Goal: Task Accomplishment & Management: Manage account settings

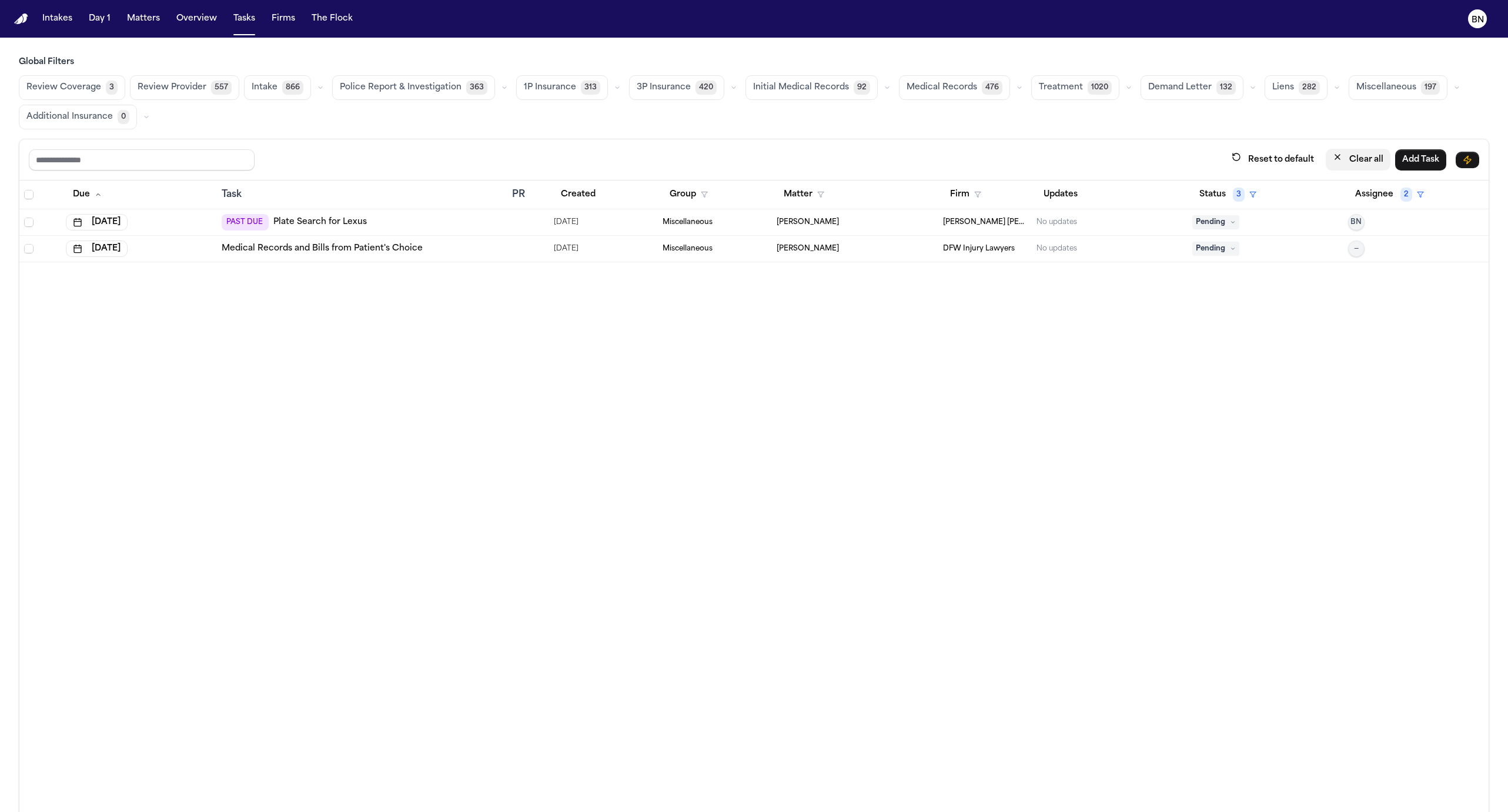
click at [1369, 154] on button "Clear all" at bounding box center [1358, 160] width 65 height 22
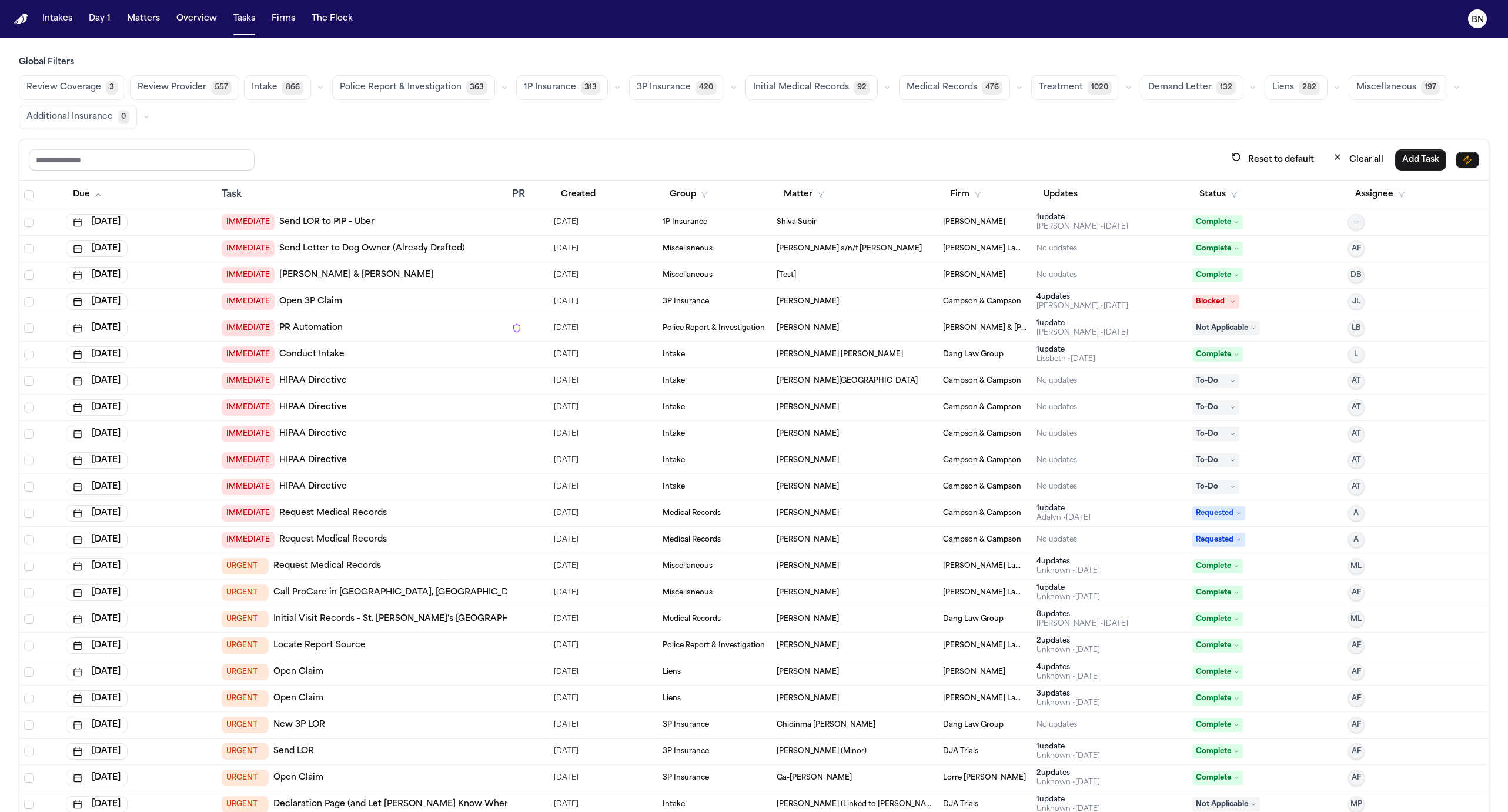
click at [470, 88] on span "363" at bounding box center [476, 88] width 21 height 14
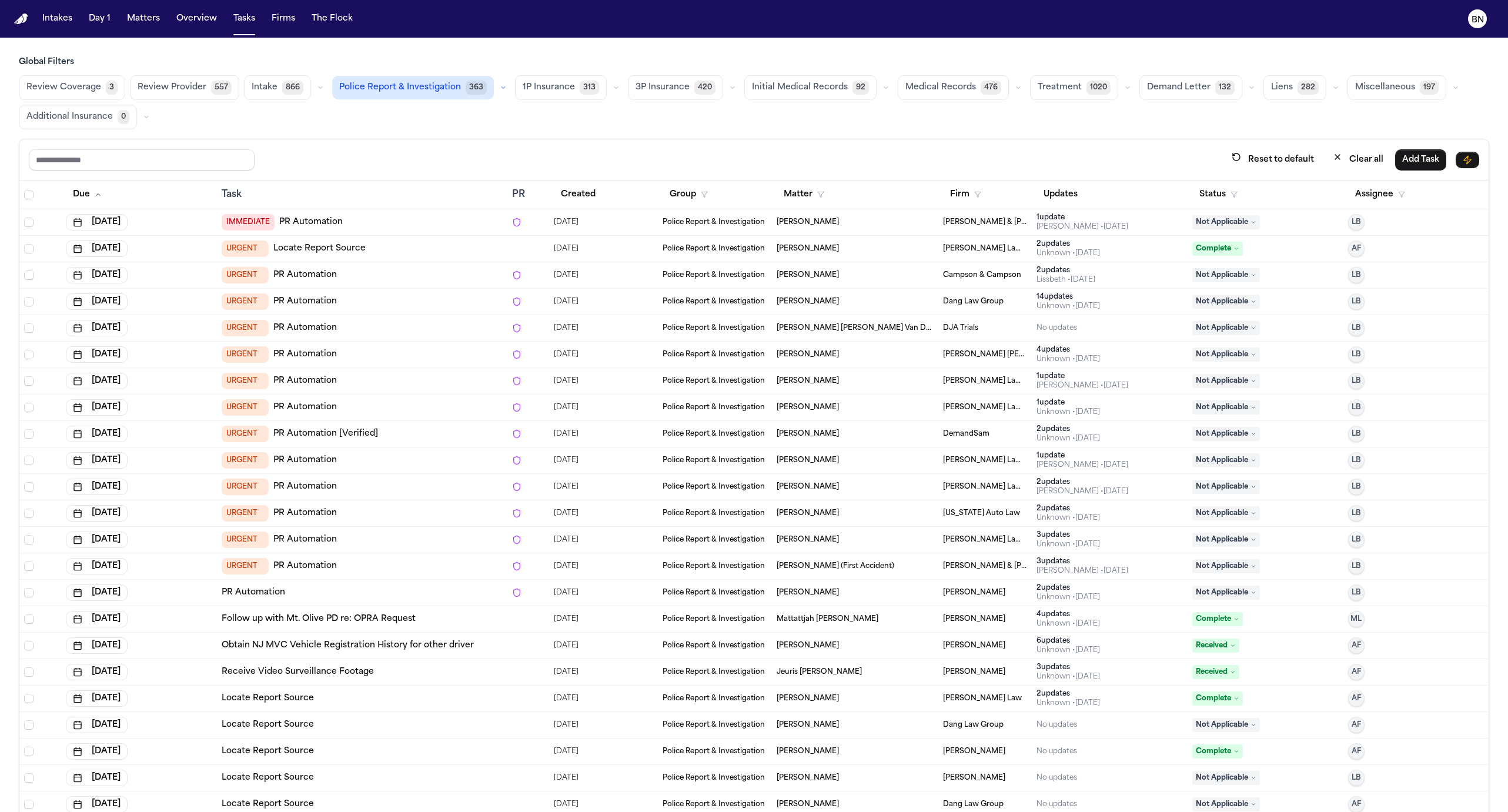
click at [500, 86] on icon "button" at bounding box center [503, 87] width 7 height 7
click at [442, 133] on span "359" at bounding box center [452, 140] width 21 height 14
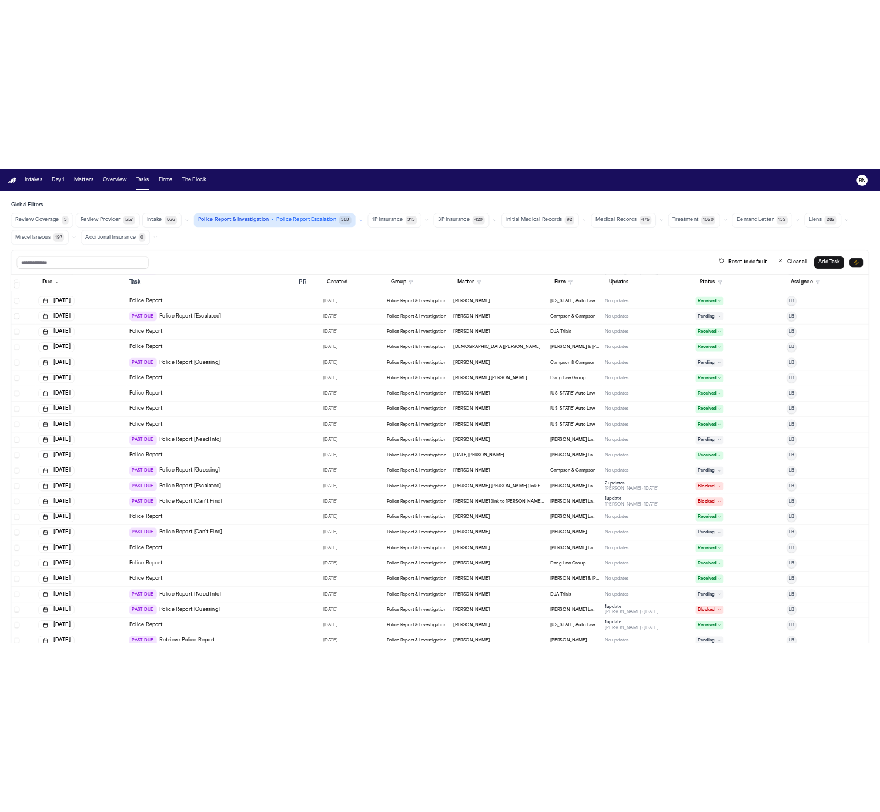
scroll to position [549, 0]
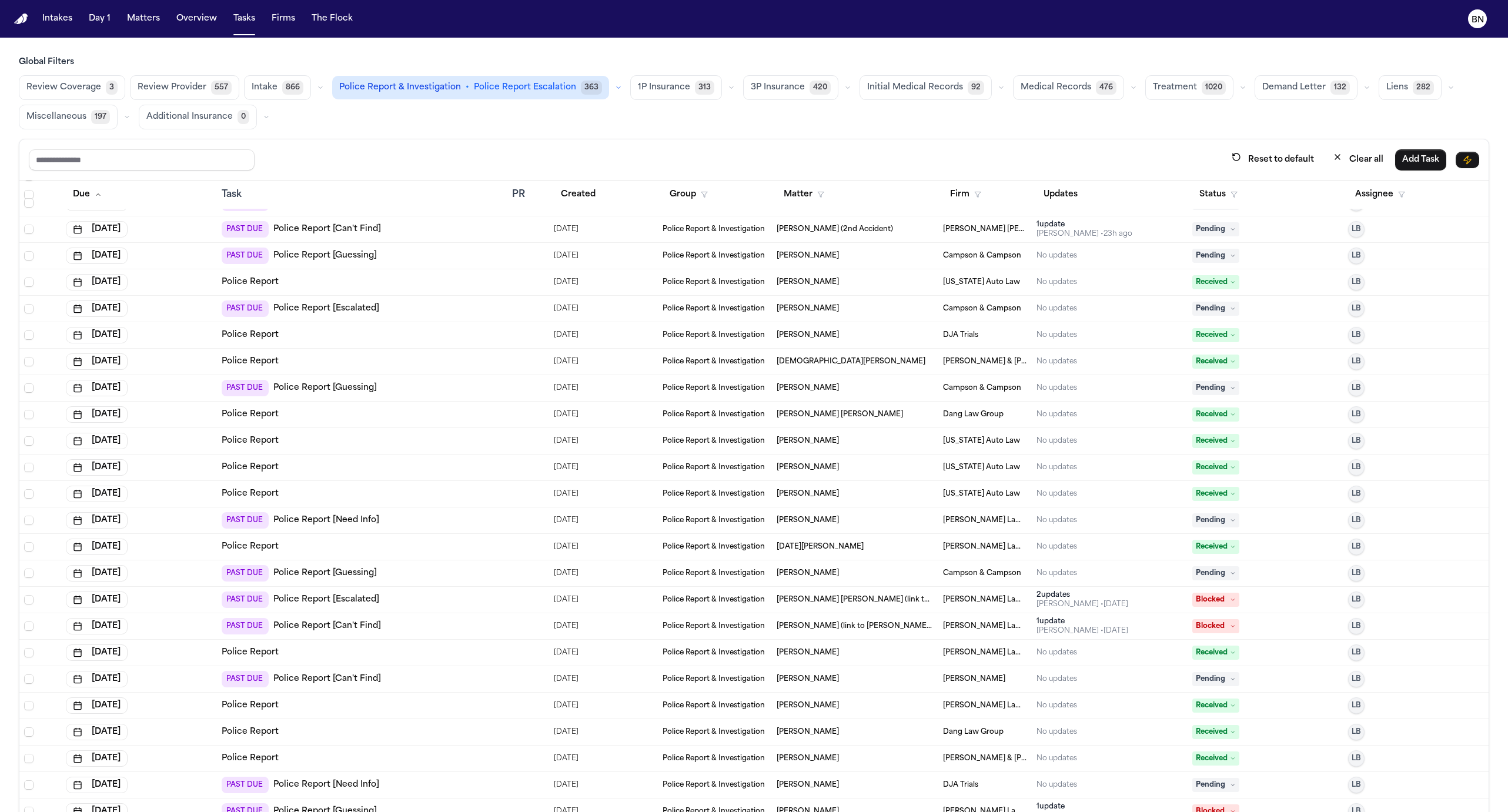
click at [402, 312] on div "PAST DUE Police Report [Escalated]" at bounding box center [363, 308] width 282 height 16
click at [301, 117] on div "Review Coverage 3 Review Provider 557 Intake 866 Police Report & Investigation …" at bounding box center [754, 102] width 1471 height 54
click at [808, 304] on span "Bonita Atkinson" at bounding box center [808, 308] width 62 height 9
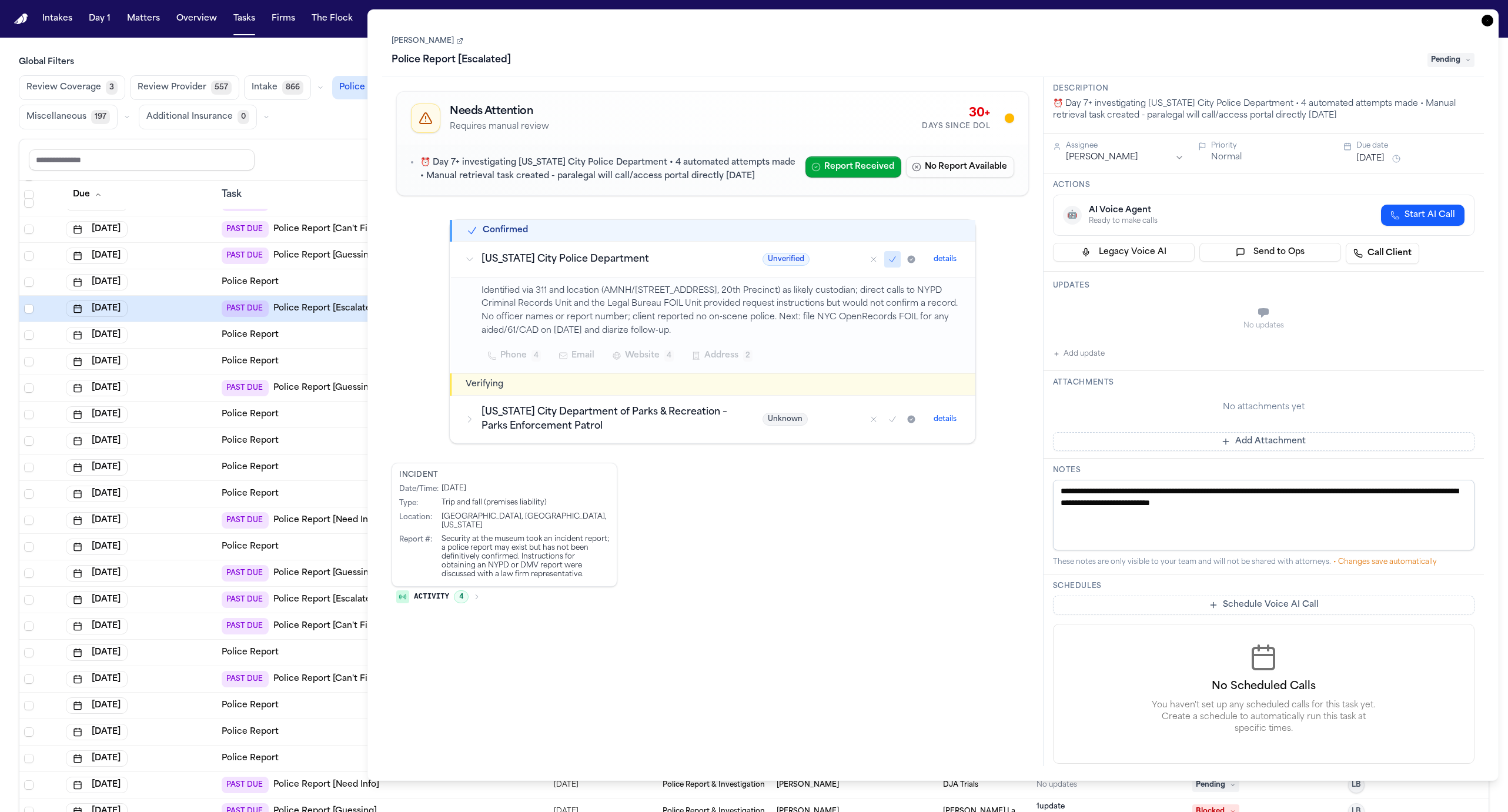
click at [402, 38] on link "[PERSON_NAME]" at bounding box center [428, 40] width 72 height 9
click at [1490, 24] on icon "button" at bounding box center [1488, 21] width 12 height 12
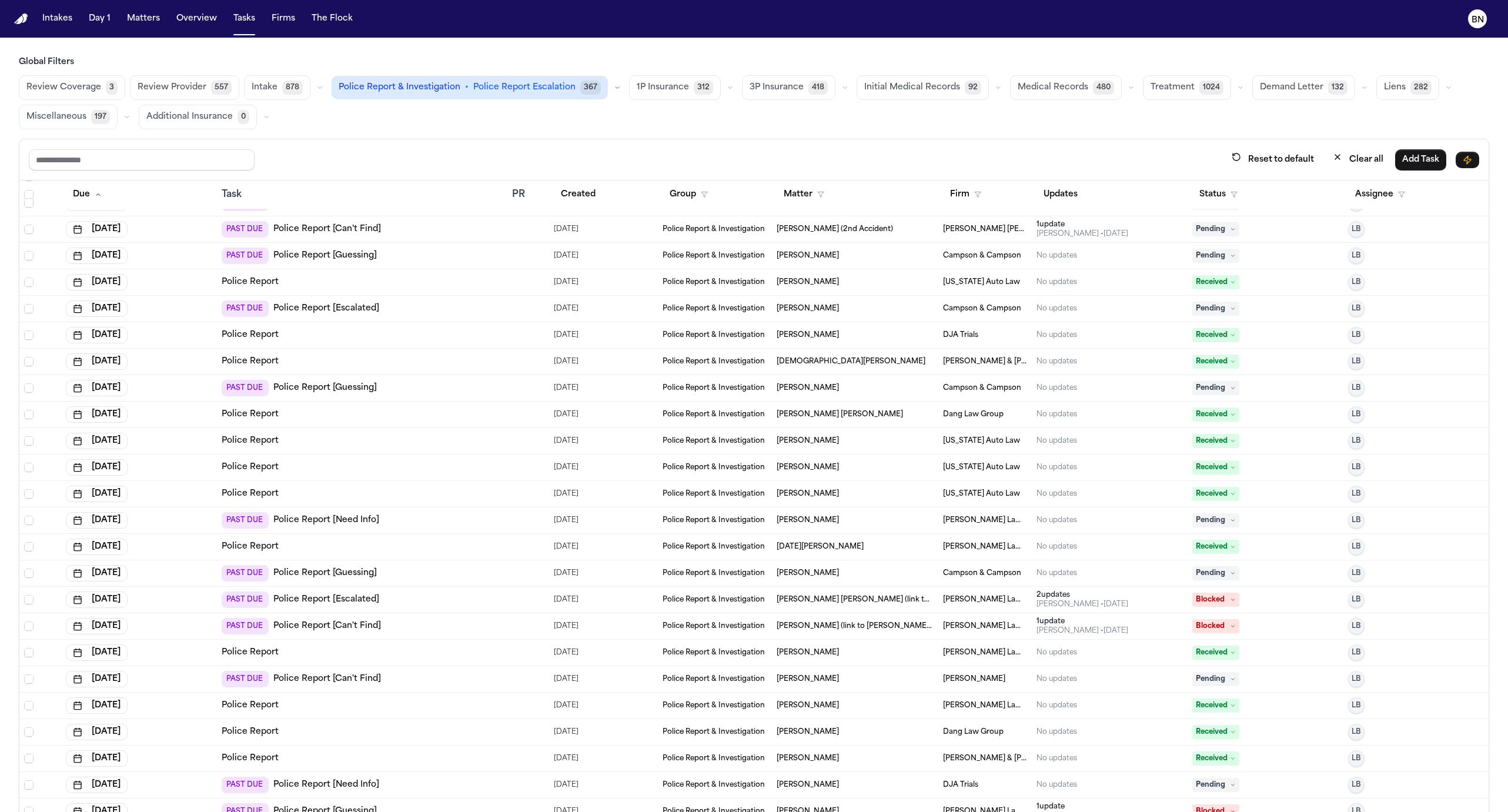
click at [491, 312] on div "PAST DUE Police Report [Escalated]" at bounding box center [363, 308] width 282 height 16
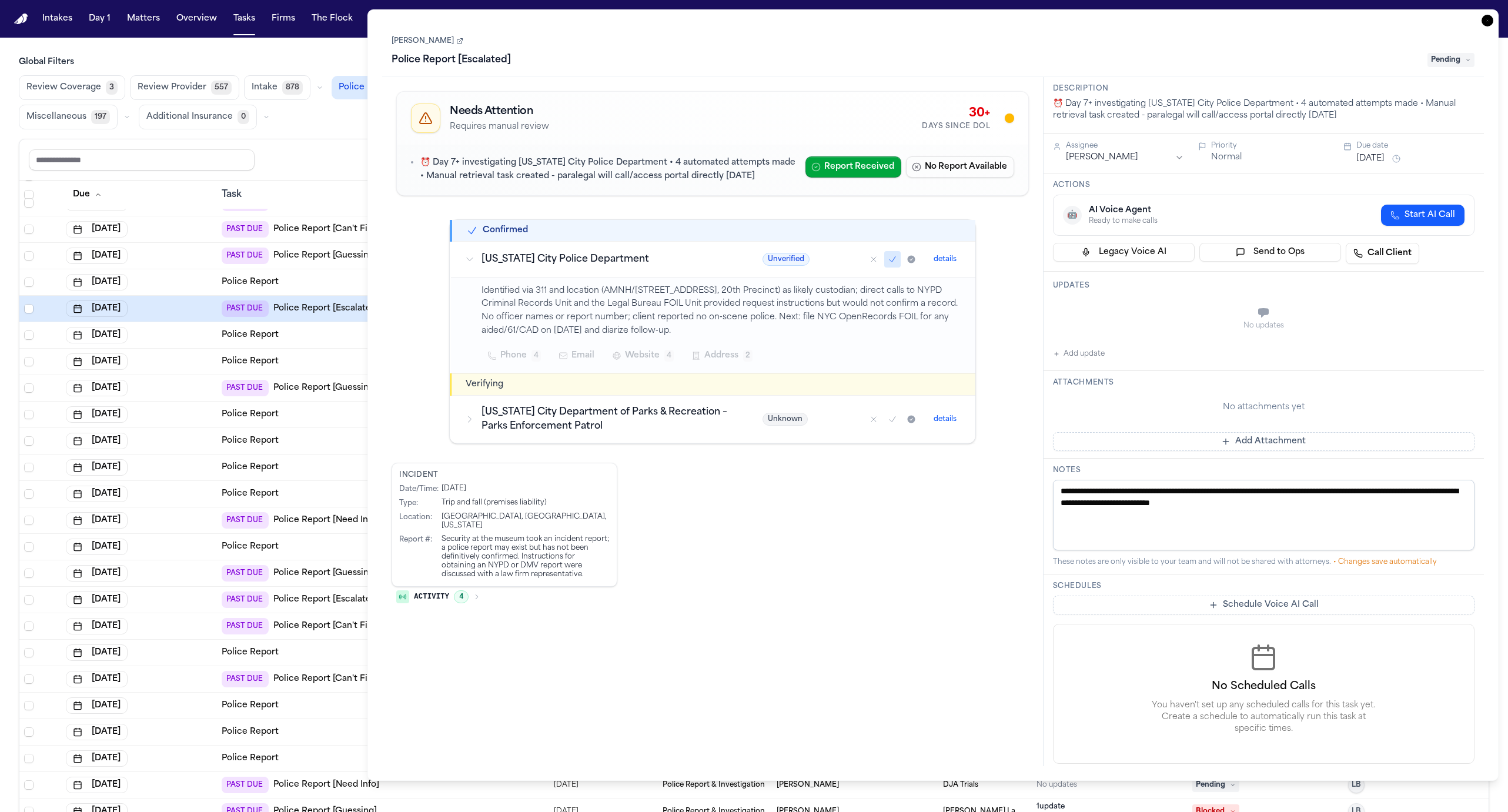
click at [435, 39] on link "Bonita Atkinson" at bounding box center [428, 40] width 72 height 9
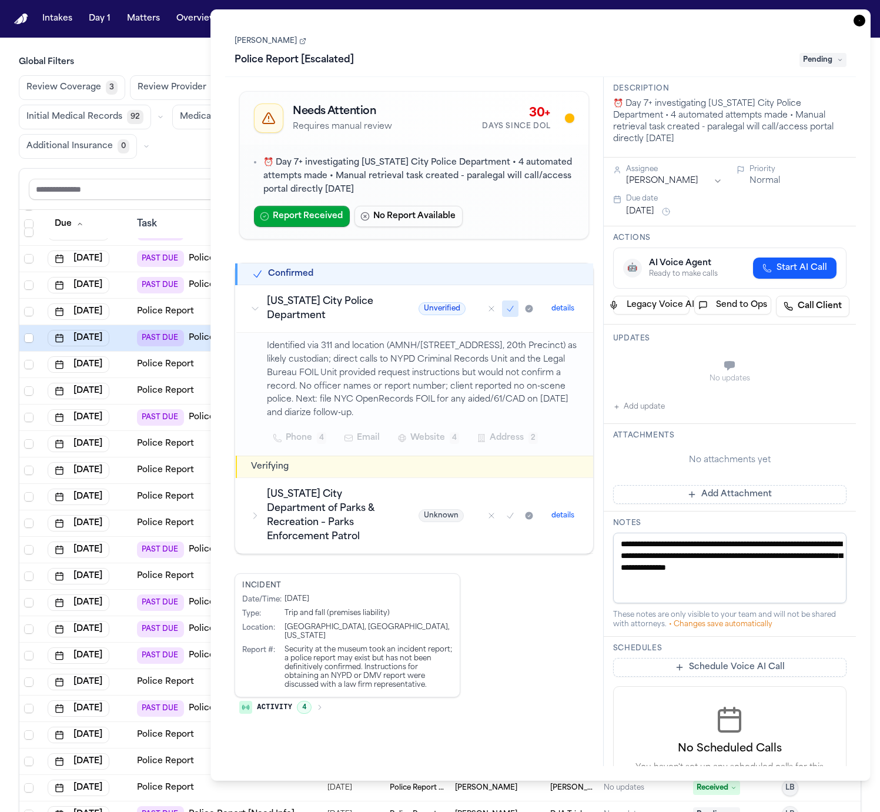
click at [172, 48] on main "Global Filters Review Coverage 3 Review Provider 558 Intake 883 Police Report &…" at bounding box center [440, 425] width 880 height 774
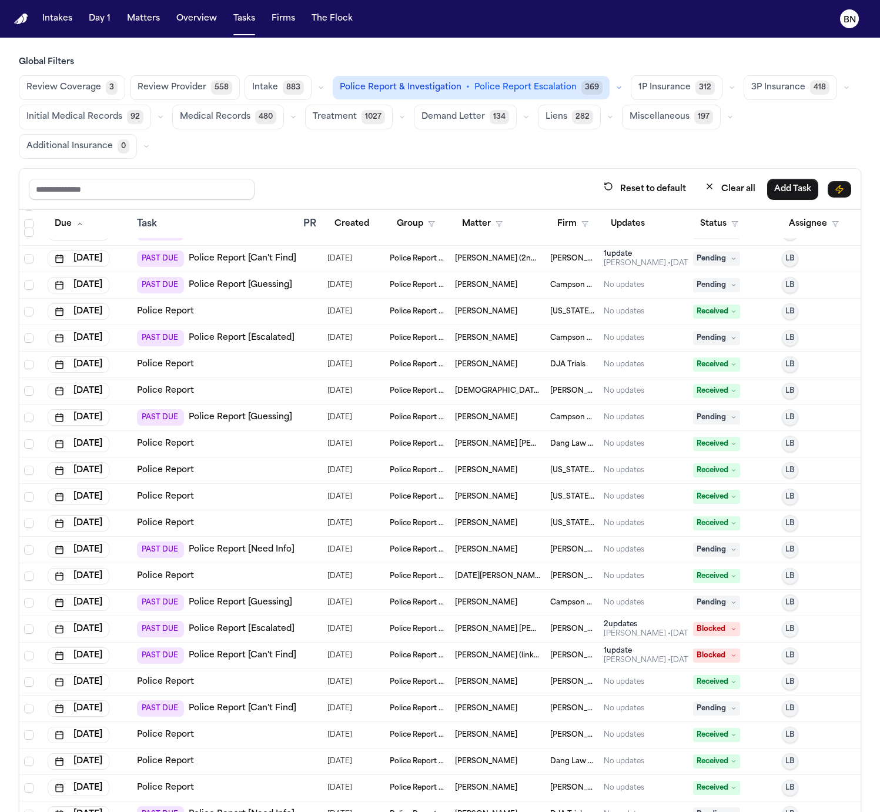
click at [248, 258] on link "Police Report [Can't Find]" at bounding box center [243, 259] width 108 height 12
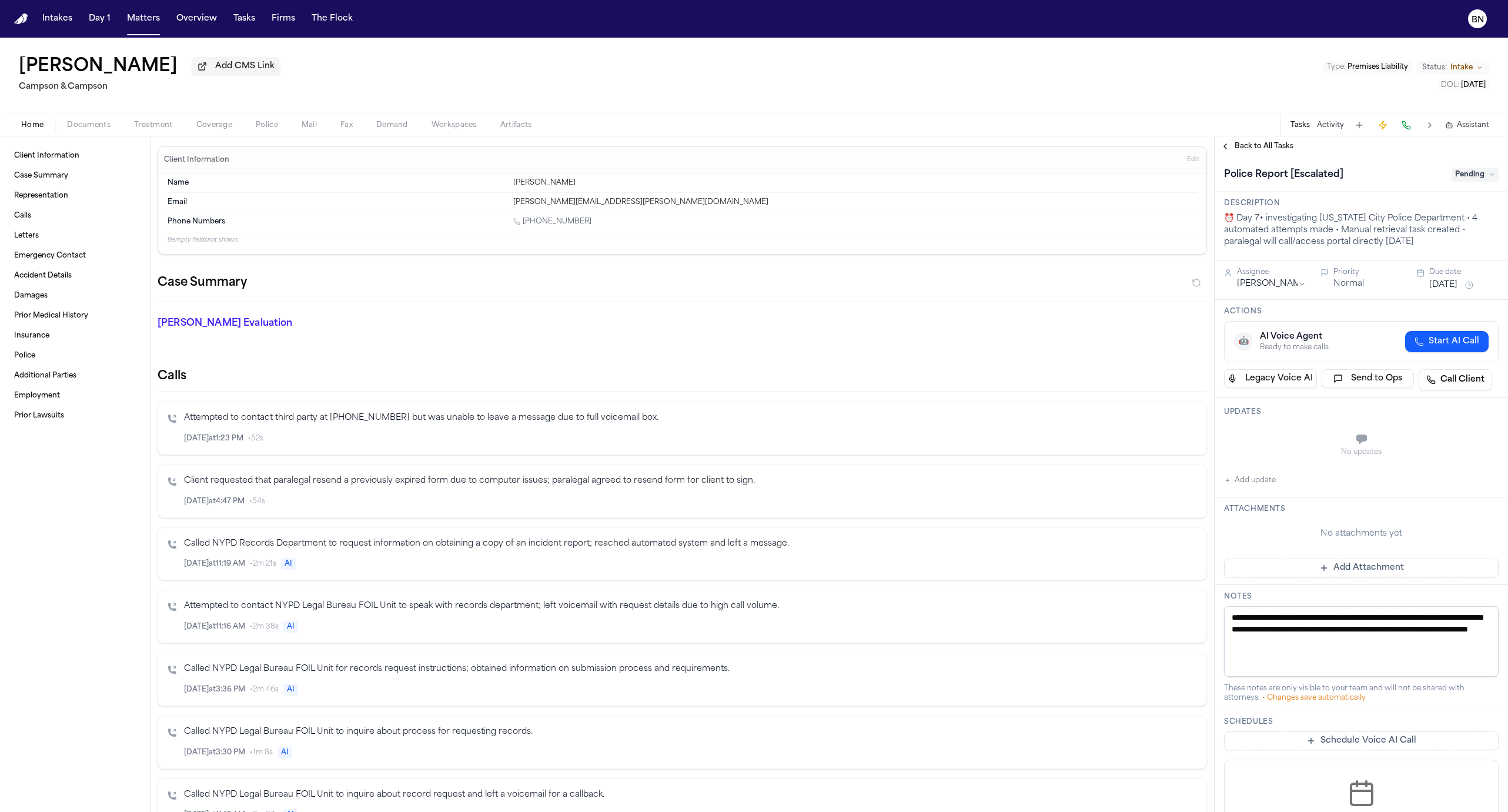
click at [215, 72] on span "Add CMS Link" at bounding box center [244, 67] width 59 height 12
click at [468, 69] on div "Bonita Atkinson Campson & Campson Type : Premises Liability Status: Intake DOL …" at bounding box center [754, 77] width 1508 height 78
click at [228, 95] on h2 "Campson & Campson" at bounding box center [199, 89] width 361 height 14
click at [228, 75] on input at bounding box center [286, 69] width 188 height 21
click at [458, 65] on div "Bonita Atkinson Campson & Campson Type : Premises Liability Status: Intake DOL …" at bounding box center [754, 77] width 1508 height 78
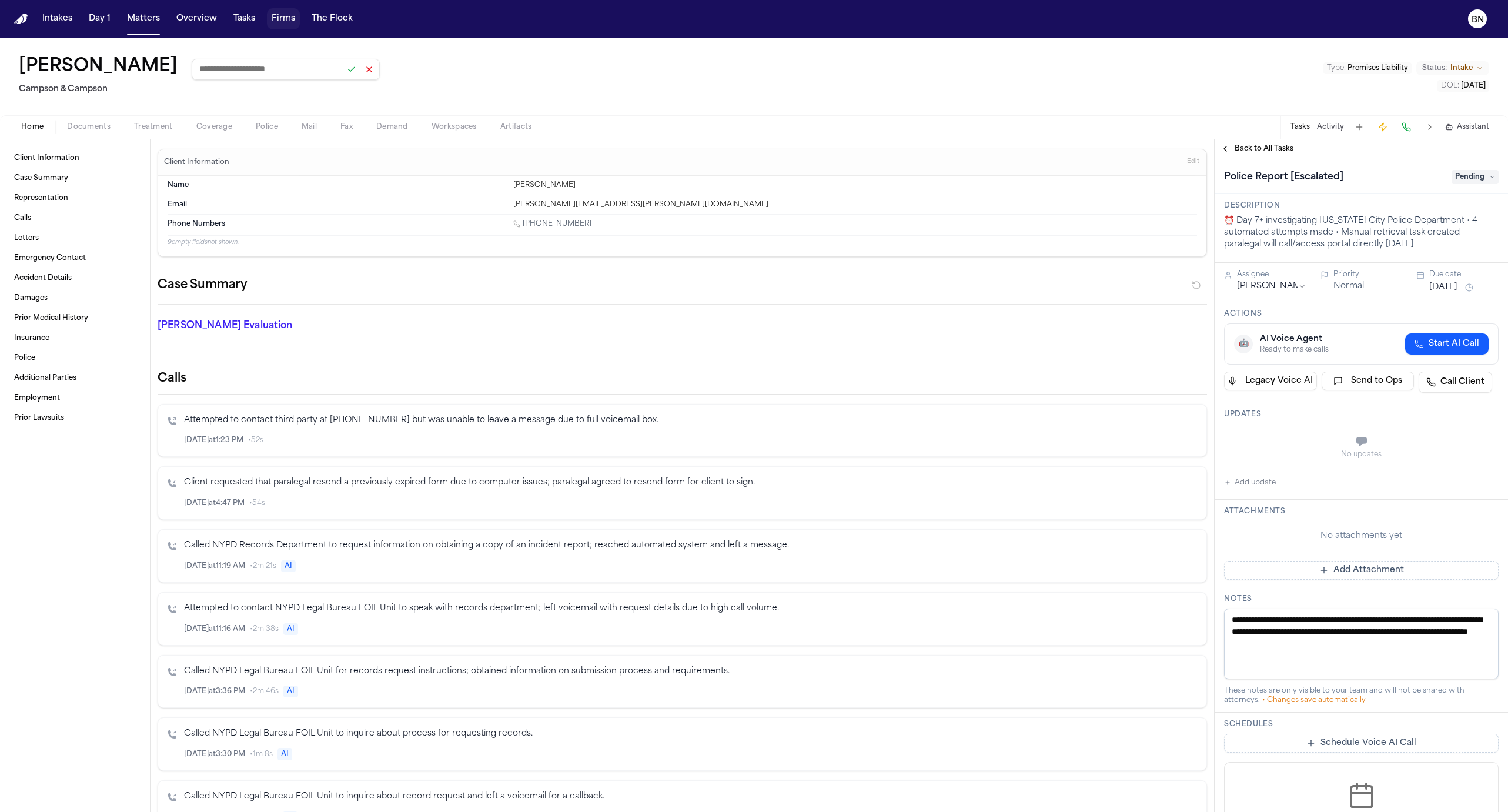
click at [272, 19] on button "Firms" at bounding box center [283, 18] width 33 height 21
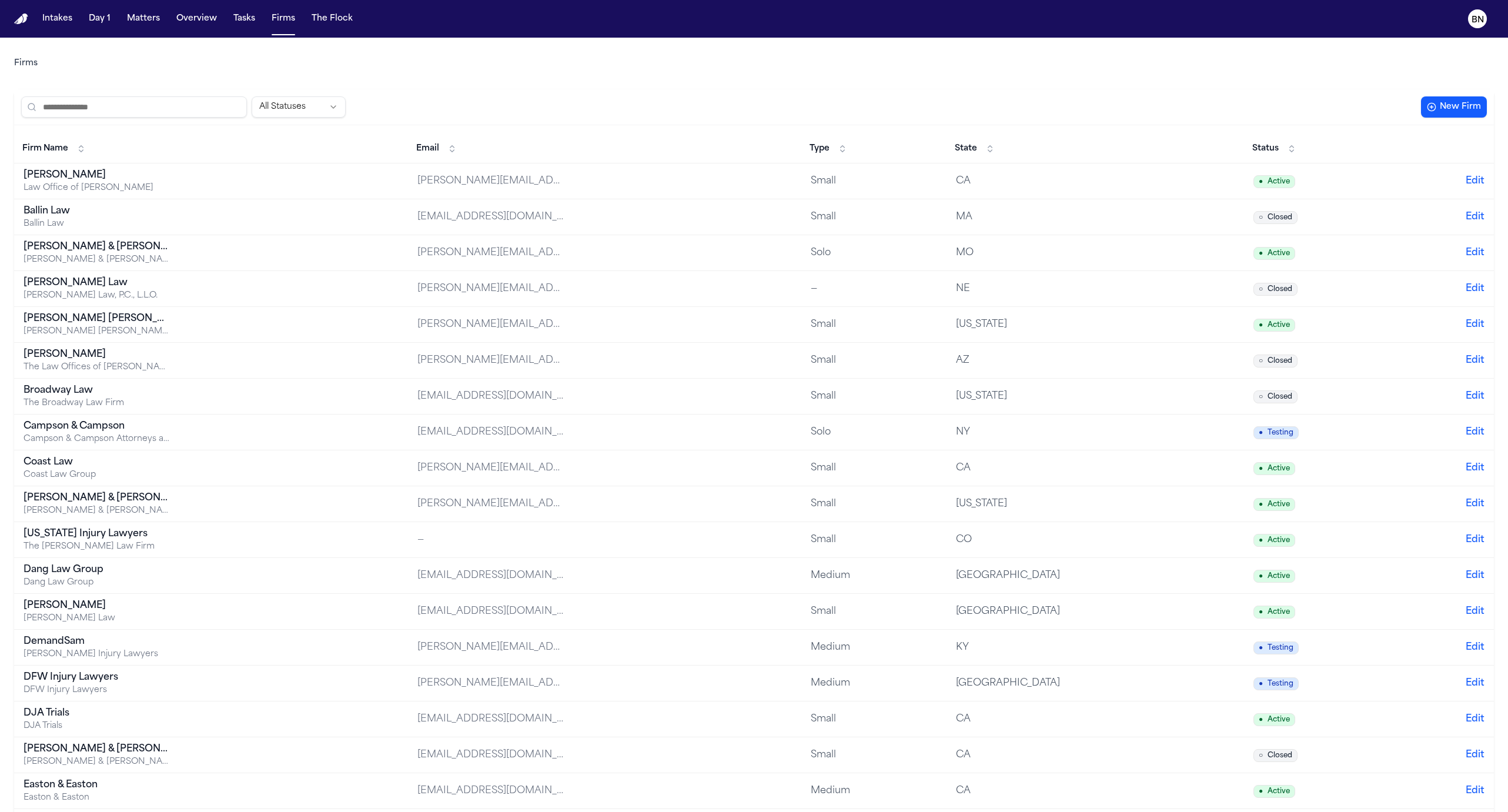
click at [276, 172] on td "Albert Le Law Office of Albert Le" at bounding box center [211, 181] width 394 height 36
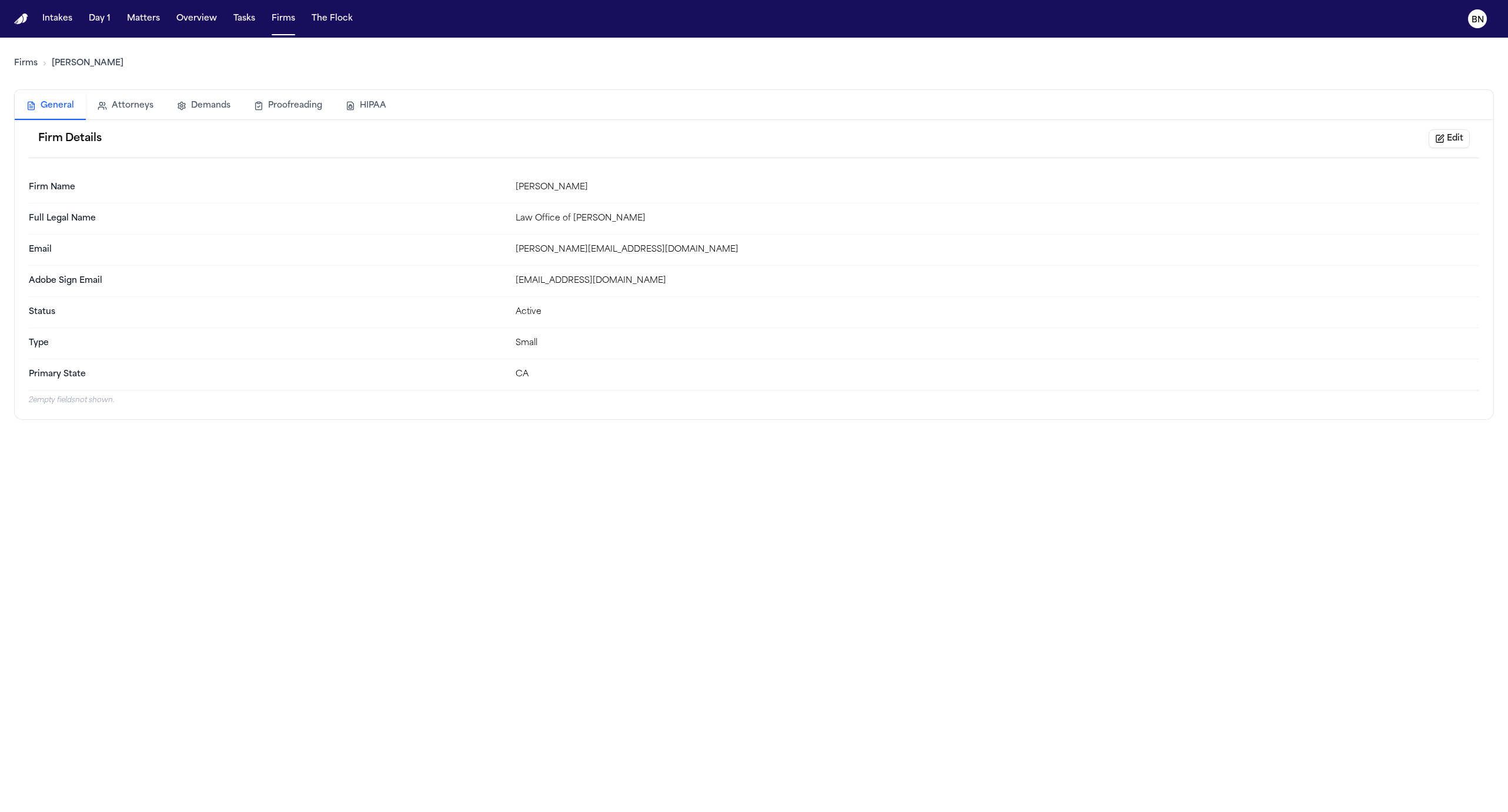
click at [1456, 135] on button "Edit" at bounding box center [1449, 138] width 41 height 19
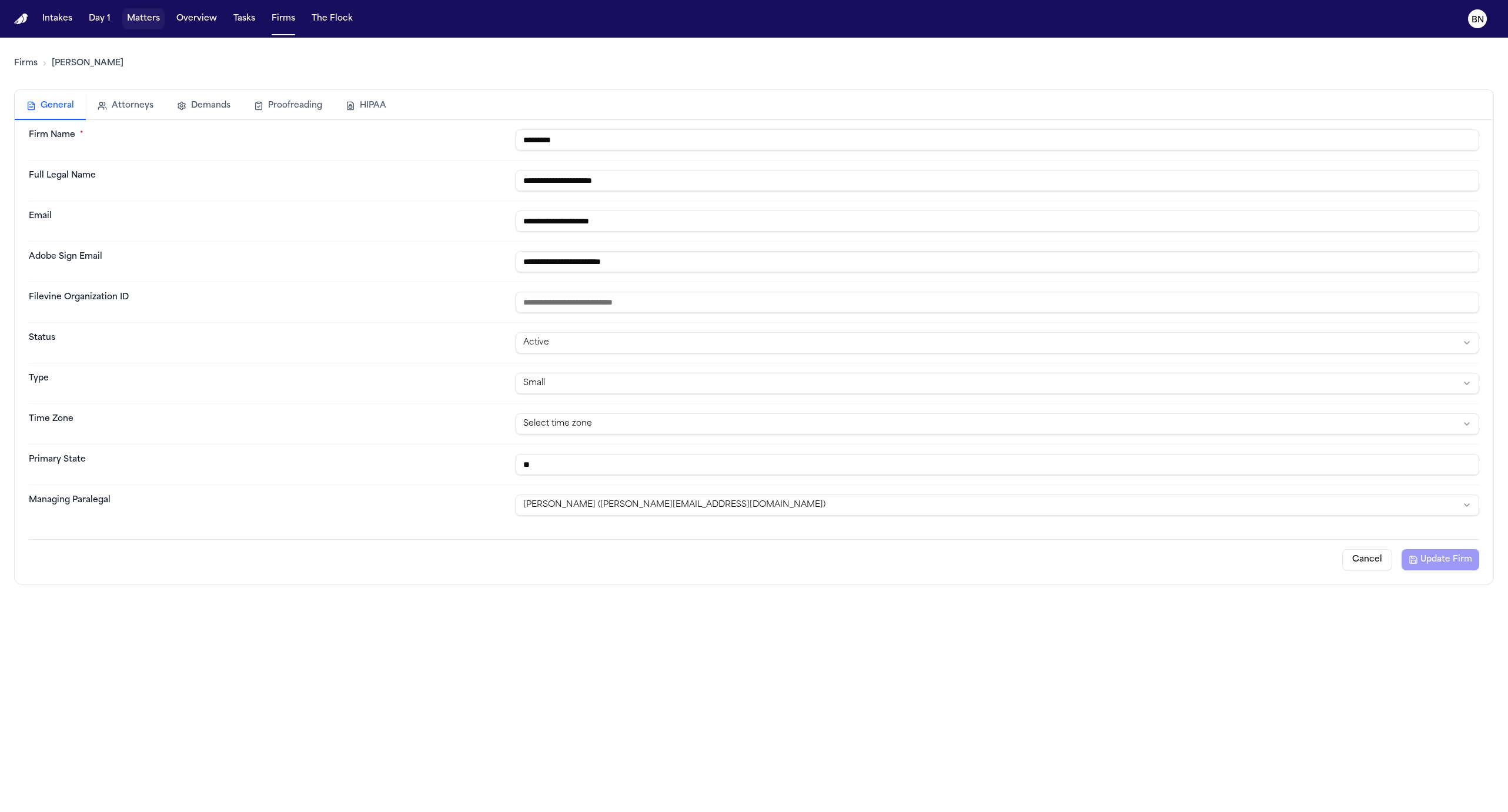
click at [143, 20] on button "Matters" at bounding box center [143, 18] width 42 height 21
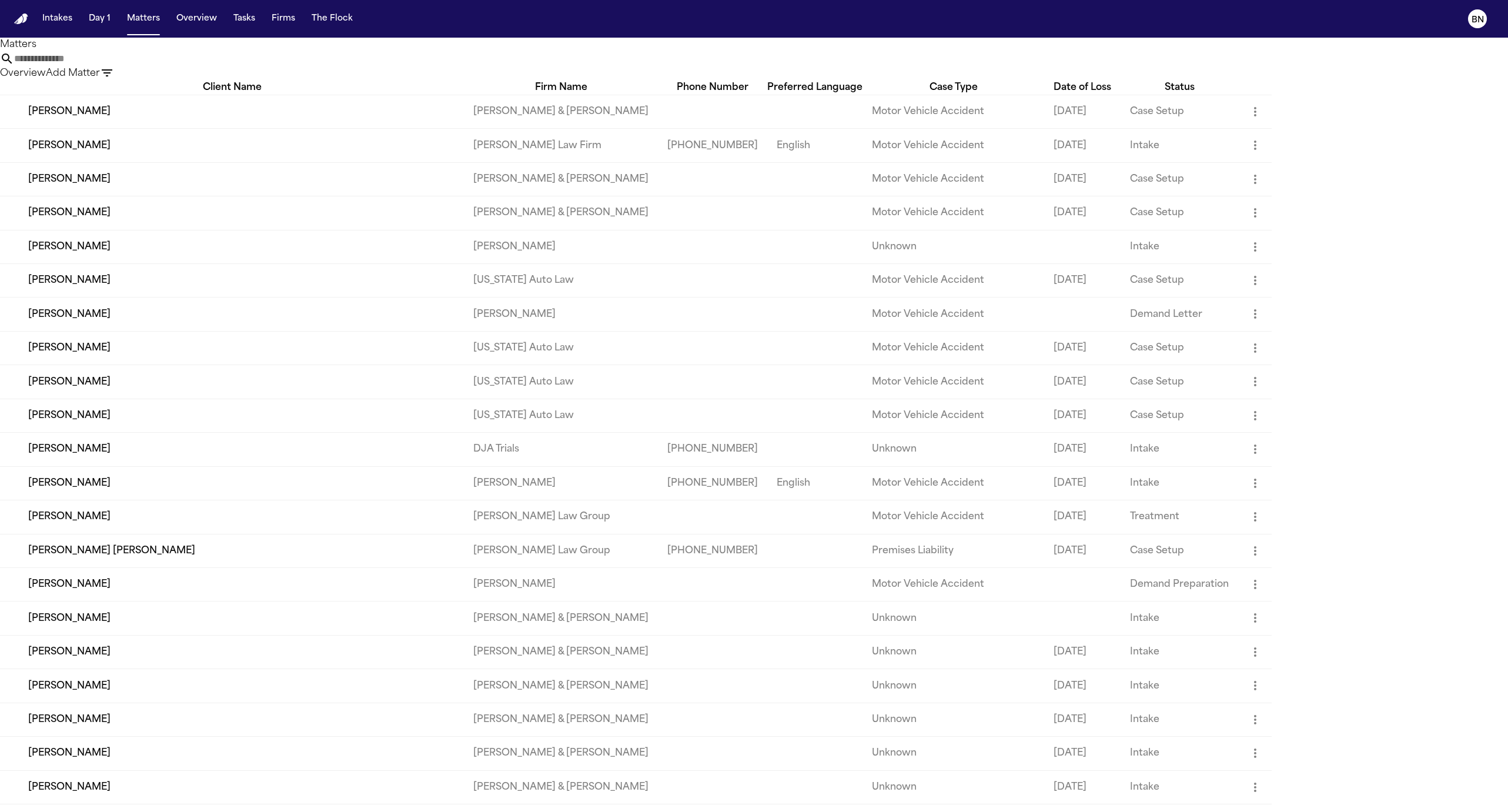
click at [176, 162] on td "Michel Beltre" at bounding box center [232, 146] width 464 height 34
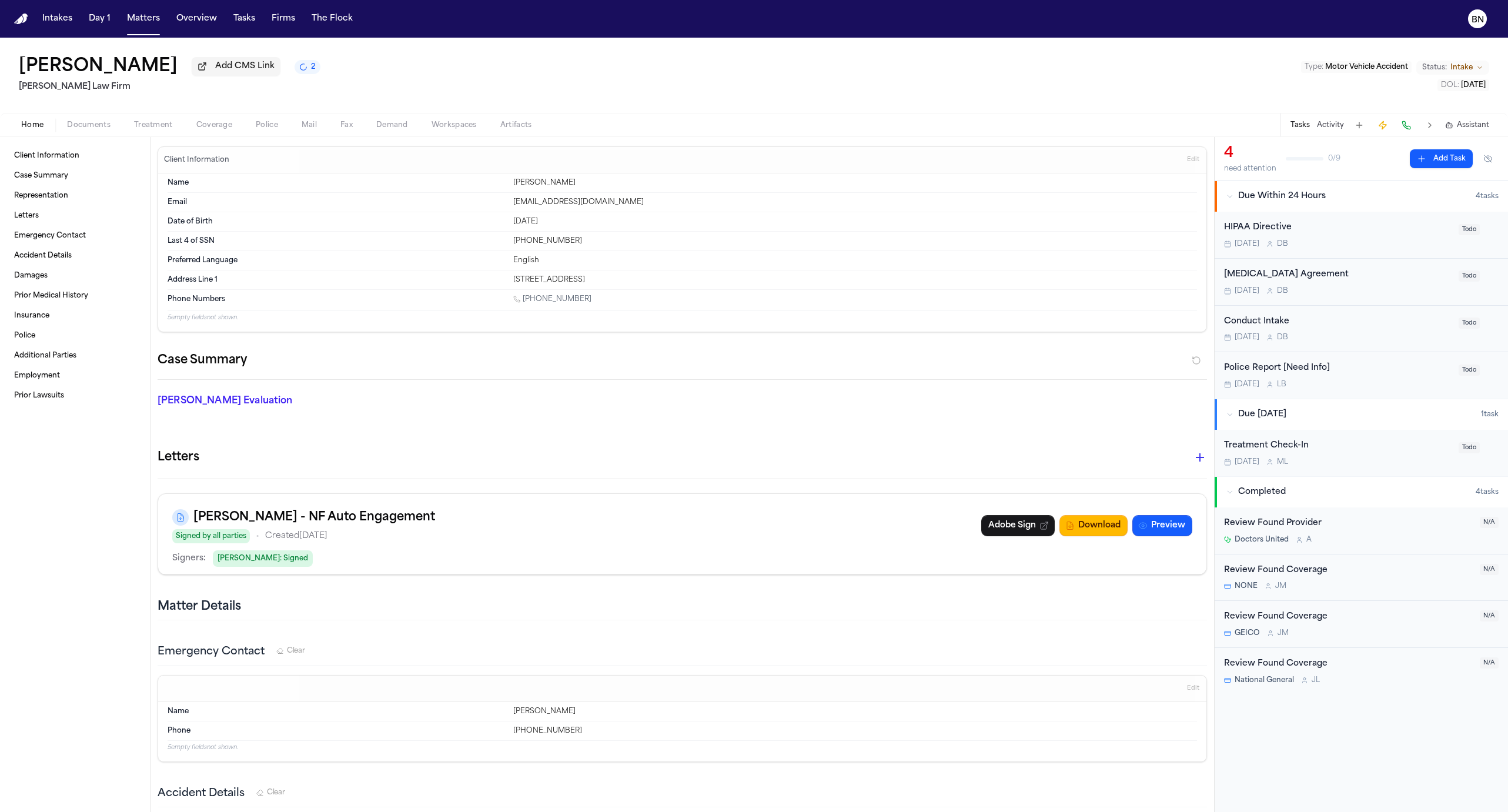
click at [309, 44] on div "Michel Beltre Add CMS Link 2 Martello Law Firm Type : Motor Vehicle Accident St…" at bounding box center [754, 75] width 1508 height 75
click at [222, 72] on span "Add CMS Link" at bounding box center [244, 67] width 59 height 12
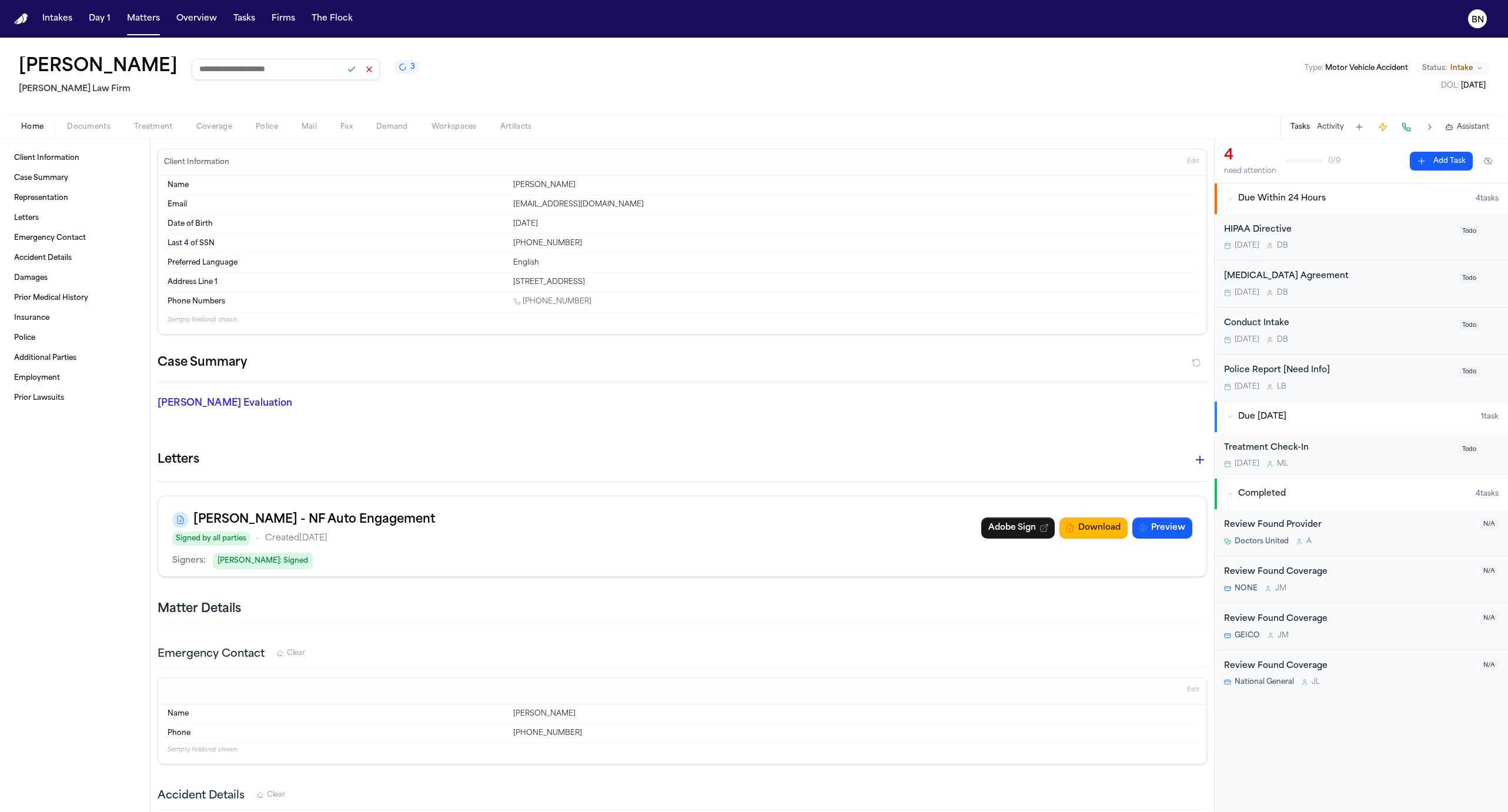
click at [941, 93] on div "Michel Beltre 3 Martello Law Firm Type : Motor Vehicle Accident Status: Intake …" at bounding box center [754, 77] width 1508 height 78
click at [37, 128] on span "Home" at bounding box center [32, 126] width 22 height 9
click at [449, 39] on div "Michel Beltre 3 Martello Law Firm Type : Motor Vehicle Accident Status: Intake …" at bounding box center [754, 77] width 1508 height 78
click at [76, 130] on span "Documents" at bounding box center [89, 126] width 44 height 9
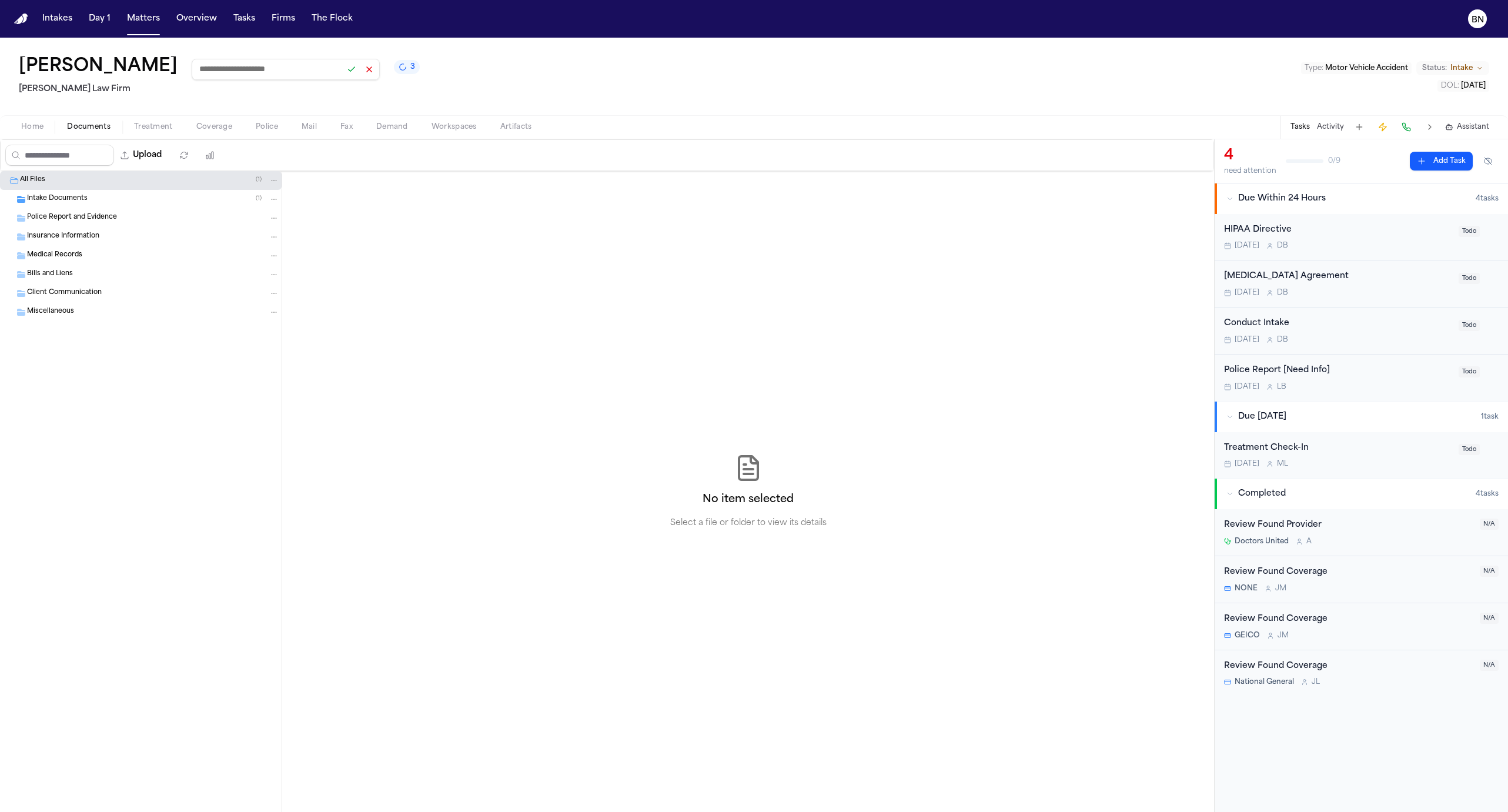
click at [38, 131] on span "Home" at bounding box center [32, 126] width 22 height 9
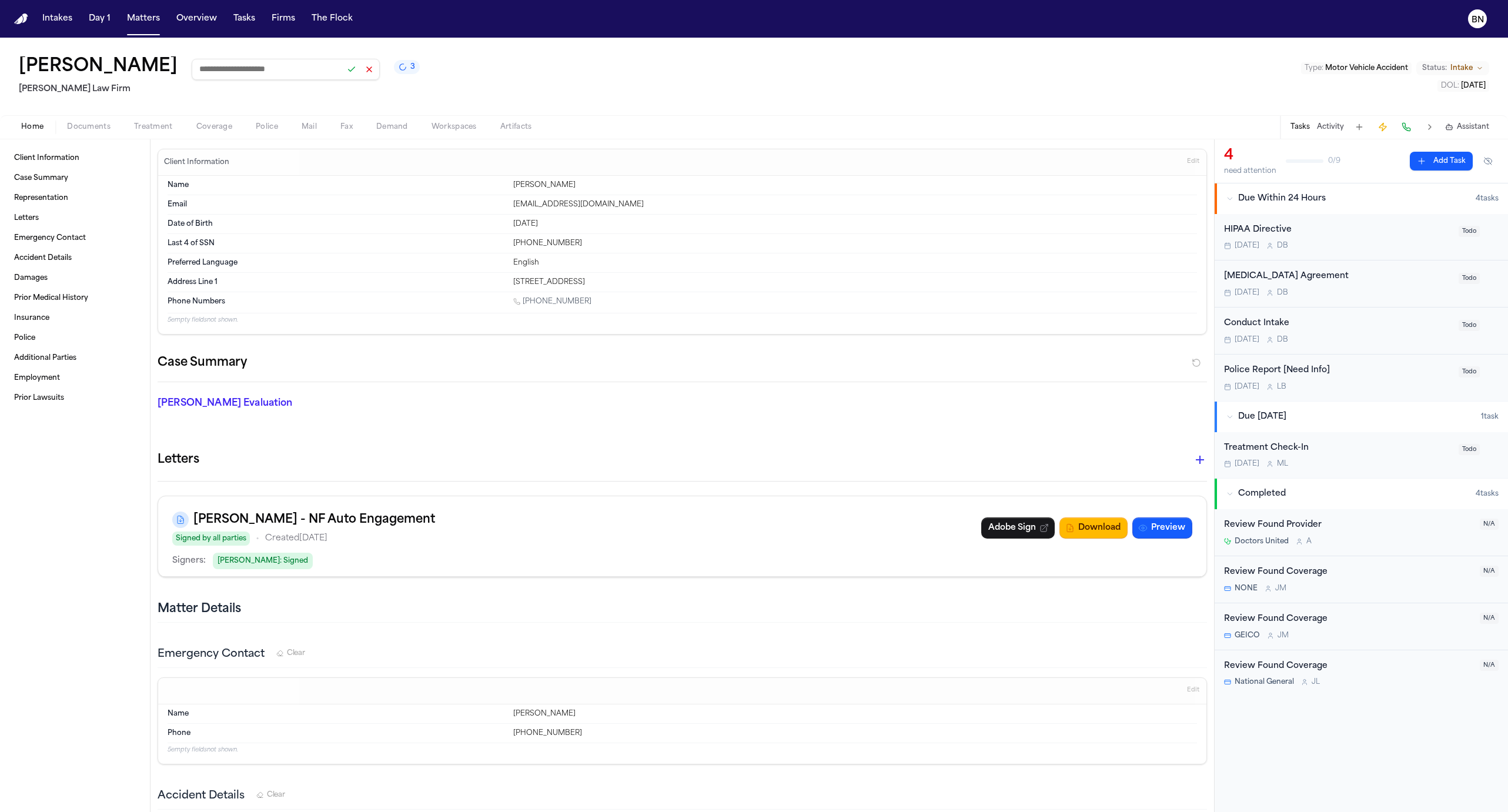
click at [493, 42] on div "Michel Beltre 3 Martello Law Firm Type : Motor Vehicle Accident Status: Intake …" at bounding box center [754, 77] width 1508 height 78
click at [487, 41] on div "Michel Beltre 3 Martello Law Firm Type : Motor Vehicle Accident Status: Intake …" at bounding box center [754, 77] width 1508 height 78
click at [361, 66] on button at bounding box center [369, 69] width 16 height 16
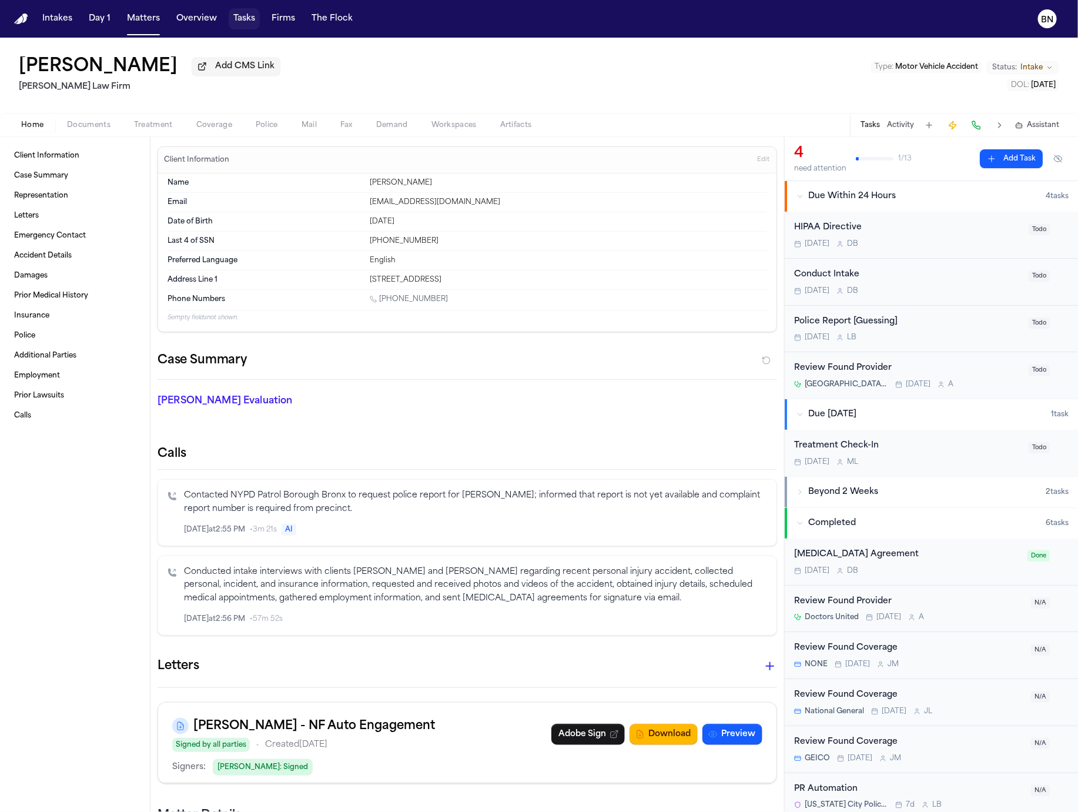
click at [237, 20] on button "Tasks" at bounding box center [244, 18] width 31 height 21
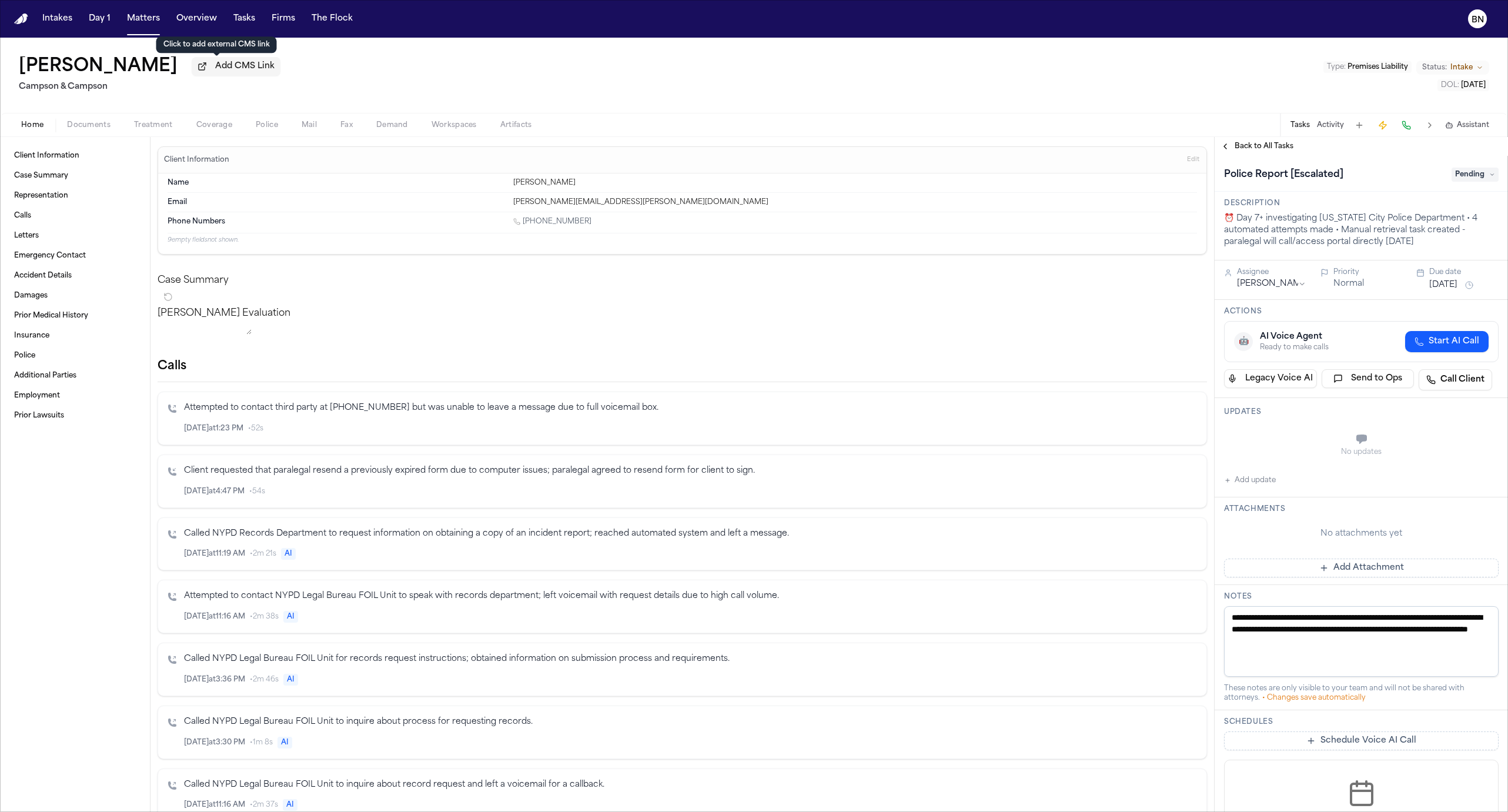
click at [235, 72] on span "Add CMS Link" at bounding box center [244, 67] width 59 height 12
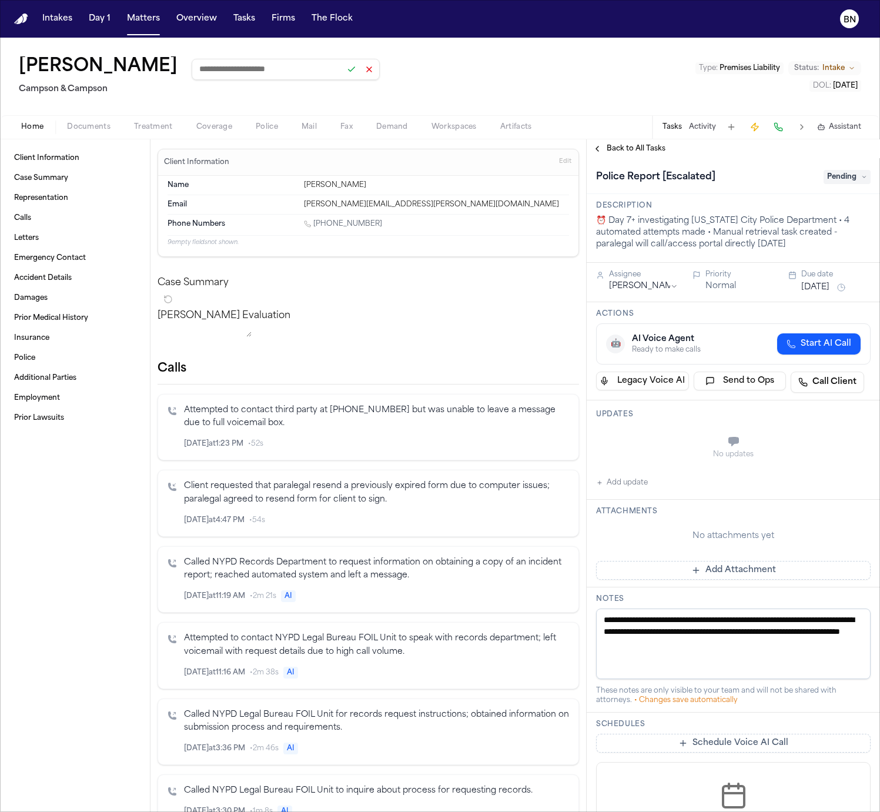
click at [452, 50] on div "Bonita Atkinson Campson & Campson Type : Premises Liability Status: Intake DOL …" at bounding box center [440, 77] width 880 height 78
click at [147, 28] on button "Matters" at bounding box center [143, 18] width 42 height 21
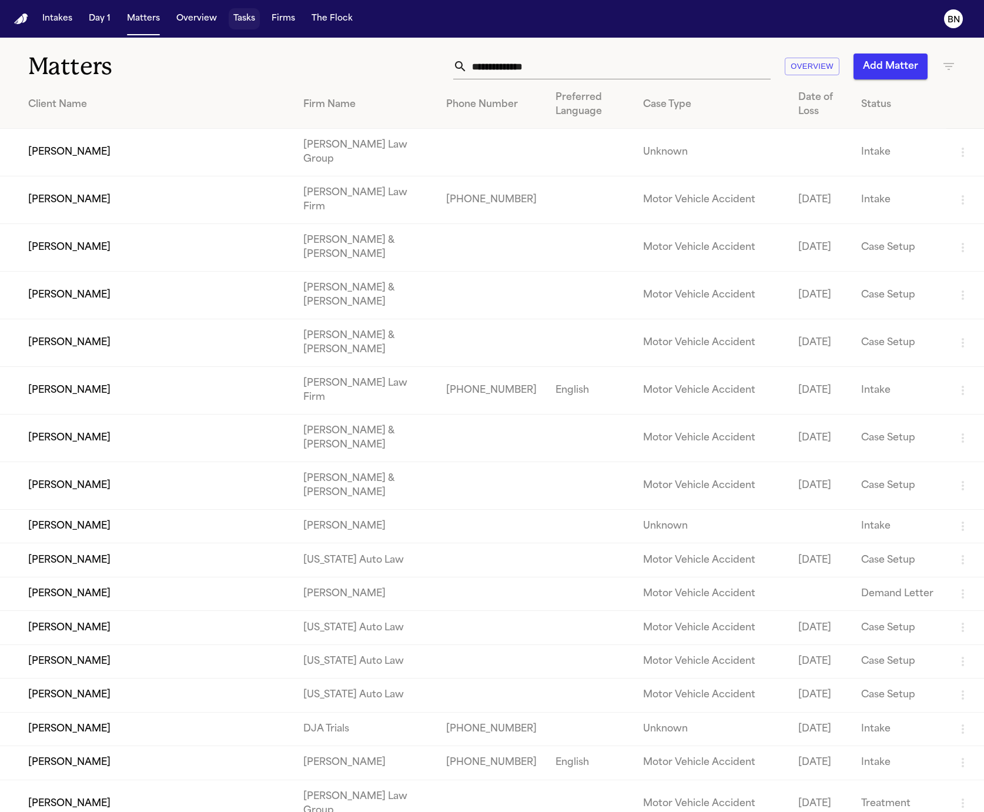
click at [233, 15] on button "Tasks" at bounding box center [244, 18] width 31 height 21
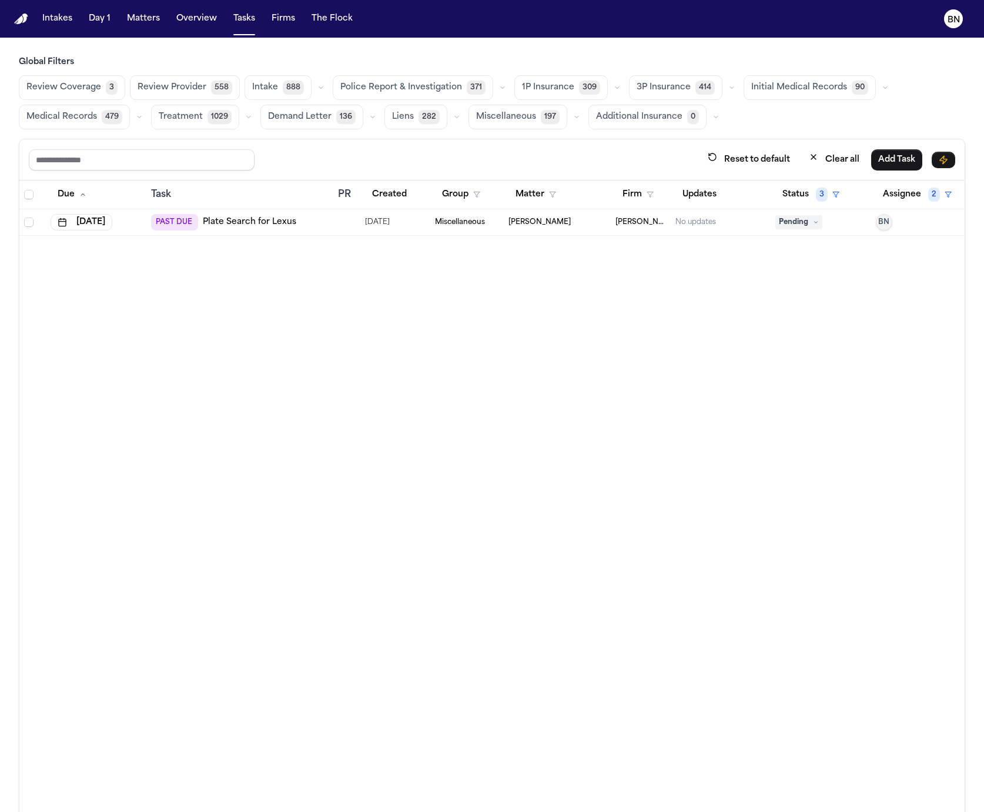
click at [612, 86] on button "button" at bounding box center [617, 88] width 14 height 14
click at [573, 126] on button "Open Claim 16" at bounding box center [573, 117] width 116 height 24
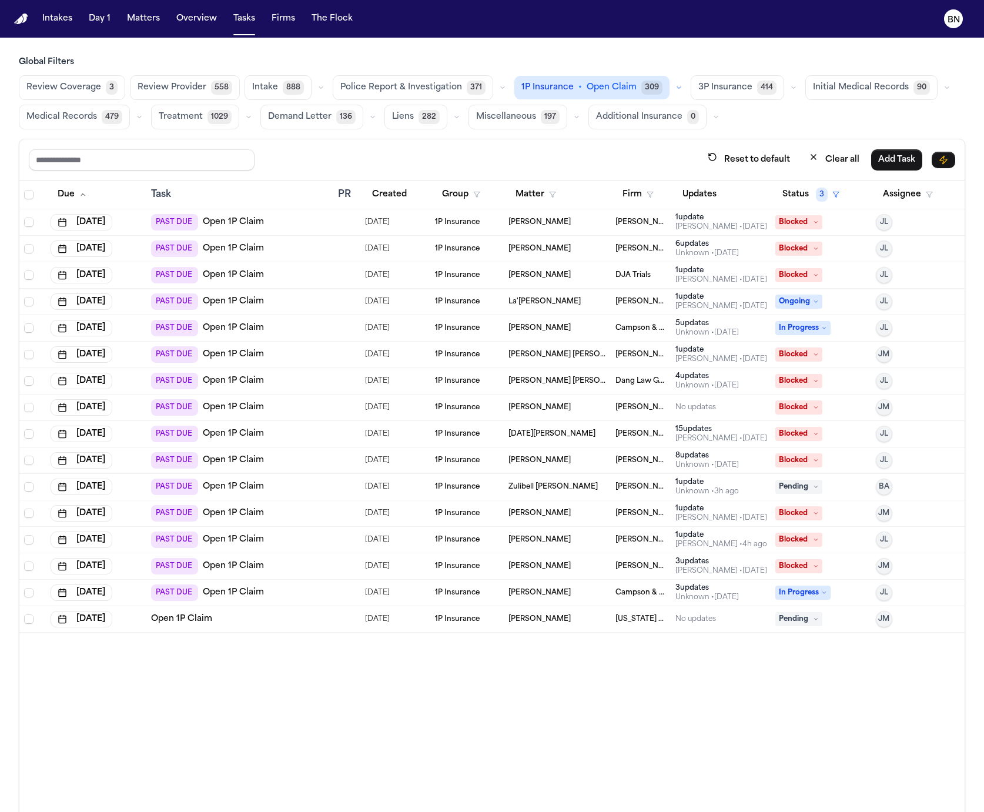
click at [484, 231] on td "1P Insurance" at bounding box center [467, 222] width 74 height 26
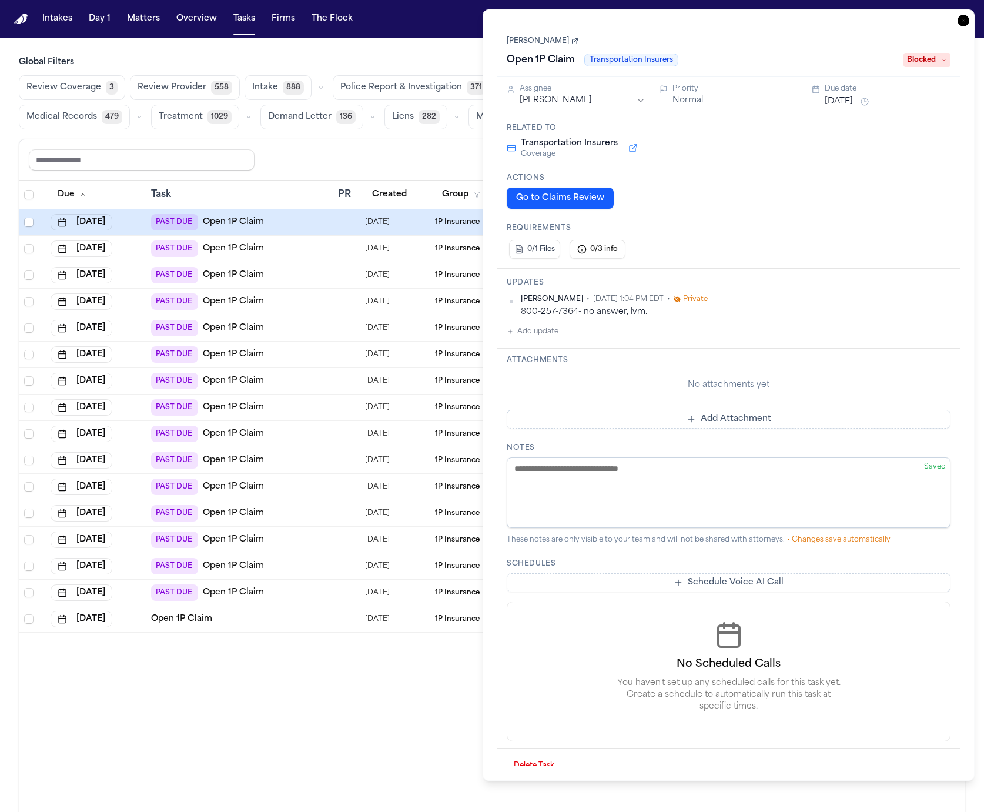
click at [547, 39] on link "[PERSON_NAME]" at bounding box center [543, 40] width 72 height 9
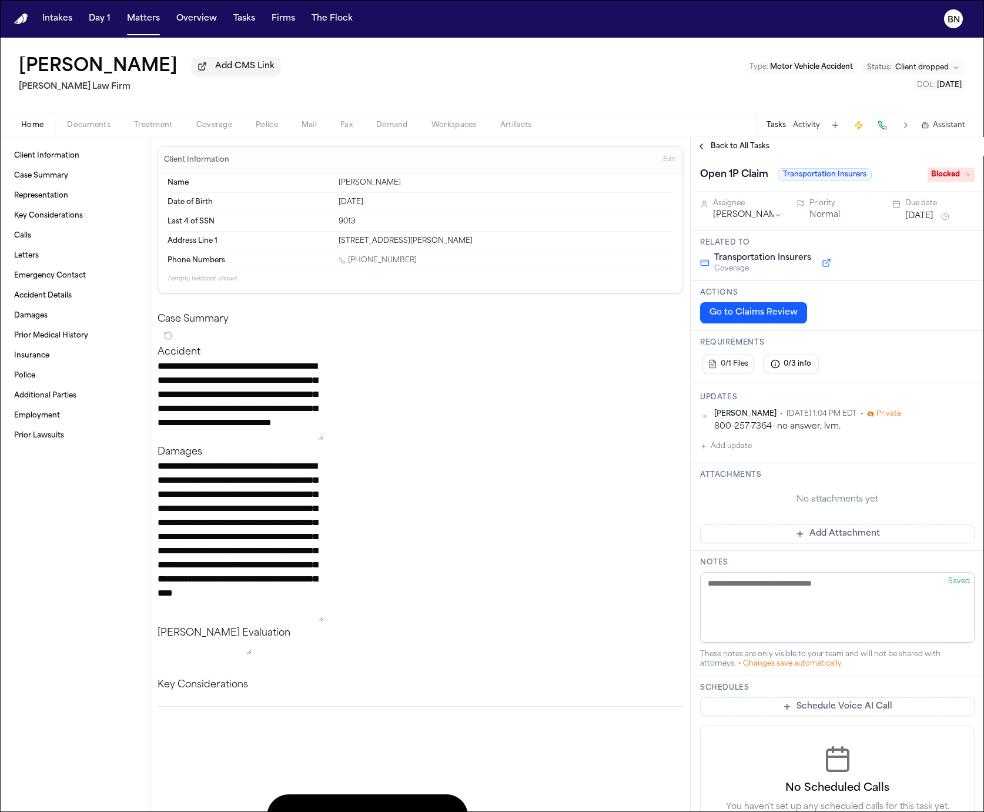
drag, startPoint x: 334, startPoint y: 96, endPoint x: 323, endPoint y: 96, distance: 11.2
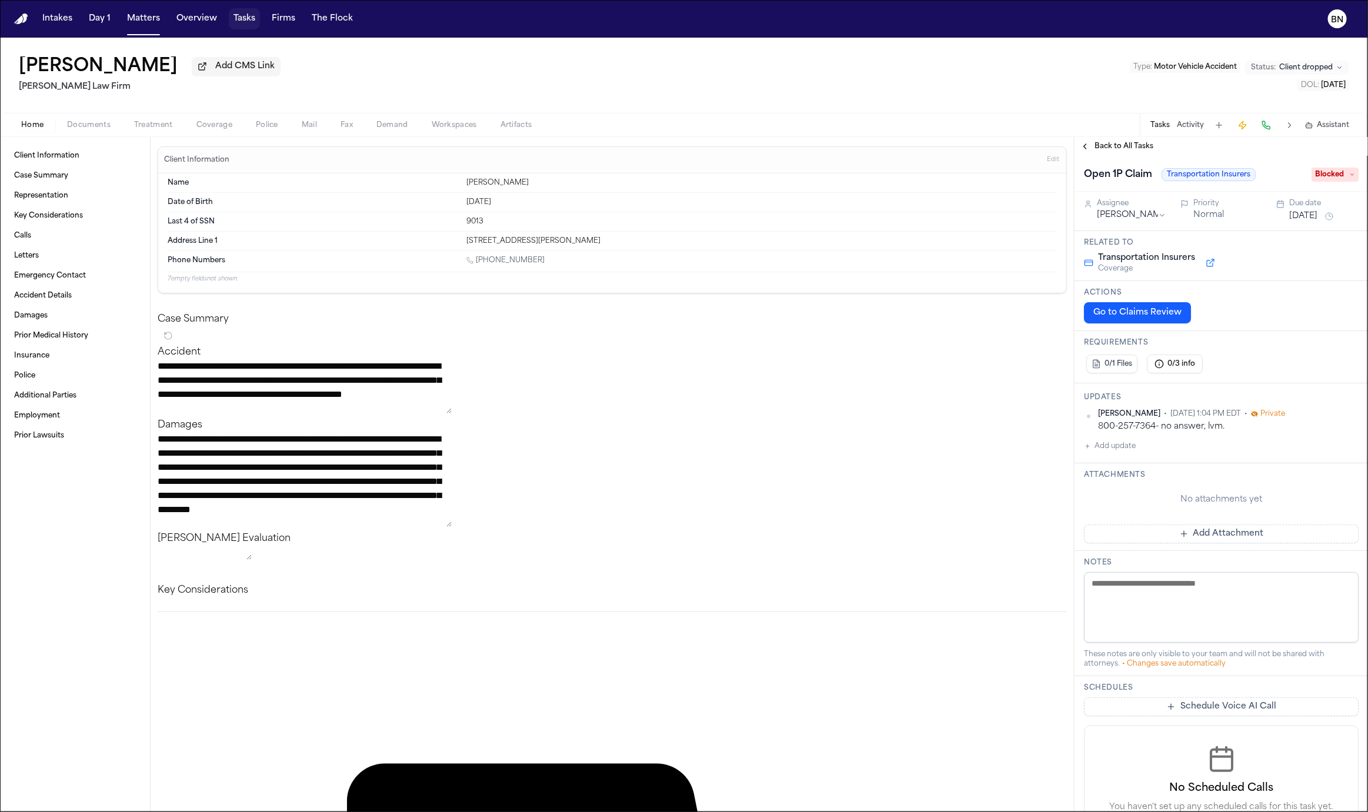
click at [251, 24] on button "Tasks" at bounding box center [244, 18] width 31 height 21
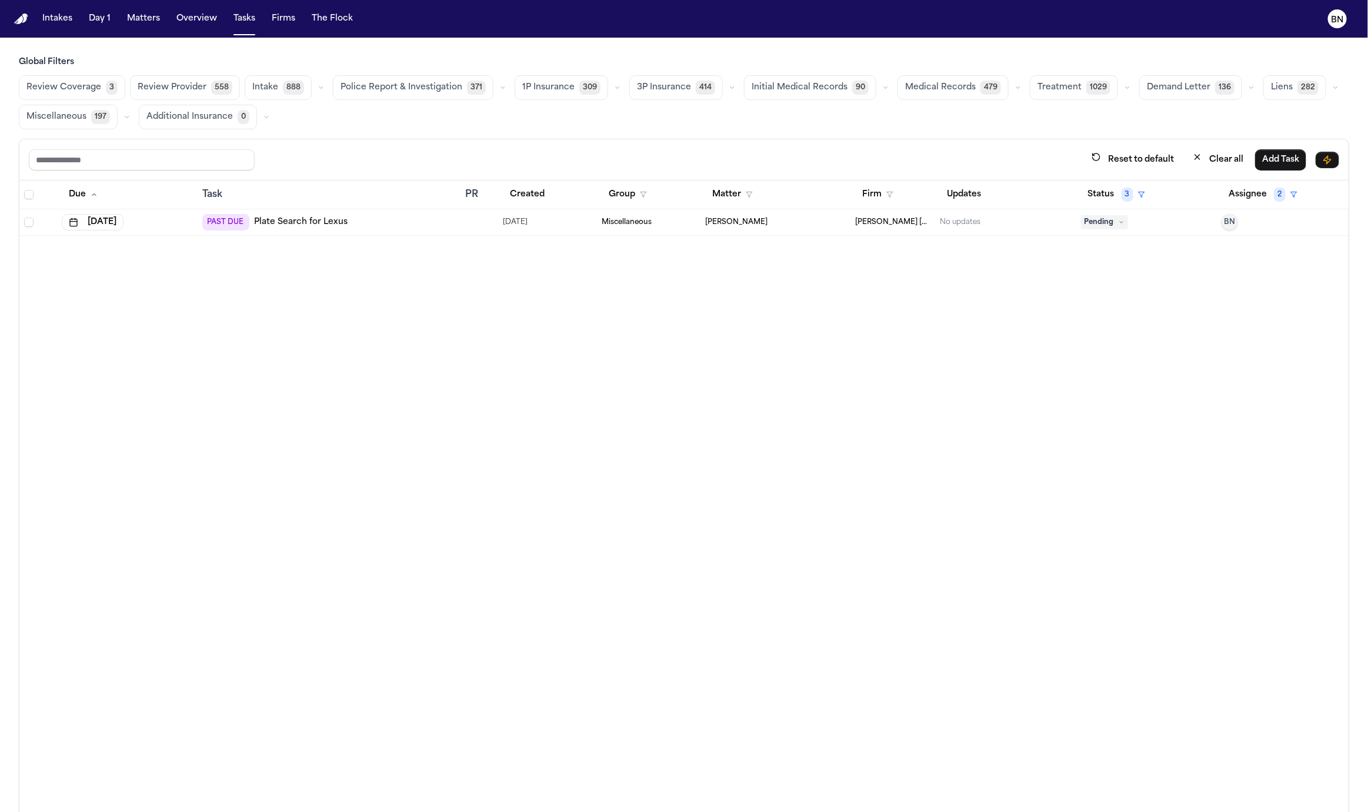
click at [984, 151] on button "Clear all" at bounding box center [1217, 160] width 65 height 22
click at [614, 84] on icon "button" at bounding box center [617, 87] width 7 height 7
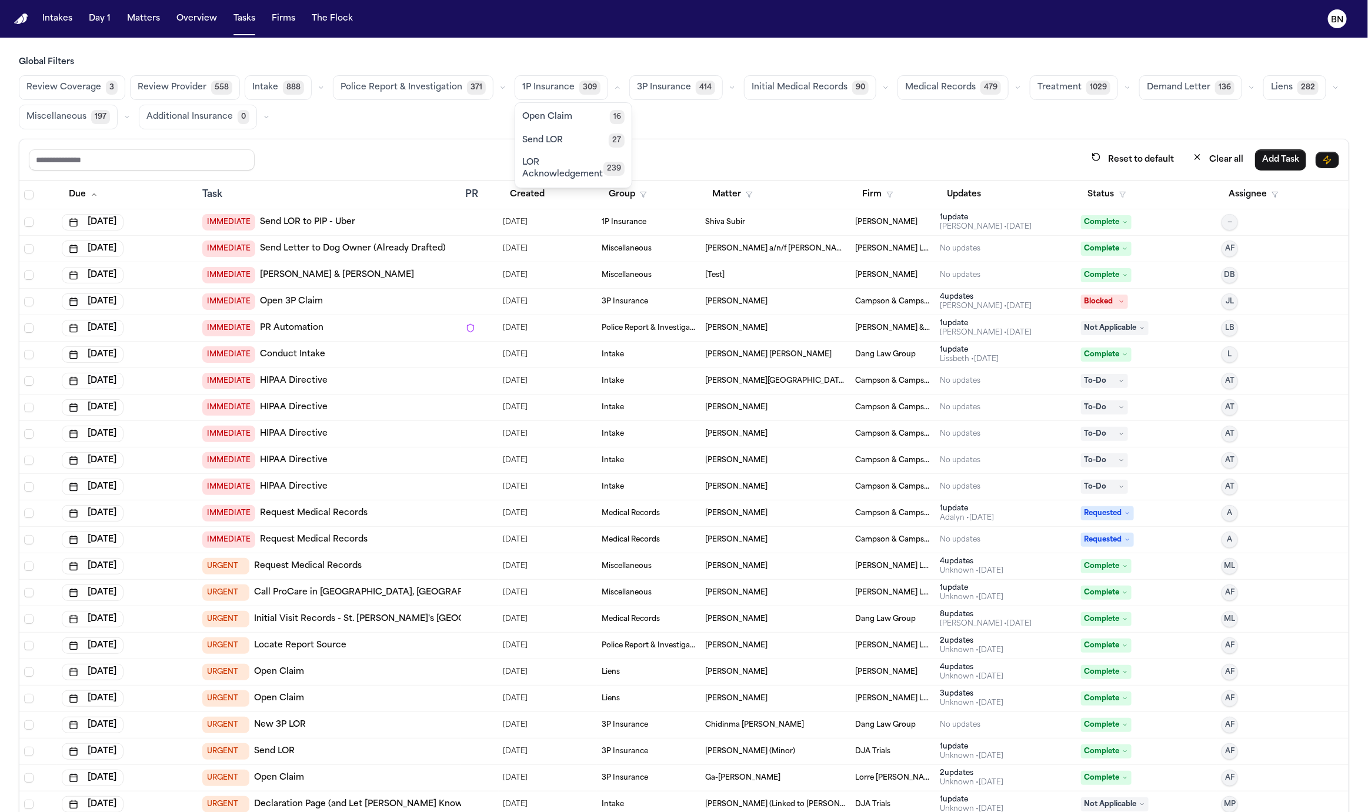
click at [593, 108] on button "Open Claim 16" at bounding box center [573, 117] width 116 height 24
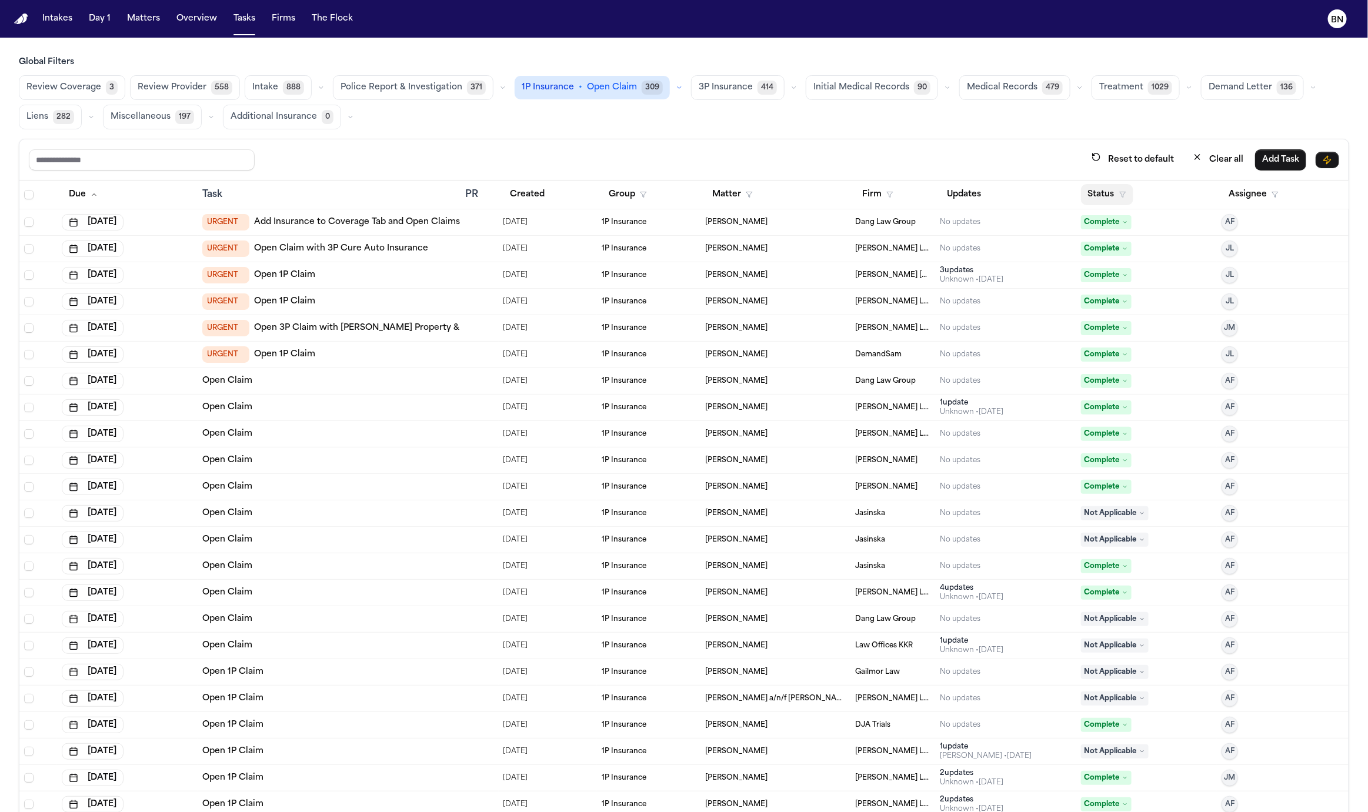
click at [984, 201] on button "Status" at bounding box center [1107, 194] width 52 height 21
click at [984, 262] on button "Active" at bounding box center [1104, 265] width 33 height 15
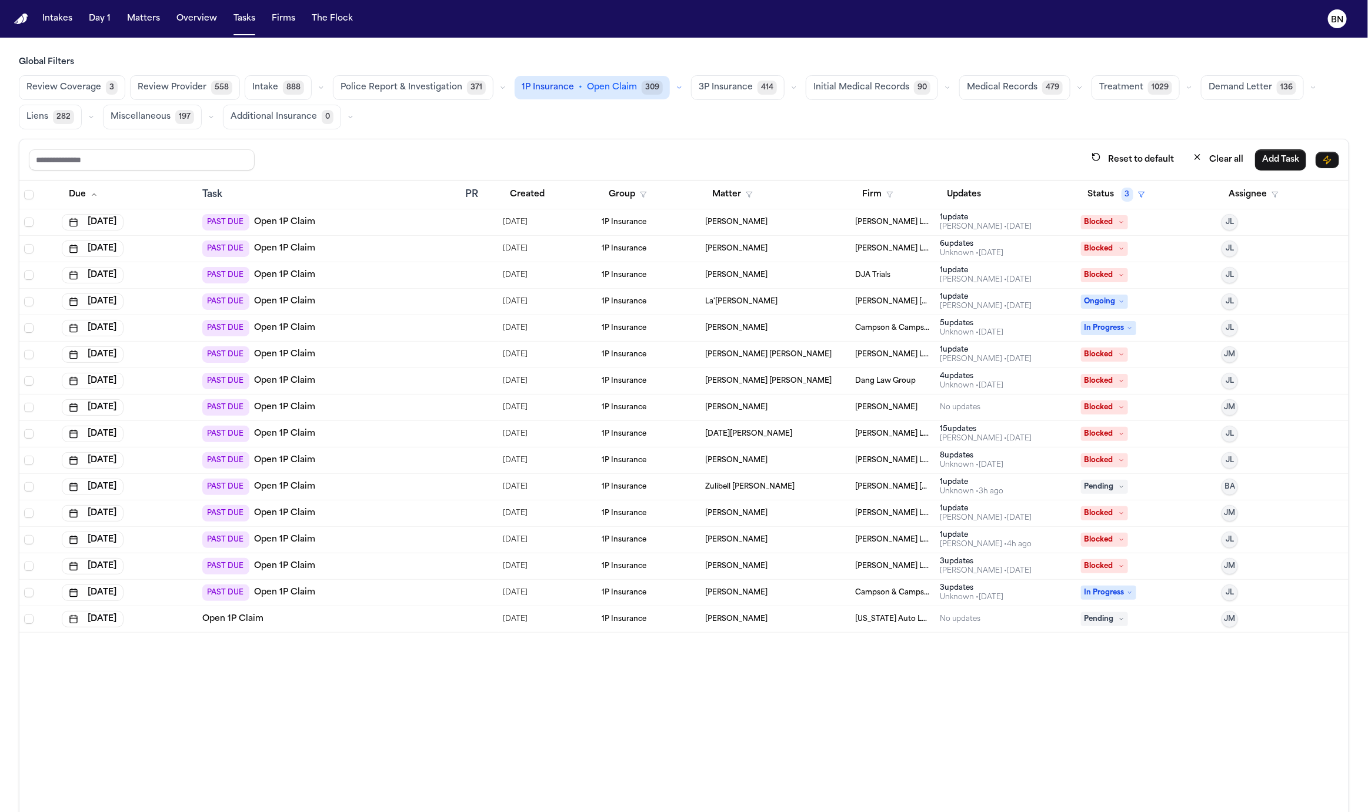
click at [661, 218] on div "1P Insurance" at bounding box center [649, 222] width 94 height 9
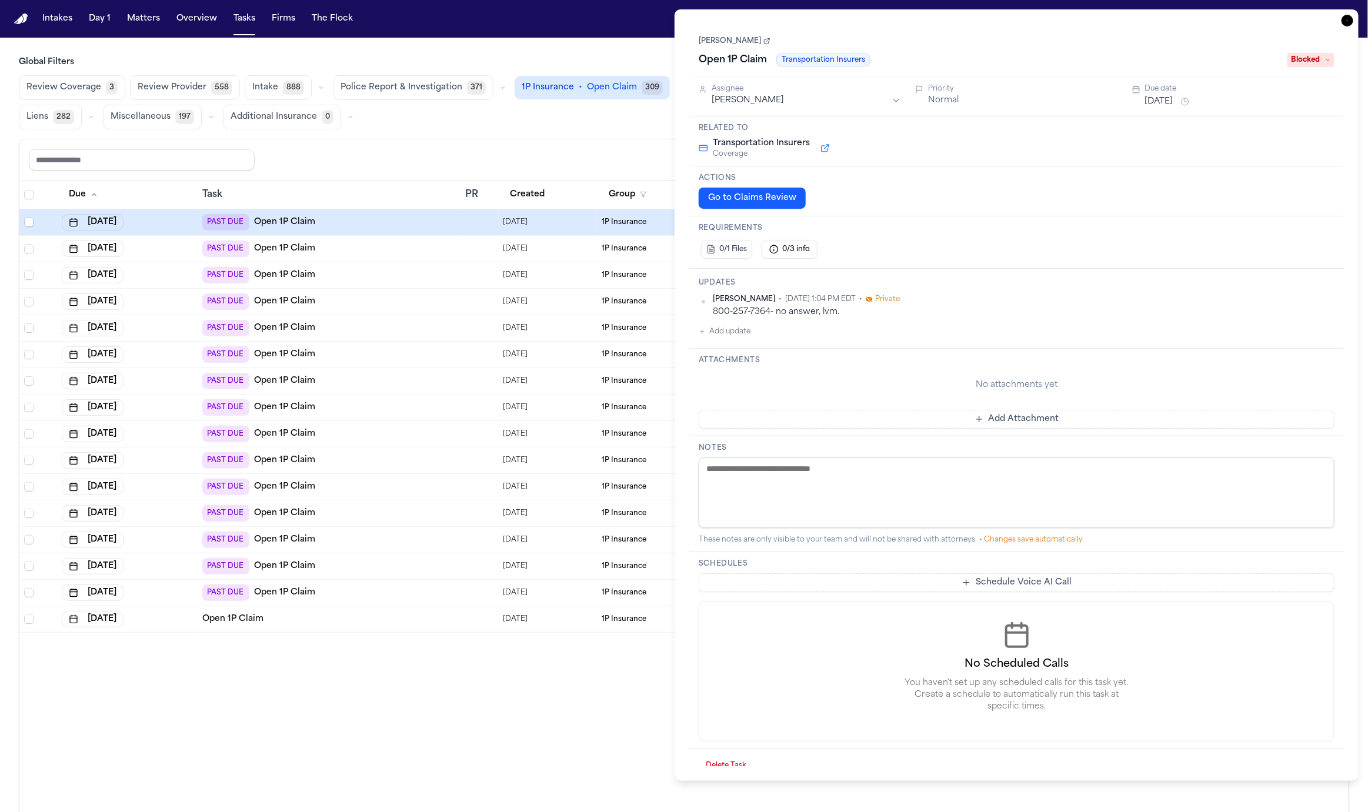
click at [742, 42] on link "Tamer Samuel" at bounding box center [735, 40] width 72 height 9
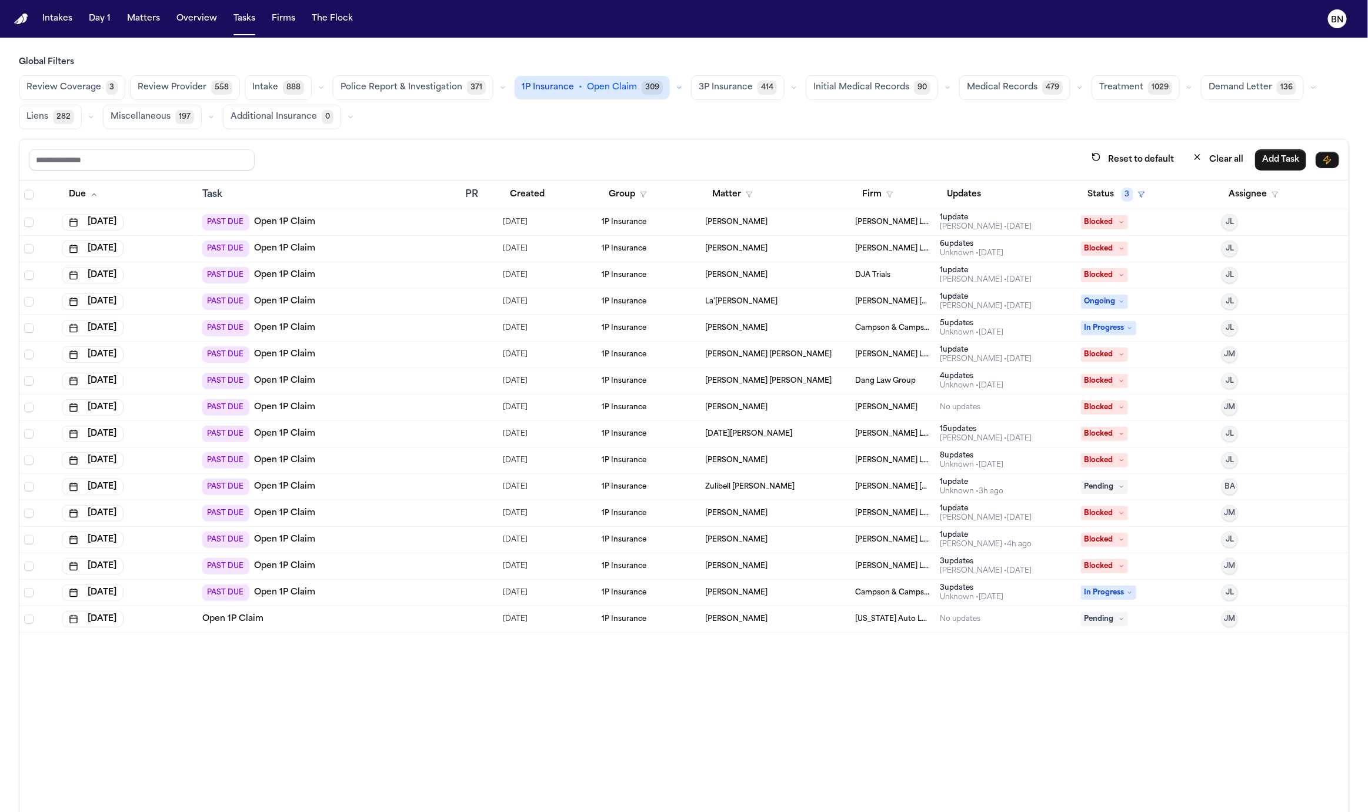
click at [103, 82] on button "Review Coverage 3" at bounding box center [72, 87] width 106 height 25
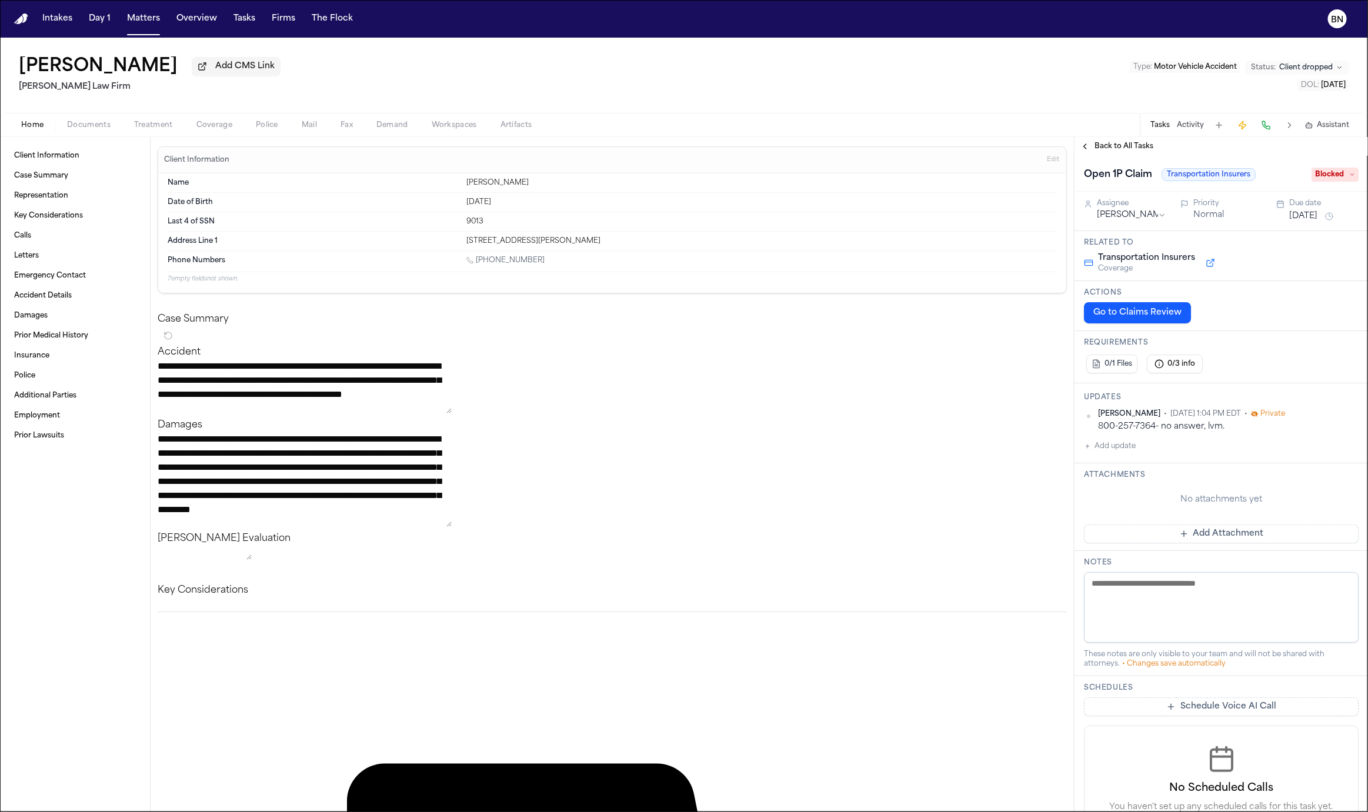
click at [243, 13] on button "Tasks" at bounding box center [244, 18] width 31 height 21
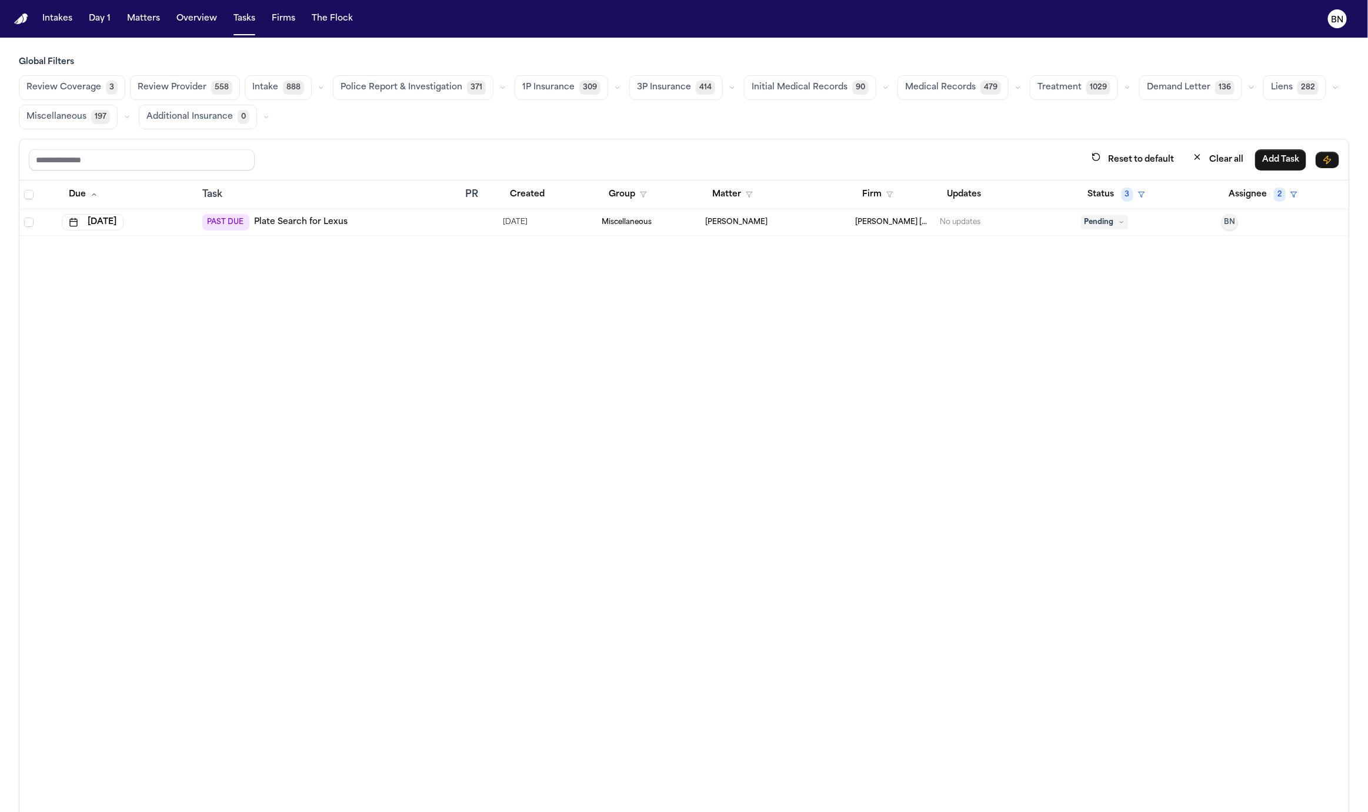
click at [579, 86] on span "309" at bounding box center [589, 88] width 21 height 14
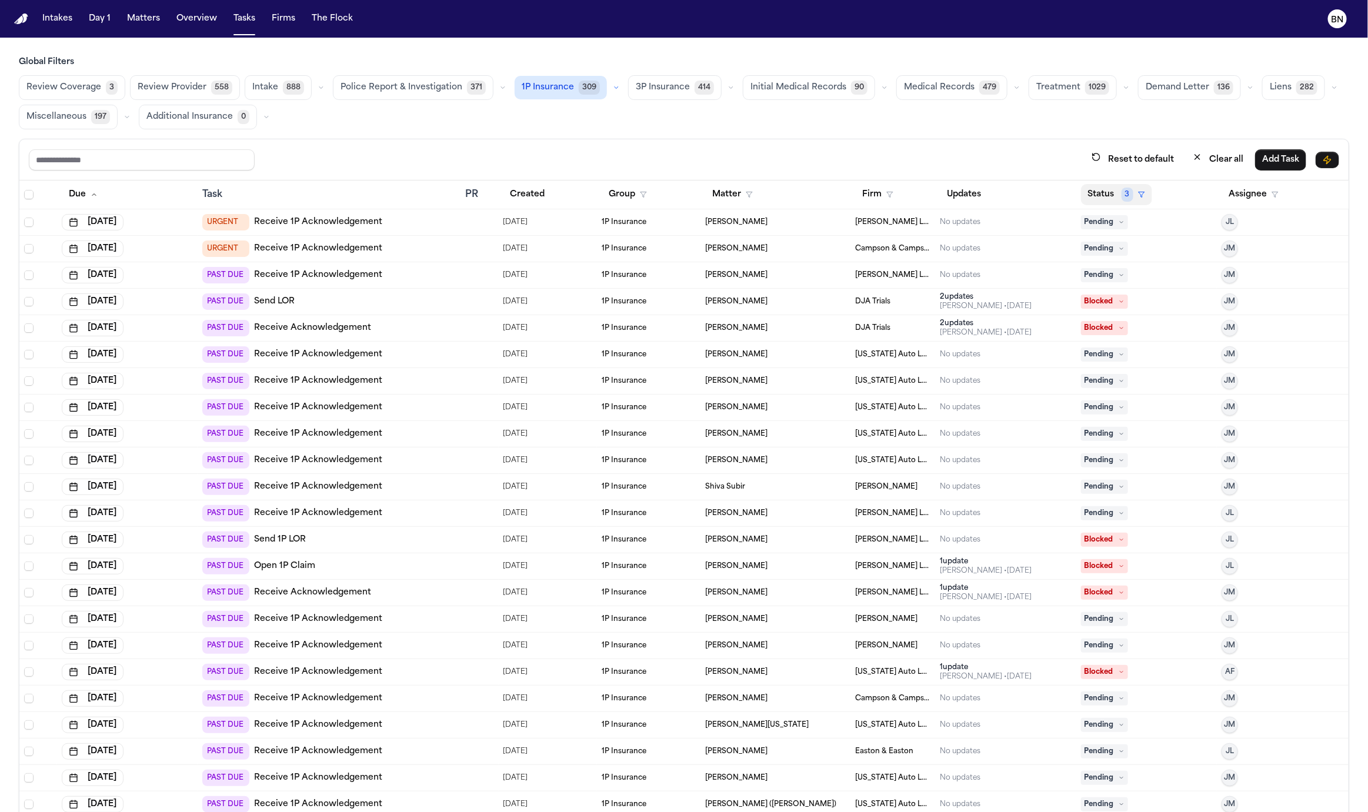
click at [1133, 188] on button "Status 3" at bounding box center [1116, 194] width 71 height 21
click at [1221, 154] on div "Reset to default Clear all Add Task Due Task PR Created Group Matter Firm Updat…" at bounding box center [684, 501] width 1330 height 725
click at [1219, 154] on button "Clear all" at bounding box center [1217, 160] width 65 height 22
click at [1111, 201] on button "Status" at bounding box center [1107, 194] width 52 height 21
click at [1107, 268] on button "Active" at bounding box center [1104, 265] width 33 height 15
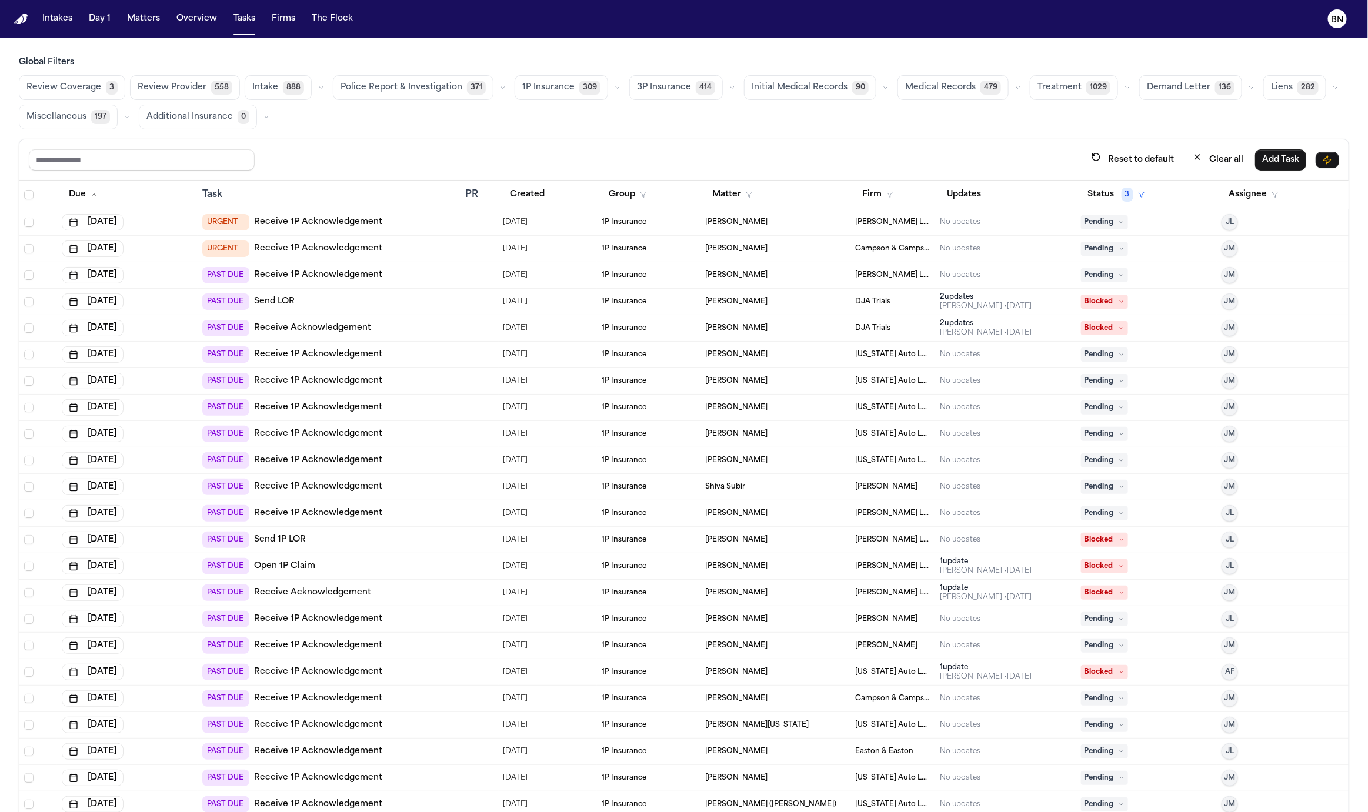
click at [579, 92] on span "309" at bounding box center [589, 88] width 21 height 14
click at [609, 91] on button "button" at bounding box center [616, 88] width 14 height 14
click at [586, 123] on button "Open Claim 16" at bounding box center [573, 117] width 116 height 24
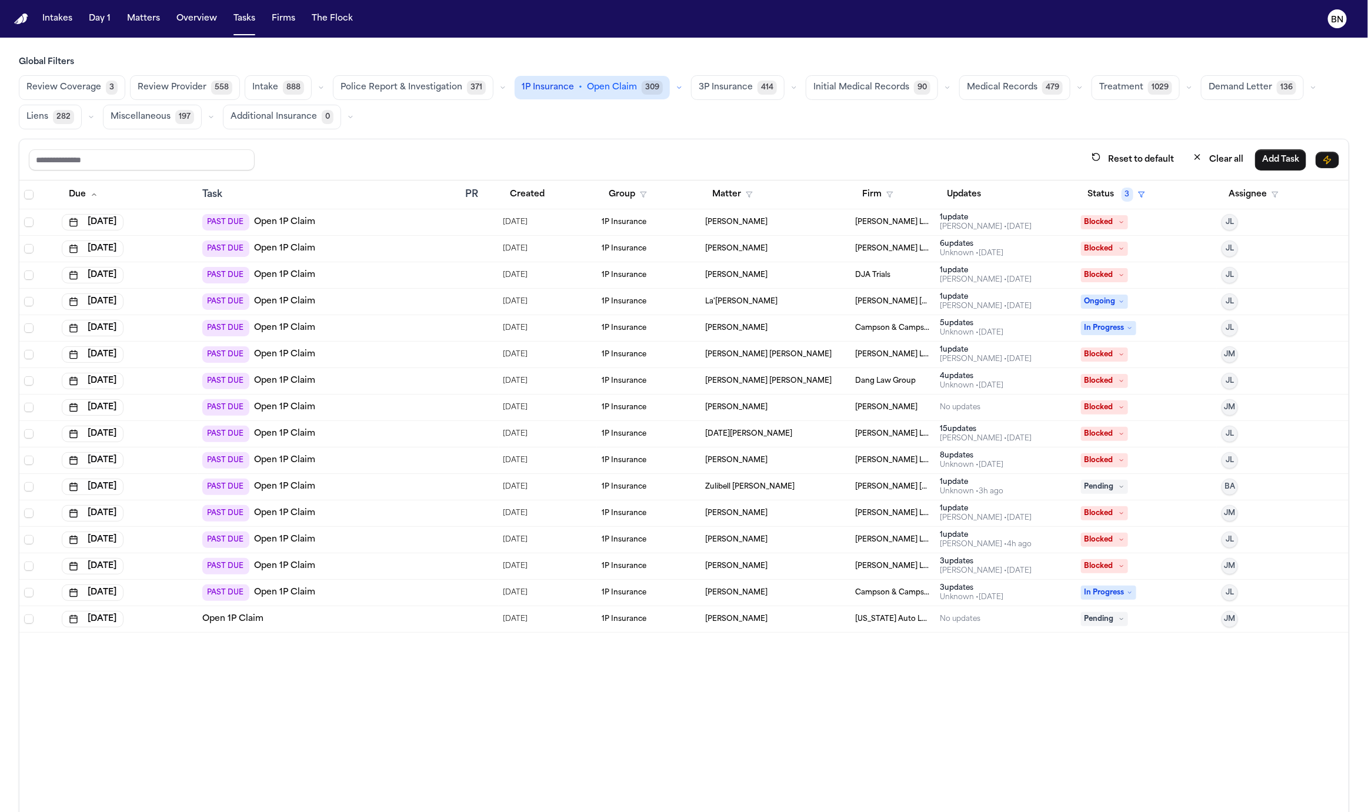
click at [575, 140] on div "Reset to default Clear all Add Task" at bounding box center [683, 159] width 1329 height 41
click at [559, 144] on div "Reset to default Clear all Add Task" at bounding box center [683, 159] width 1329 height 41
click at [435, 624] on td "Open 1P Claim" at bounding box center [329, 619] width 263 height 26
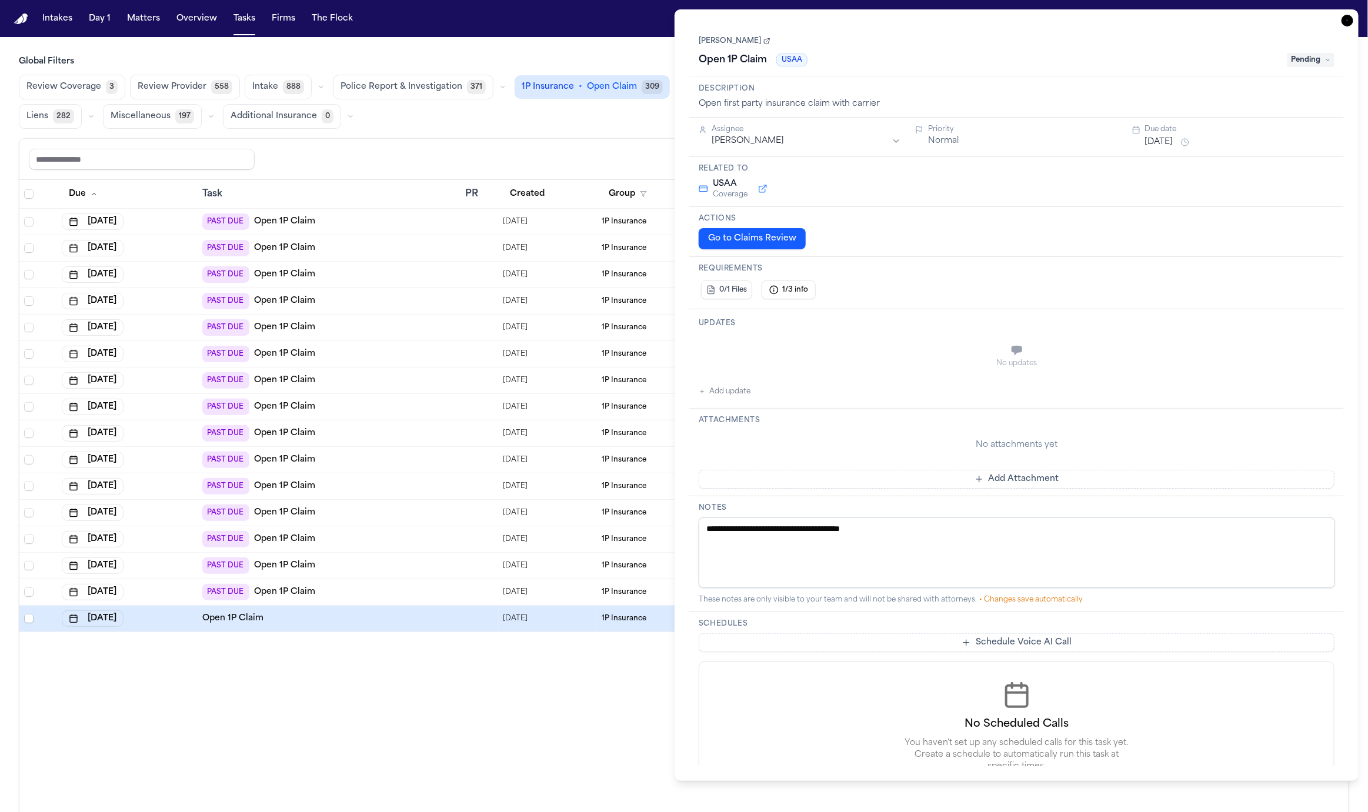
click at [760, 44] on link "Kimberly Osborne" at bounding box center [735, 40] width 72 height 9
click at [74, 81] on span "Review Coverage" at bounding box center [63, 87] width 75 height 12
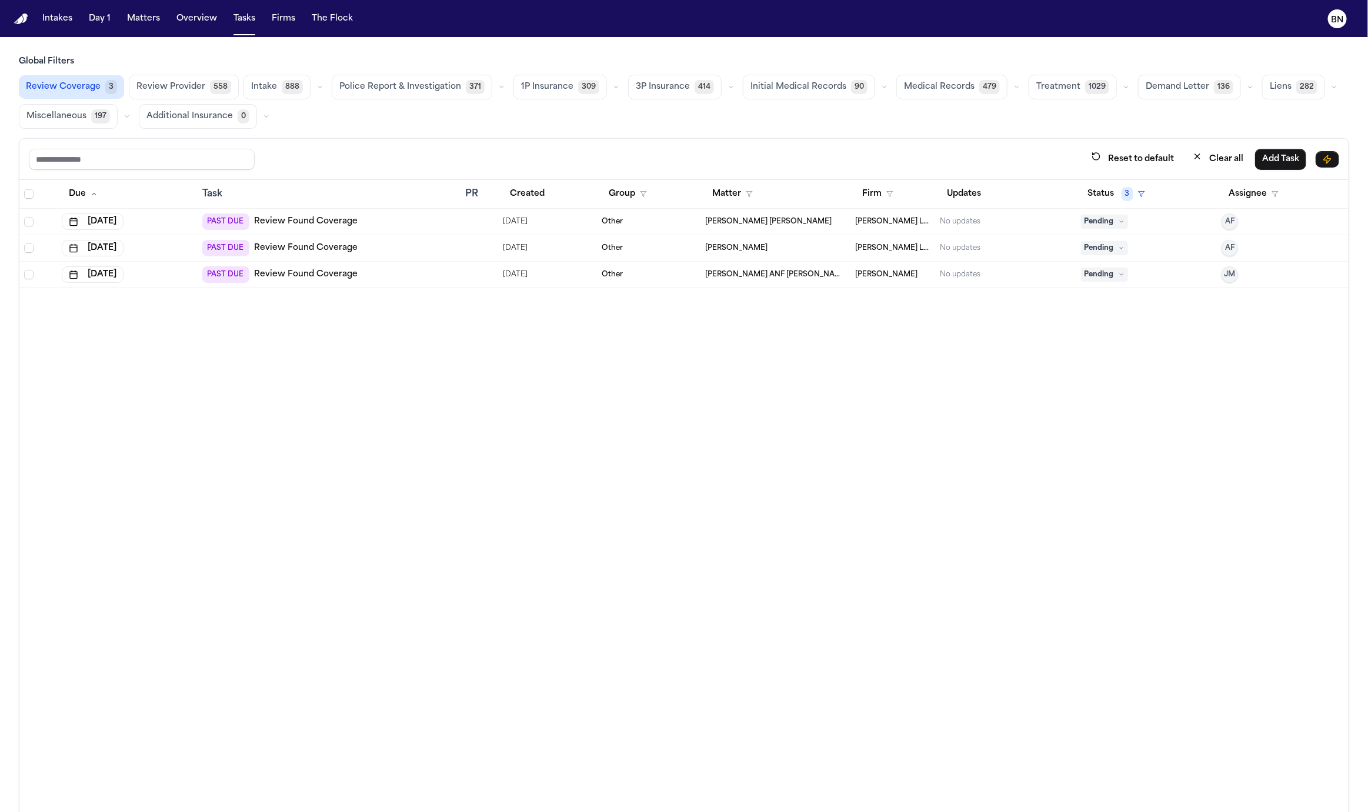
click at [441, 248] on div "PAST DUE Review Found Coverage" at bounding box center [328, 248] width 253 height 16
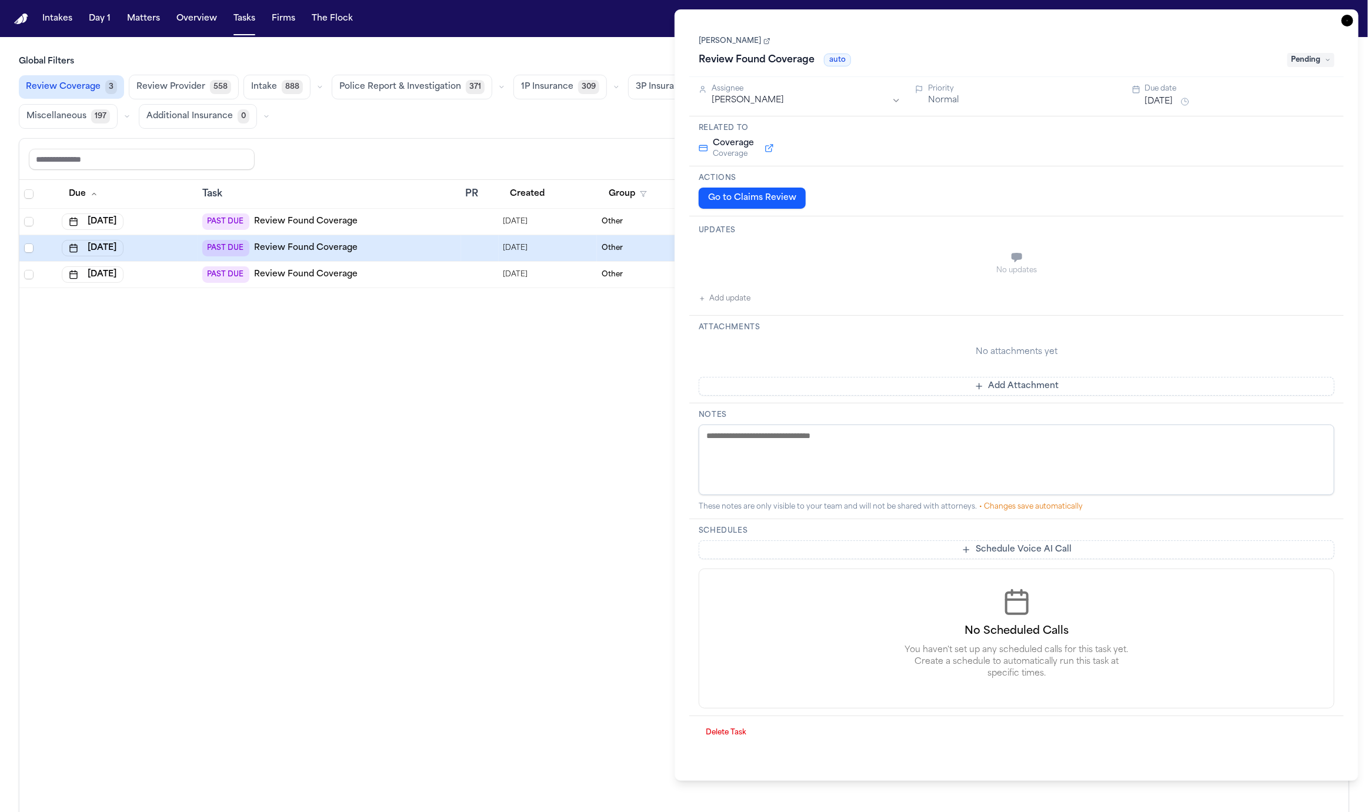
click at [490, 282] on td at bounding box center [480, 275] width 38 height 26
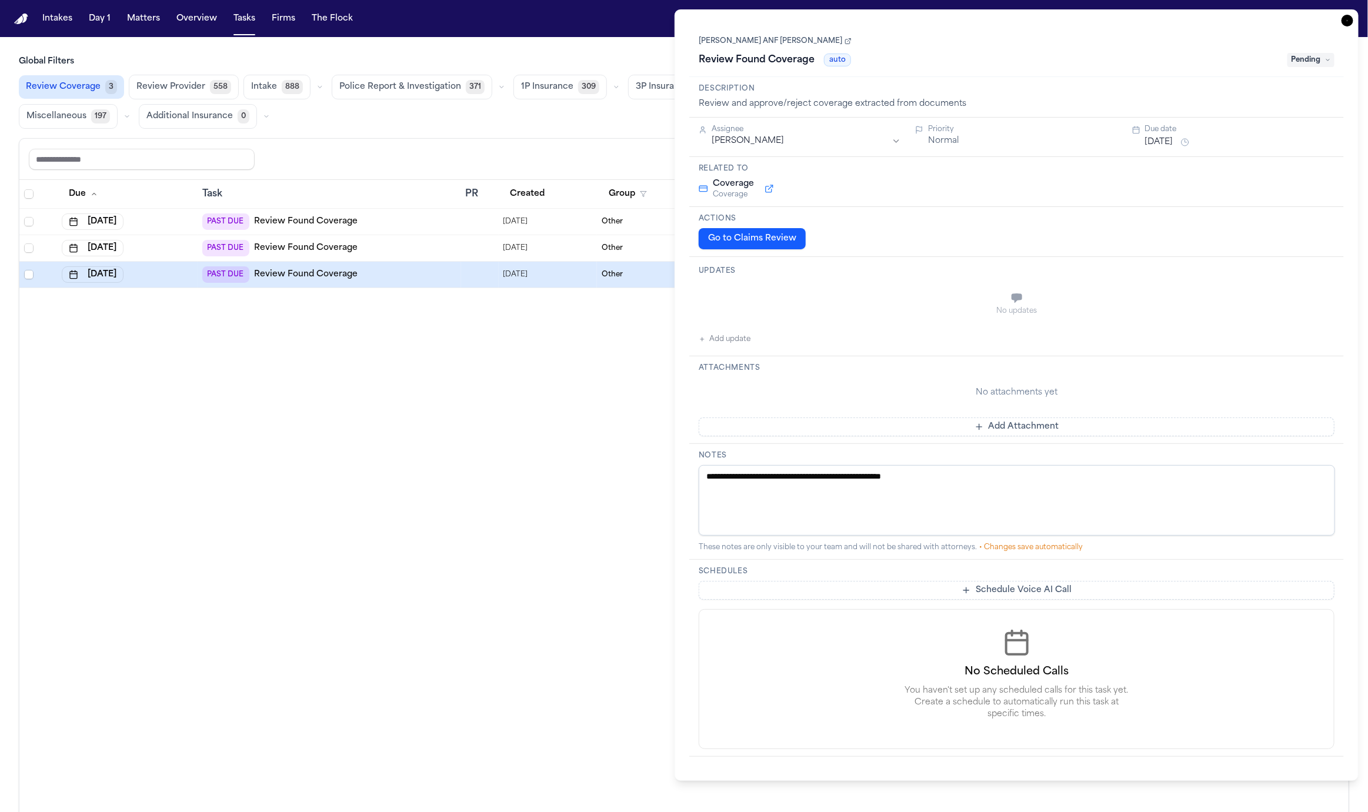
click at [780, 40] on link "[PERSON_NAME] ANF [PERSON_NAME]" at bounding box center [775, 40] width 153 height 9
click at [151, 14] on button "Matters" at bounding box center [143, 18] width 42 height 21
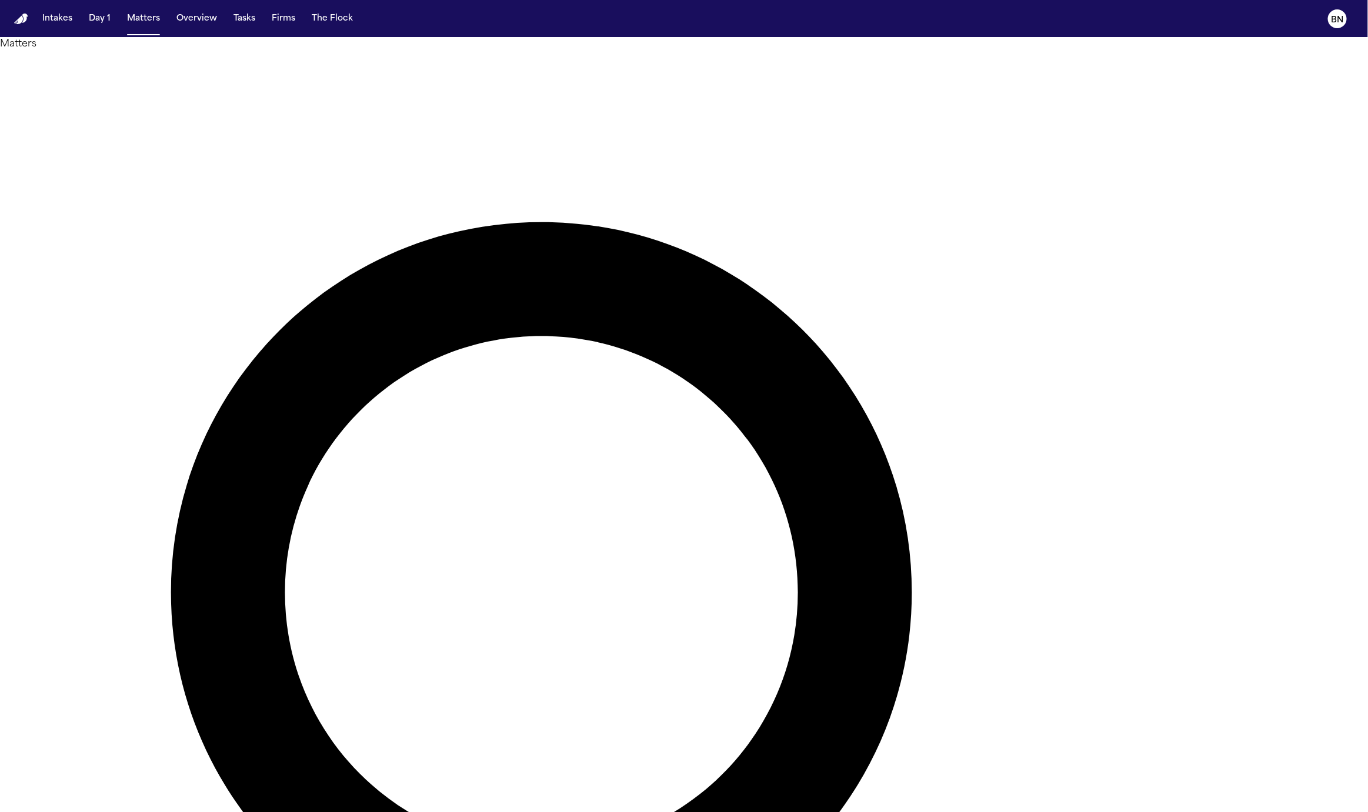
paste input "**********"
type input "**********"
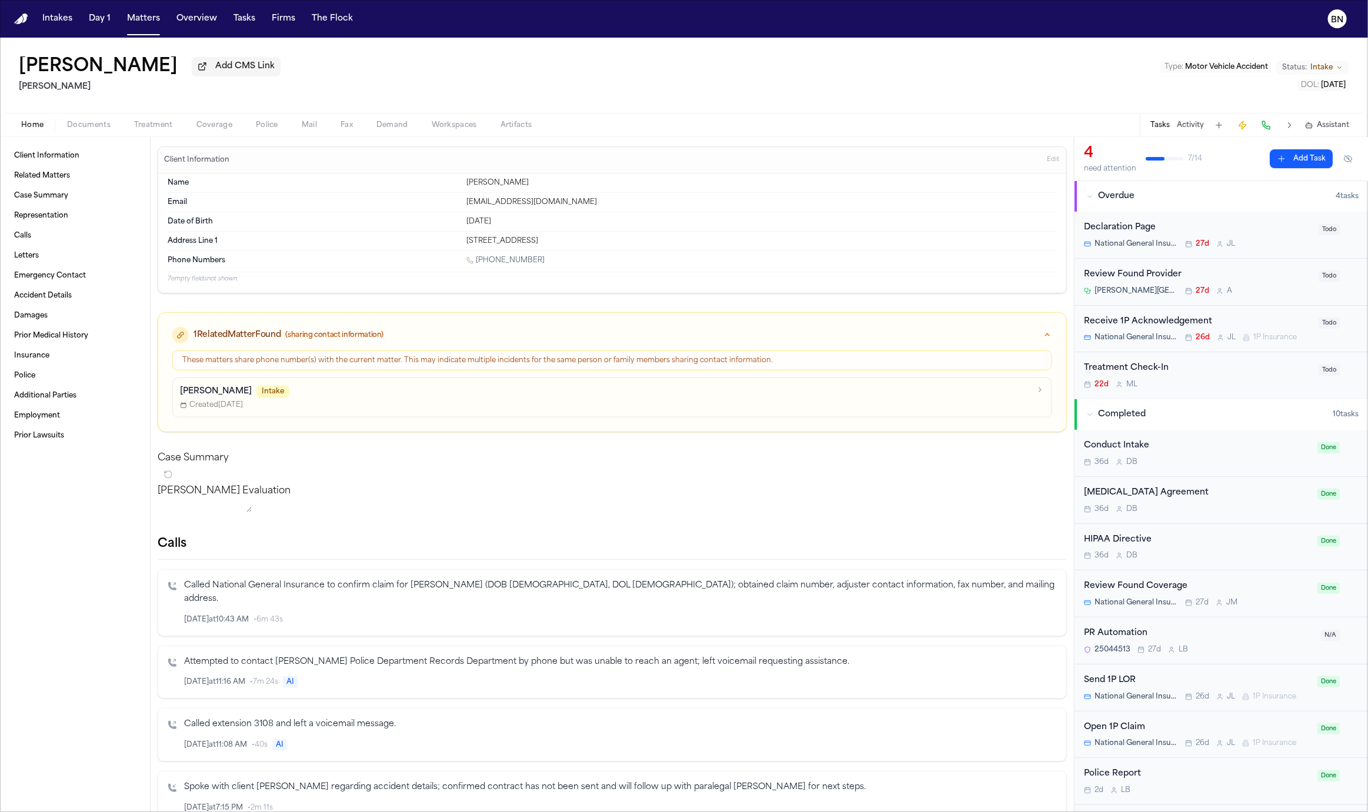
click at [221, 136] on div "Home Documents Treatment Coverage Police Mail Fax Demand Workspaces Artifacts T…" at bounding box center [684, 125] width 1368 height 24
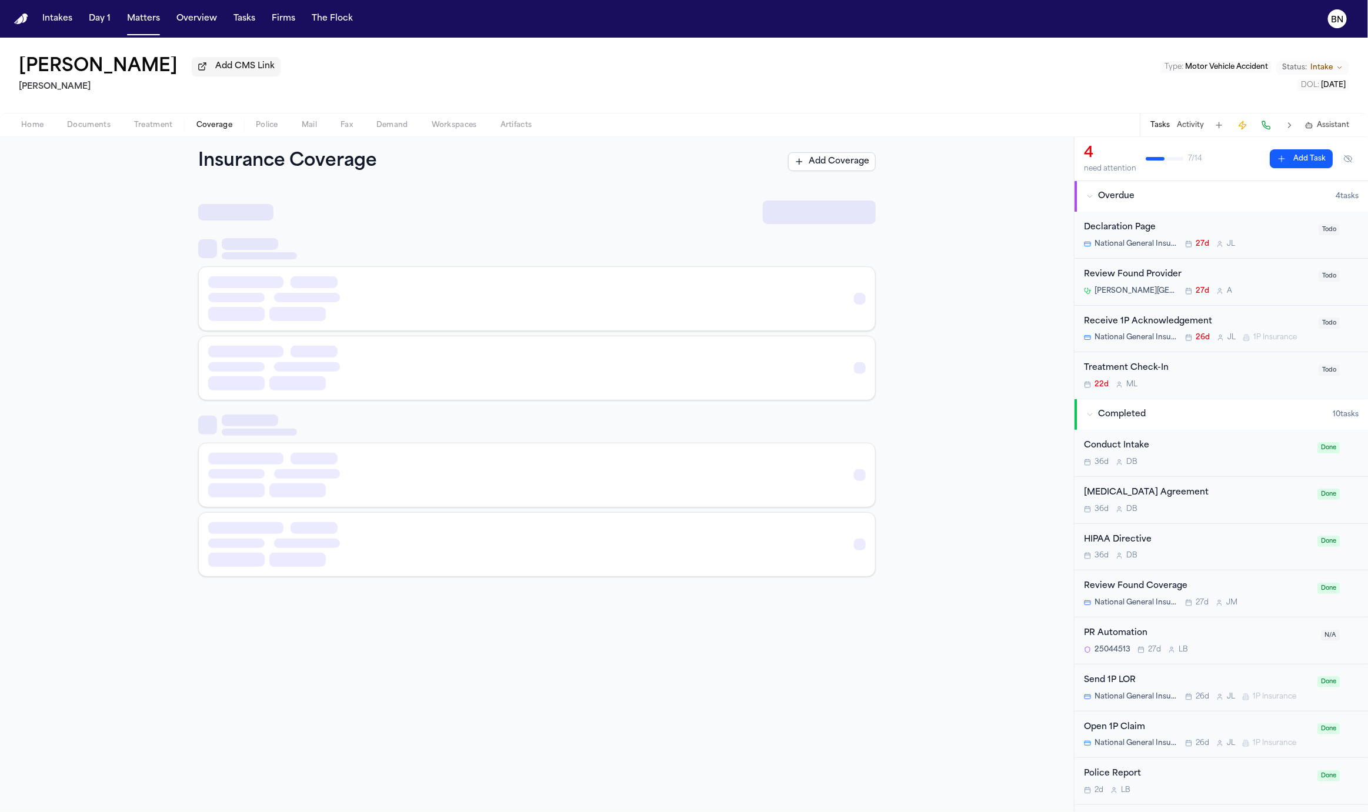
click at [221, 130] on span "Coverage" at bounding box center [214, 125] width 36 height 9
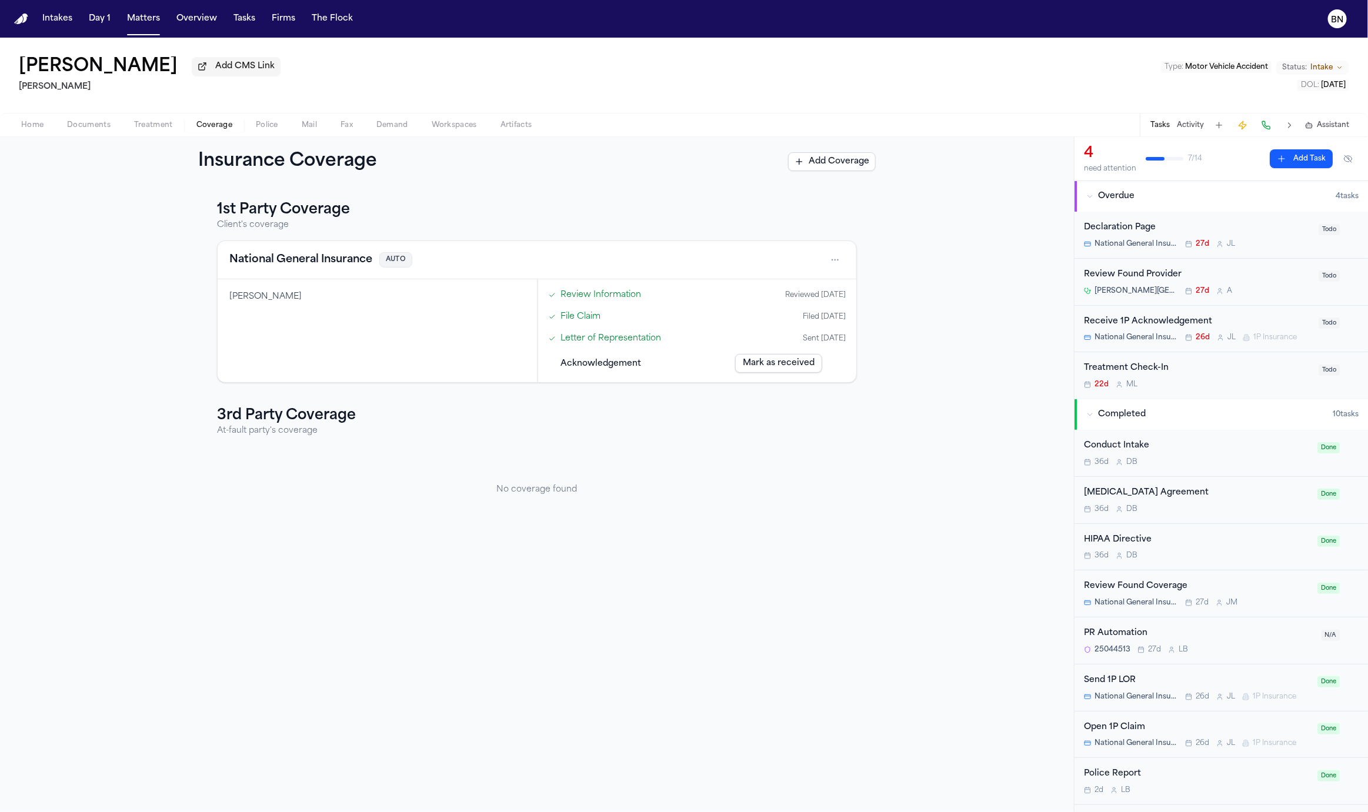
click at [106, 132] on span "button" at bounding box center [89, 131] width 58 height 1
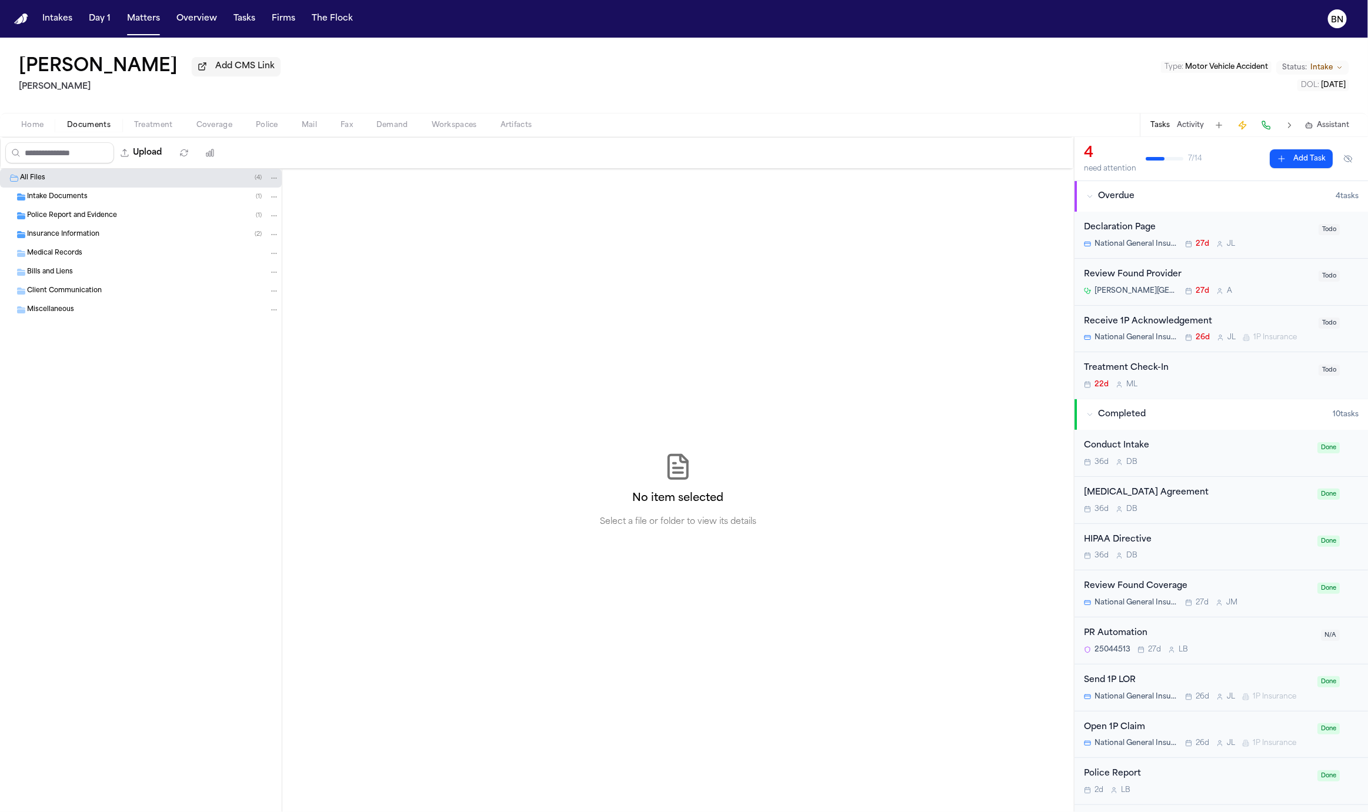
click at [99, 201] on div "Intake Documents ( 1 )" at bounding box center [153, 197] width 252 height 11
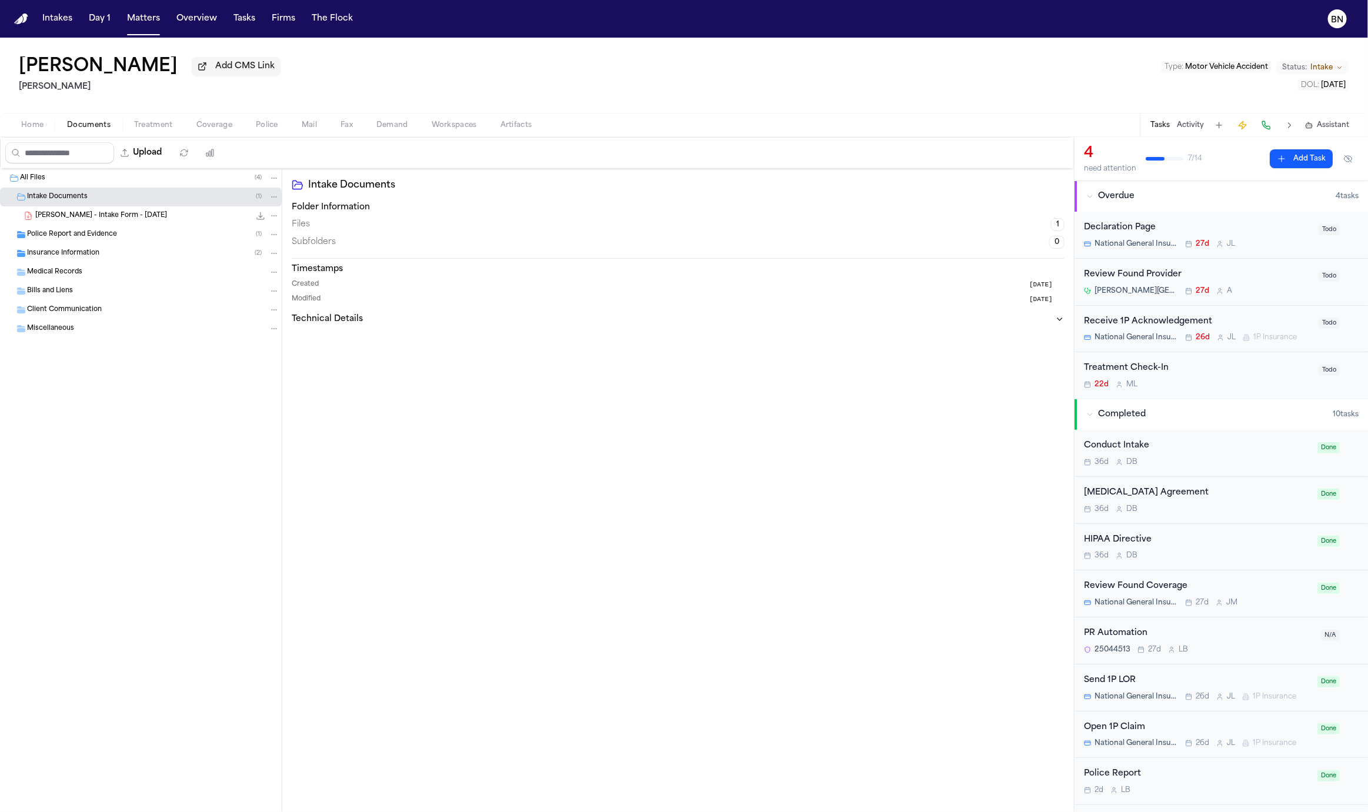
click at [109, 258] on div "Insurance Information ( 2 )" at bounding box center [153, 253] width 252 height 11
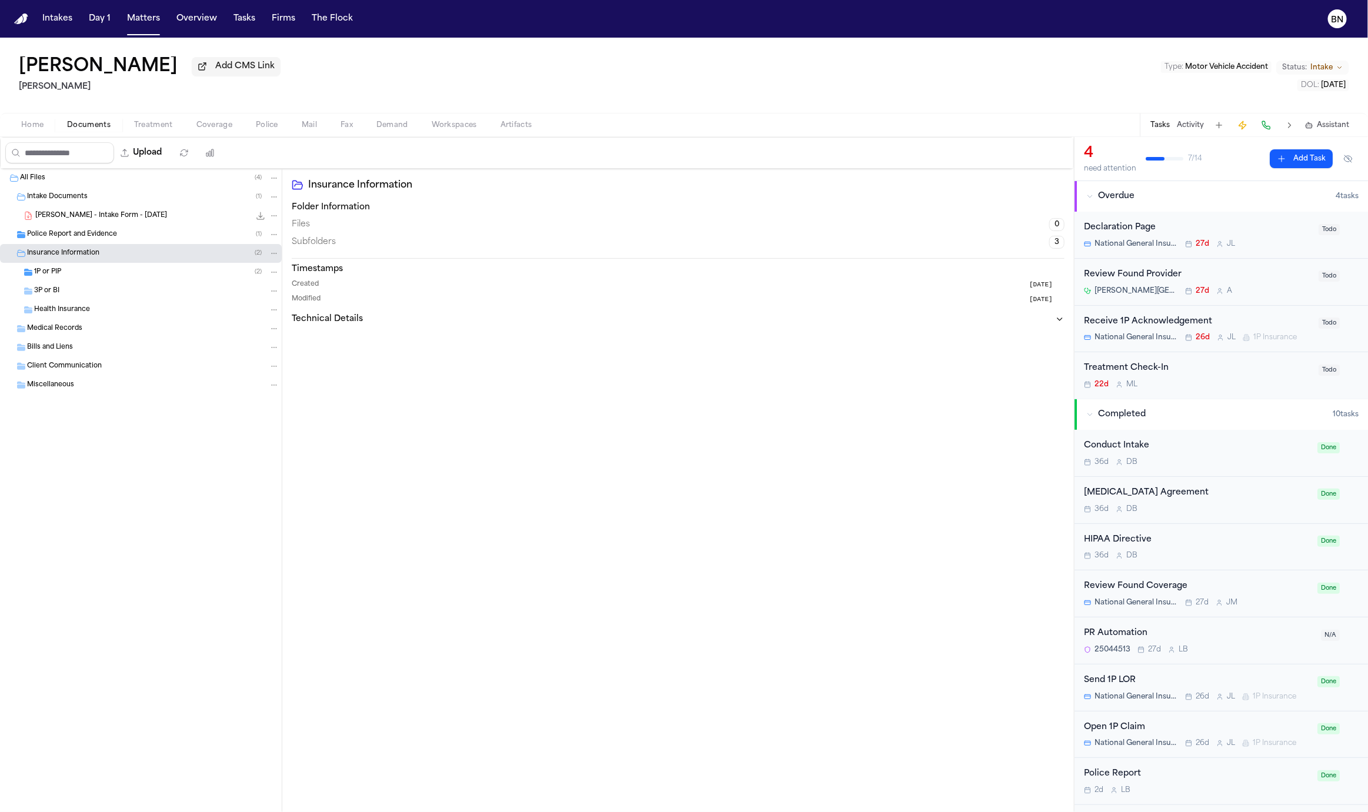
click at [109, 269] on div "1P or PIP ( 2 )" at bounding box center [156, 272] width 245 height 11
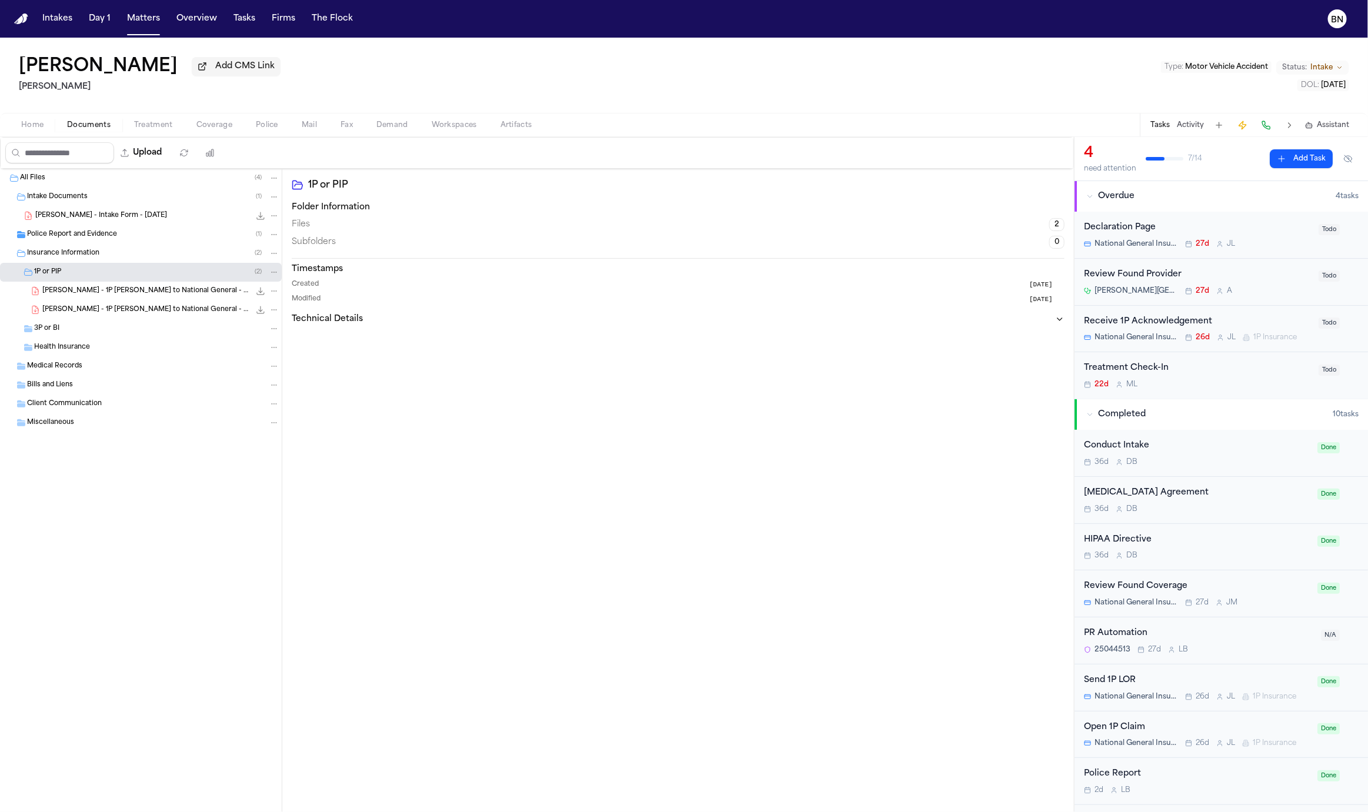
click at [121, 288] on span "A. Agudelo - 1P LOR to National General - 8.11.25" at bounding box center [146, 291] width 208 height 10
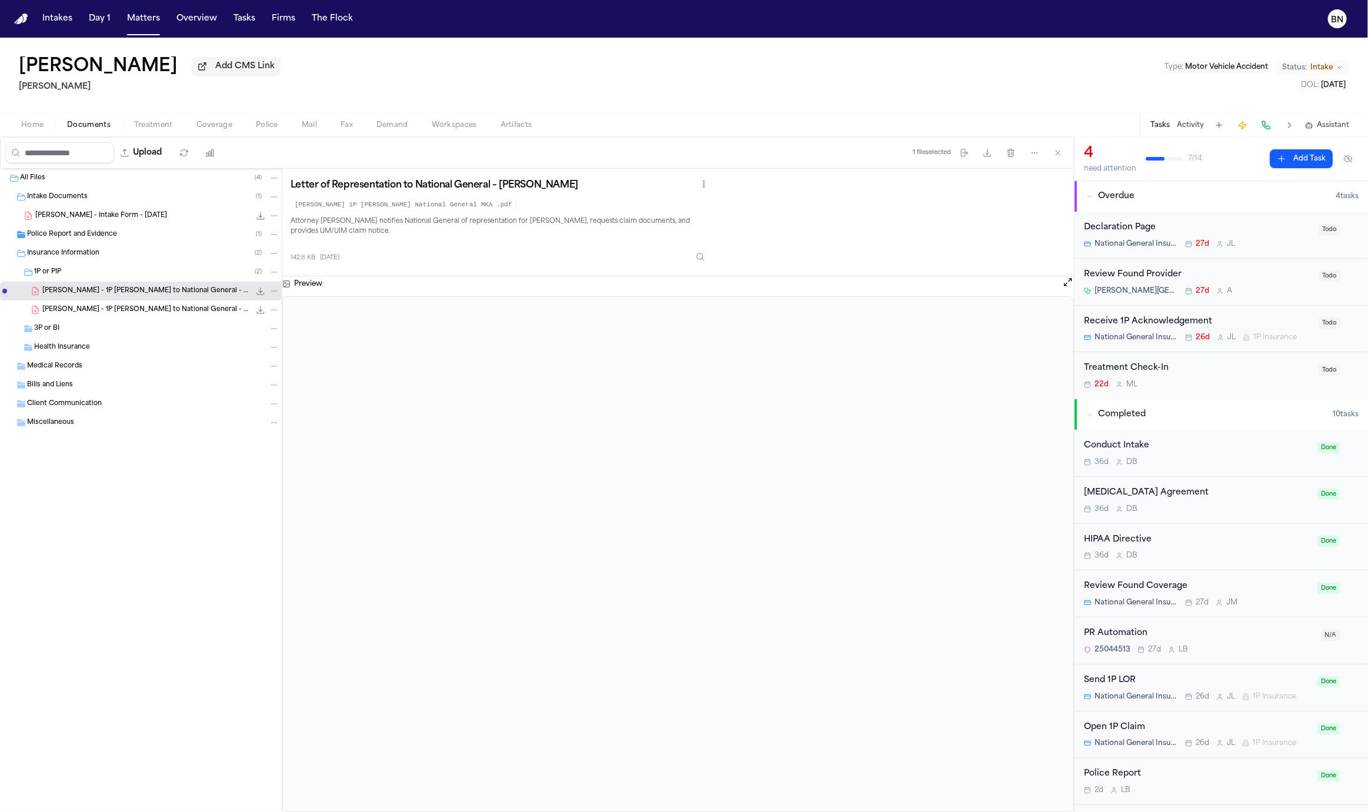
click at [156, 314] on span "A. Agudelo - 1P LOR to National General - 8.11.25" at bounding box center [146, 310] width 208 height 10
click at [138, 233] on div "Police Report and Evidence ( 1 )" at bounding box center [153, 234] width 252 height 11
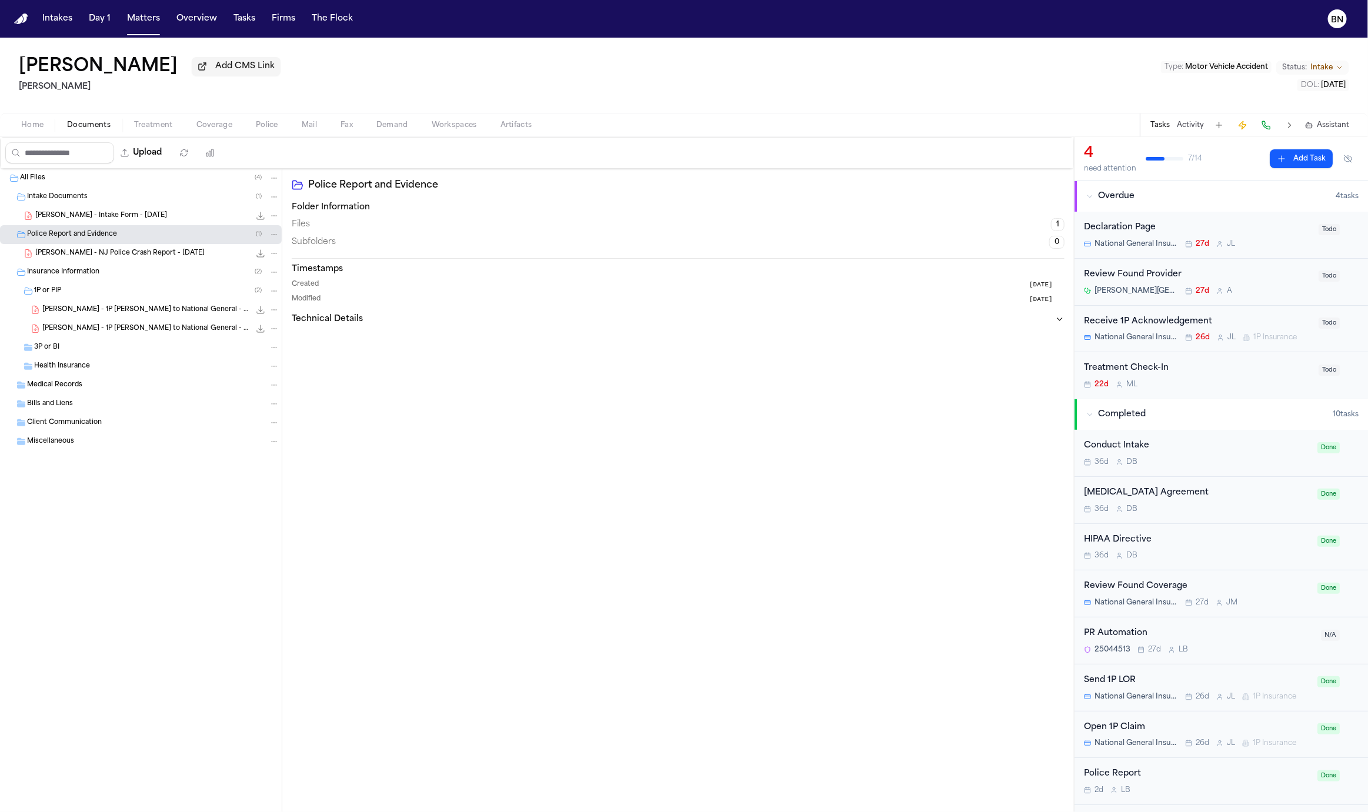
click at [132, 309] on span "A. Agudelo - 1P LOR to National General - 8.11.25" at bounding box center [146, 310] width 208 height 10
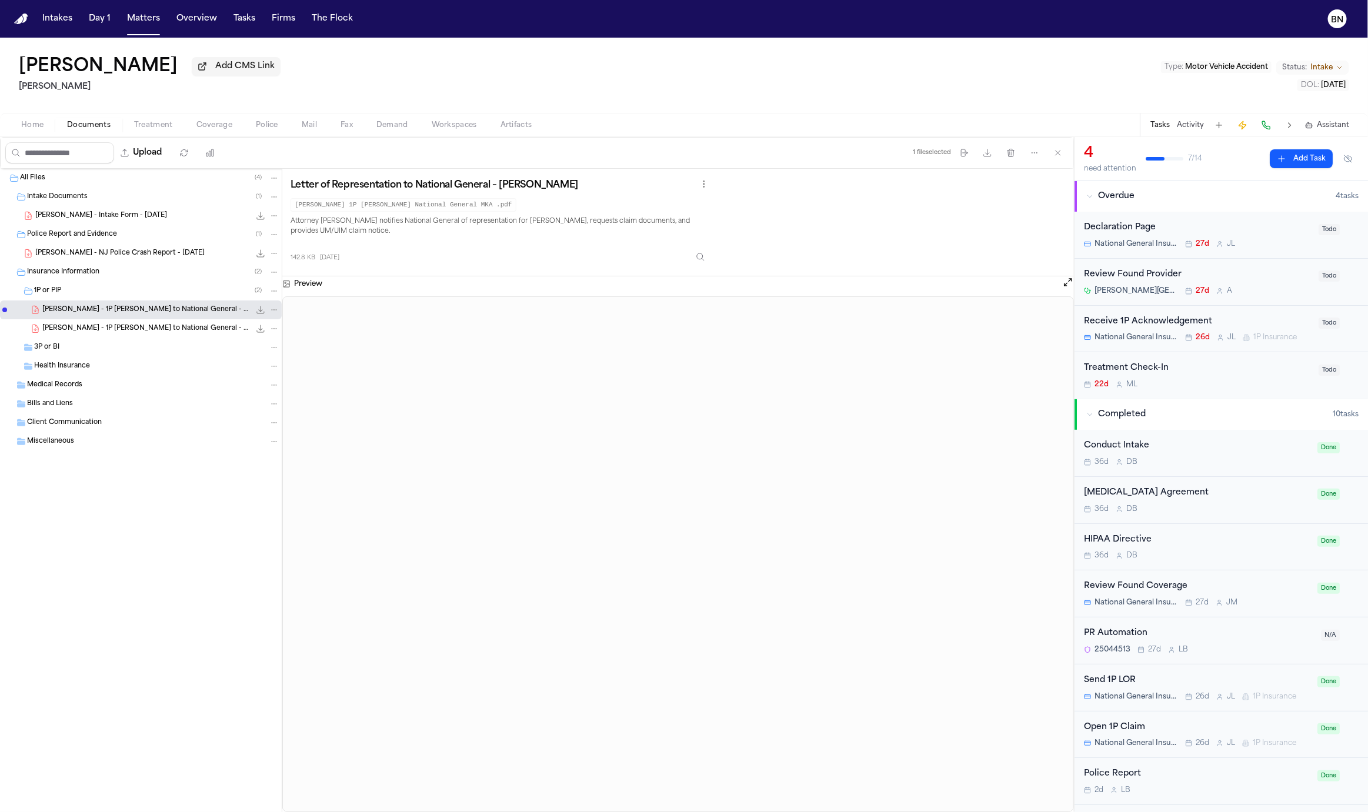
click at [154, 221] on div "A. Agudelo - Intake Form - 7.30.25 22.6 KB • PDF" at bounding box center [157, 216] width 244 height 12
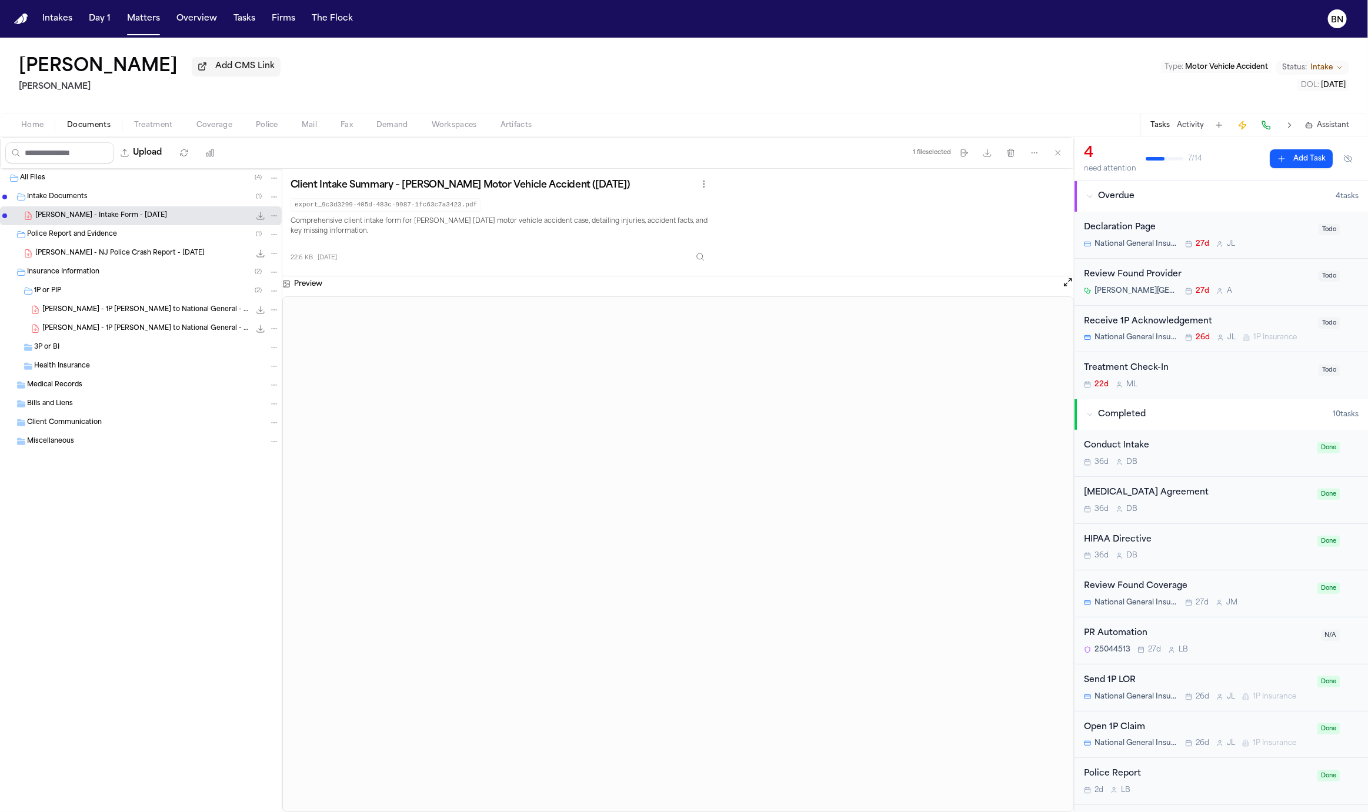
click at [256, 218] on icon "File: A. Agudelo - Intake Form - 7.30.25" at bounding box center [260, 215] width 9 height 9
click at [159, 259] on span "A. Agudelo - NJ Police Crash Report - 7.28.25" at bounding box center [119, 254] width 169 height 10
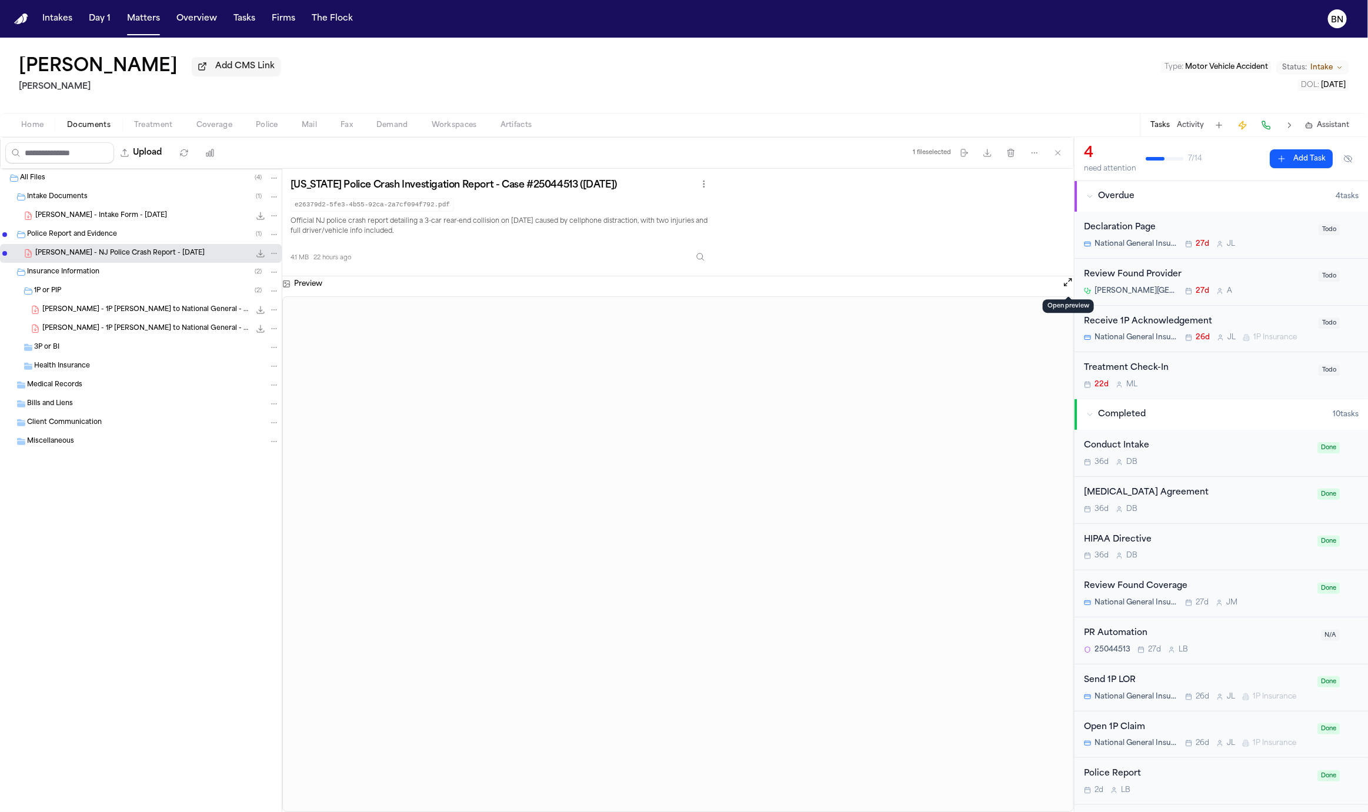
click at [1070, 286] on button "Open preview" at bounding box center [1068, 282] width 12 height 12
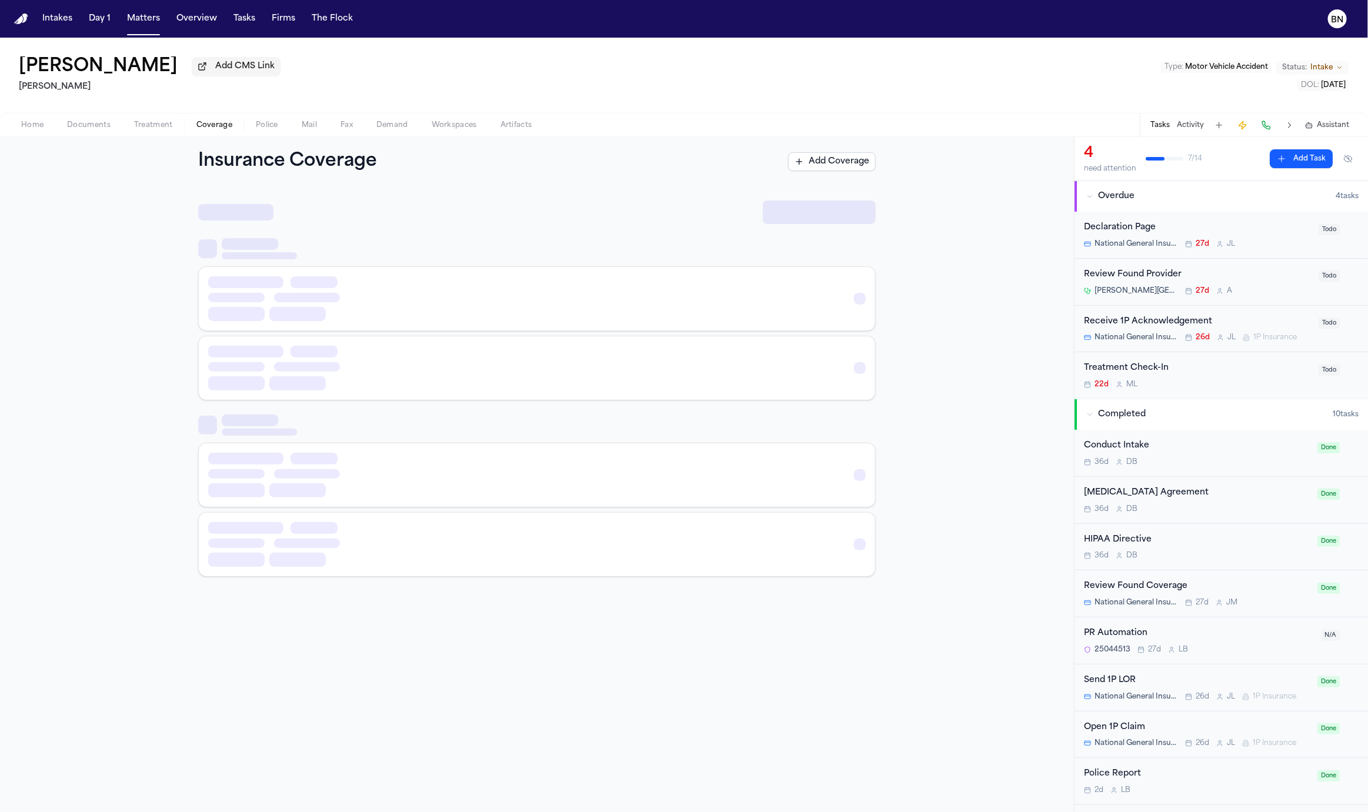
click at [225, 121] on span "Coverage" at bounding box center [214, 125] width 36 height 9
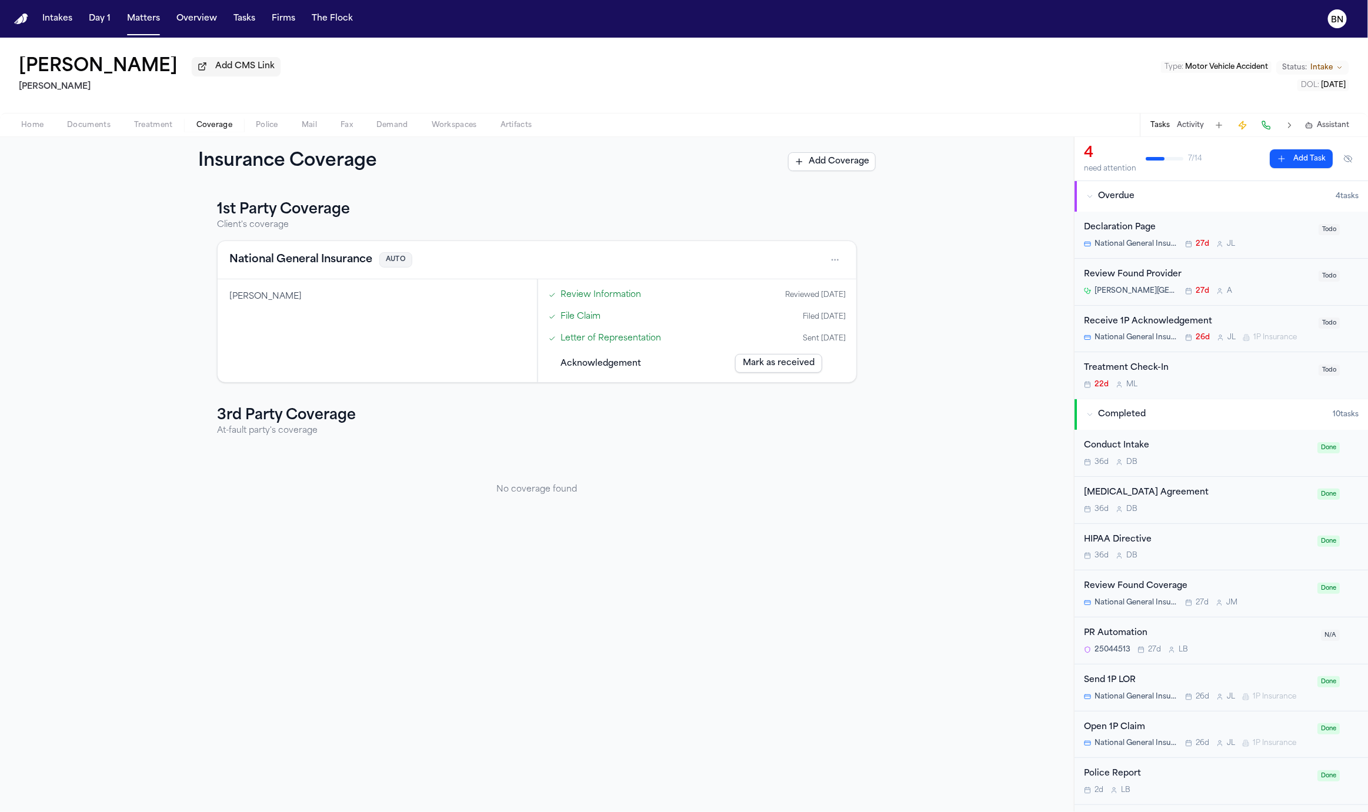
click at [307, 263] on button "National General Insurance" at bounding box center [300, 260] width 143 height 16
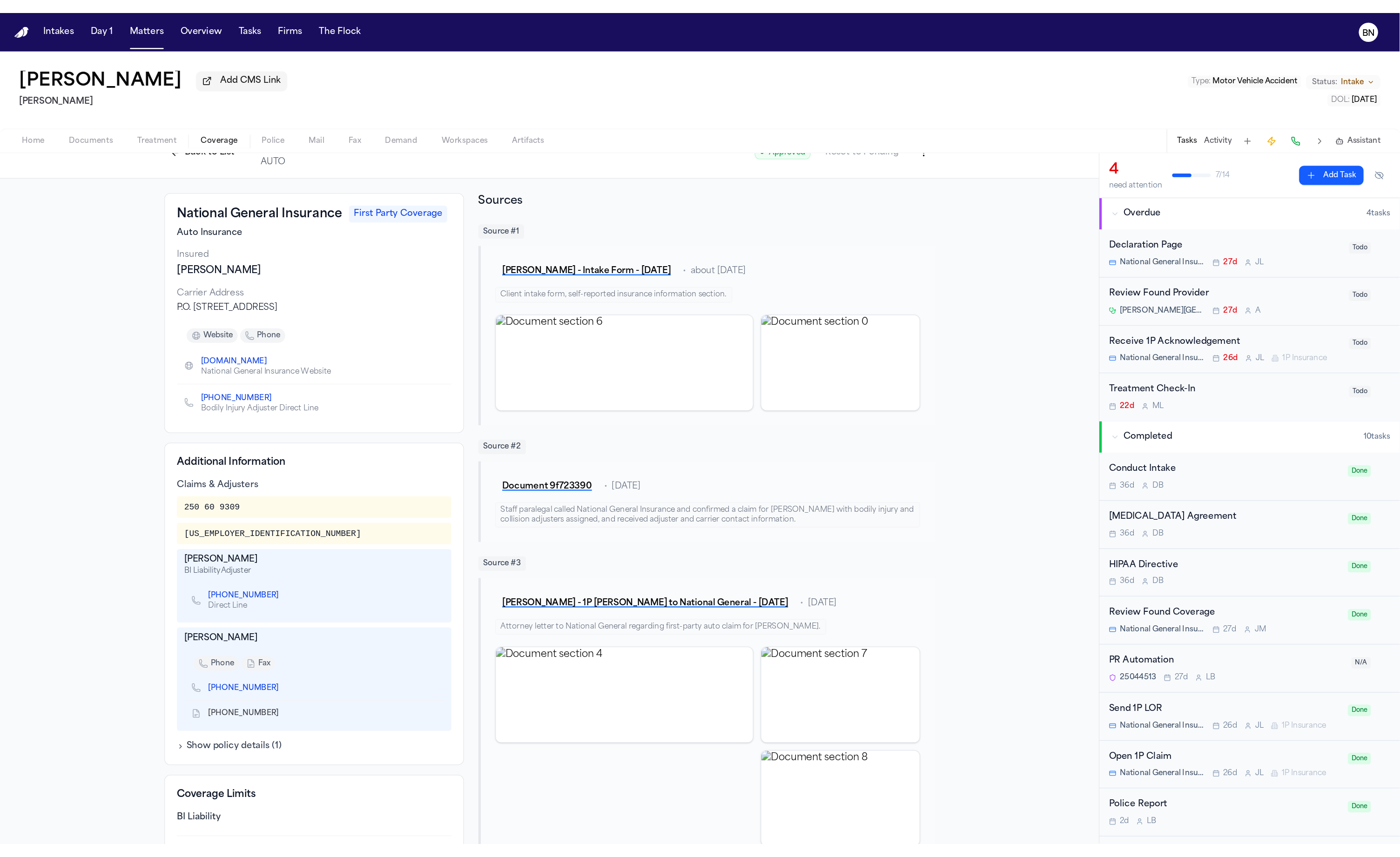
scroll to position [45, 0]
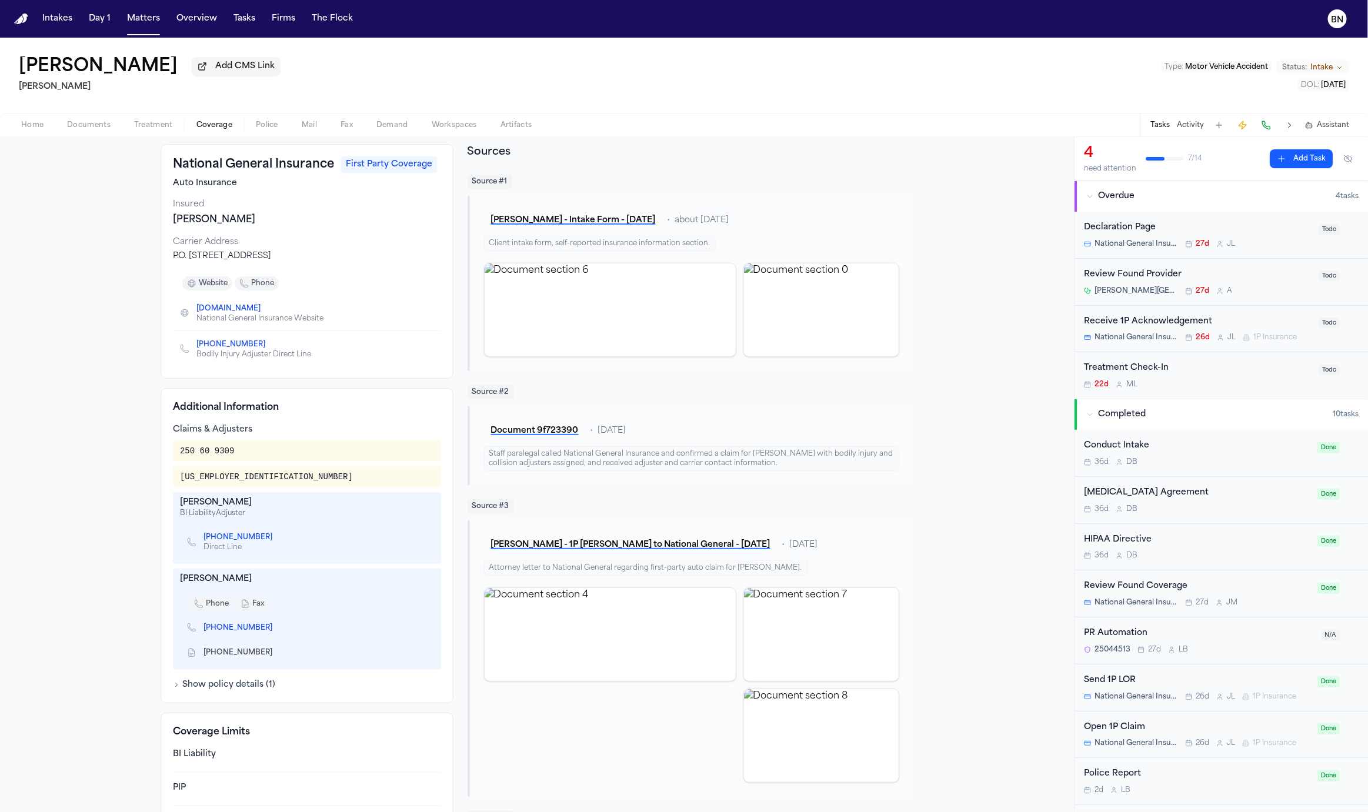
click at [85, 127] on span "Documents" at bounding box center [89, 125] width 44 height 9
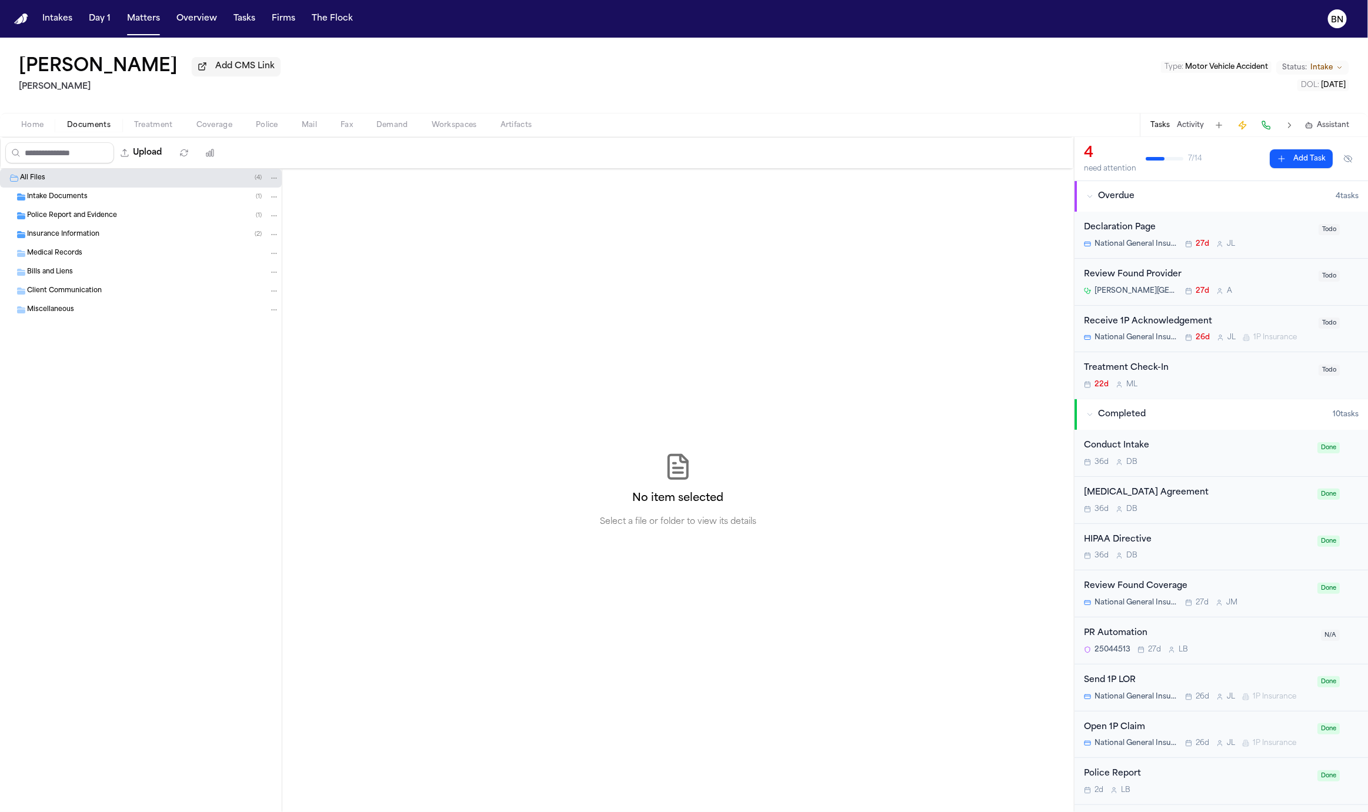
click at [162, 238] on div "Insurance Information ( 2 )" at bounding box center [153, 234] width 252 height 11
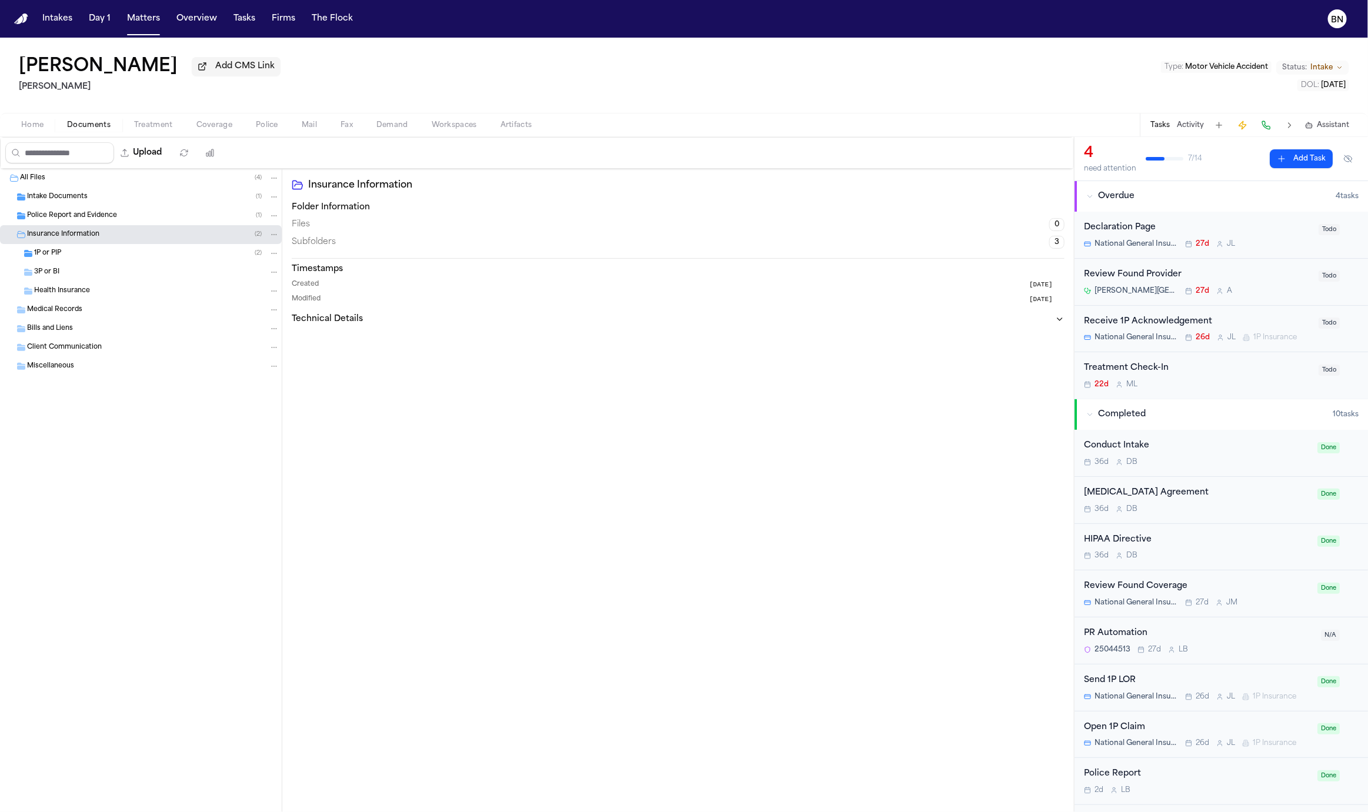
click at [149, 252] on div "1P or PIP ( 2 )" at bounding box center [156, 253] width 245 height 11
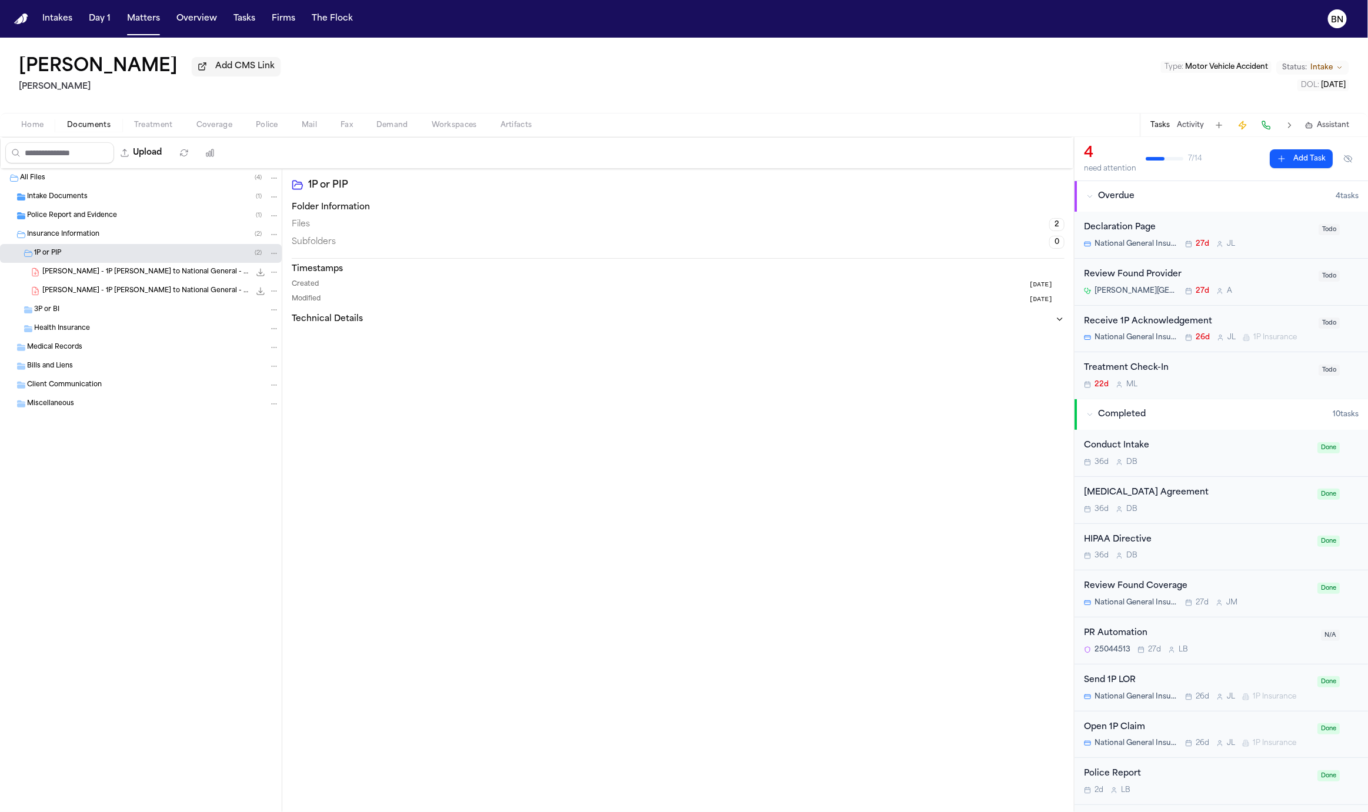
click at [258, 273] on icon "File: A. Agudelo - 1P LOR to National General - 8.11.25" at bounding box center [260, 272] width 9 height 9
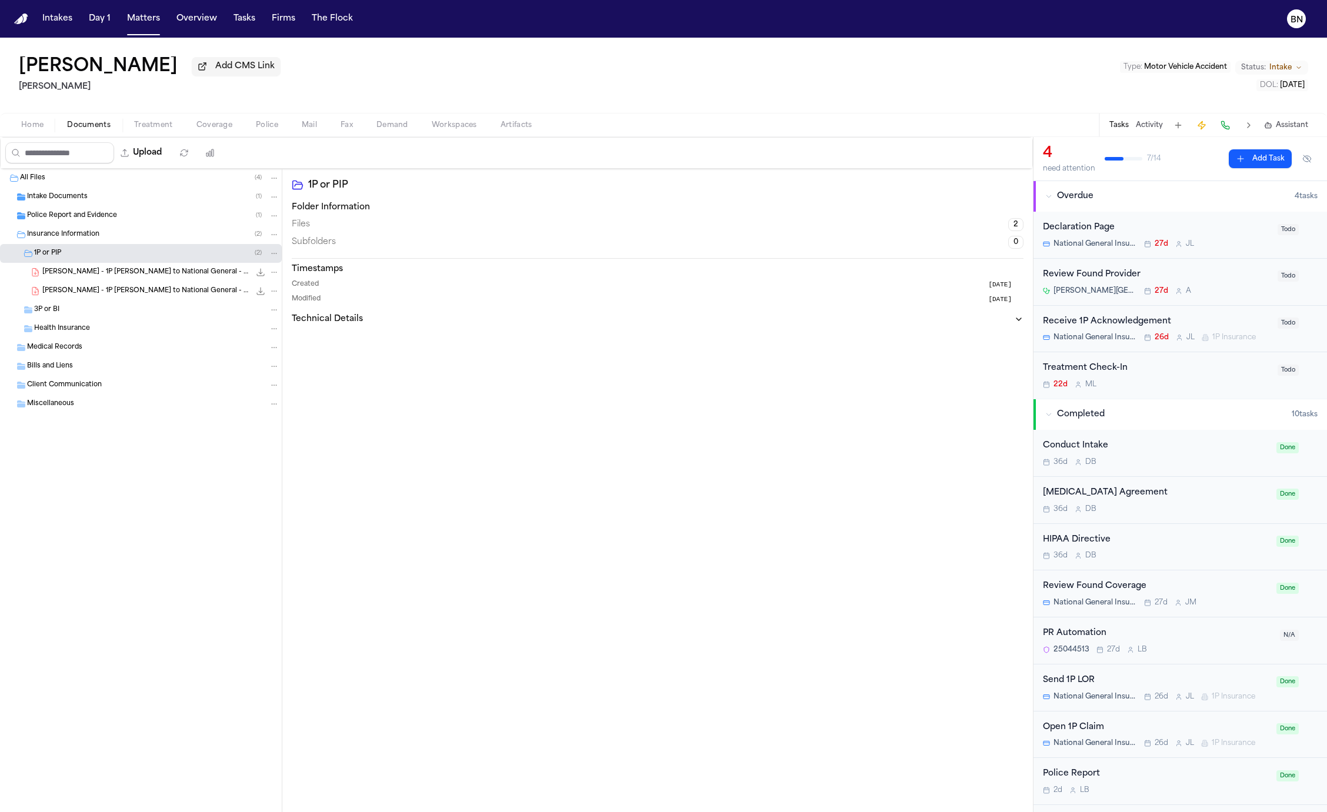
click at [99, 263] on div "1P or PIP ( 2 )" at bounding box center [141, 253] width 282 height 19
click at [101, 272] on div "3P or BI" at bounding box center [156, 272] width 245 height 11
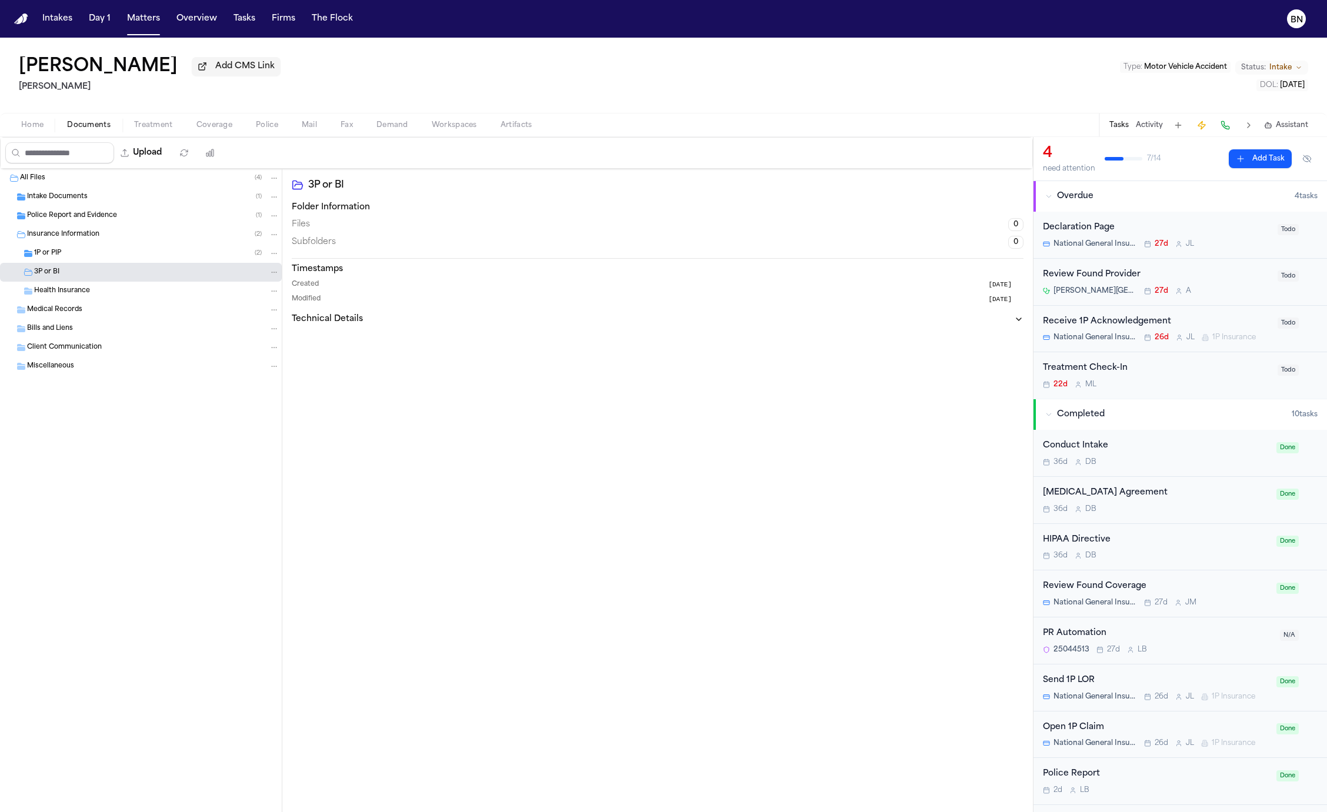
click at [101, 262] on div "1P or PIP ( 2 )" at bounding box center [141, 253] width 282 height 19
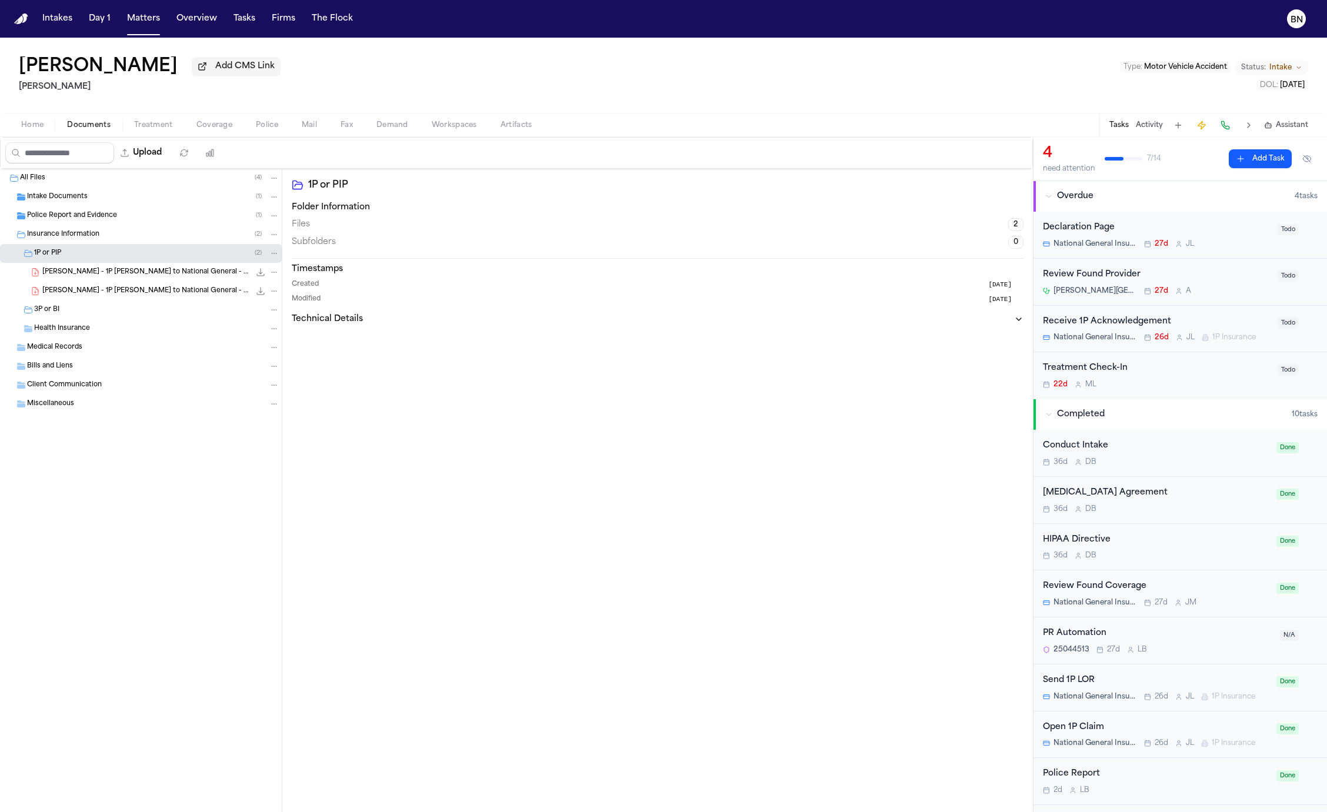
click at [115, 291] on span "A. Agudelo - 1P LOR to National General - 8.11.25" at bounding box center [146, 291] width 208 height 10
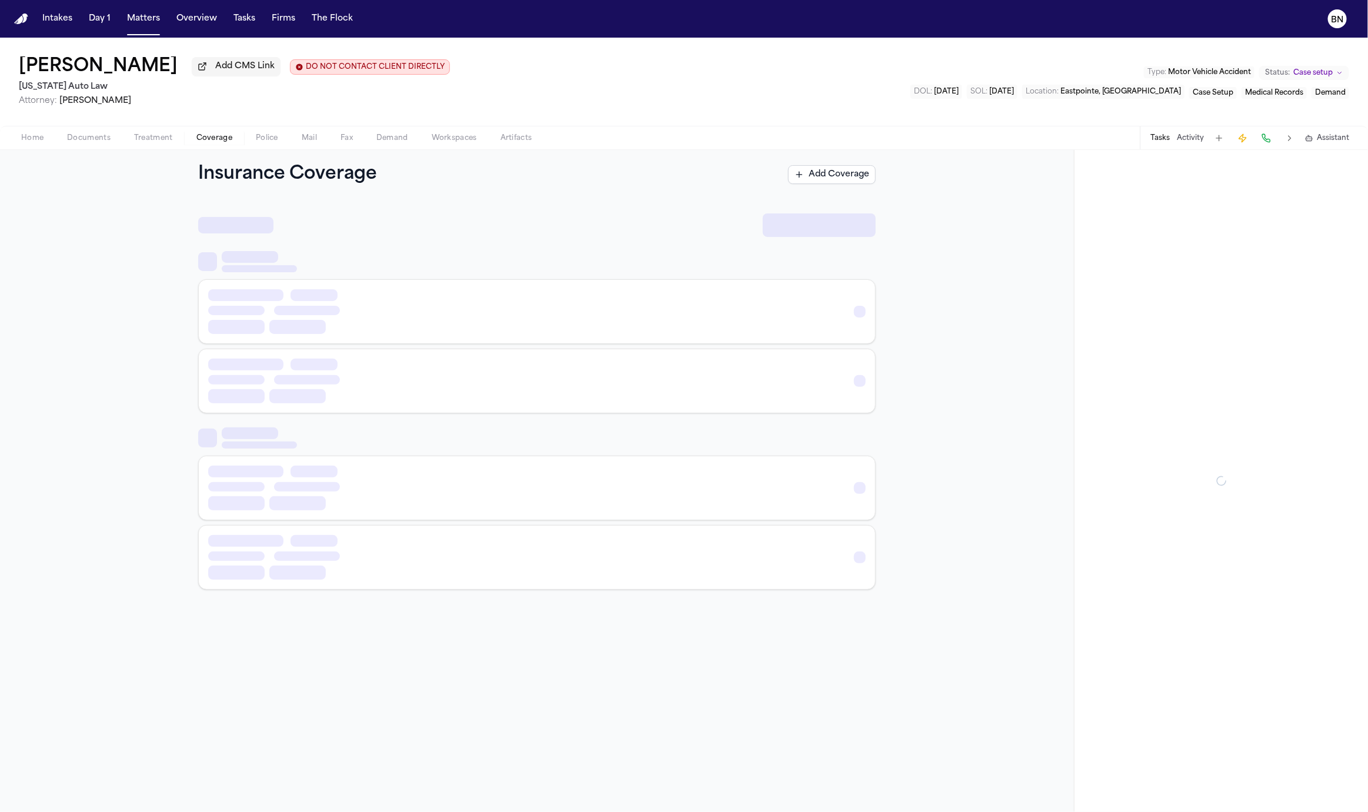
click at [223, 145] on span "button" at bounding box center [214, 144] width 50 height 1
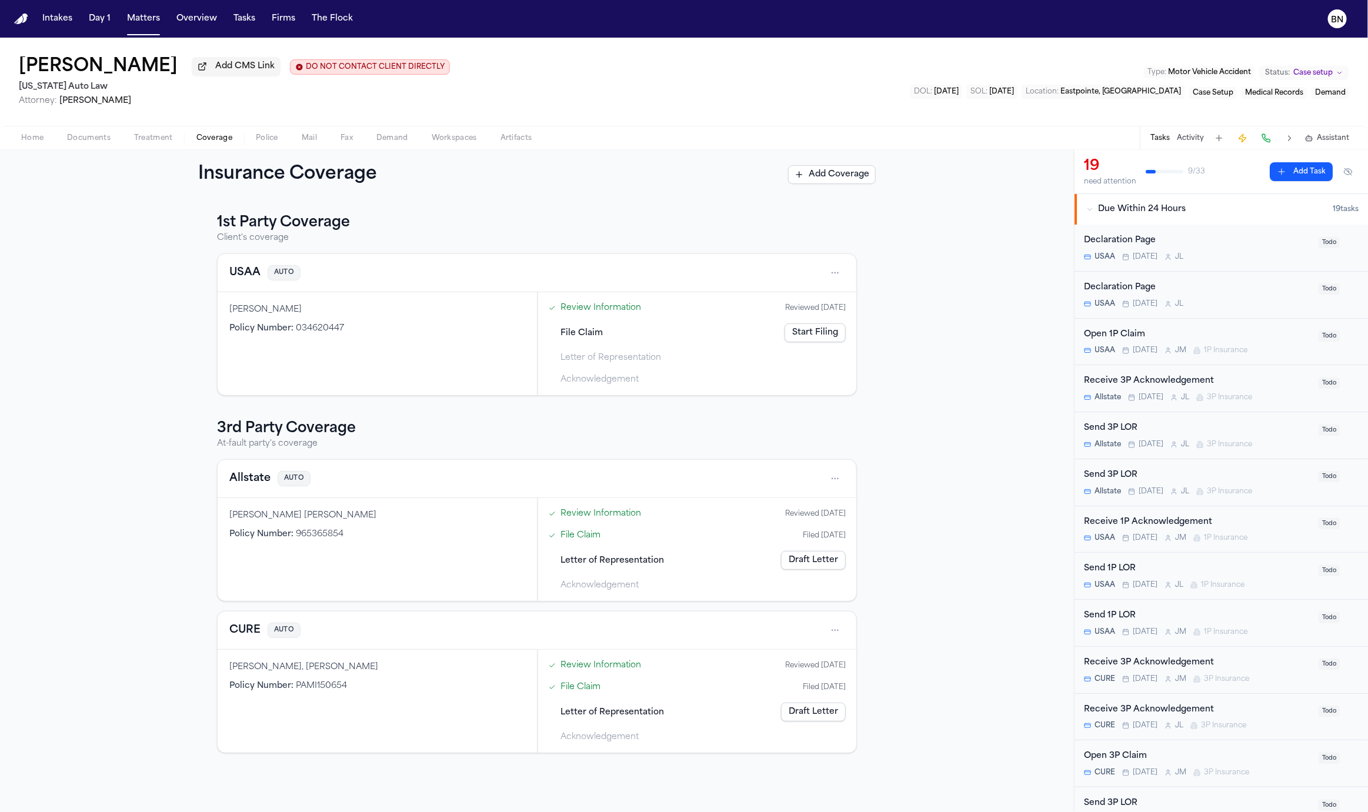
click at [612, 310] on link "Review Information" at bounding box center [600, 308] width 81 height 12
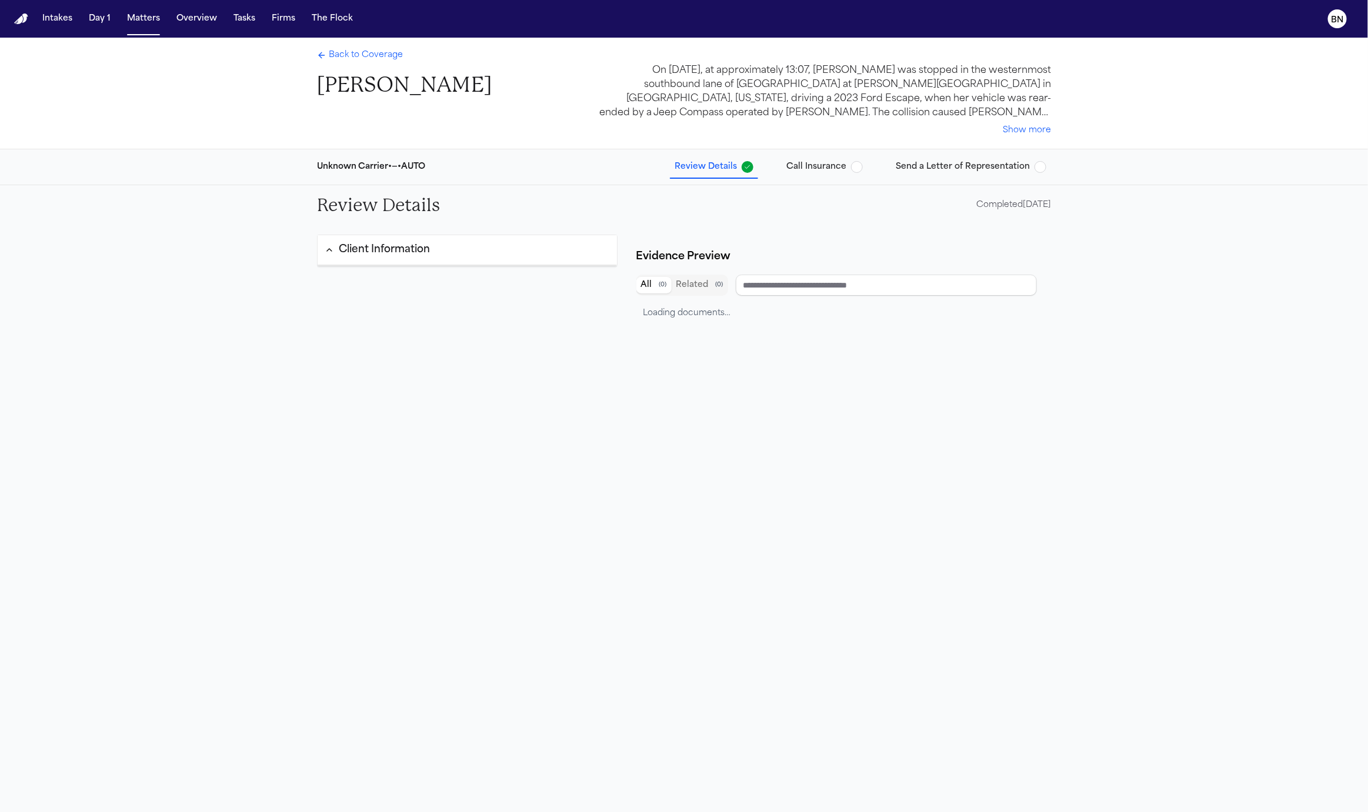
type input "**********"
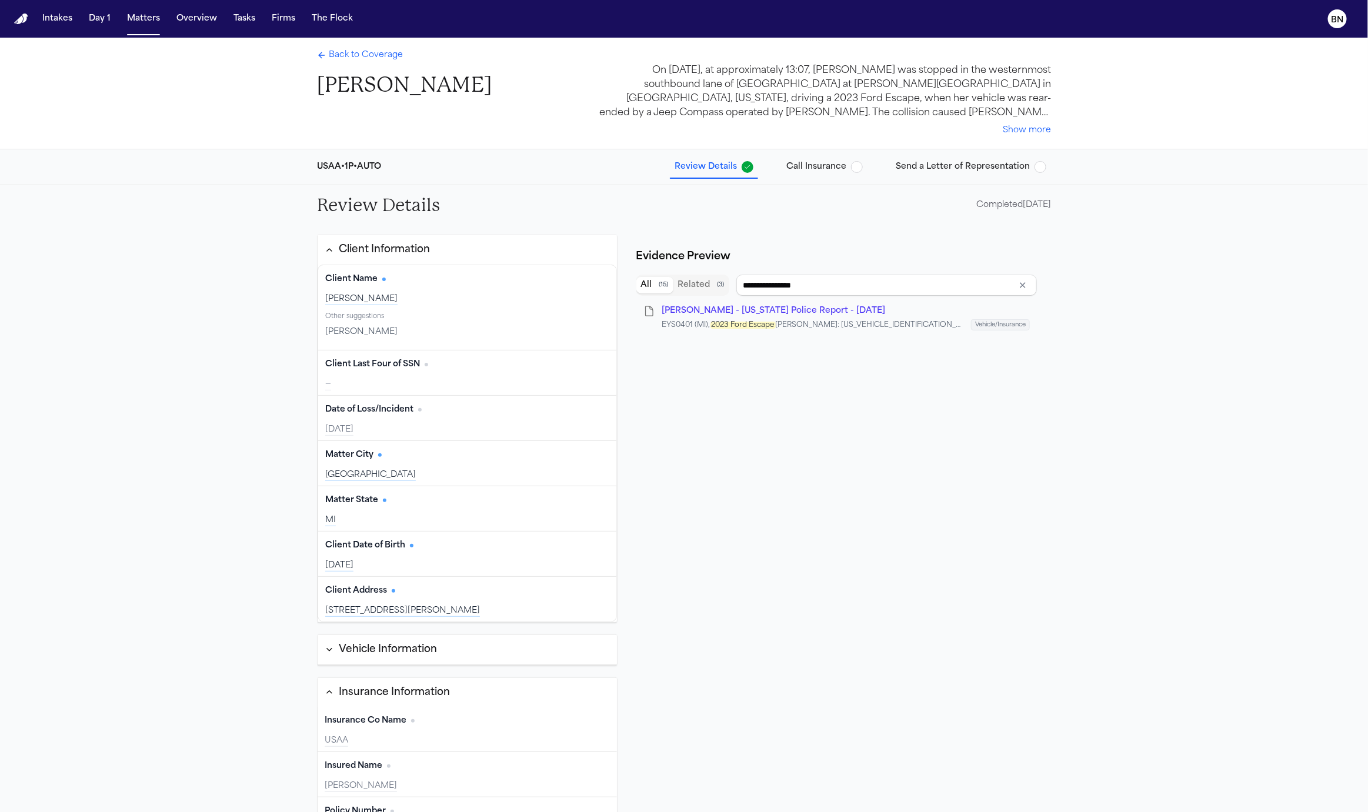
scroll to position [4, 0]
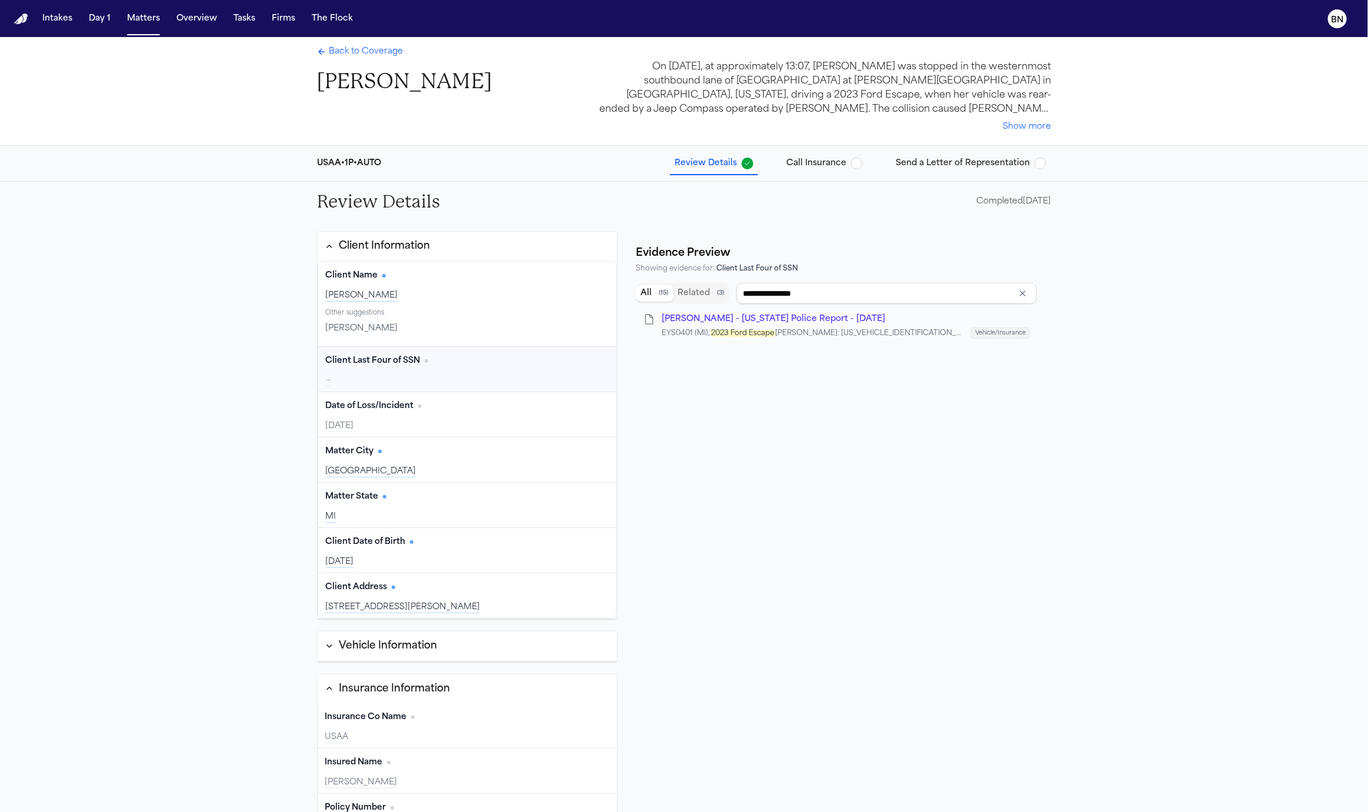
type input "**********"
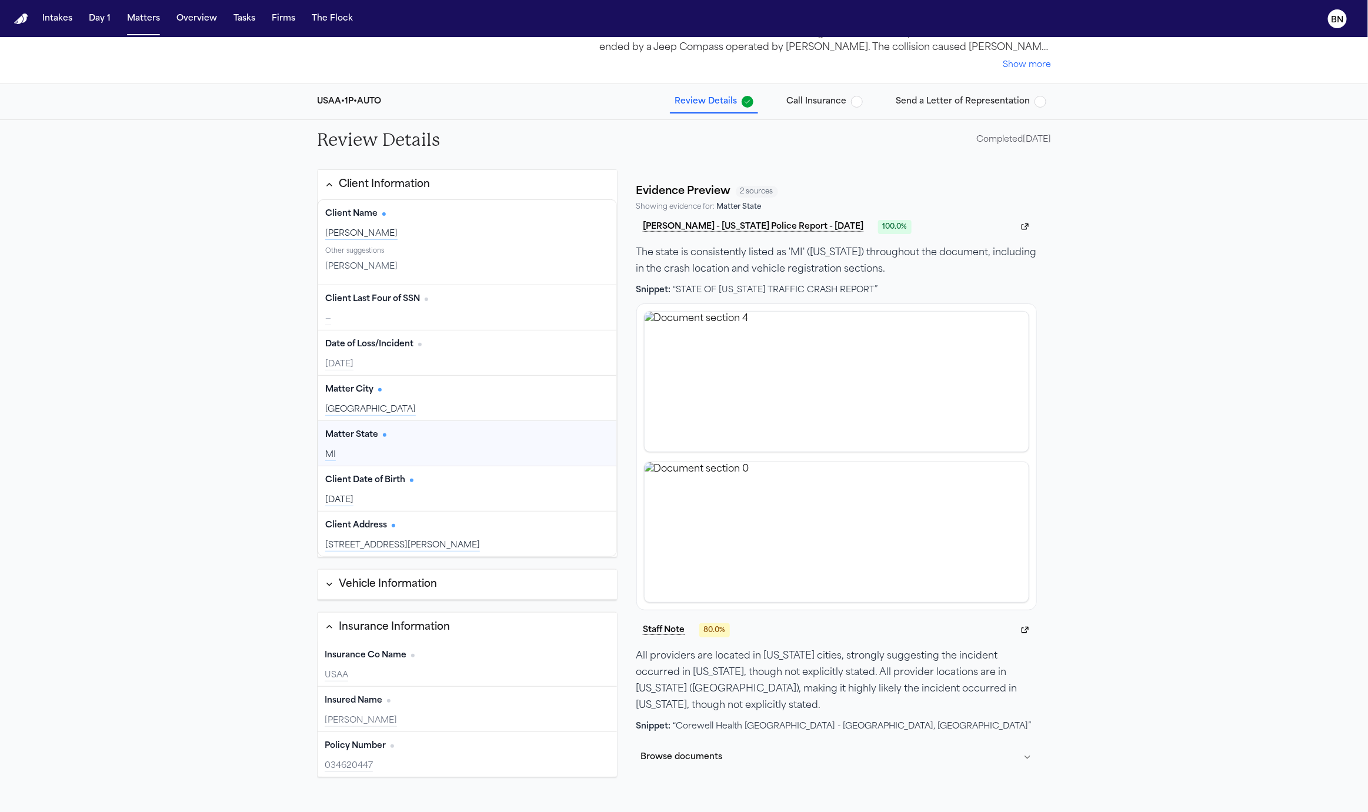
scroll to position [69, 0]
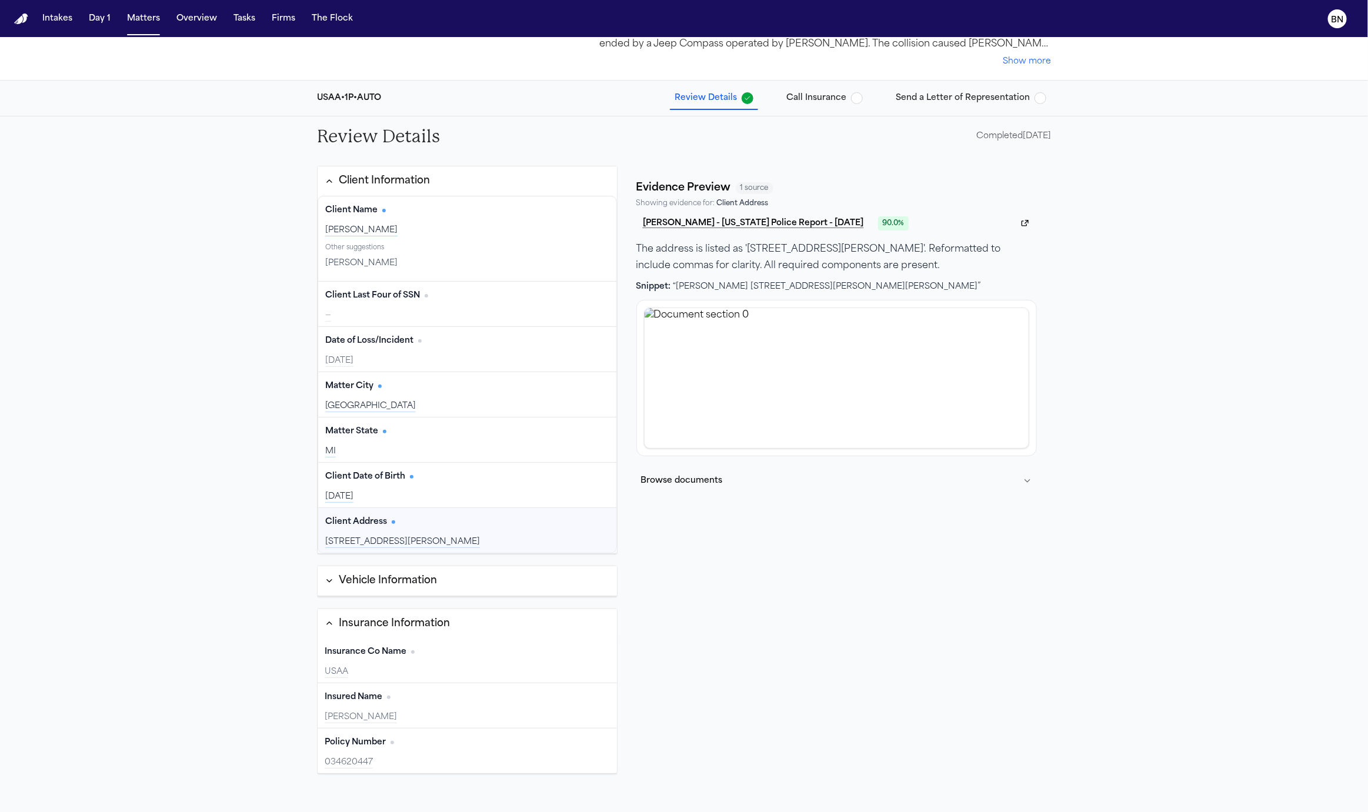
click at [415, 584] on div "Vehicle Information" at bounding box center [388, 580] width 98 height 15
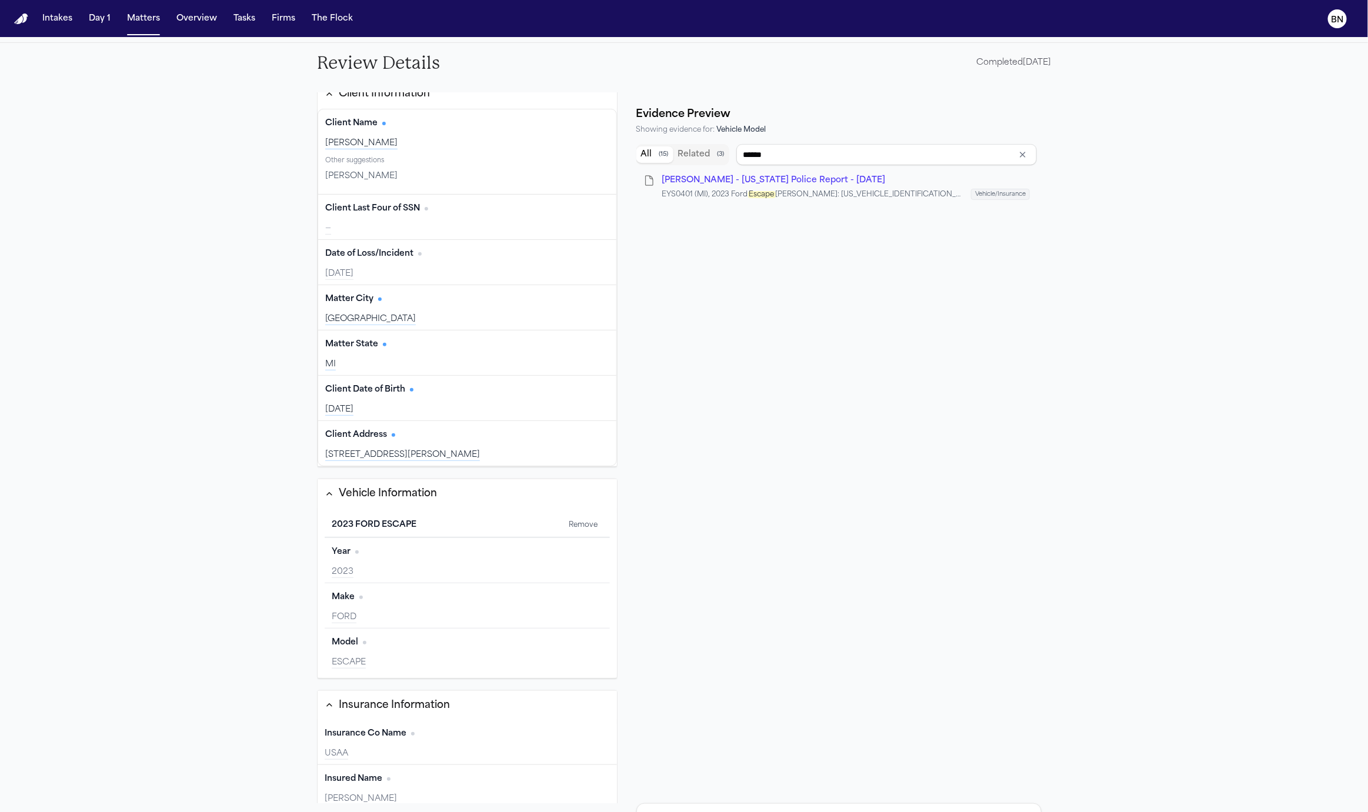
scroll to position [0, 0]
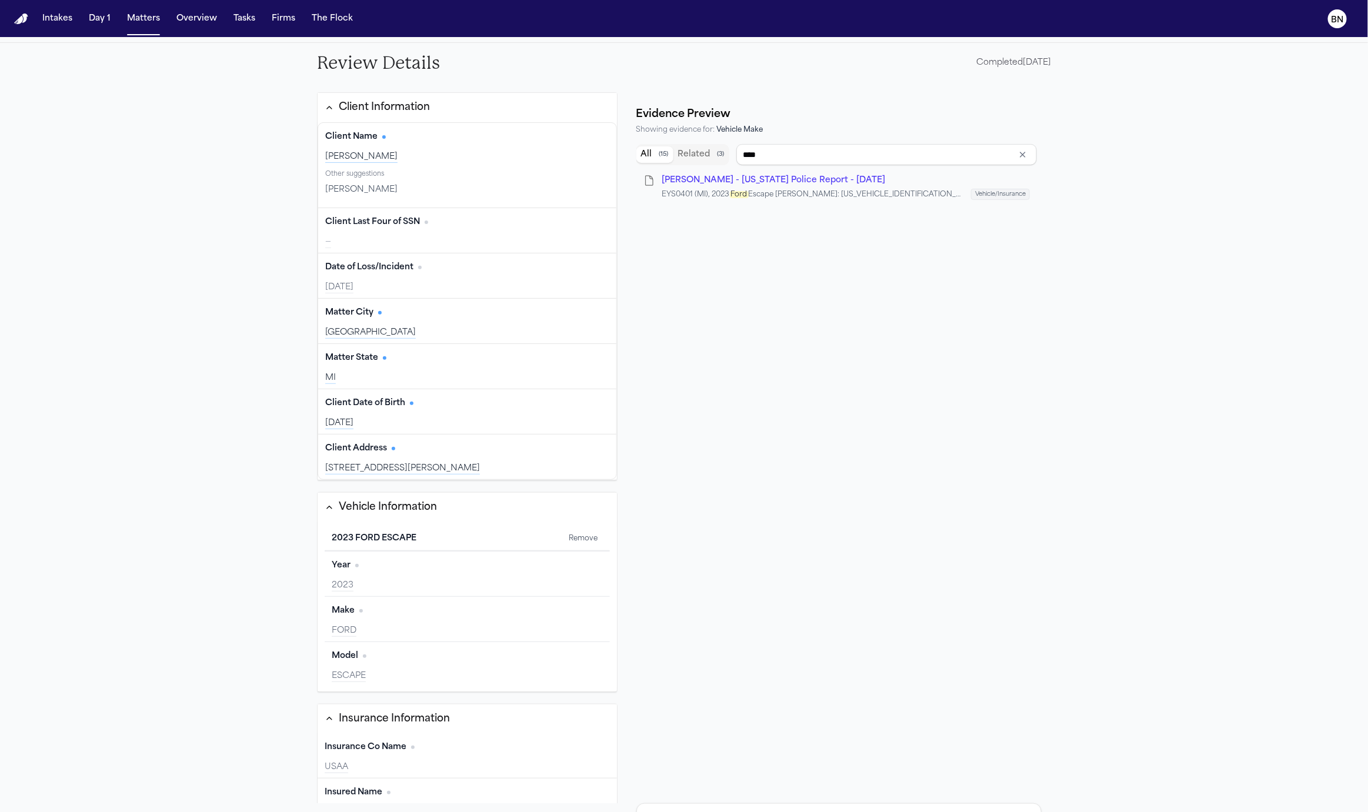
type input "****"
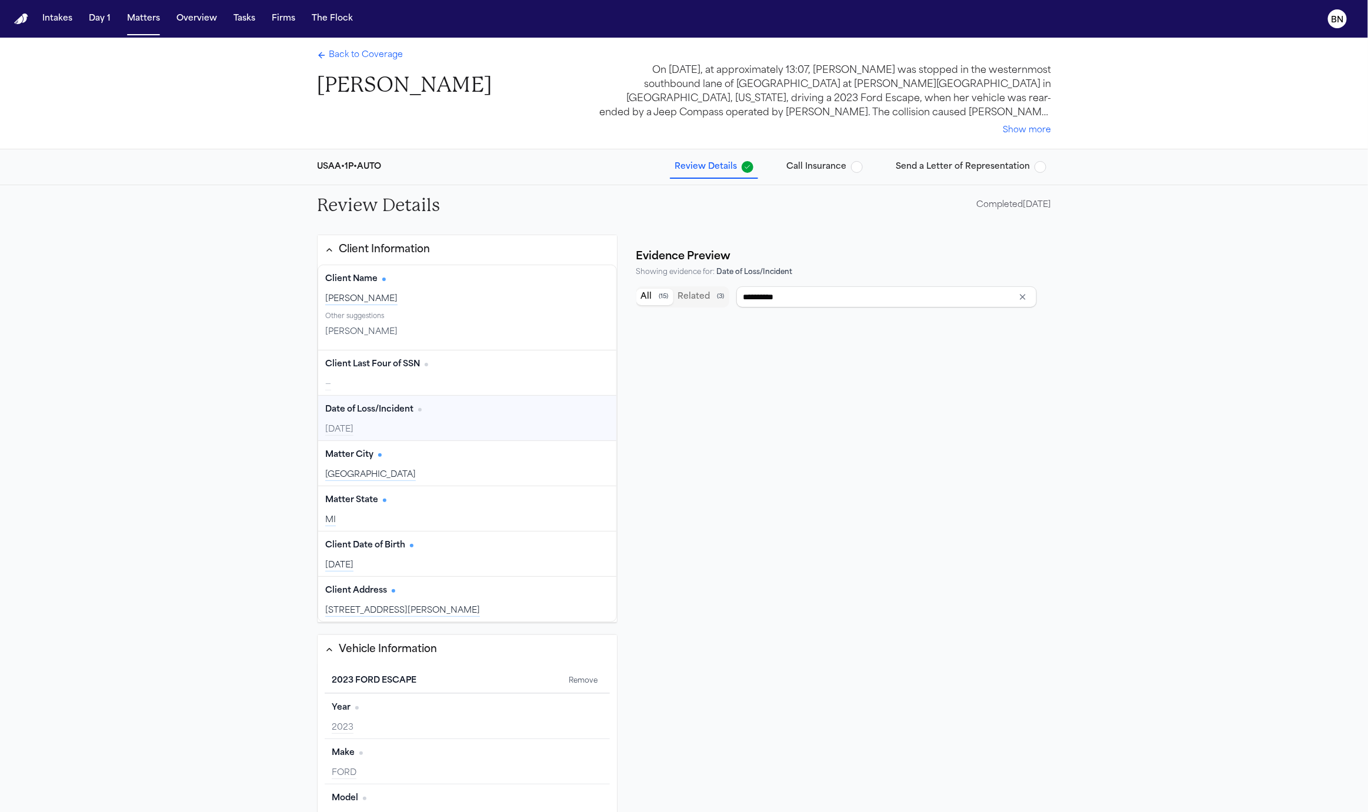
type input "**********"
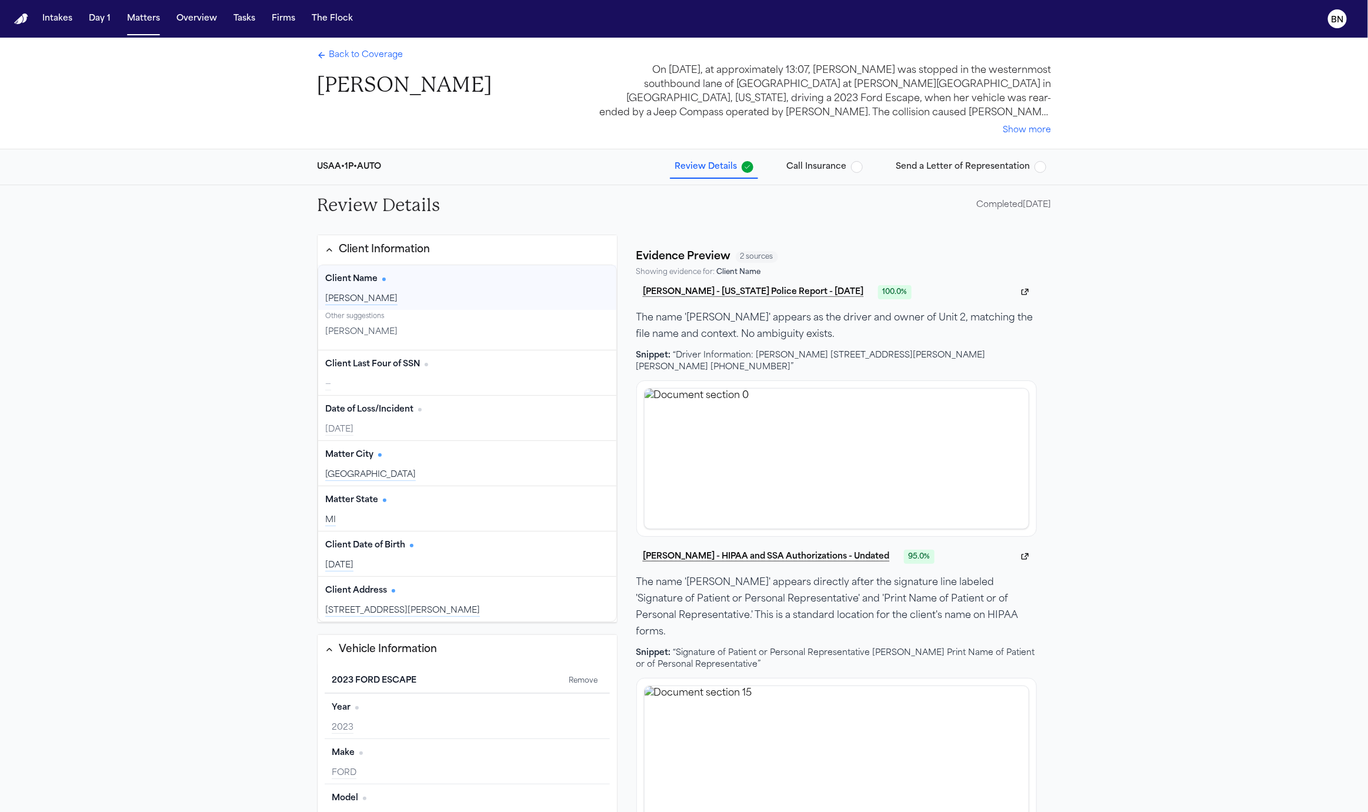
click at [368, 58] on span "Back to Coverage" at bounding box center [366, 55] width 74 height 12
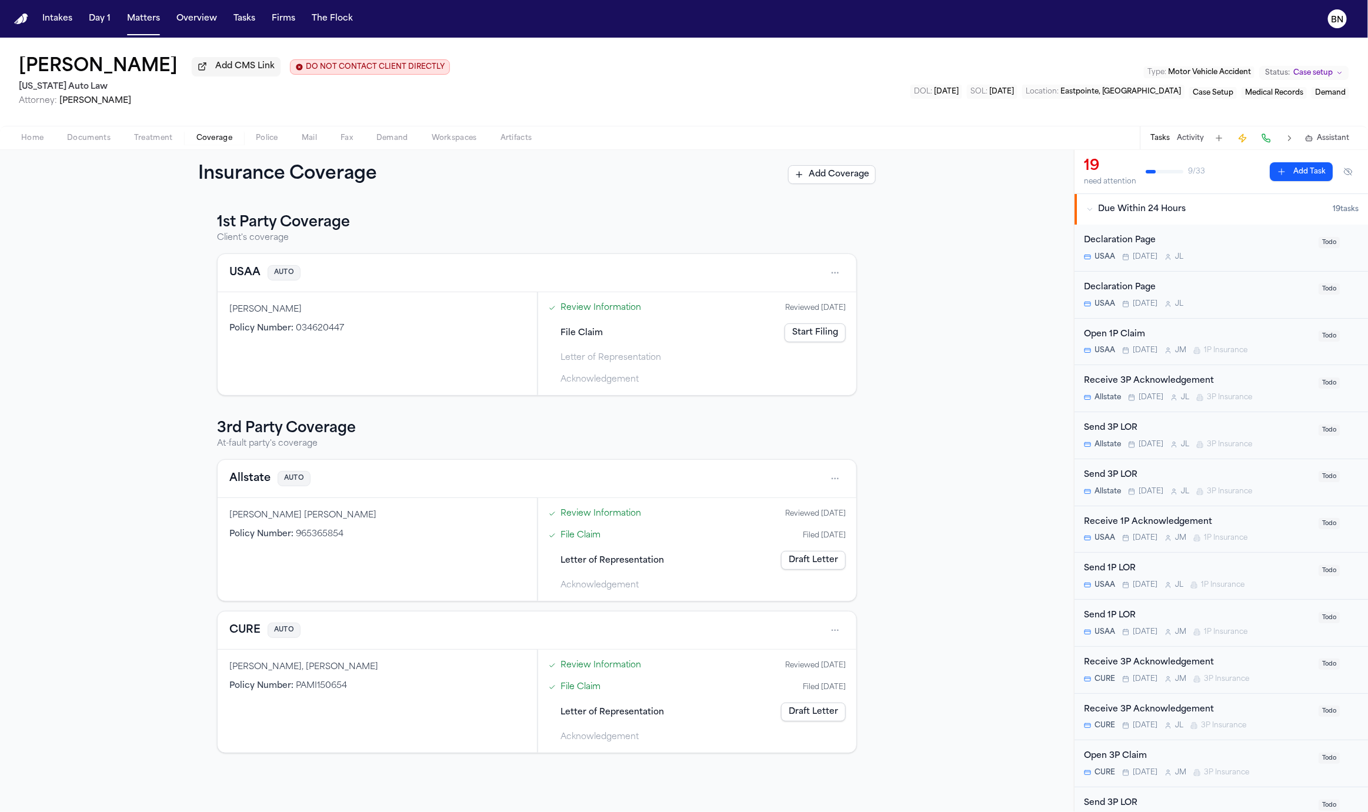
click at [253, 281] on button "USAA" at bounding box center [244, 273] width 31 height 16
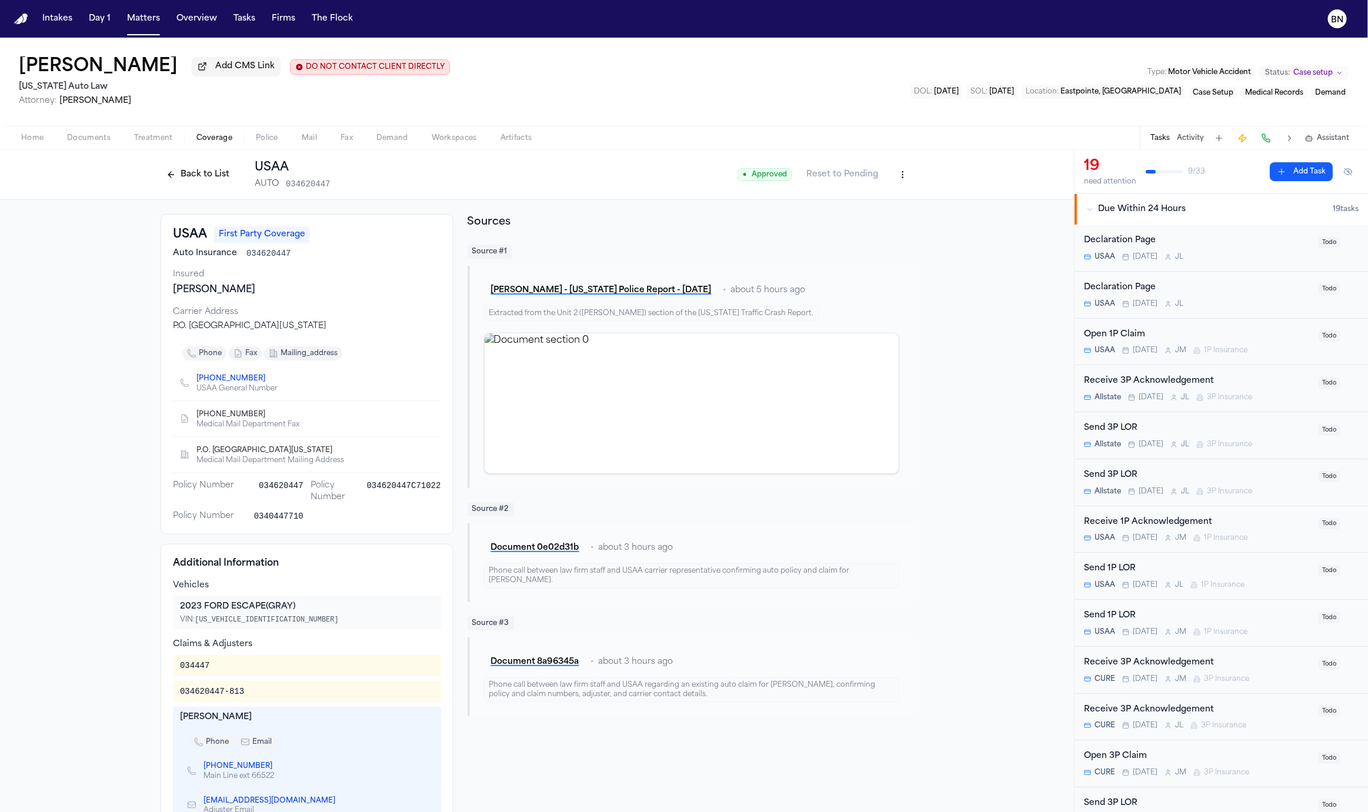
click at [213, 176] on button "Back to List" at bounding box center [198, 174] width 75 height 19
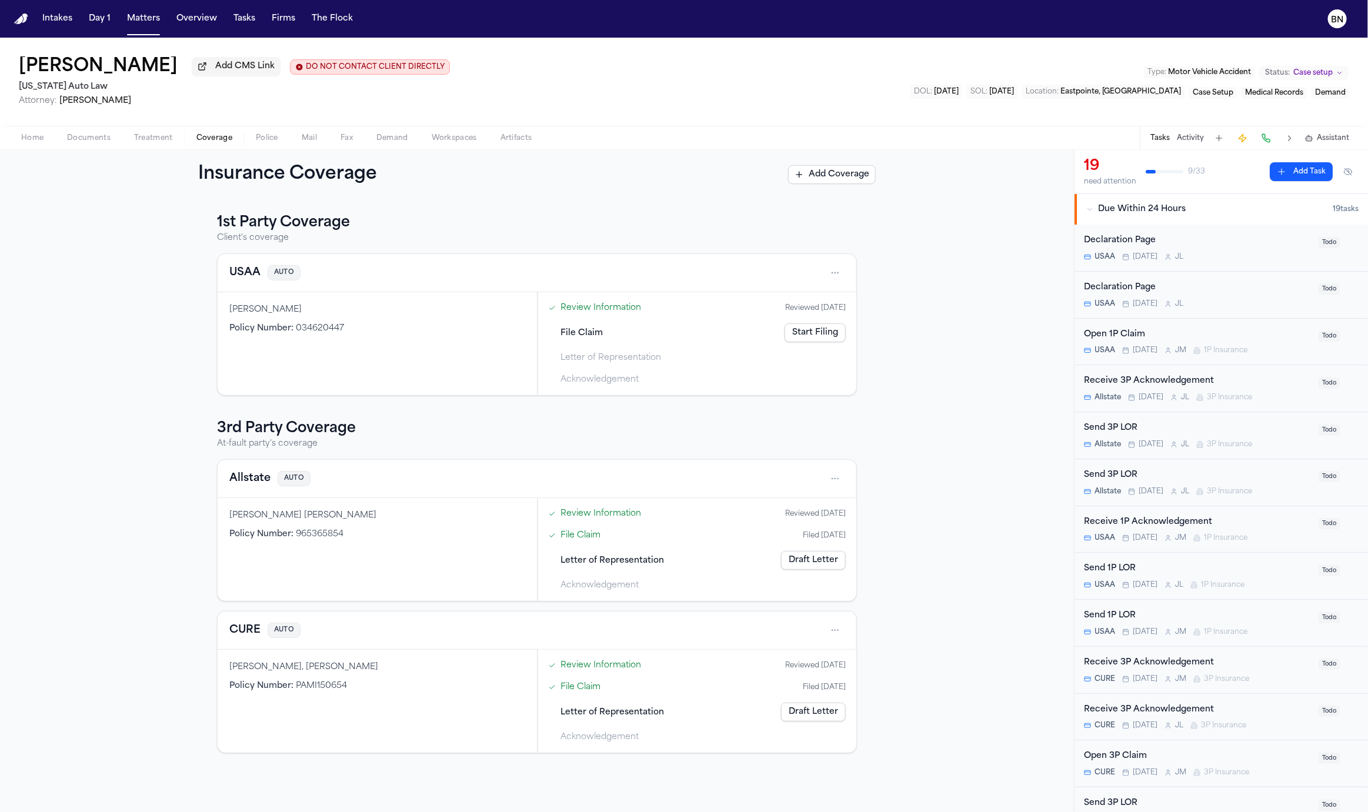
click at [258, 485] on button "Allstate" at bounding box center [249, 478] width 41 height 16
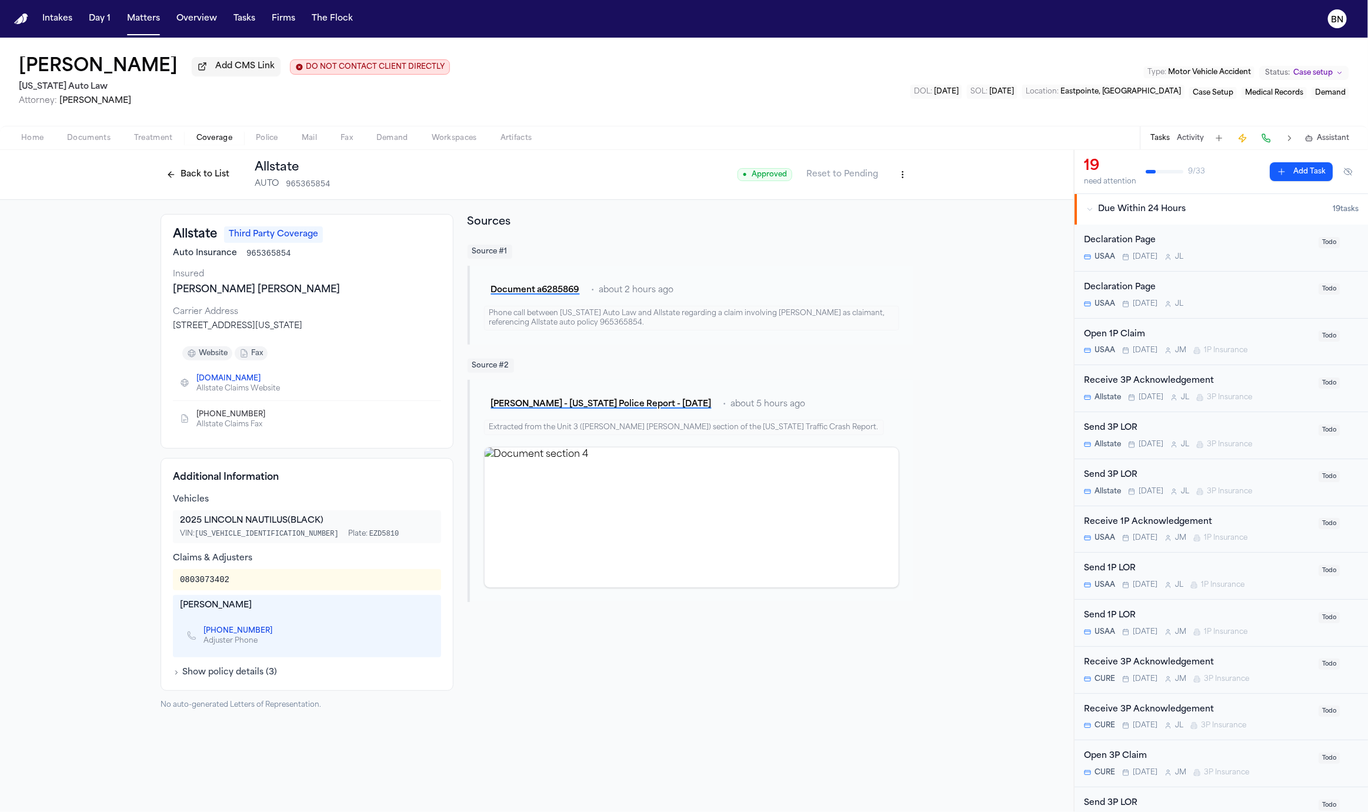
click at [191, 184] on button "Back to List" at bounding box center [198, 174] width 75 height 19
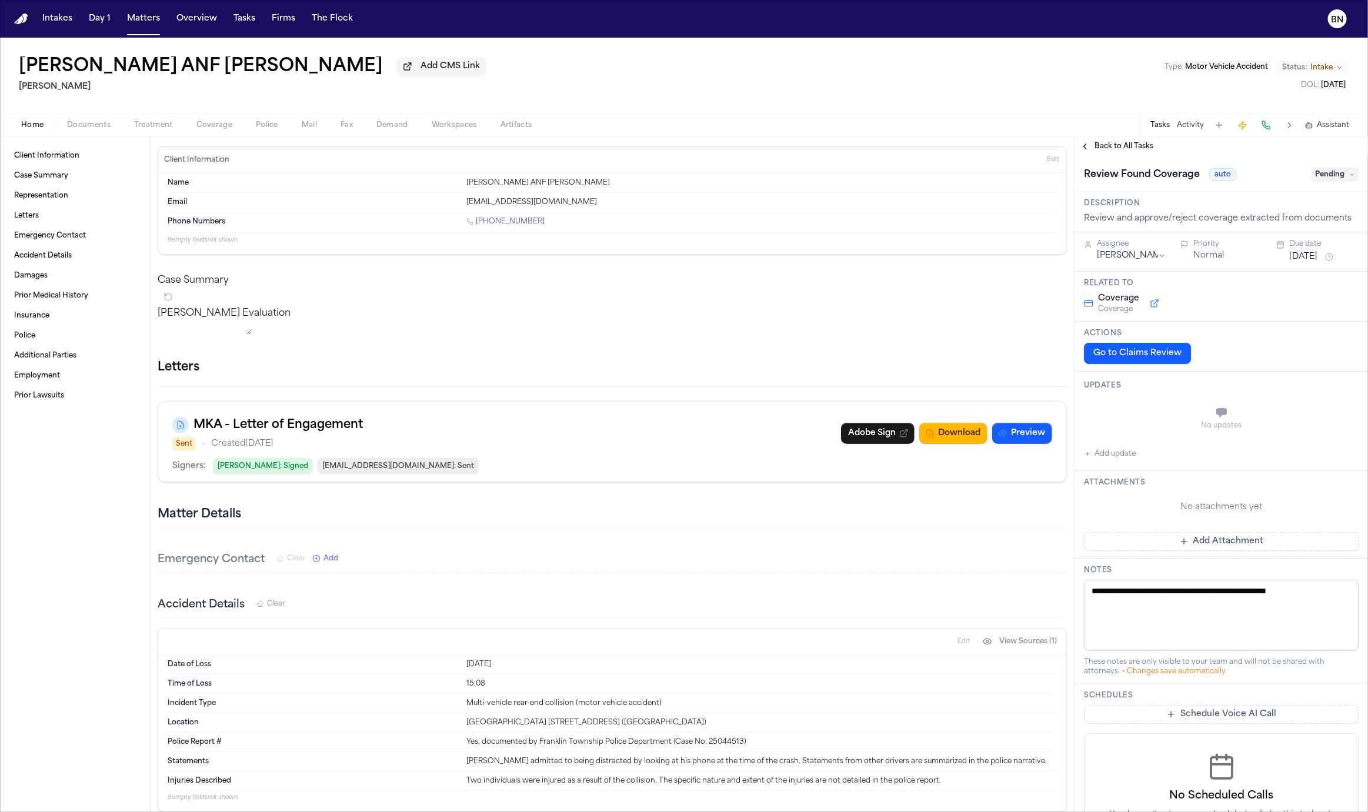
click at [204, 129] on span "Coverage" at bounding box center [214, 125] width 36 height 9
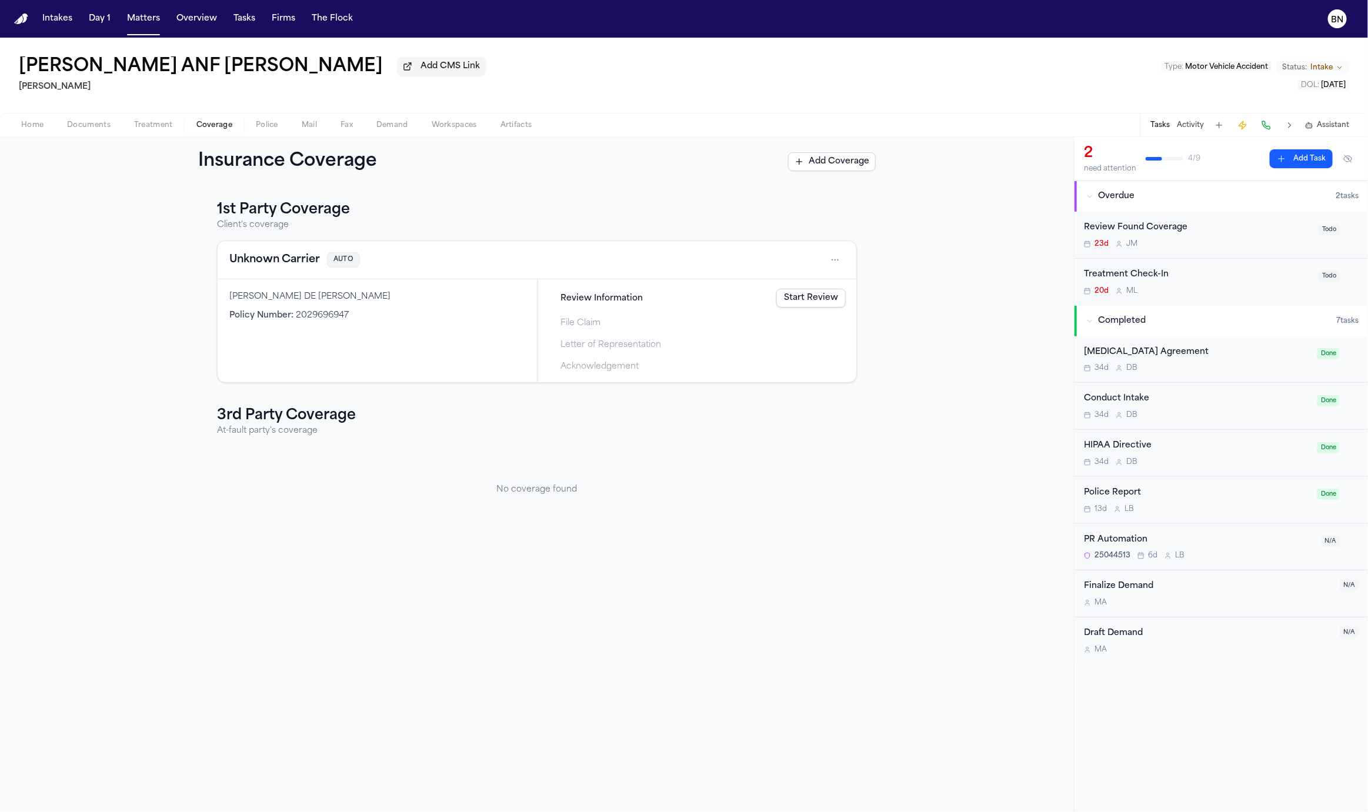
click at [286, 262] on button "Unknown Carrier" at bounding box center [274, 260] width 91 height 16
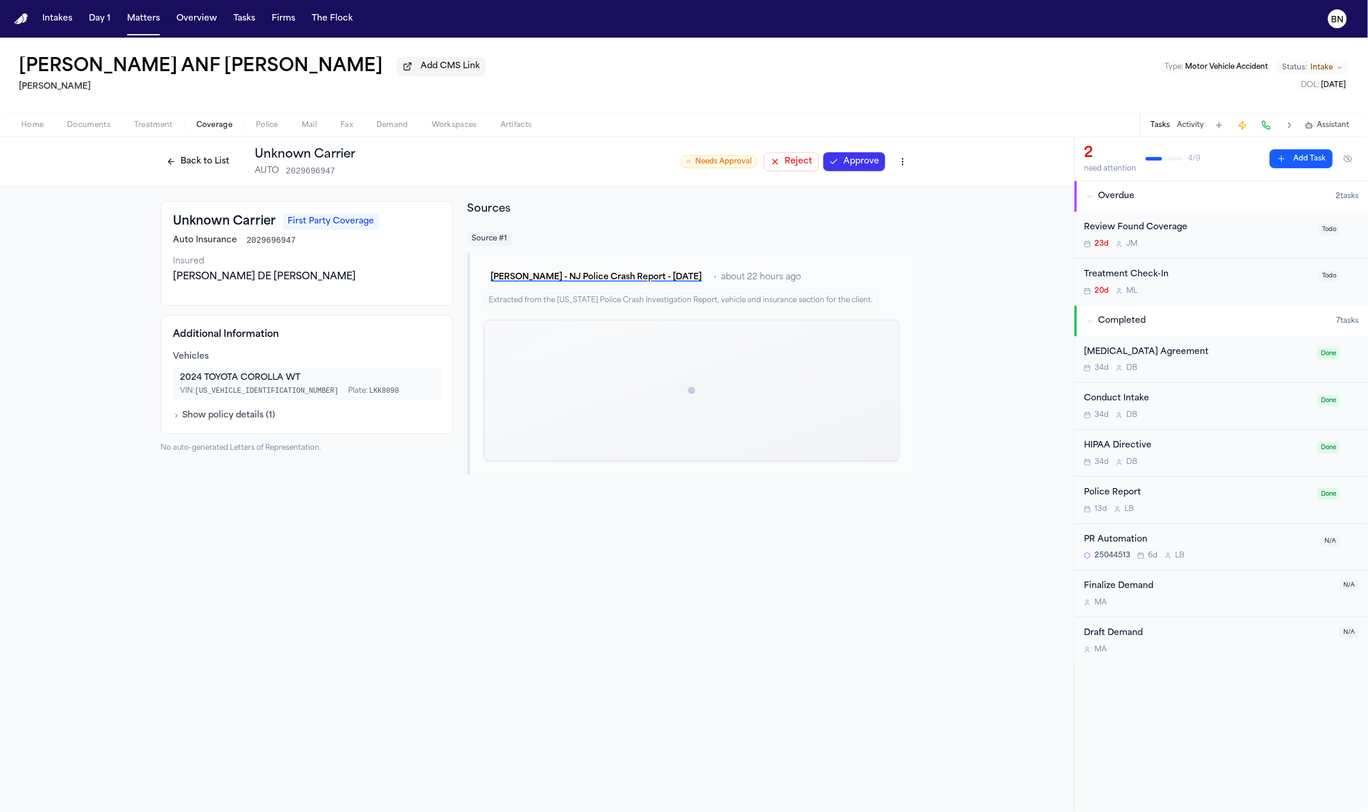
click at [199, 151] on div "Back to List Unknown Carrier AUTO 2029696947" at bounding box center [258, 161] width 195 height 31
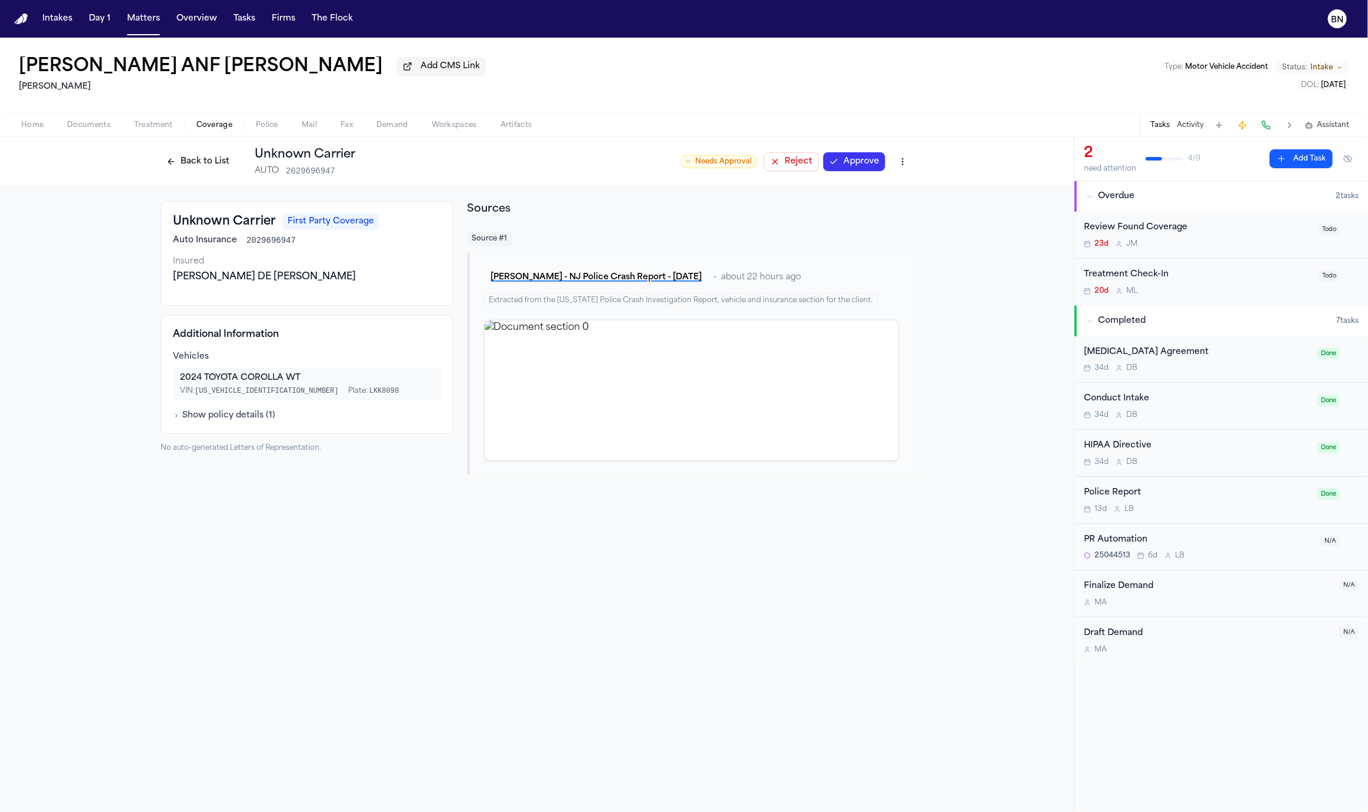
click at [199, 162] on button "Back to List" at bounding box center [198, 161] width 75 height 19
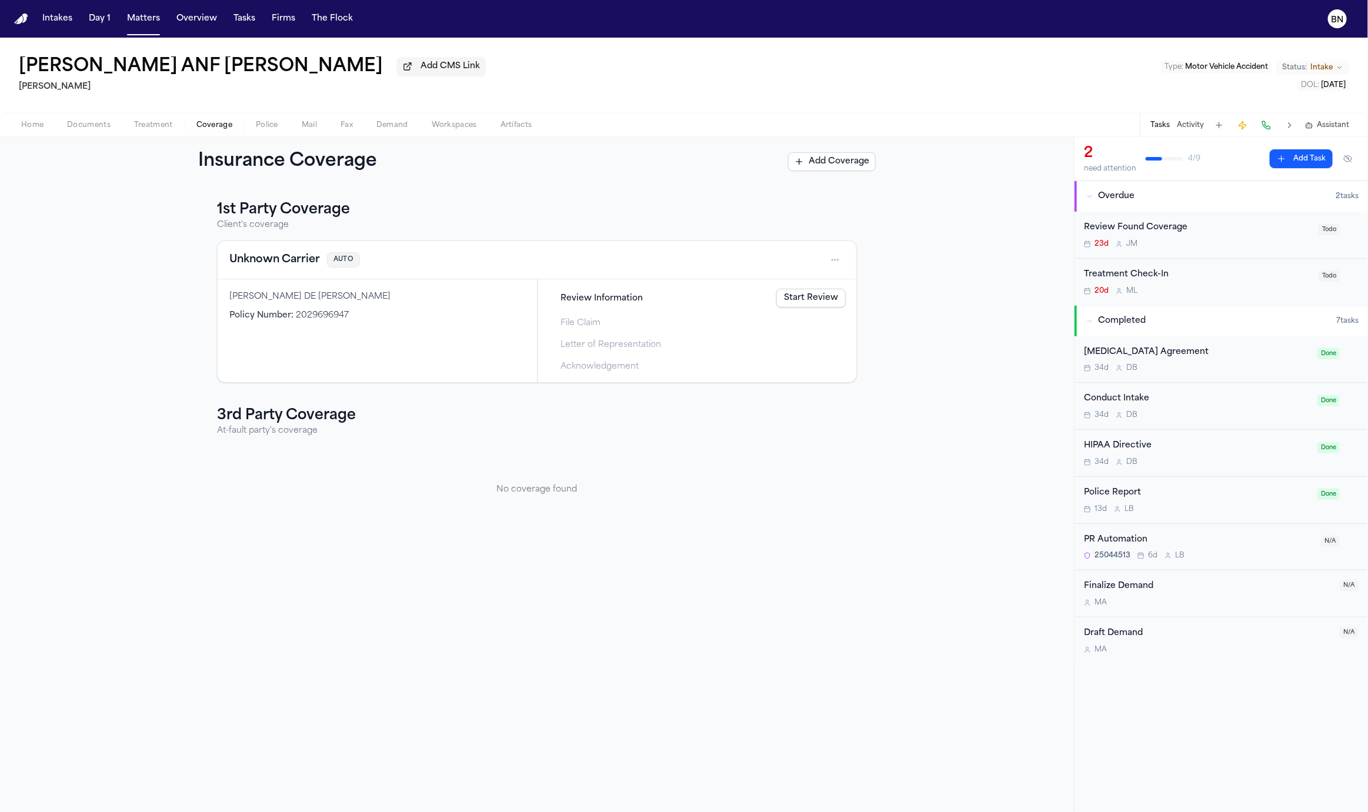
click at [626, 298] on span "Review Information" at bounding box center [601, 298] width 82 height 12
click at [831, 296] on link "Start Review" at bounding box center [810, 298] width 69 height 19
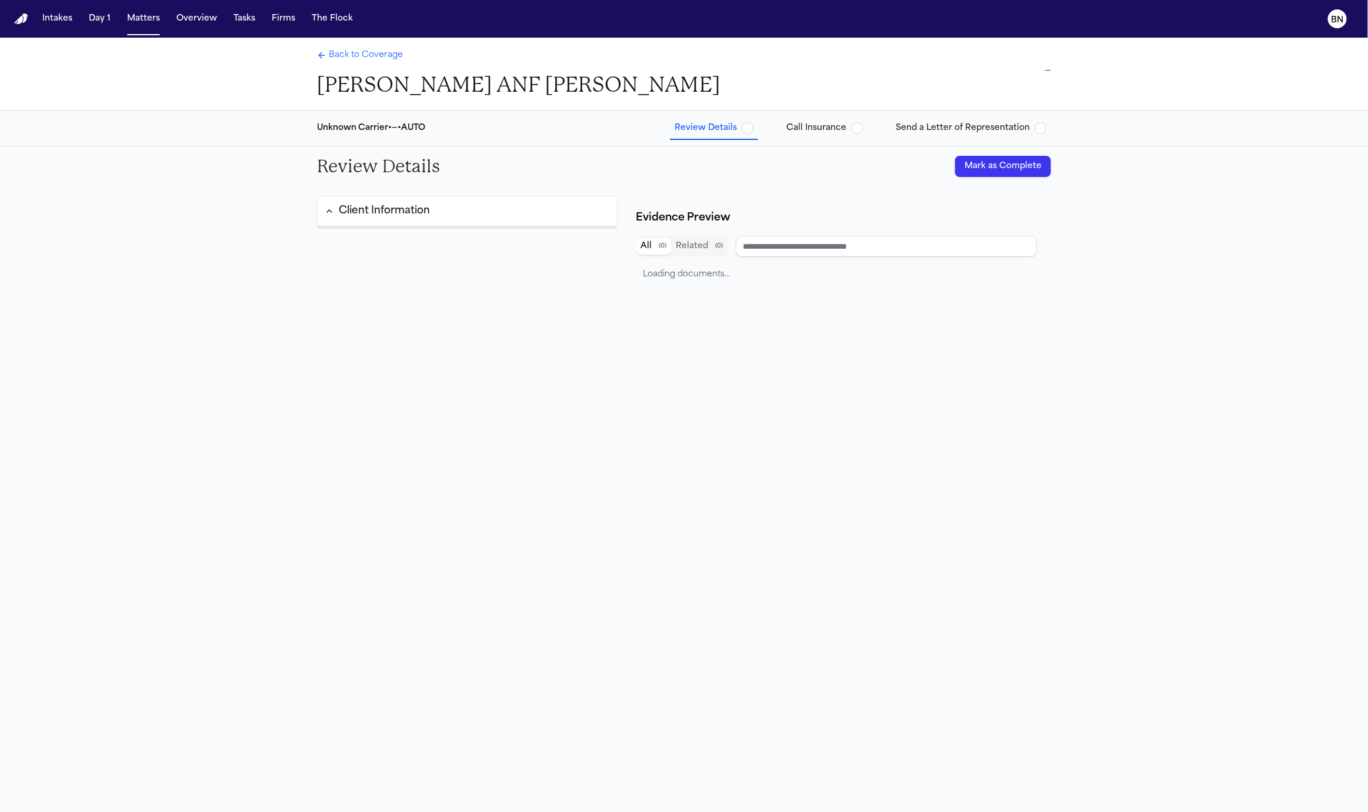
type input "**********"
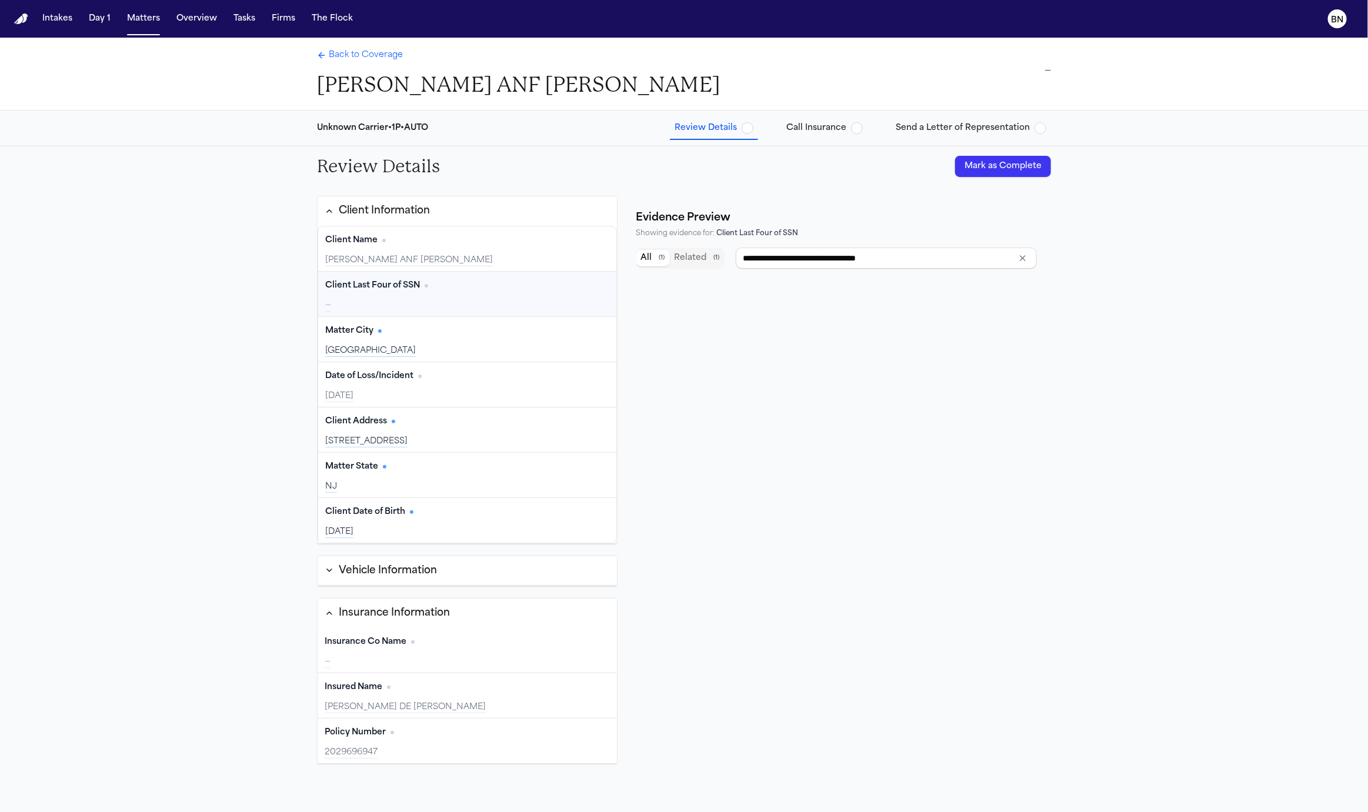
type input "**********"
click at [355, 63] on div "Back to Coverage [PERSON_NAME] ANF [PERSON_NAME]" at bounding box center [518, 73] width 403 height 49
click at [358, 57] on span "Back to Coverage" at bounding box center [366, 55] width 74 height 12
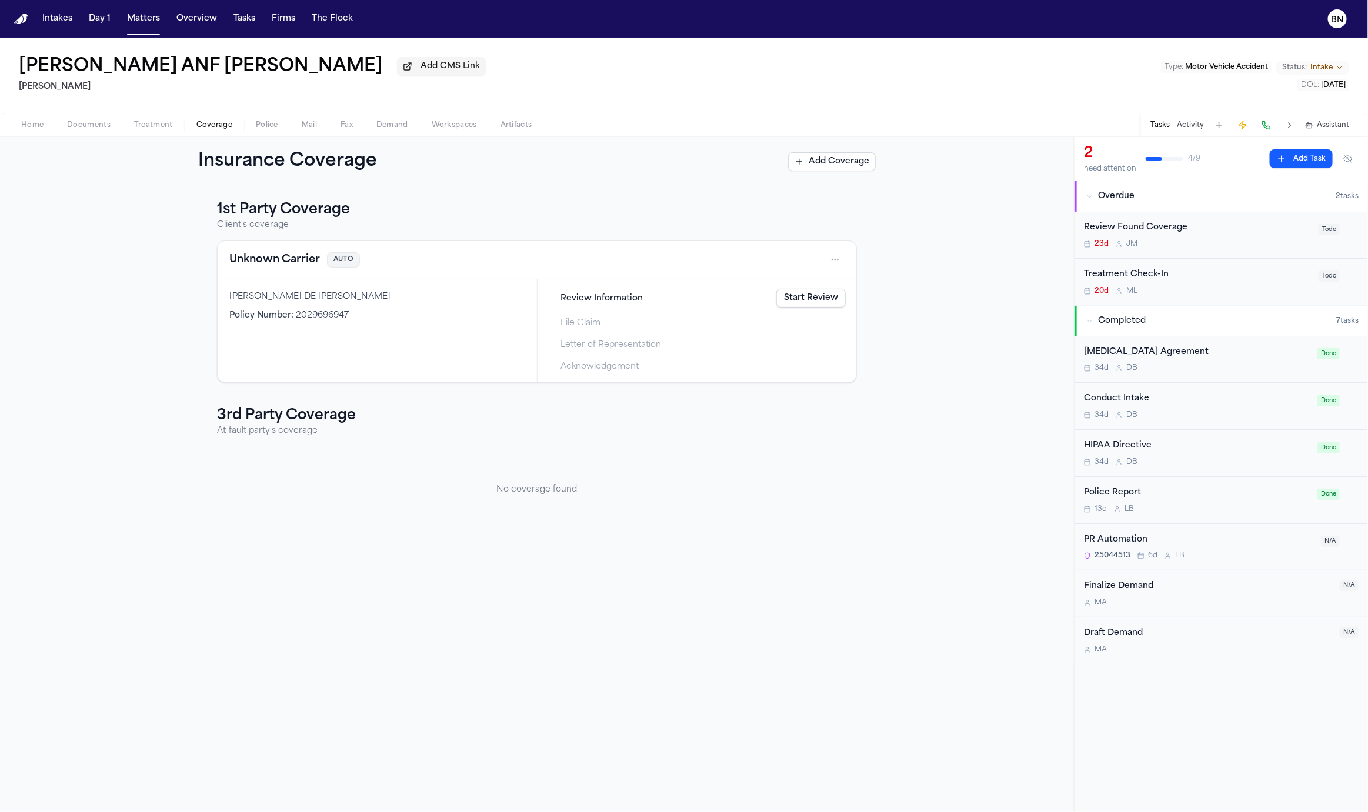
click at [628, 301] on span "Review Information" at bounding box center [601, 298] width 82 height 12
click at [812, 299] on link "Start Review" at bounding box center [810, 298] width 69 height 19
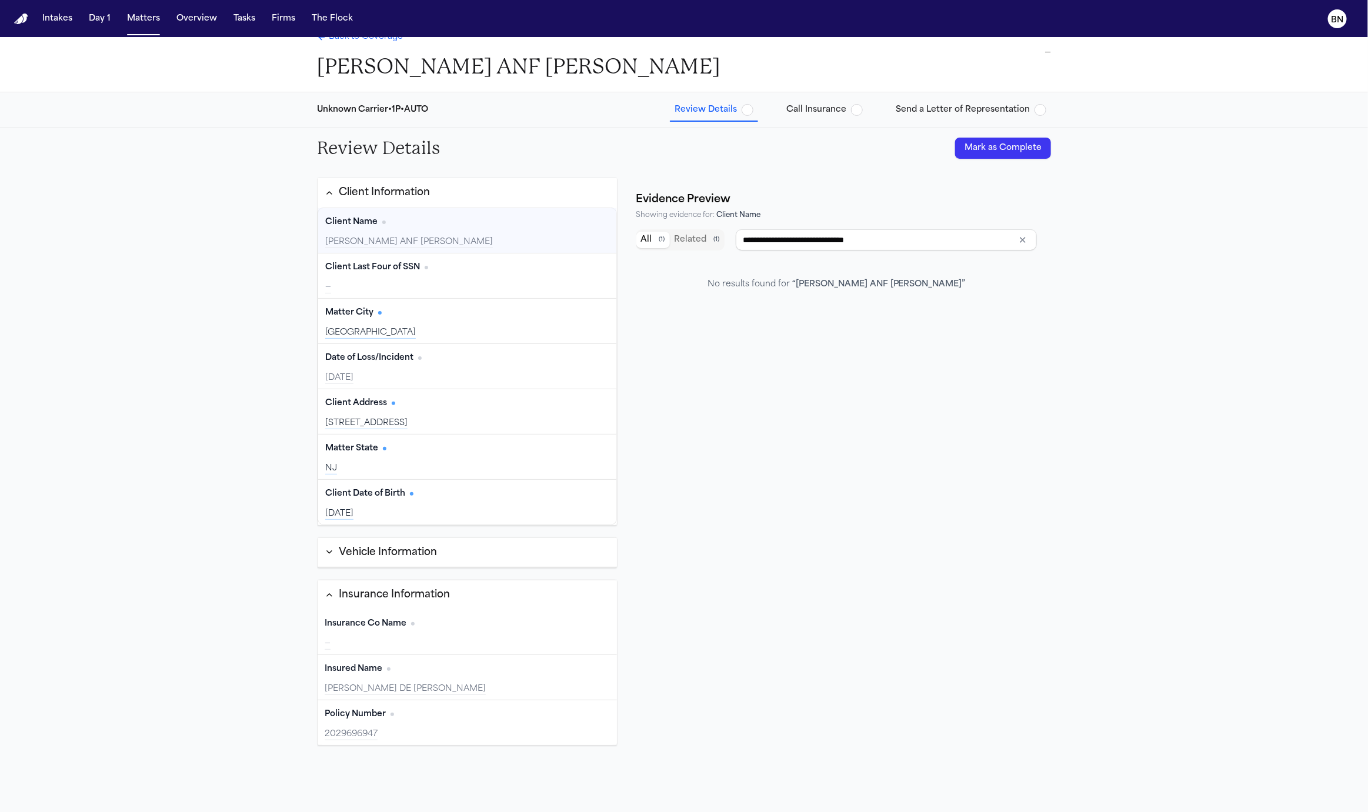
type input "**********"
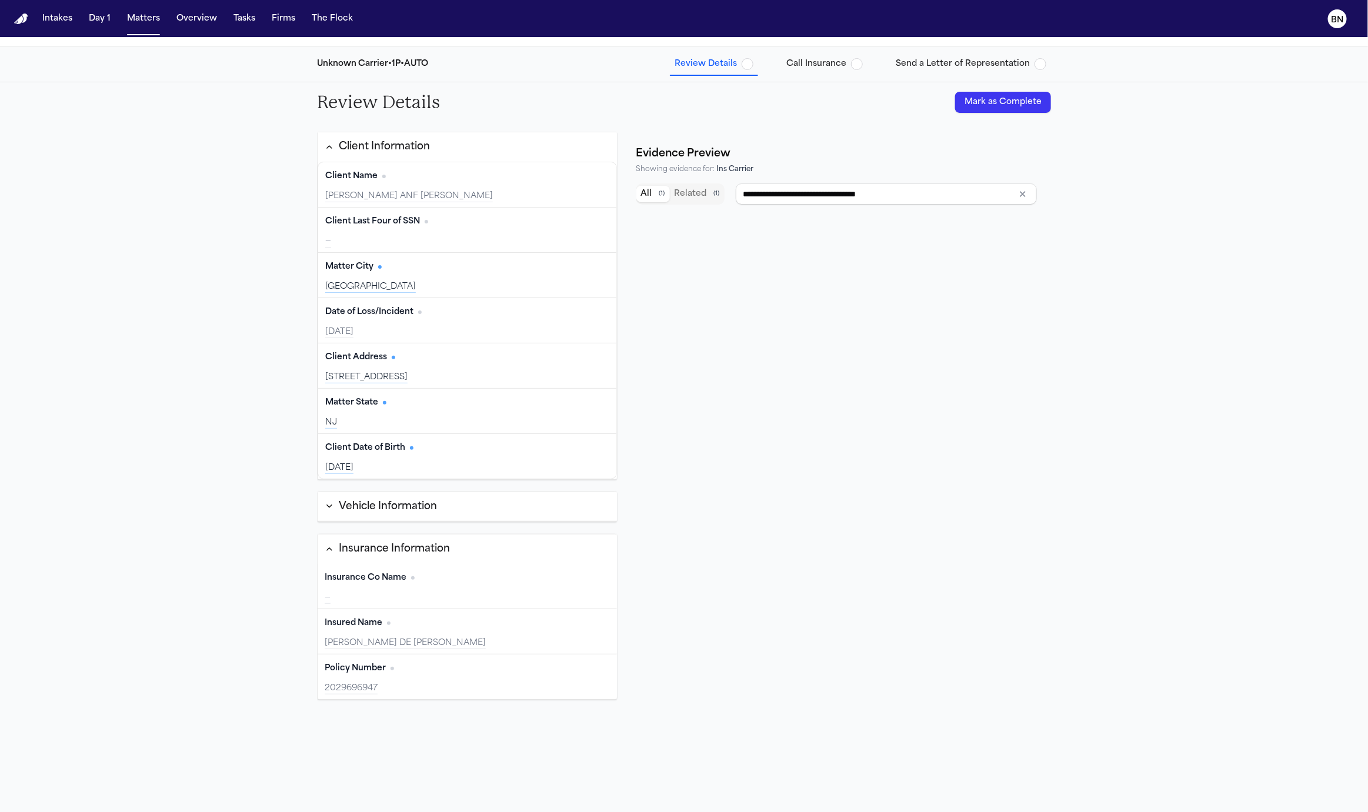
click at [403, 593] on div "—" at bounding box center [467, 598] width 285 height 12
click at [490, 597] on div "—" at bounding box center [467, 598] width 285 height 12
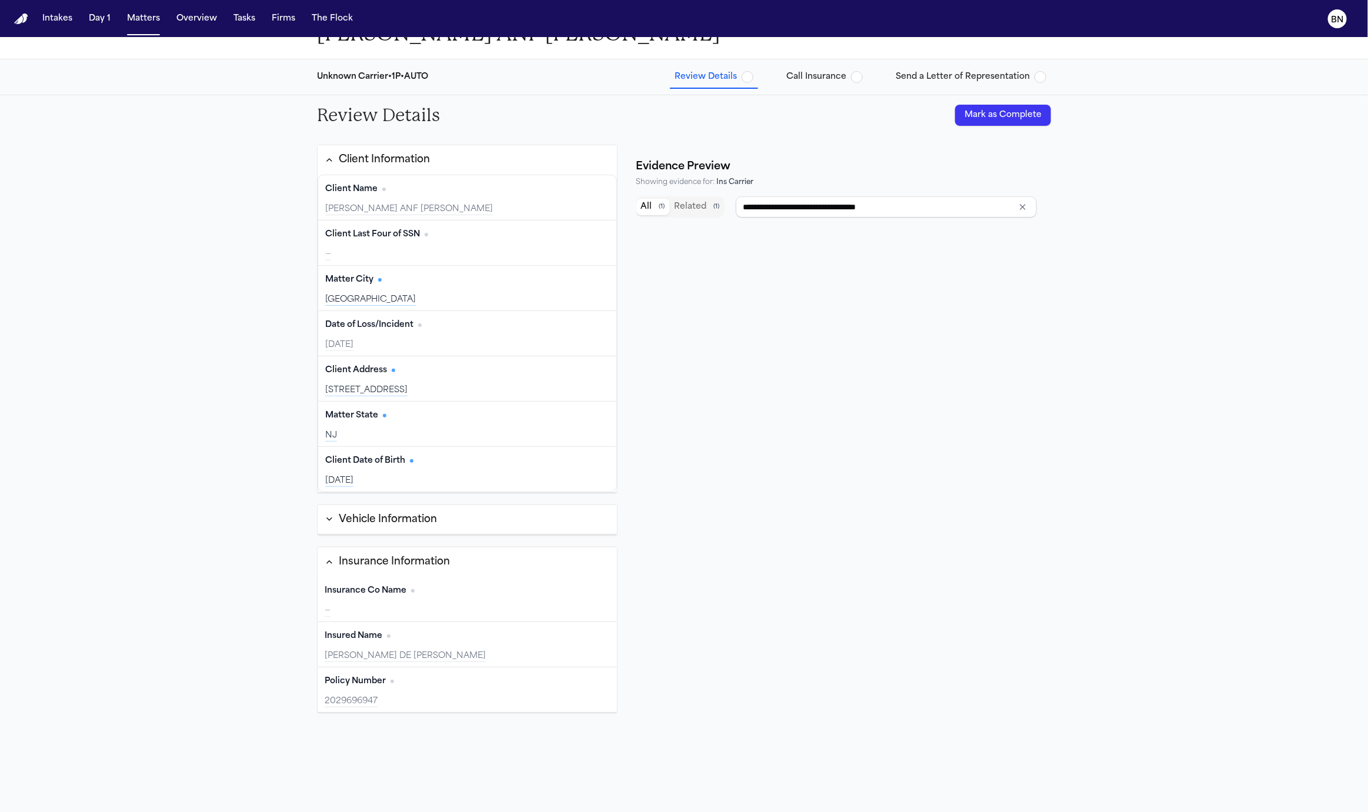
click at [409, 596] on div "Insurance Co Name Edit" at bounding box center [467, 591] width 285 height 19
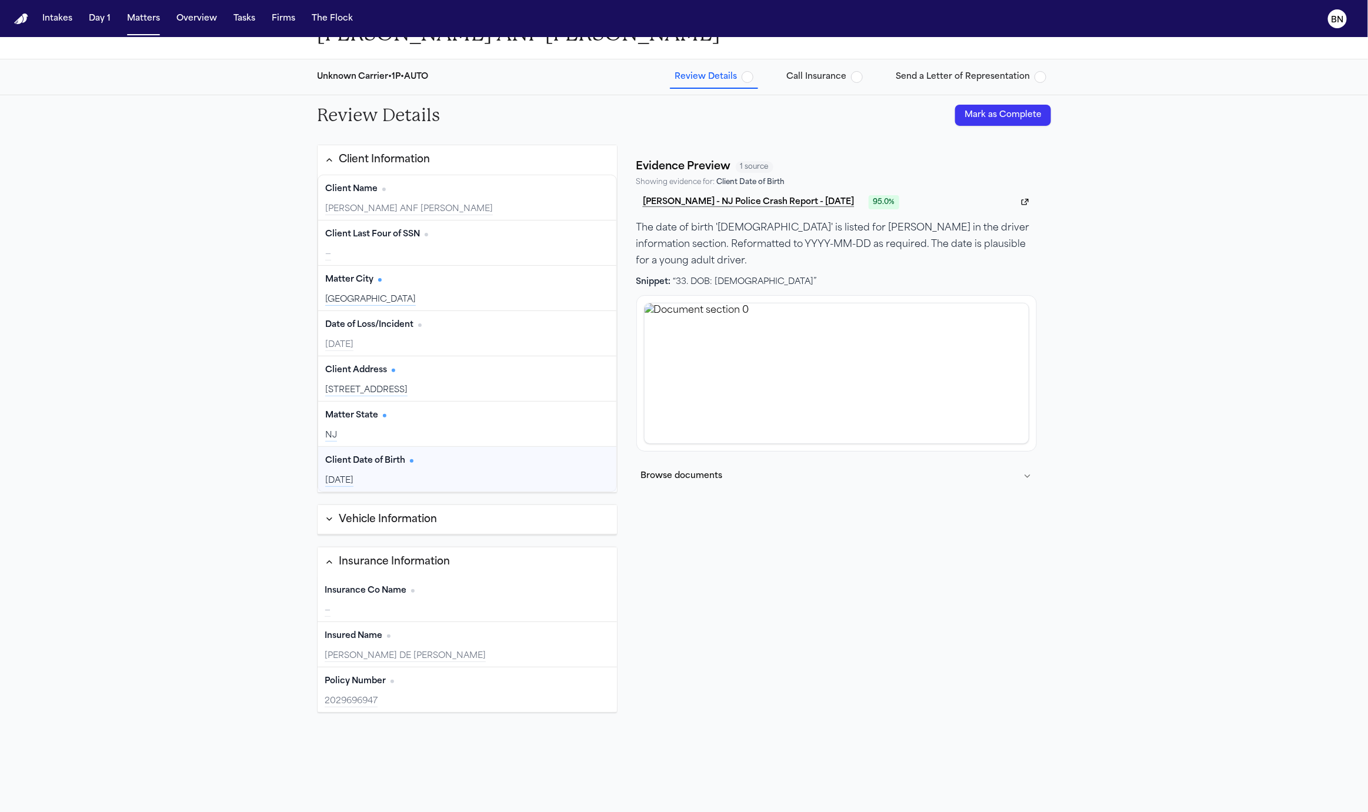
scroll to position [0, 0]
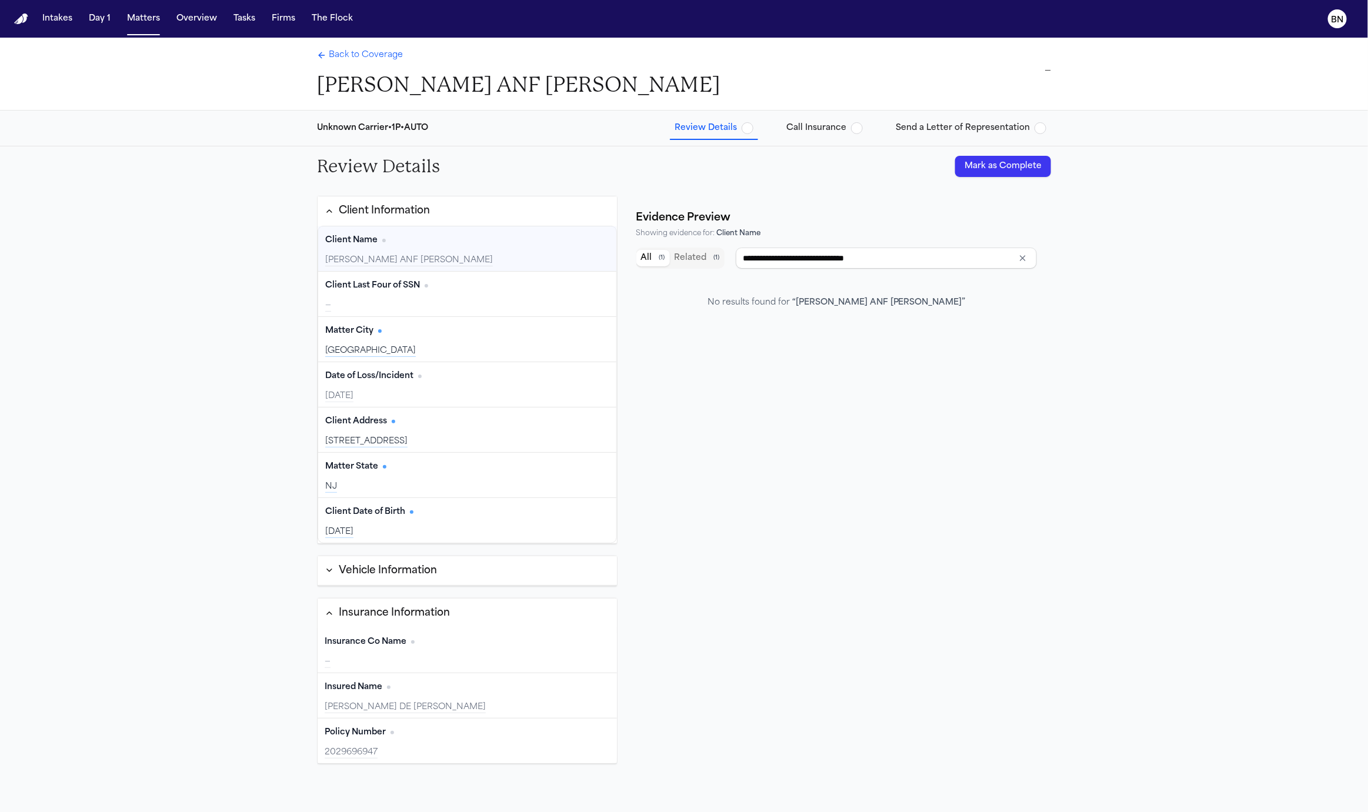
click at [379, 68] on div "Back to Coverage [PERSON_NAME] ANF [PERSON_NAME]" at bounding box center [518, 73] width 403 height 49
click at [379, 64] on div "Back to Coverage [PERSON_NAME] ANF [PERSON_NAME]" at bounding box center [518, 73] width 403 height 49
click at [380, 58] on span "Back to Coverage" at bounding box center [366, 55] width 74 height 12
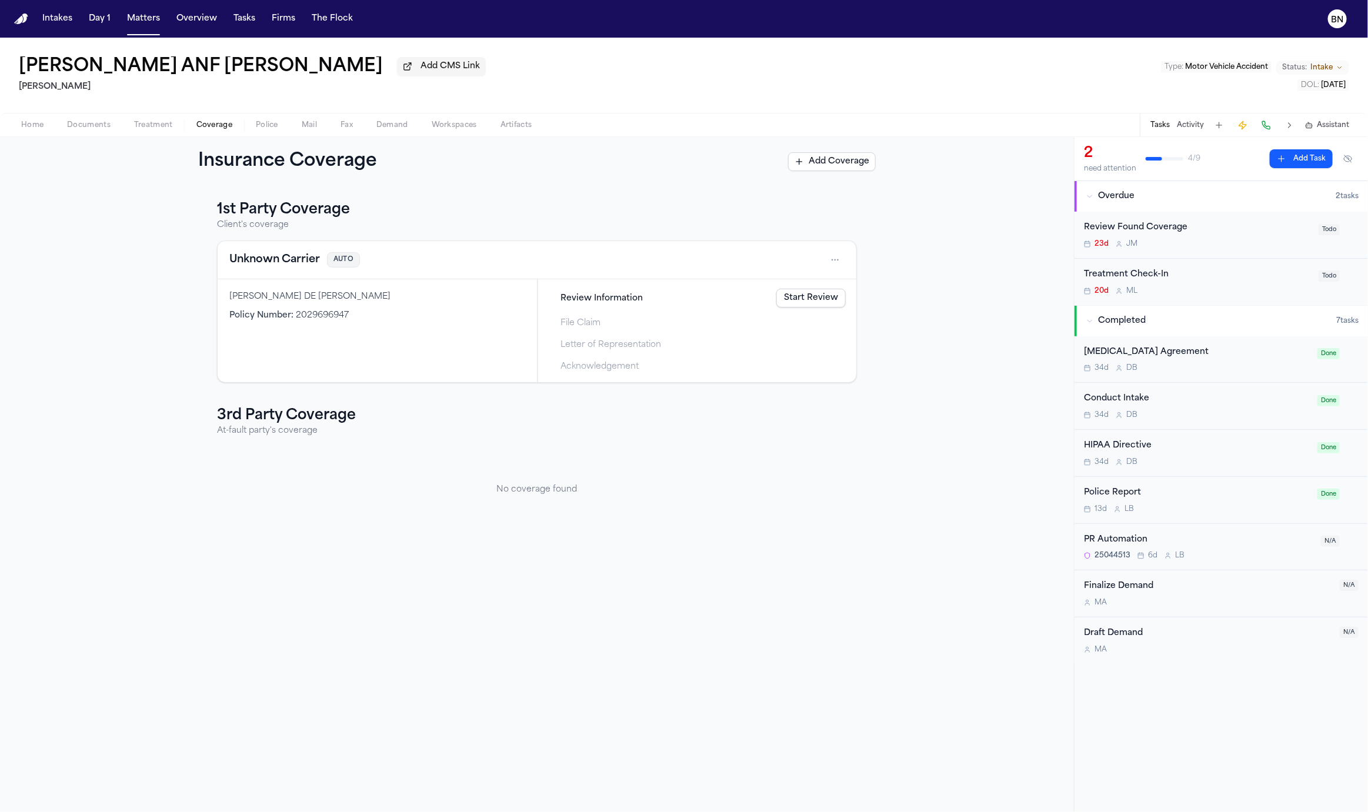
click at [292, 263] on button "Unknown Carrier" at bounding box center [274, 260] width 91 height 16
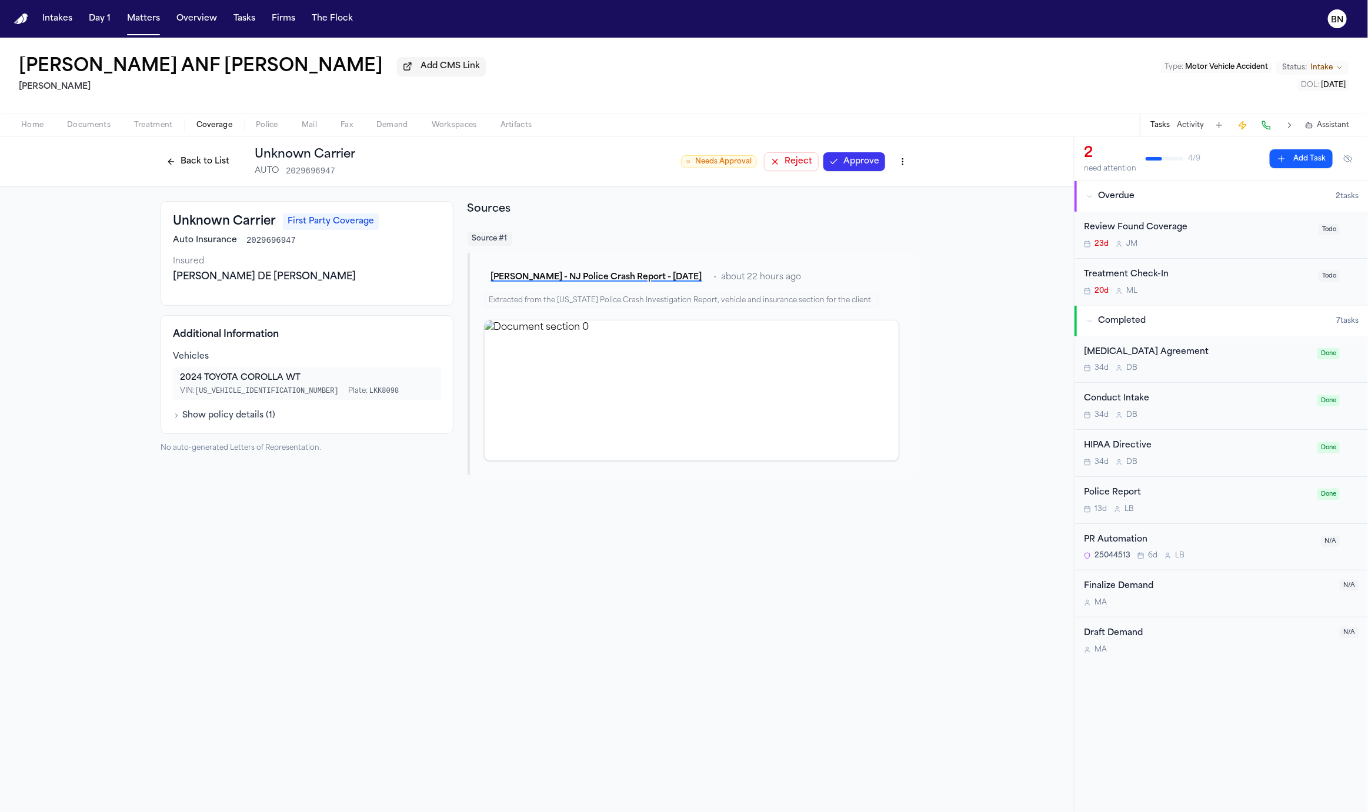
click at [209, 166] on button "Back to List" at bounding box center [198, 161] width 75 height 19
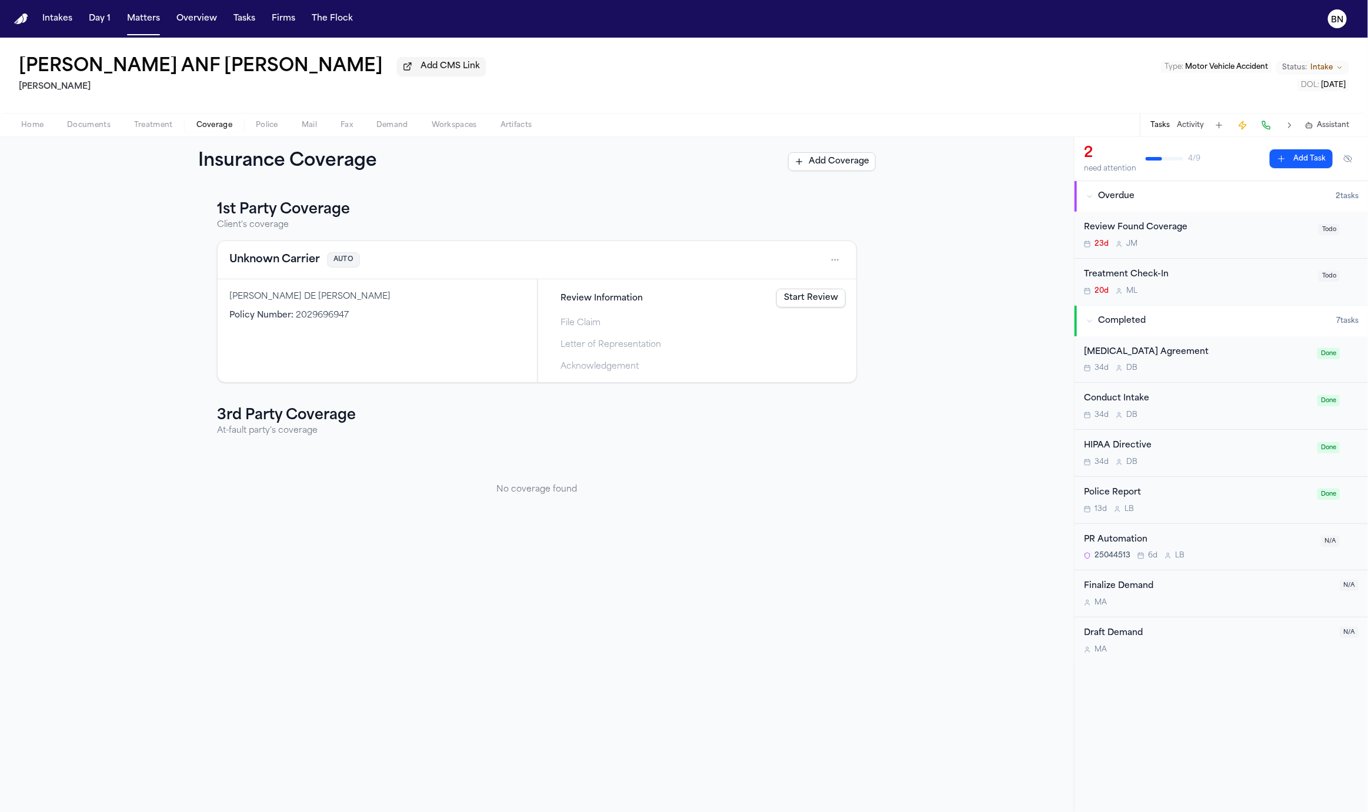
click at [804, 299] on link "Start Review" at bounding box center [810, 298] width 69 height 19
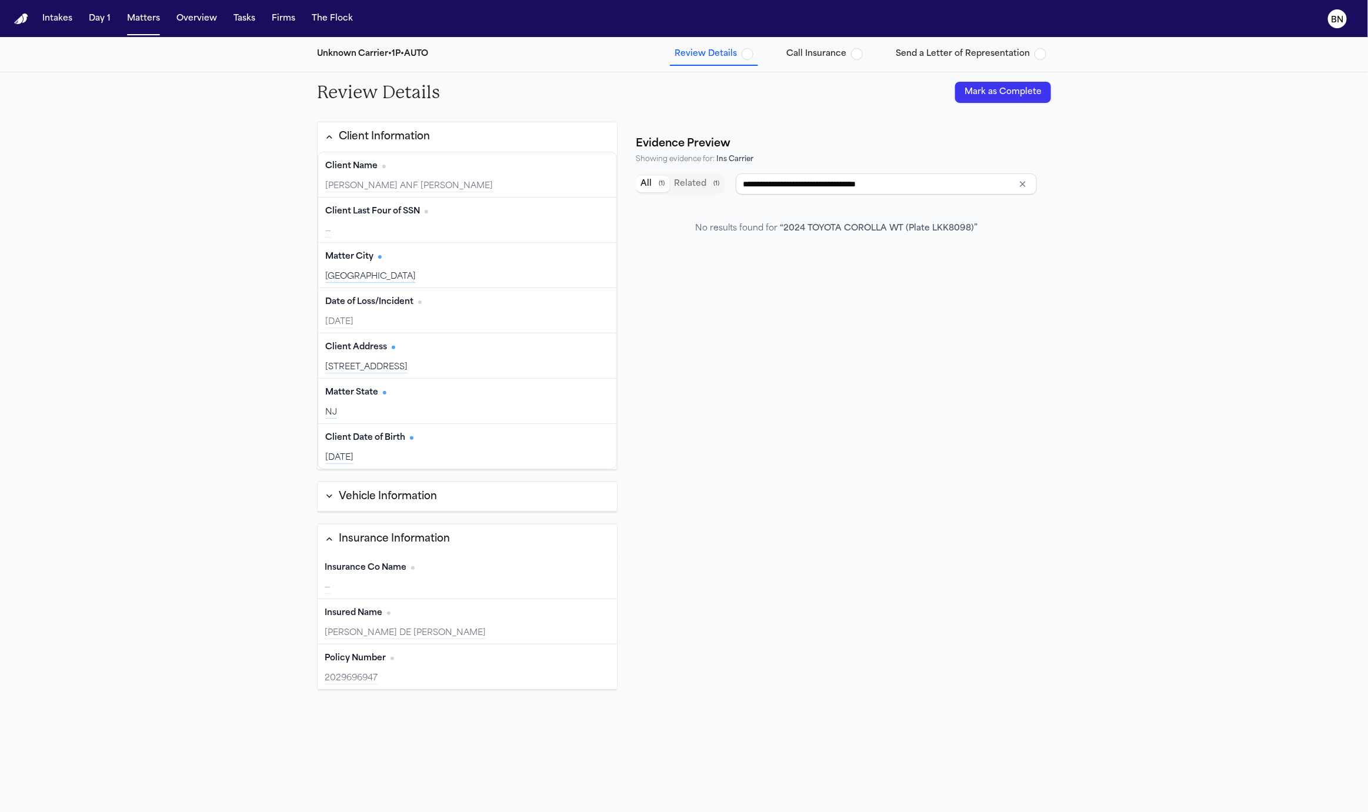
scroll to position [64, 0]
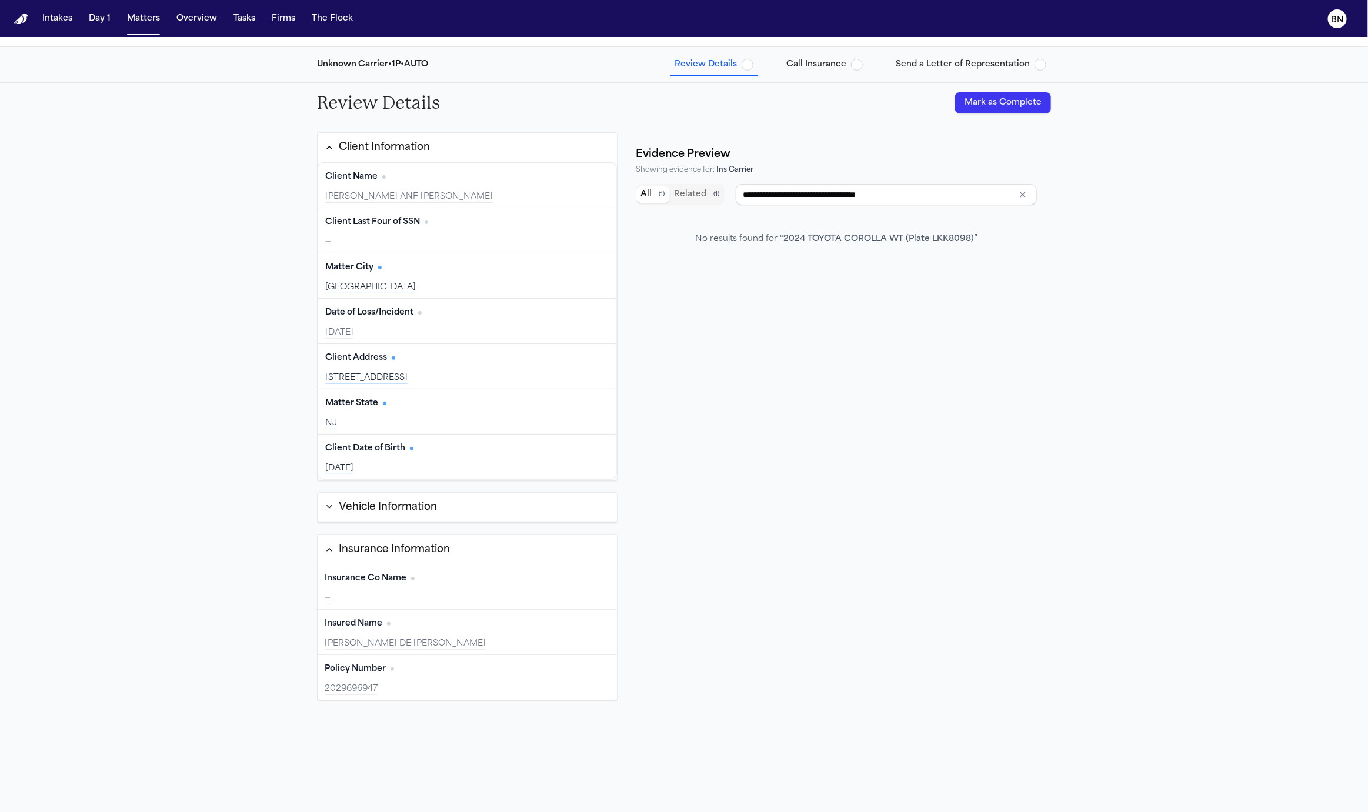
click at [481, 507] on button "Vehicle Information" at bounding box center [467, 508] width 299 height 30
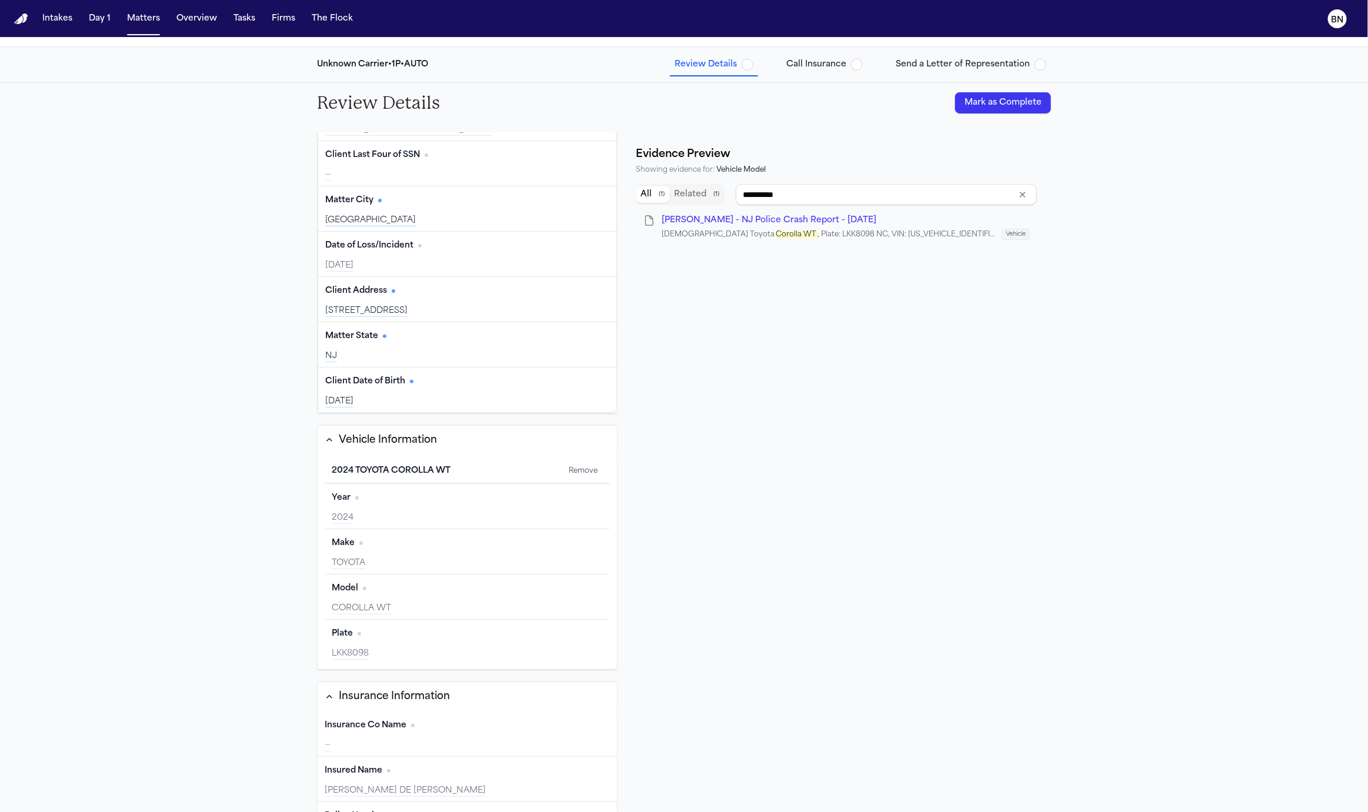
scroll to position [0, 0]
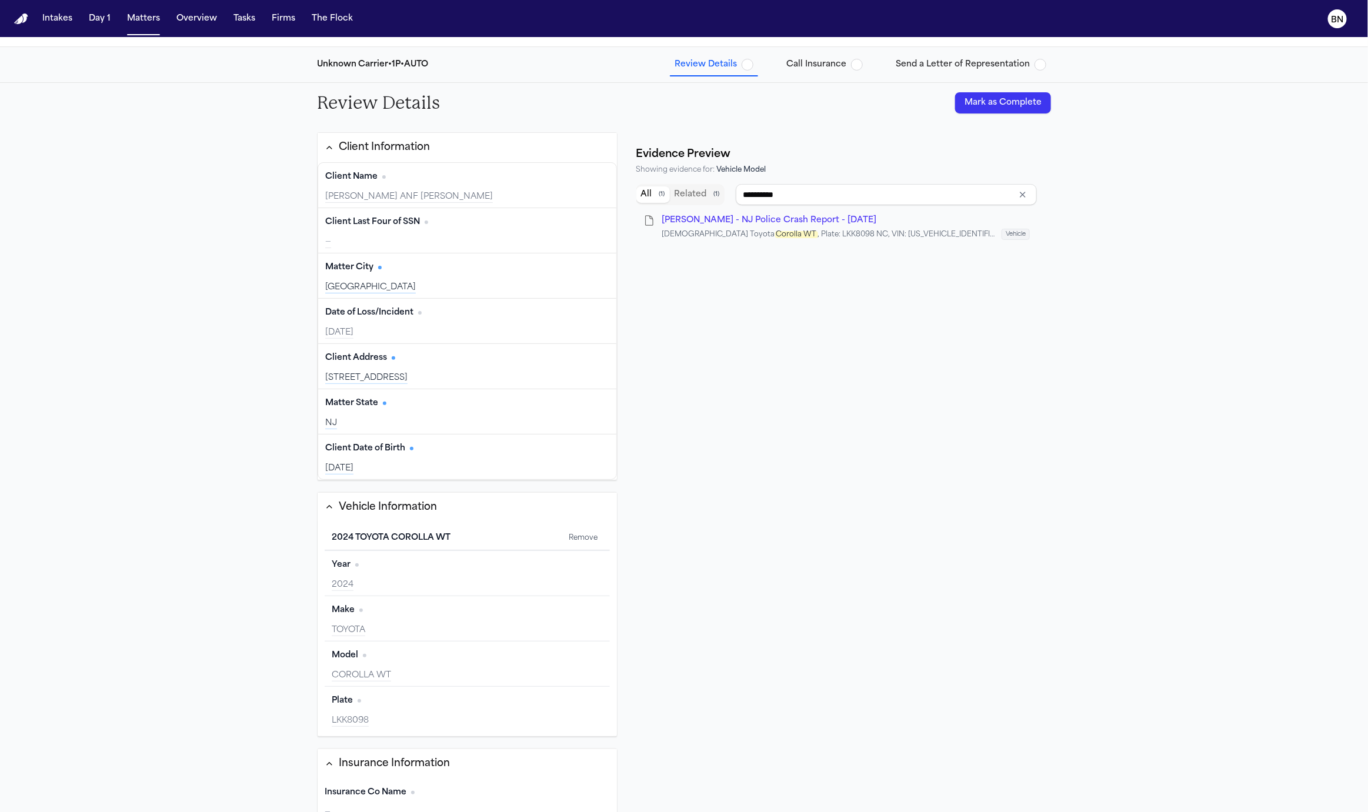
type input "****"
type input "**********"
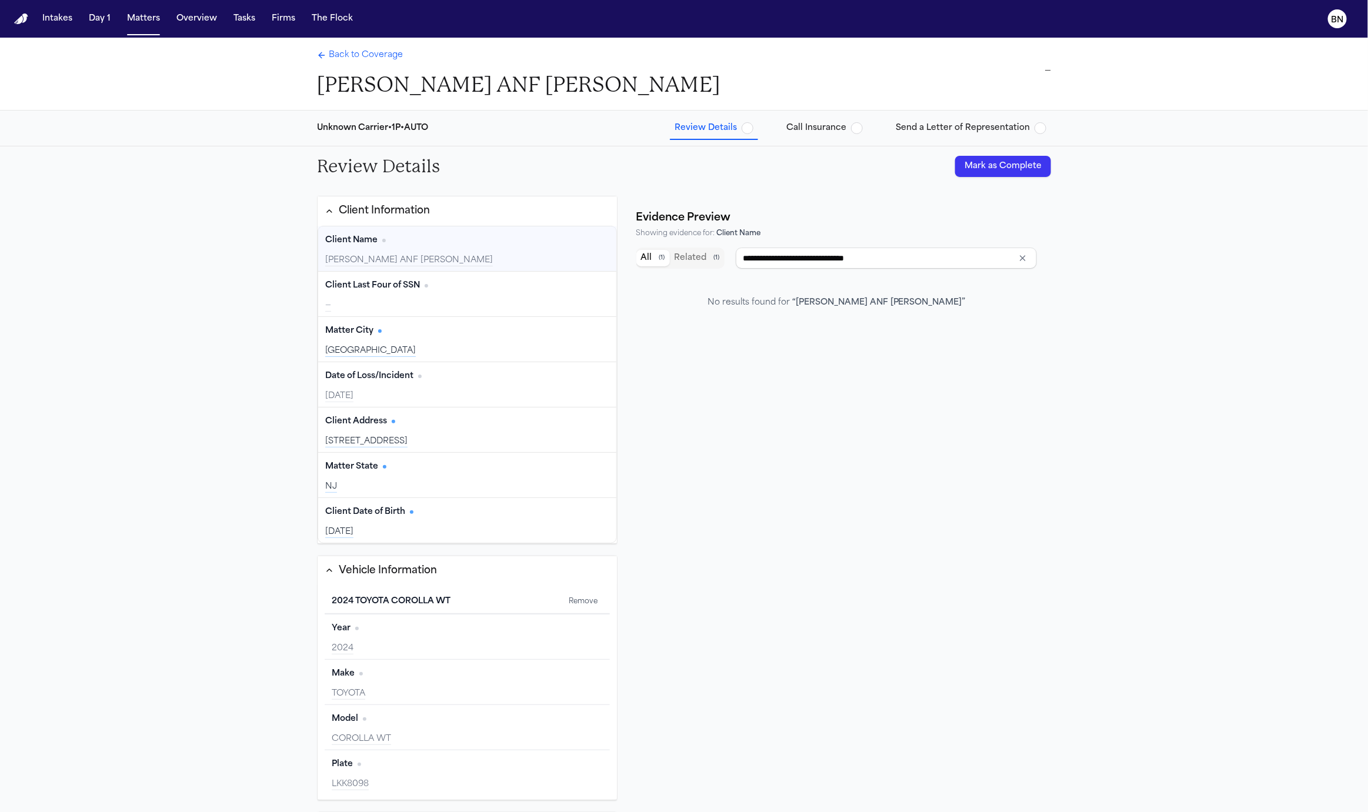
click at [358, 56] on span "Back to Coverage" at bounding box center [366, 55] width 74 height 12
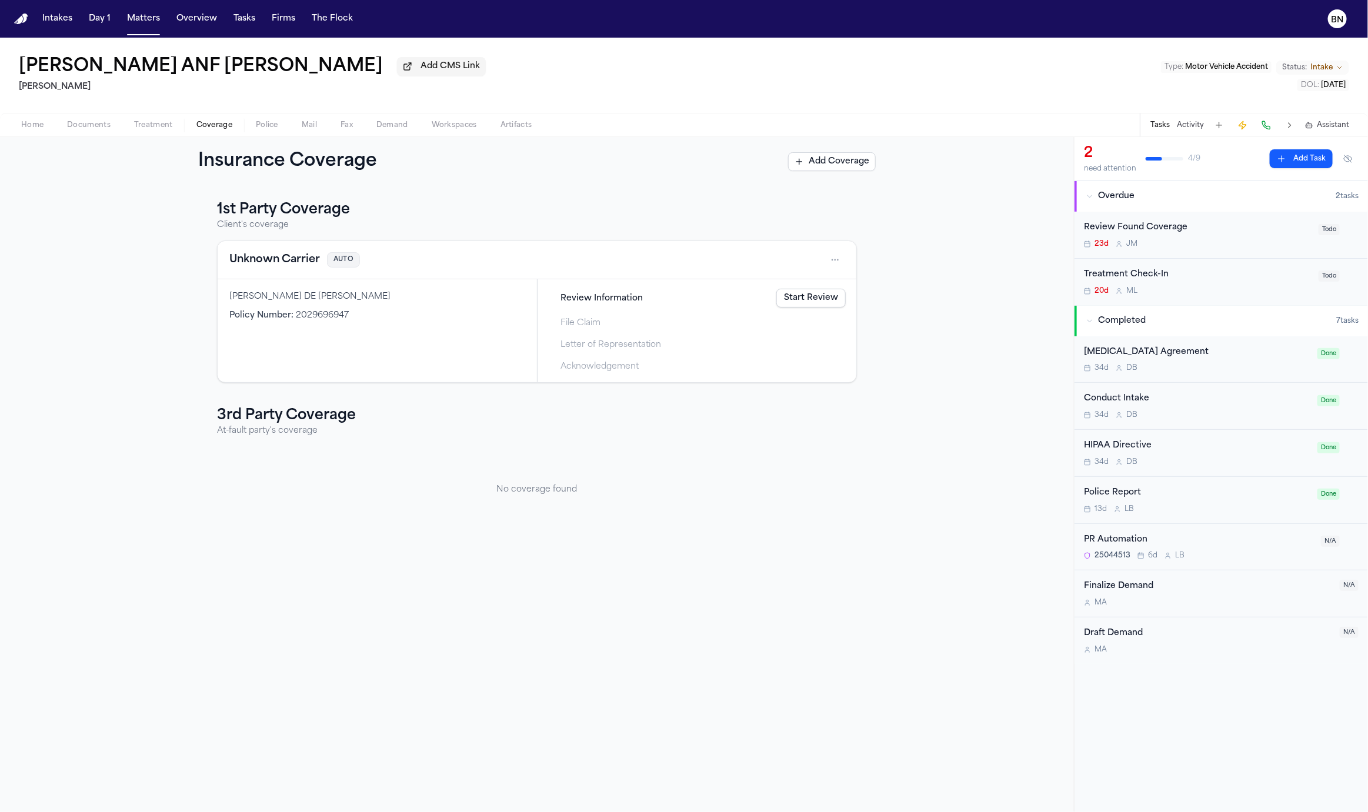
click at [586, 302] on span "Review Information" at bounding box center [601, 298] width 82 height 12
click at [797, 303] on link "Start Review" at bounding box center [810, 298] width 69 height 19
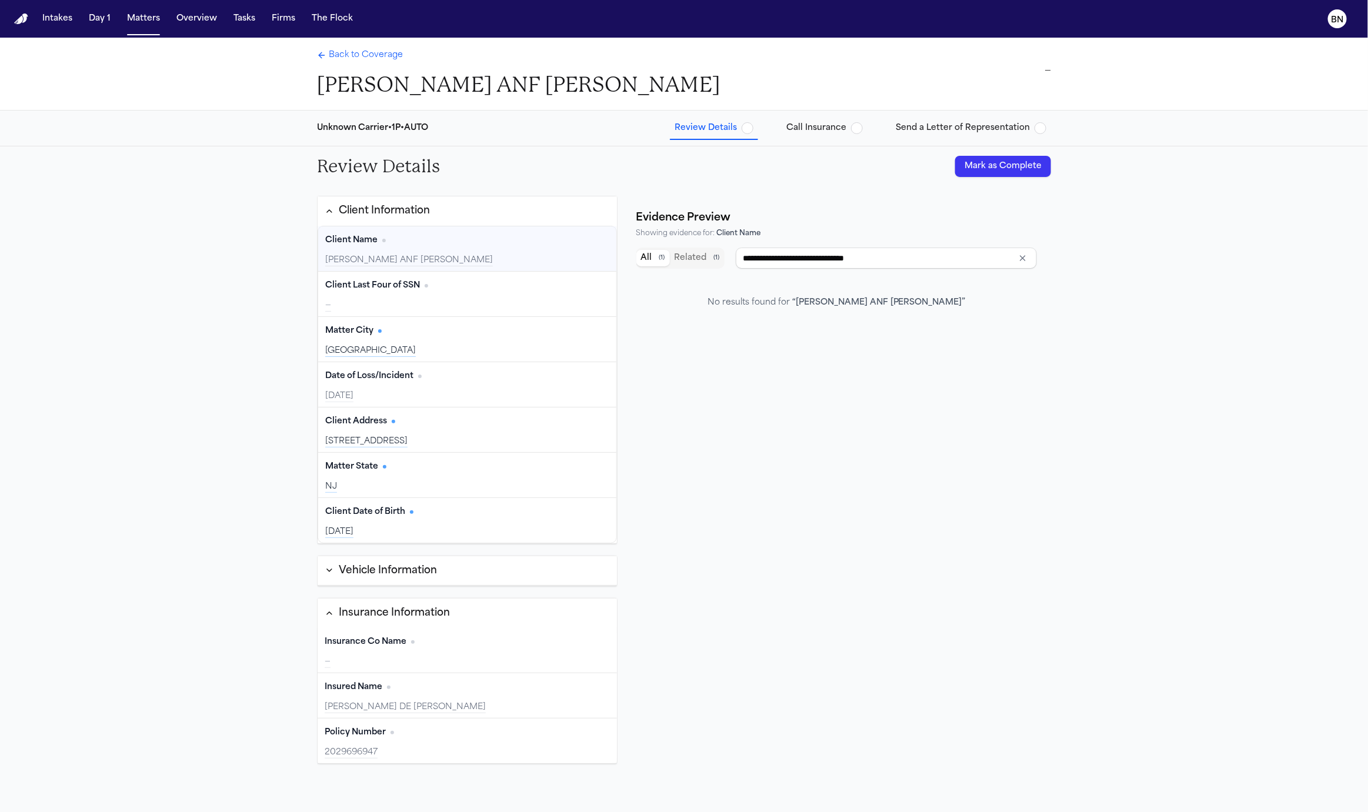
click at [704, 260] on button "Related ( 1 )" at bounding box center [697, 258] width 55 height 16
click at [650, 258] on button "All ( 1 )" at bounding box center [653, 258] width 34 height 16
click at [493, 246] on div "Client Name Edit" at bounding box center [467, 240] width 284 height 19
type input "**********"
click at [496, 285] on div "Client Last Four of SSN Edit" at bounding box center [467, 285] width 284 height 19
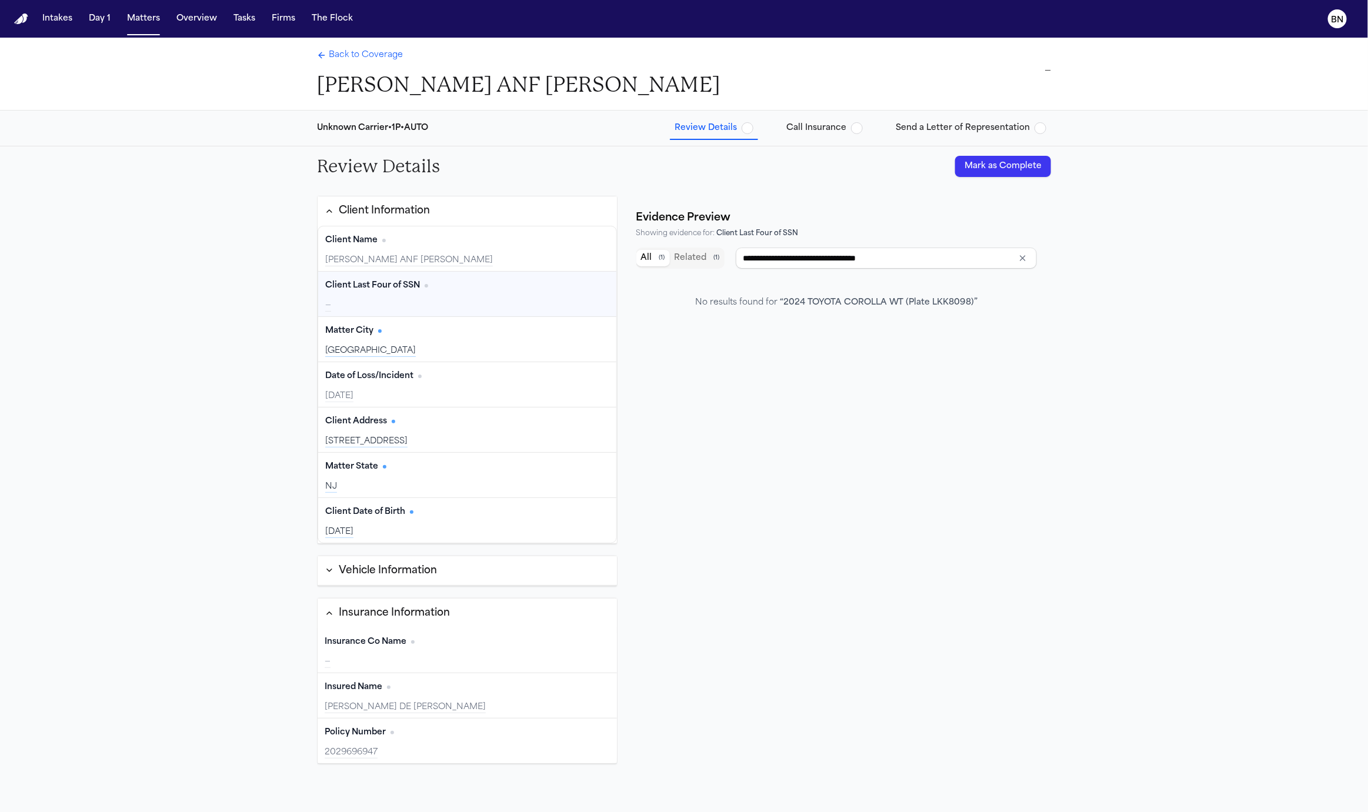
click at [496, 285] on div "Client Last Four of SSN Edit" at bounding box center [467, 285] width 284 height 19
click at [463, 292] on div "Client Last Four of SSN Edit" at bounding box center [467, 285] width 284 height 19
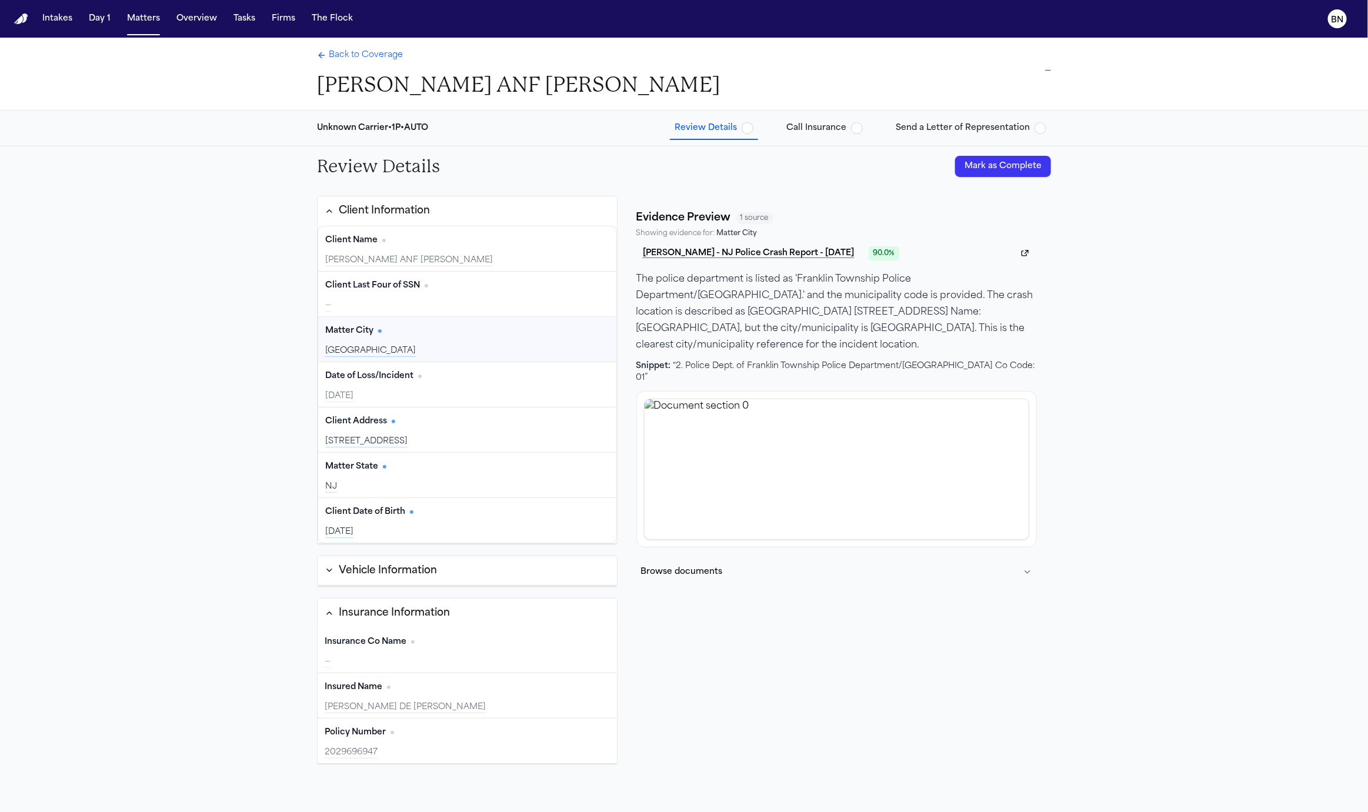
click at [462, 345] on div "Franklin Township" at bounding box center [467, 351] width 284 height 12
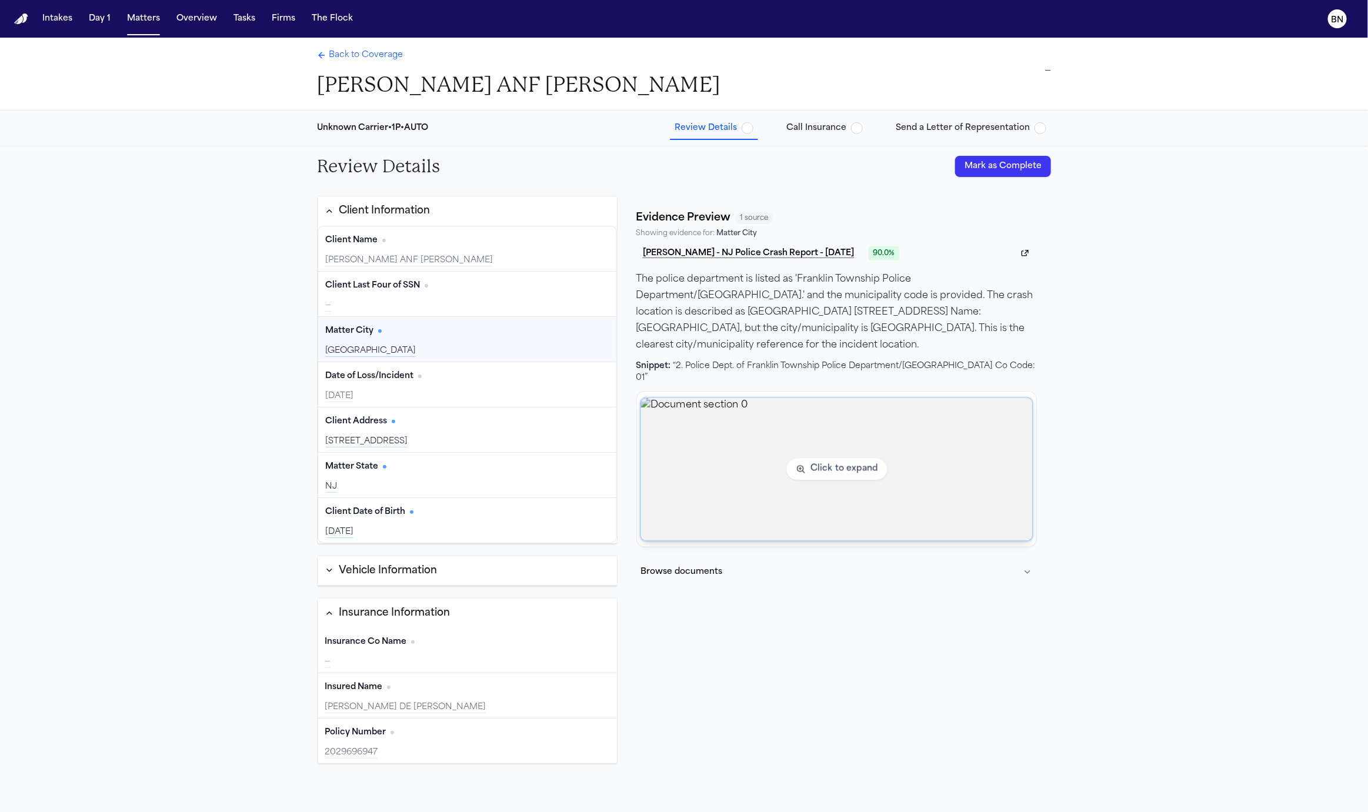
click at [815, 405] on img "View document section 0" at bounding box center [836, 469] width 392 height 143
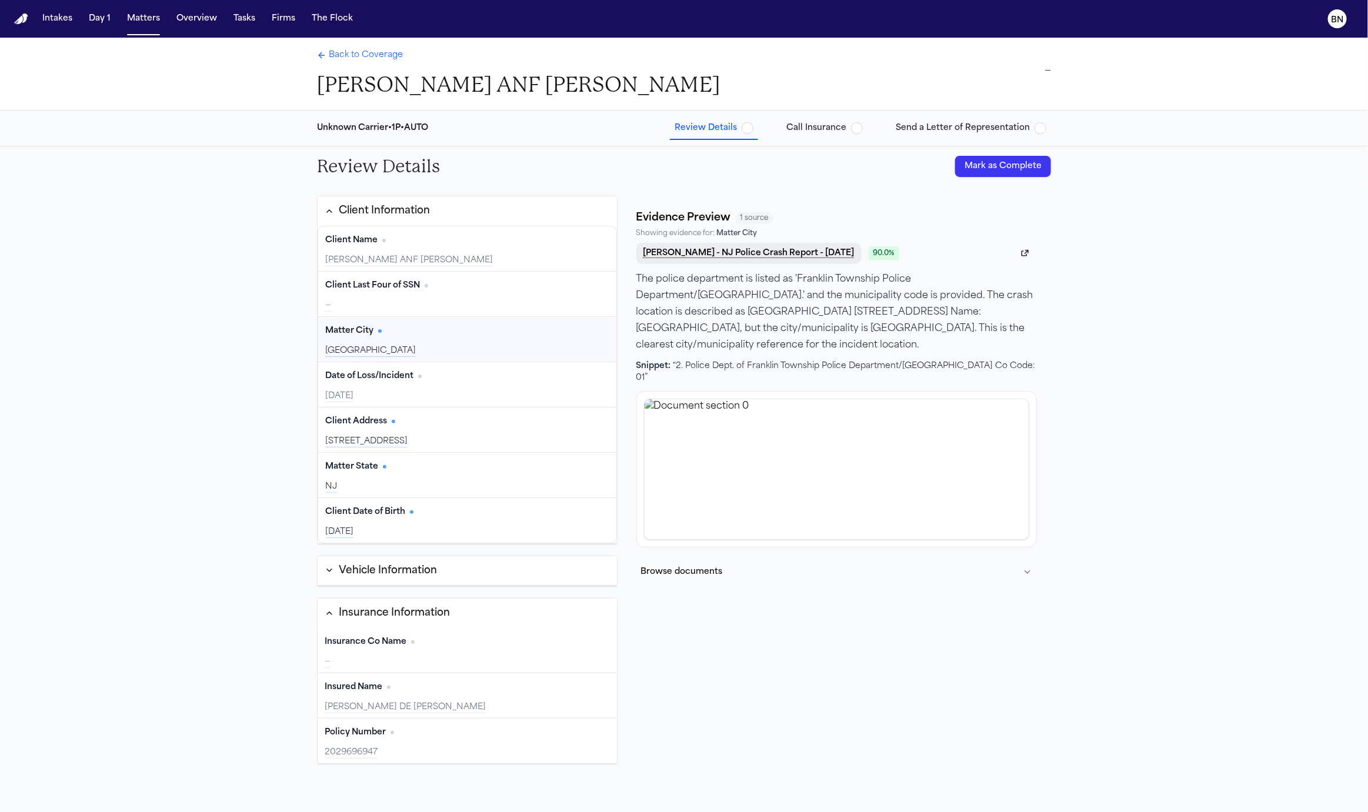
click at [786, 247] on button "[PERSON_NAME] - NJ Police Crash Report - [DATE]" at bounding box center [748, 253] width 225 height 21
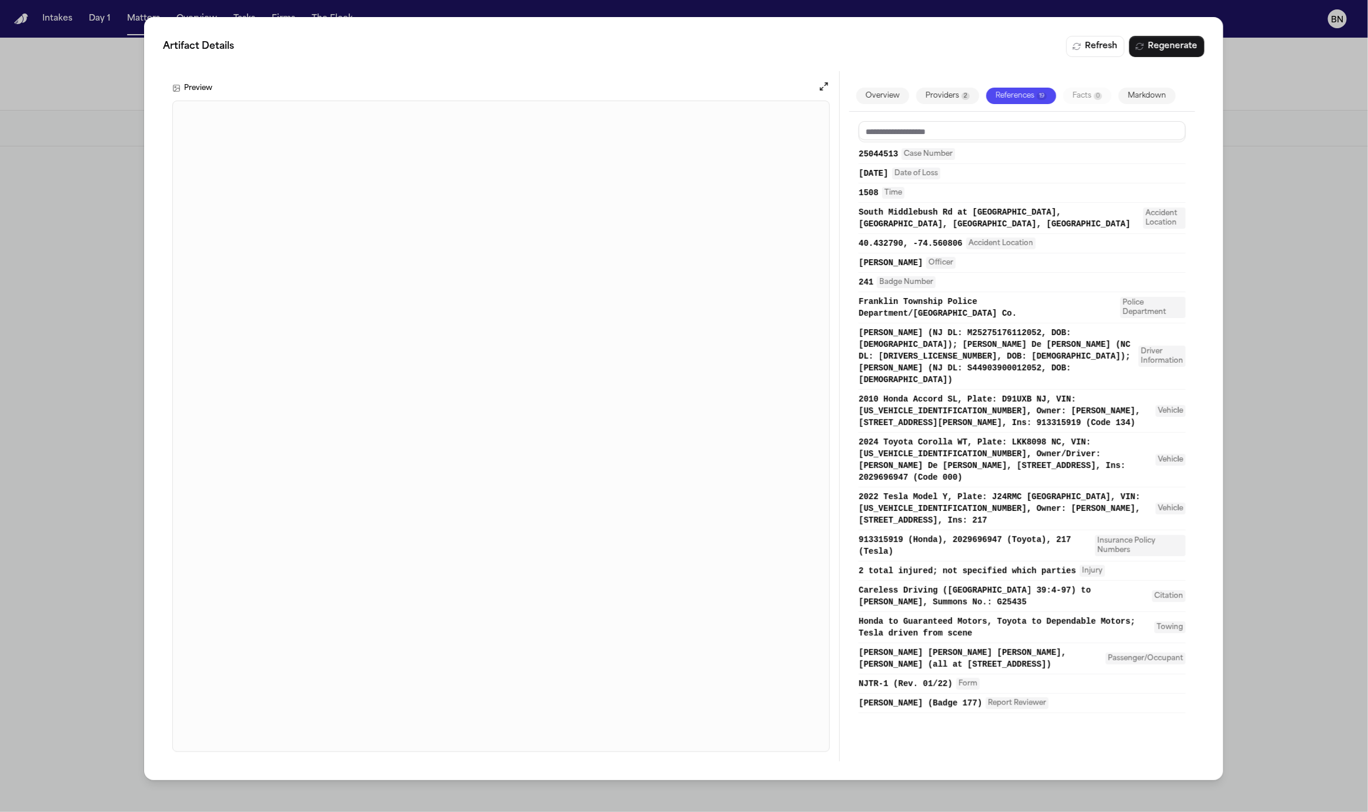
click at [1348, 167] on div "Artifact Details Refresh Regenerate Preview Overview Providers 2 References 19 …" at bounding box center [684, 406] width 1368 height 812
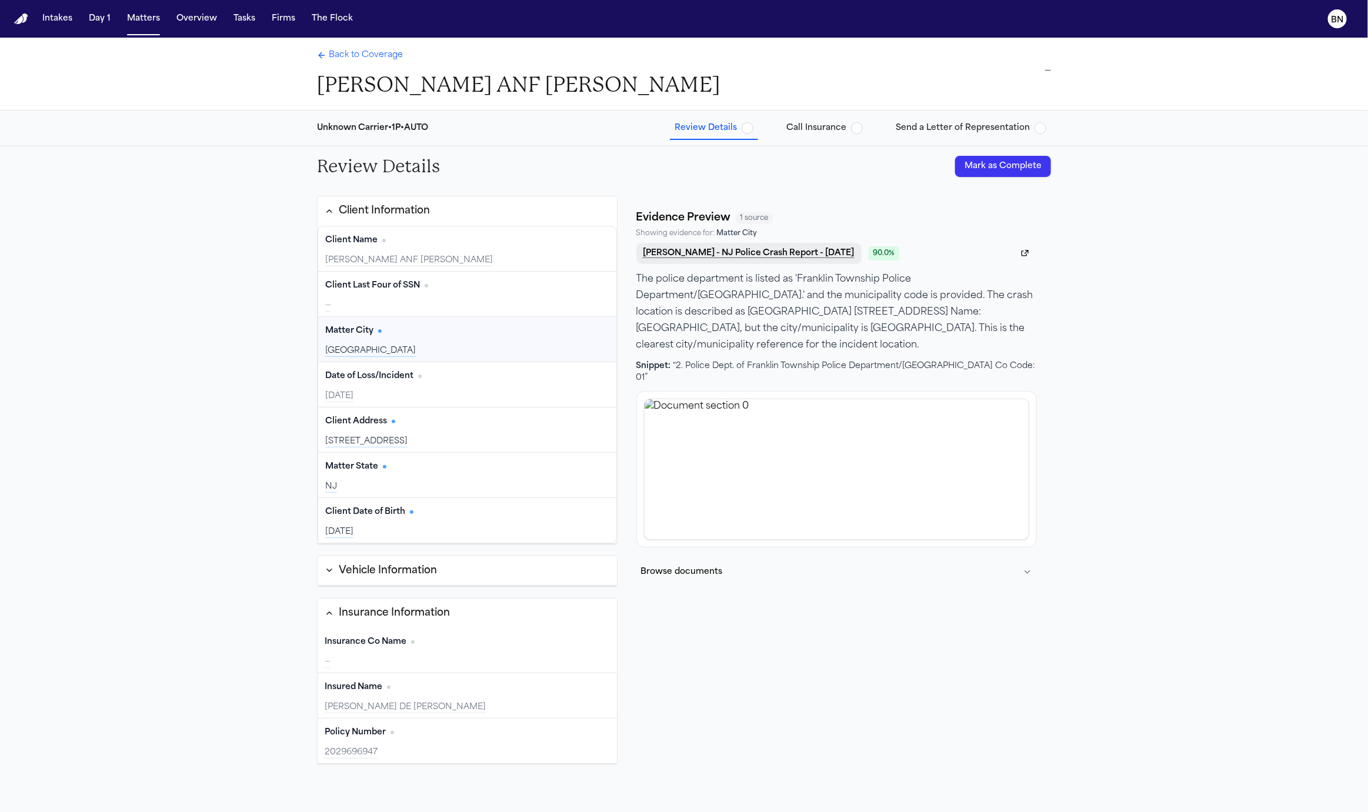
click at [807, 252] on button "[PERSON_NAME] - NJ Police Crash Report - [DATE]" at bounding box center [748, 253] width 225 height 21
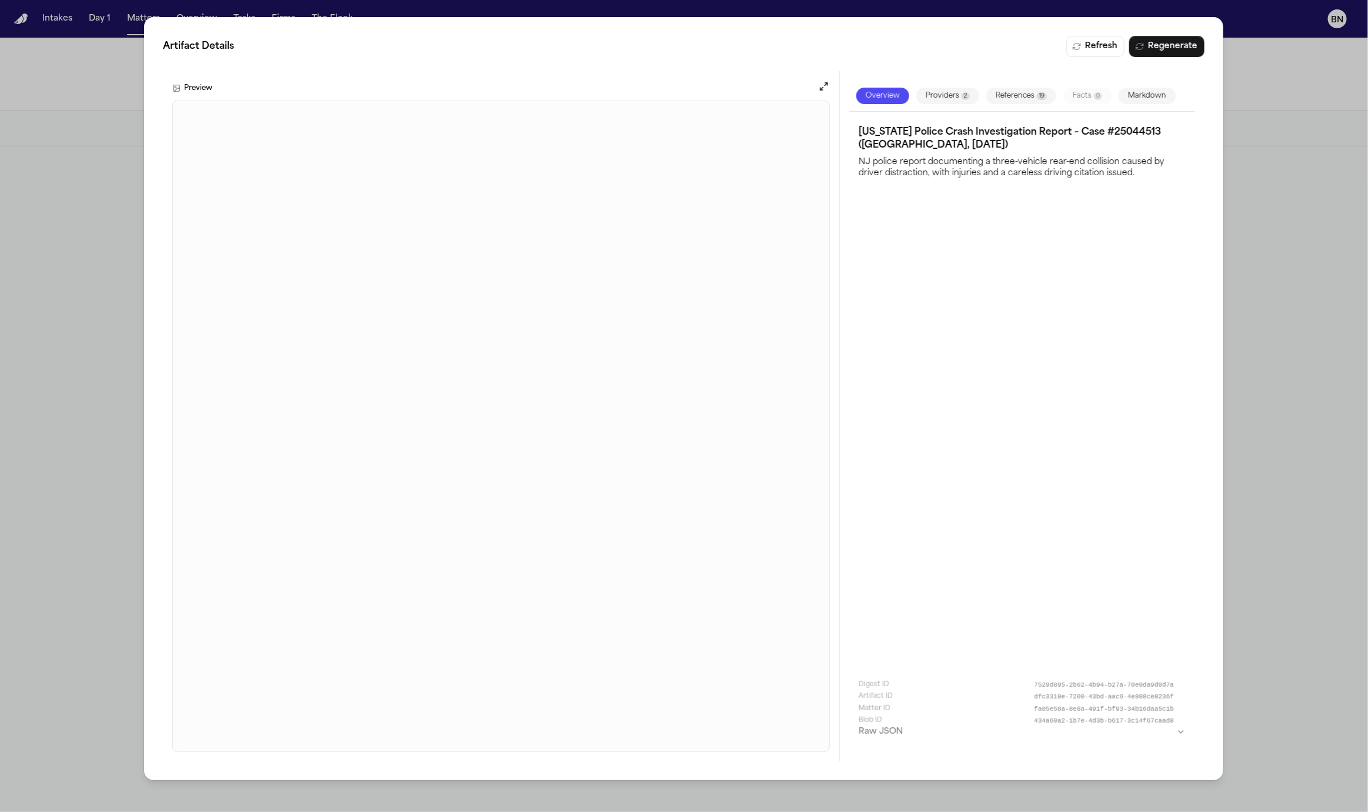
click at [944, 96] on button "Providers 2" at bounding box center [948, 96] width 63 height 16
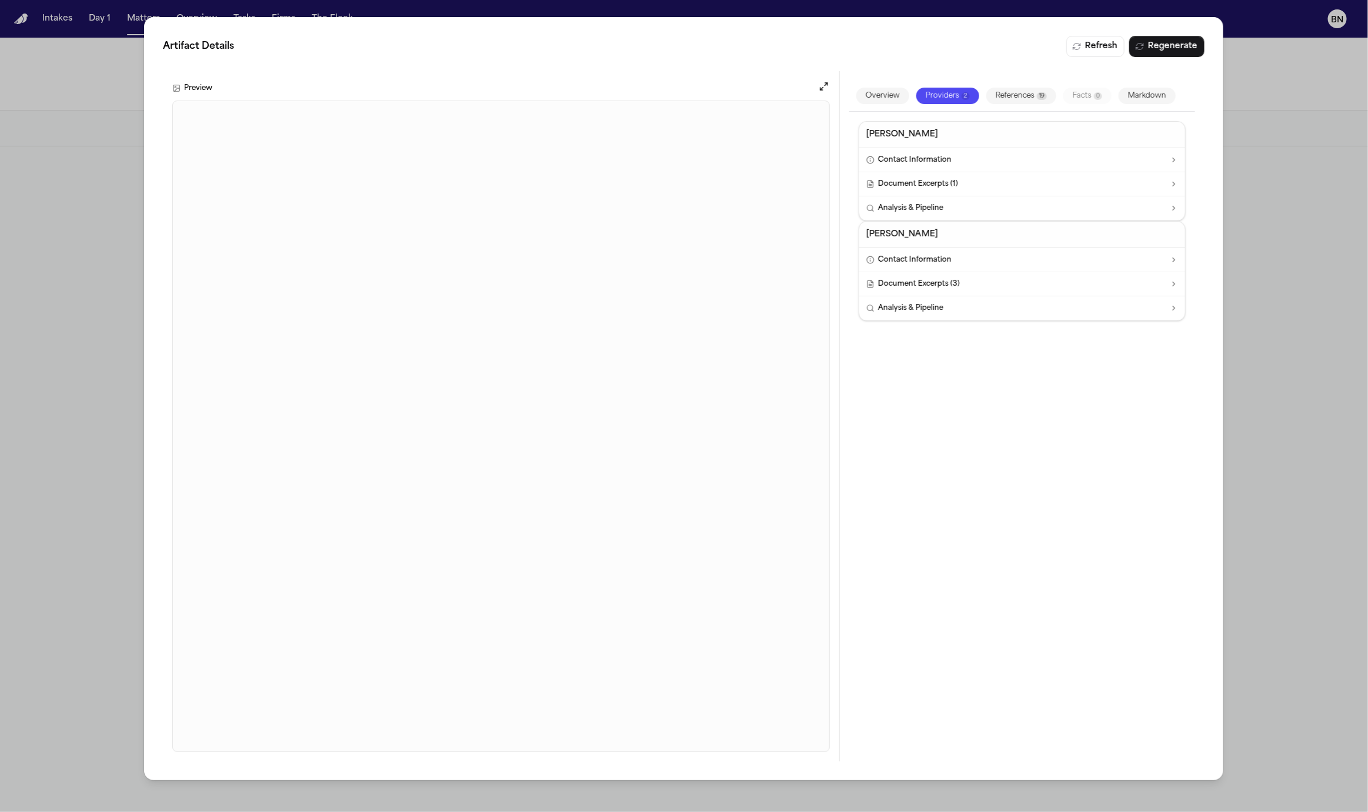
click at [997, 92] on button "References 19" at bounding box center [1022, 96] width 70 height 16
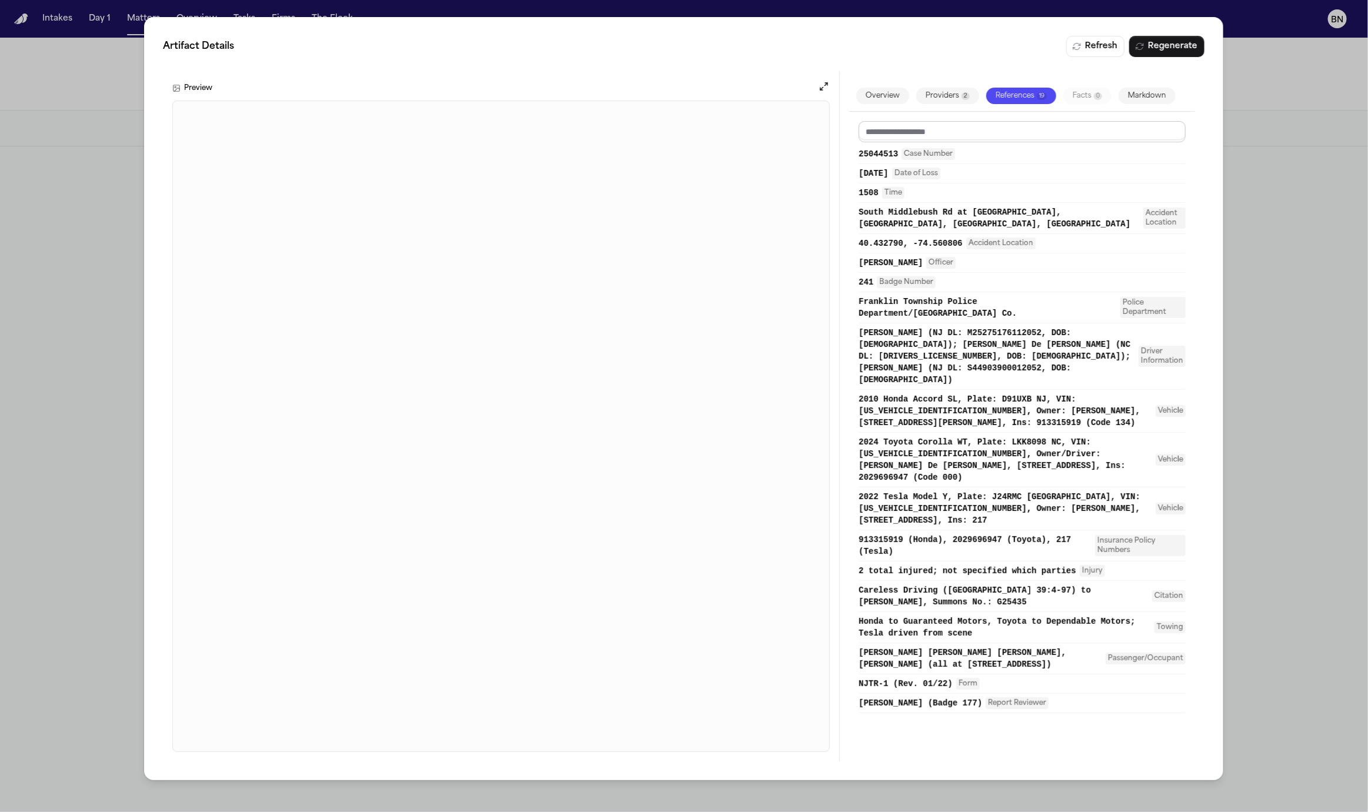
click at [932, 132] on input at bounding box center [1022, 131] width 327 height 21
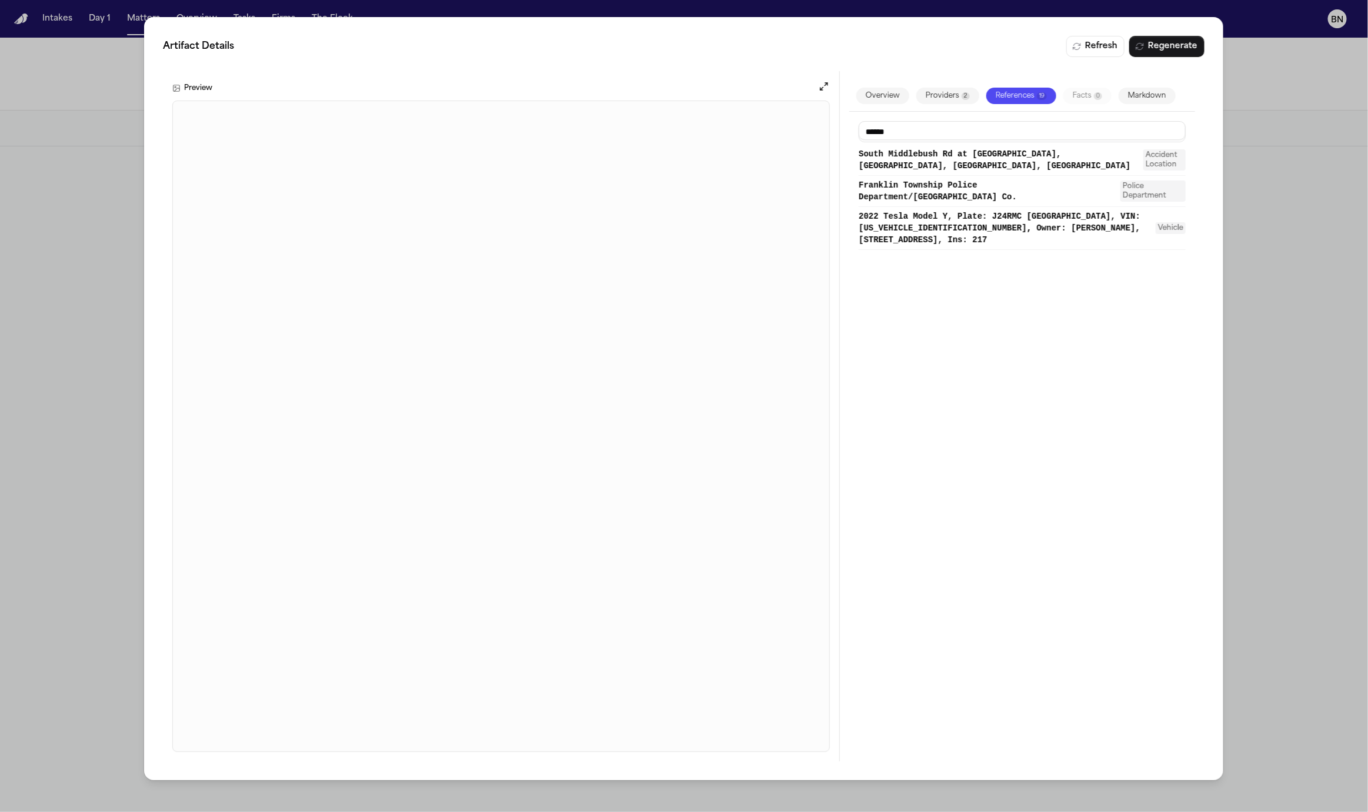
type input "******"
click at [1024, 159] on span "South Middlebush Rd at Magellan Way, Franklin Township, Somerset County, NJ" at bounding box center [999, 160] width 280 height 24
click at [948, 368] on div "****** South Middlebush Rd at Magellan Way, Franklin Township, Somerset County,…" at bounding box center [1023, 432] width 346 height 640
click at [1004, 182] on span "Franklin Township Police Department/Somerset Co." at bounding box center [988, 191] width 258 height 24
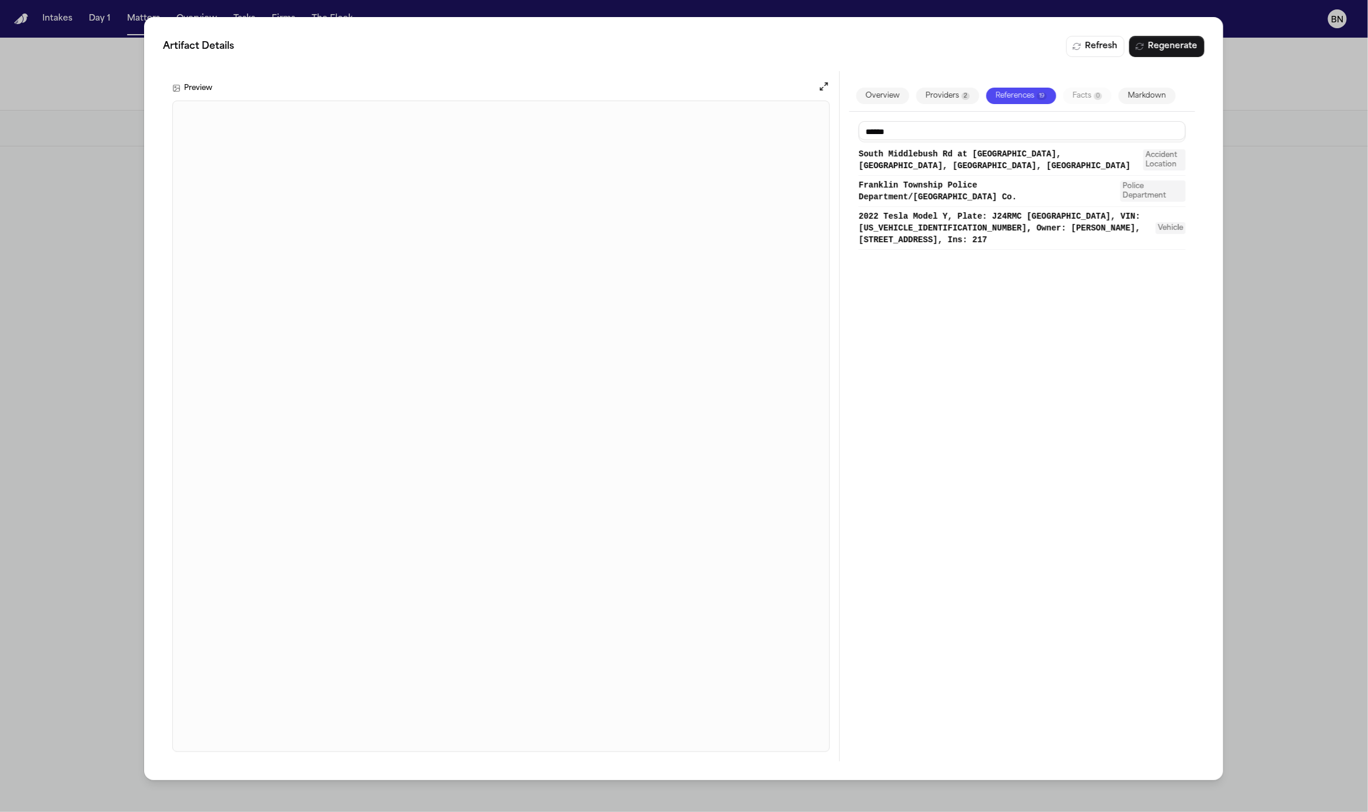
click at [92, 333] on div "Artifact Details Refresh Regenerate Preview Overview Providers 2 References 19 …" at bounding box center [684, 406] width 1368 height 812
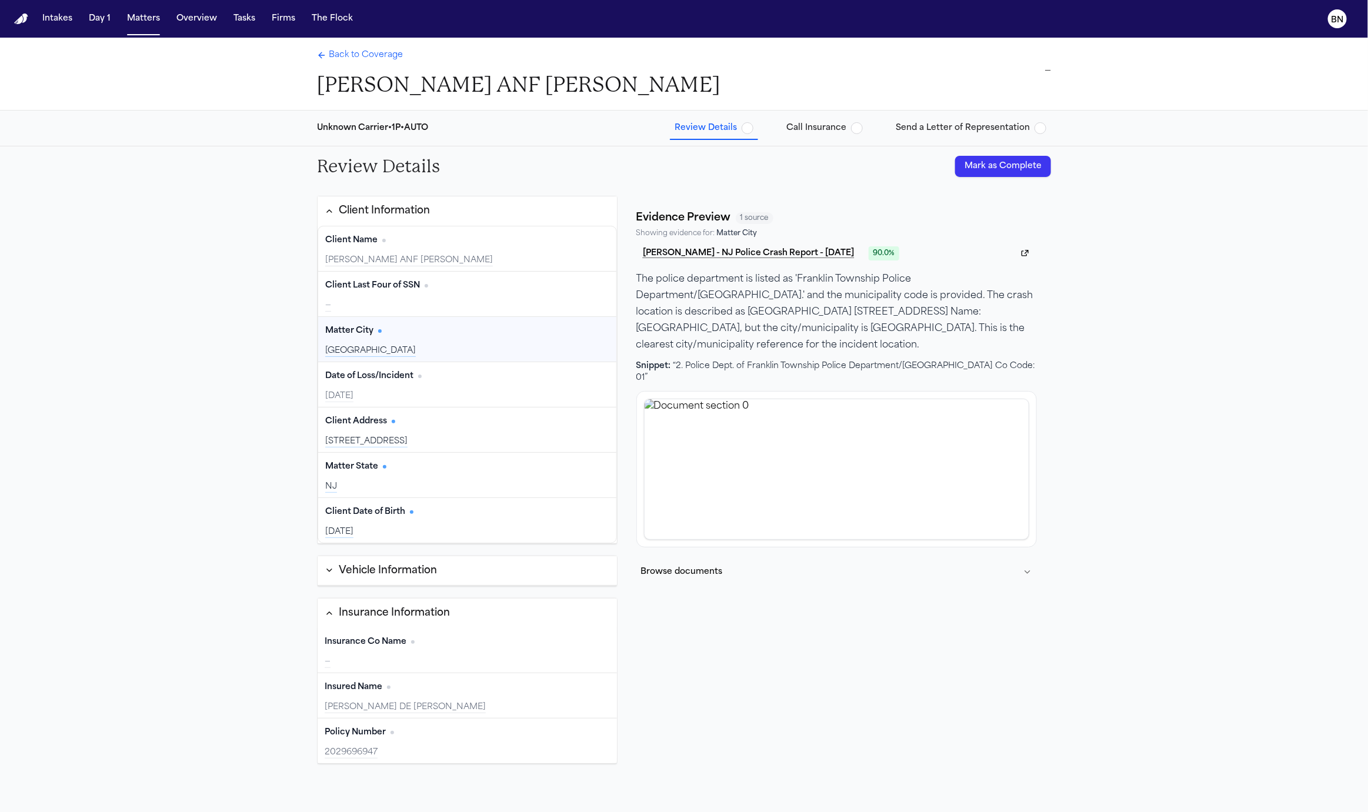
click at [489, 345] on div "Franklin Township" at bounding box center [467, 351] width 284 height 12
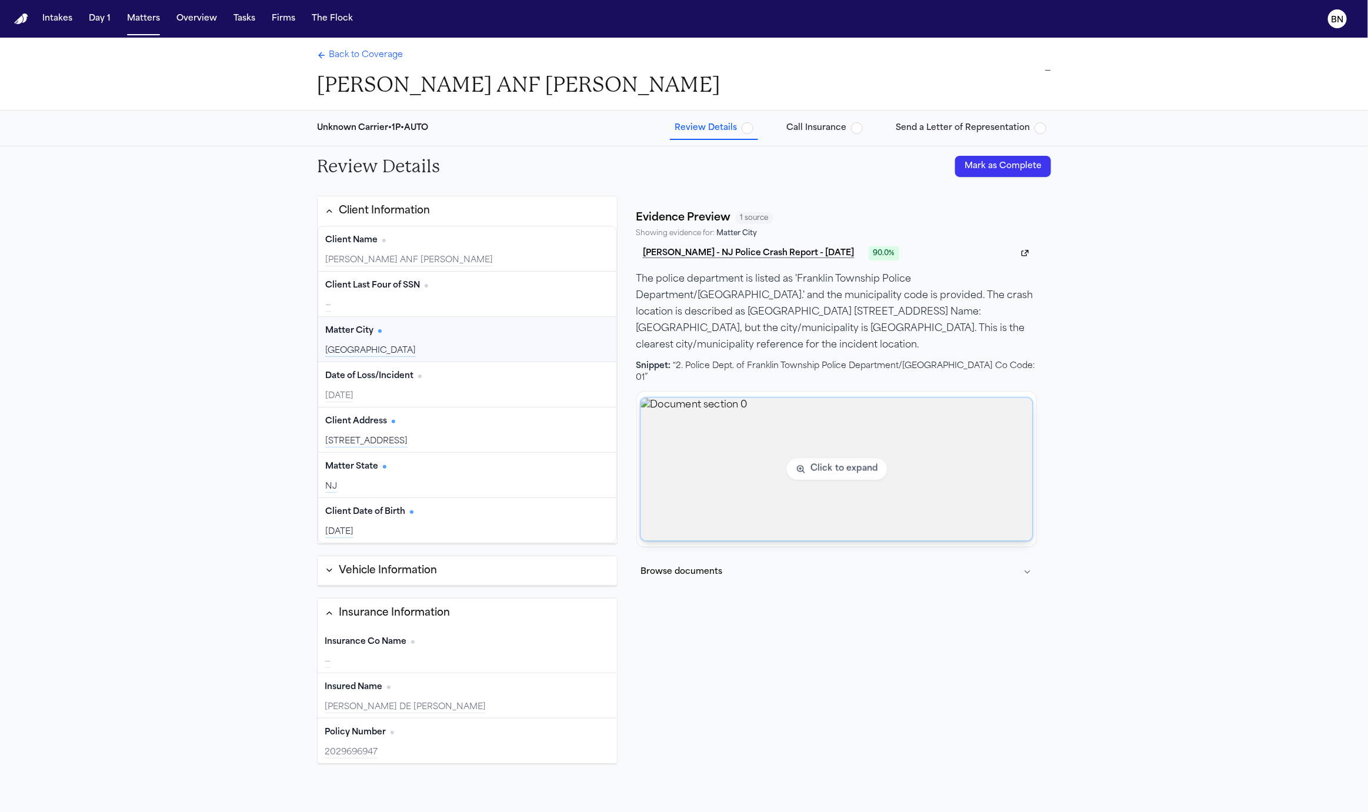
click at [838, 410] on img "View document section 0" at bounding box center [836, 469] width 392 height 143
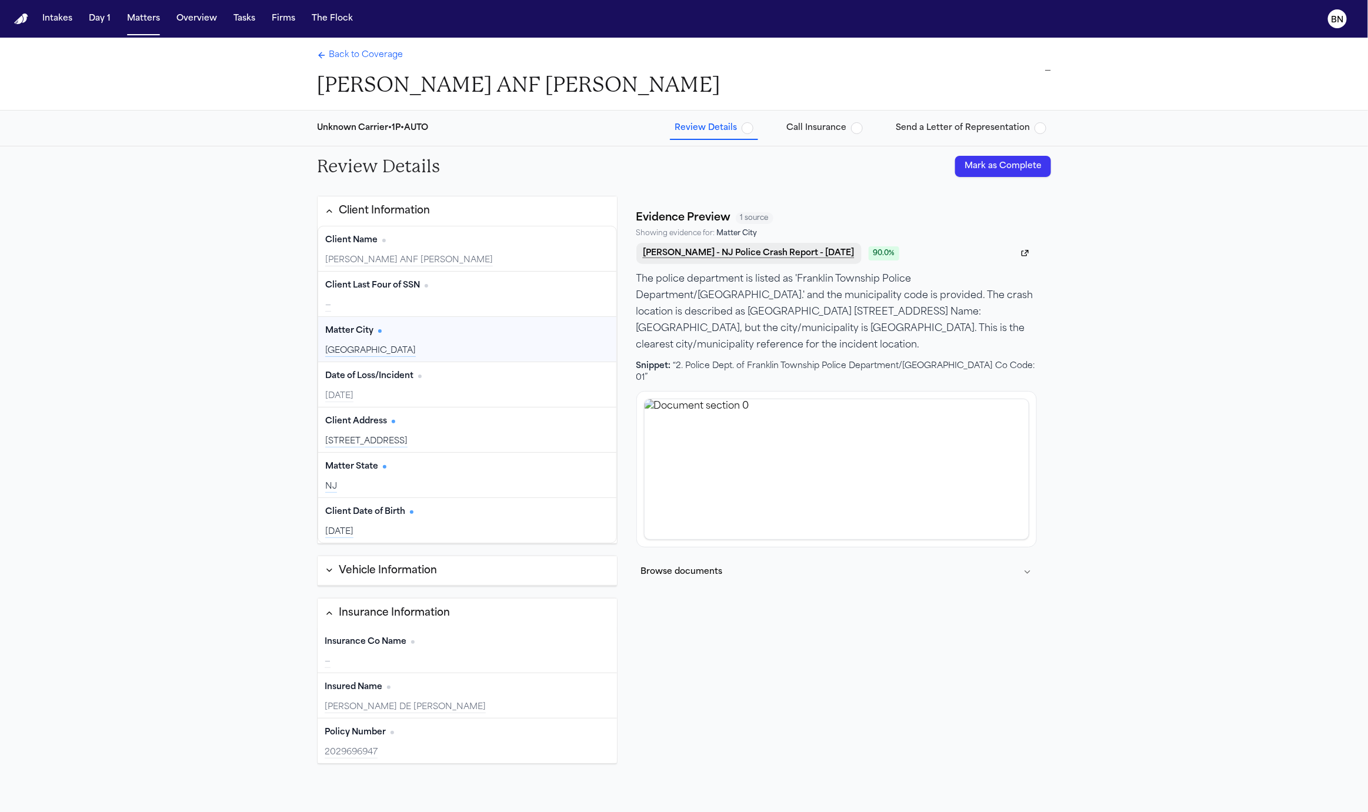
click at [792, 255] on button "A. Agudelo - NJ Police Crash Report - 7.28.25" at bounding box center [748, 253] width 225 height 21
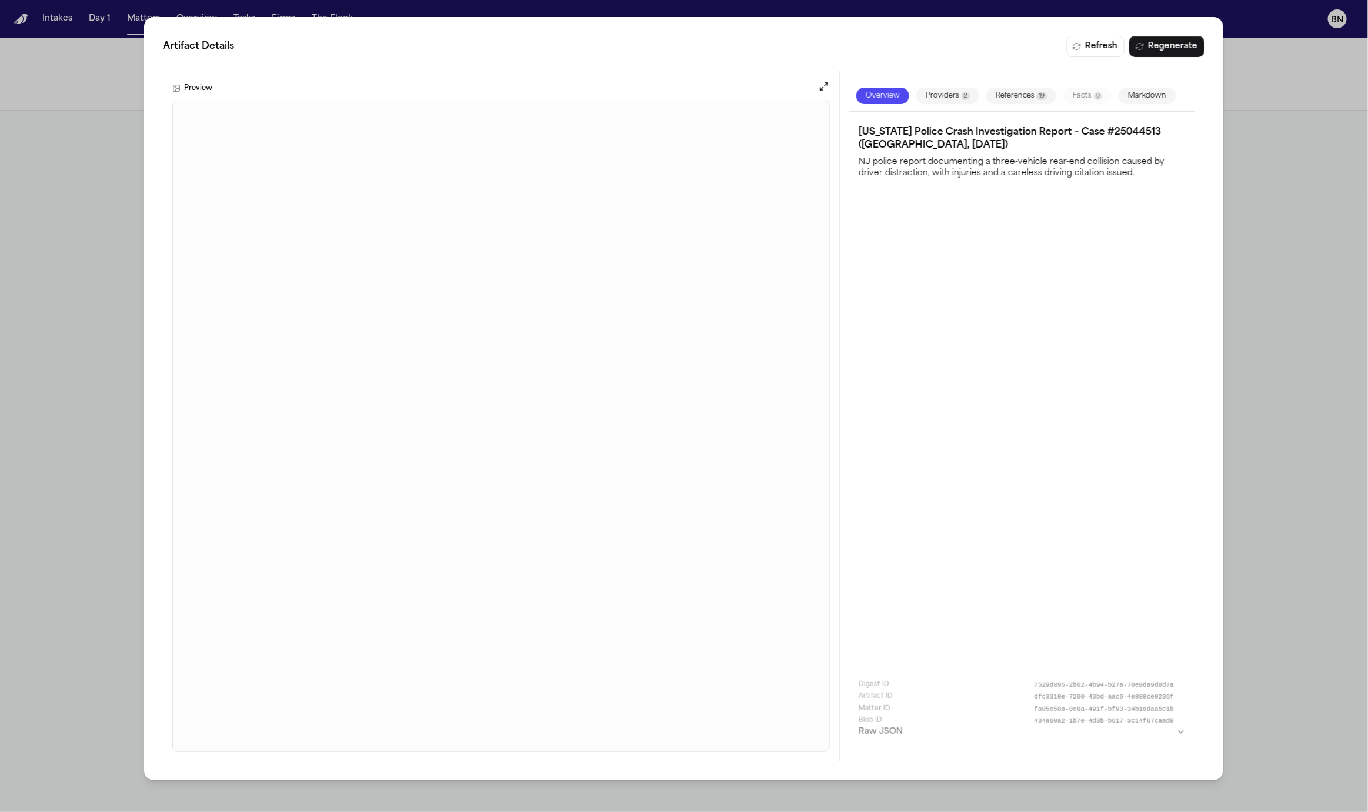
click at [65, 436] on div "Artifact Details Refresh Regenerate Preview Overview Providers 2 References 19 …" at bounding box center [684, 406] width 1368 height 812
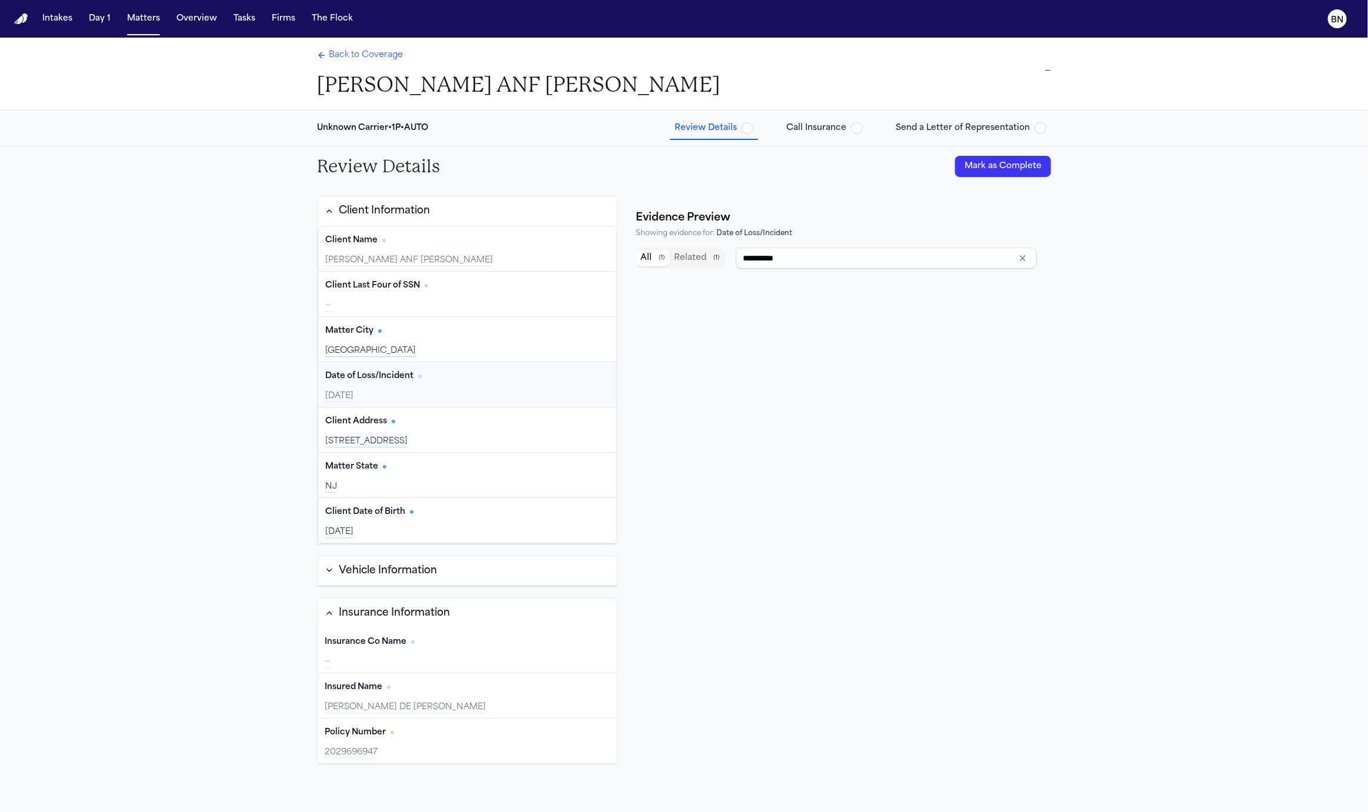
click at [449, 375] on div "Date of Loss/Incident Edit" at bounding box center [467, 376] width 284 height 19
click at [720, 256] on button "Related ( 1 )" at bounding box center [697, 258] width 55 height 16
click at [654, 256] on button "All ( 1 )" at bounding box center [653, 258] width 34 height 16
click at [489, 384] on div "Date of Loss/Incident Edit 2025-07-28" at bounding box center [467, 384] width 298 height 45
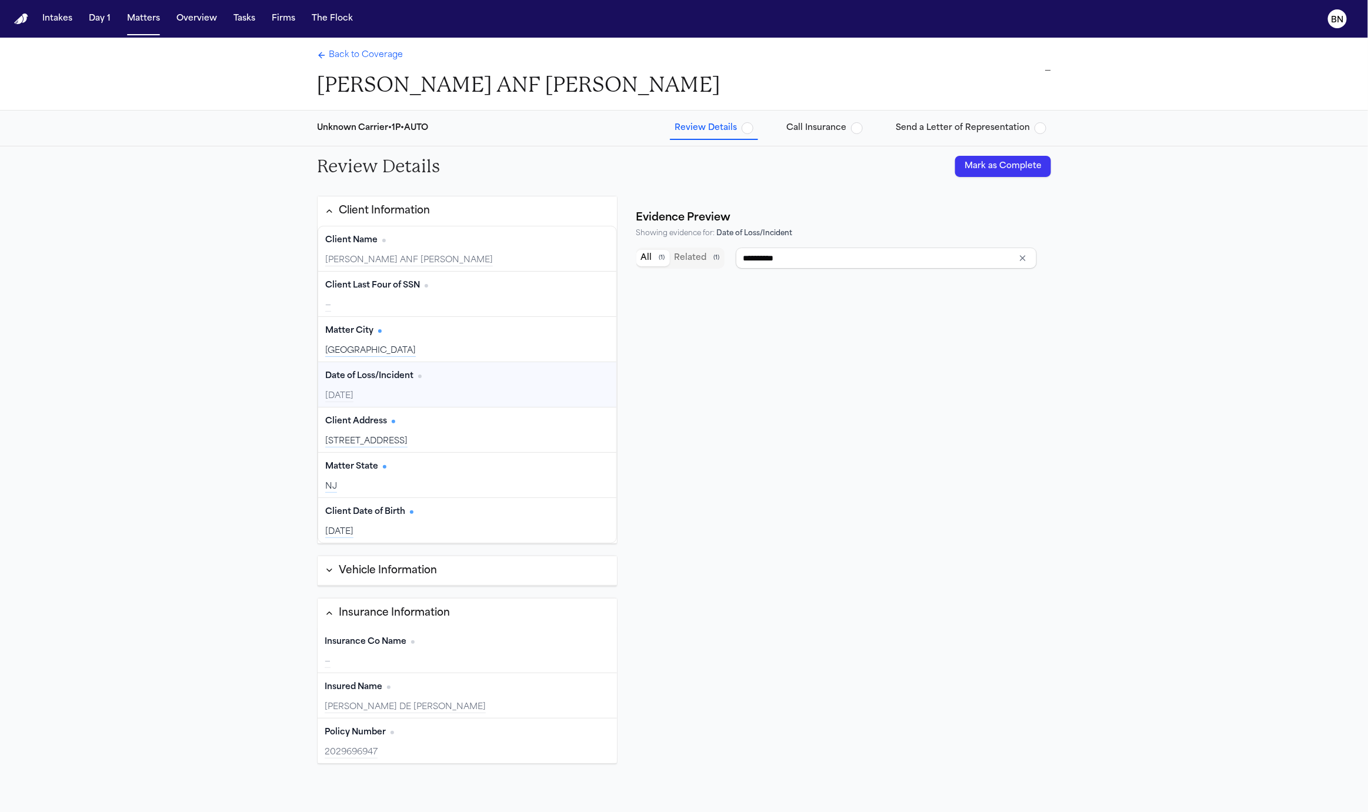
click at [489, 385] on div "Date of Loss/Incident Edit 2025-07-28" at bounding box center [467, 384] width 298 height 45
click at [449, 407] on div "Client Address Edit 260 CARLTON AVE, PISCATAWAY, NJ 08854" at bounding box center [467, 429] width 298 height 45
click at [464, 391] on div "[DATE]" at bounding box center [467, 396] width 284 height 12
click at [1024, 243] on div "**********" at bounding box center [836, 258] width 400 height 31
click at [1024, 253] on icon "Clear input" at bounding box center [1022, 257] width 9 height 9
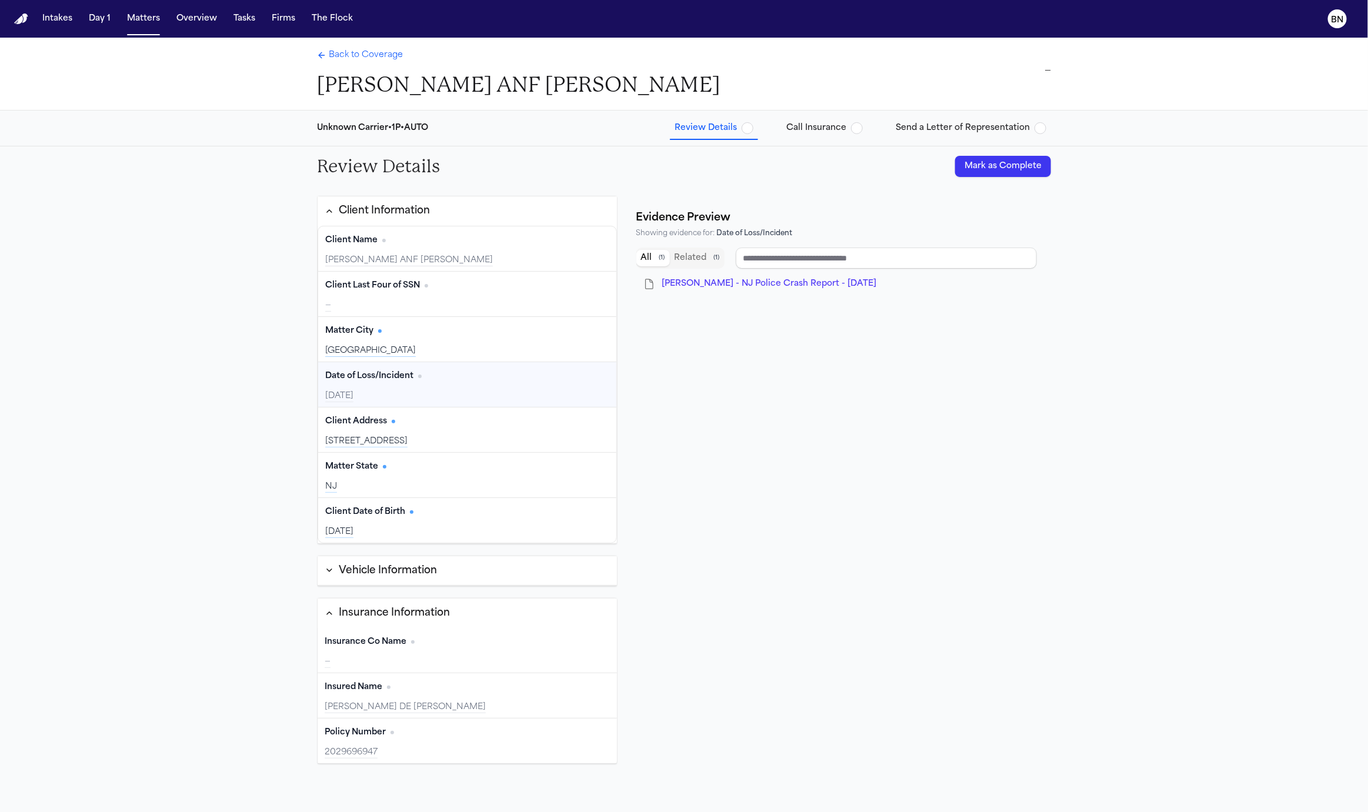
click at [774, 280] on span "A. Agudelo - NJ Police Crash Report - 7.28.25" at bounding box center [769, 283] width 215 height 9
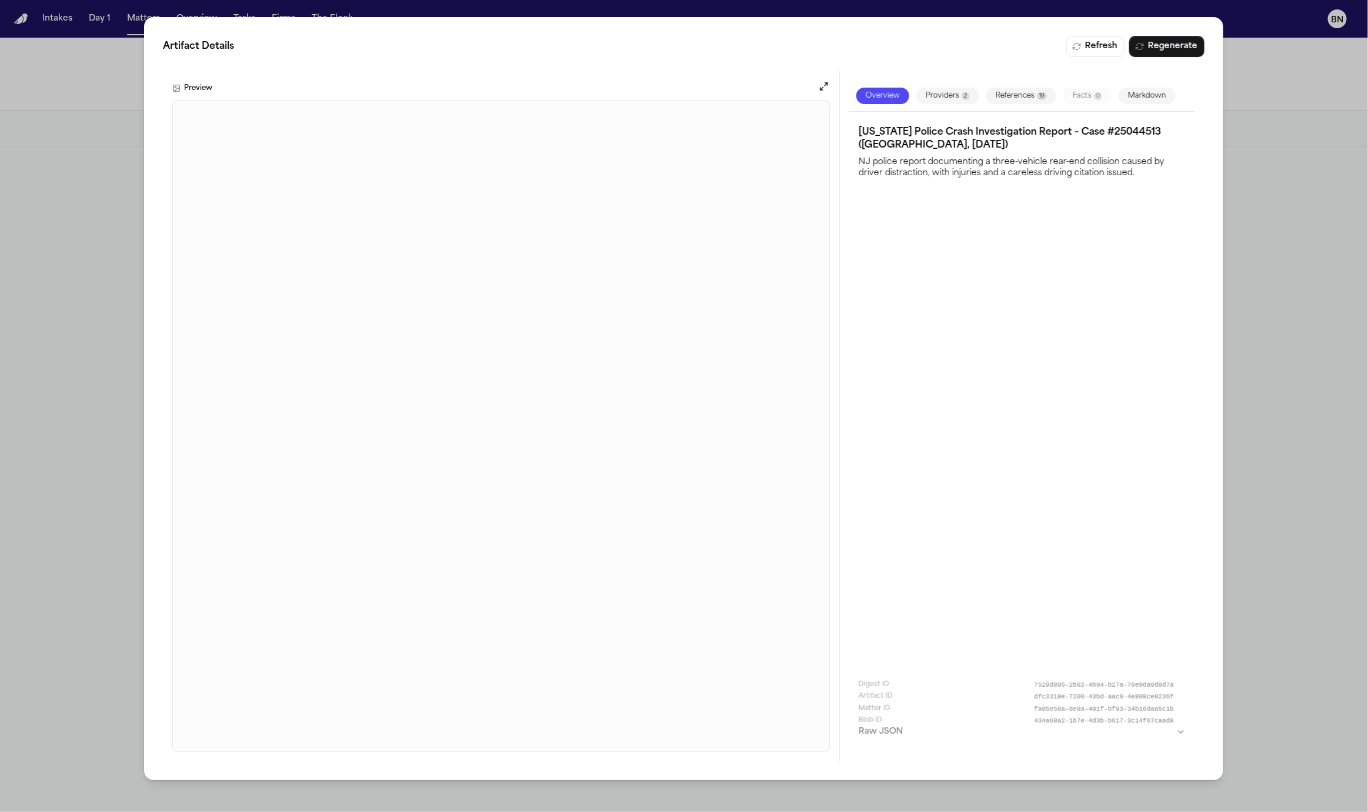
click at [62, 372] on div "Artifact Details Refresh Regenerate Preview Overview Providers 2 References 19 …" at bounding box center [684, 406] width 1368 height 812
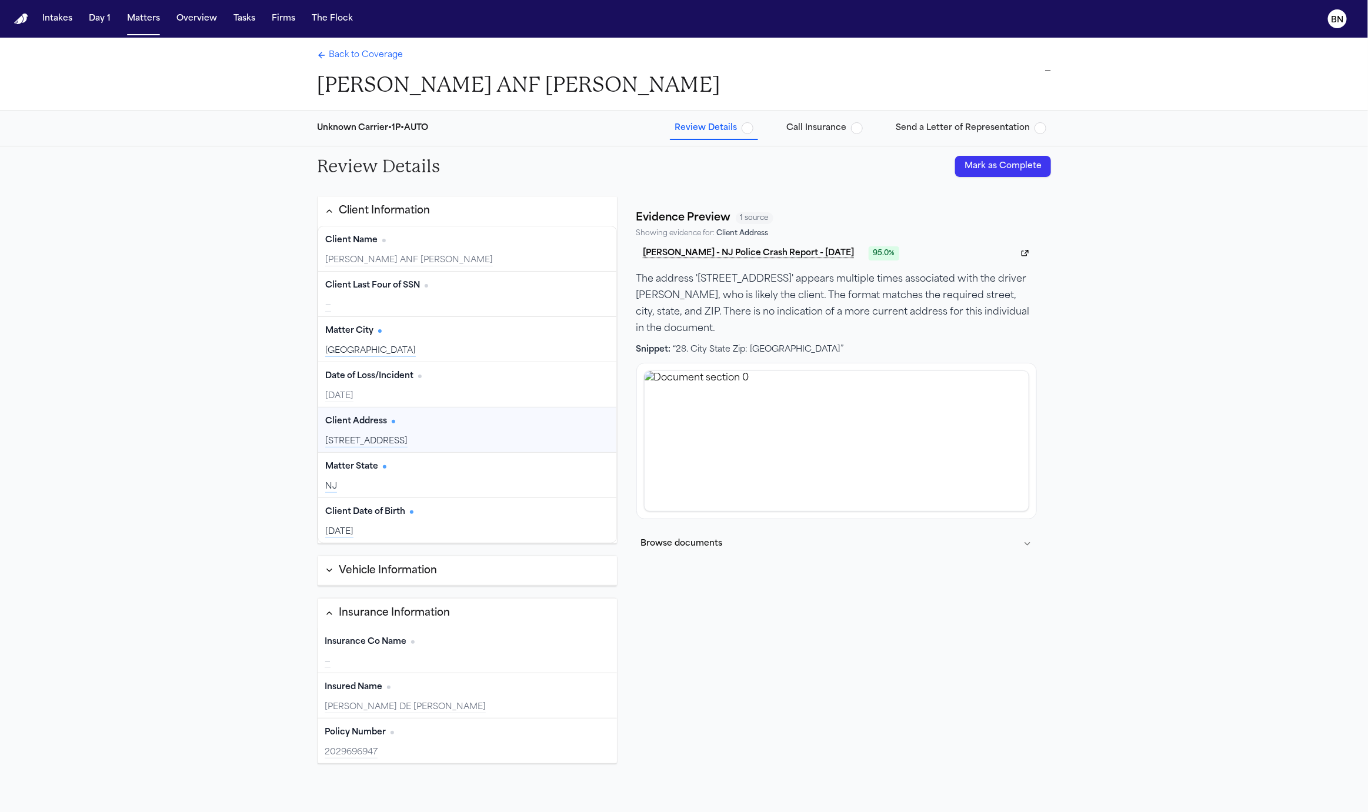
click at [432, 427] on div "Client Address Edit" at bounding box center [467, 421] width 284 height 19
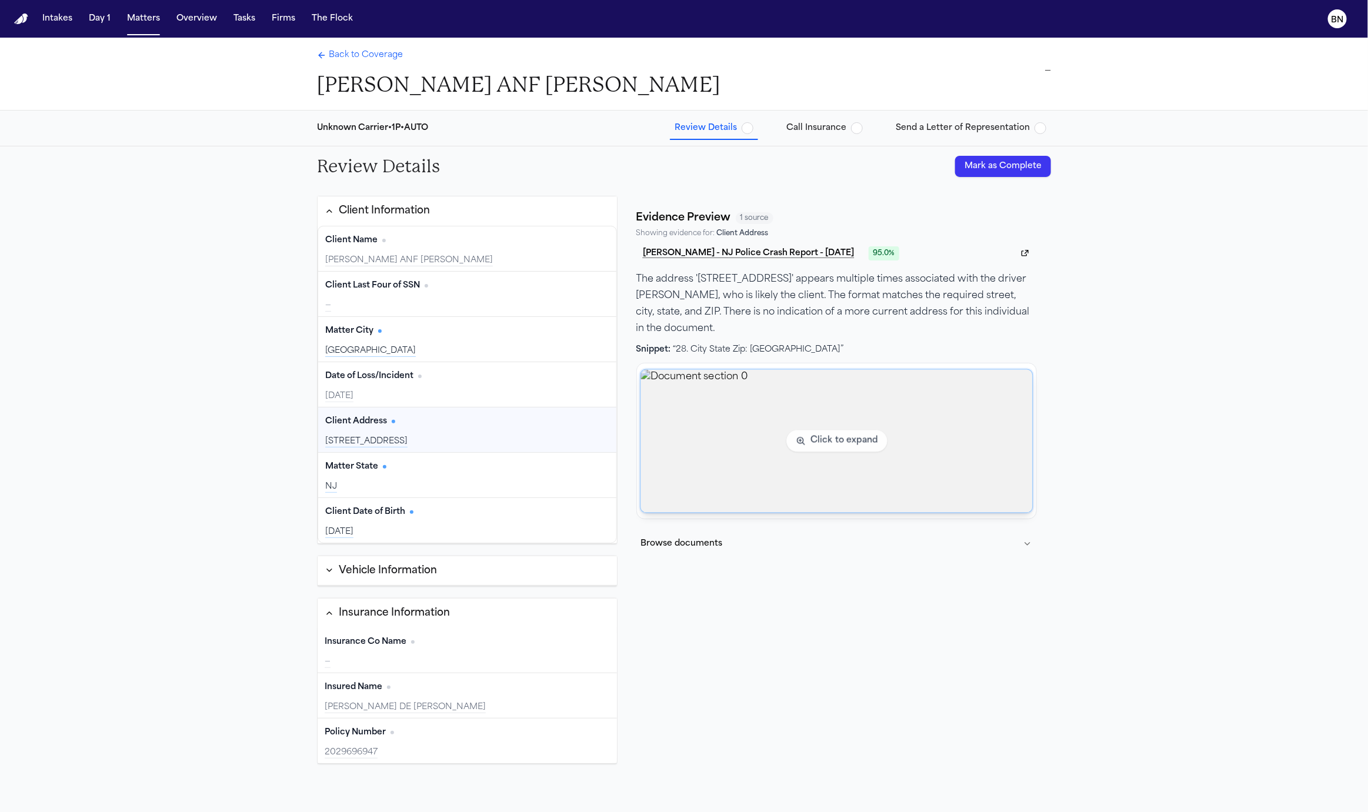
click at [743, 397] on img "View document section 0" at bounding box center [836, 441] width 392 height 143
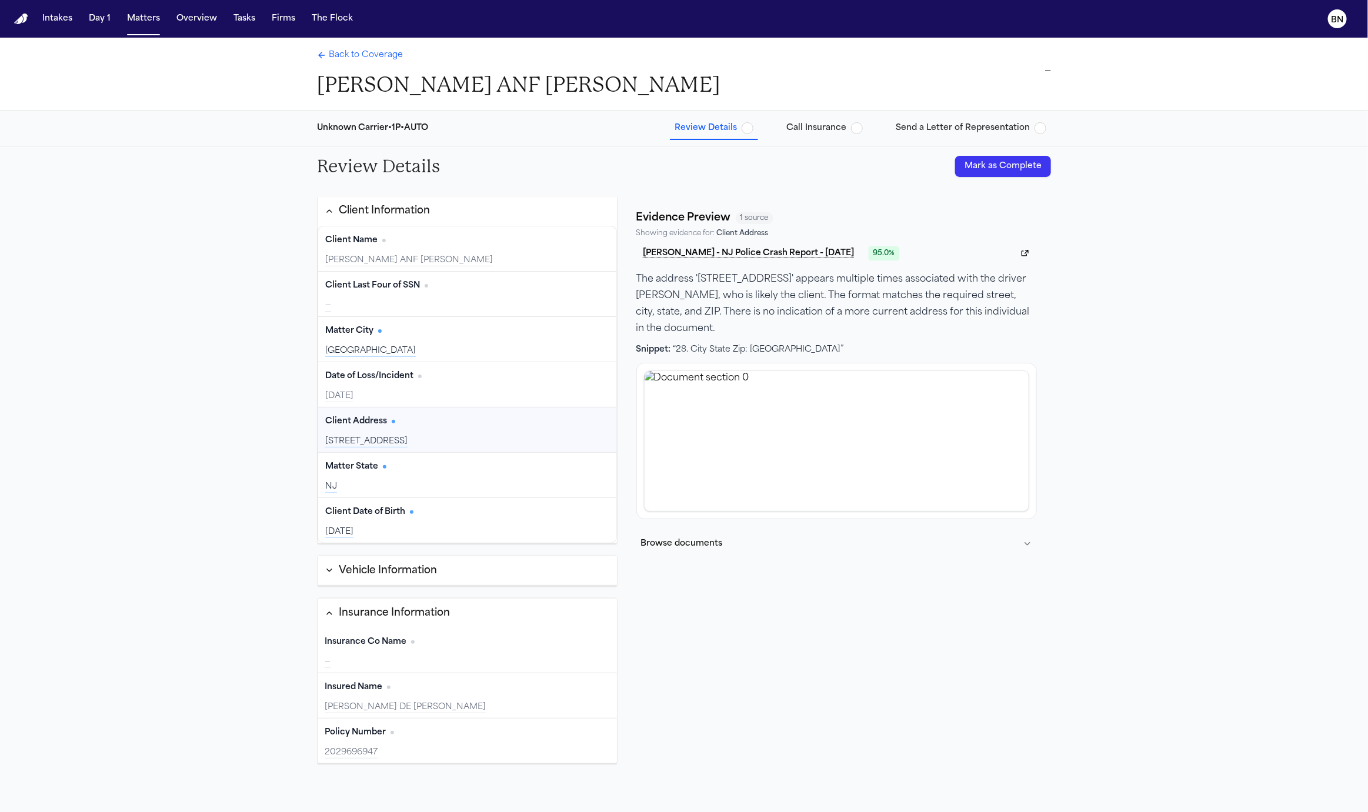
click at [469, 432] on div "Client Address Edit 260 CARLTON AVE, PISCATAWAY, NJ 08854" at bounding box center [467, 429] width 298 height 45
click at [592, 419] on button "Edit" at bounding box center [594, 421] width 29 height 19
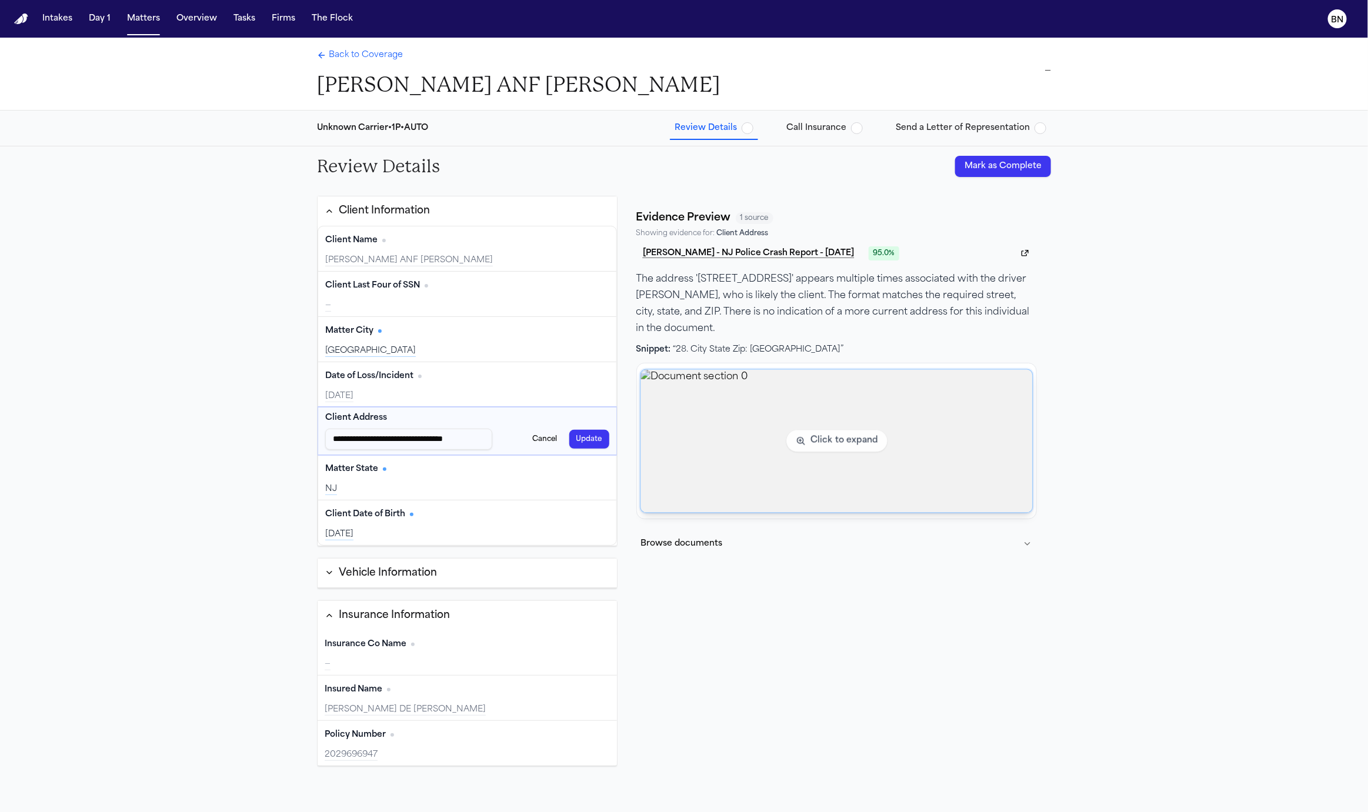
click at [935, 429] on img "View document section 0" at bounding box center [836, 441] width 392 height 143
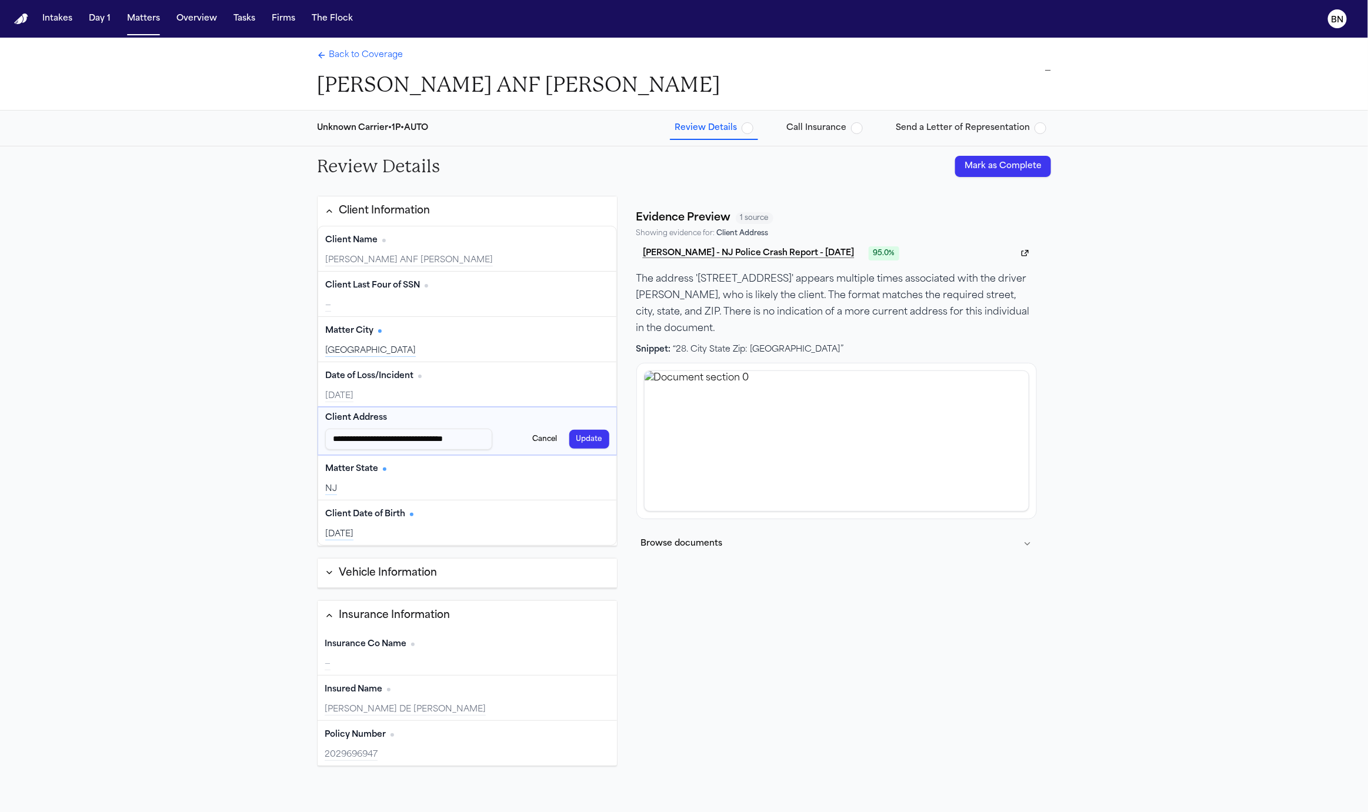
click at [496, 423] on div "**********" at bounding box center [467, 430] width 298 height 47
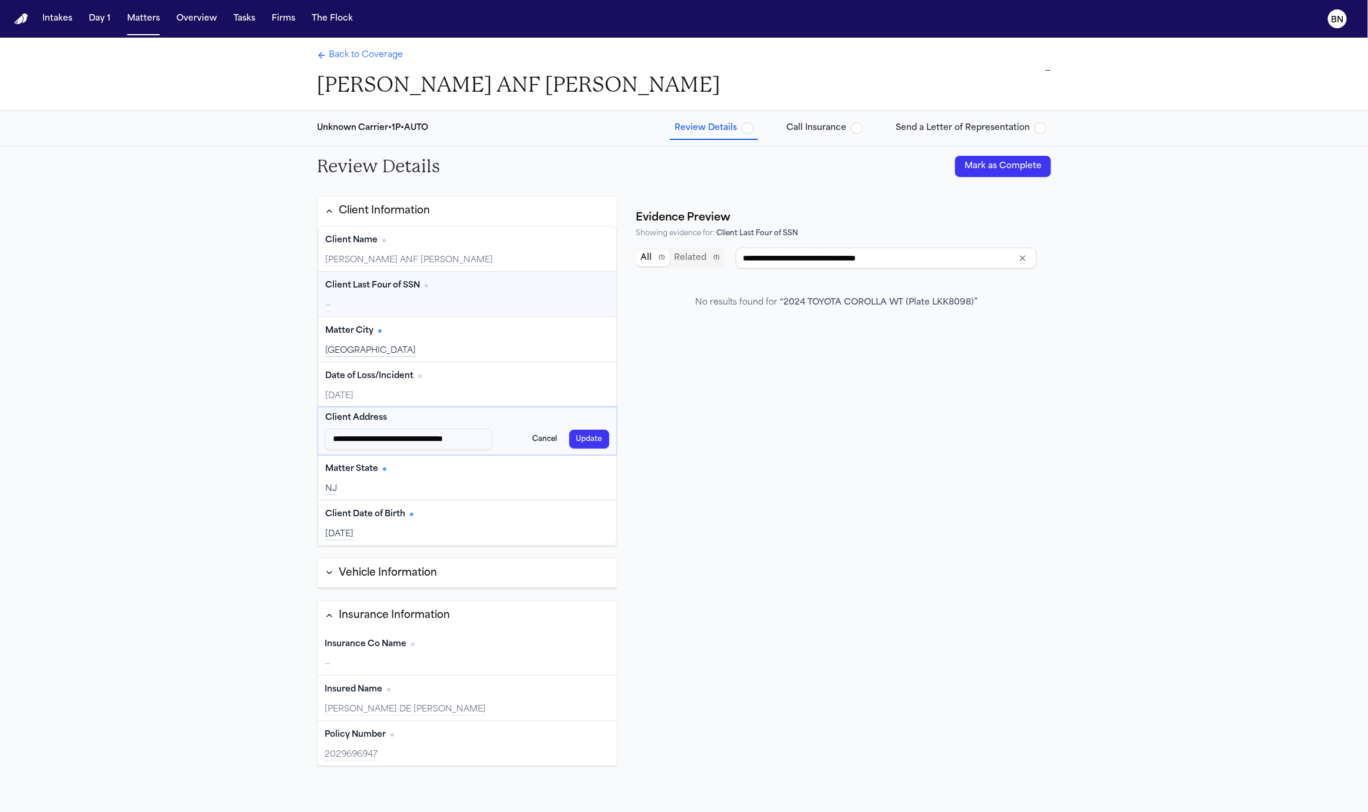
type input "**********"
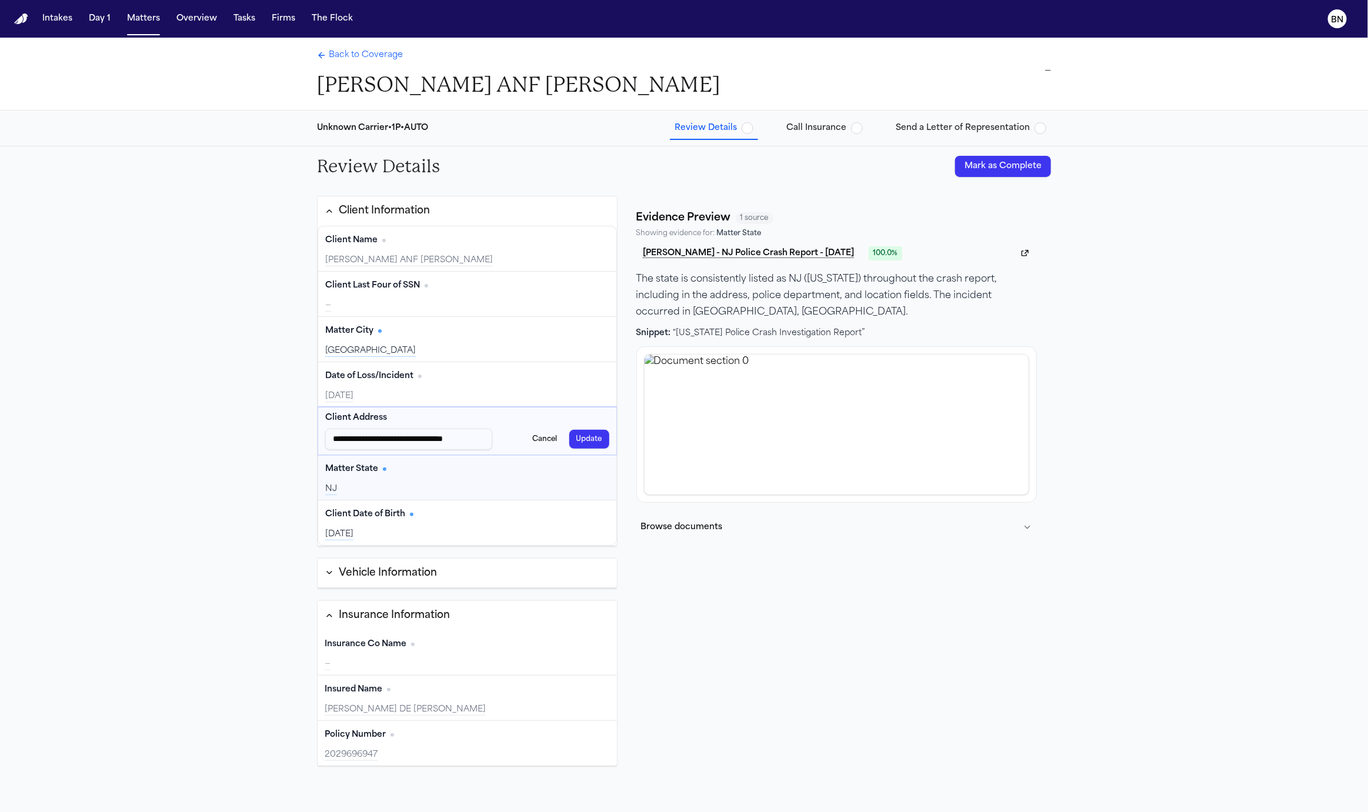
click at [489, 485] on div "NJ" at bounding box center [467, 489] width 284 height 12
click at [489, 470] on div "Matter State Edit" at bounding box center [467, 469] width 284 height 19
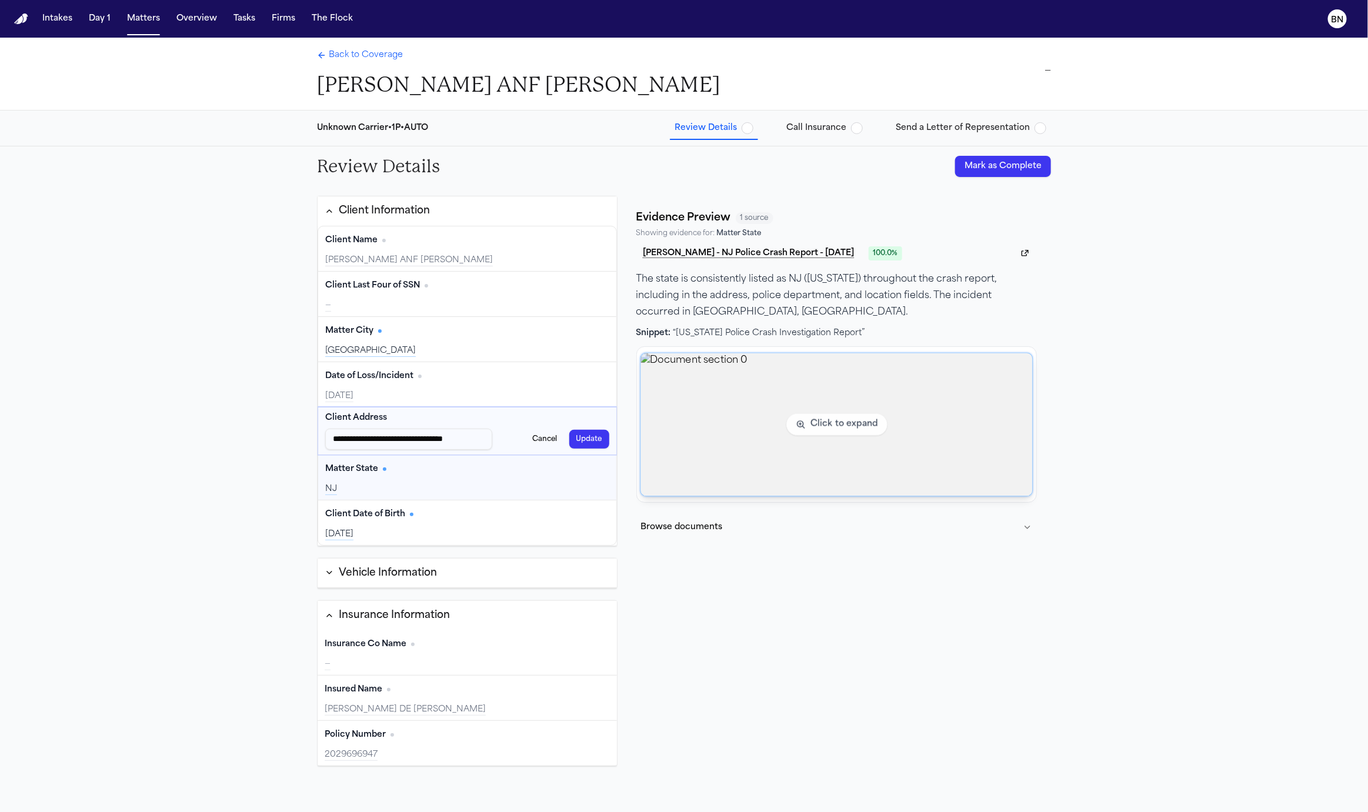
click at [727, 453] on img "View document section 0" at bounding box center [836, 424] width 392 height 143
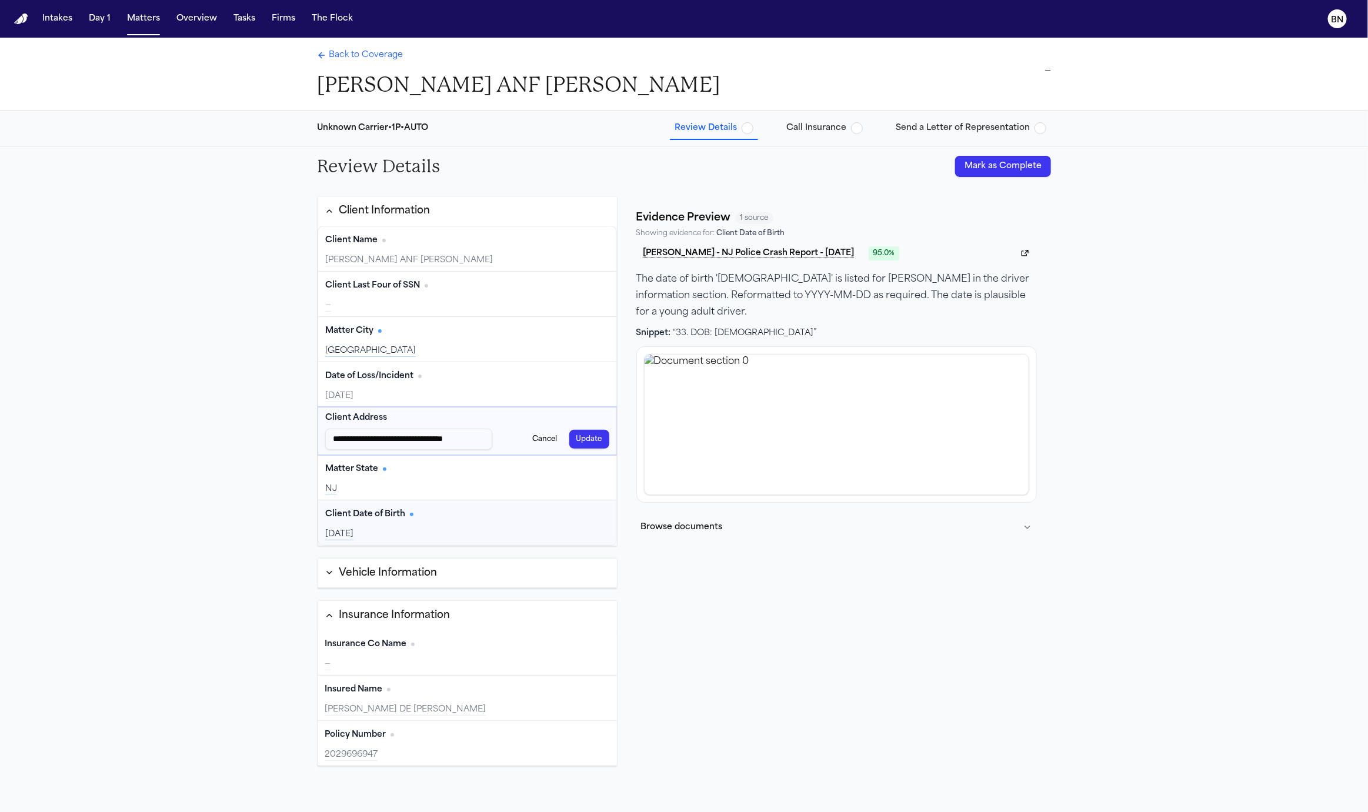
click at [492, 521] on div "Client Date of Birth Edit 2005-12-06" at bounding box center [467, 522] width 298 height 45
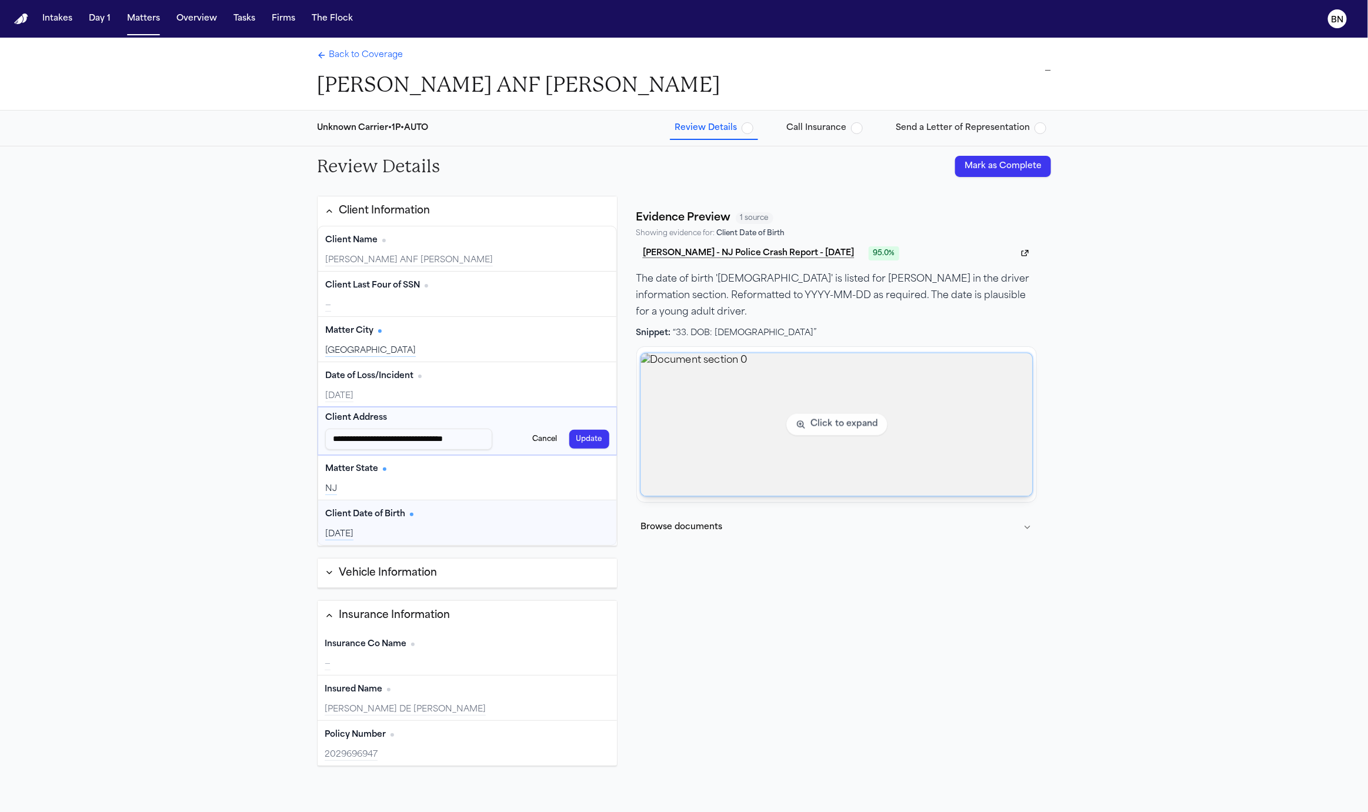
click at [836, 415] on img "View document section 0" at bounding box center [836, 424] width 392 height 143
click at [914, 423] on img "View document section 0" at bounding box center [836, 424] width 392 height 143
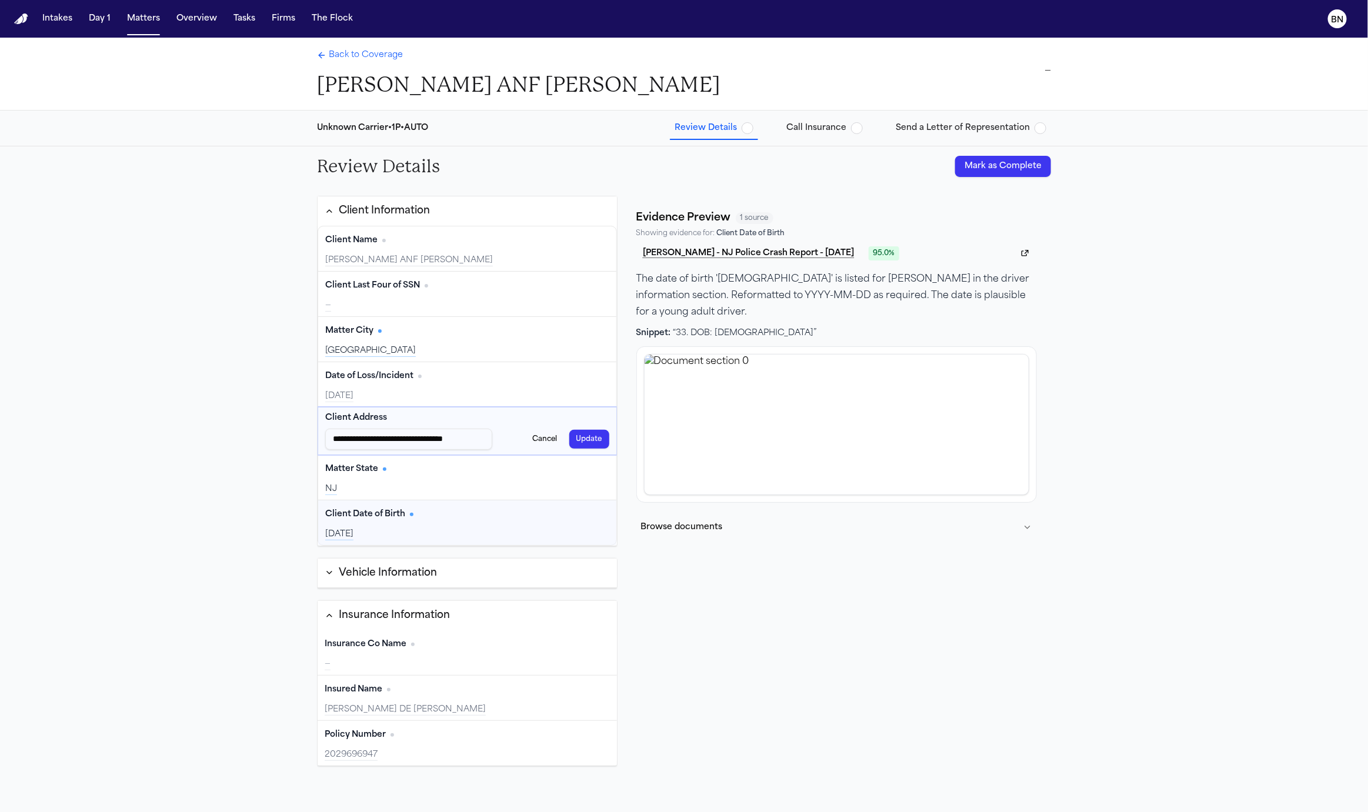
click at [510, 532] on div "2005-12-06" at bounding box center [467, 535] width 284 height 12
click at [566, 514] on div "Client Date of Birth Edit" at bounding box center [467, 514] width 284 height 19
click at [596, 436] on button "Update" at bounding box center [589, 439] width 40 height 19
click at [550, 520] on div "Client Date of Birth Edit 2005-12-06" at bounding box center [467, 520] width 298 height 45
click at [604, 510] on button "Edit" at bounding box center [594, 512] width 29 height 19
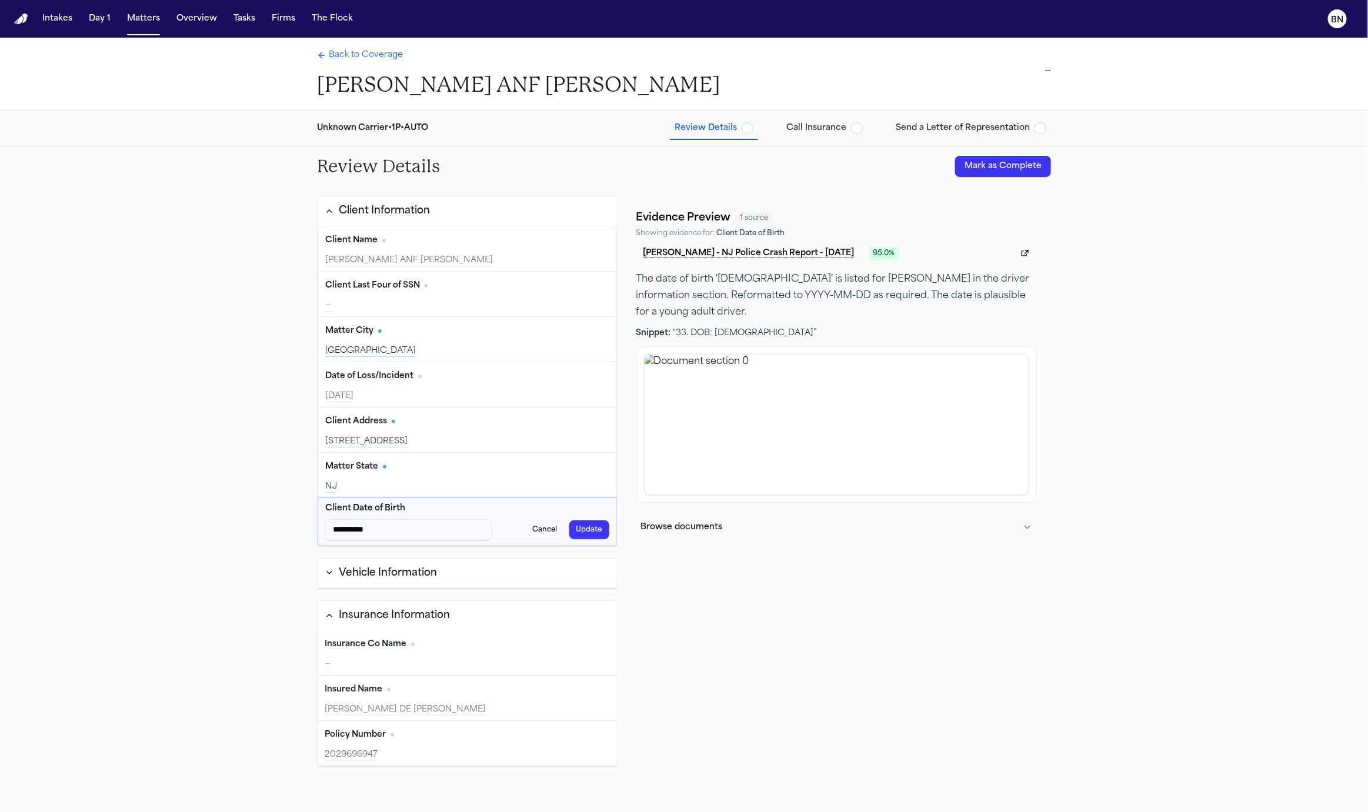
click at [547, 525] on button "Cancel" at bounding box center [545, 529] width 39 height 19
click at [532, 518] on div "Client Date of Birth Edit" at bounding box center [467, 512] width 284 height 19
click at [499, 512] on div "Client Date of Birth Edit" at bounding box center [467, 512] width 284 height 19
click at [741, 530] on button "Browse documents" at bounding box center [836, 527] width 400 height 31
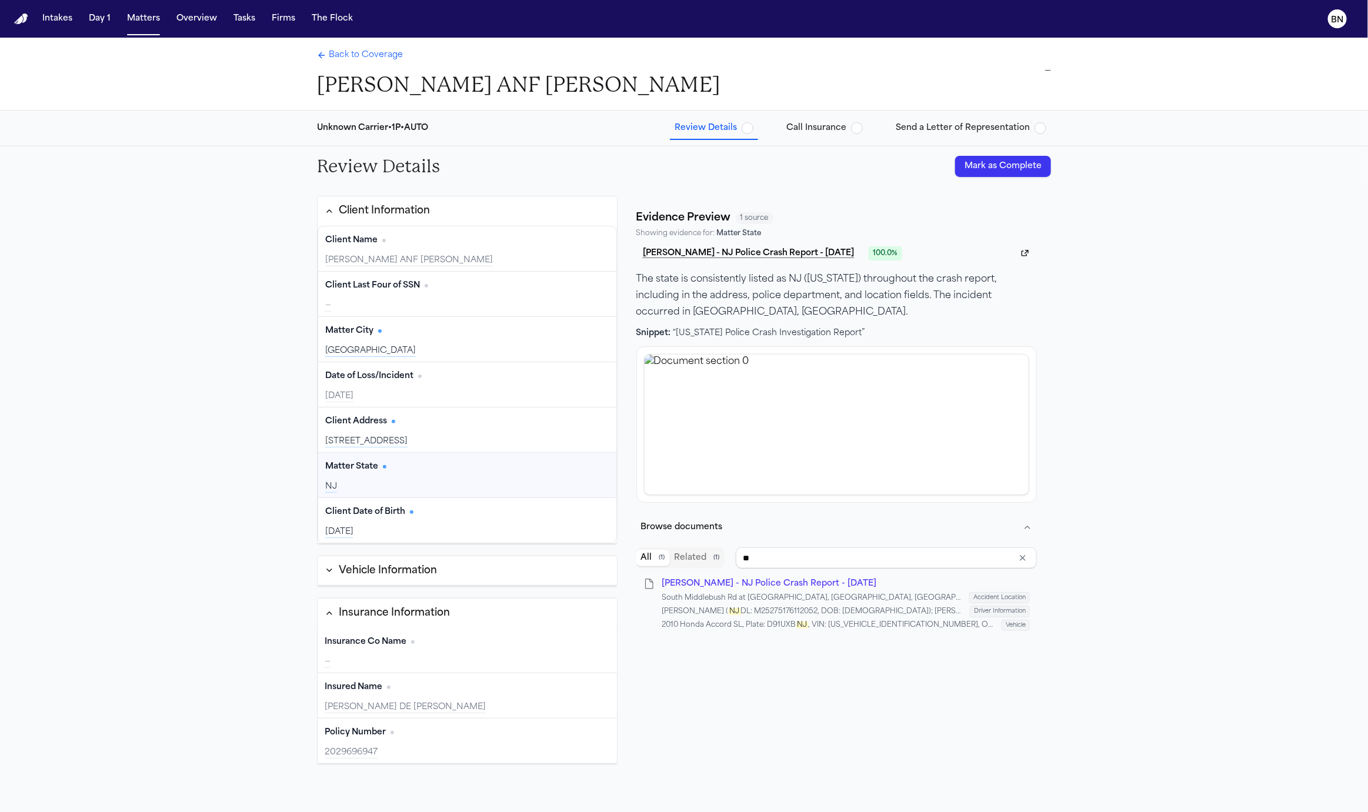
click at [789, 547] on input "**" at bounding box center [886, 557] width 301 height 21
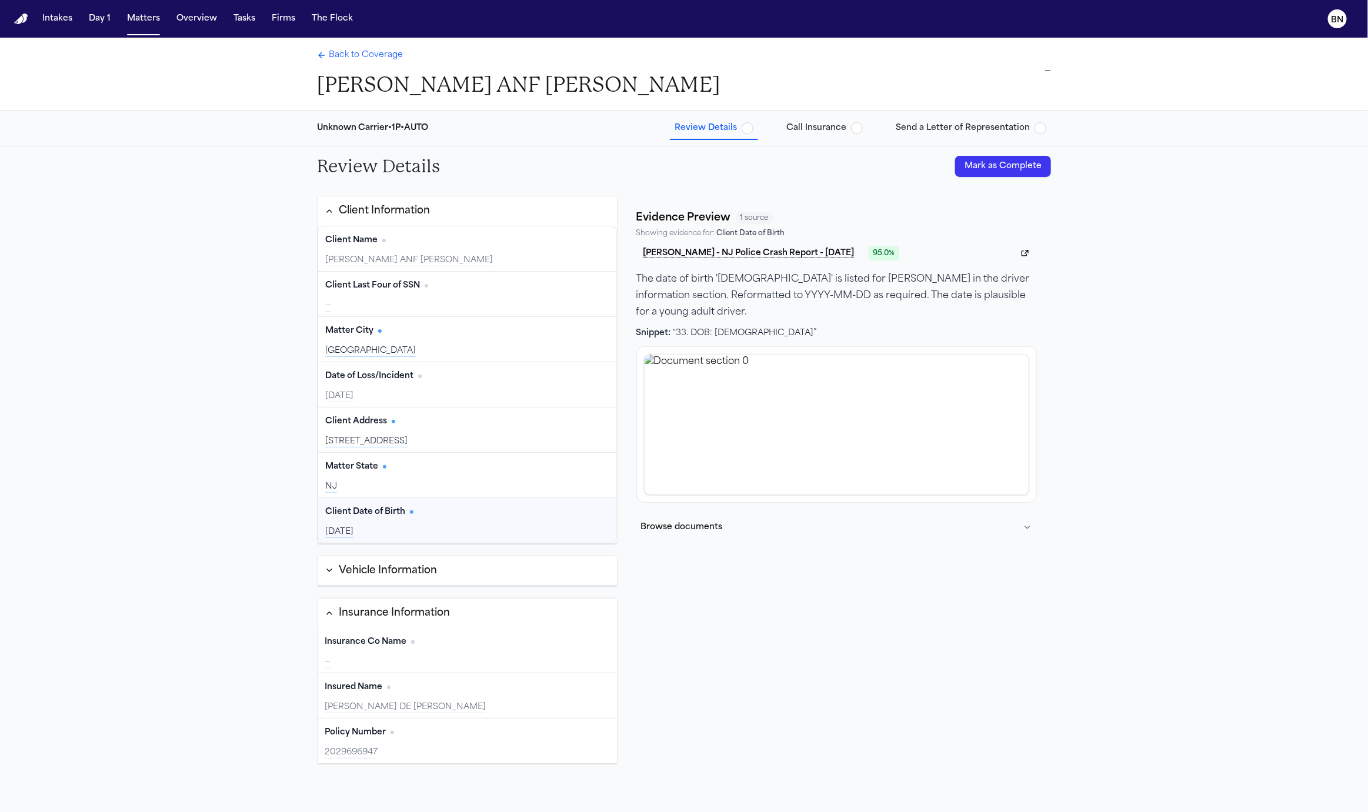
click at [461, 526] on div "2005-12-06" at bounding box center [467, 532] width 284 height 12
click at [515, 527] on div "2005-12-06" at bounding box center [467, 532] width 284 height 12
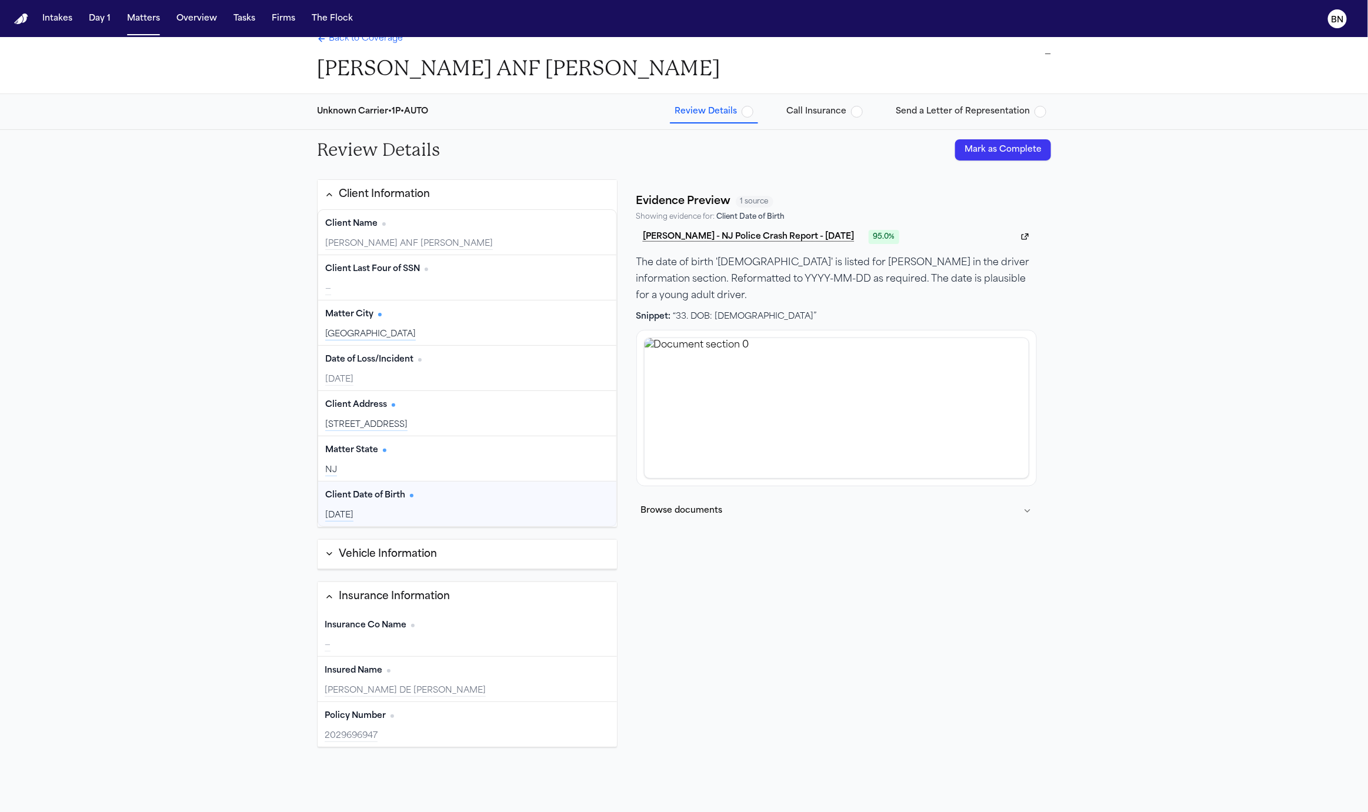
scroll to position [25, 0]
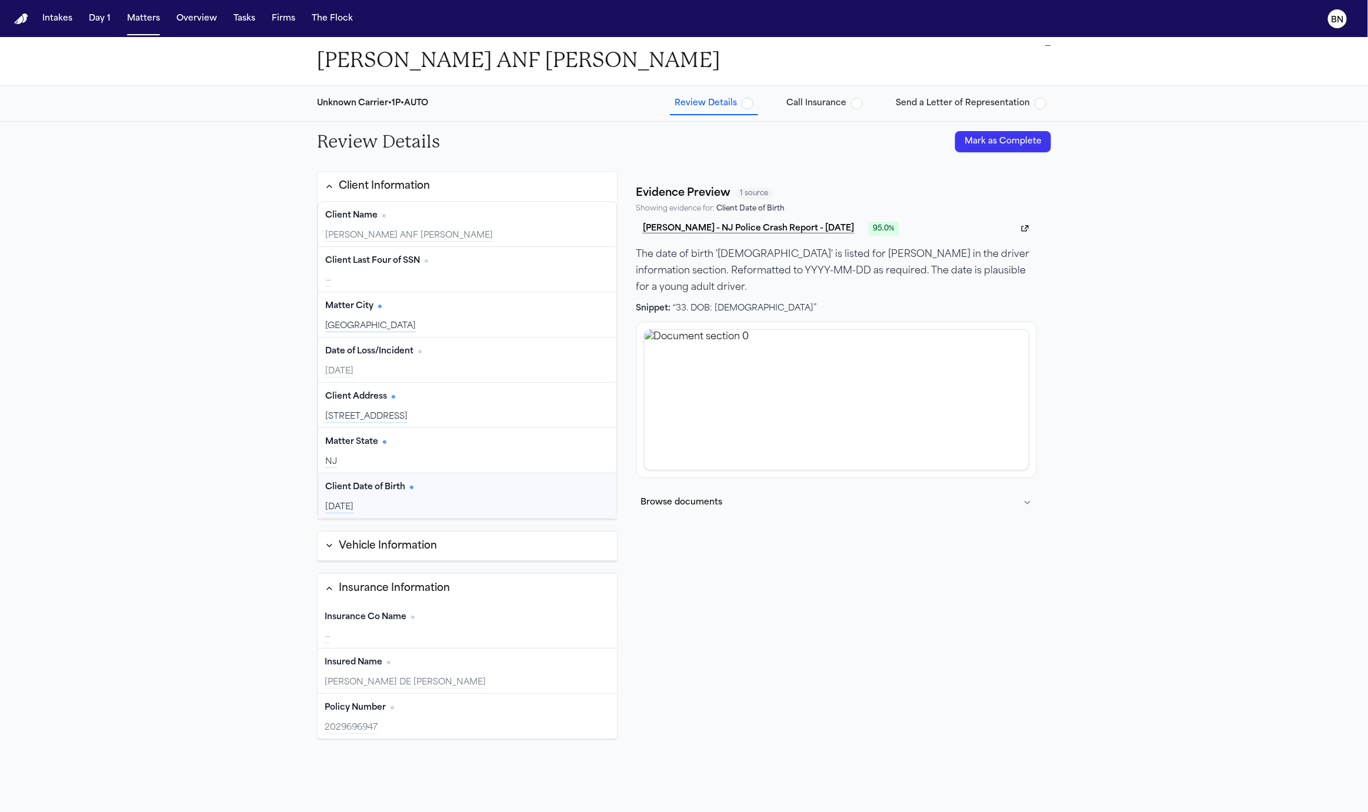
click at [508, 536] on button "Vehicle Information" at bounding box center [467, 547] width 299 height 30
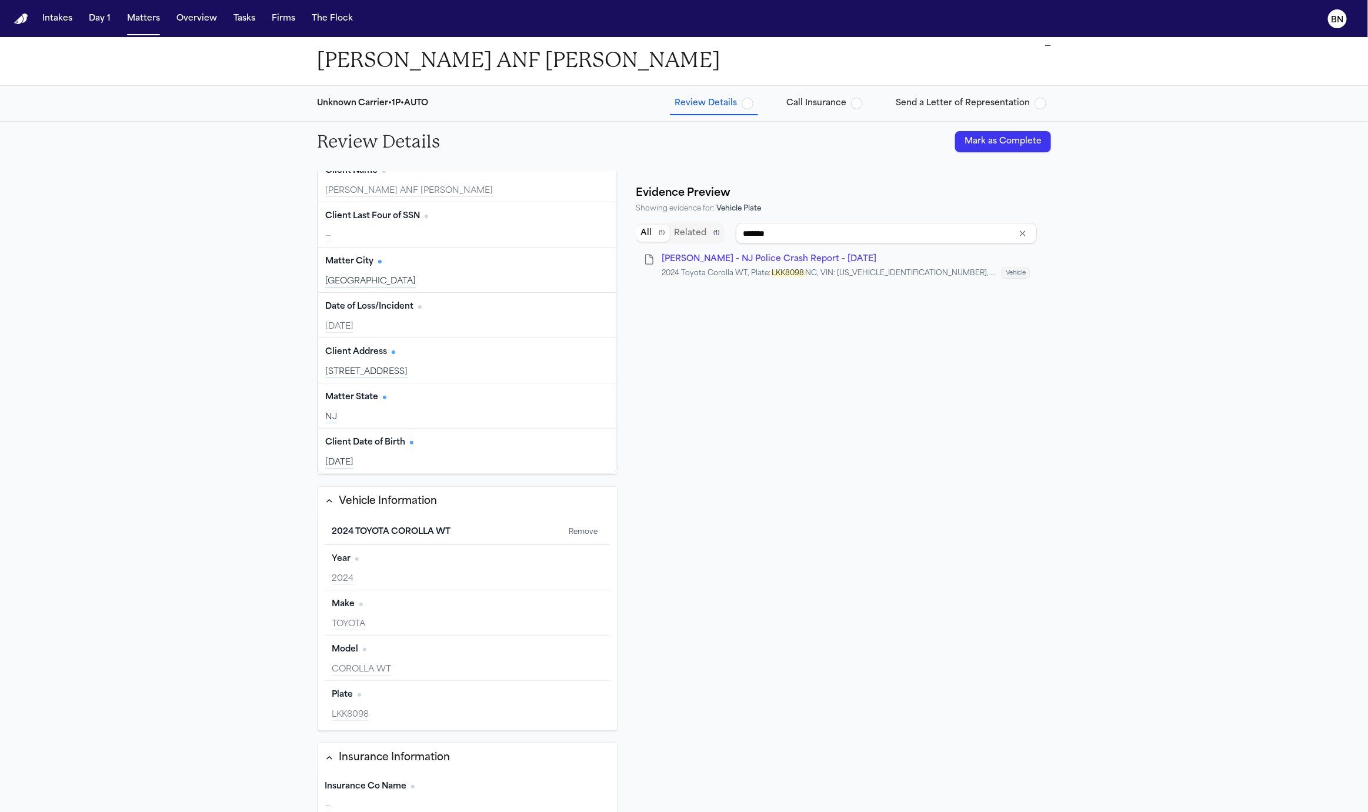
scroll to position [67, 0]
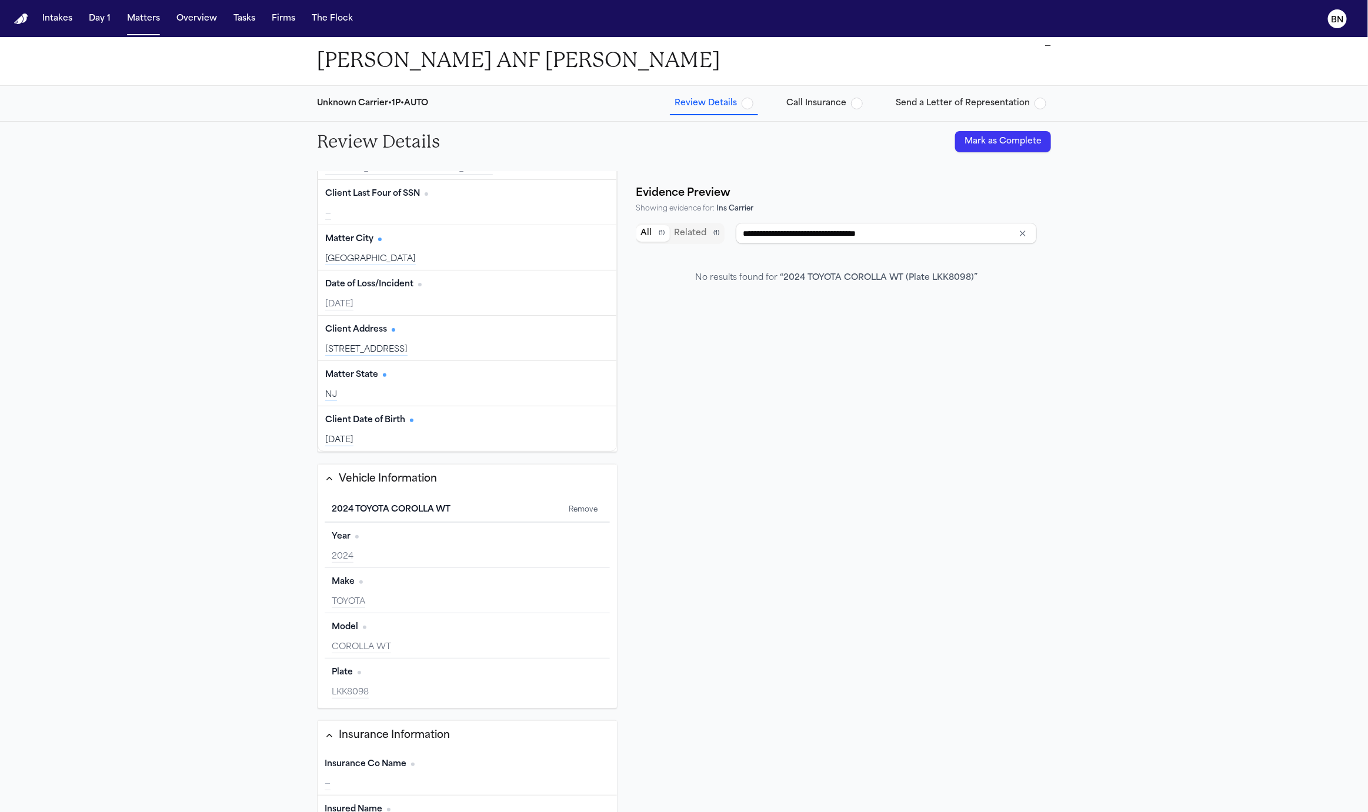
click at [445, 764] on div "Insurance Co Name Edit" at bounding box center [467, 764] width 285 height 19
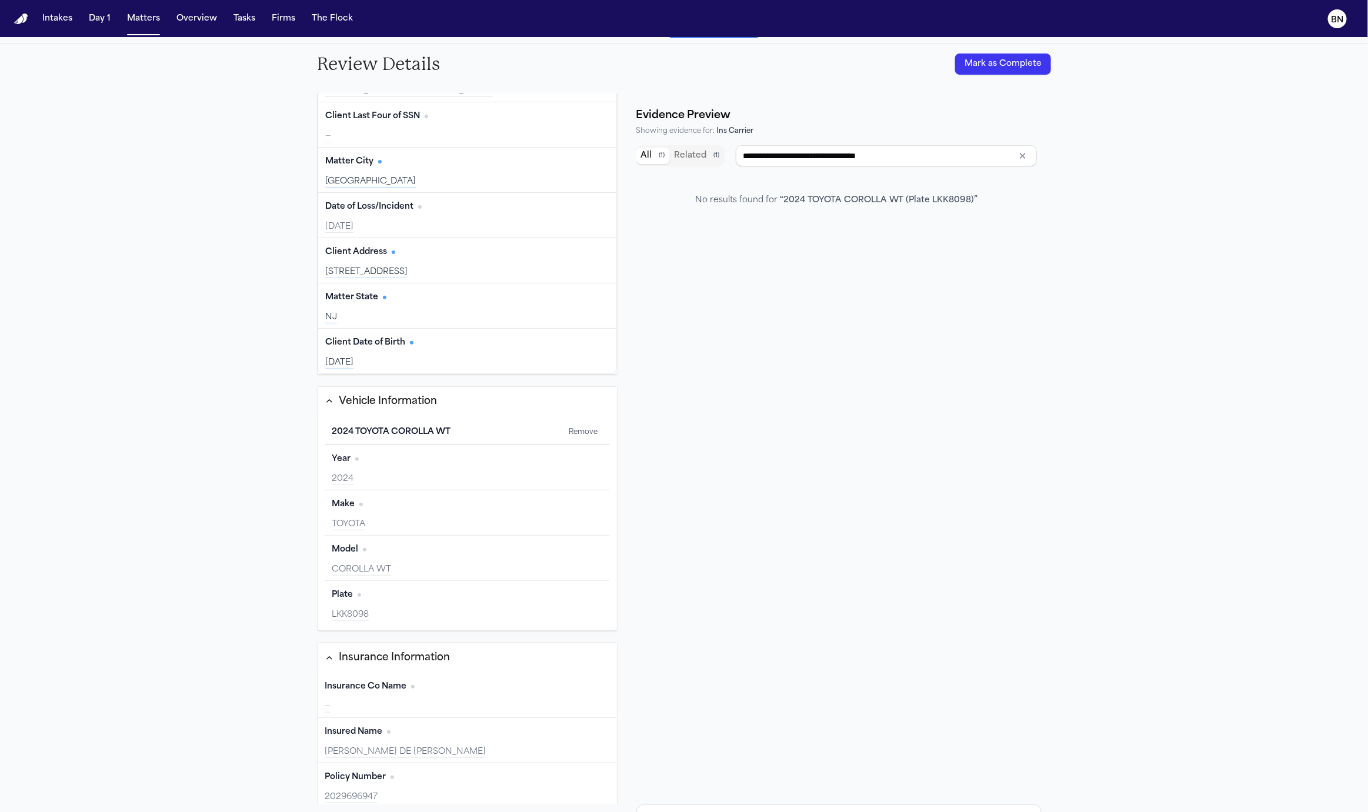
click at [495, 683] on div "Insurance Co Name Edit" at bounding box center [467, 686] width 285 height 19
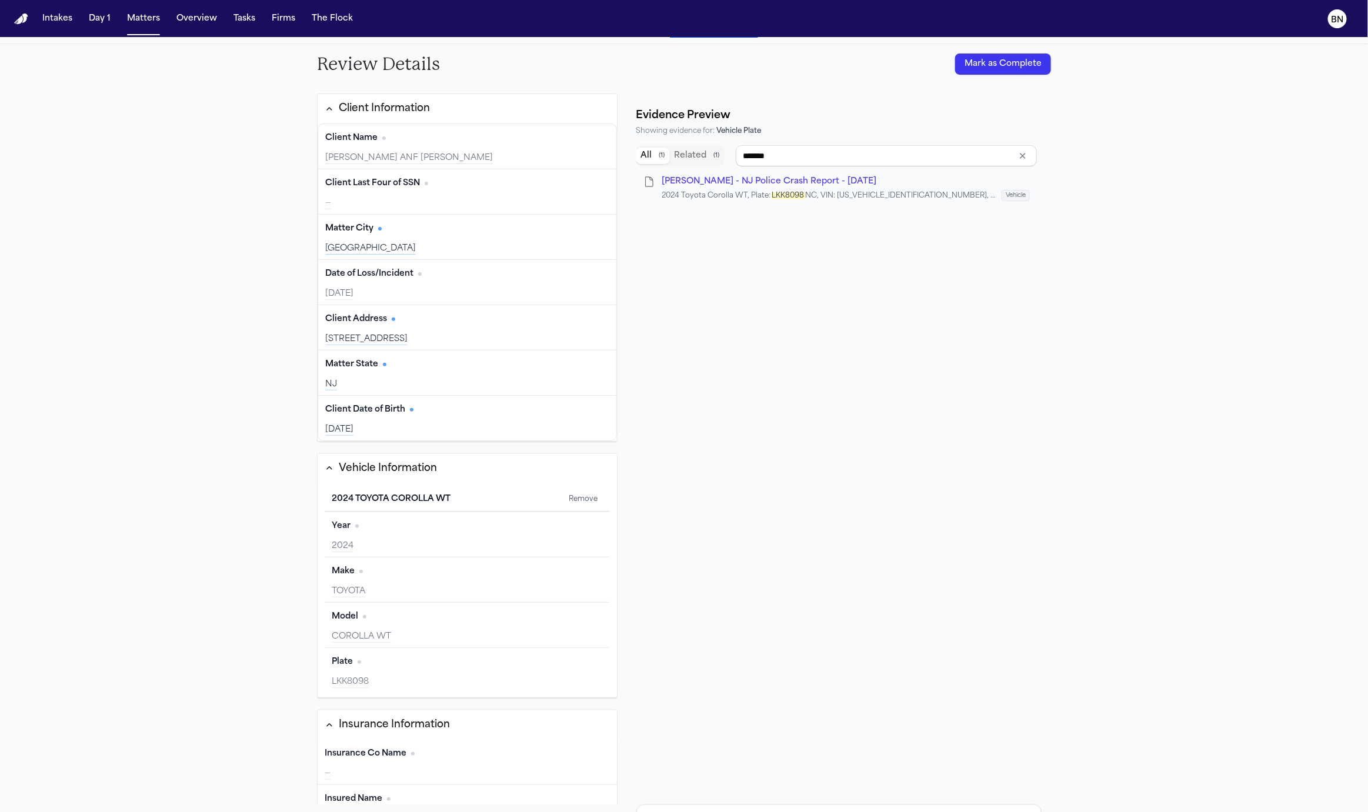
scroll to position [67, 0]
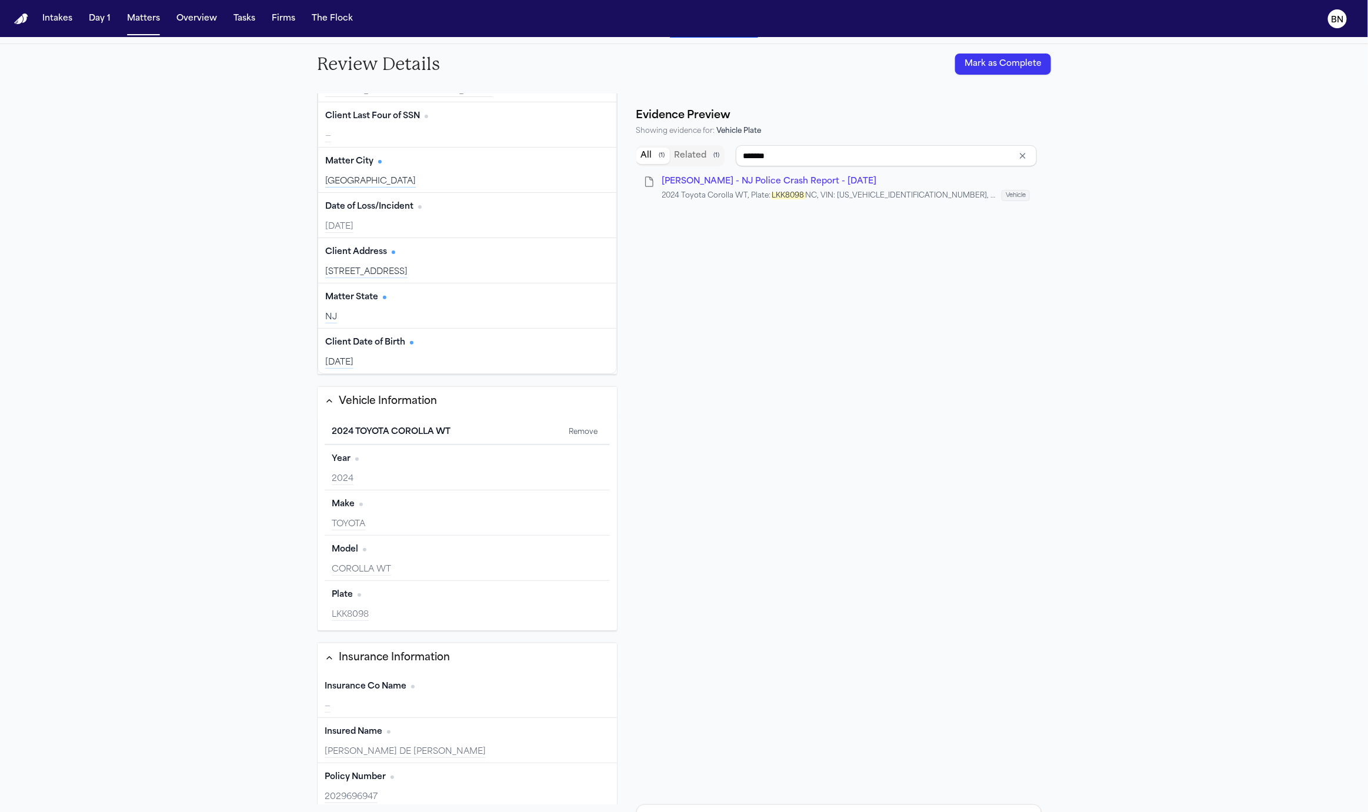
type input "**********"
click at [522, 701] on div "—" at bounding box center [467, 707] width 285 height 12
click at [841, 156] on input "**********" at bounding box center [886, 155] width 301 height 21
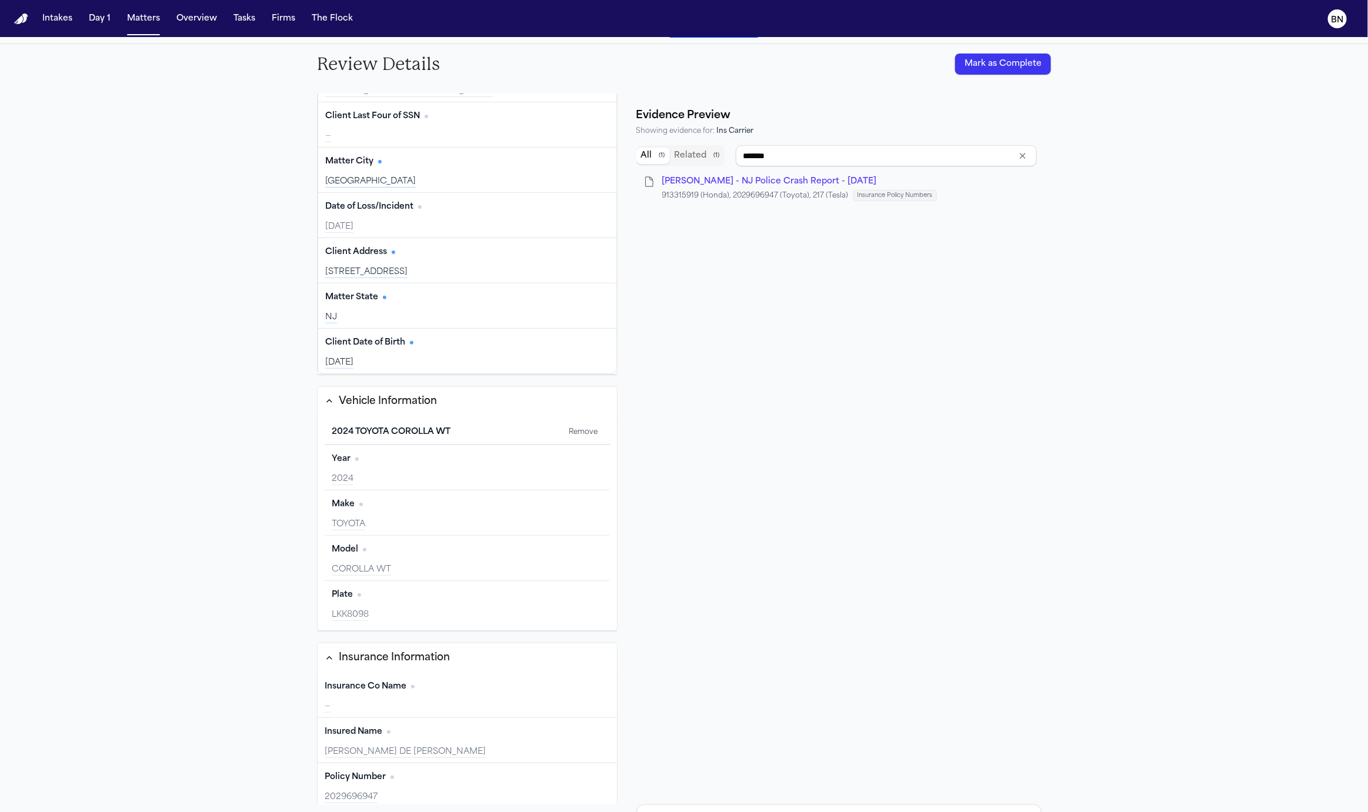
click at [829, 186] on li "A. Agudelo - NJ Police Crash Report - 7.28.25 913315919 (Honda), 2029696947 (To…" at bounding box center [836, 188] width 400 height 35
click at [828, 179] on span "A. Agudelo - NJ Police Crash Report - 7.28.25" at bounding box center [769, 181] width 215 height 9
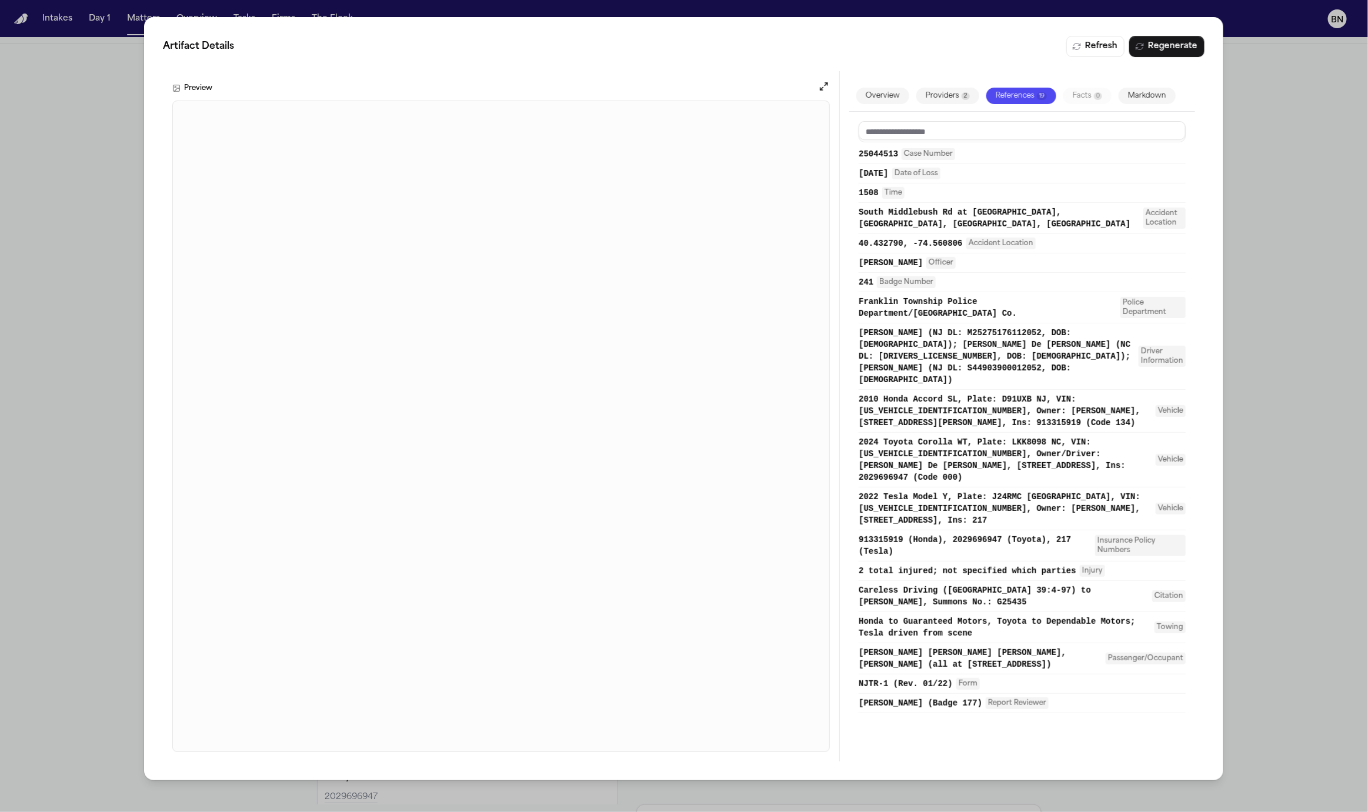
click at [1288, 199] on div "Artifact Details Refresh Regenerate Preview Overview Providers 2 References 19 …" at bounding box center [684, 406] width 1368 height 812
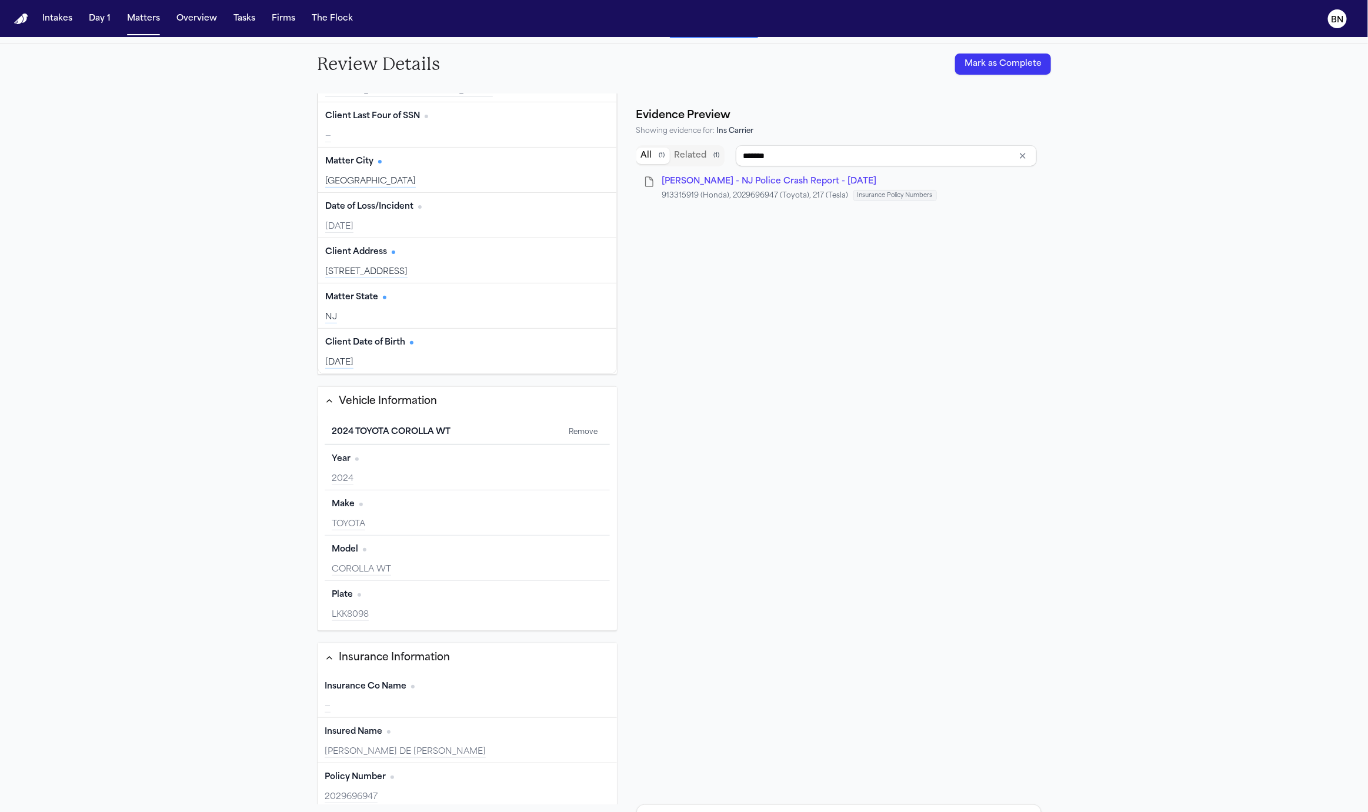
type input "**********"
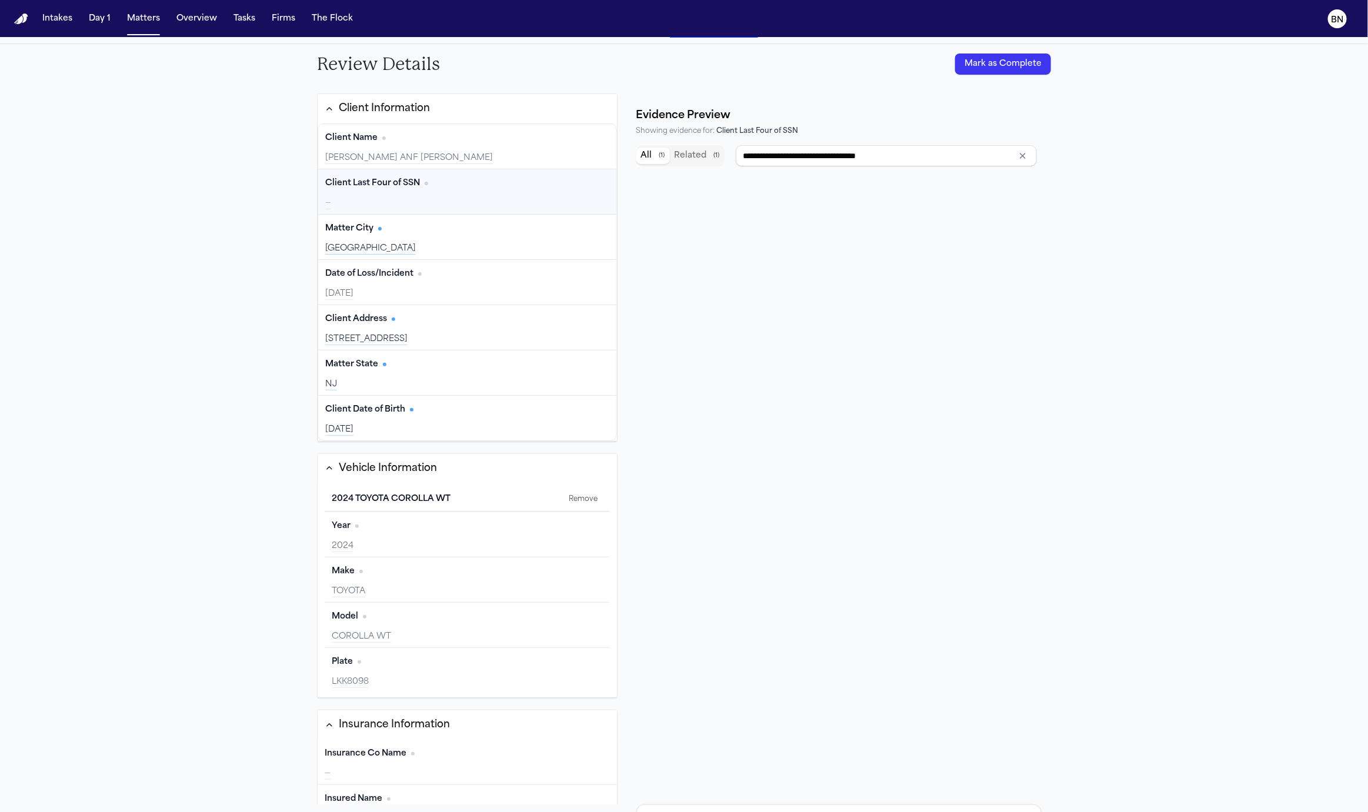
type input "**********"
drag, startPoint x: 391, startPoint y: 158, endPoint x: 318, endPoint y: 158, distance: 72.9
click at [318, 158] on div "Client Name Edit Andres Agudelo ANF Arianna Agudelo" at bounding box center [467, 146] width 298 height 45
copy div "[PERSON_NAME]"
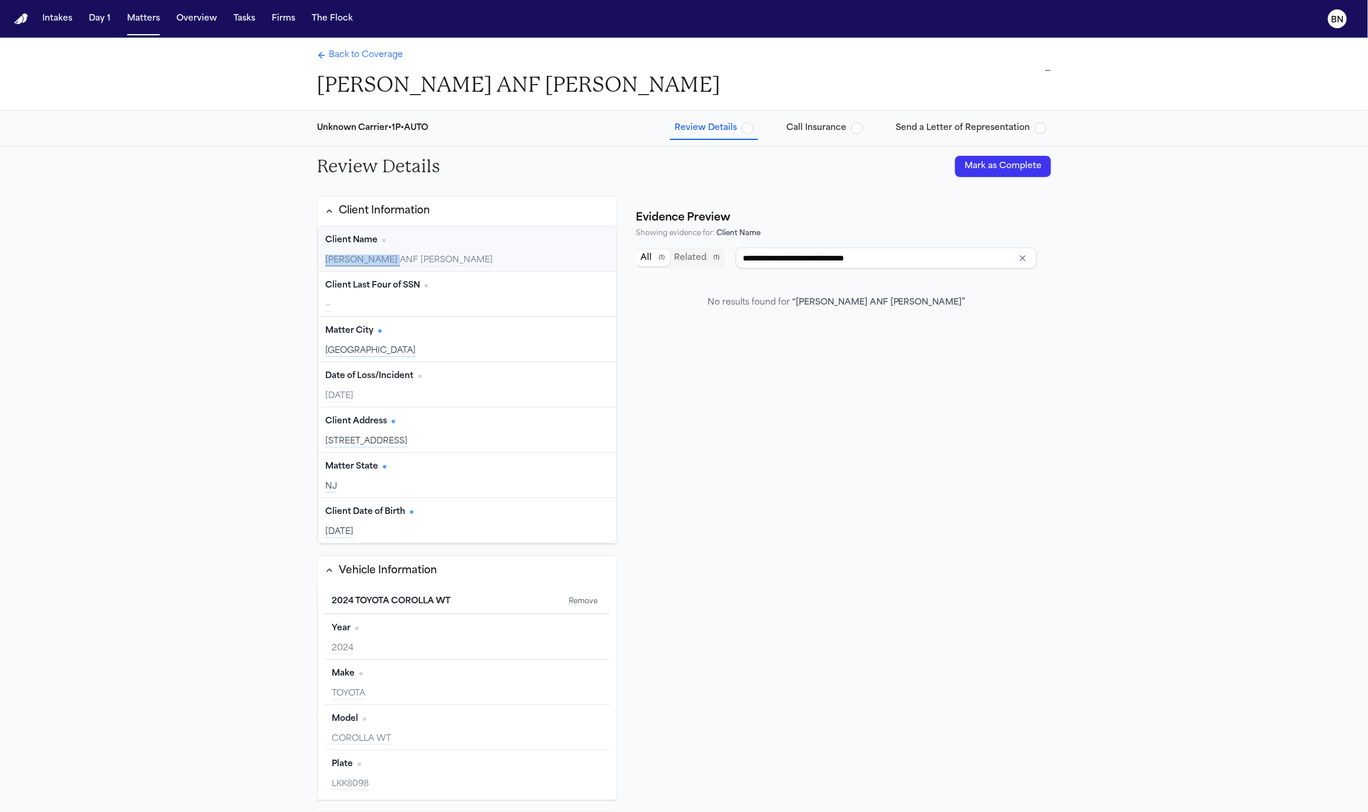
scroll to position [14, 0]
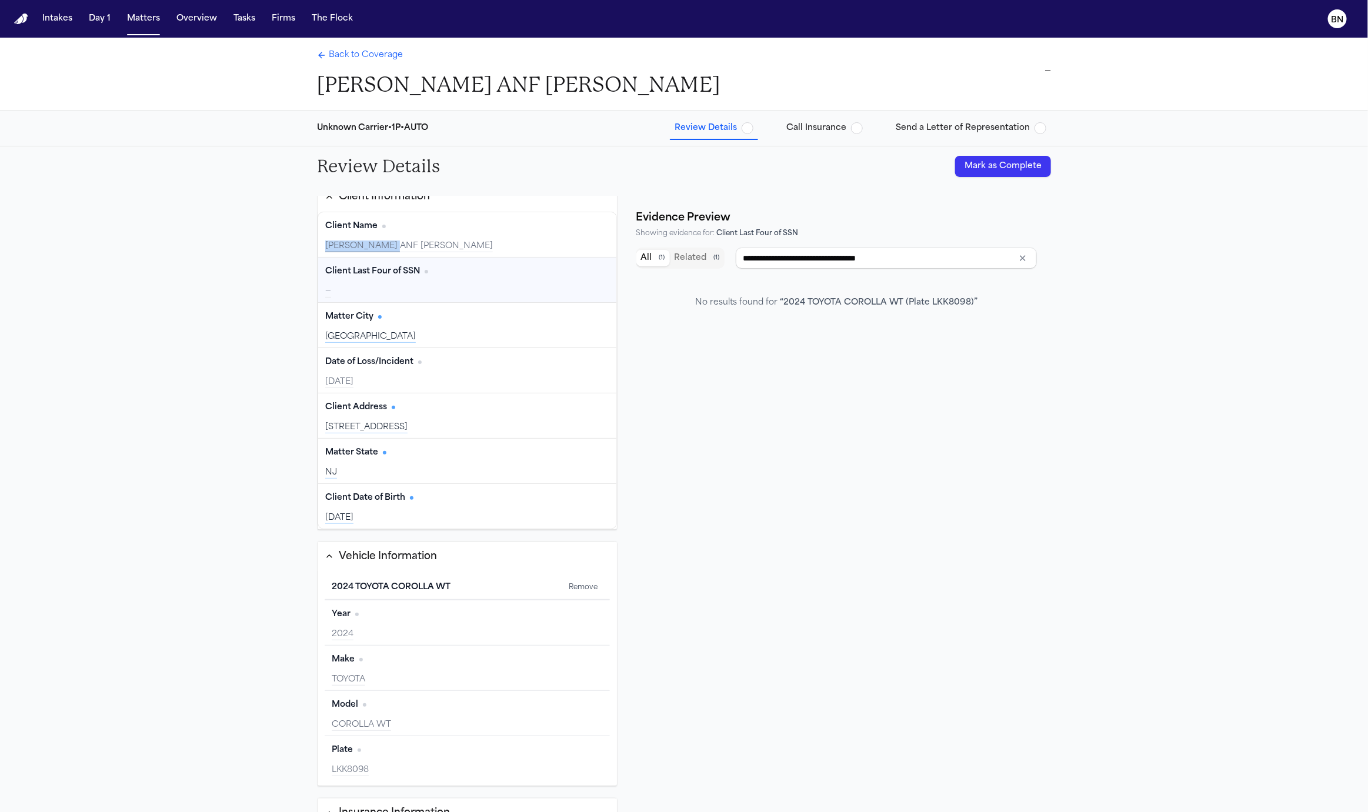
type input "**********"
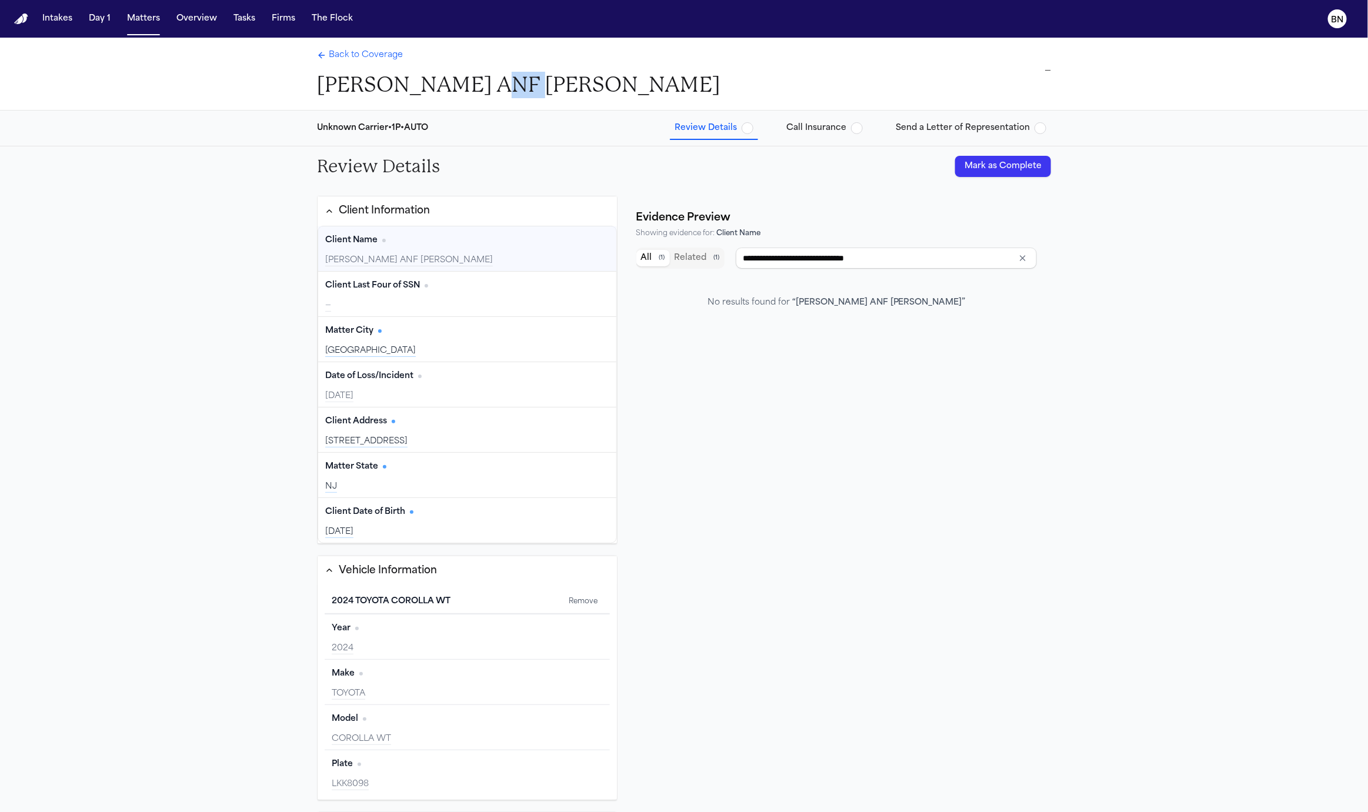
drag, startPoint x: 482, startPoint y: 81, endPoint x: 519, endPoint y: 89, distance: 37.4
click at [519, 89] on h1 "[PERSON_NAME] ANF [PERSON_NAME]" at bounding box center [518, 85] width 403 height 26
click at [493, 88] on h1 "[PERSON_NAME] ANF [PERSON_NAME]" at bounding box center [518, 85] width 403 height 26
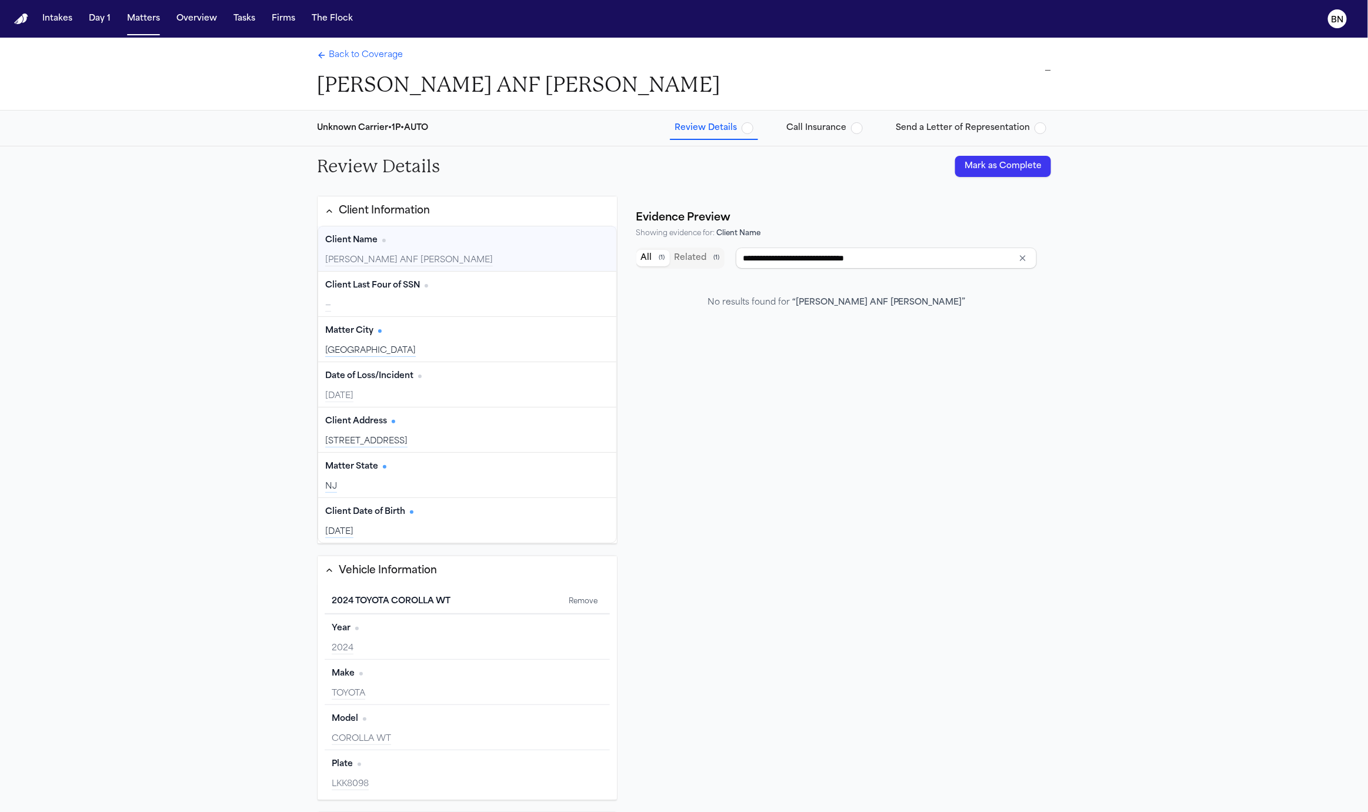
click at [527, 88] on h1 "[PERSON_NAME] ANF [PERSON_NAME]" at bounding box center [518, 85] width 403 height 26
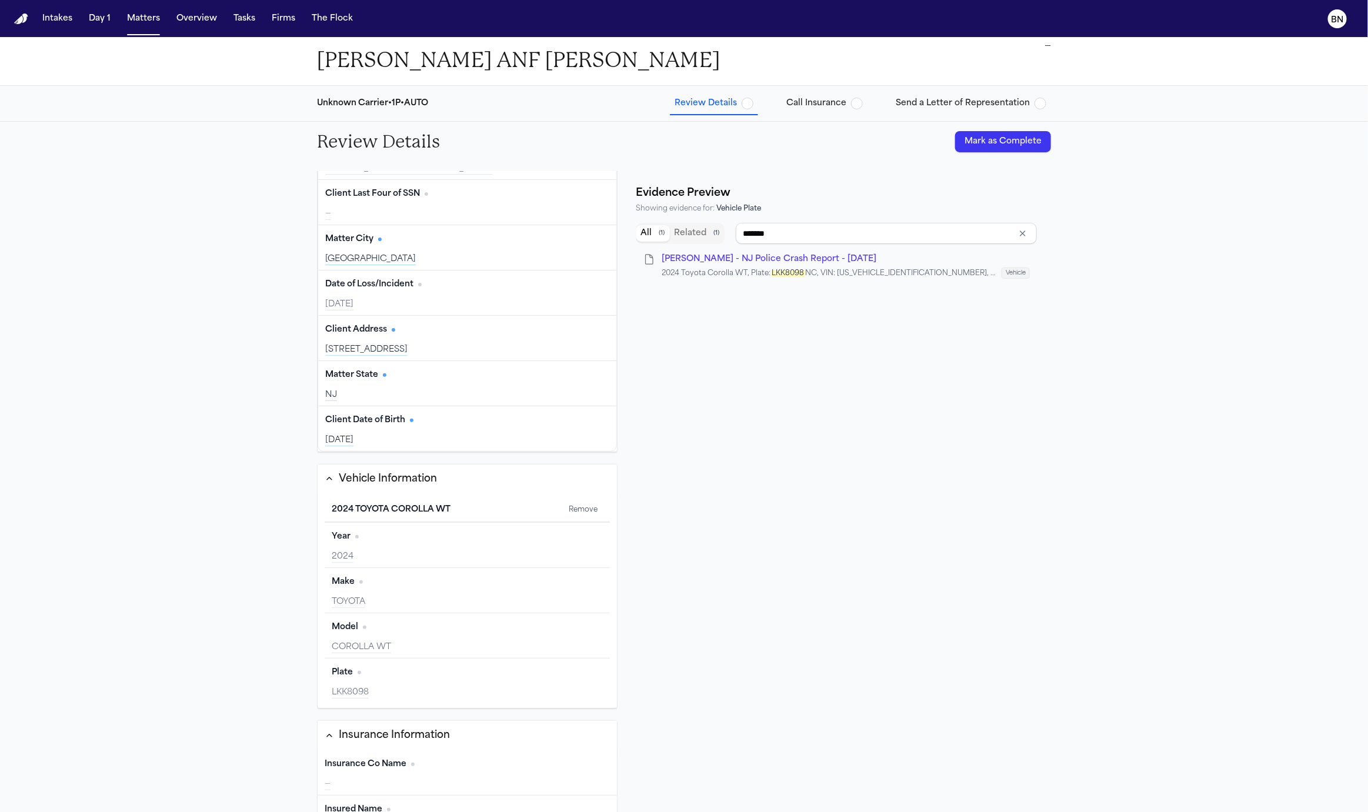
scroll to position [102, 0]
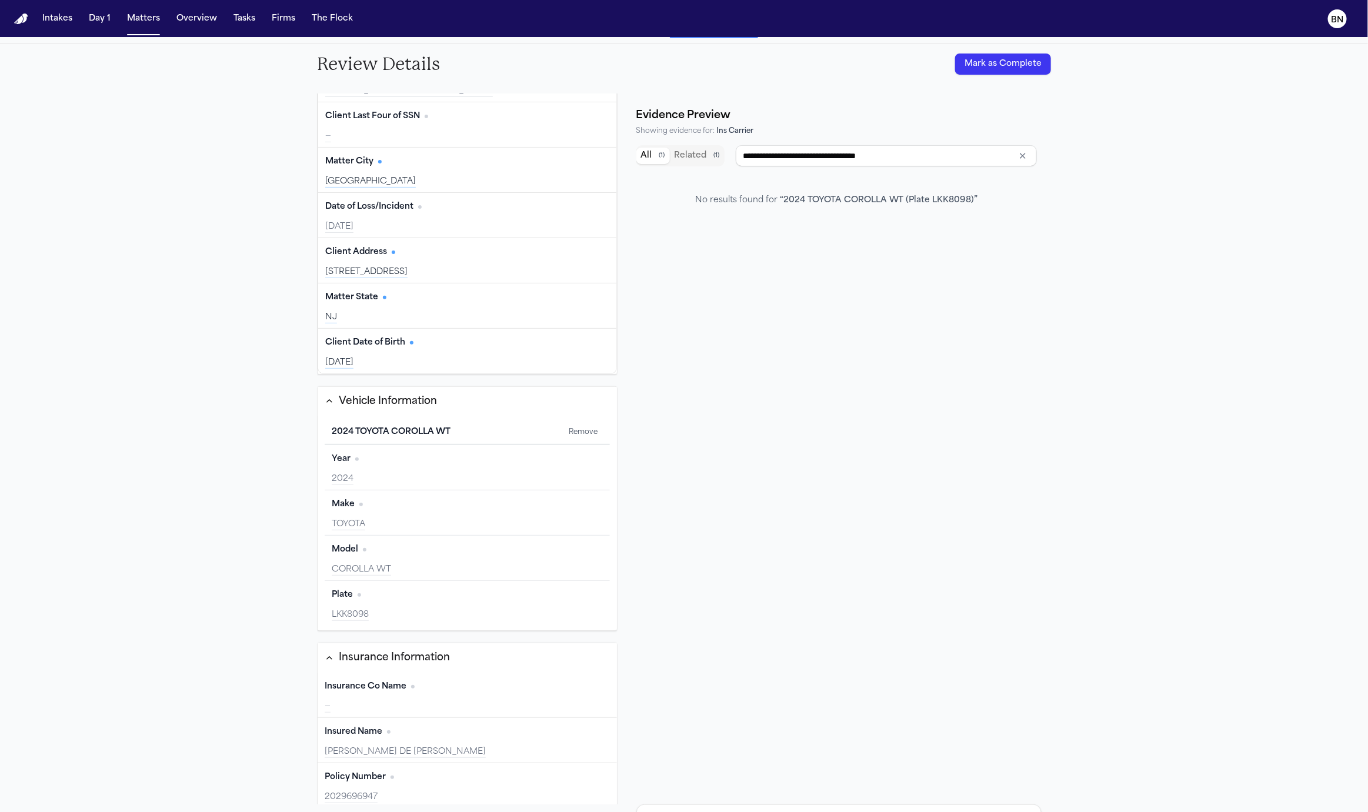
click at [527, 694] on div "Insurance Co Name Edit —" at bounding box center [467, 695] width 299 height 45
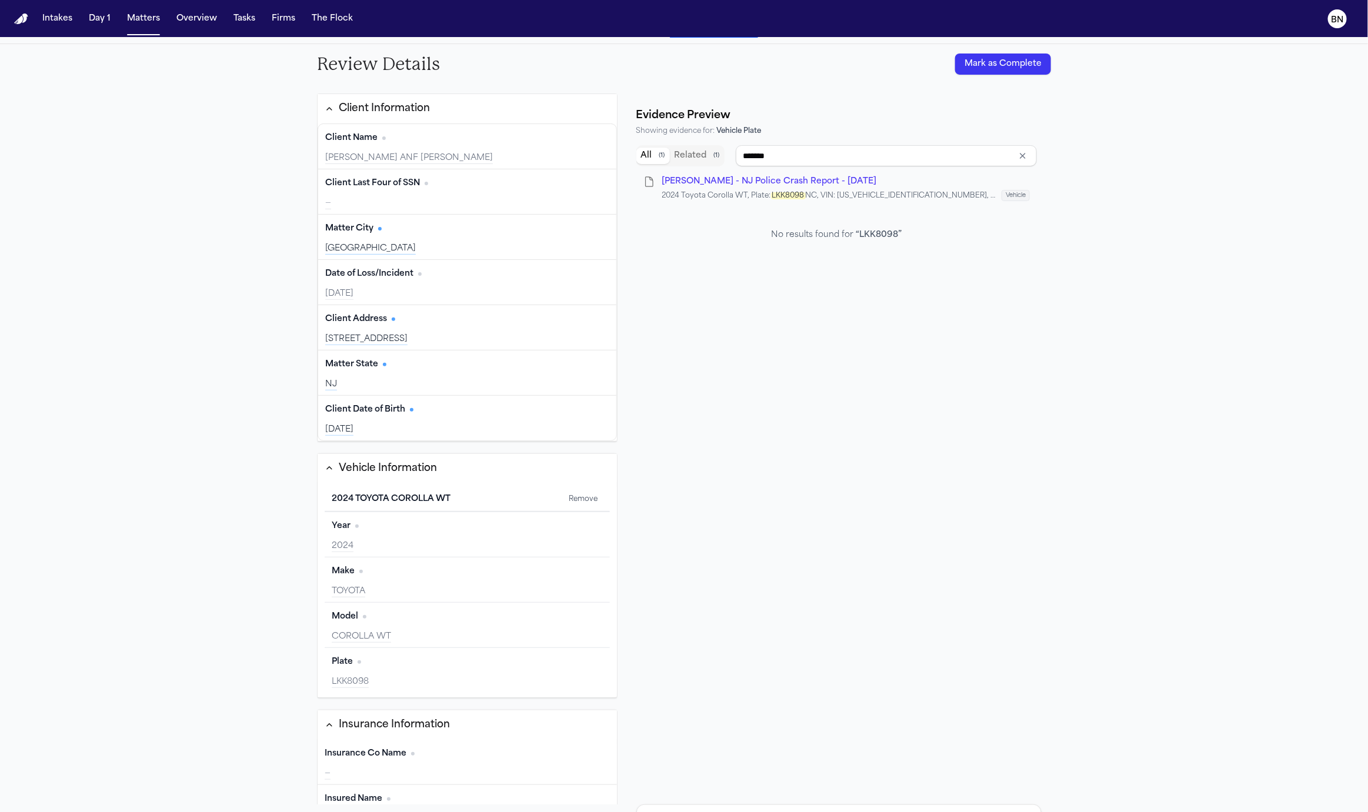
scroll to position [0, 0]
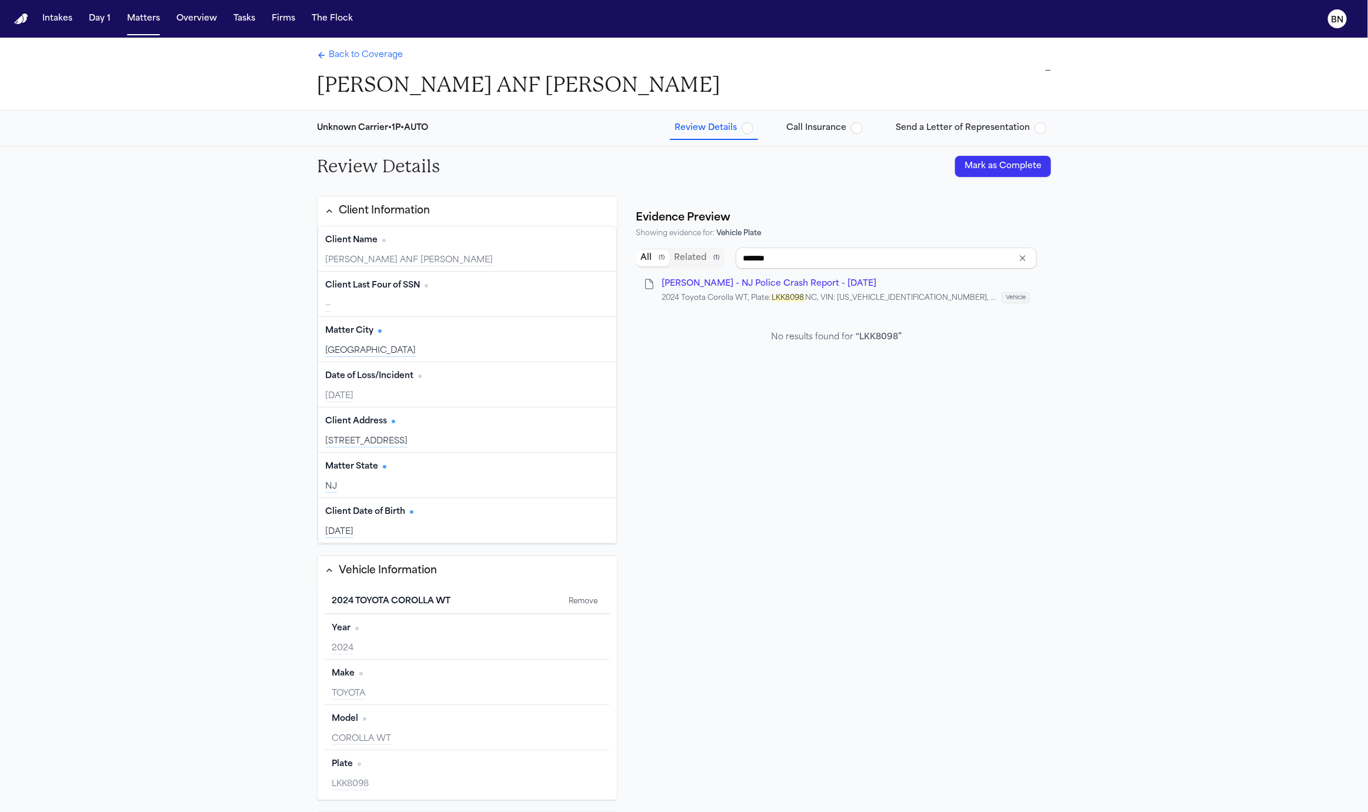
type input "******"
click at [506, 81] on h1 "[PERSON_NAME] ANF [PERSON_NAME]" at bounding box center [518, 85] width 403 height 26
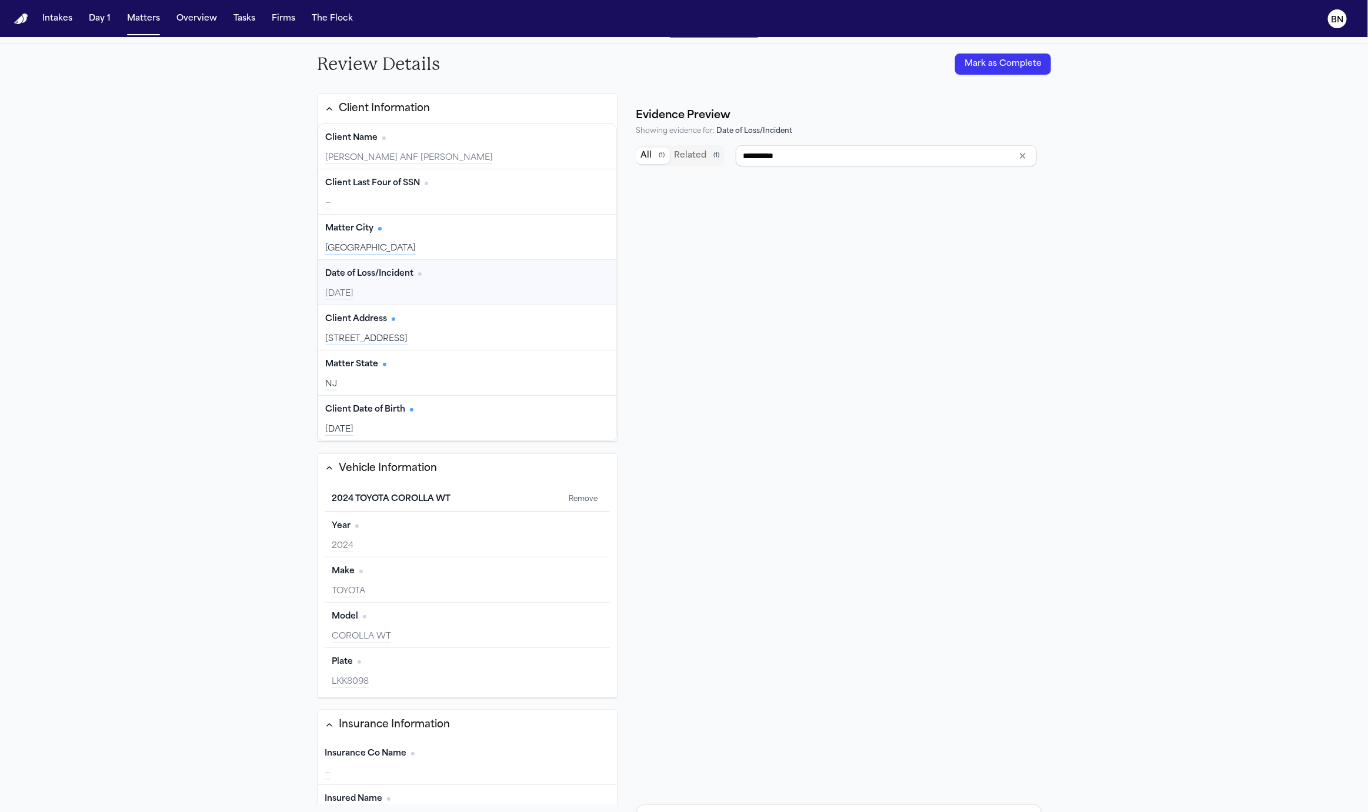
scroll to position [67, 0]
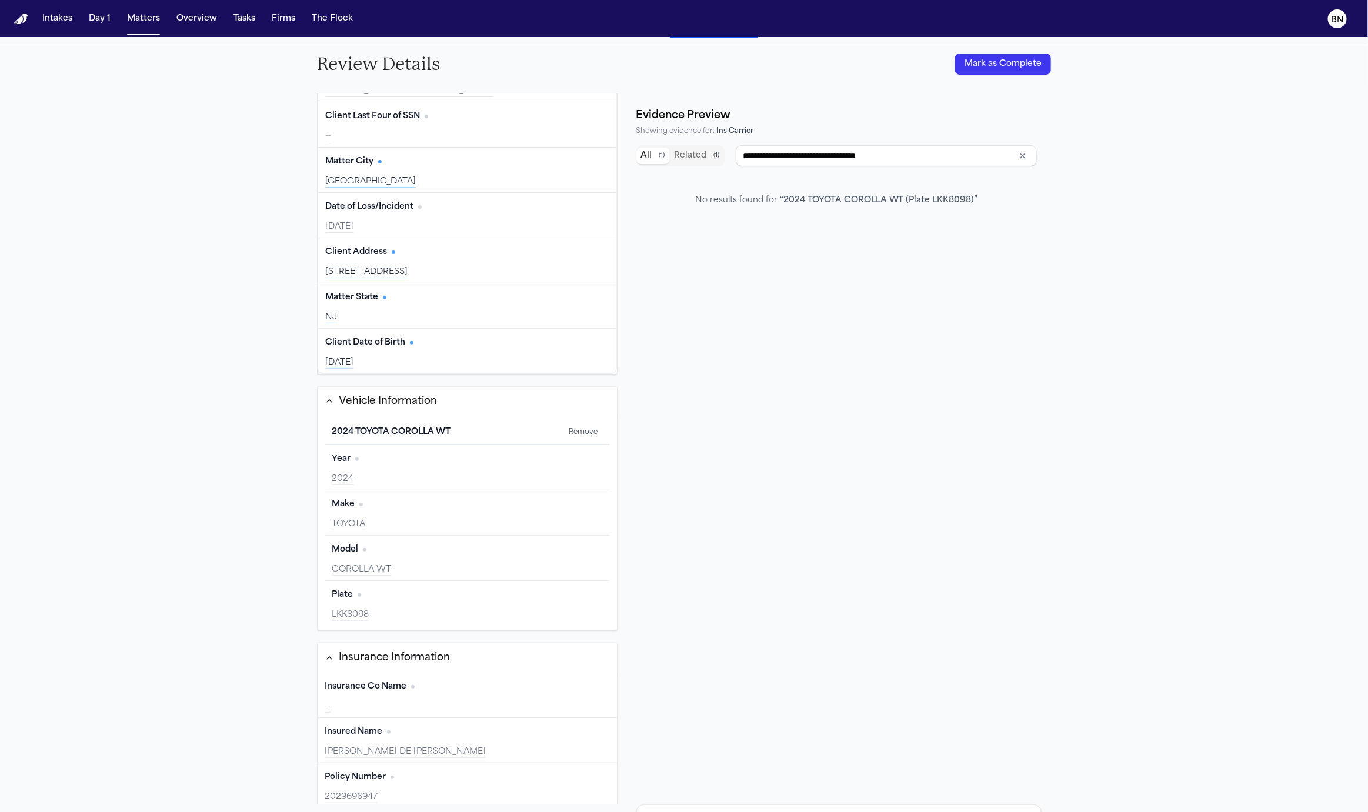
click at [596, 682] on button "Edit" at bounding box center [594, 686] width 29 height 19
type input "**********"
paste input "**********"
type input "**********"
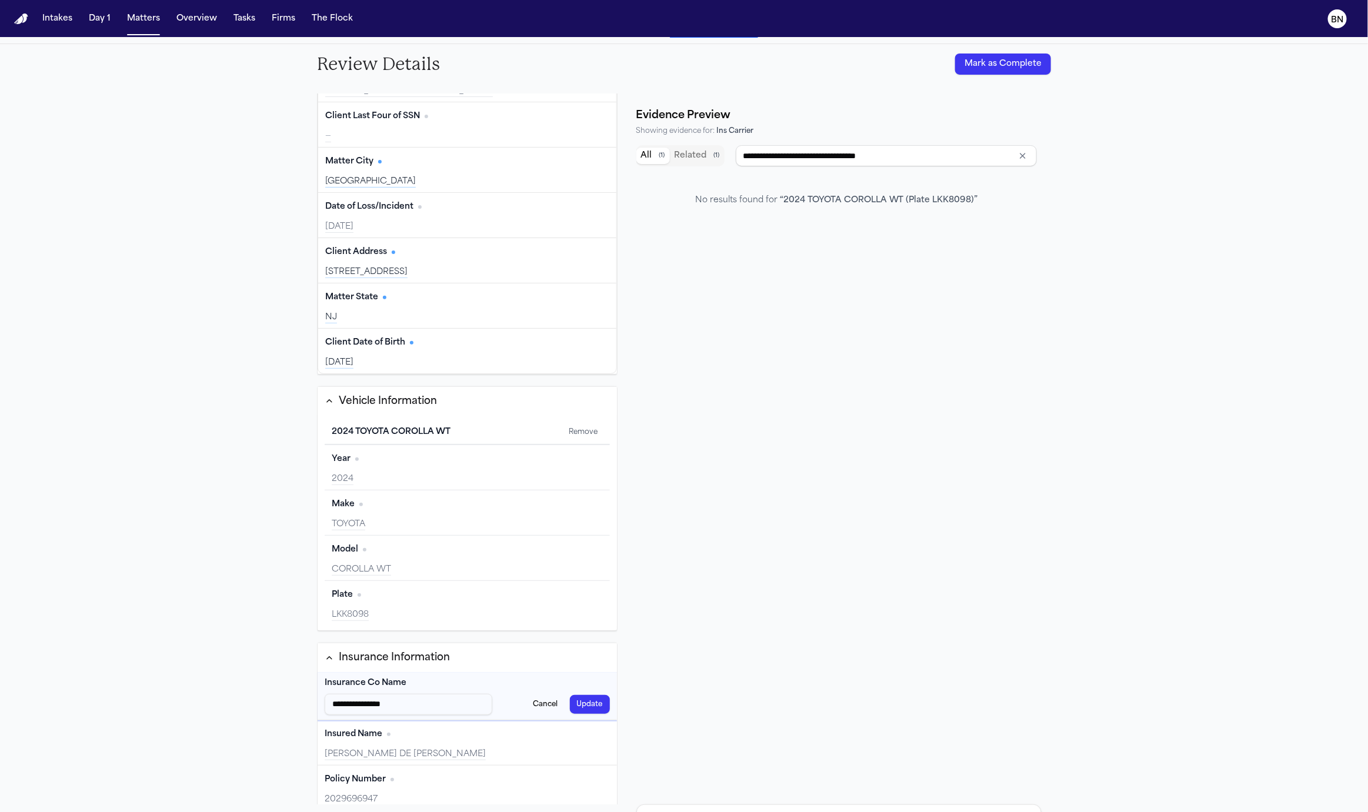
click at [599, 699] on button "Update" at bounding box center [590, 704] width 40 height 19
click at [483, 781] on div "Policy Number Edit 2029696947" at bounding box center [467, 785] width 299 height 45
click at [764, 178] on span "A. Agudelo - NJ Police Crash Report - 7.28.25" at bounding box center [769, 181] width 215 height 9
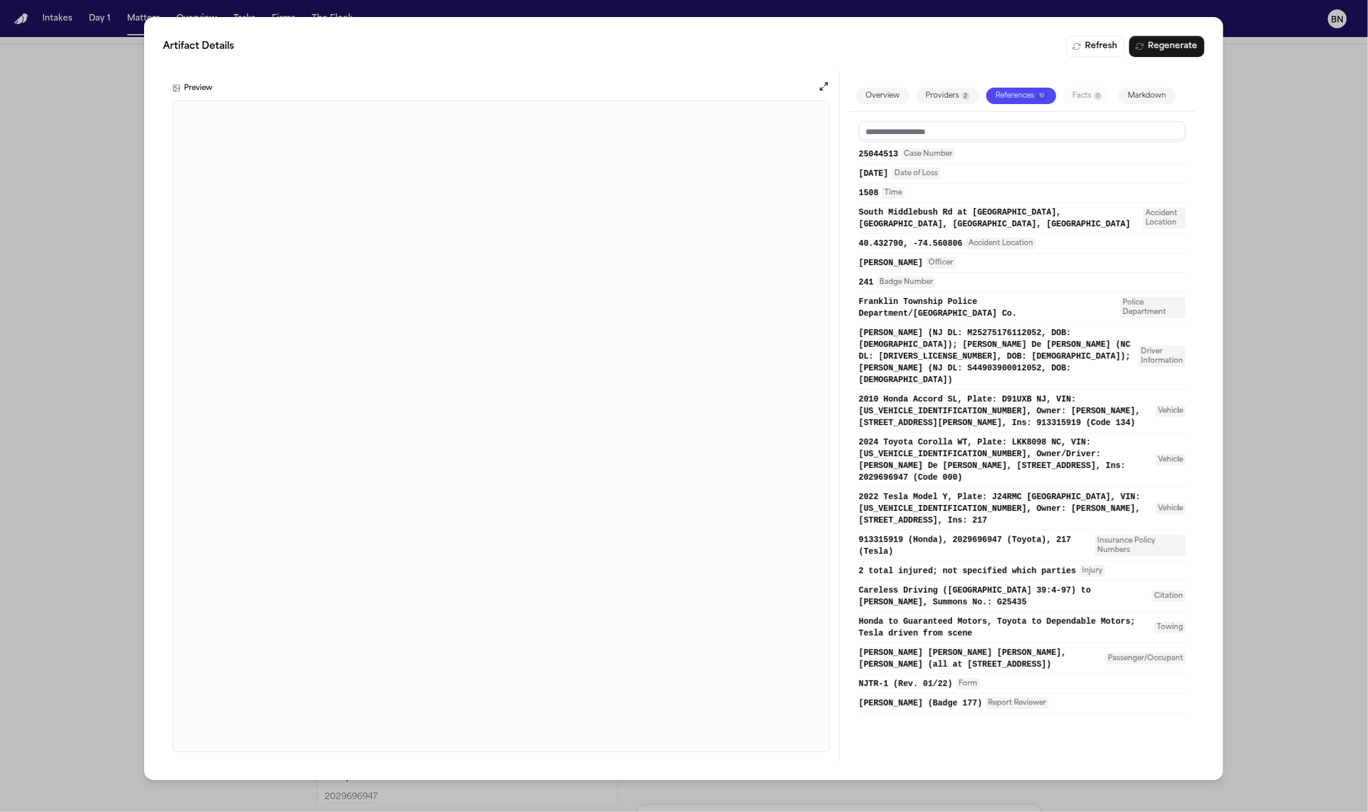
click at [55, 503] on div "Artifact Details Refresh Regenerate Preview Overview Providers 2 References 19 …" at bounding box center [684, 406] width 1368 height 812
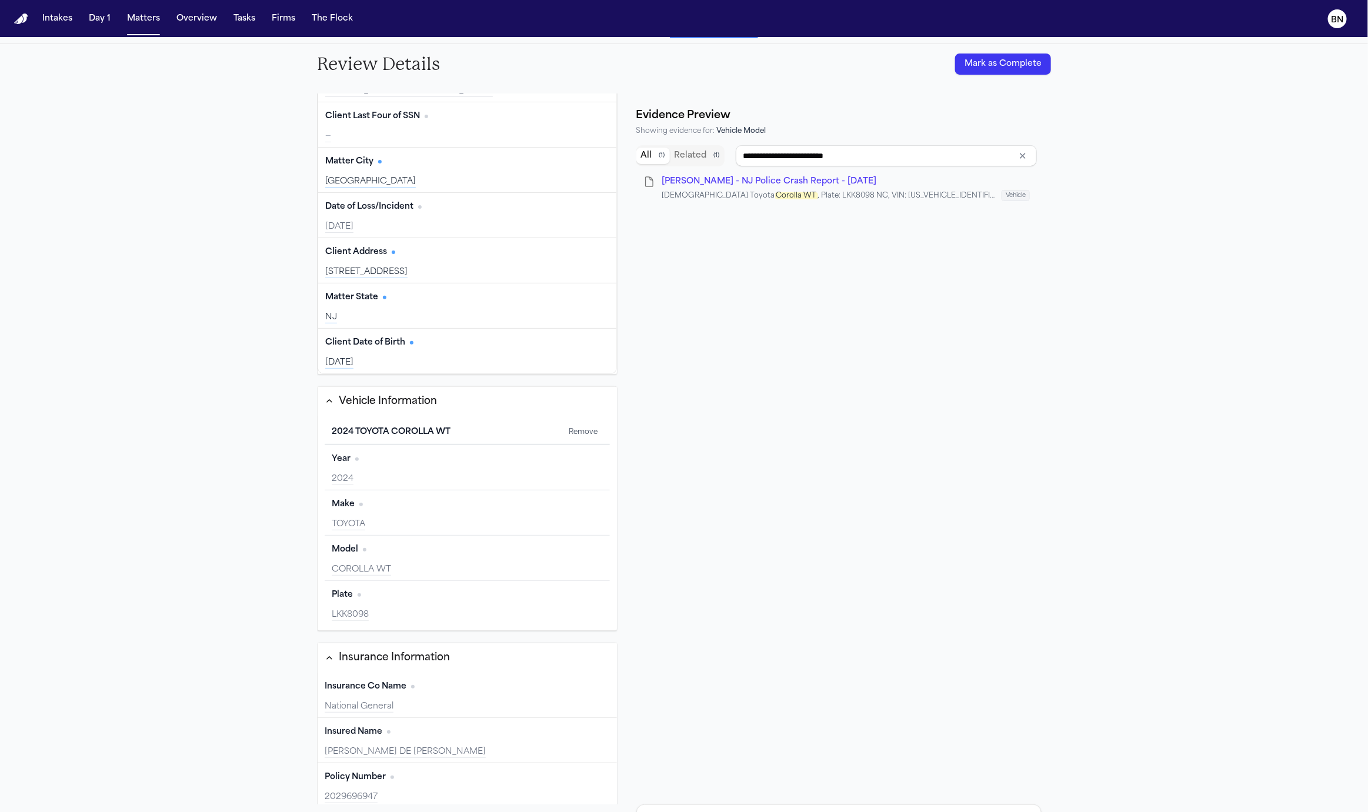
type input "**********"
click at [801, 617] on div "**********" at bounding box center [838, 468] width 405 height 654
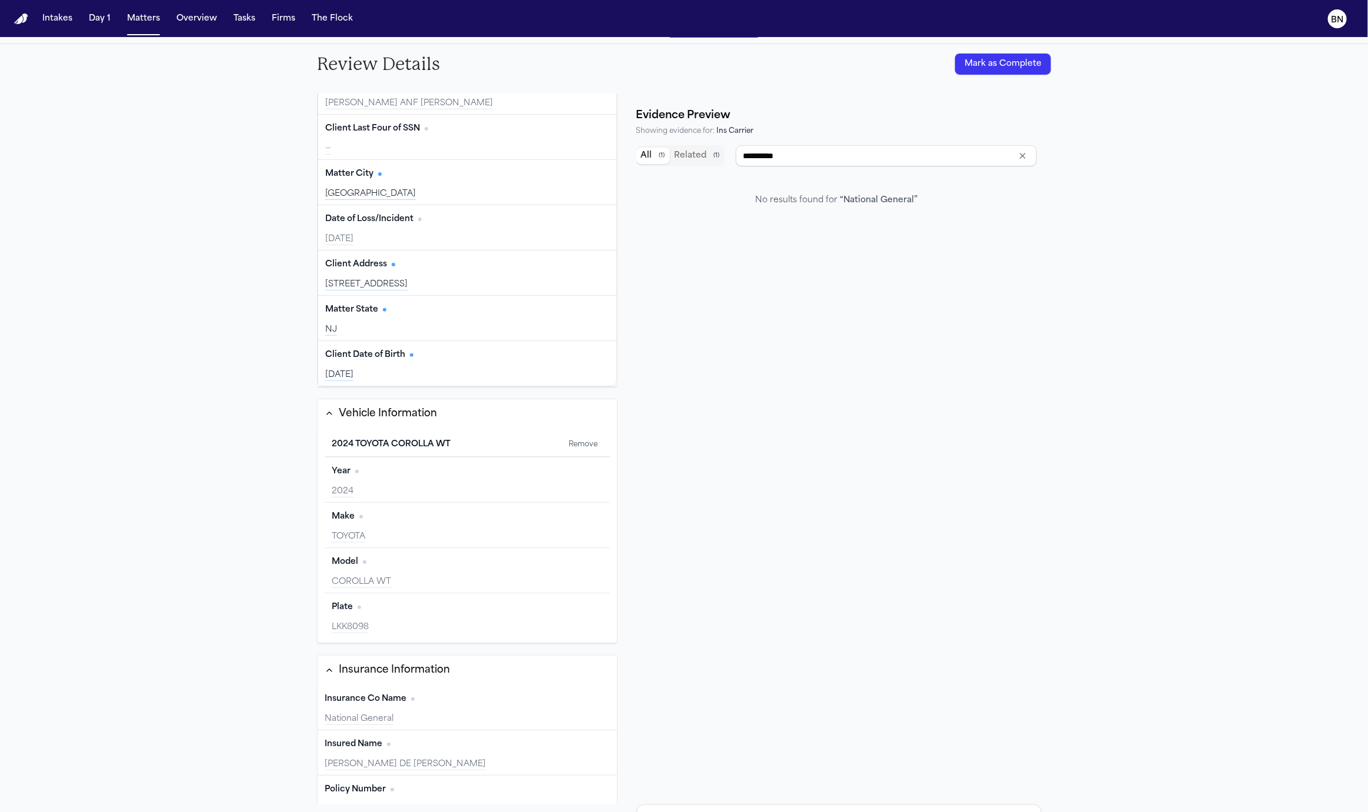
type input "****"
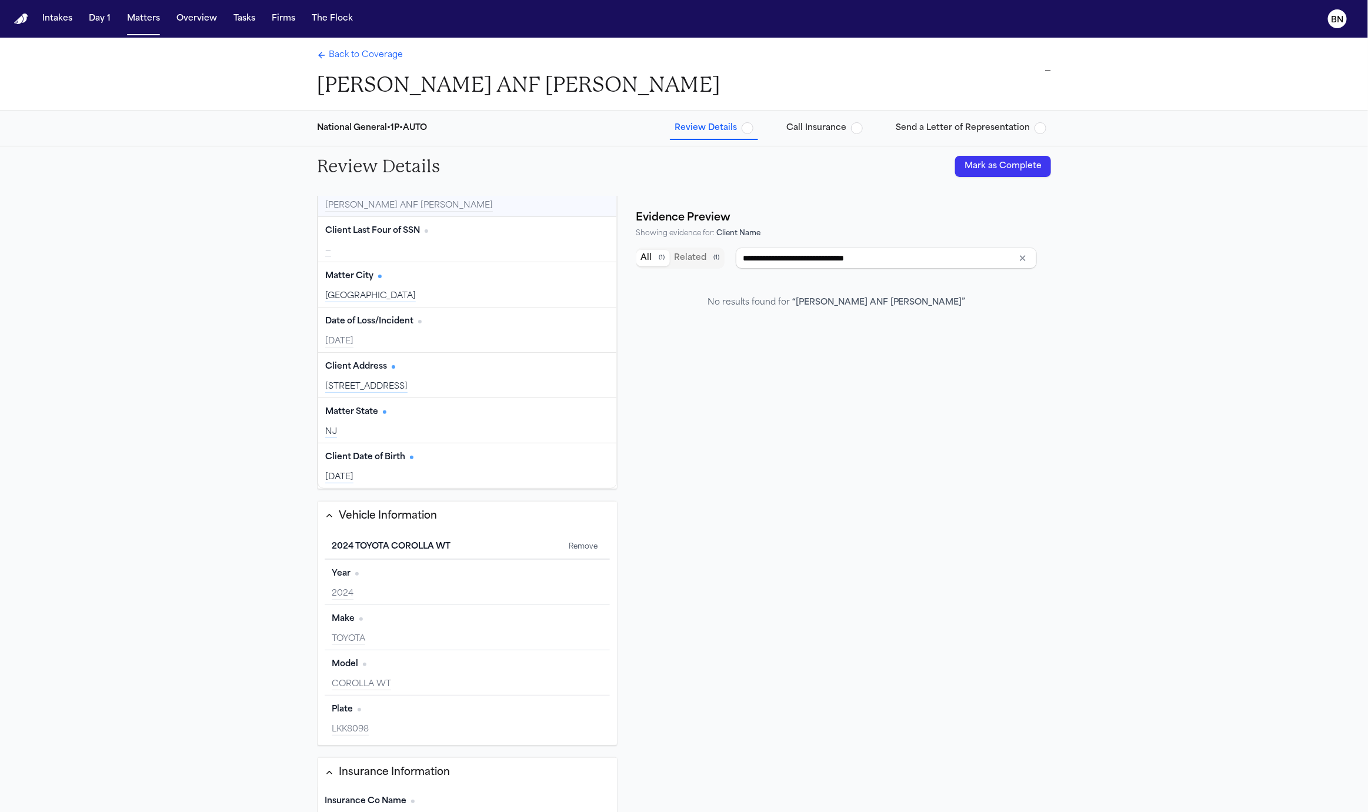
click at [370, 55] on span "Back to Coverage" at bounding box center [366, 55] width 74 height 12
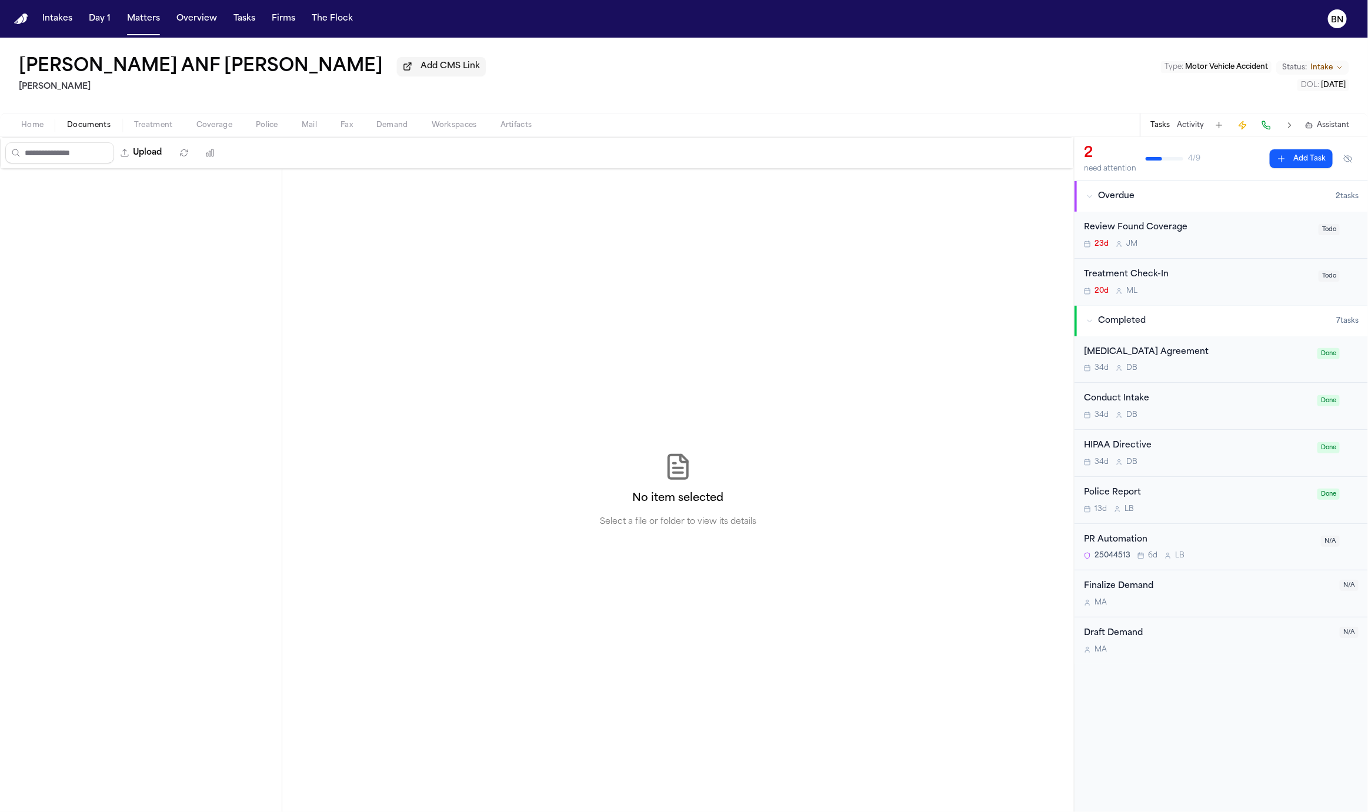
click at [80, 130] on span "Documents" at bounding box center [89, 125] width 44 height 9
click at [125, 209] on div "Police Report and Evidence ( 1 )" at bounding box center [141, 215] width 282 height 19
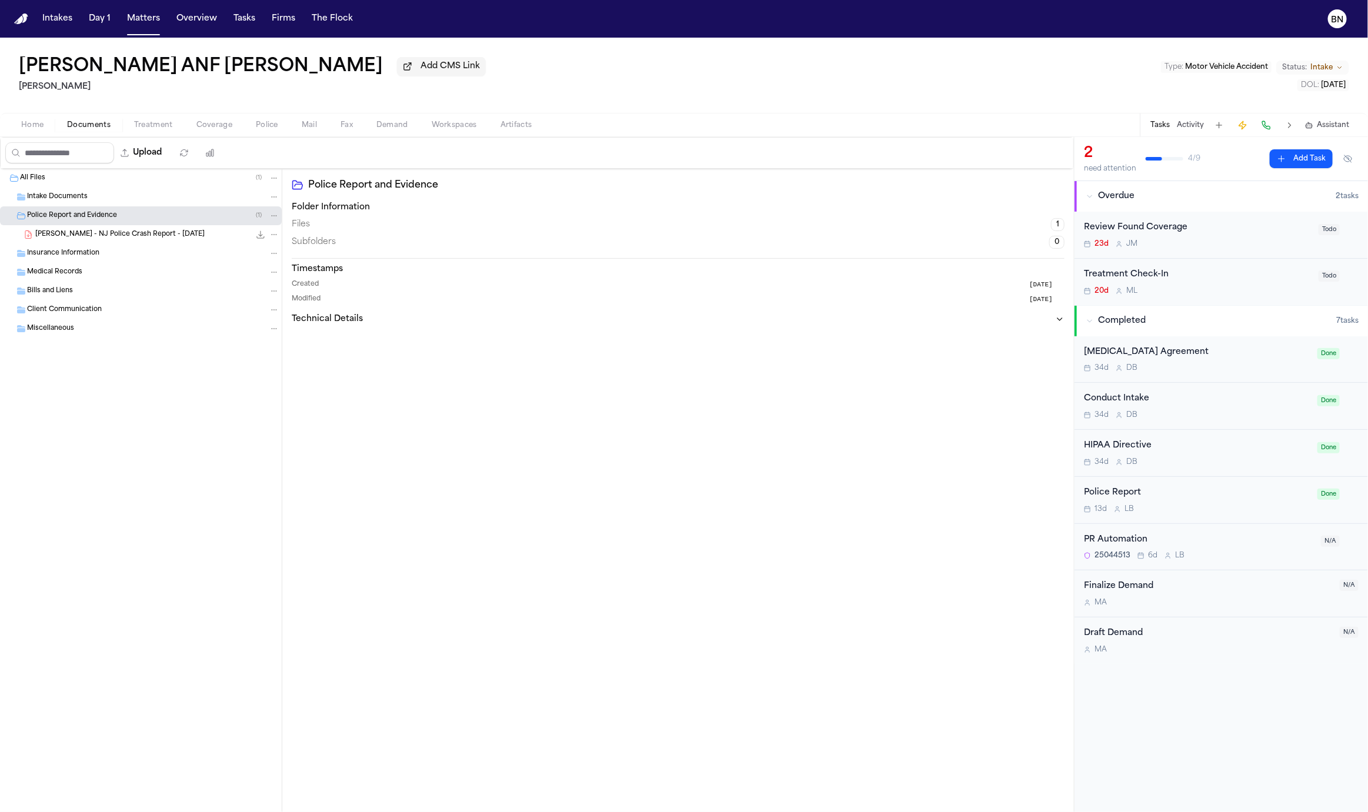
click at [129, 202] on div "Intake Documents" at bounding box center [153, 197] width 252 height 11
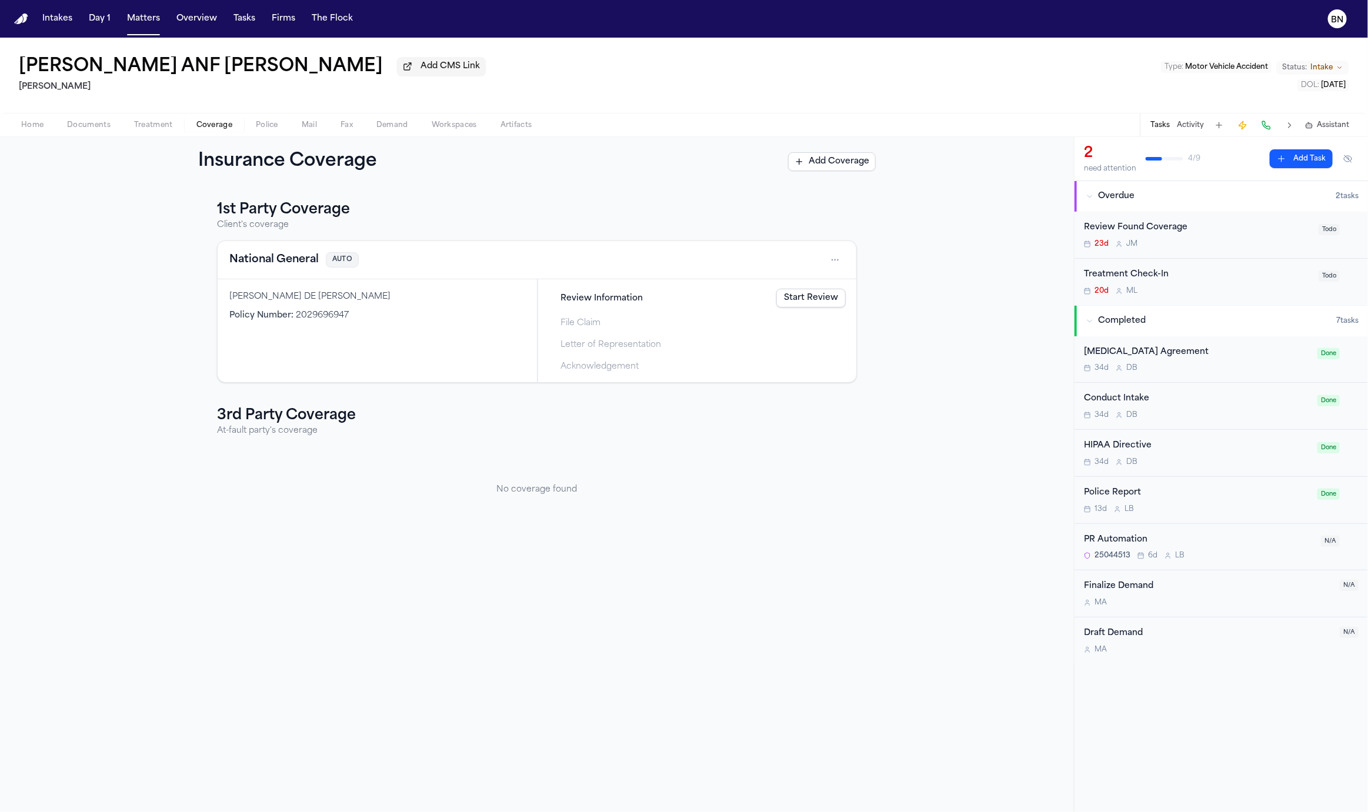
click at [233, 128] on button "Coverage" at bounding box center [214, 125] width 59 height 14
click at [289, 265] on button "National General" at bounding box center [273, 260] width 89 height 16
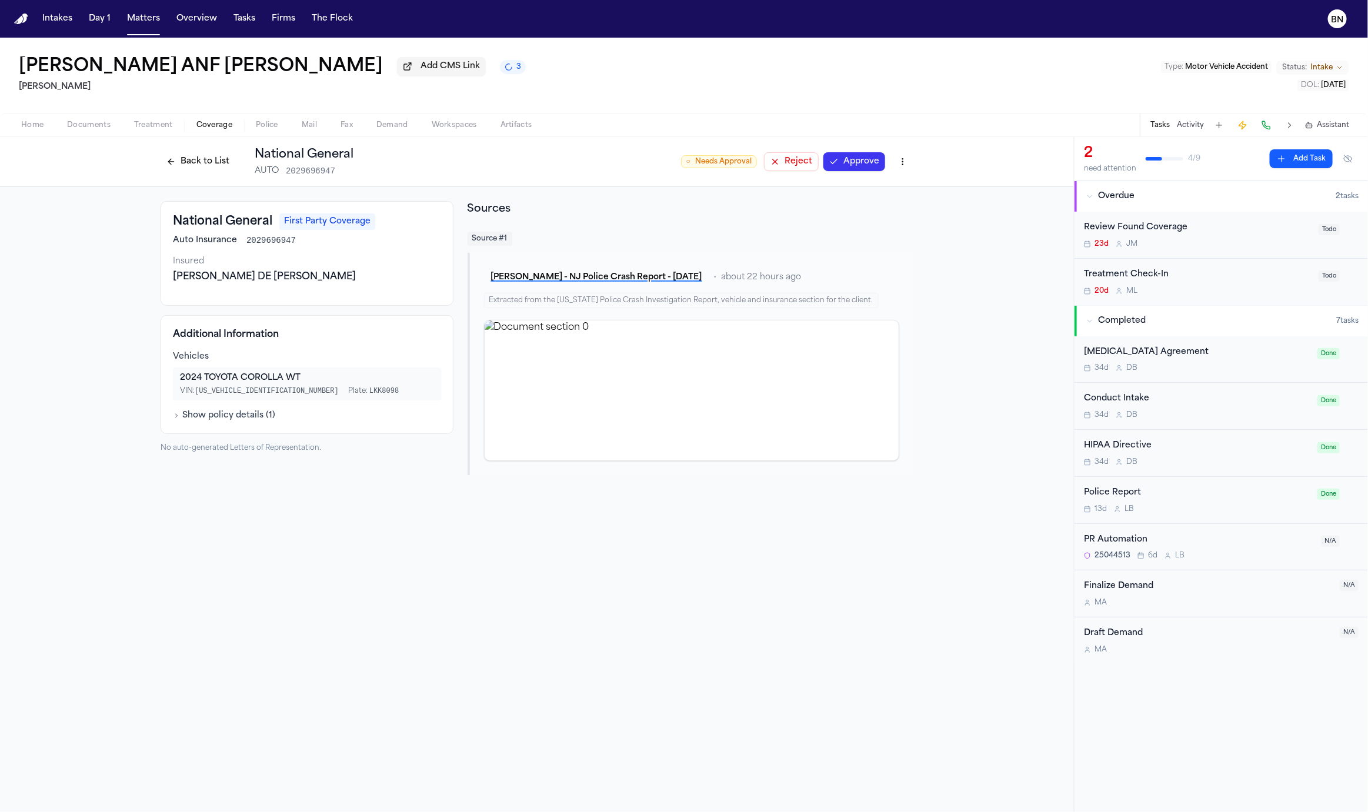
click at [213, 169] on button "Back to List" at bounding box center [198, 161] width 75 height 19
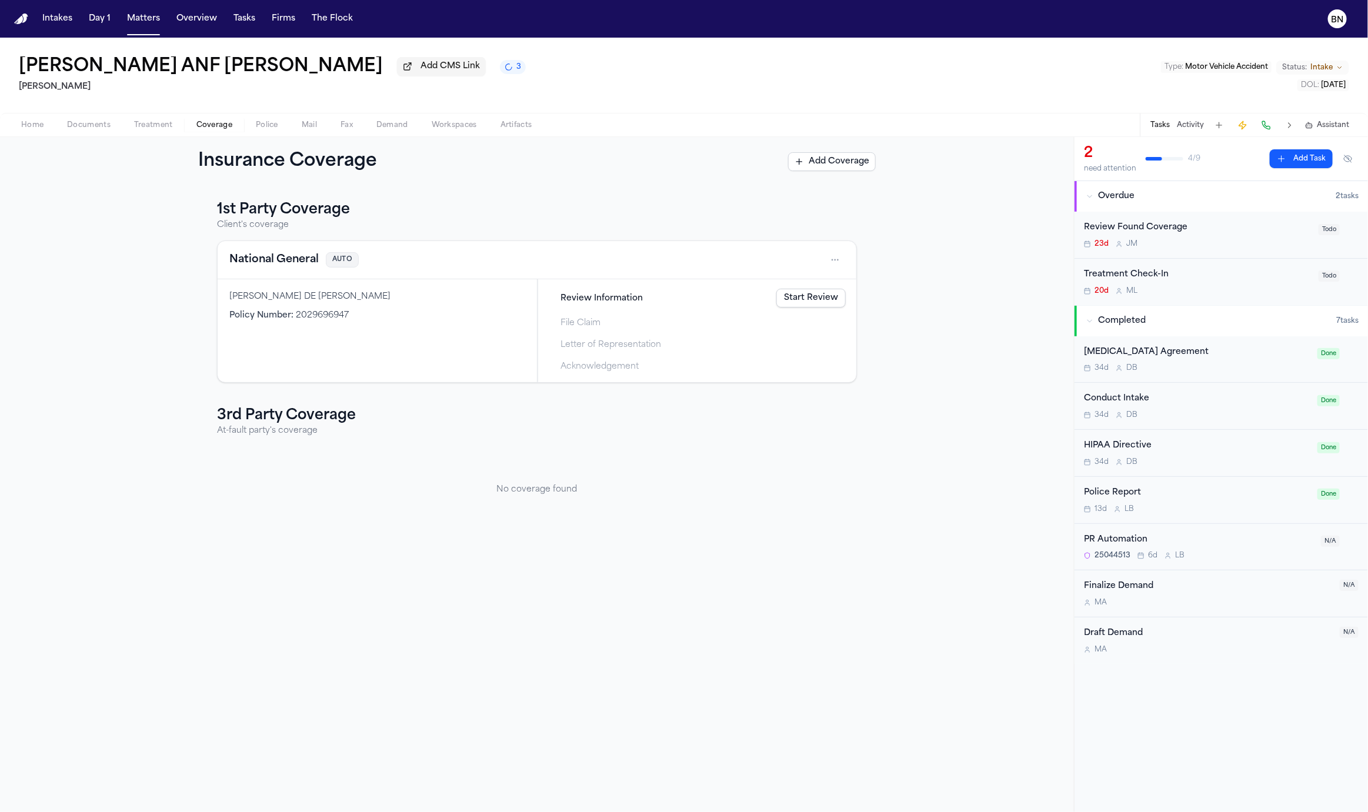
click at [804, 289] on div "Review Information Start Review" at bounding box center [697, 298] width 306 height 26
click at [804, 301] on link "Start Review" at bounding box center [810, 298] width 69 height 19
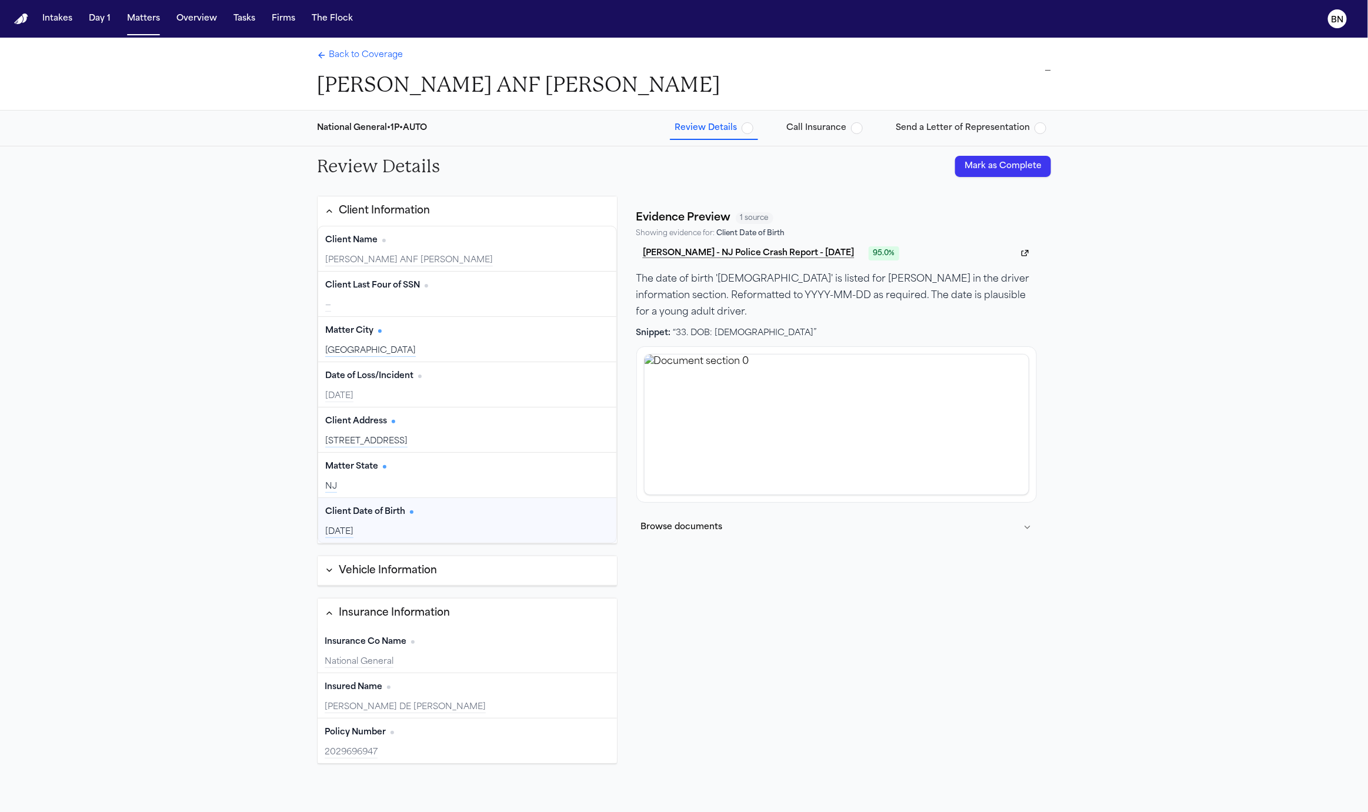
click at [593, 505] on button "Edit" at bounding box center [594, 512] width 29 height 19
click at [336, 531] on input "**********" at bounding box center [408, 529] width 166 height 21
type input "*********"
click at [577, 523] on button "Update" at bounding box center [589, 529] width 40 height 19
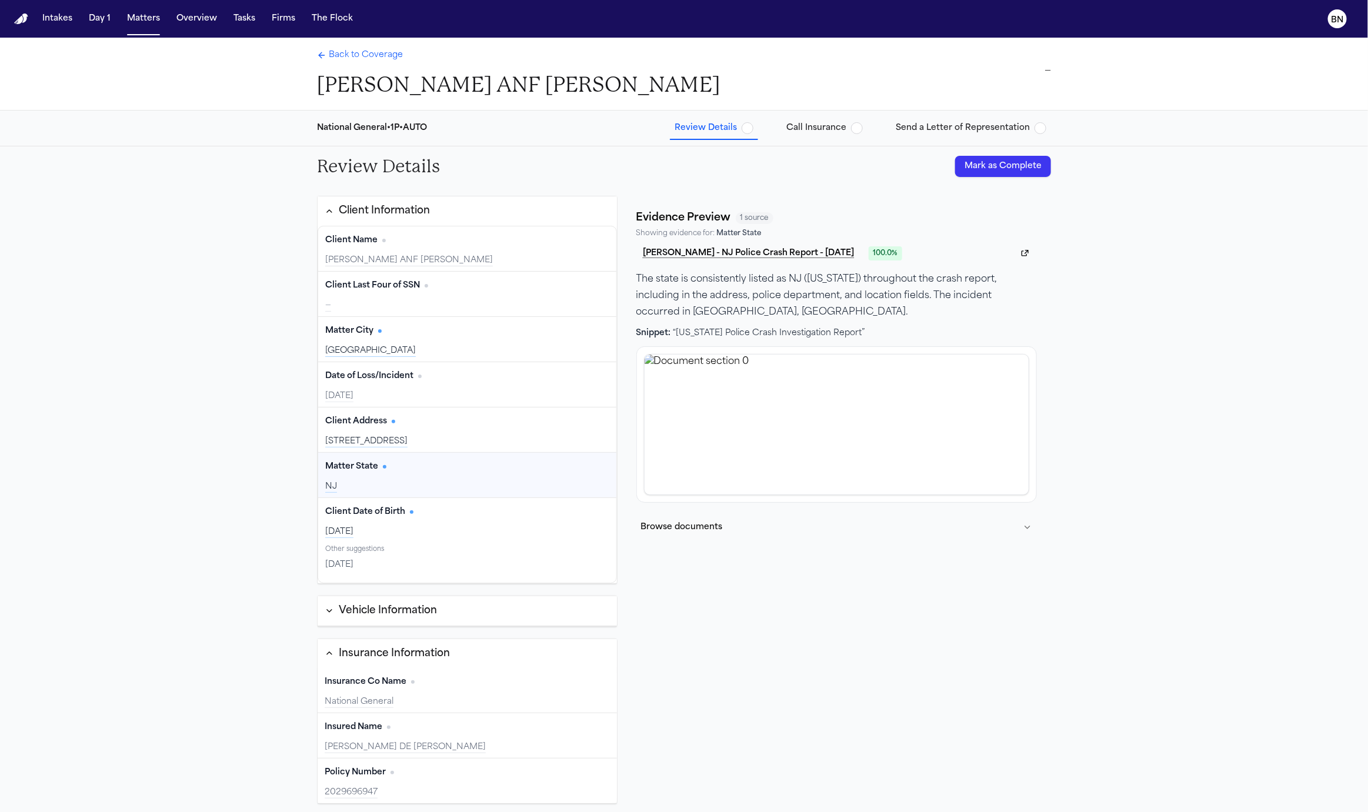
click at [516, 466] on div "Matter State Edit" at bounding box center [467, 466] width 284 height 19
click at [518, 439] on div "260 CARLTON AVE, PISCATAWAY, NJ 08854" at bounding box center [467, 442] width 284 height 12
click at [518, 430] on div "Client Address Edit 260 CARLTON AVE, PISCATAWAY, NJ 08854" at bounding box center [467, 429] width 298 height 45
click at [455, 432] on div "Client Address Edit 260 CARLTON AVE, PISCATAWAY, NJ 08854" at bounding box center [467, 429] width 298 height 45
click at [592, 417] on button "Edit" at bounding box center [594, 421] width 29 height 19
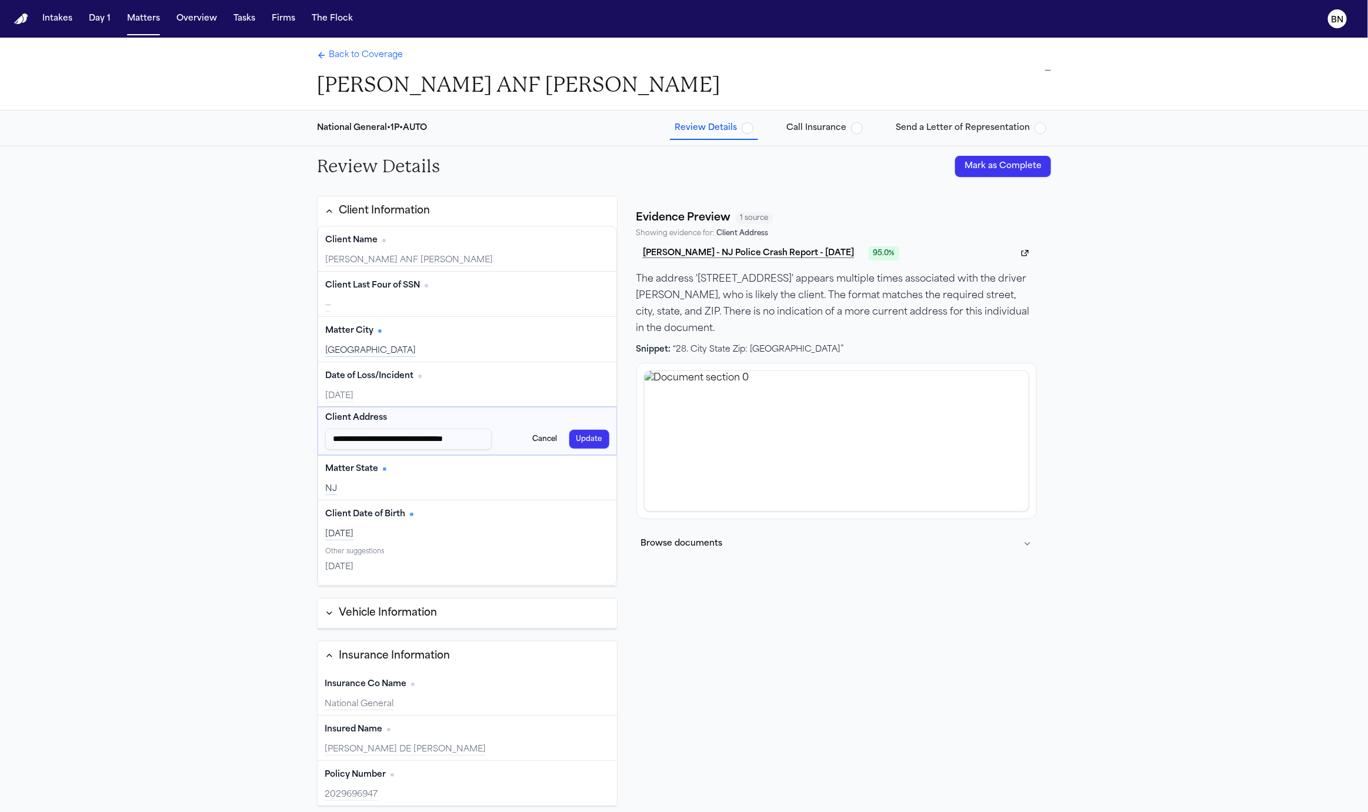
scroll to position [0, 30]
click at [447, 436] on input "**********" at bounding box center [408, 439] width 167 height 21
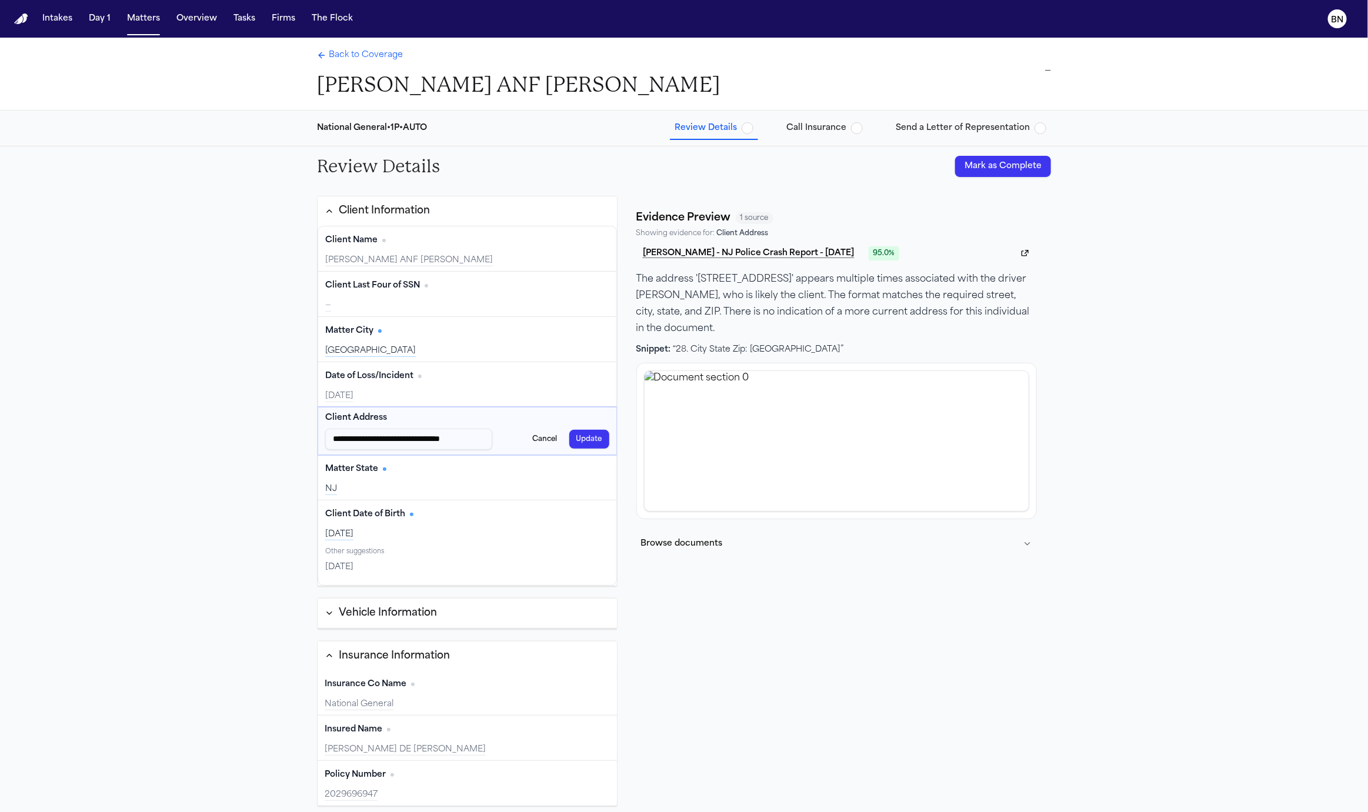
type input "**********"
click at [594, 439] on button "Update" at bounding box center [589, 439] width 40 height 19
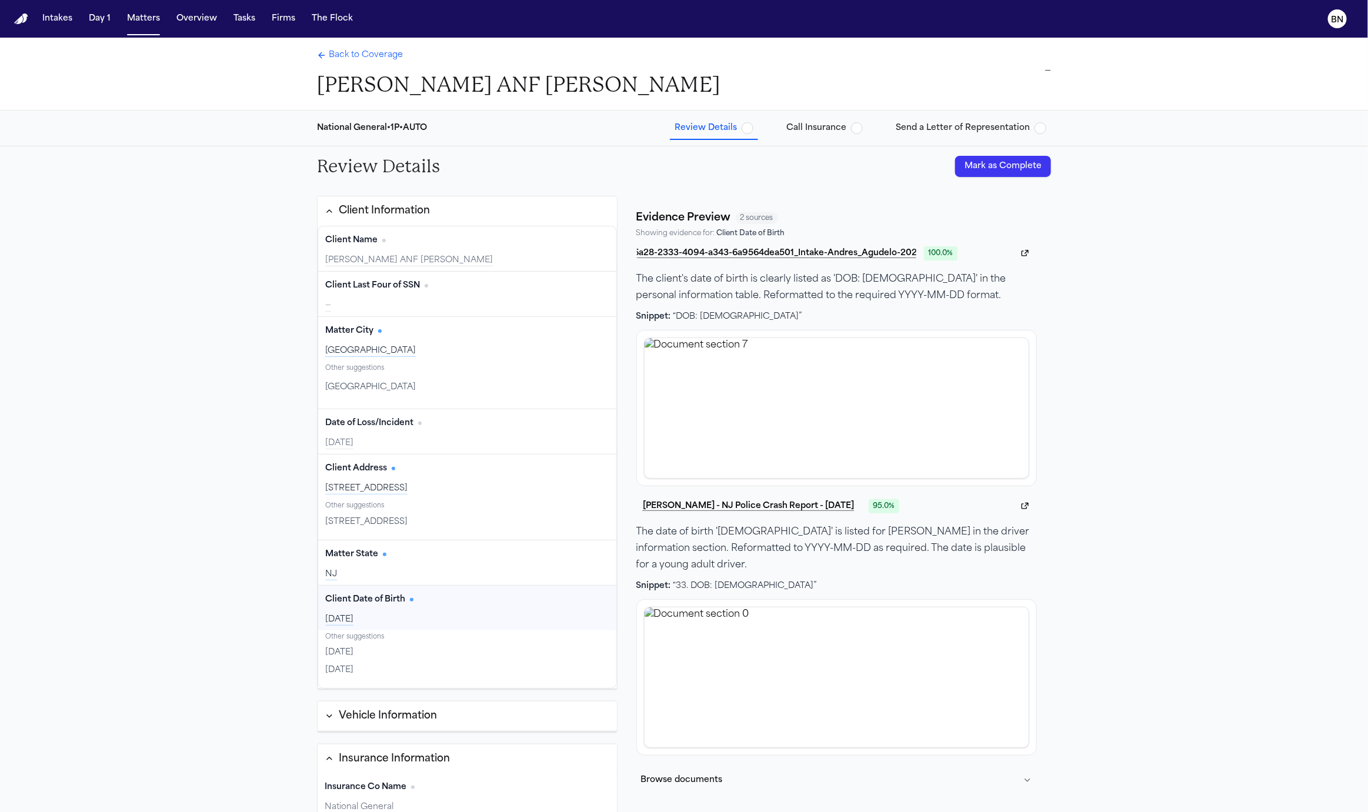
click at [353, 671] on span "1989-09-12" at bounding box center [339, 670] width 28 height 12
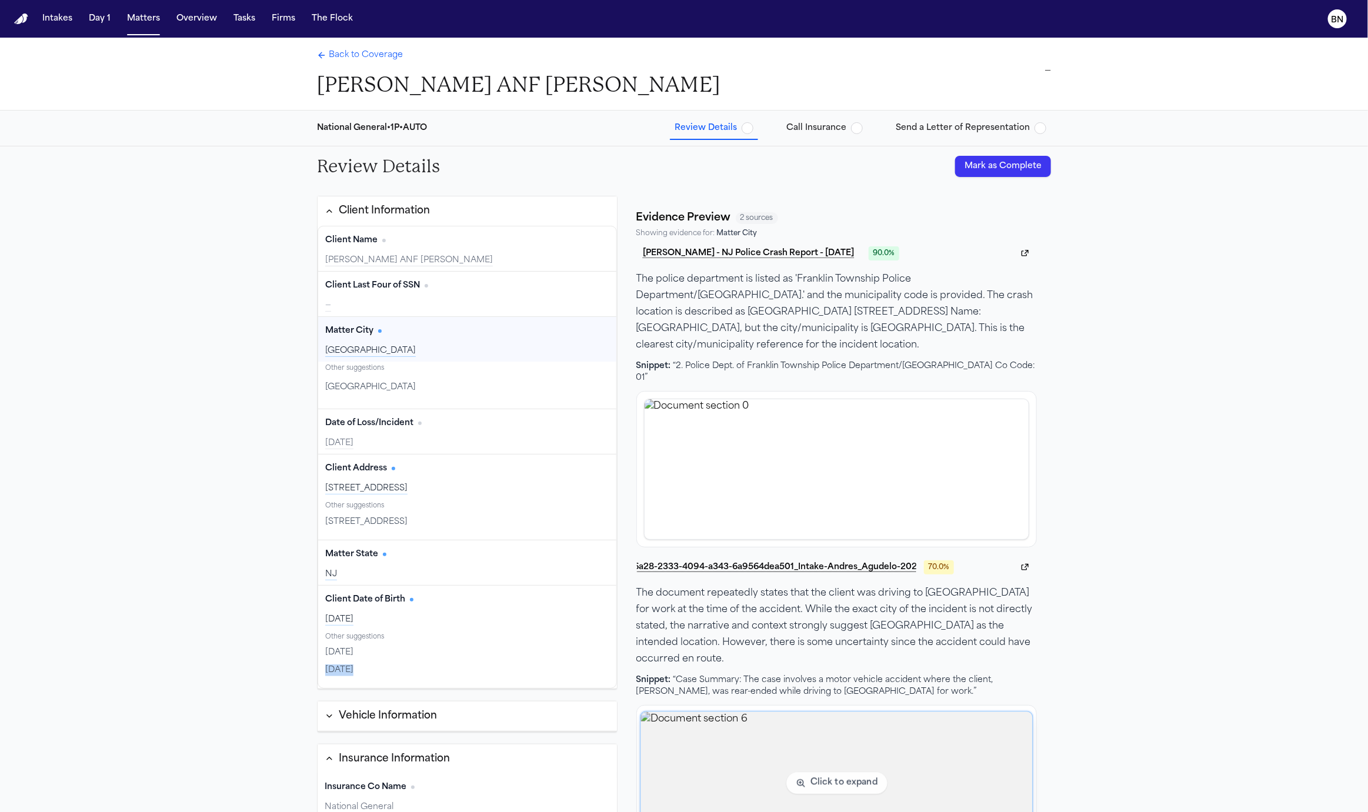
scroll to position [31, 0]
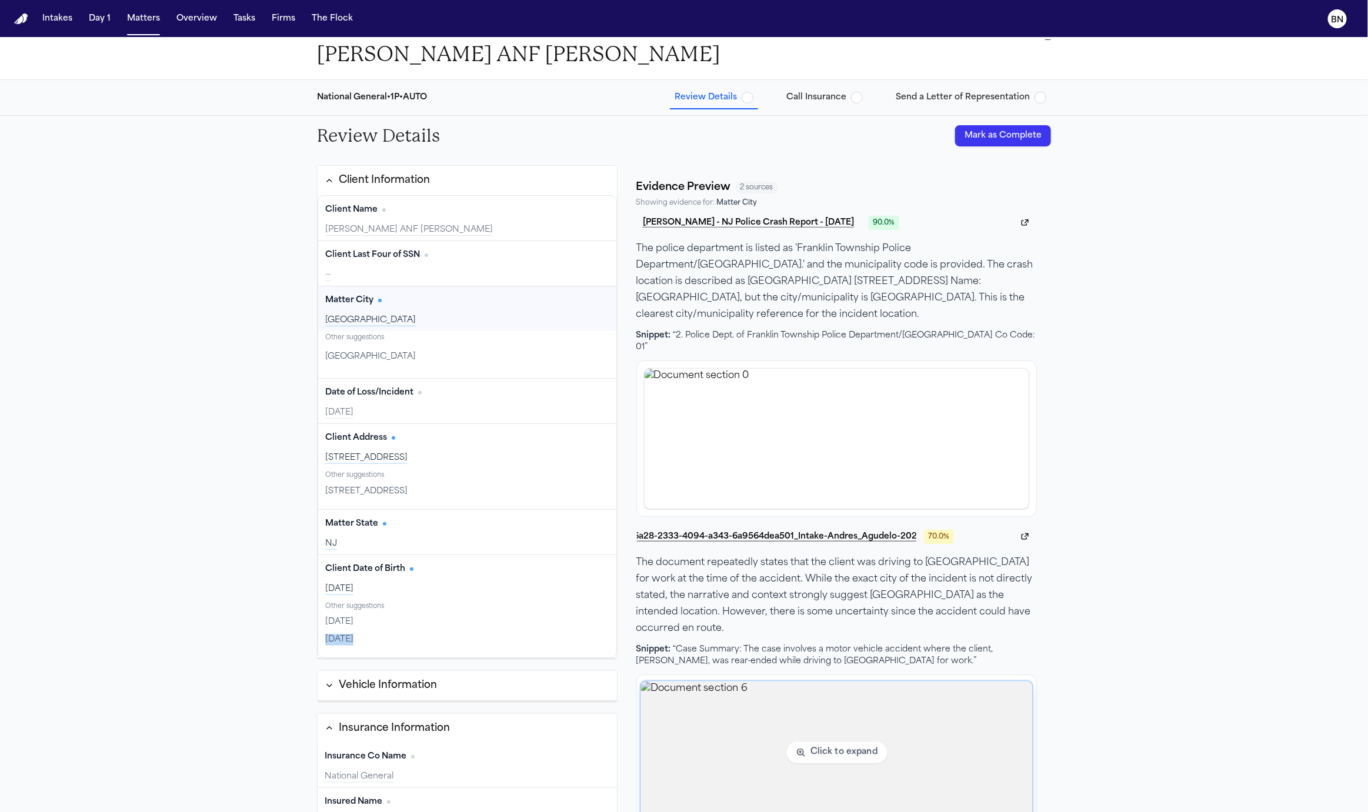
click at [797, 691] on img "View document section 6" at bounding box center [836, 753] width 392 height 143
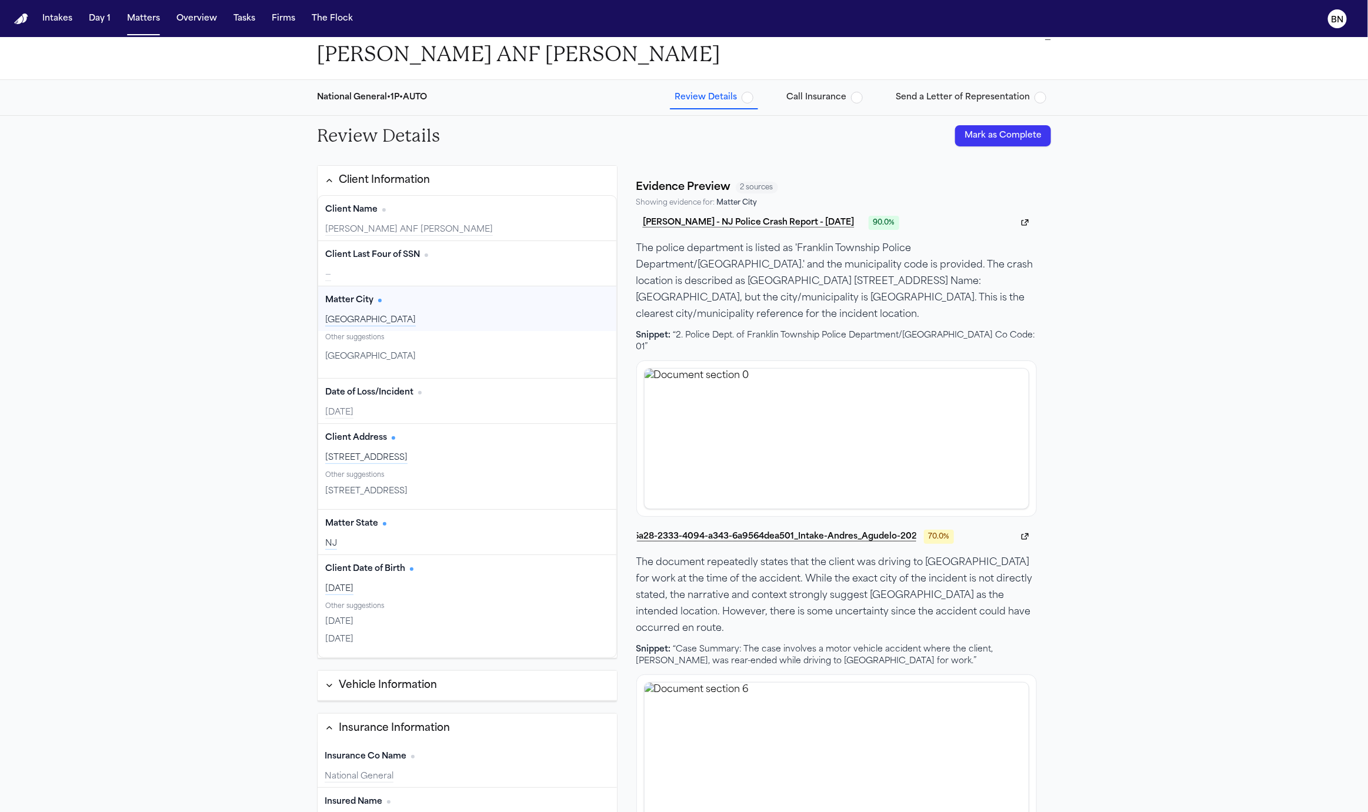
scroll to position [20, 0]
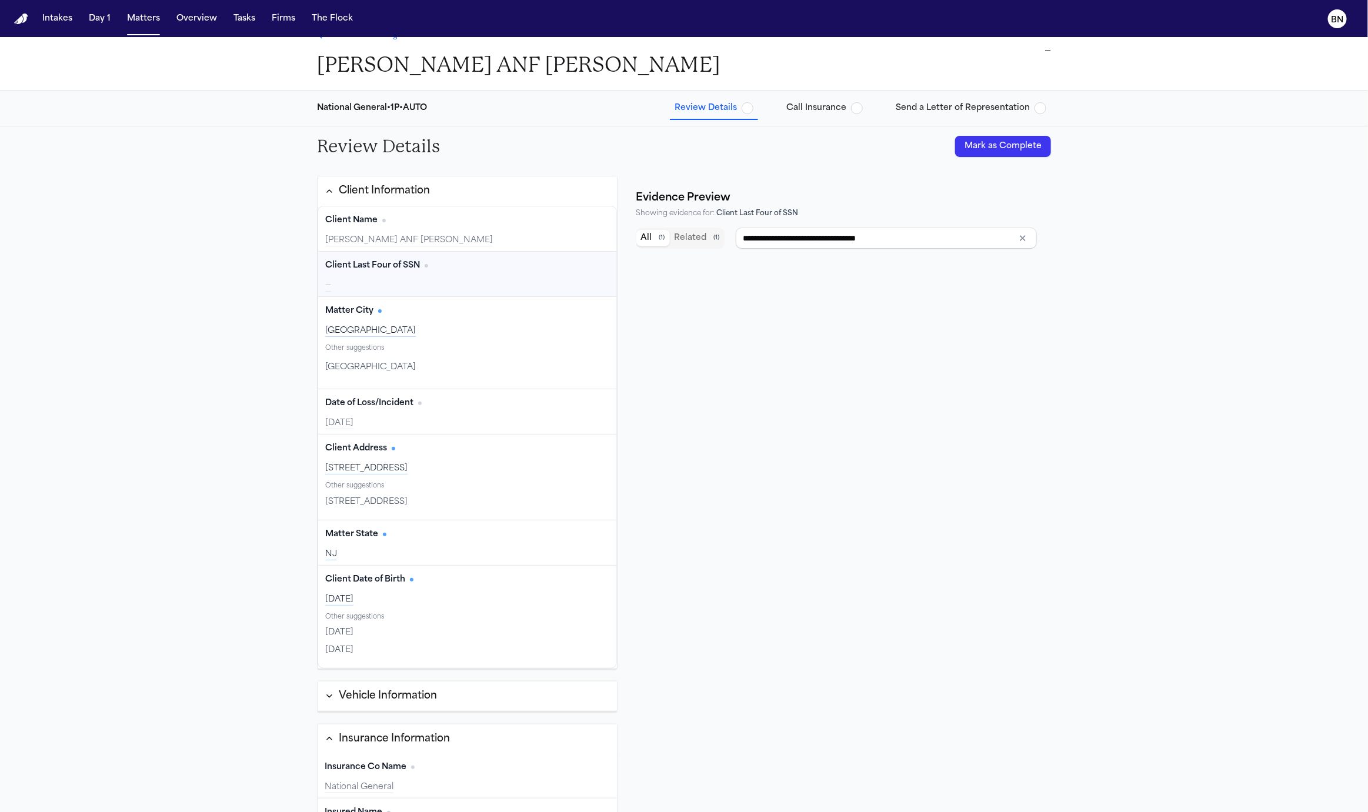
type input "**********"
click at [593, 216] on button "Edit" at bounding box center [594, 220] width 29 height 19
click at [835, 240] on input "**********" at bounding box center [886, 238] width 301 height 21
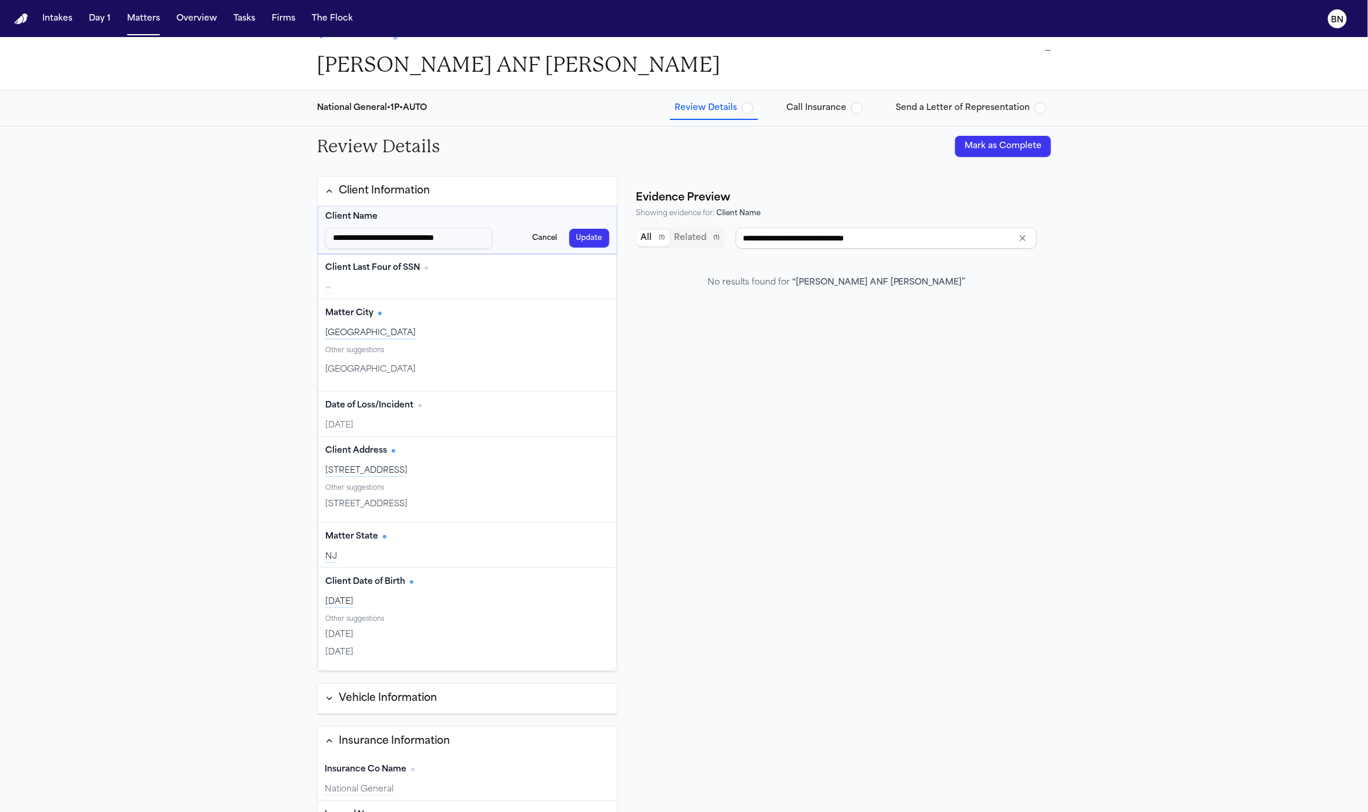
drag, startPoint x: 830, startPoint y: 239, endPoint x: 727, endPoint y: 239, distance: 102.9
click at [727, 239] on div "**********" at bounding box center [836, 238] width 400 height 21
click at [597, 231] on button "Update" at bounding box center [589, 238] width 40 height 19
type input "**********"
click at [528, 280] on div "—" at bounding box center [467, 286] width 284 height 12
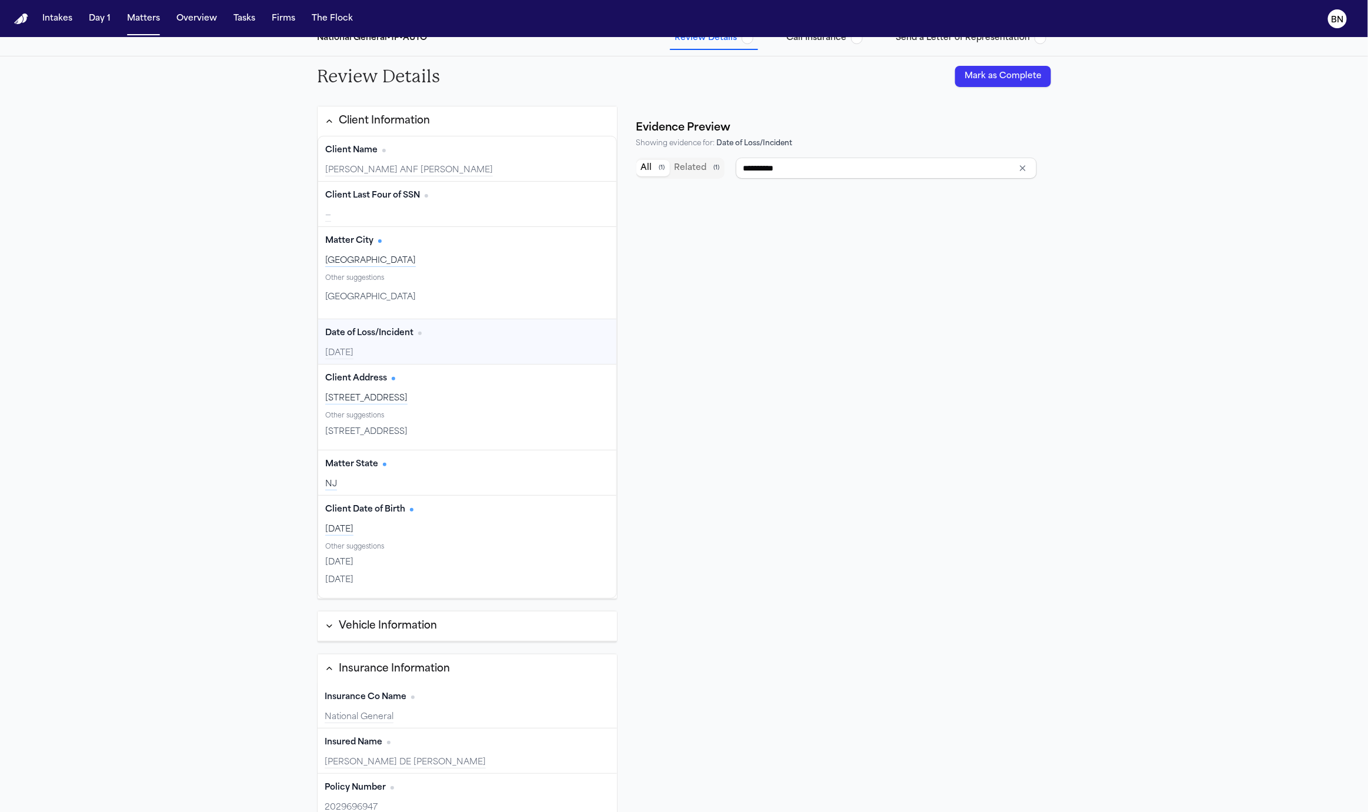
scroll to position [102, 0]
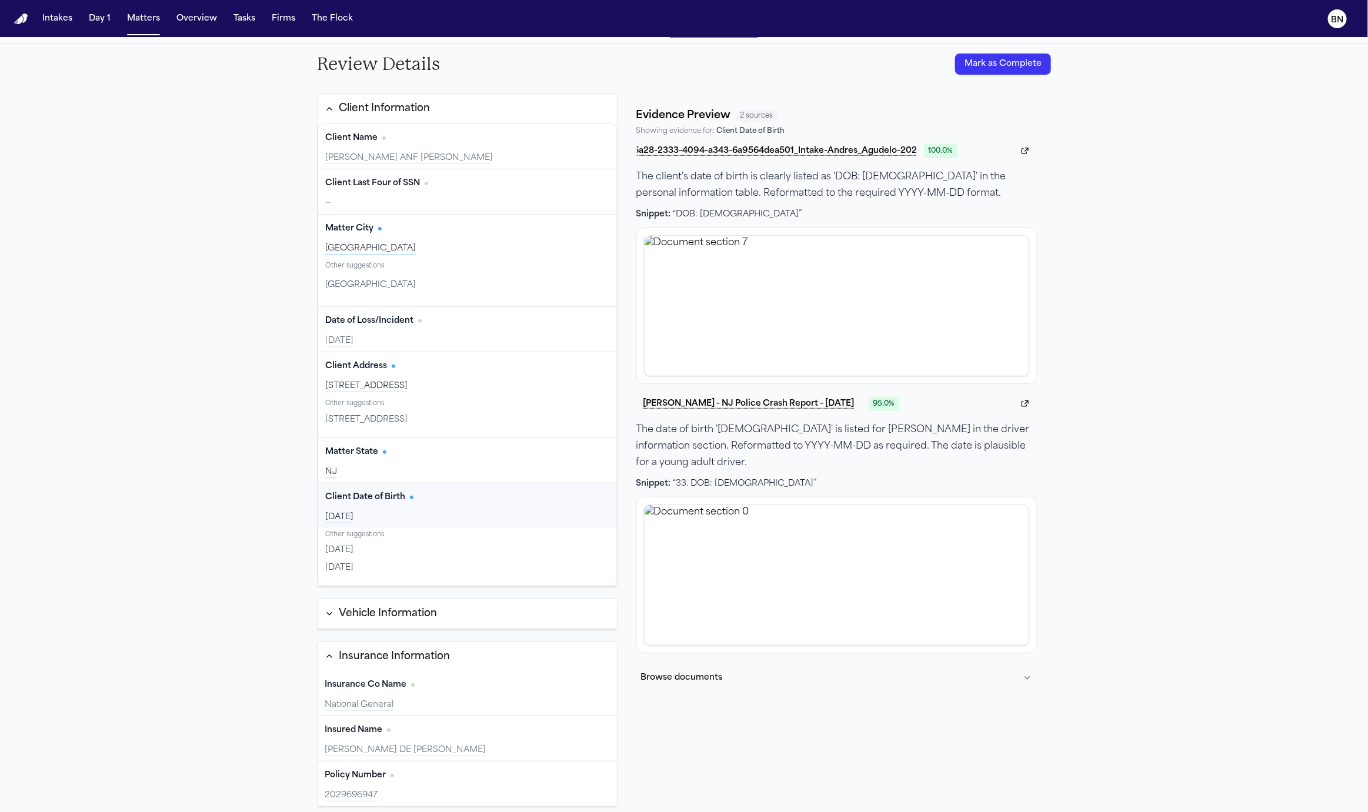
click at [448, 611] on button "Vehicle Information" at bounding box center [467, 614] width 299 height 30
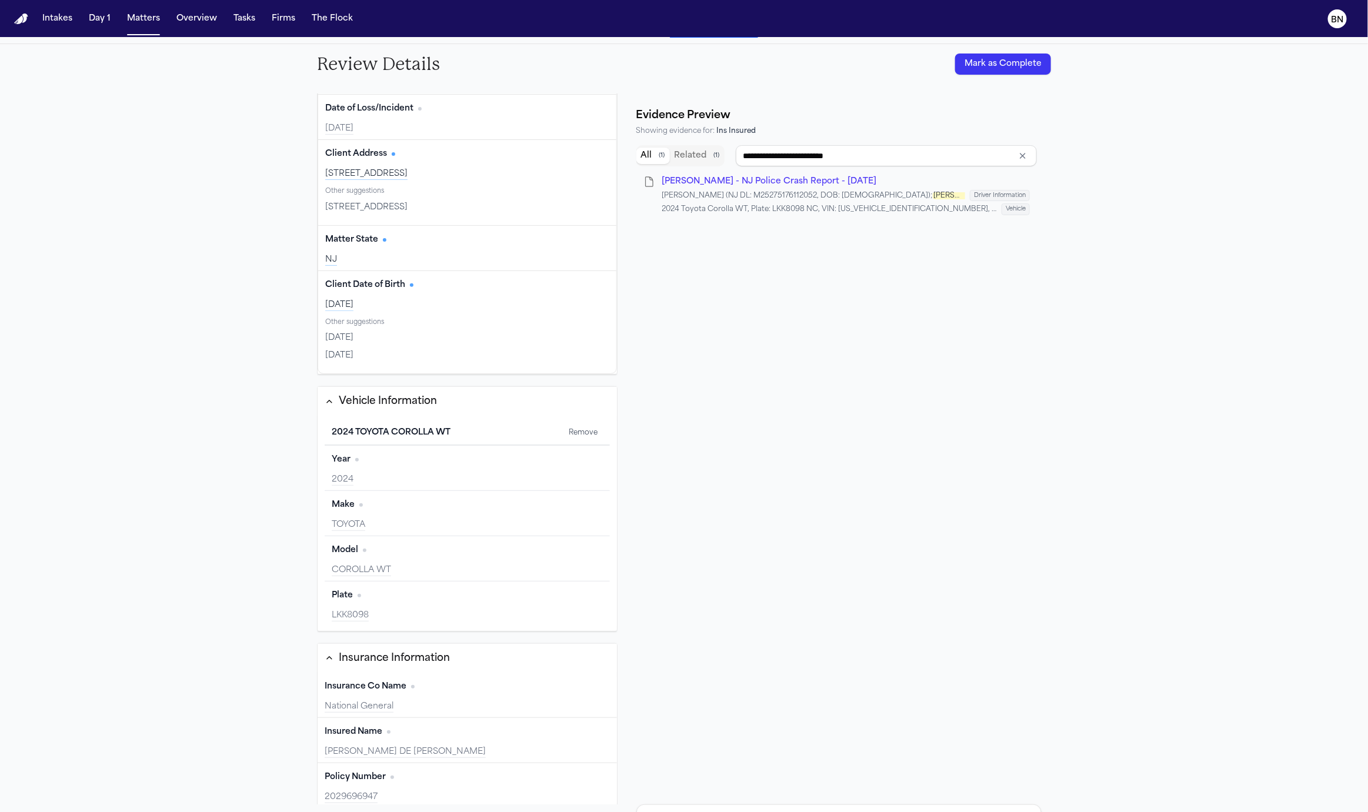
scroll to position [0, 0]
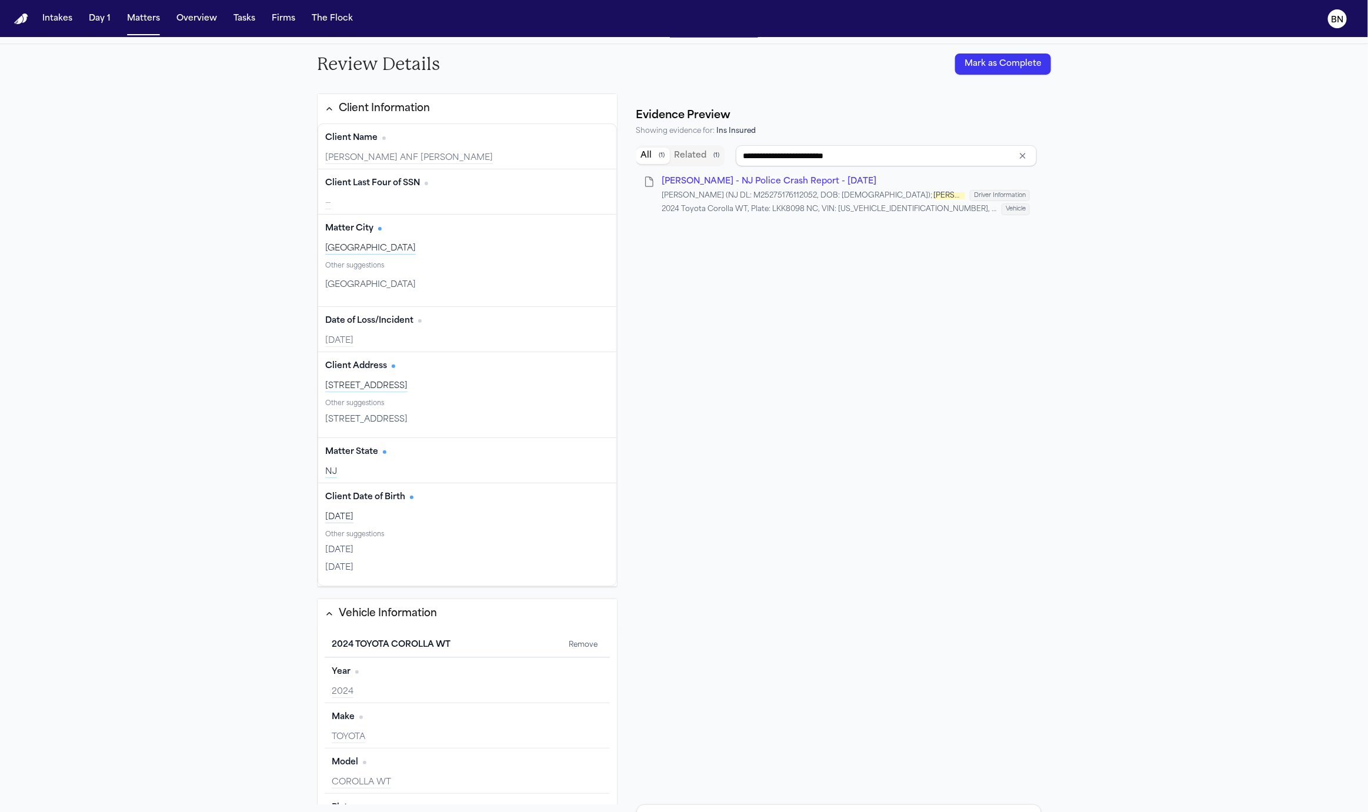
type input "**********"
click at [446, 149] on div "Client Name Edit Andres Agudelo ANF Arianna Agudelo" at bounding box center [467, 146] width 298 height 45
click at [592, 136] on button "Edit" at bounding box center [594, 138] width 29 height 19
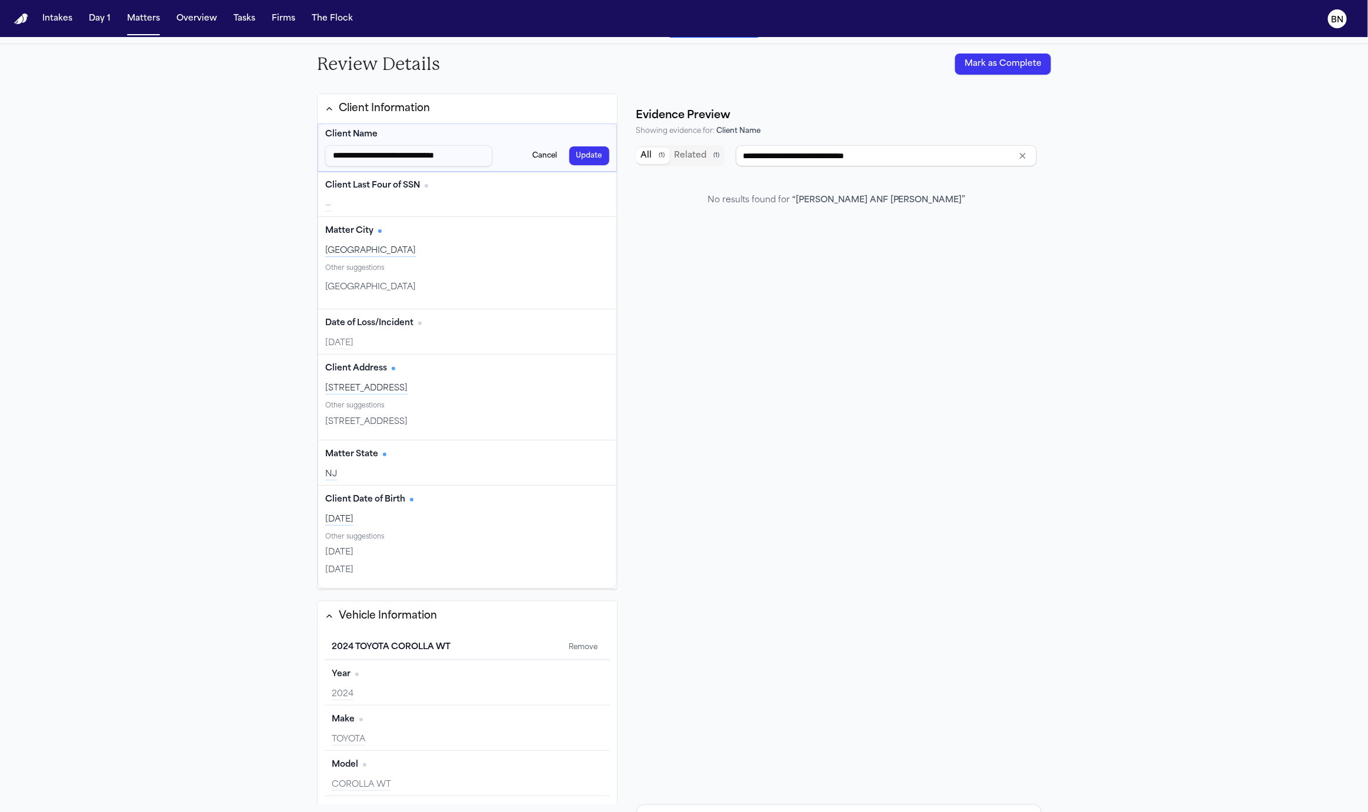
drag, startPoint x: 419, startPoint y: 152, endPoint x: 225, endPoint y: 152, distance: 194.0
click at [225, 152] on div "**********" at bounding box center [684, 429] width 1368 height 770
type input "**********"
click at [585, 151] on button "Update" at bounding box center [589, 155] width 40 height 19
type input "**********"
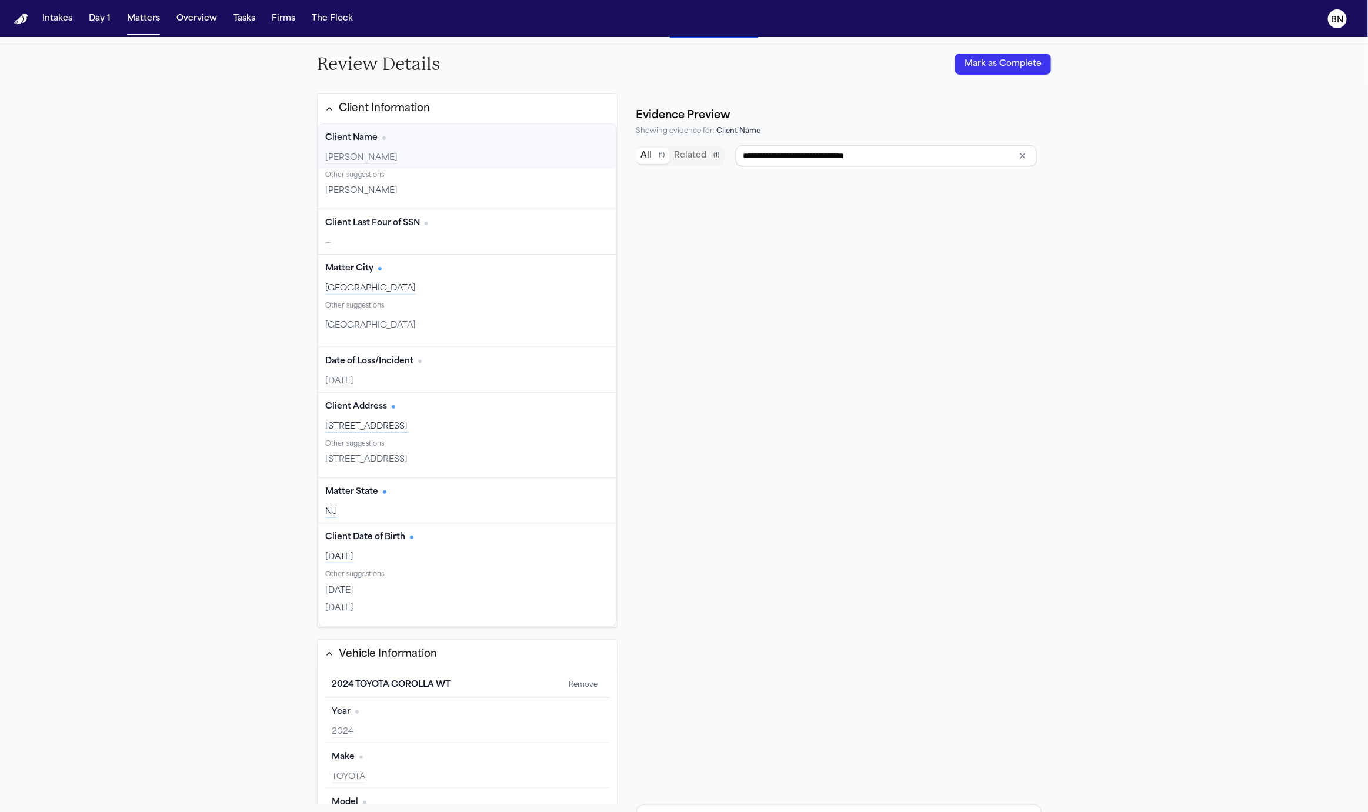
click at [405, 143] on div "Client Name Edit" at bounding box center [467, 138] width 284 height 19
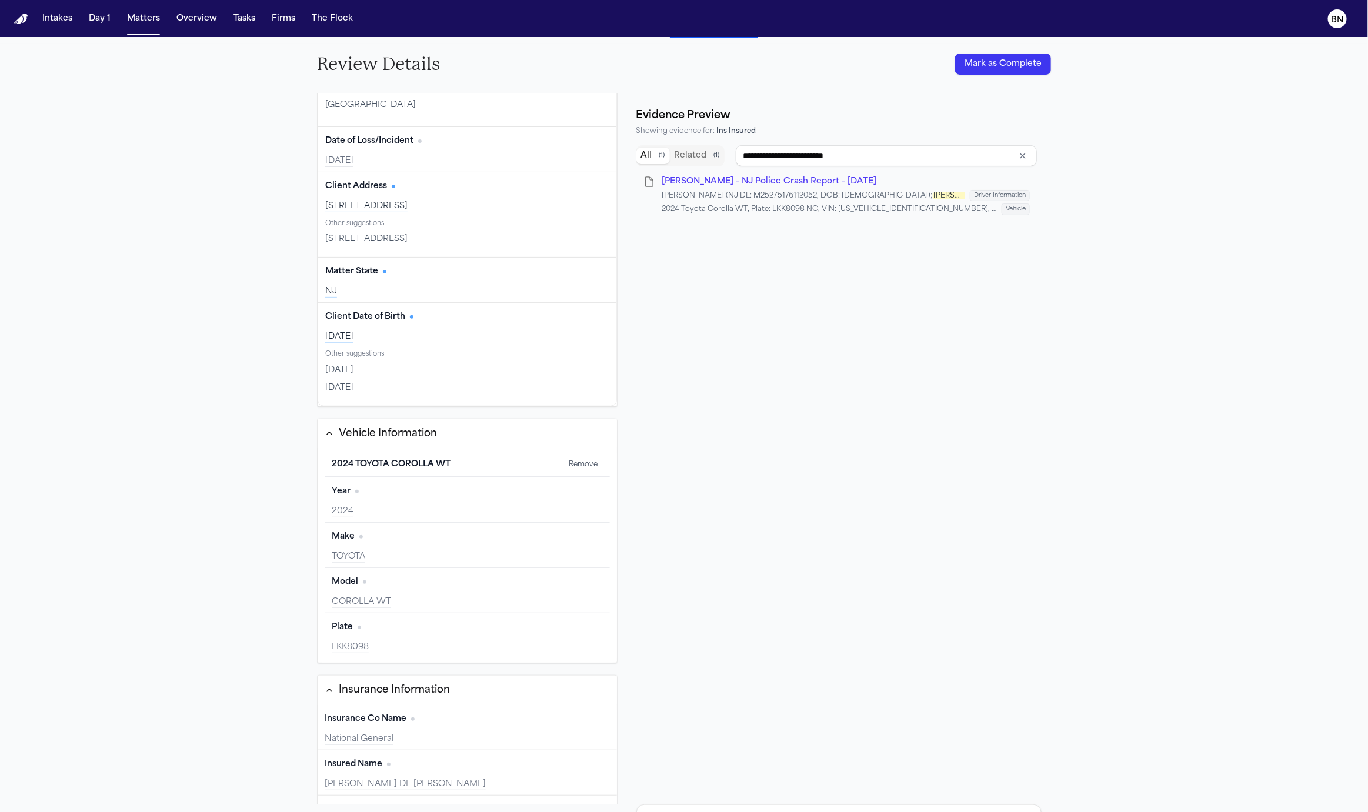
scroll to position [252, 0]
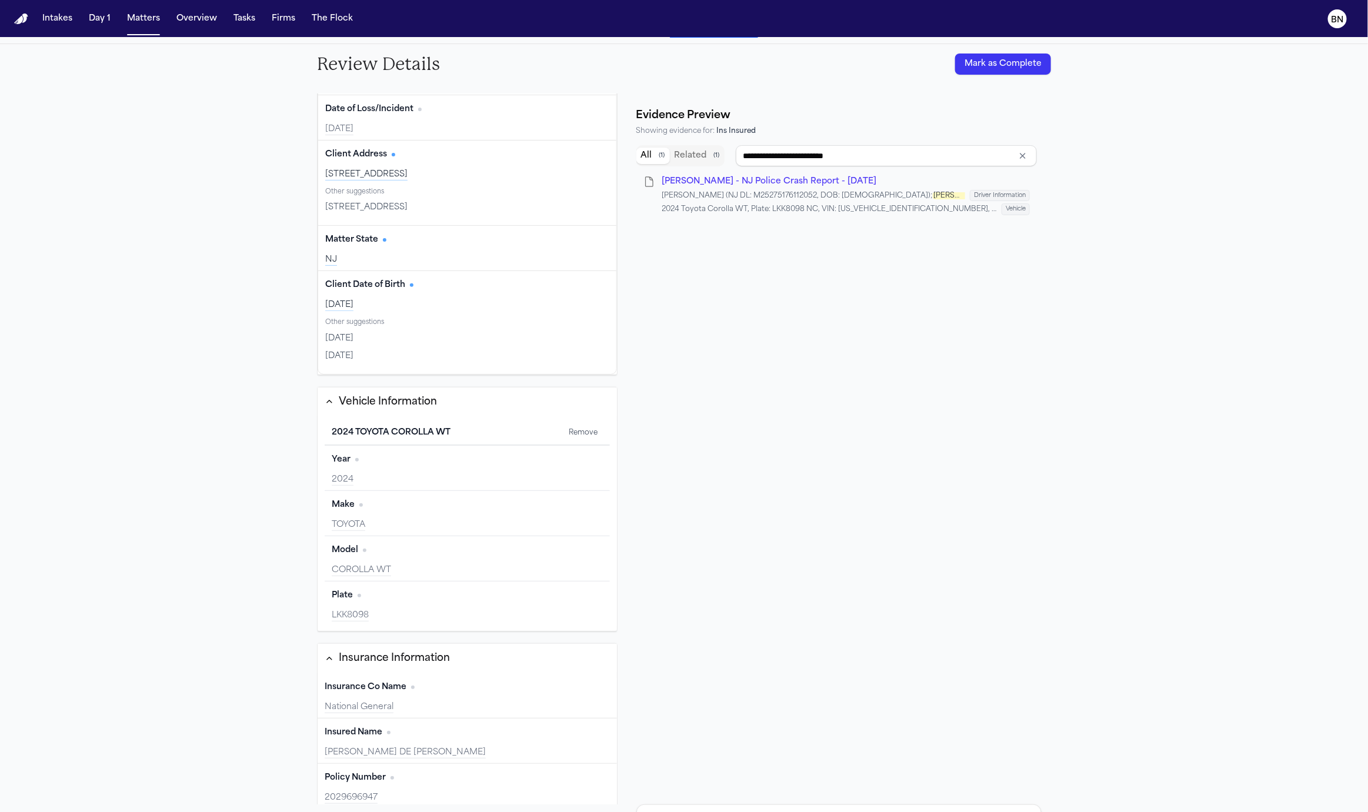
click at [459, 750] on div "ANDRES F AGUDELO DE LA PAVA" at bounding box center [467, 753] width 285 height 12
type input "**********"
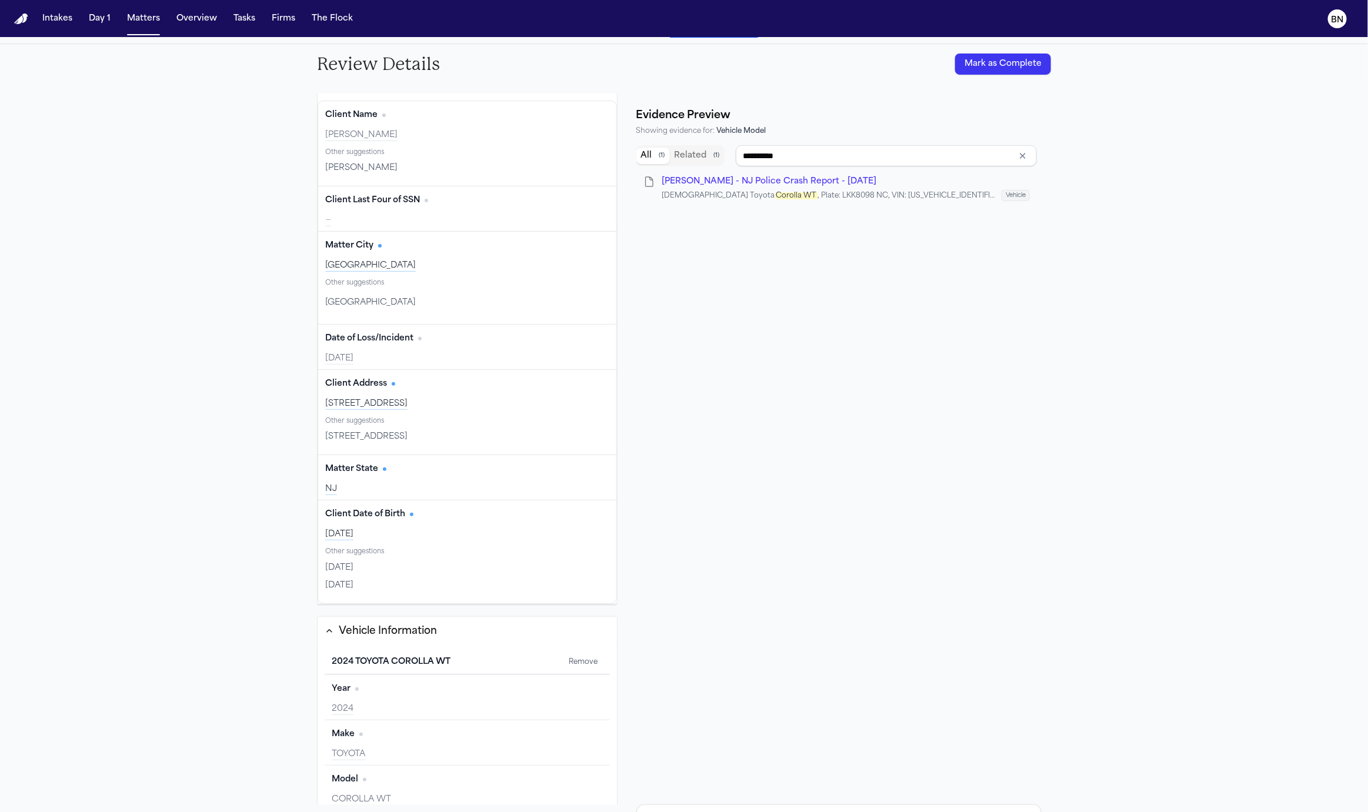
scroll to position [0, 0]
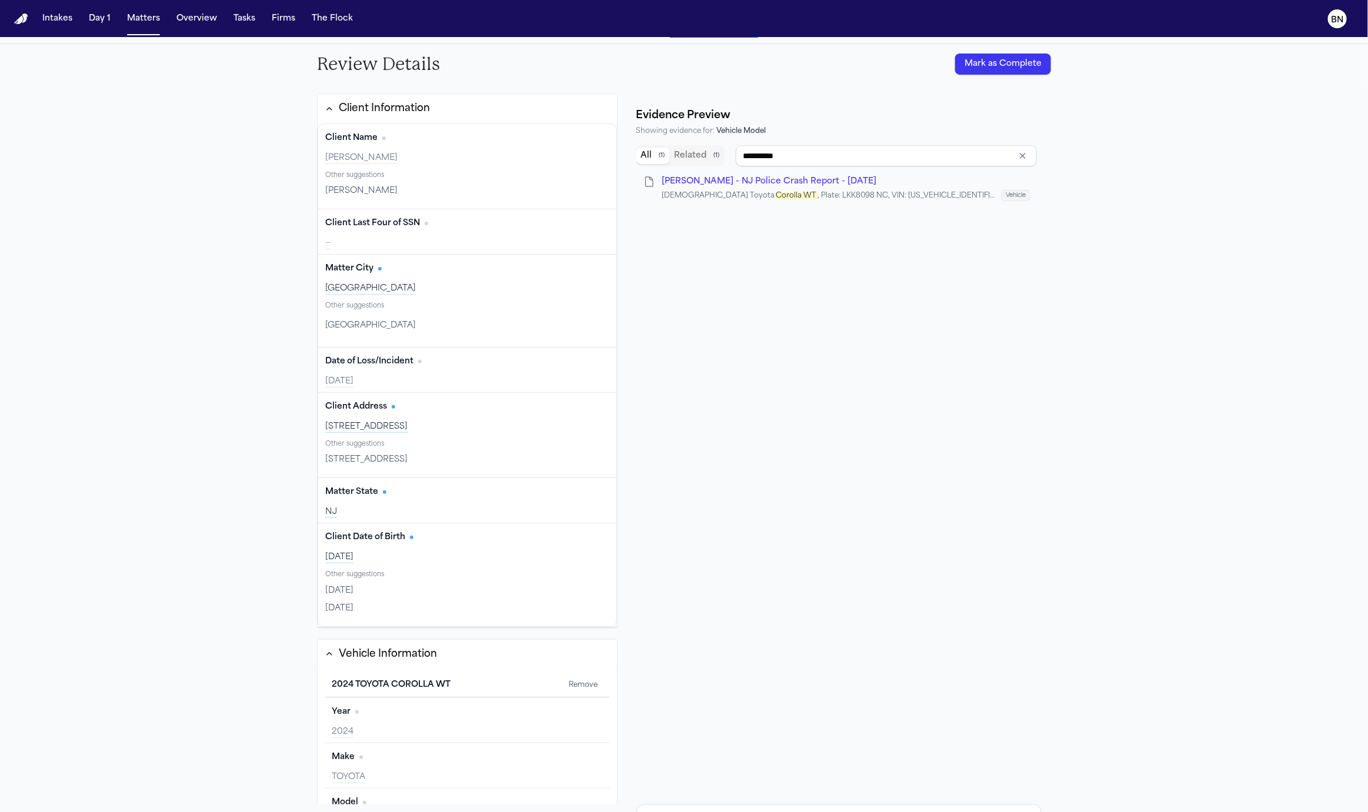
type input "******"
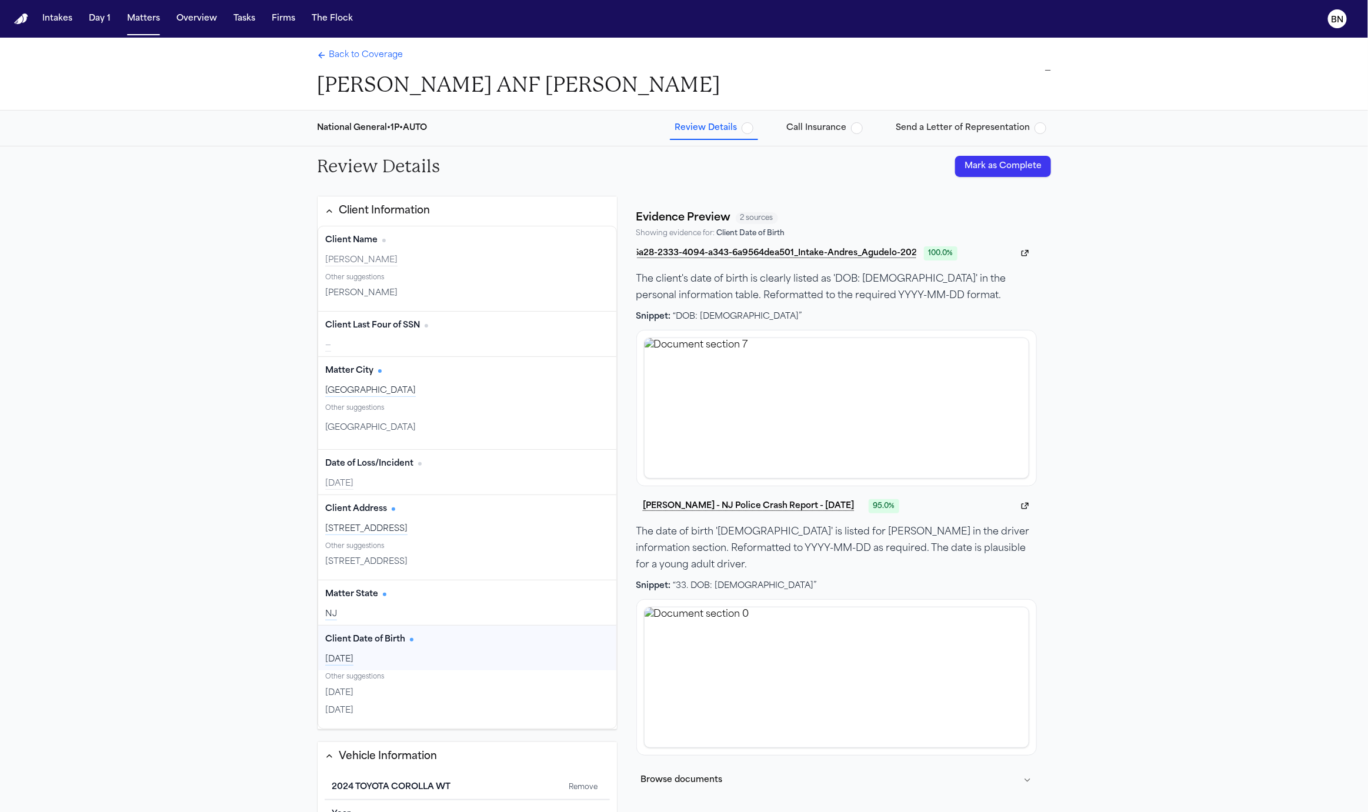
click at [1030, 165] on button "Mark as Complete" at bounding box center [1003, 166] width 96 height 21
click at [808, 129] on span "Call Insurance" at bounding box center [816, 128] width 60 height 12
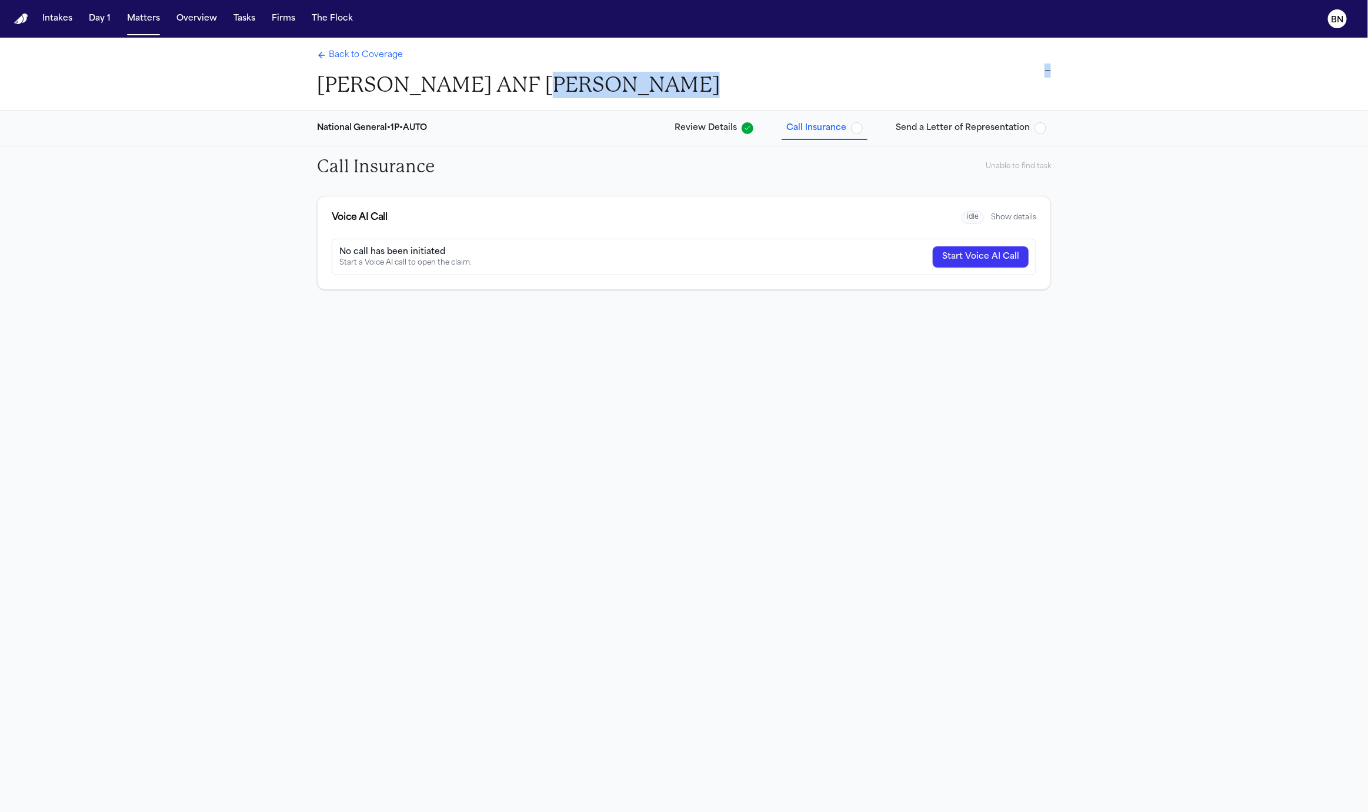
drag, startPoint x: 706, startPoint y: 85, endPoint x: 527, endPoint y: 76, distance: 178.9
click at [527, 76] on div "Back to Coverage Andres Agudelo ANF Arianna Agudelo —" at bounding box center [684, 74] width 753 height 72
click at [981, 74] on div "—" at bounding box center [895, 71] width 312 height 14
click at [926, 129] on span "Send a Letter of Representation" at bounding box center [963, 128] width 134 height 12
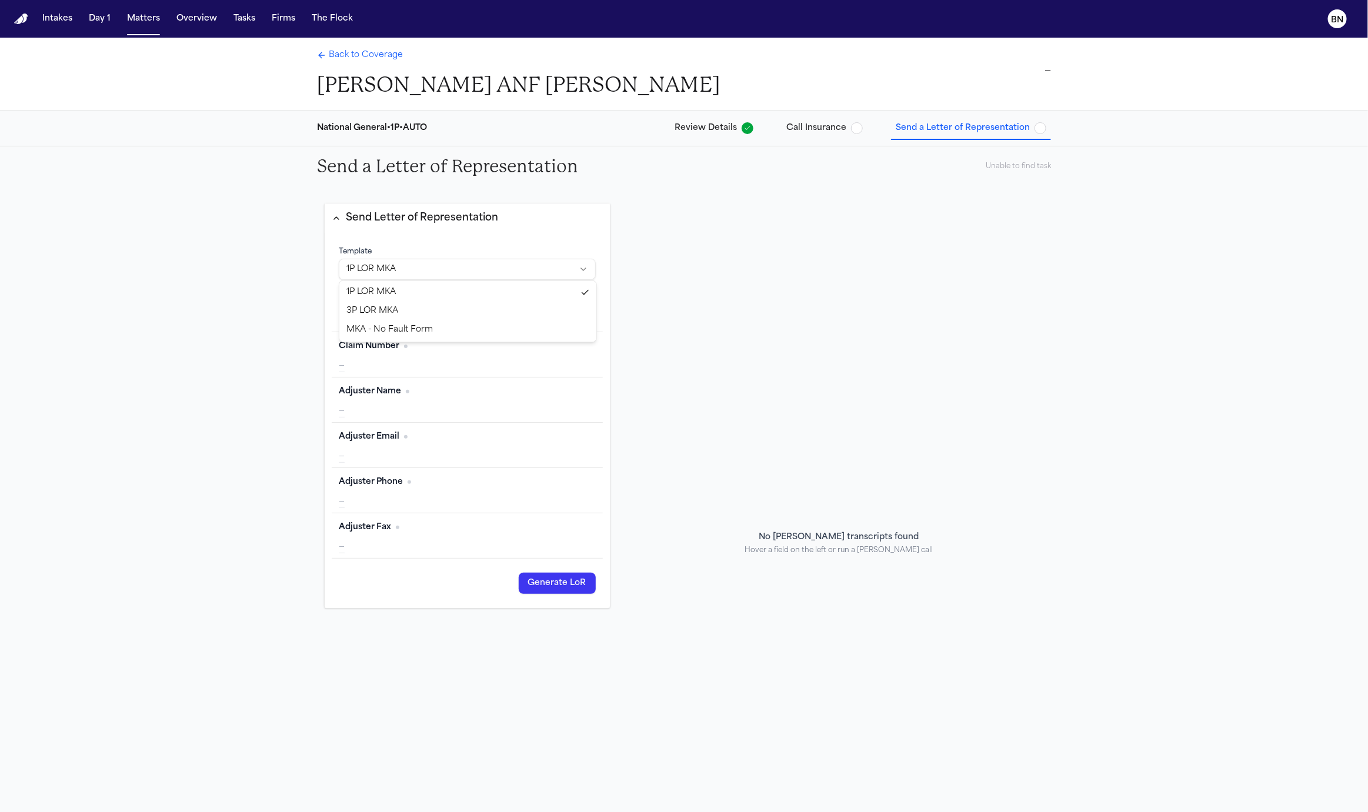
click at [529, 271] on html "Intakes Day 1 Matters Overview Tasks Firms The Flock BN Back to Coverage Andres…" at bounding box center [684, 406] width 1368 height 812
click at [649, 274] on html "Intakes Day 1 Matters Overview Tasks Firms The Flock BN Back to Coverage Andres…" at bounding box center [684, 406] width 1368 height 812
click at [475, 362] on div "—" at bounding box center [467, 366] width 257 height 12
click at [361, 59] on span "Back to Coverage" at bounding box center [366, 55] width 74 height 12
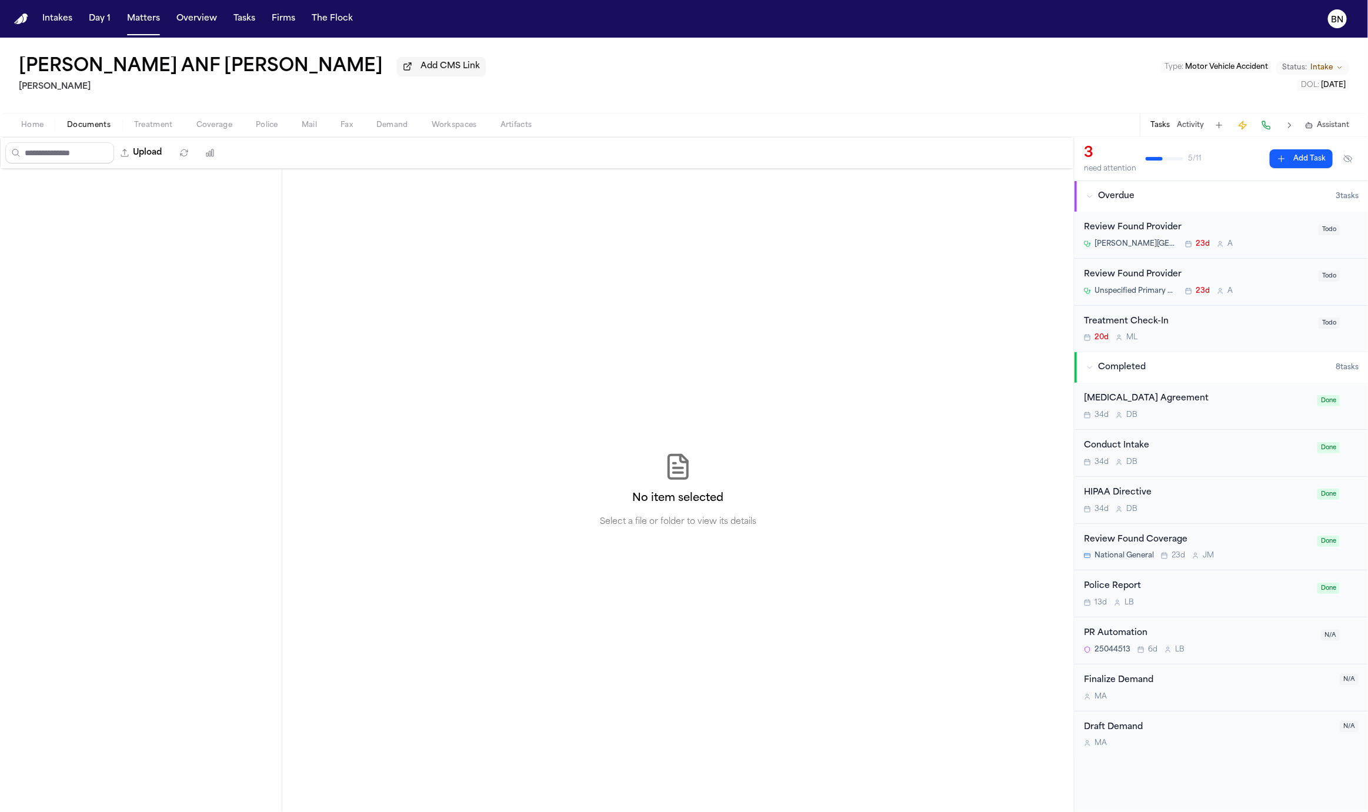
click at [100, 130] on span "Documents" at bounding box center [89, 125] width 44 height 9
click at [111, 242] on div "Insurance Information" at bounding box center [141, 234] width 282 height 19
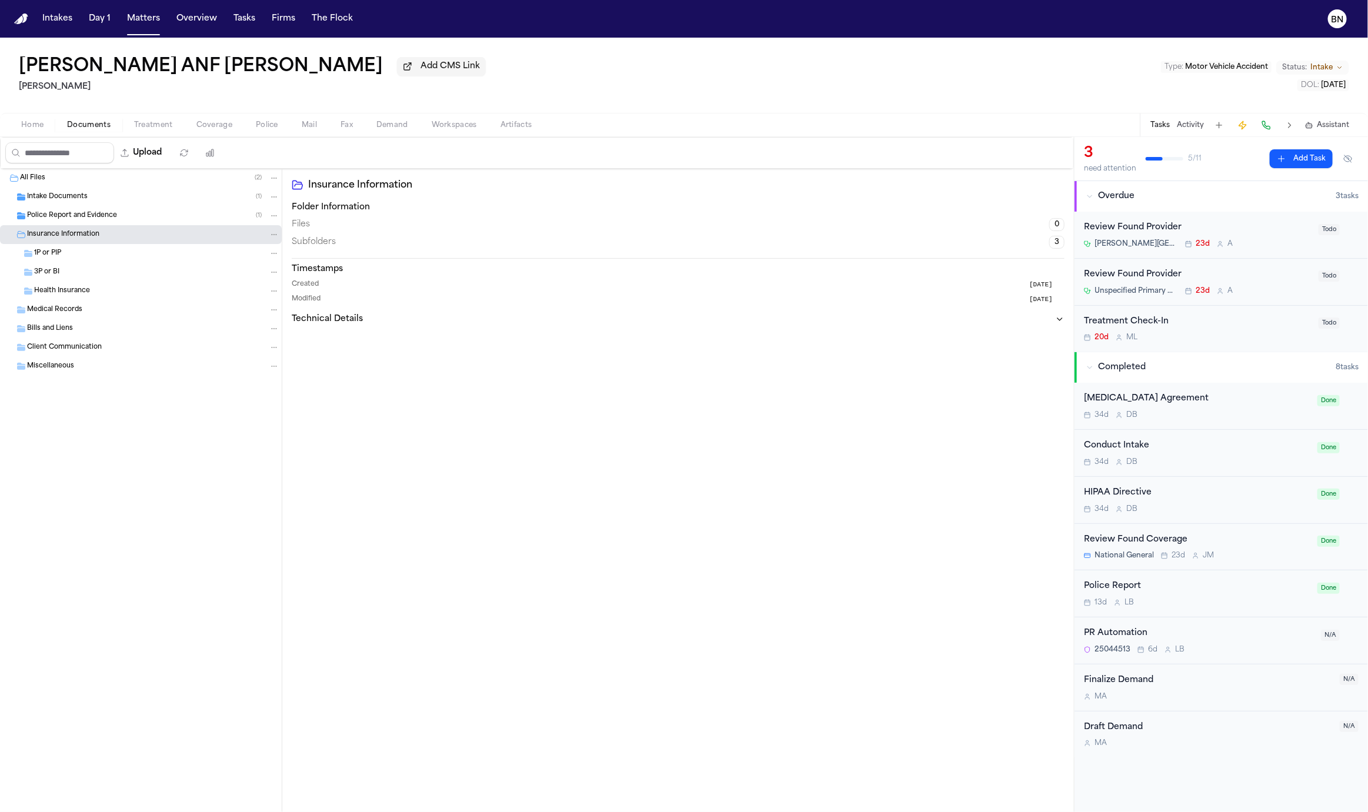
click at [113, 256] on div "1P or PIP" at bounding box center [156, 253] width 245 height 11
click at [216, 128] on span "Coverage" at bounding box center [214, 125] width 36 height 9
click at [253, 124] on button "Police" at bounding box center [267, 125] width 46 height 14
click at [235, 125] on button "Coverage" at bounding box center [214, 125] width 59 height 14
click at [231, 125] on span "Coverage" at bounding box center [214, 125] width 36 height 9
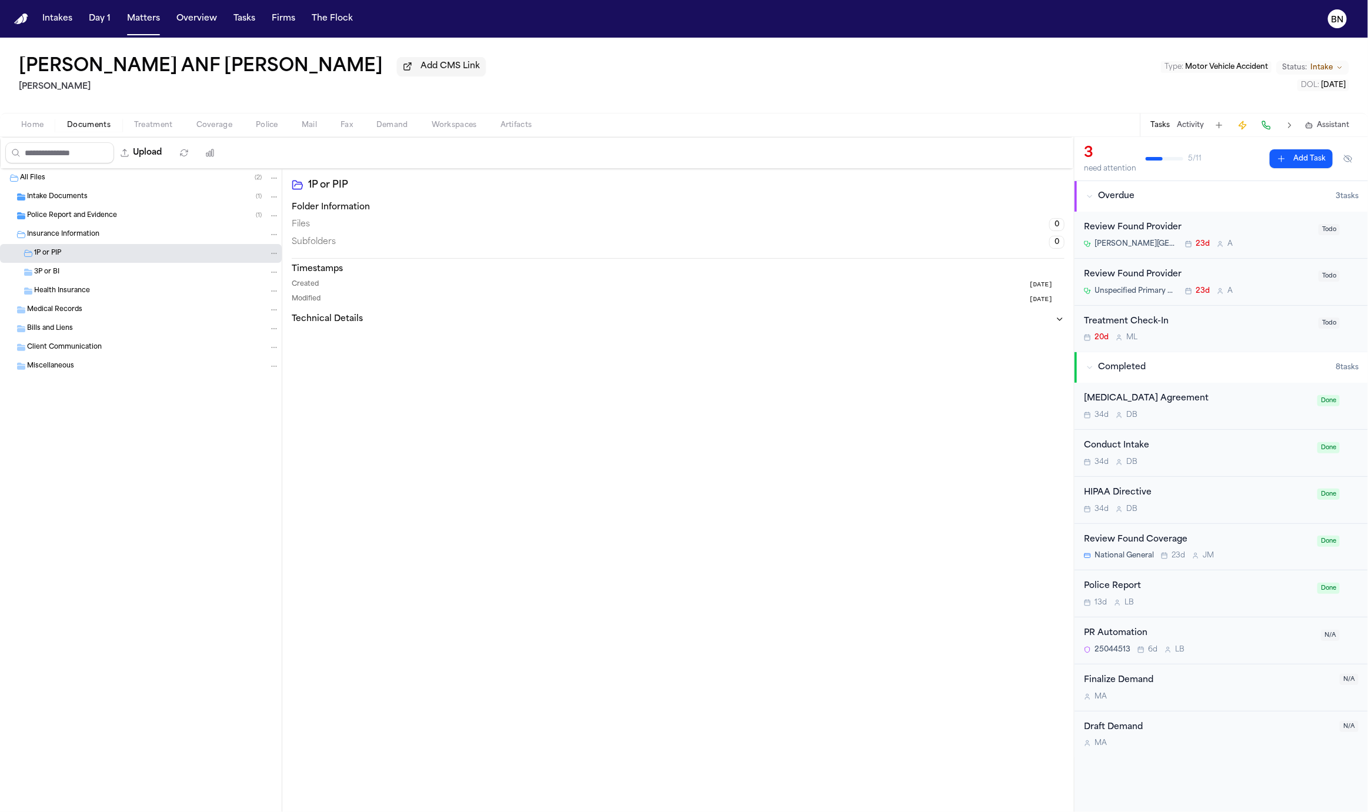
click at [215, 125] on span "Coverage" at bounding box center [214, 125] width 36 height 9
click at [128, 125] on button "Treatment" at bounding box center [153, 125] width 62 height 14
click at [155, 125] on span "Treatment" at bounding box center [153, 125] width 39 height 9
click at [196, 123] on span "Coverage" at bounding box center [214, 125] width 36 height 9
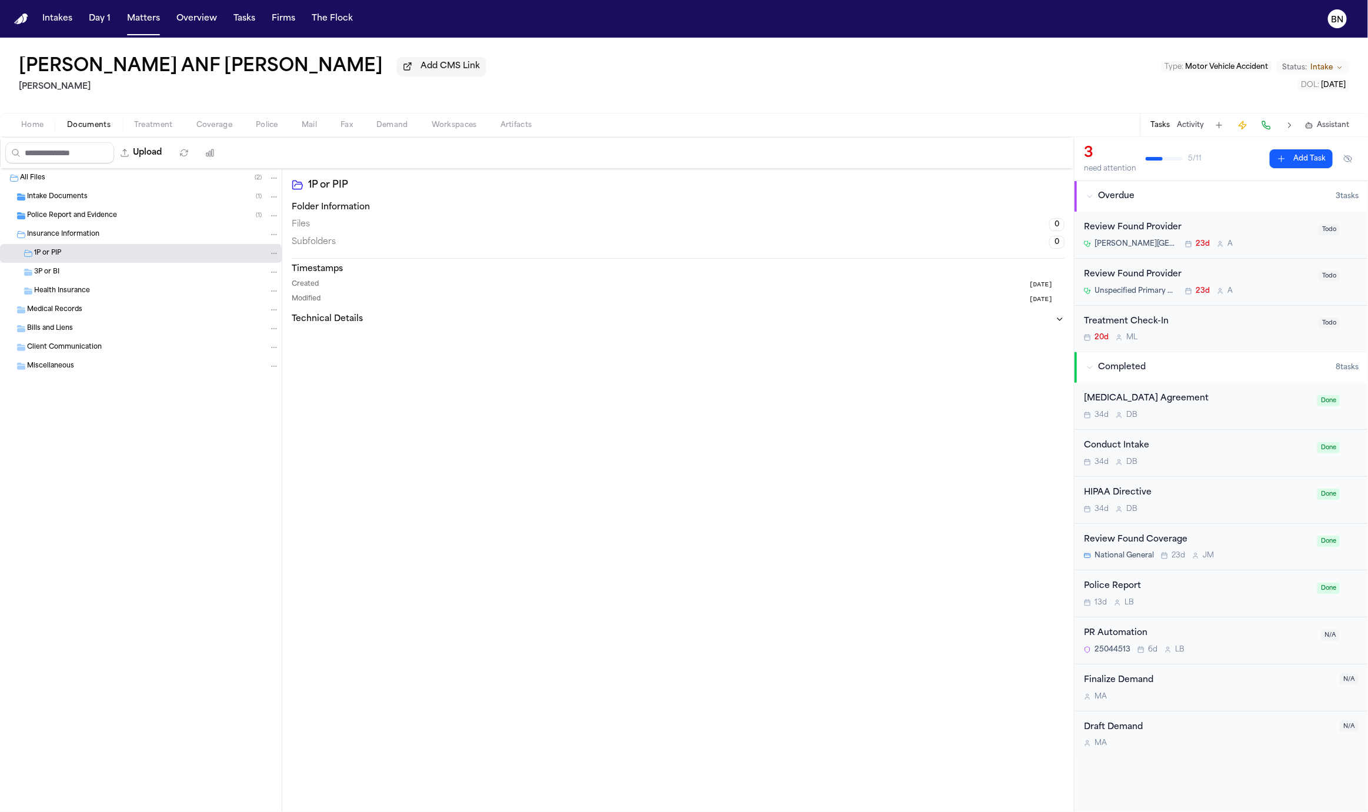
click at [200, 123] on span "Coverage" at bounding box center [214, 125] width 36 height 9
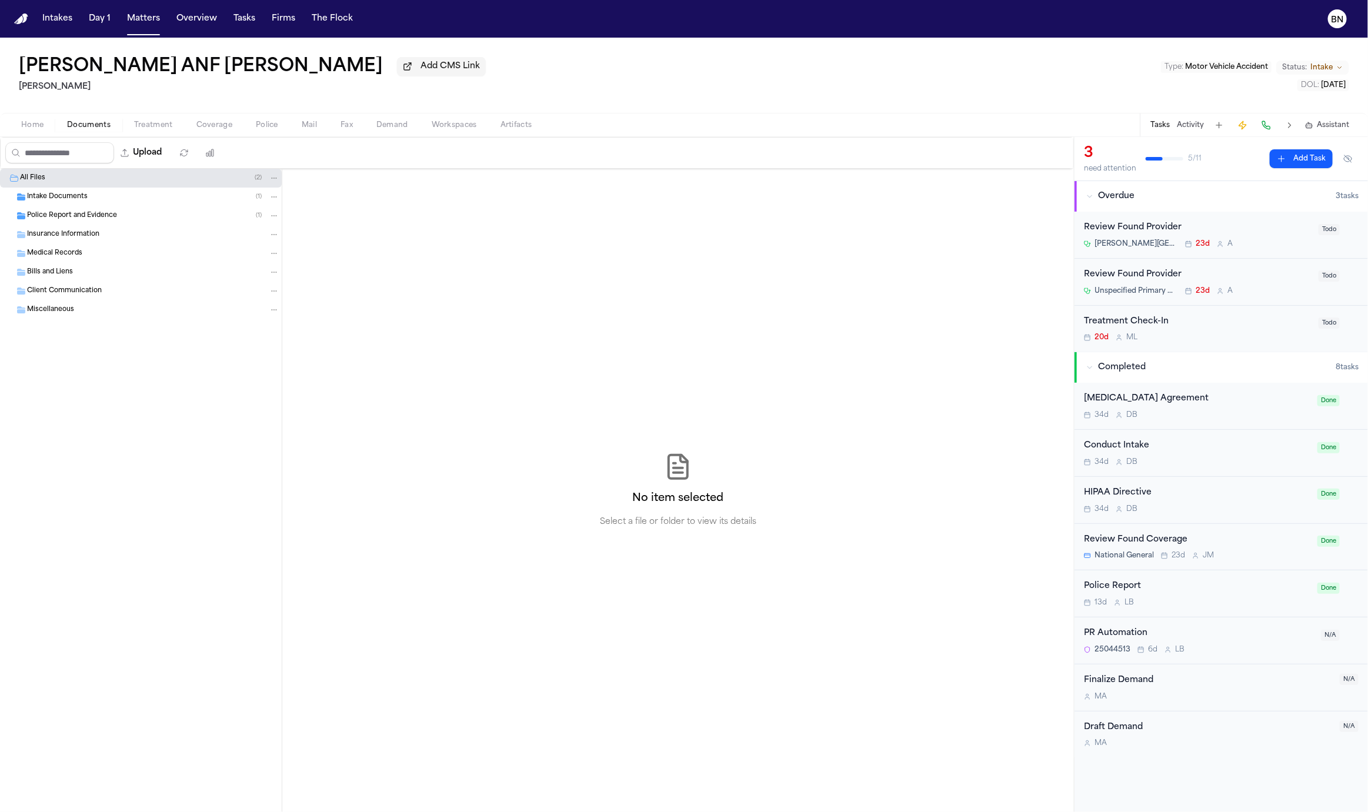
click at [102, 129] on span "Documents" at bounding box center [89, 125] width 44 height 9
click at [97, 254] on div "Medical Records" at bounding box center [153, 253] width 252 height 11
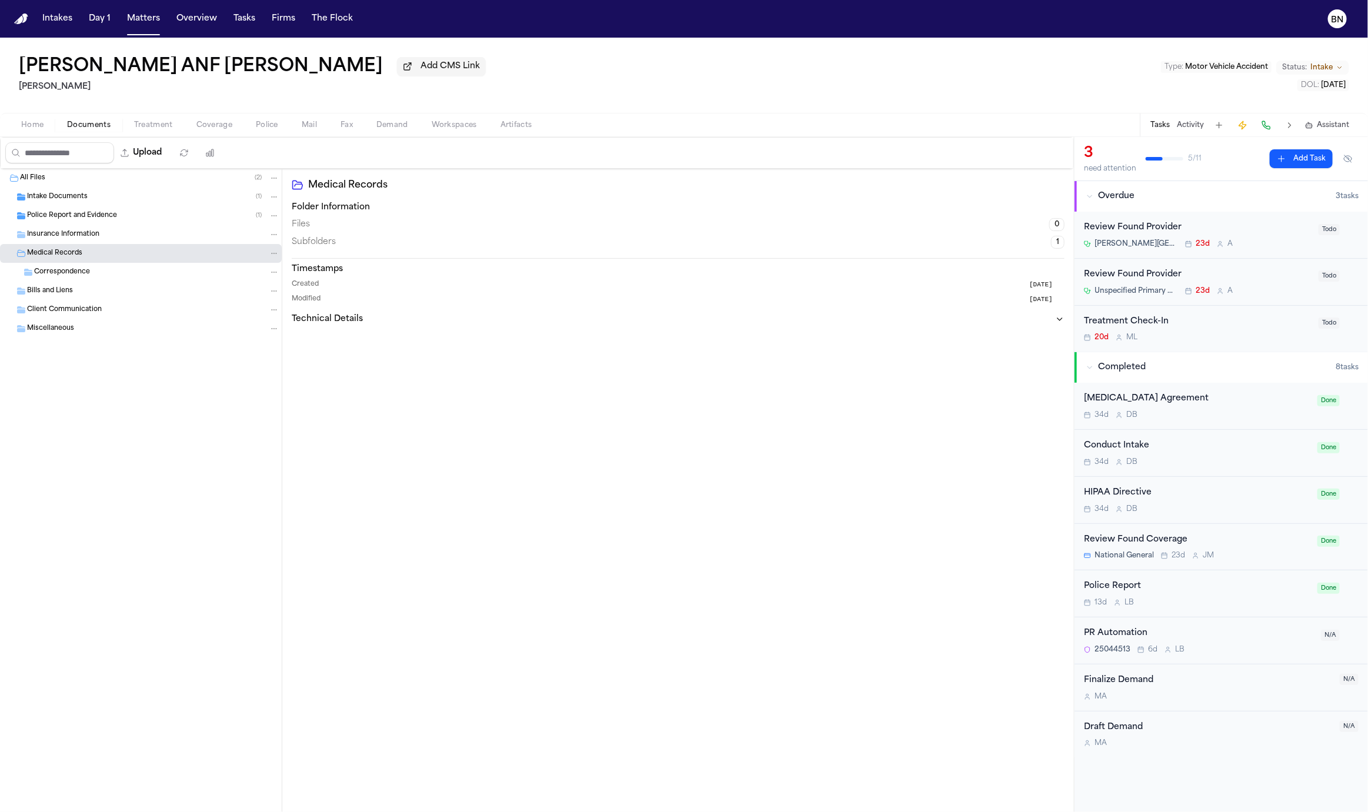
click at [102, 239] on div "Insurance Information" at bounding box center [153, 234] width 252 height 11
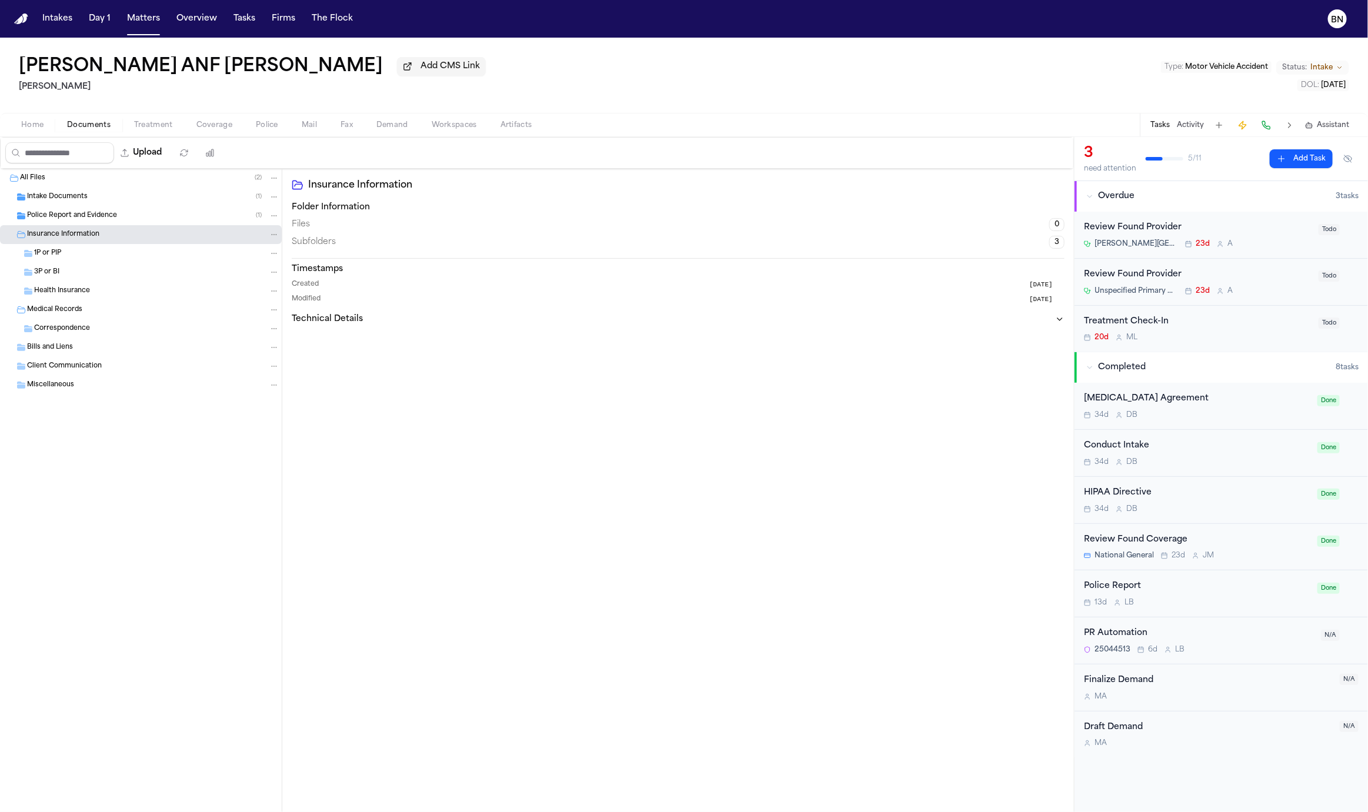
click at [216, 130] on span "Coverage" at bounding box center [214, 125] width 36 height 9
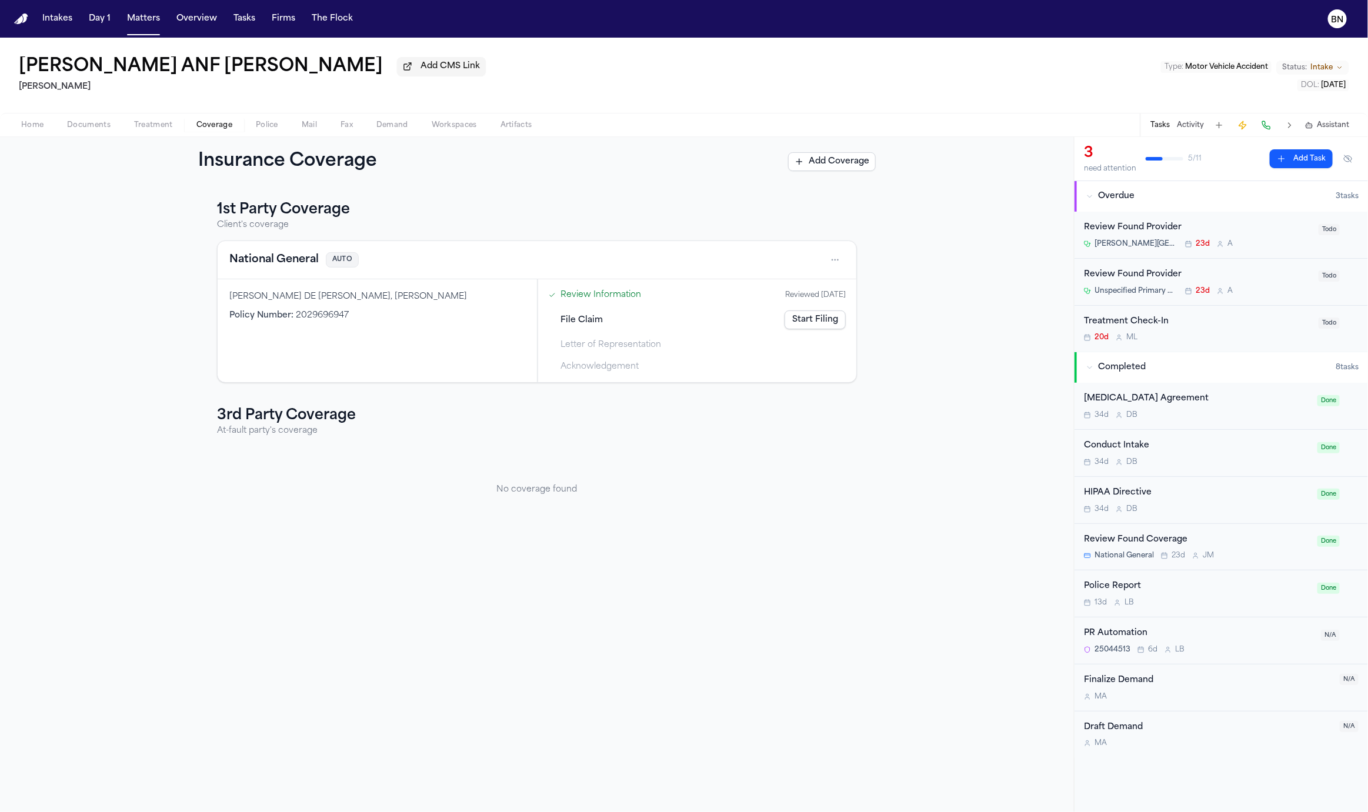
click at [622, 349] on span "Letter of Representation" at bounding box center [610, 345] width 101 height 12
click at [589, 316] on span "File Claim" at bounding box center [581, 320] width 42 height 12
click at [808, 324] on link "Start Filing" at bounding box center [814, 319] width 61 height 19
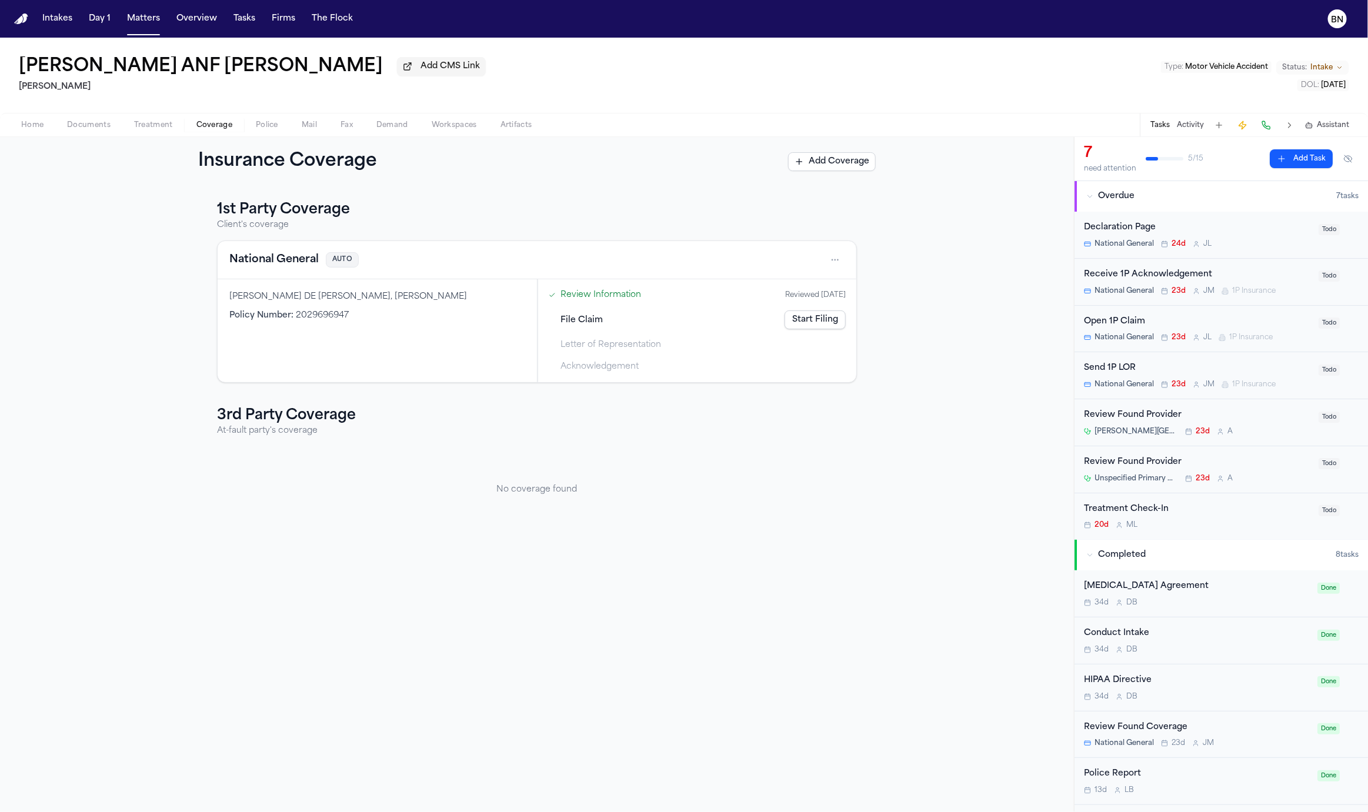
click at [813, 323] on link "Start Filing" at bounding box center [814, 319] width 61 height 19
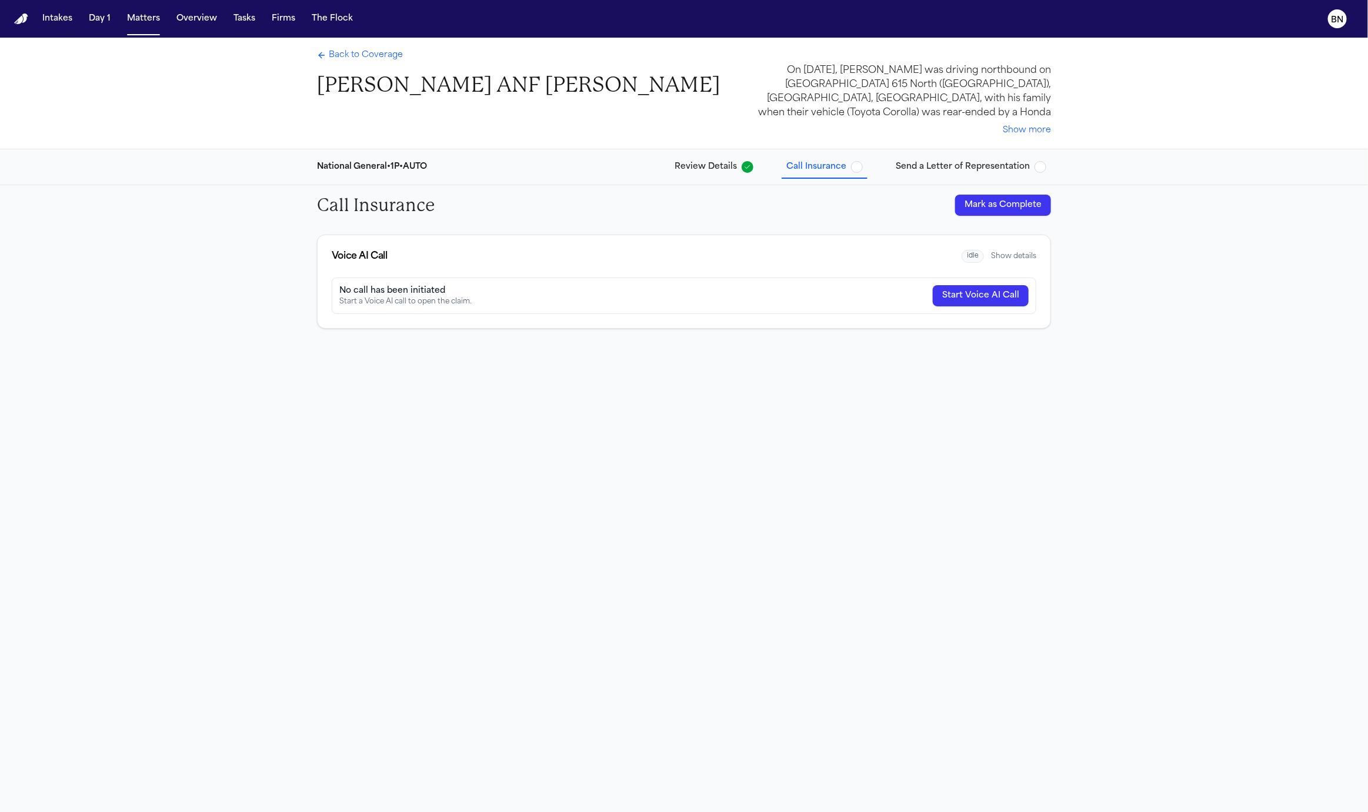
click at [928, 167] on span "Send a Letter of Representation" at bounding box center [963, 167] width 134 height 12
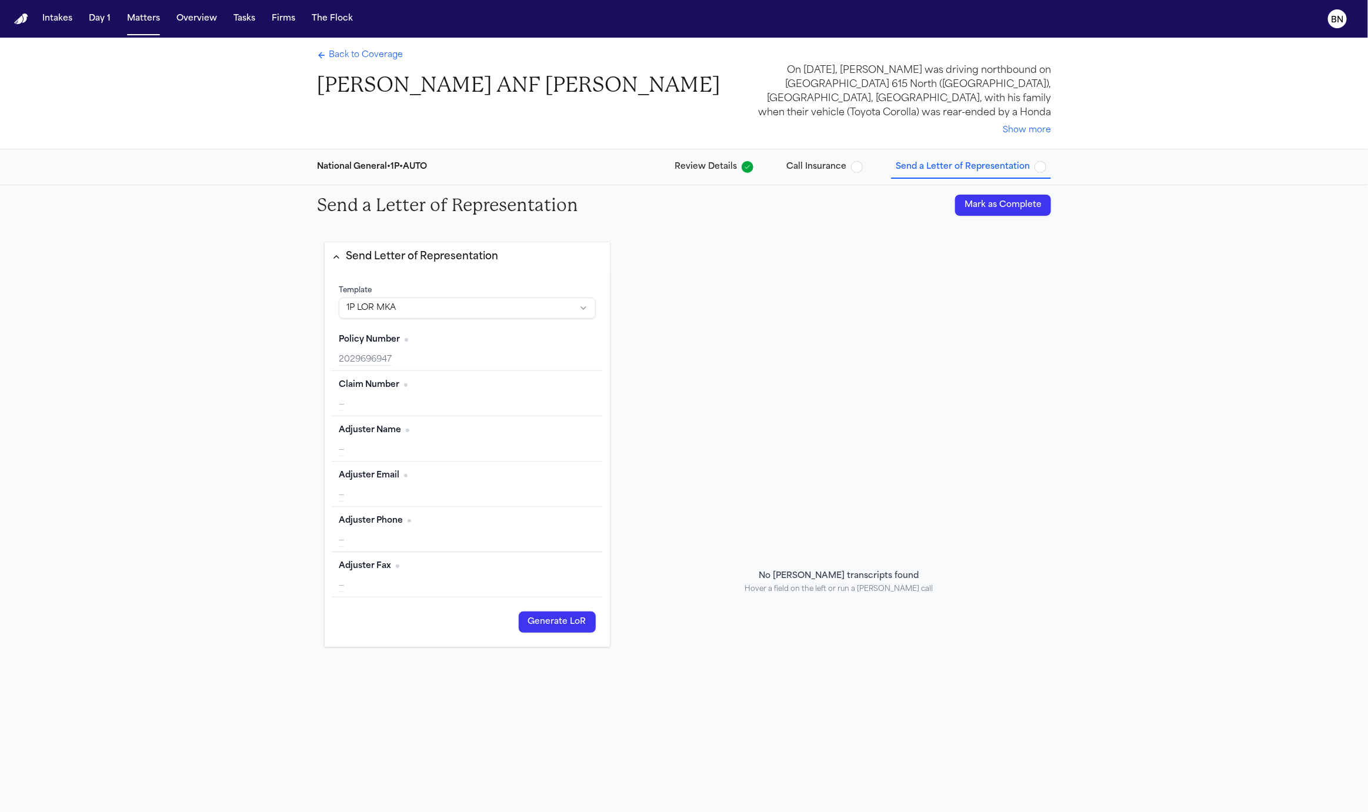
click at [397, 402] on div "—" at bounding box center [467, 405] width 257 height 12
click at [596, 391] on div "Claim Number Edit —" at bounding box center [467, 393] width 271 height 45
click at [579, 386] on button "Edit" at bounding box center [580, 385] width 29 height 19
type input "**********"
click at [577, 407] on button "Update" at bounding box center [576, 402] width 40 height 19
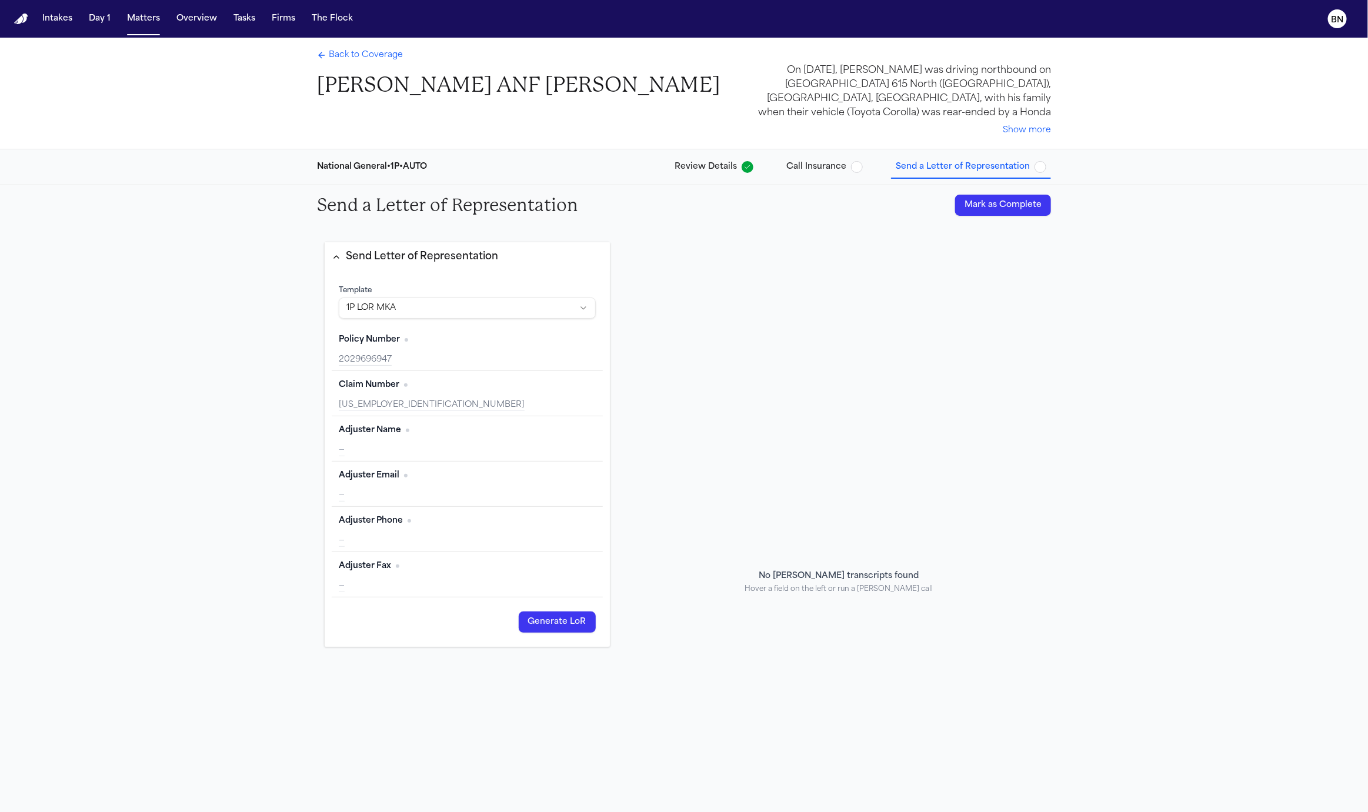
click at [491, 452] on div "—" at bounding box center [467, 451] width 257 height 12
click at [582, 432] on button "Edit" at bounding box center [580, 430] width 29 height 19
paste input "**********"
type input "**********"
click at [582, 451] on button "Update" at bounding box center [576, 448] width 40 height 19
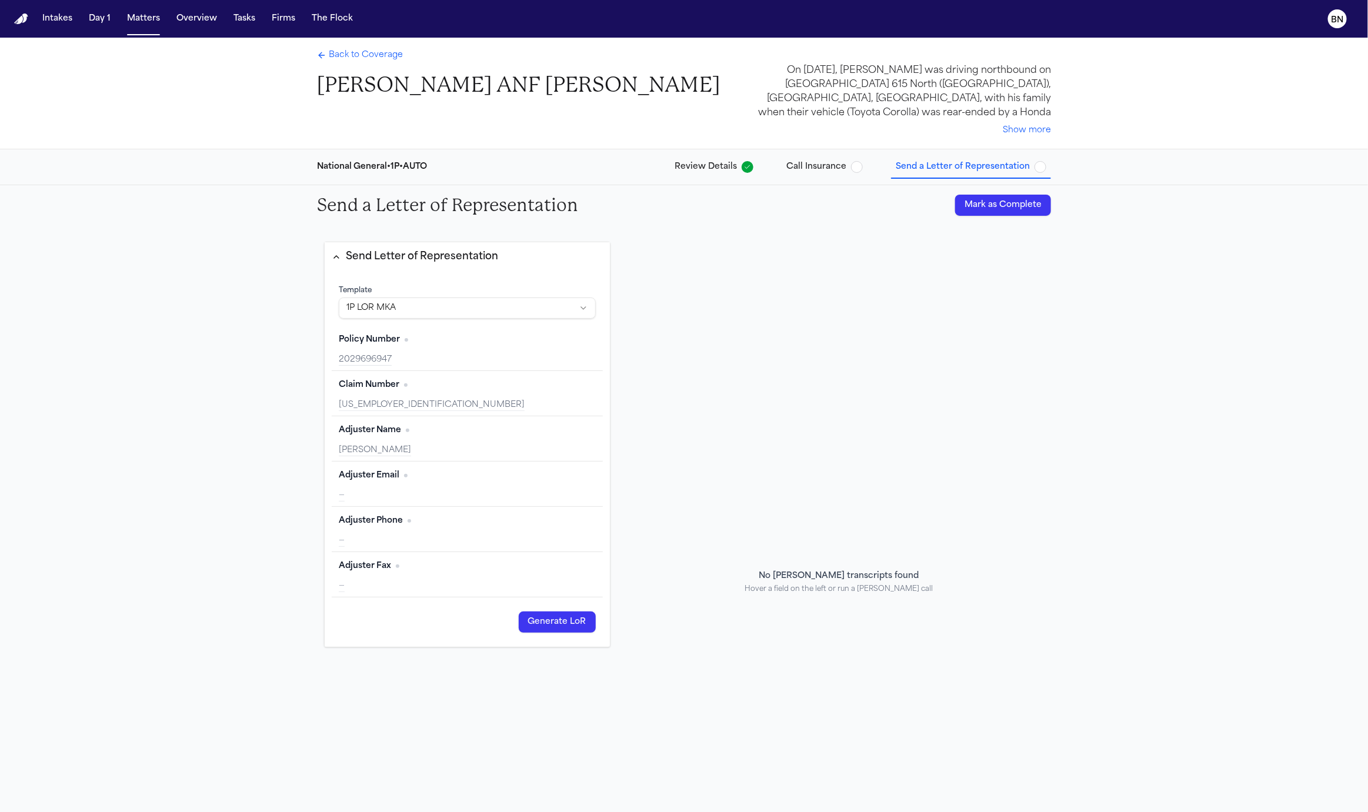
click at [449, 490] on div "—" at bounding box center [467, 496] width 257 height 12
click at [507, 563] on div "Adjuster Fax Edit" at bounding box center [467, 566] width 257 height 19
click at [435, 582] on div "—" at bounding box center [467, 586] width 257 height 12
click at [586, 561] on button "Edit" at bounding box center [580, 566] width 29 height 19
type input "**********"
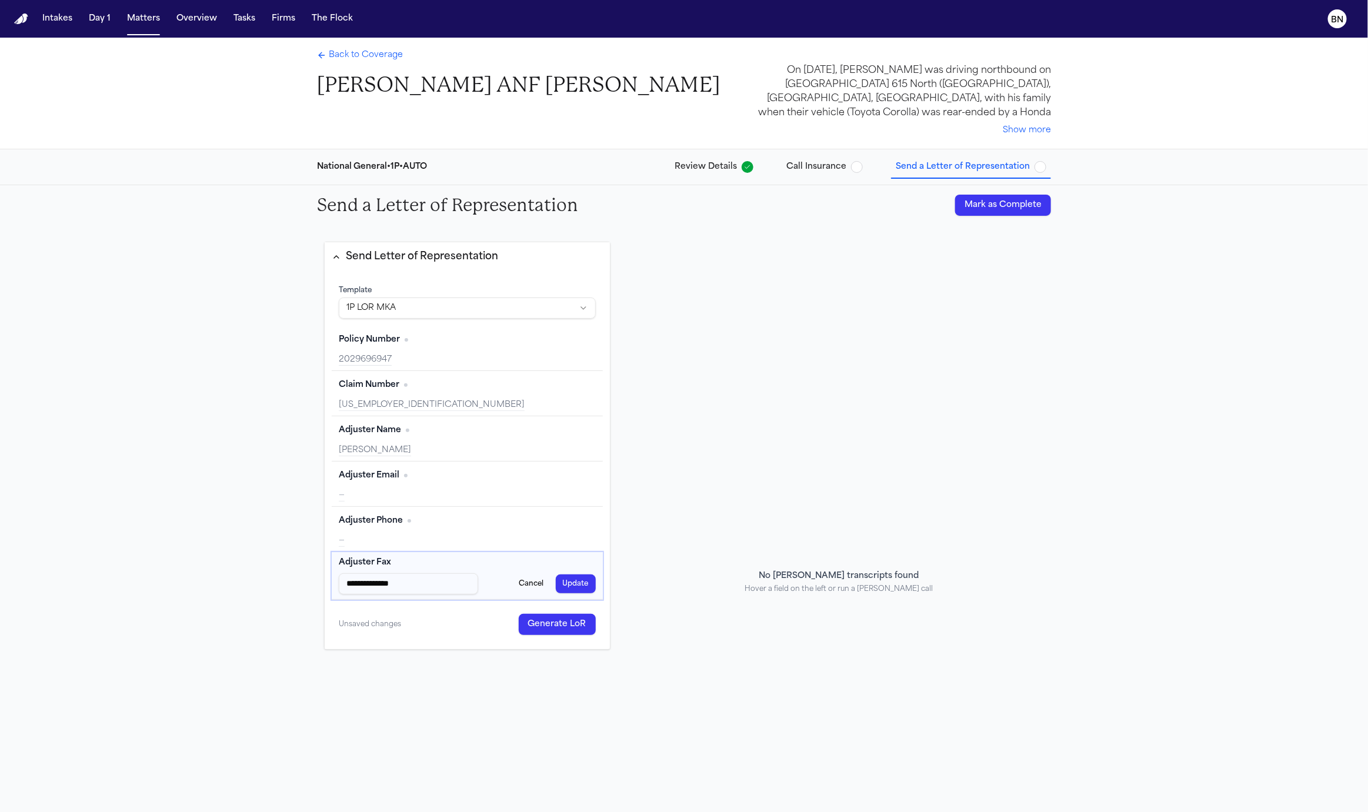
click at [584, 580] on button "Update" at bounding box center [576, 583] width 40 height 19
click at [562, 632] on div "Generate LoR" at bounding box center [467, 621] width 271 height 35
click at [568, 620] on button "Generate LoR" at bounding box center [557, 622] width 77 height 21
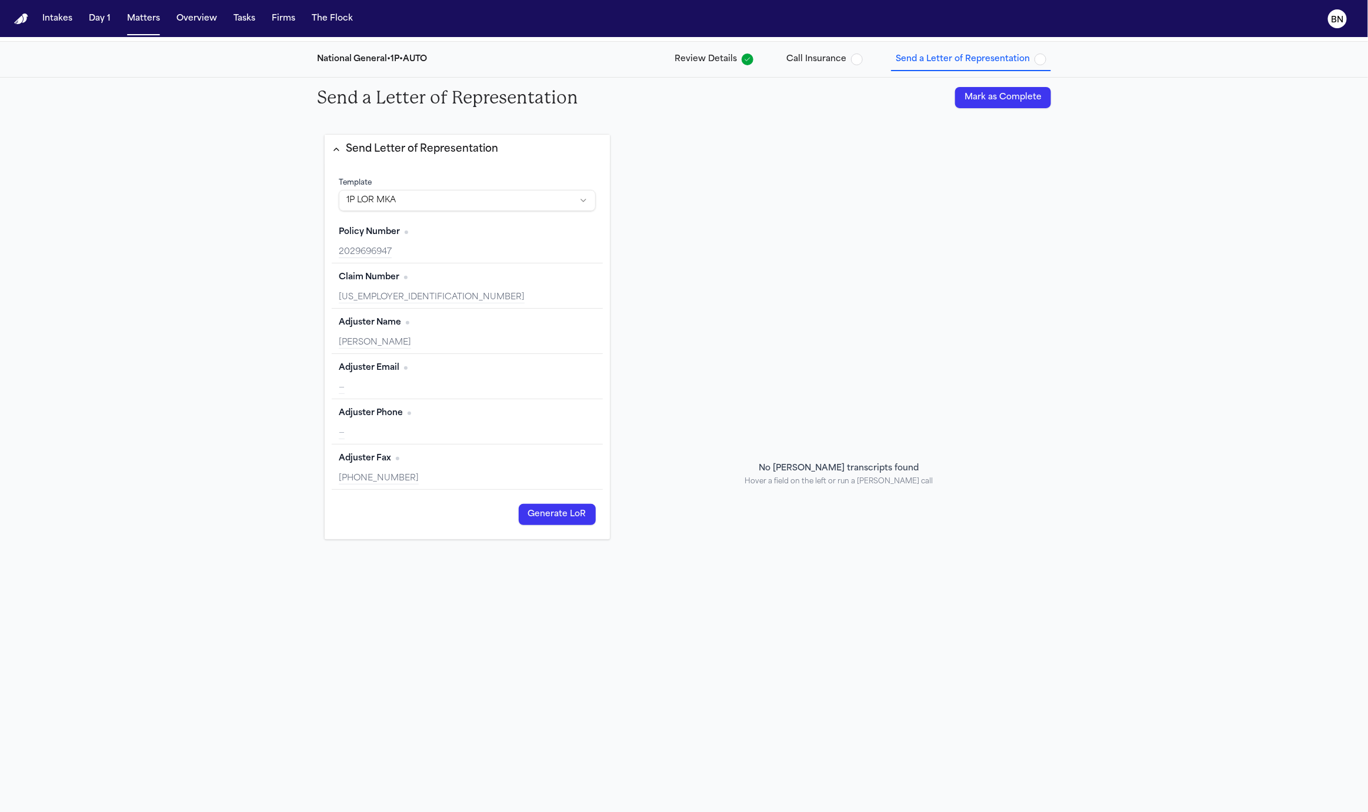
scroll to position [252, 0]
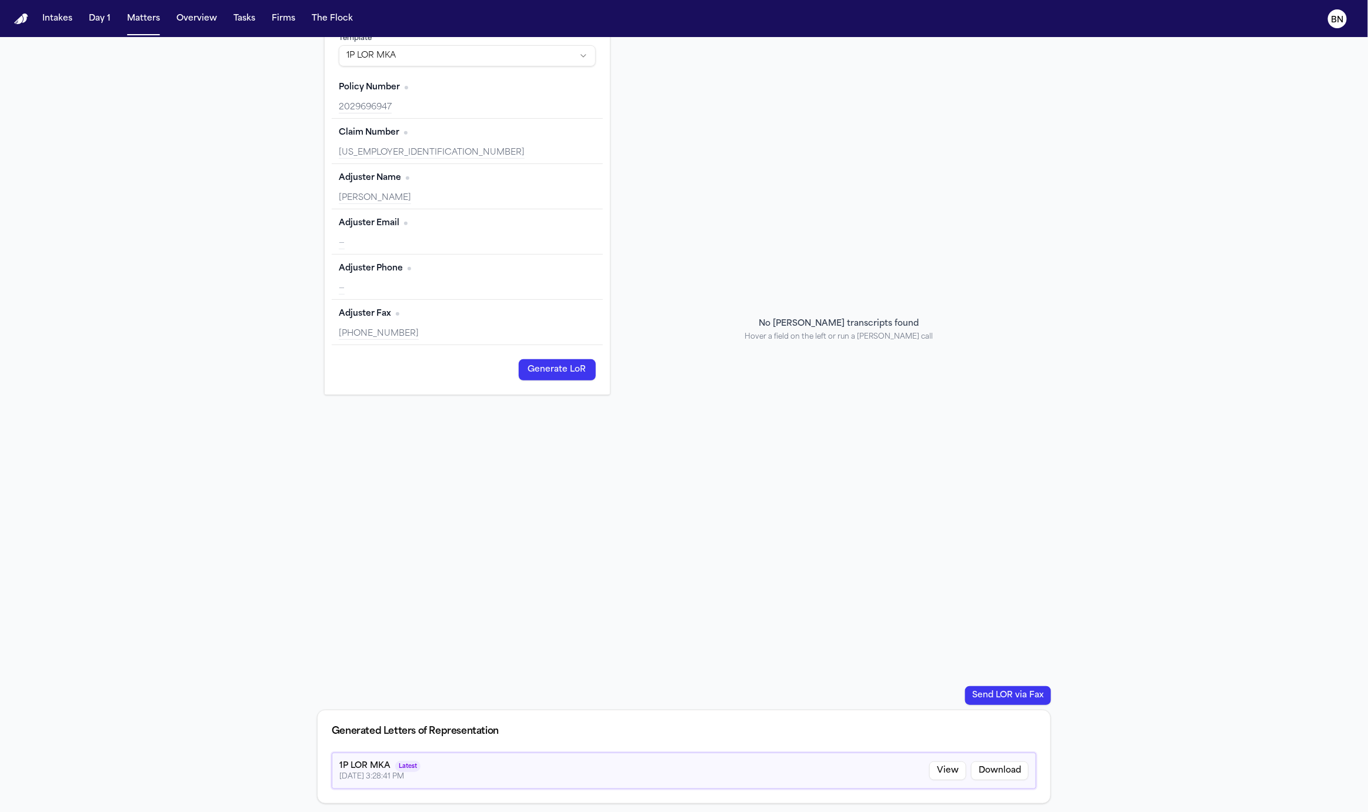
click at [861, 773] on div "1P LOR MKA Latest 9/4/2025, 3:28:41 PM View Download" at bounding box center [684, 771] width 704 height 36
click at [944, 770] on button "View" at bounding box center [947, 770] width 37 height 19
click at [951, 768] on button "View" at bounding box center [947, 770] width 37 height 19
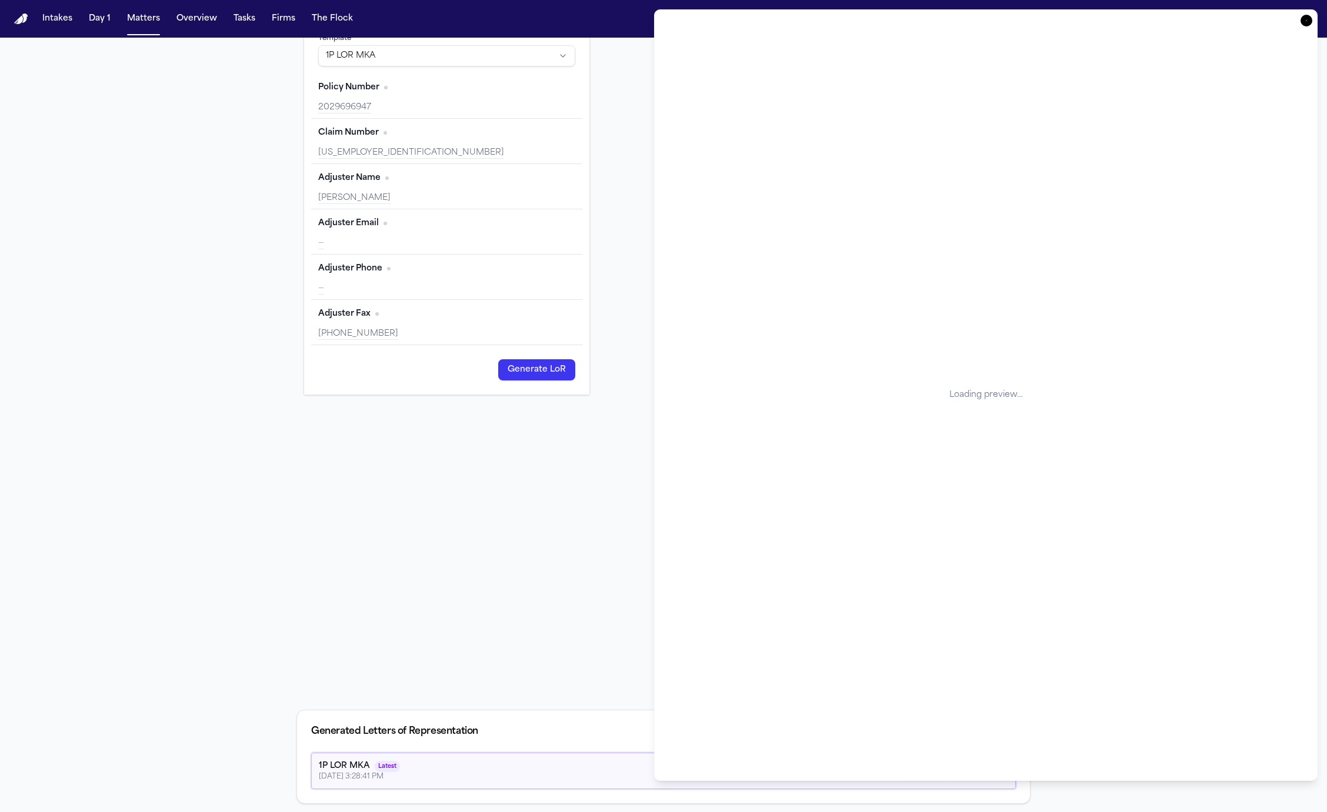
click at [1309, 21] on icon "button" at bounding box center [1306, 21] width 12 height 12
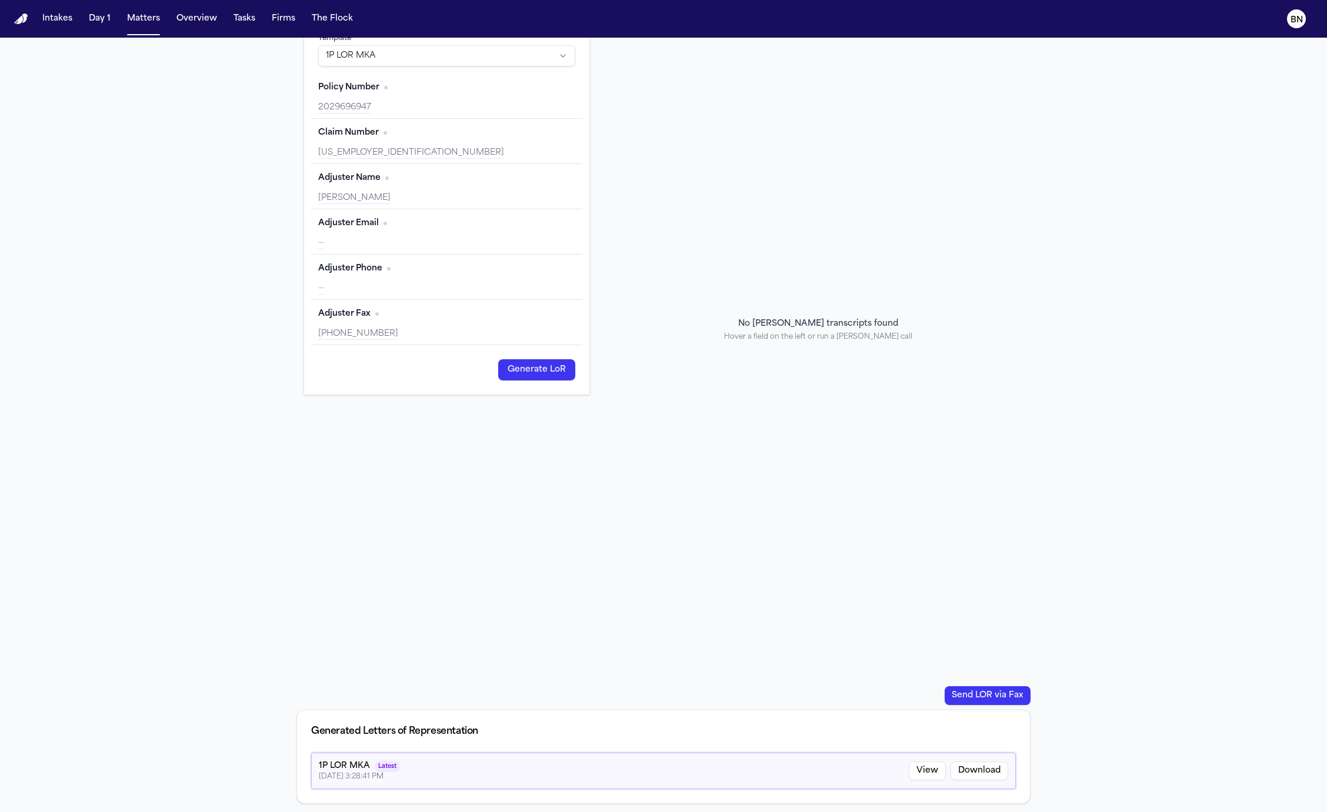
click at [931, 771] on button "View" at bounding box center [926, 770] width 37 height 19
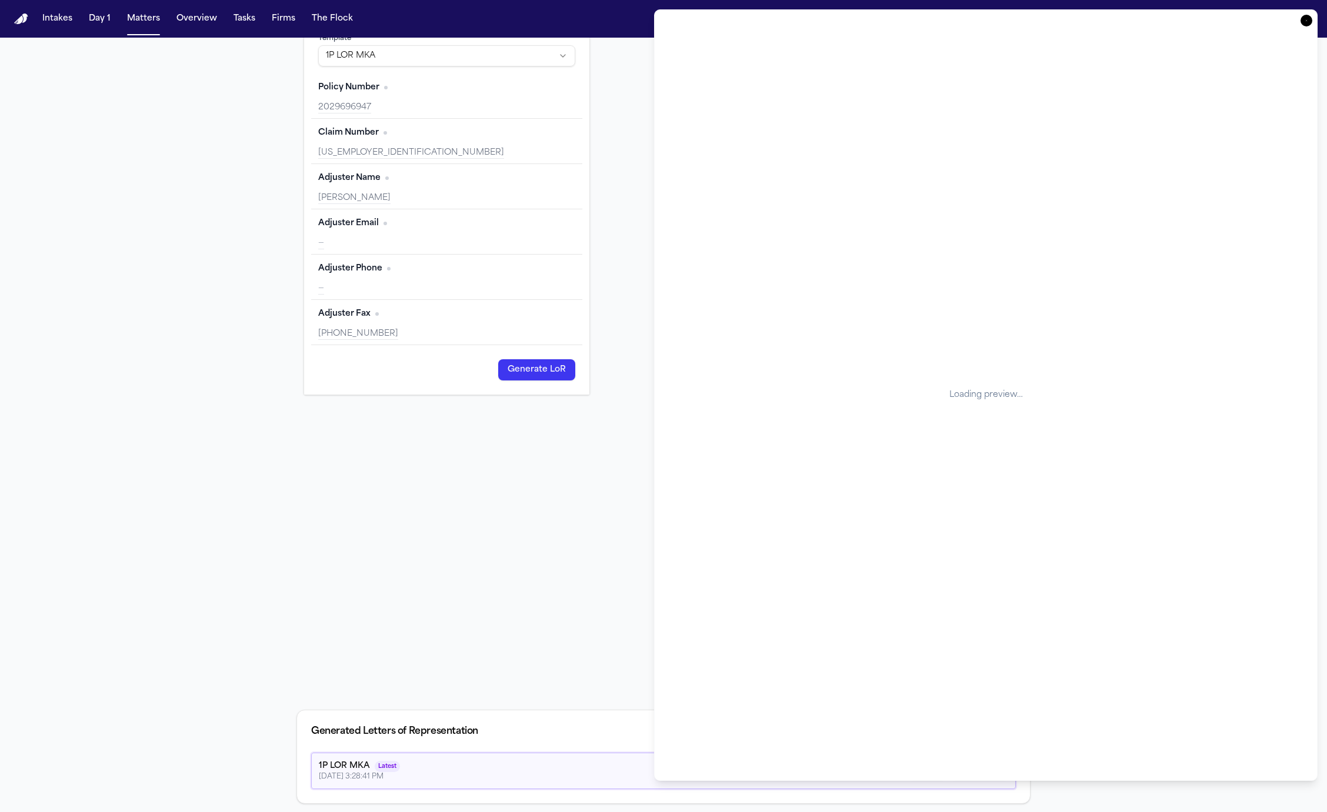
click at [1304, 24] on icon "button" at bounding box center [1306, 21] width 12 height 12
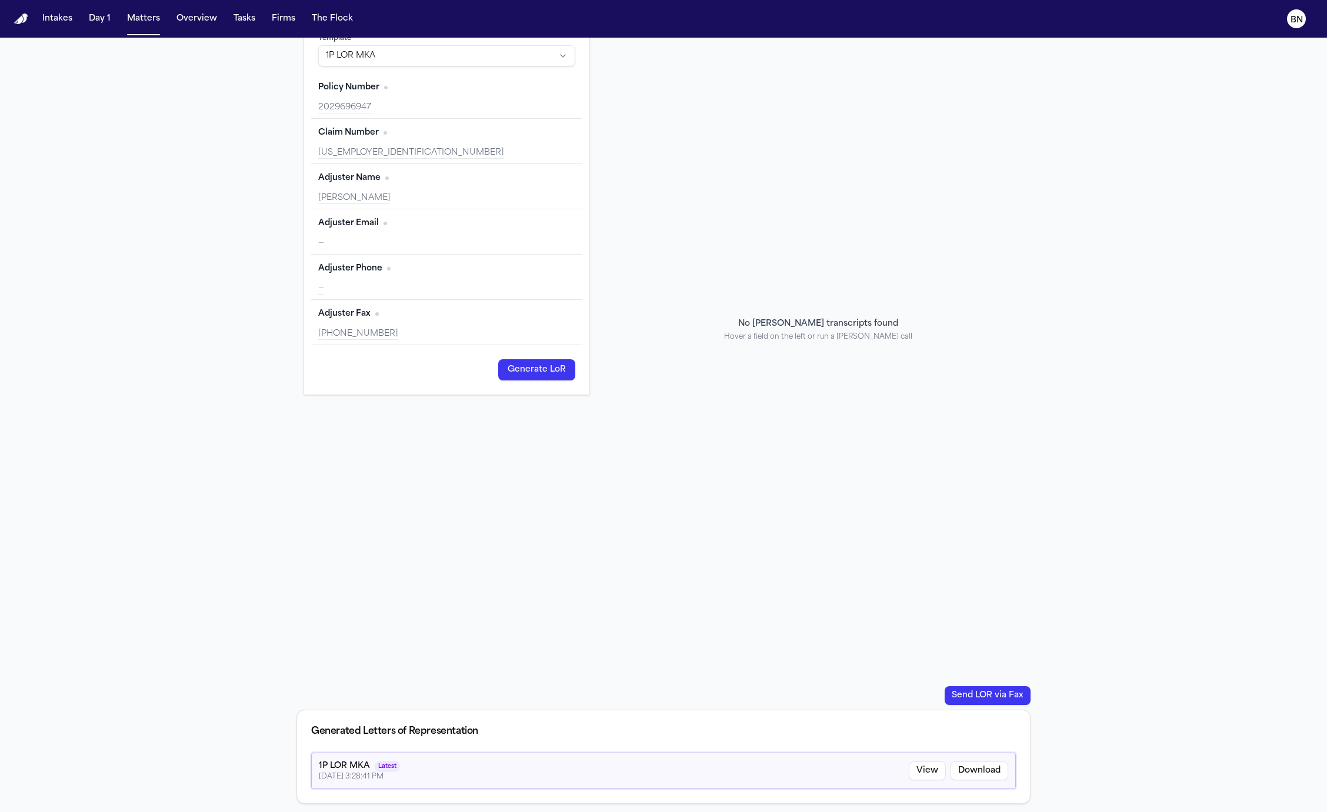
click at [924, 768] on button "View" at bounding box center [926, 770] width 37 height 19
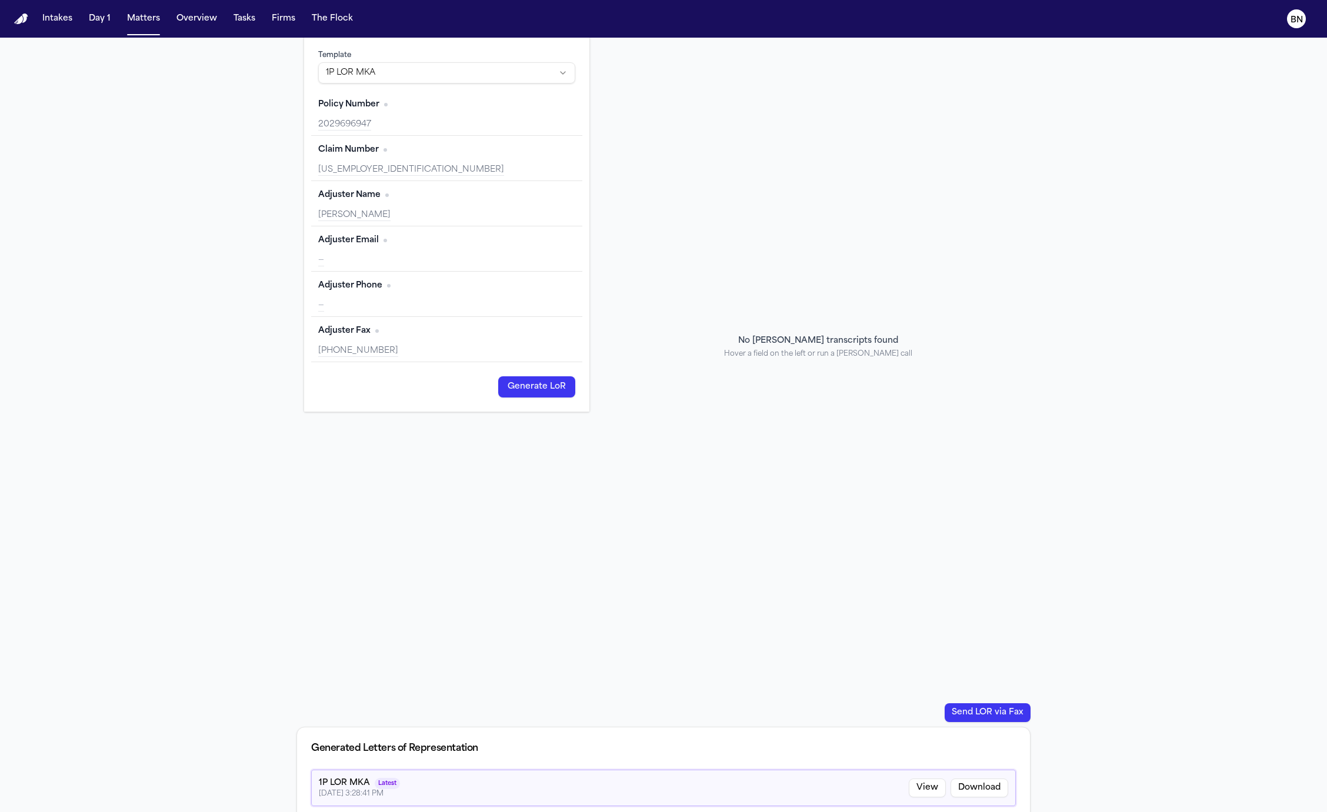
scroll to position [252, 0]
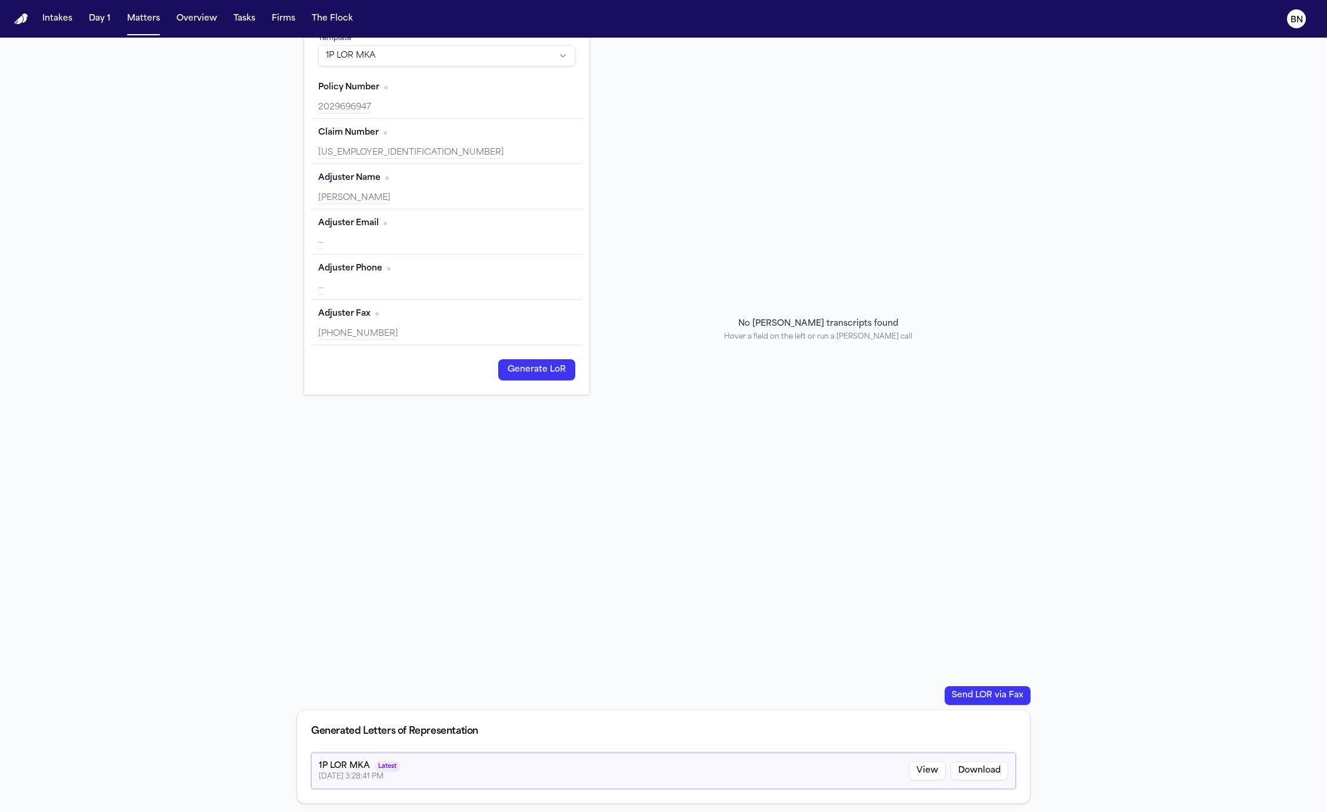
click at [934, 774] on button "View" at bounding box center [926, 770] width 37 height 19
click at [922, 770] on button "View" at bounding box center [926, 770] width 37 height 19
click at [926, 766] on button "View" at bounding box center [926, 770] width 37 height 19
click at [920, 770] on button "View" at bounding box center [926, 770] width 37 height 19
click at [572, 57] on html "Intakes Day 1 Matters Overview Tasks Firms The Flock BN Back to Coverage Andres…" at bounding box center [663, 406] width 1327 height 812
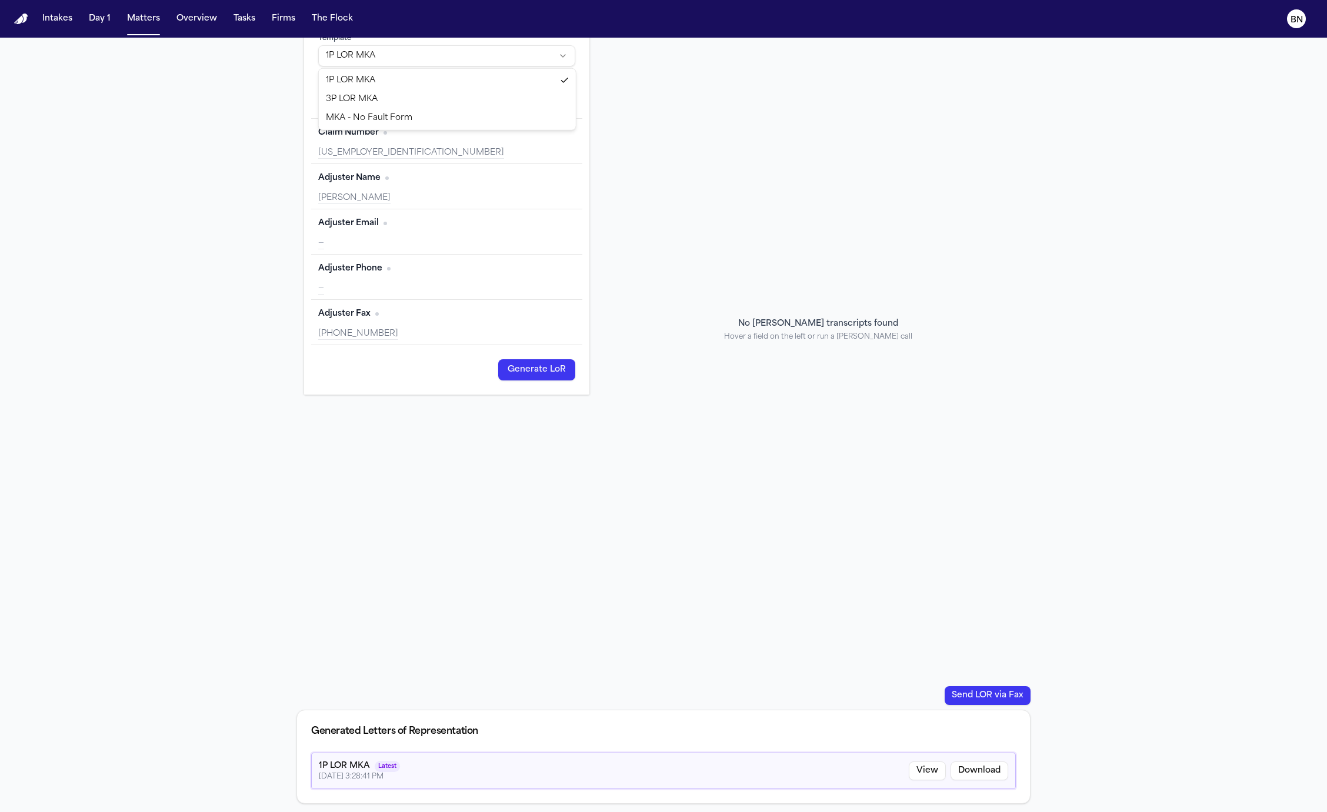
click at [563, 54] on html "Intakes Day 1 Matters Overview Tasks Firms The Flock BN Back to Coverage Andres…" at bounding box center [663, 406] width 1327 height 812
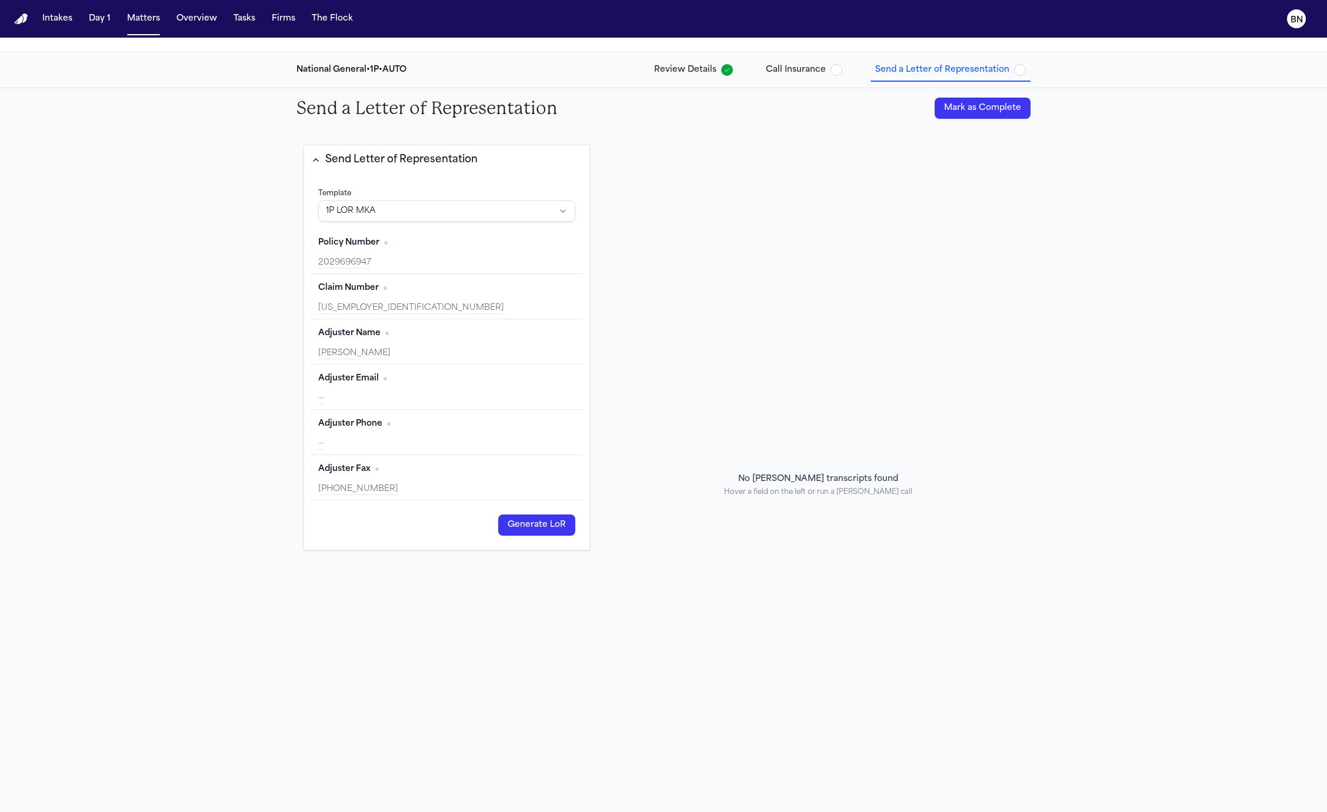
scroll to position [113, 0]
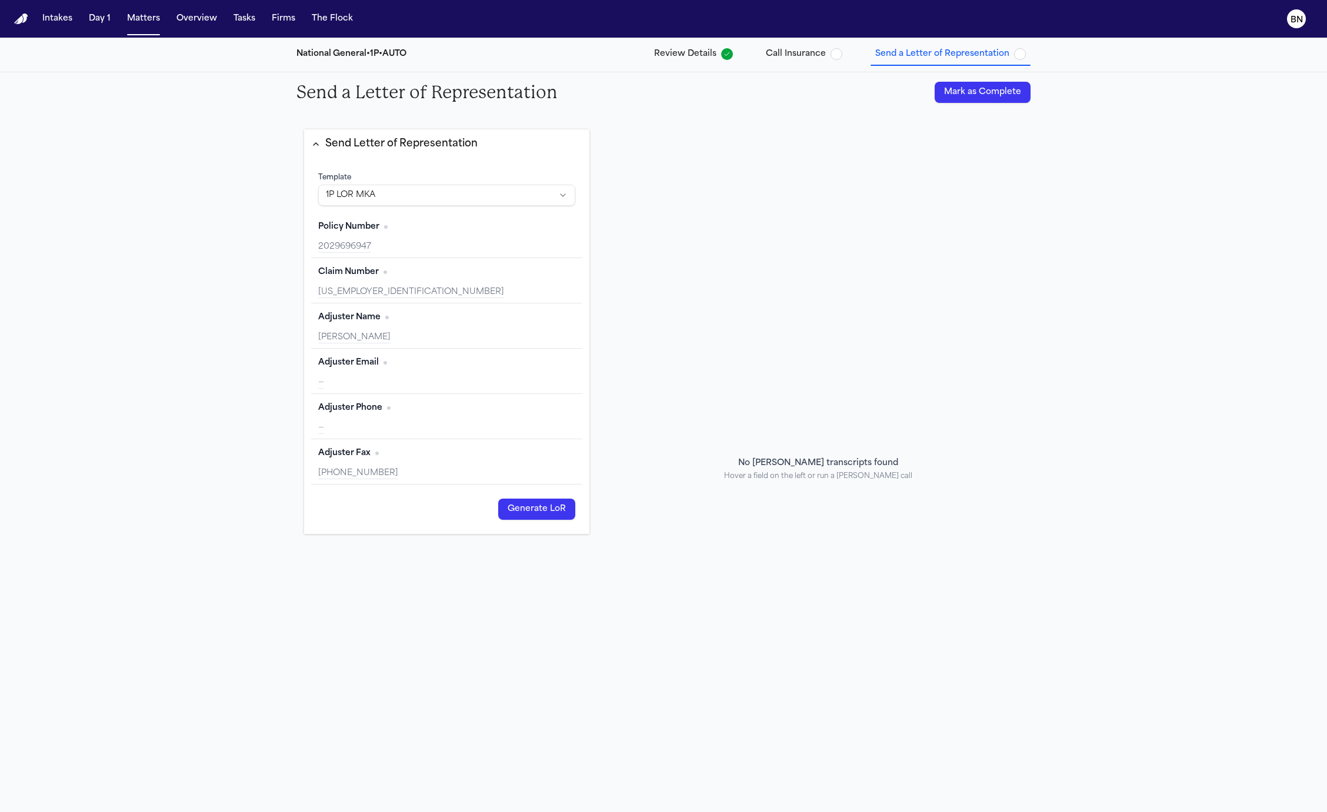
click at [466, 496] on div "Generate LoR" at bounding box center [446, 509] width 271 height 35
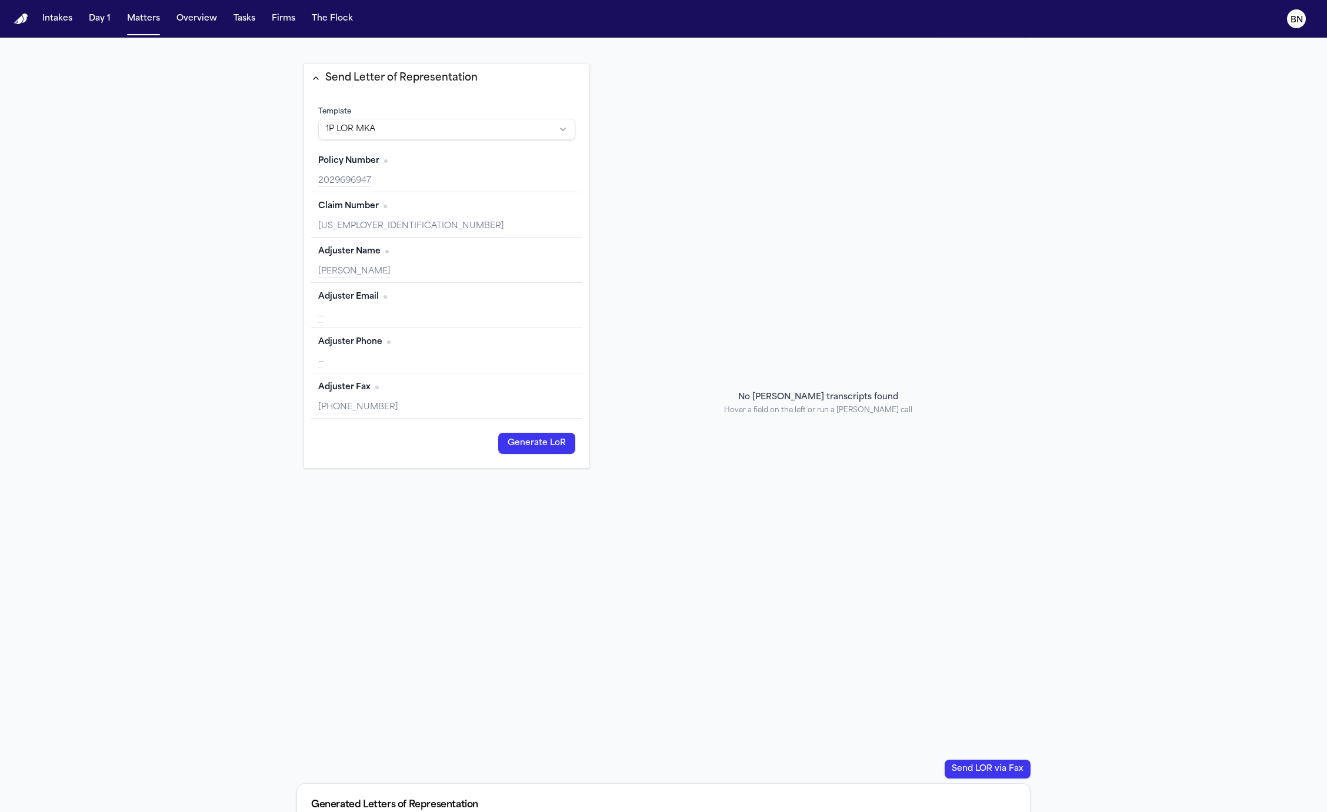
scroll to position [252, 0]
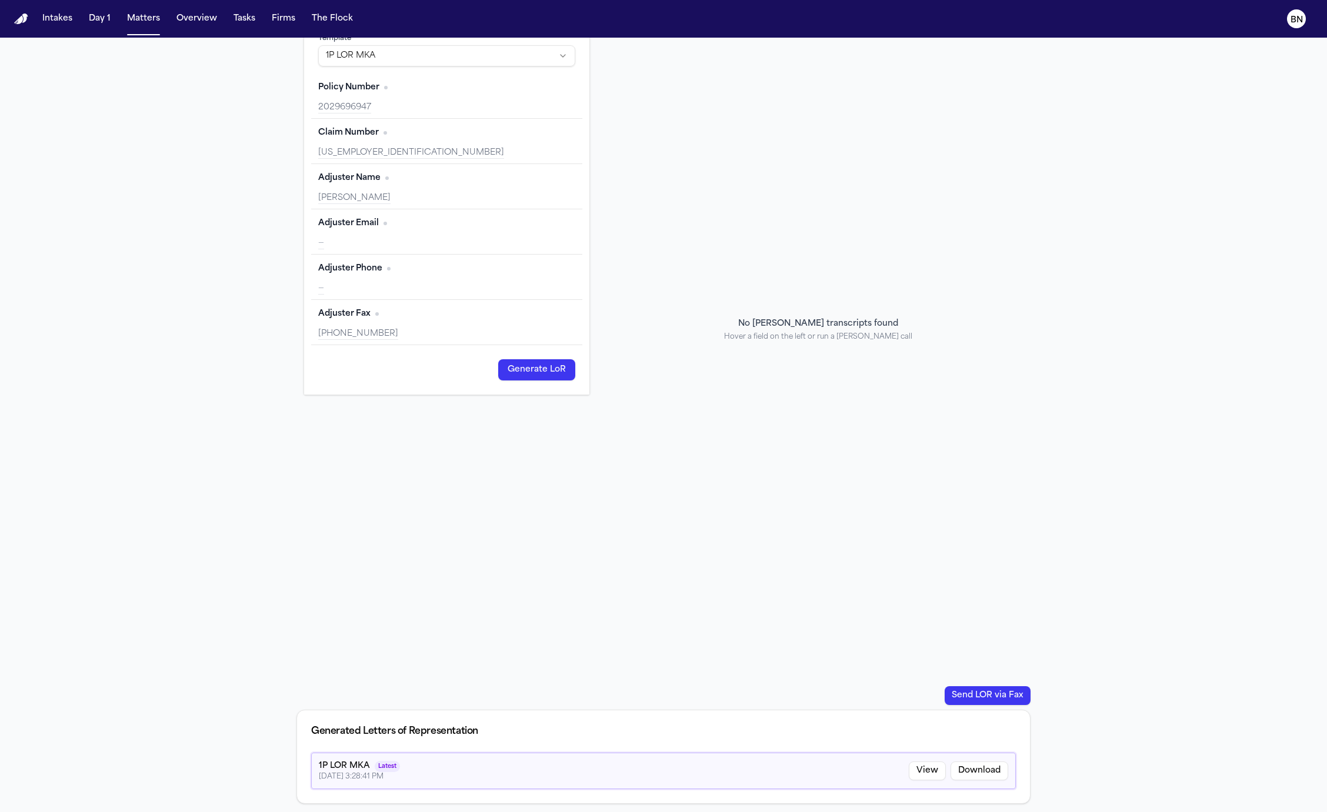
click at [927, 771] on button "View" at bounding box center [926, 770] width 37 height 19
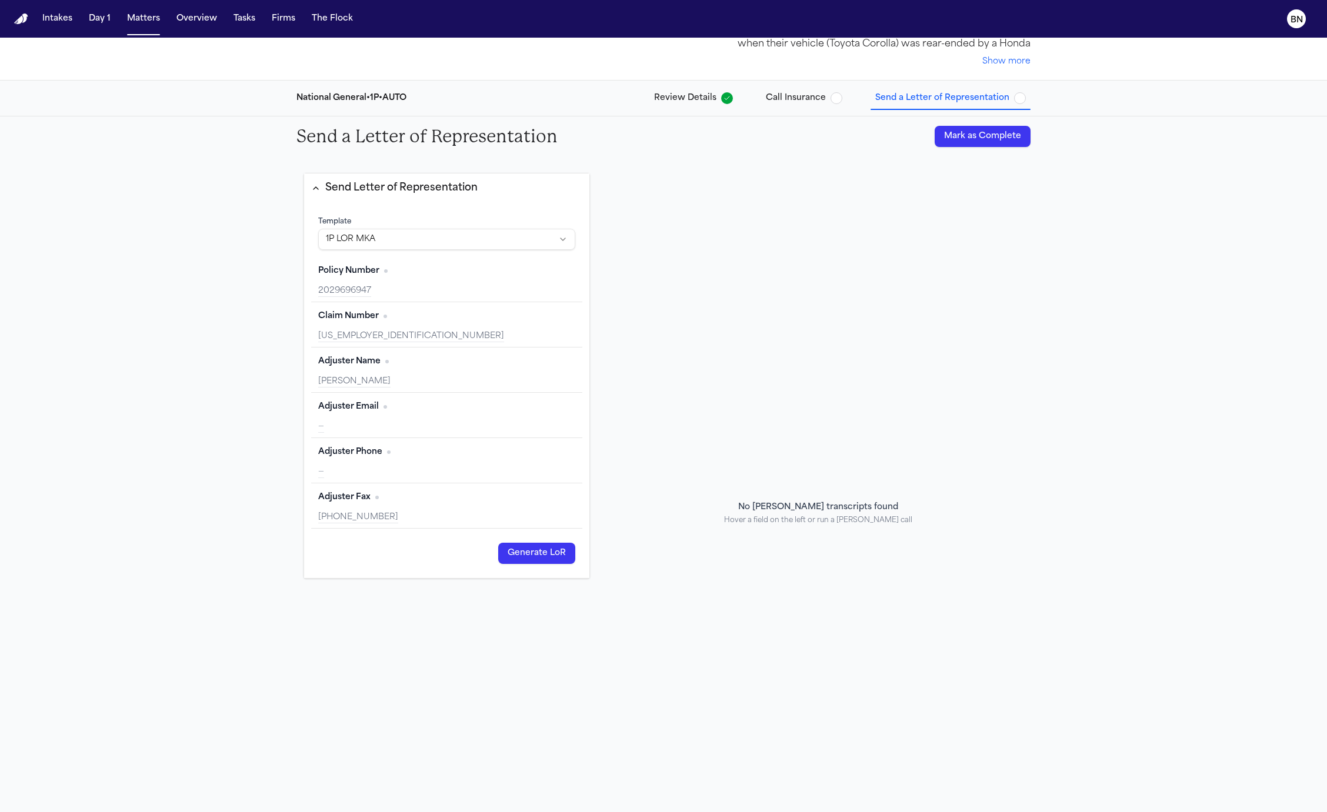
scroll to position [83, 0]
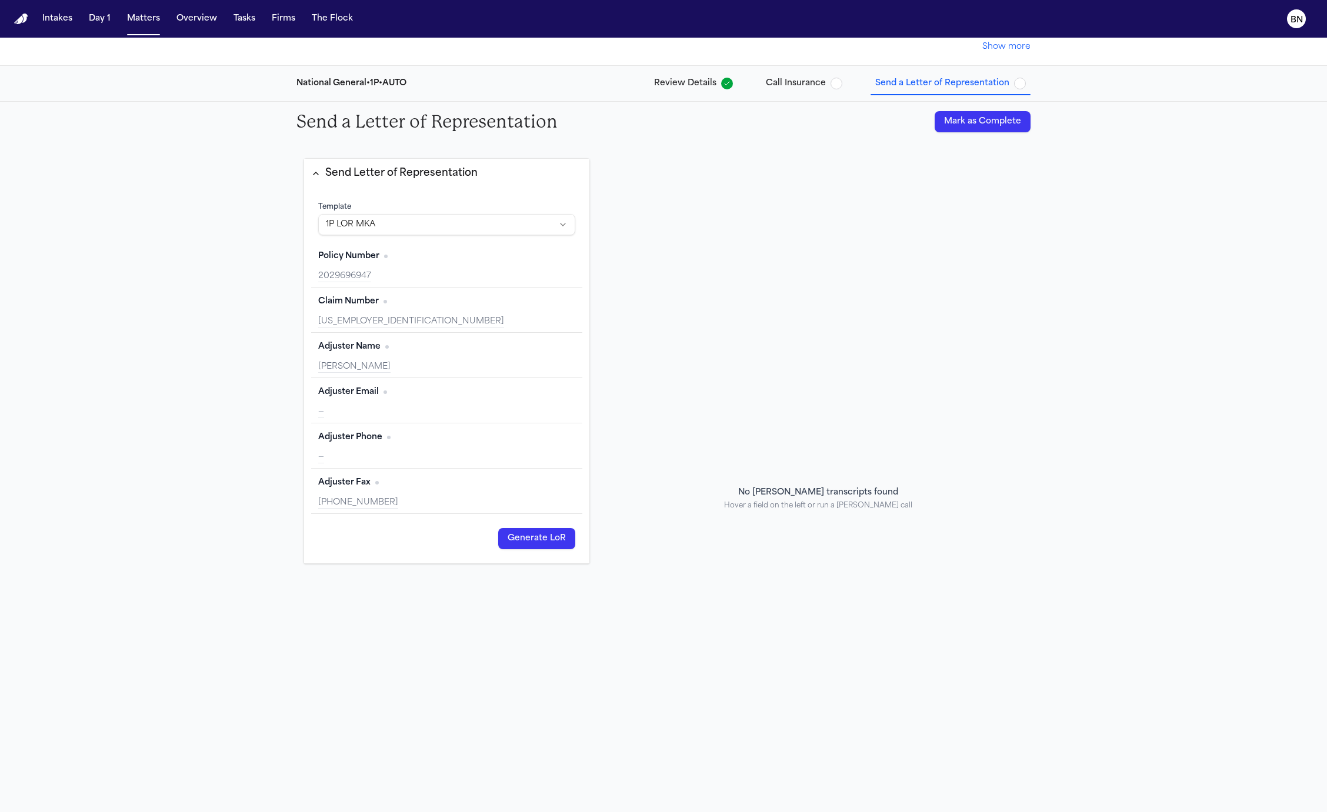
click at [363, 479] on span "Adjuster Fax" at bounding box center [344, 483] width 52 height 12
click at [348, 481] on span "Adjuster Fax" at bounding box center [344, 483] width 52 height 12
click at [352, 481] on span "Adjuster Fax" at bounding box center [344, 483] width 52 height 12
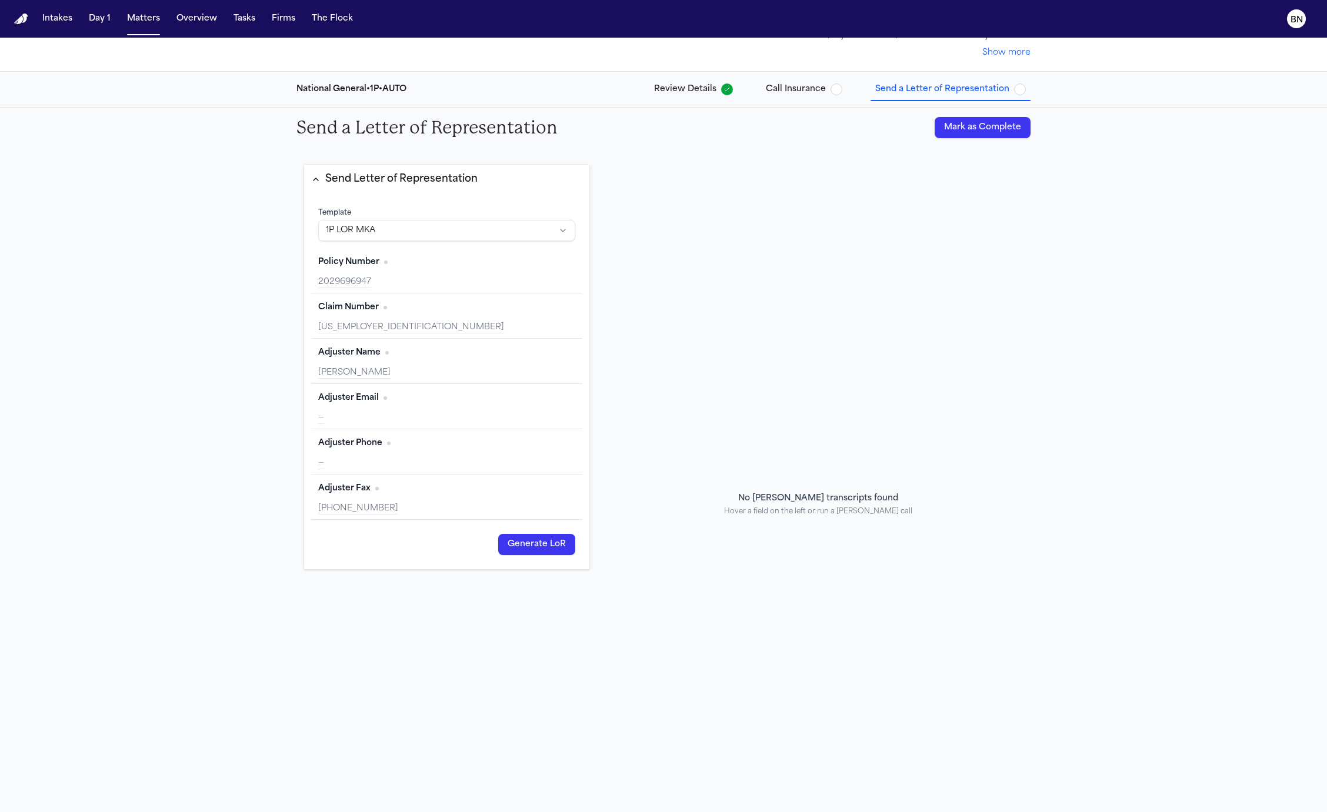
scroll to position [0, 0]
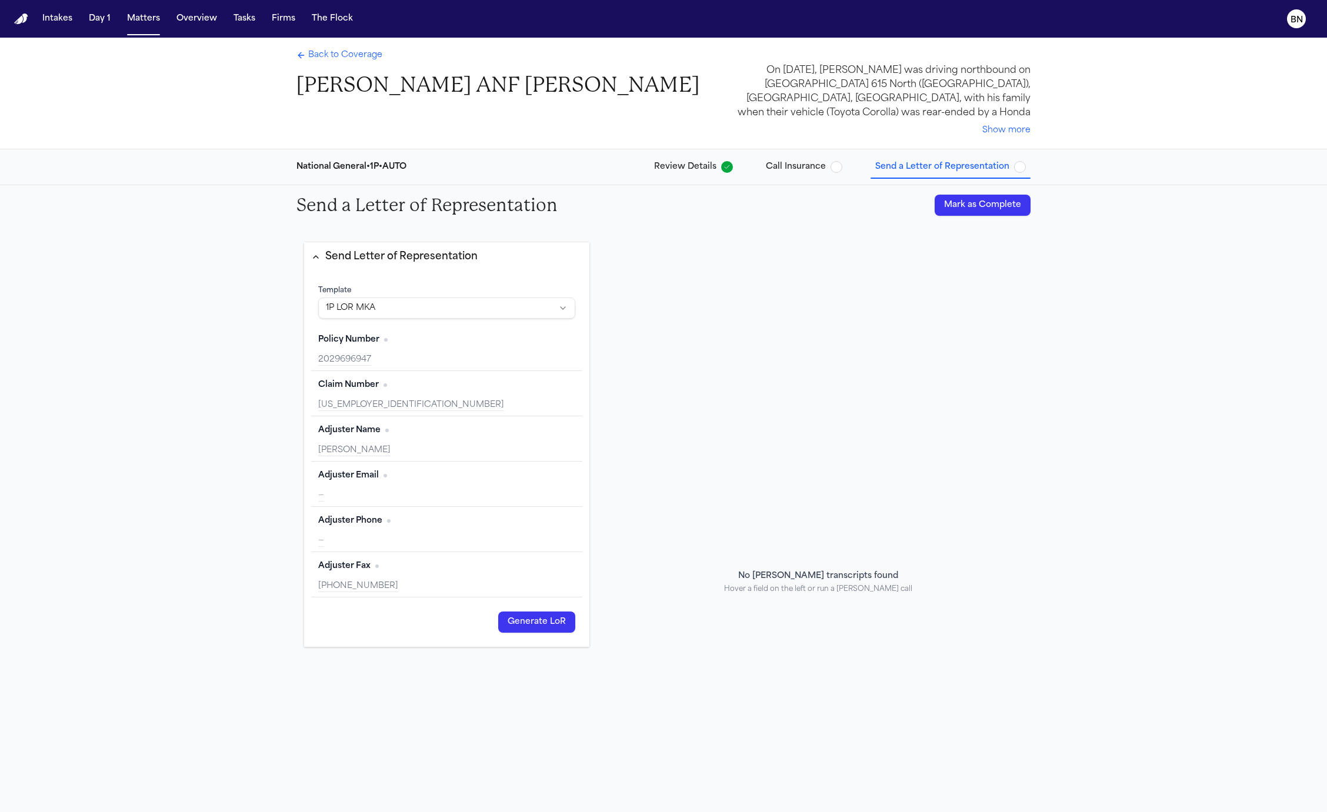
click at [338, 56] on span "Back to Coverage" at bounding box center [345, 55] width 74 height 12
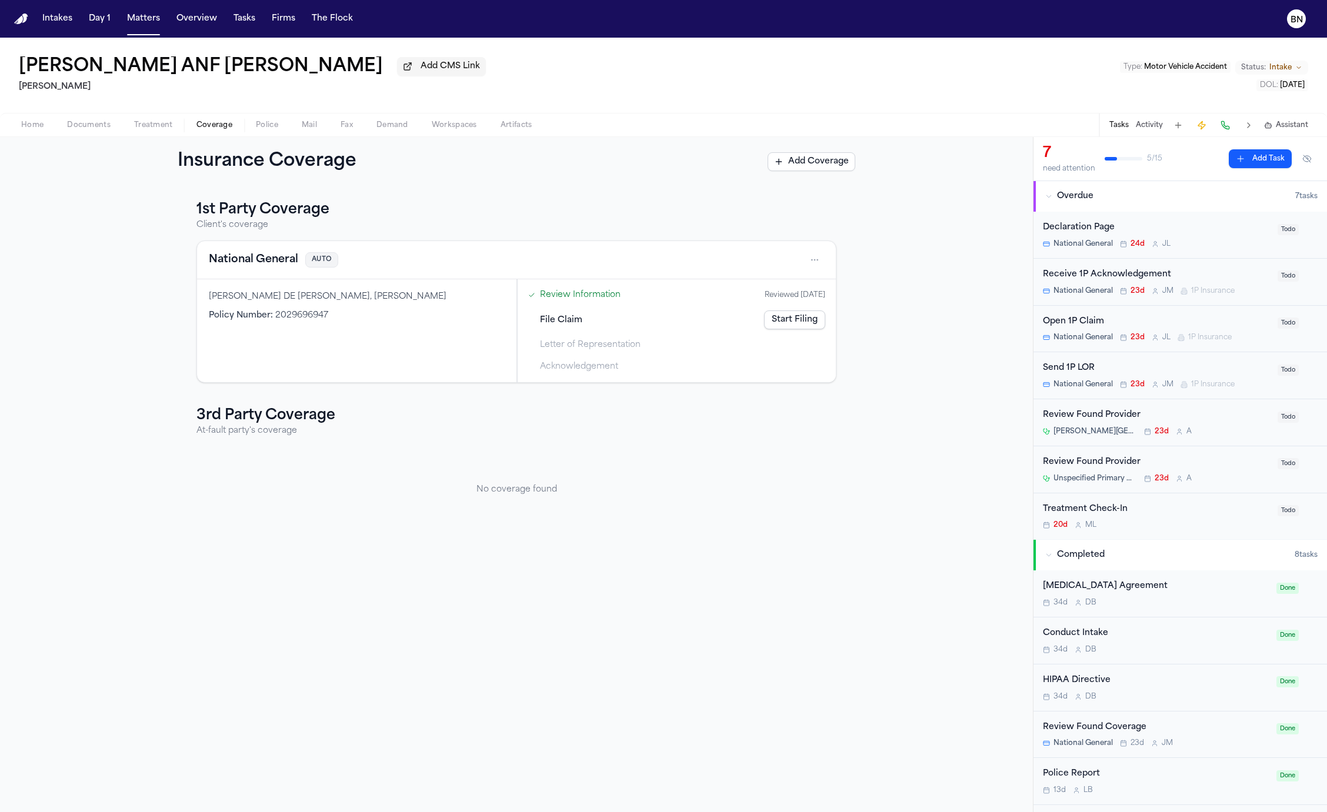
click at [302, 309] on div "ANDRES F AGUDELO DE LA PAVA, Andres Agudelo Policy Number : 2029696947" at bounding box center [356, 330] width 319 height 103
click at [302, 302] on div "ANDRES F AGUDELO DE LA PAVA, Andres Agudelo" at bounding box center [357, 297] width 296 height 12
click at [575, 301] on link "Review Information" at bounding box center [580, 295] width 81 height 12
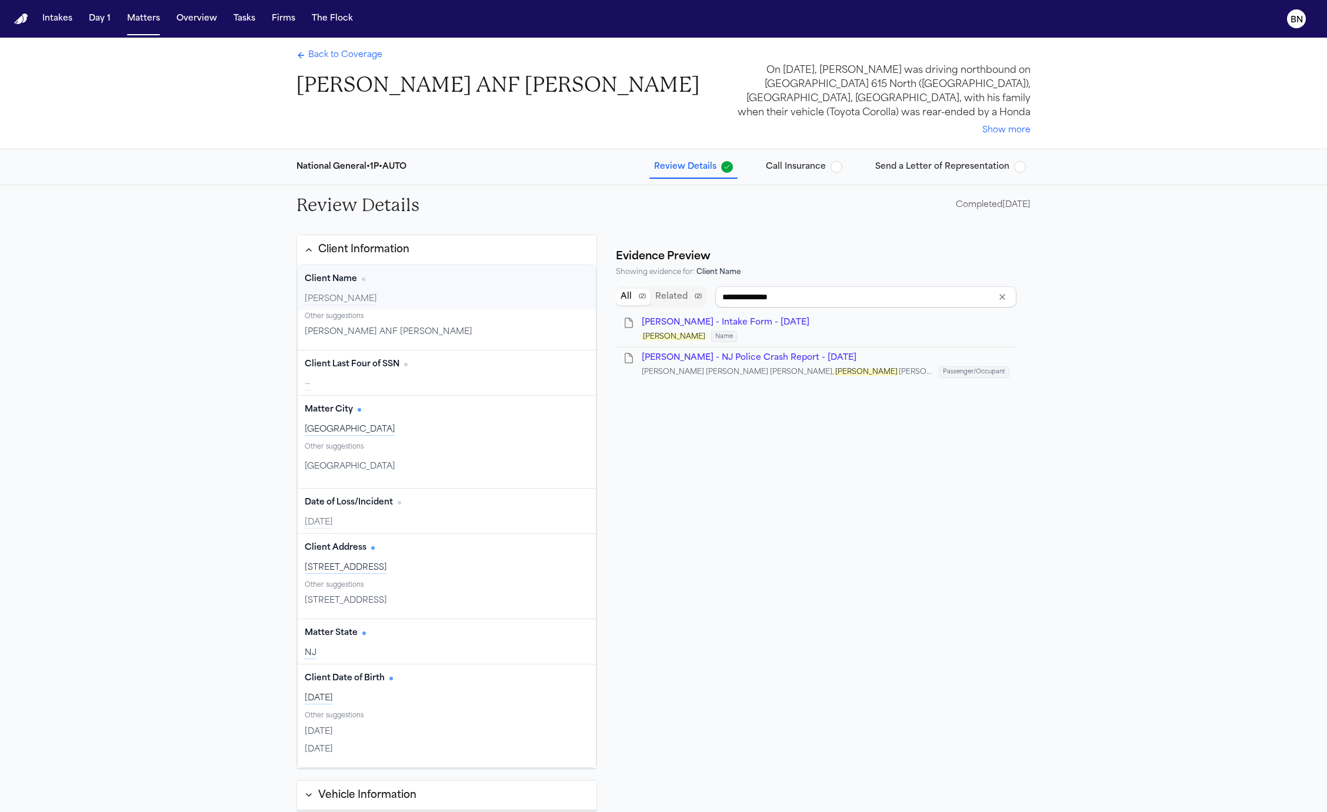
click at [489, 86] on h1 "[PERSON_NAME] ANF [PERSON_NAME]" at bounding box center [497, 85] width 403 height 26
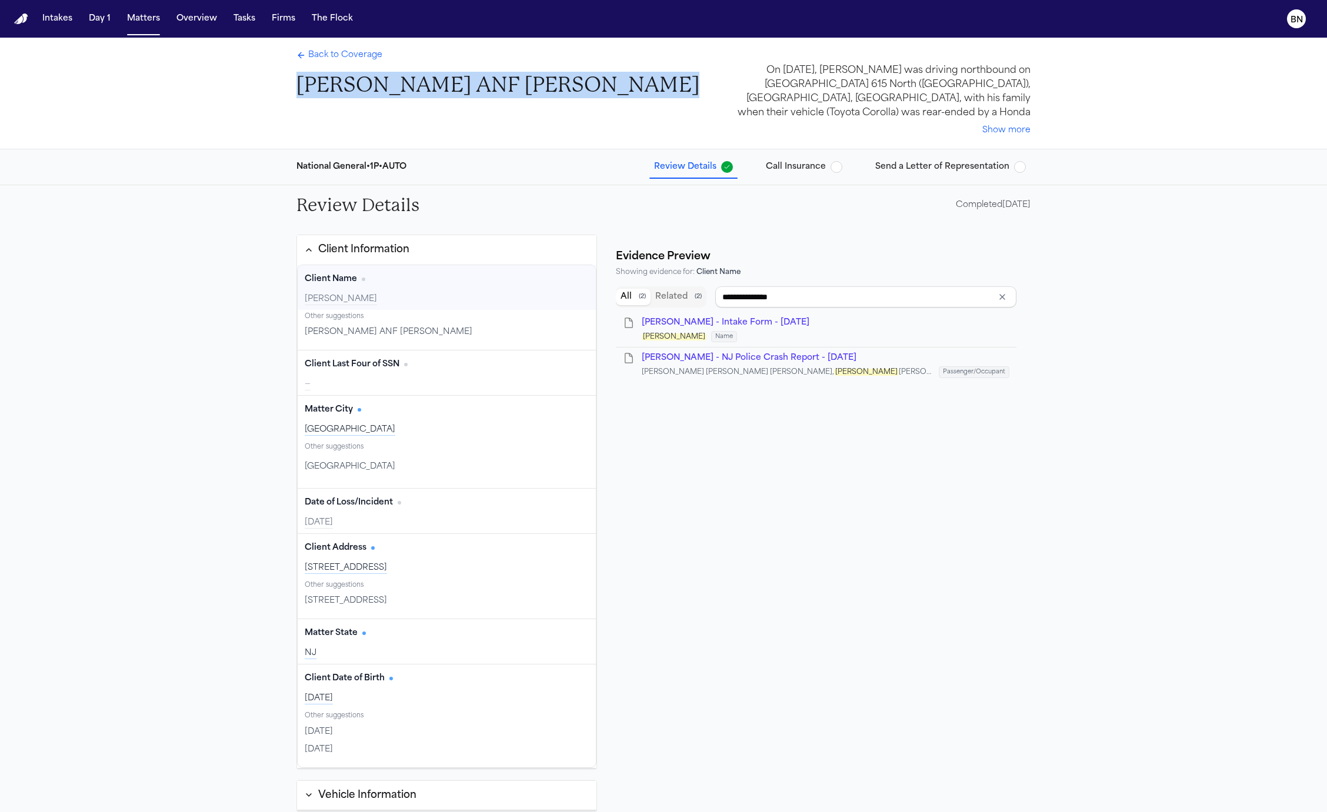
click at [489, 86] on h1 "[PERSON_NAME] ANF [PERSON_NAME]" at bounding box center [497, 85] width 403 height 26
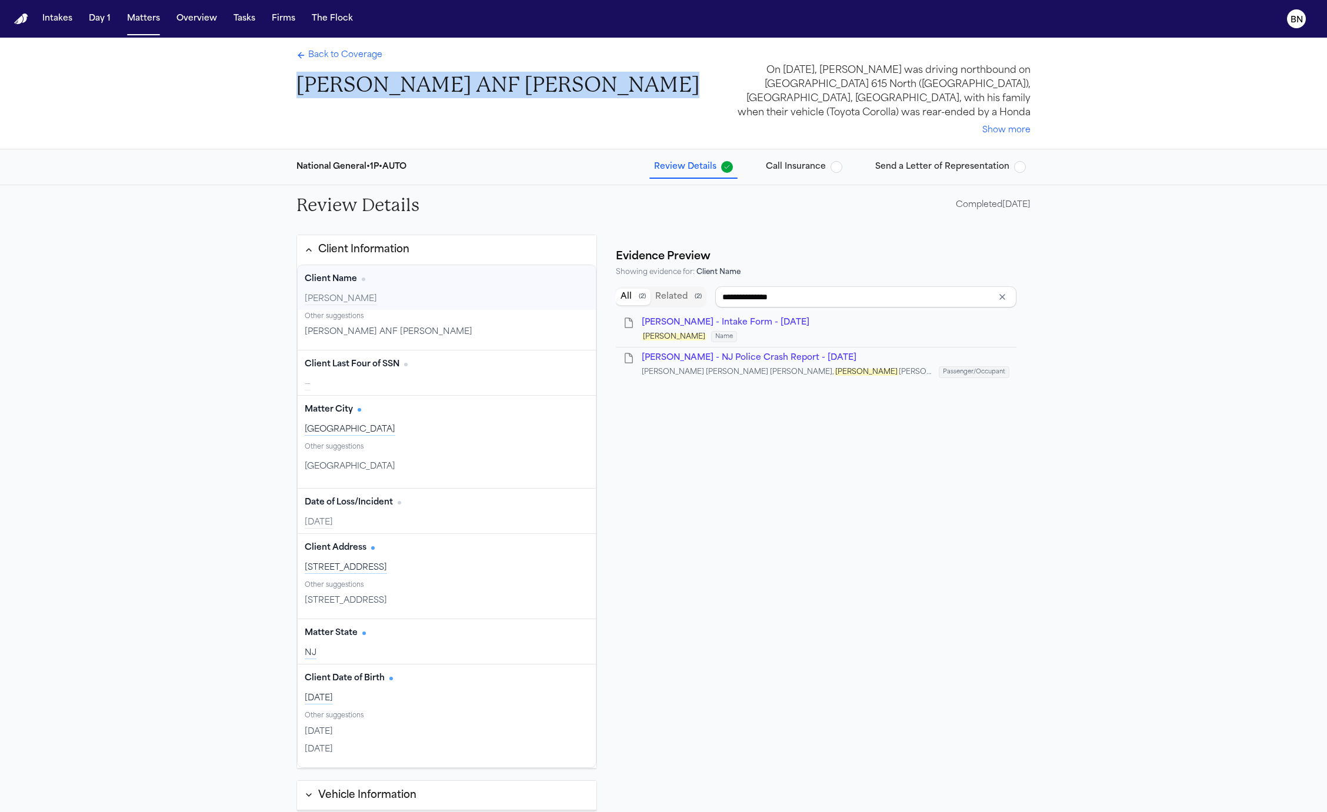
click at [489, 86] on h1 "[PERSON_NAME] ANF [PERSON_NAME]" at bounding box center [497, 85] width 403 height 26
click at [366, 61] on span "Back to Coverage" at bounding box center [345, 55] width 74 height 12
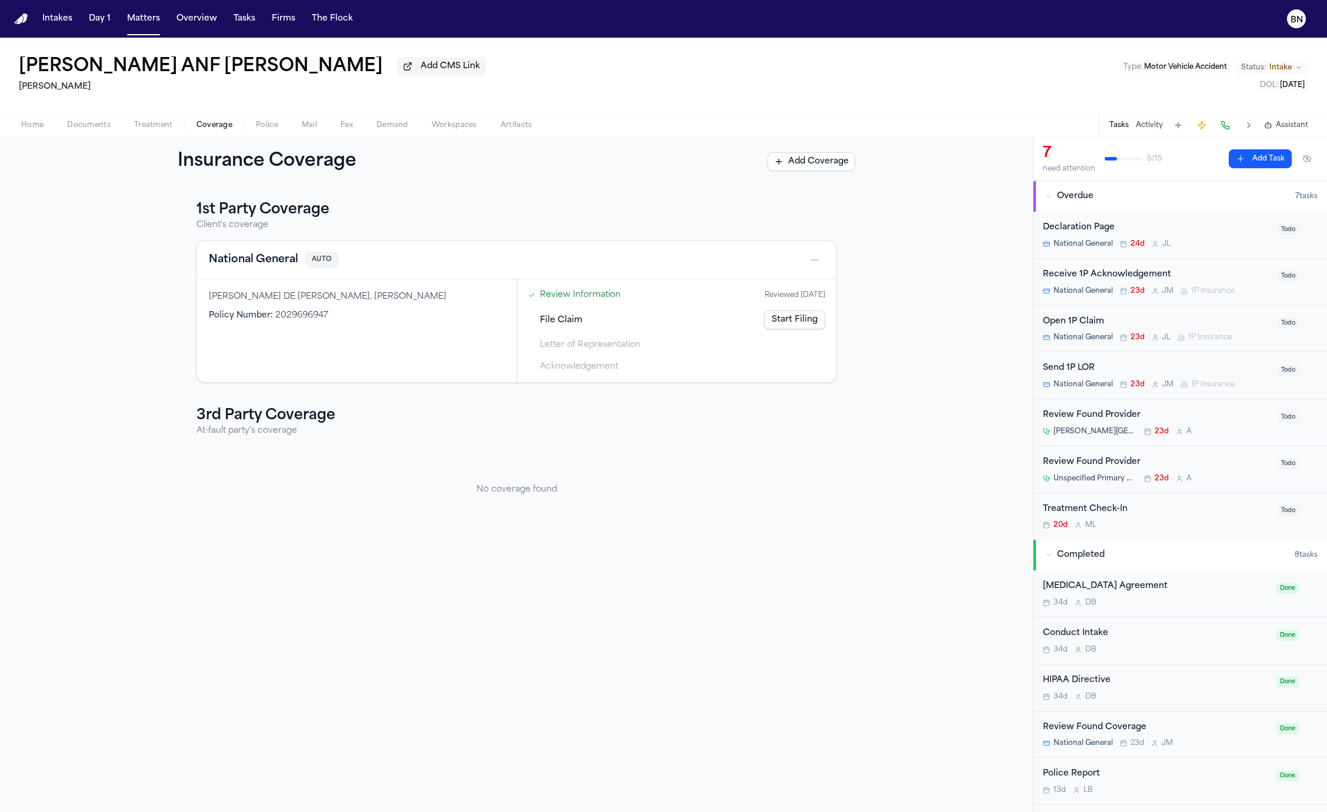
click at [44, 125] on button "Home" at bounding box center [32, 125] width 46 height 14
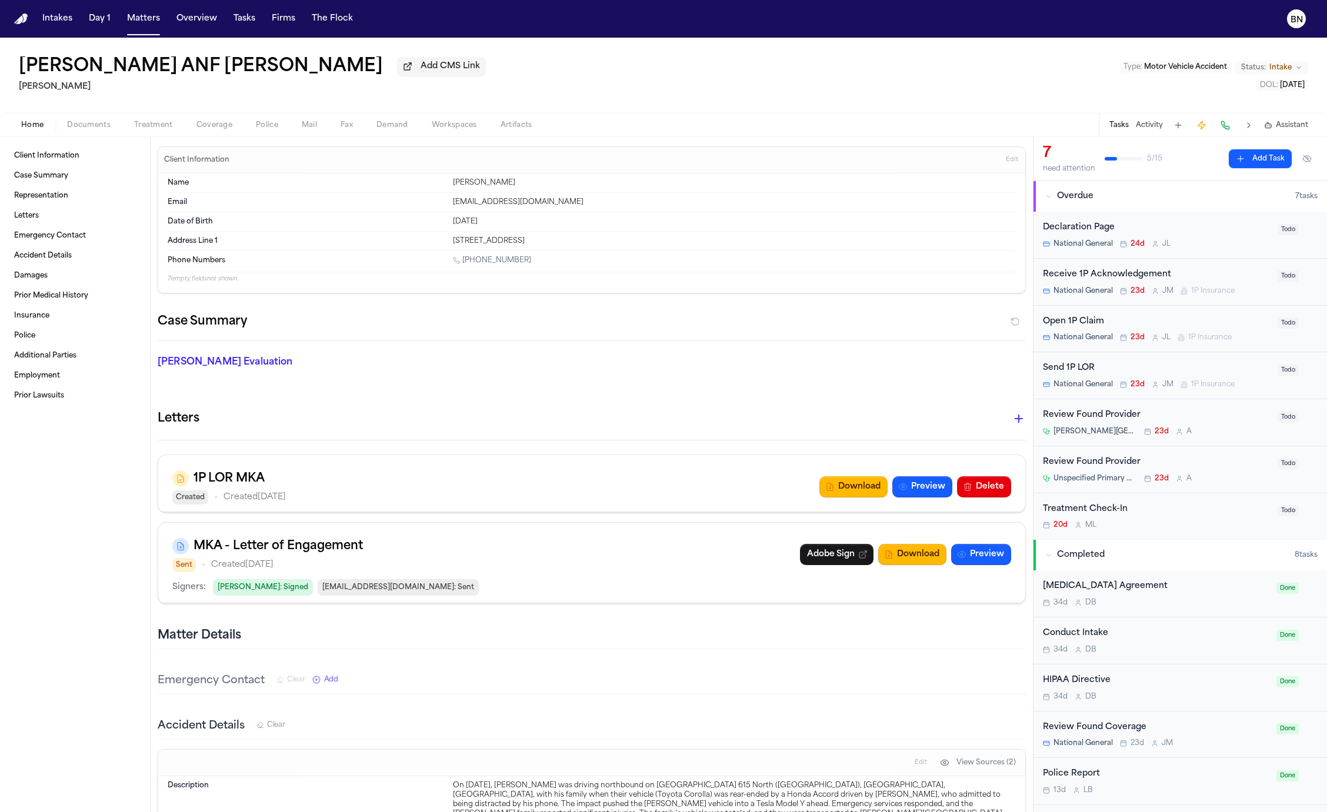
drag, startPoint x: 356, startPoint y: 71, endPoint x: 21, endPoint y: 71, distance: 334.6
click at [21, 71] on div "Andres Agudelo ANF Arianna Agudelo Add CMS Link" at bounding box center [252, 66] width 467 height 21
drag, startPoint x: 512, startPoint y: 186, endPoint x: 440, endPoint y: 186, distance: 71.7
click at [440, 186] on div "Name Arianna Agudelo" at bounding box center [592, 182] width 848 height 19
click at [441, 180] on dt "Name" at bounding box center [307, 182] width 278 height 9
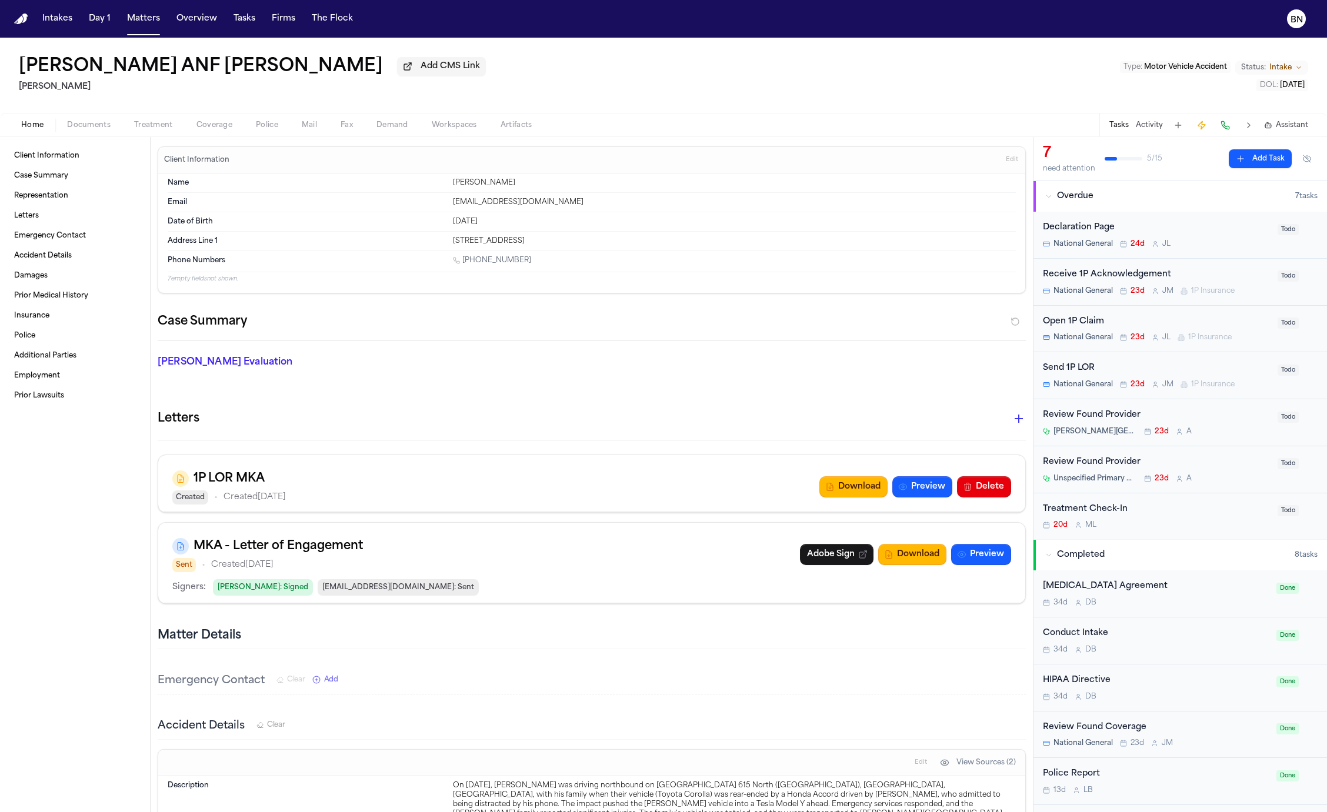
drag, startPoint x: 452, startPoint y: 185, endPoint x: 537, endPoint y: 185, distance: 85.3
click at [537, 185] on div "Arianna Agudelo" at bounding box center [734, 182] width 563 height 9
click at [470, 188] on div "Arianna Agudelo" at bounding box center [734, 182] width 563 height 9
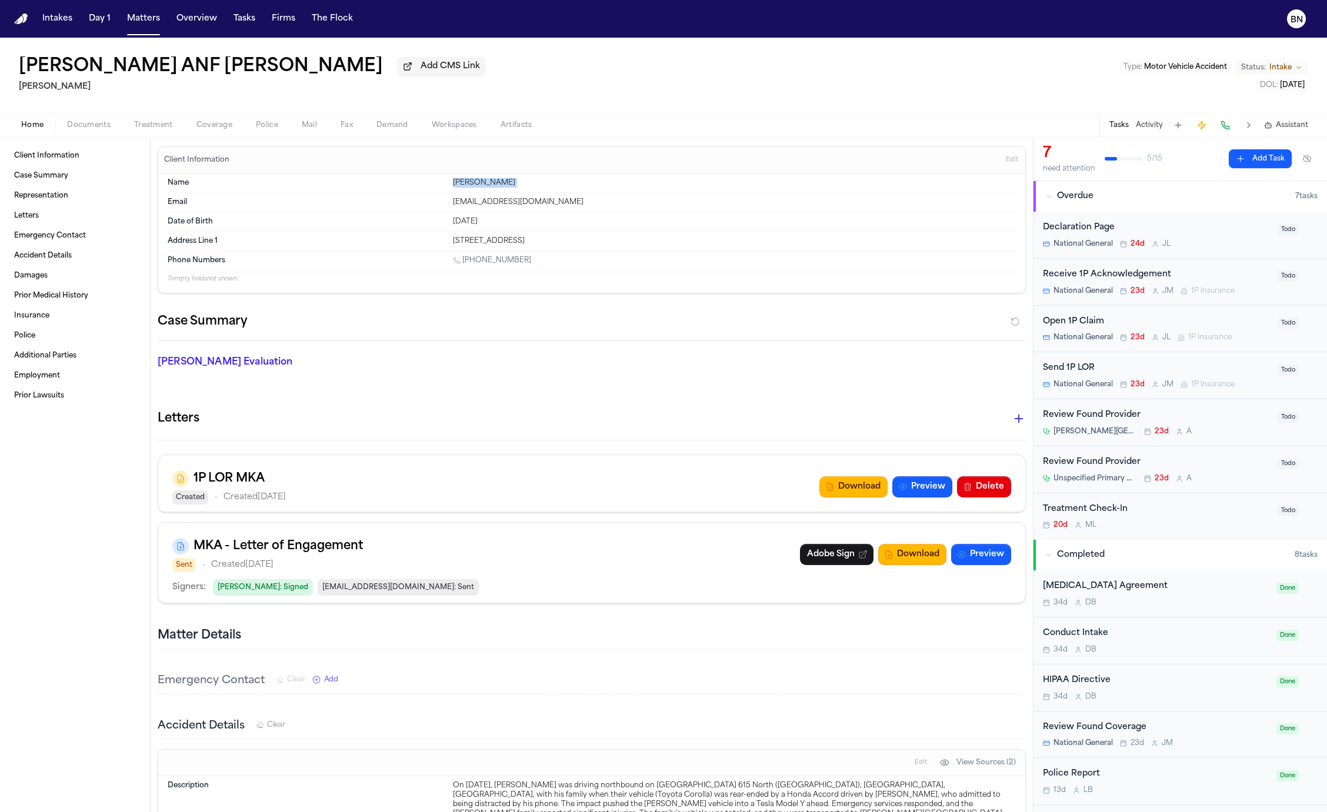
click at [470, 188] on div "Arianna Agudelo" at bounding box center [734, 182] width 563 height 9
click at [1134, 323] on div "Open 1P Claim" at bounding box center [1157, 322] width 228 height 14
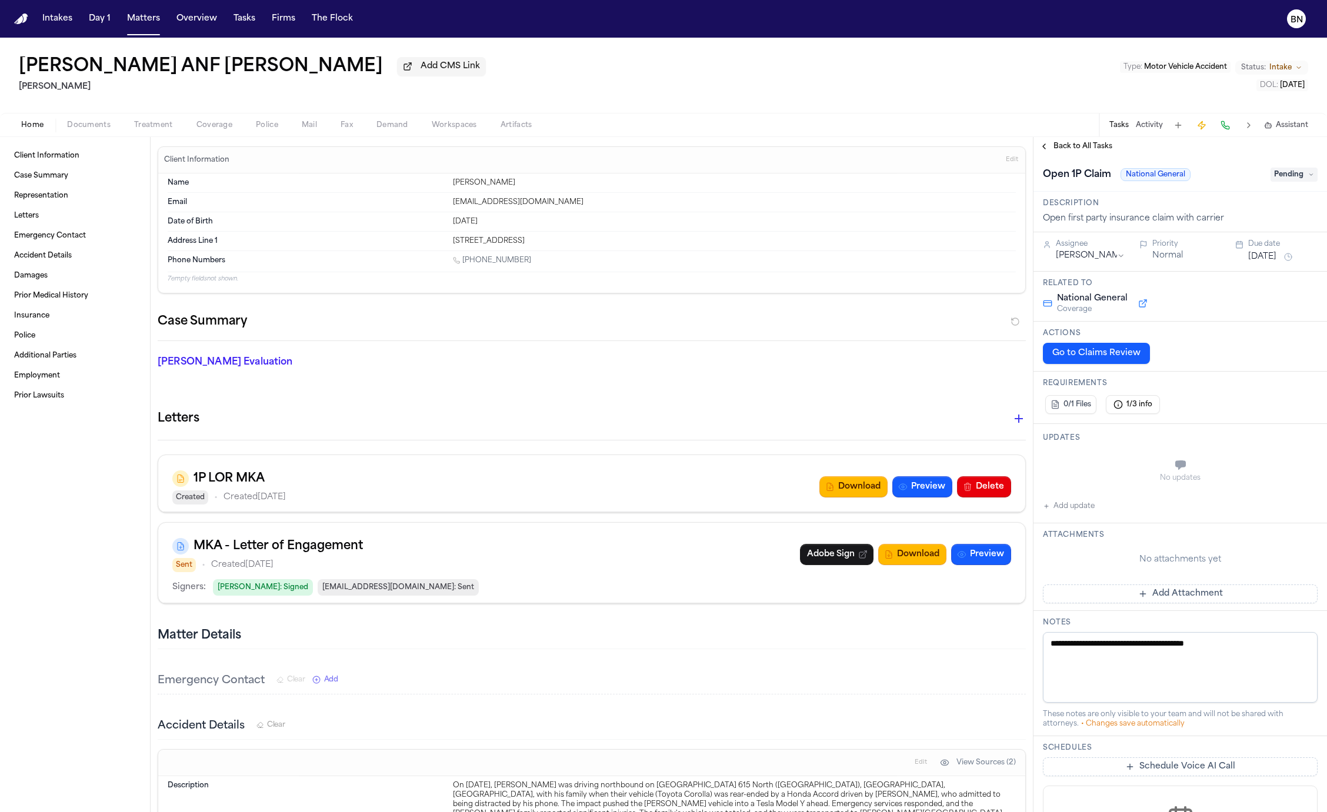
click at [1294, 182] on span "Pending" at bounding box center [1293, 175] width 47 height 14
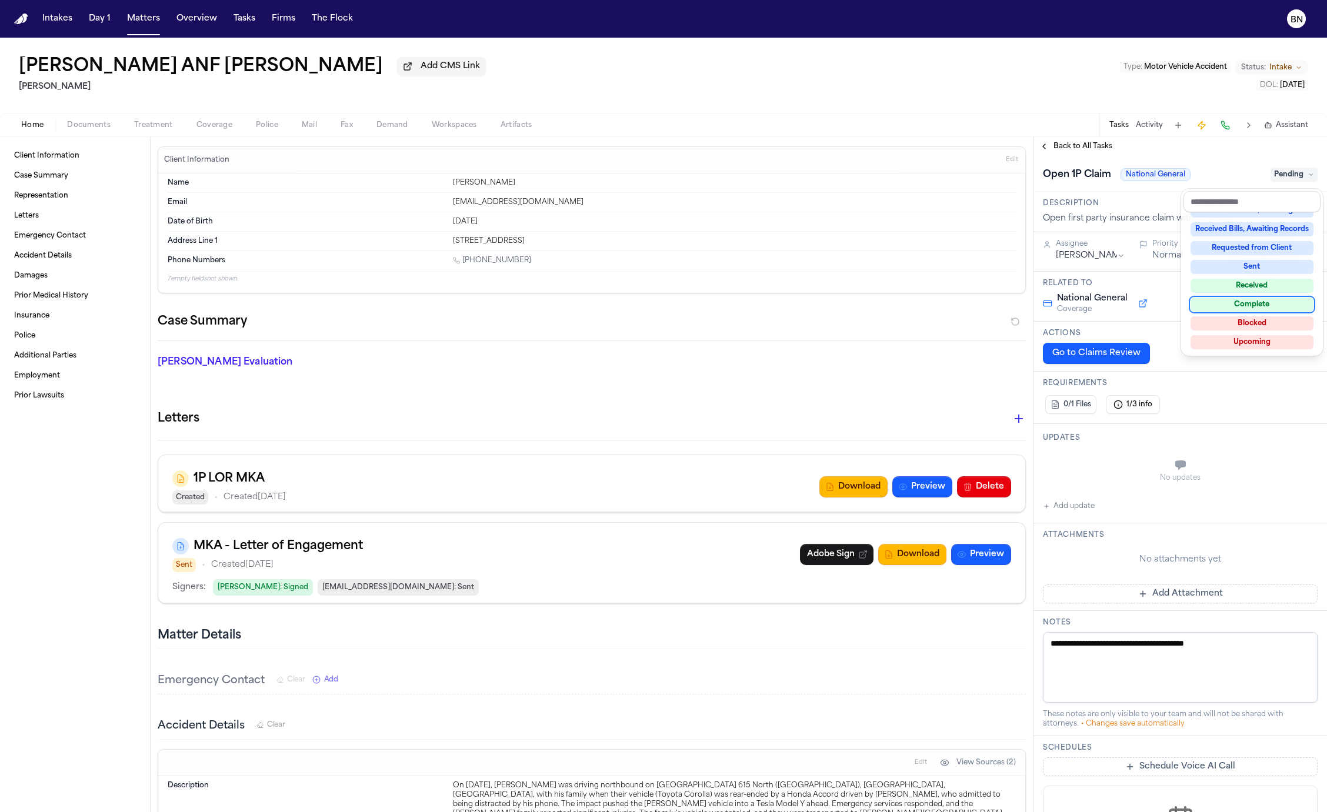
click at [1205, 306] on div "Complete" at bounding box center [1251, 305] width 123 height 14
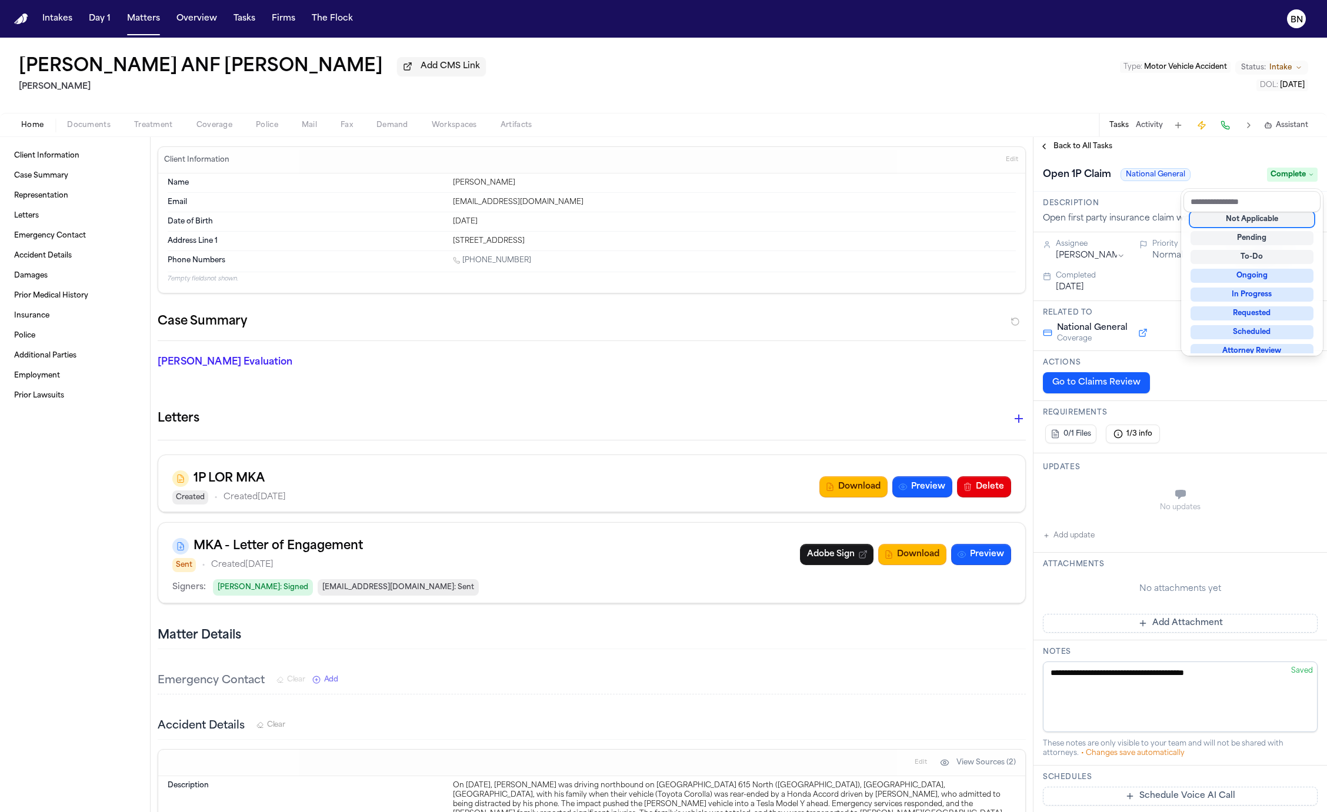
click at [1068, 151] on div "**********" at bounding box center [1179, 474] width 293 height 675
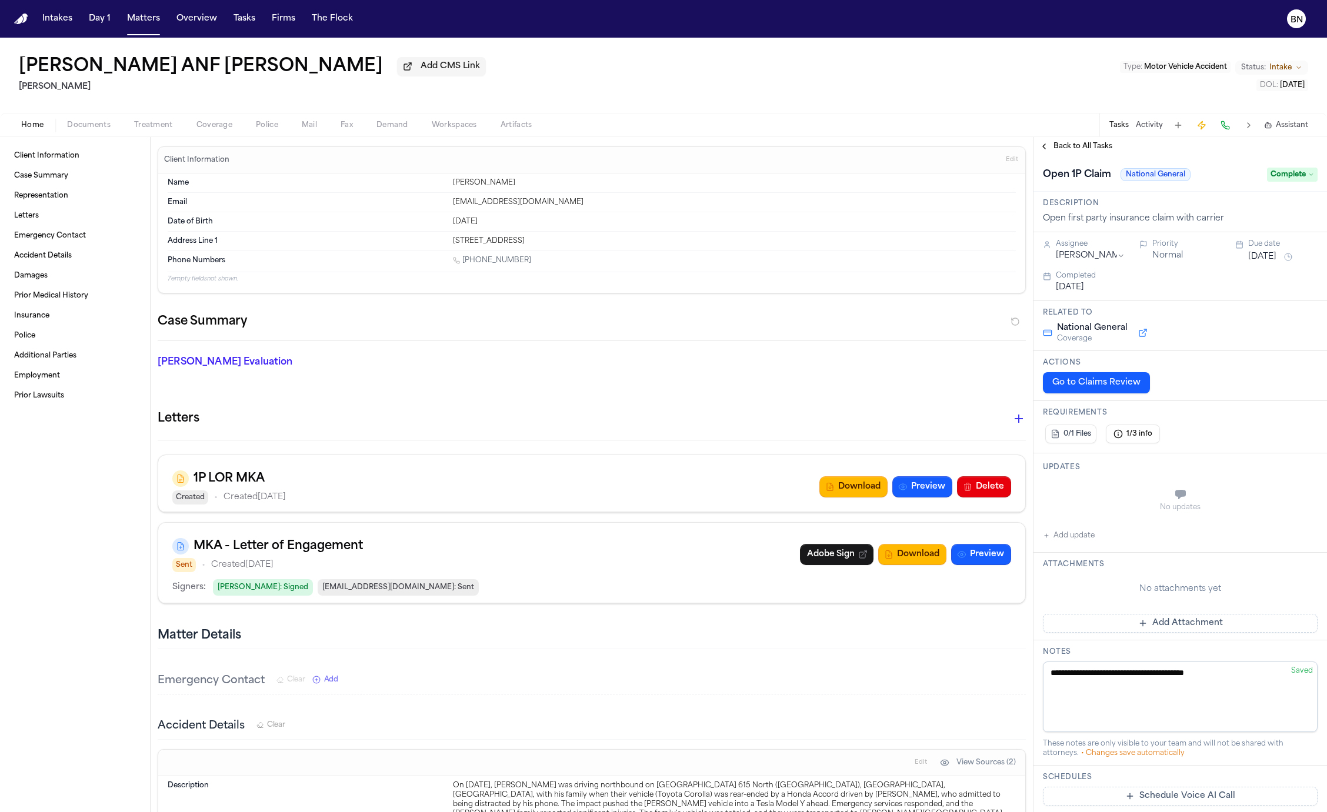
click at [1062, 151] on span "Back to All Tasks" at bounding box center [1082, 146] width 59 height 9
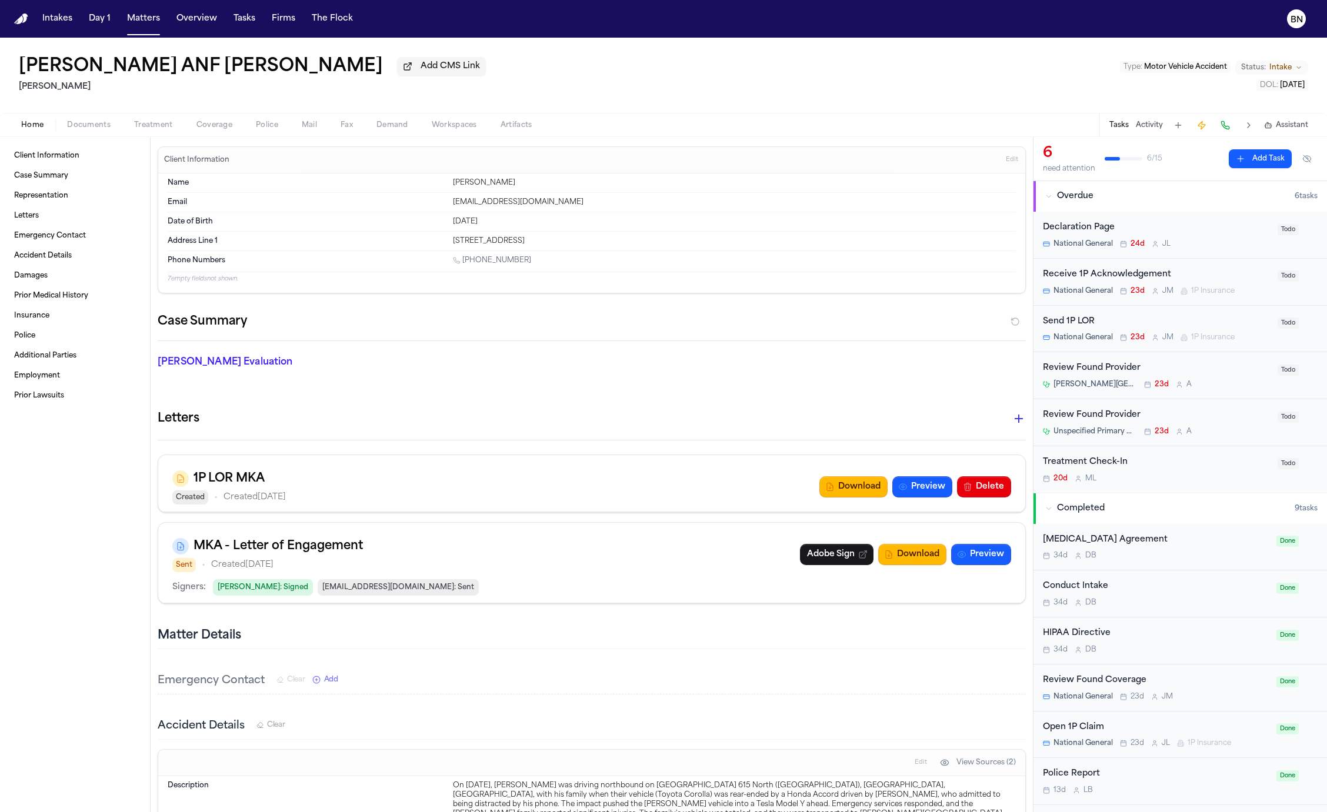
click at [219, 134] on div "Home Documents Treatment Coverage Police Mail Fax Demand Workspaces Artifacts T…" at bounding box center [663, 125] width 1327 height 24
click at [219, 132] on span "button" at bounding box center [214, 131] width 50 height 1
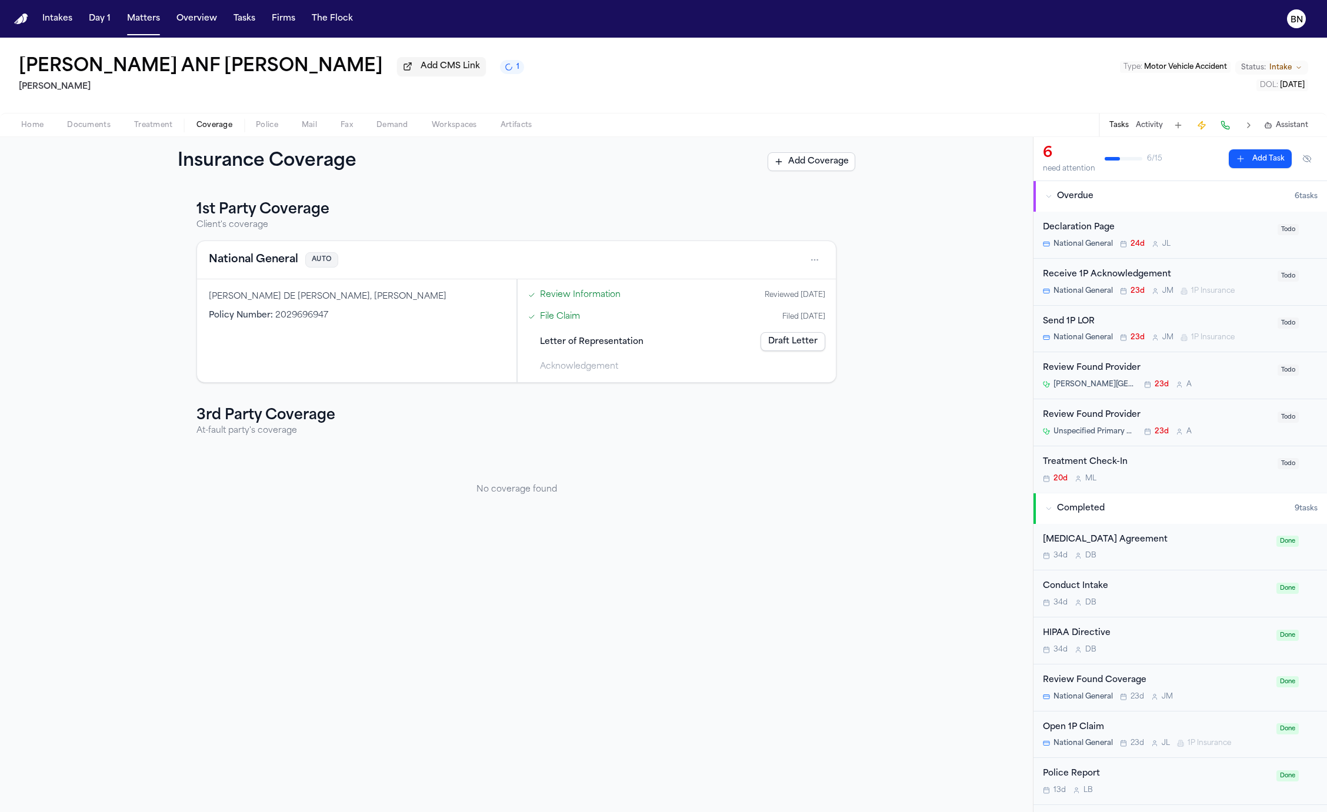
click at [779, 343] on link "Draft Letter" at bounding box center [792, 341] width 65 height 19
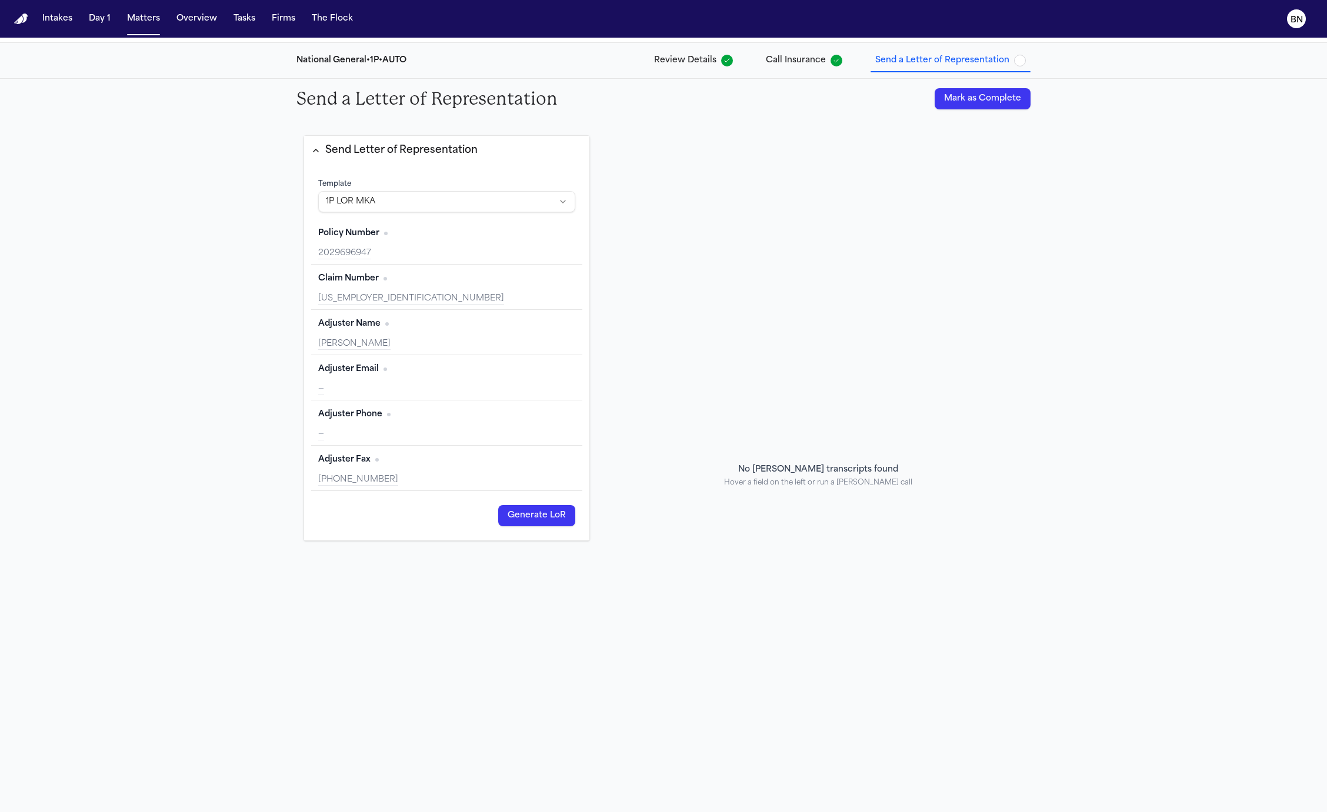
scroll to position [252, 0]
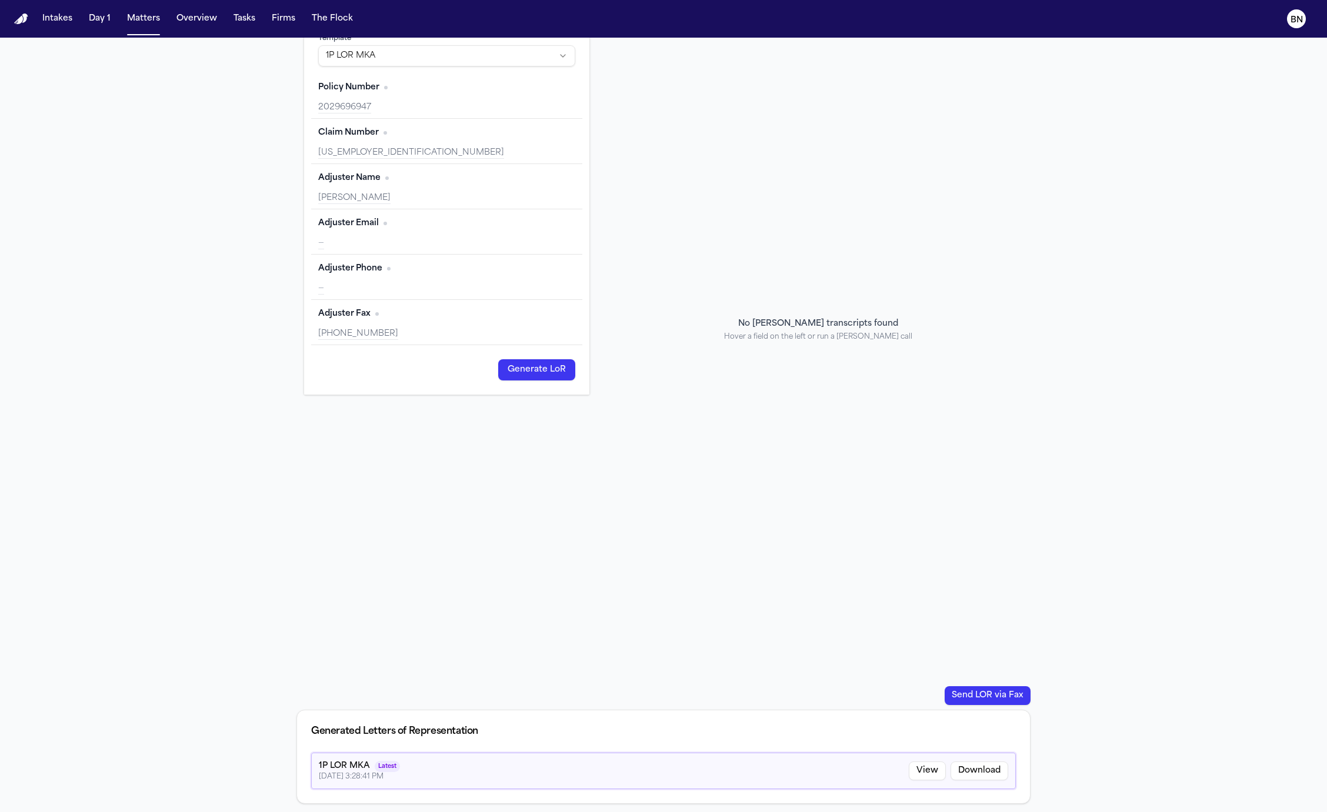
click at [924, 771] on button "View" at bounding box center [926, 770] width 37 height 19
click at [980, 766] on button "Download" at bounding box center [979, 770] width 58 height 19
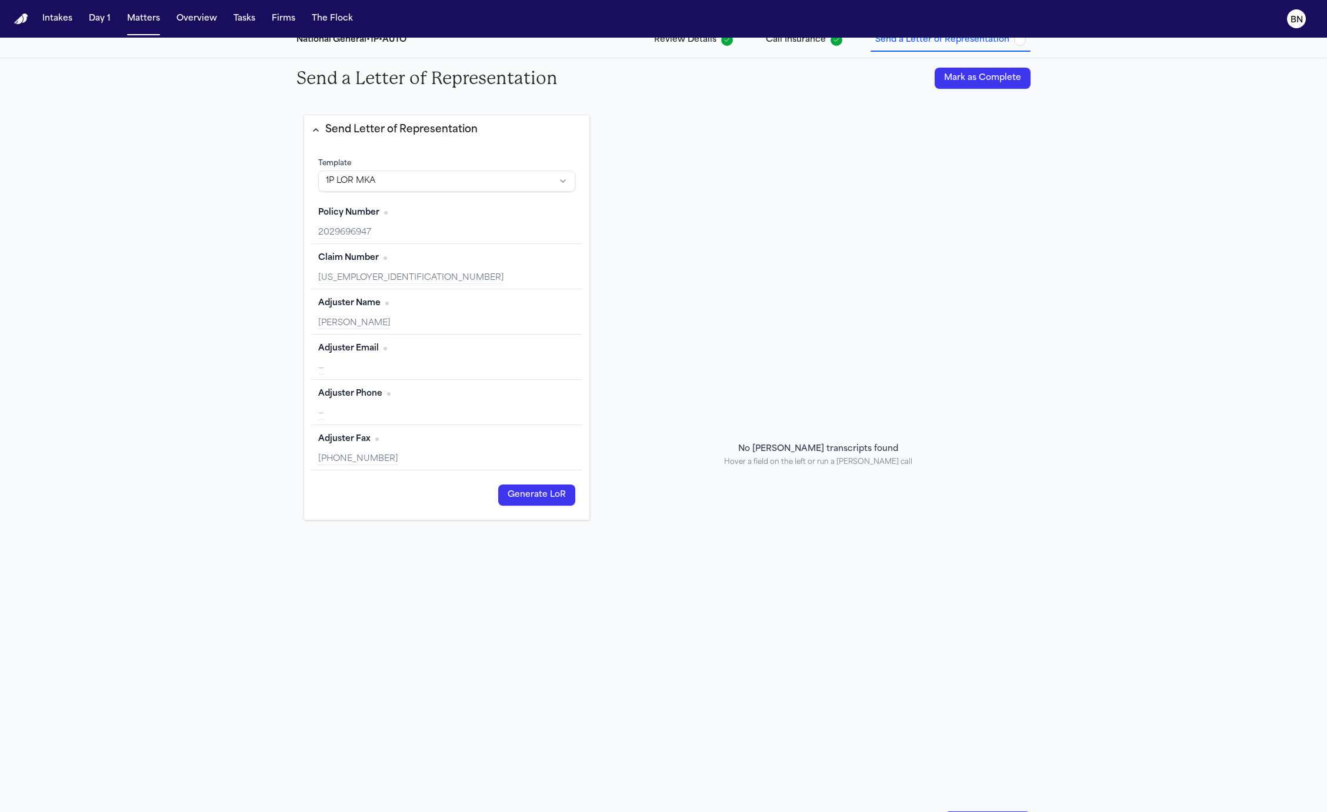
scroll to position [0, 0]
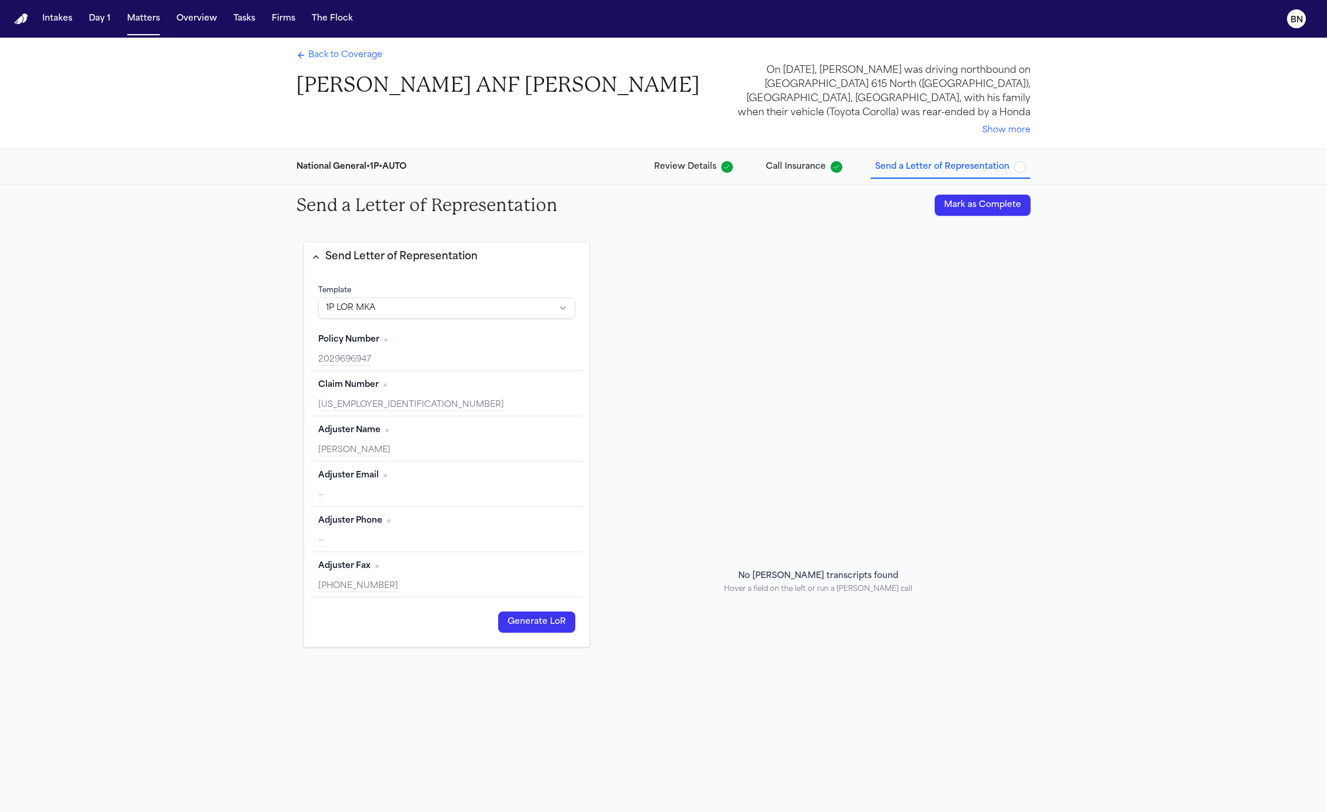
click at [368, 59] on span "Back to Coverage" at bounding box center [345, 55] width 74 height 12
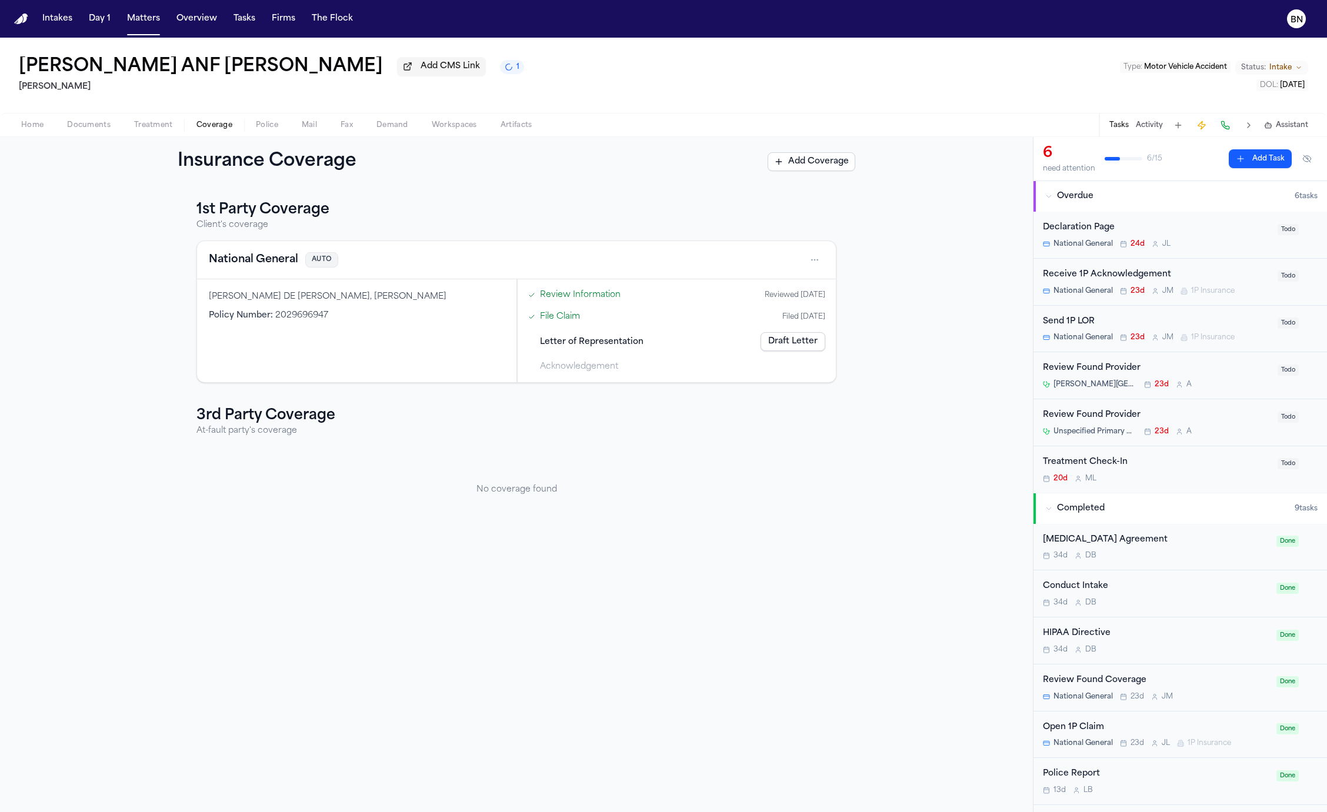
click at [43, 128] on span "Home" at bounding box center [32, 125] width 22 height 9
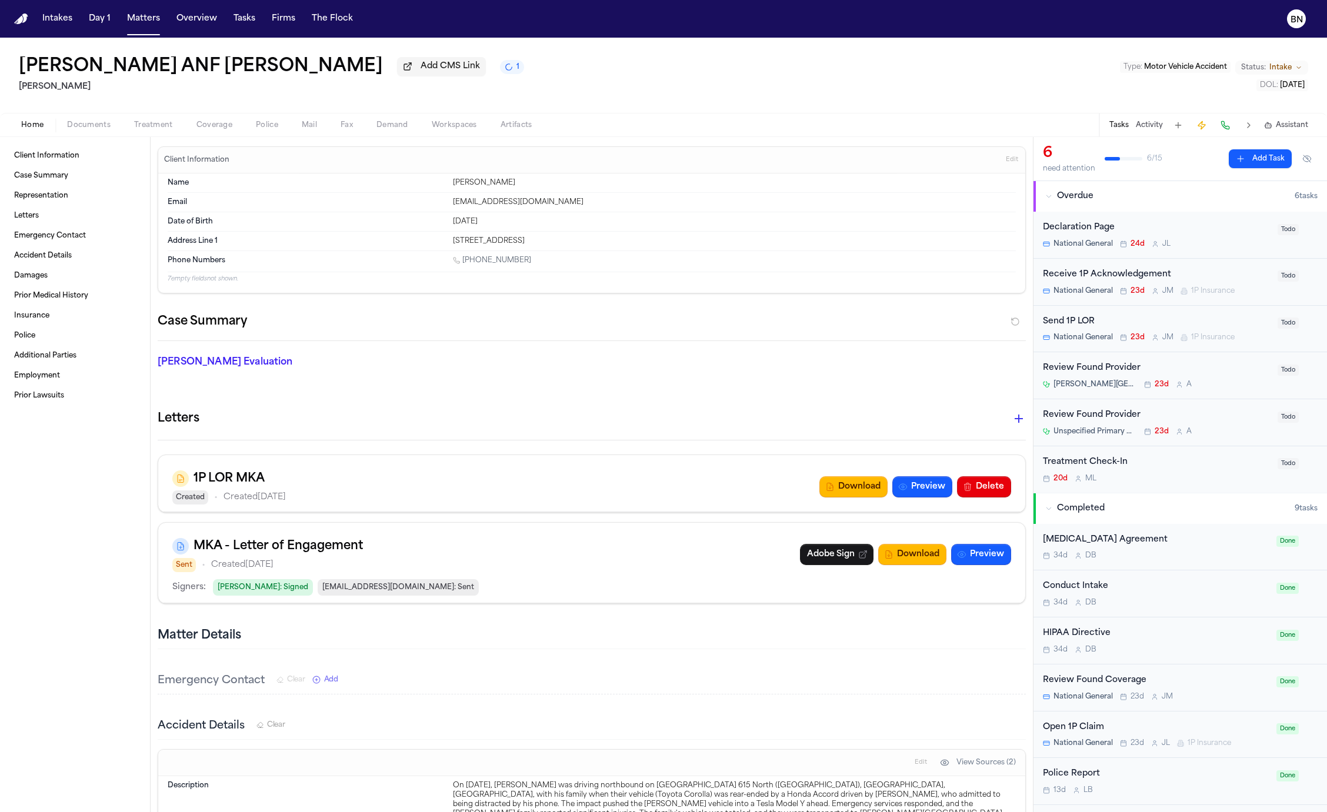
click at [203, 129] on span "Coverage" at bounding box center [214, 125] width 36 height 9
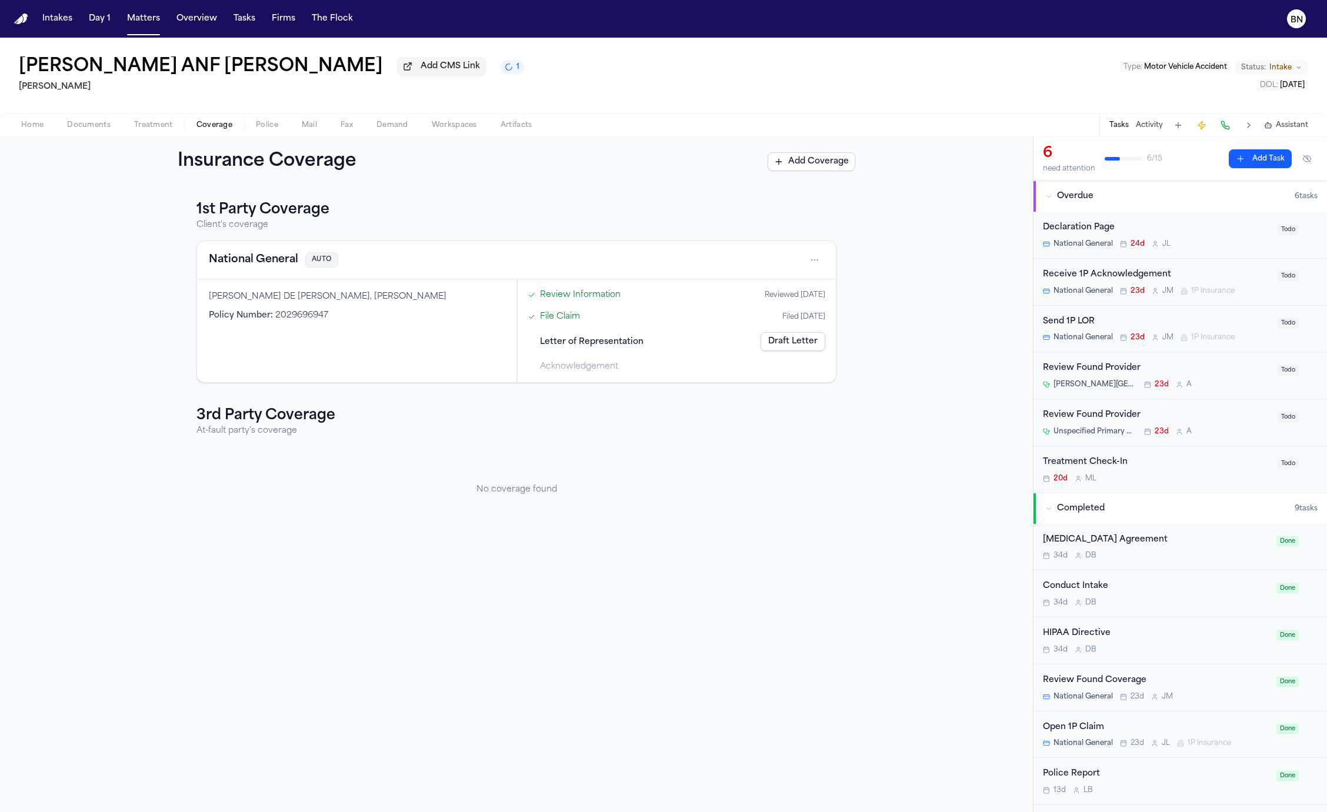
click at [614, 342] on span "Letter of Representation" at bounding box center [591, 342] width 103 height 12
click at [779, 334] on link "Draft Letter" at bounding box center [792, 341] width 65 height 19
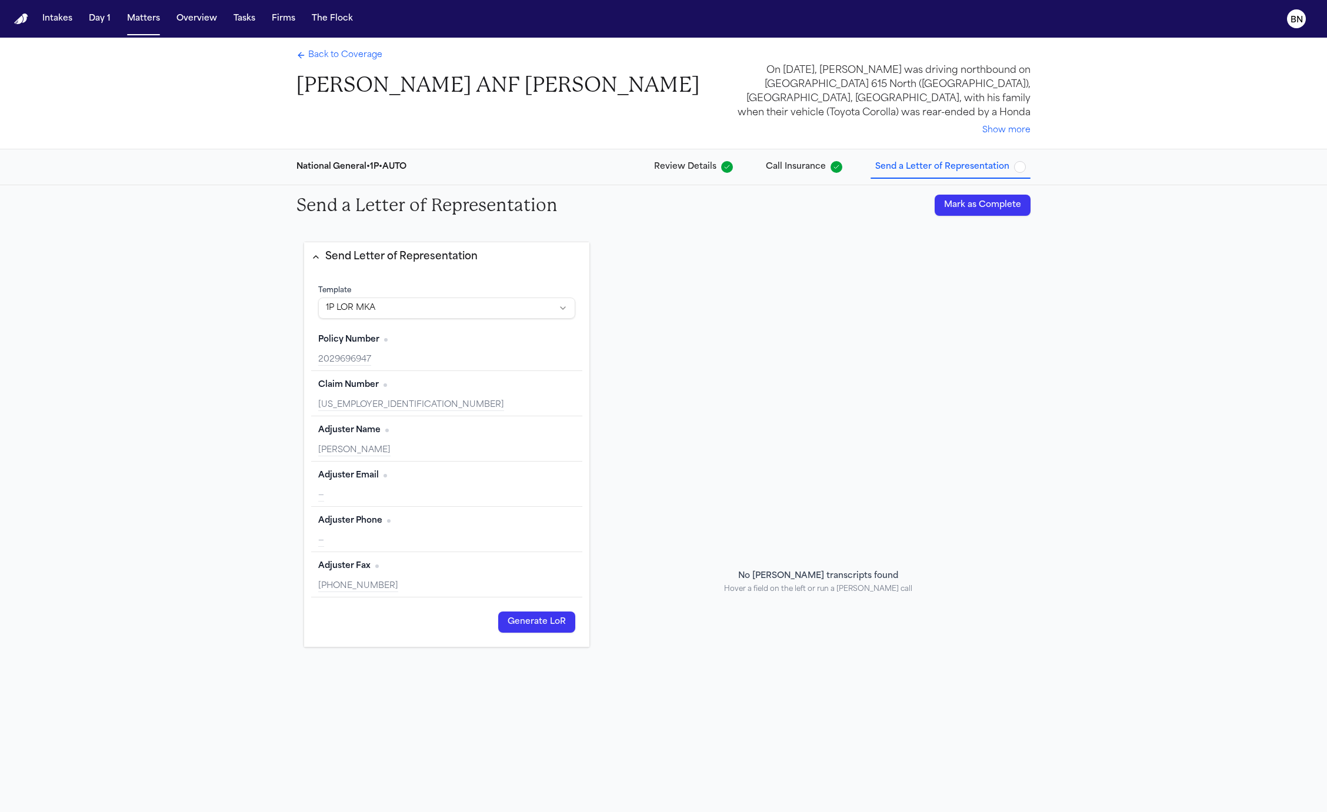
scroll to position [252, 0]
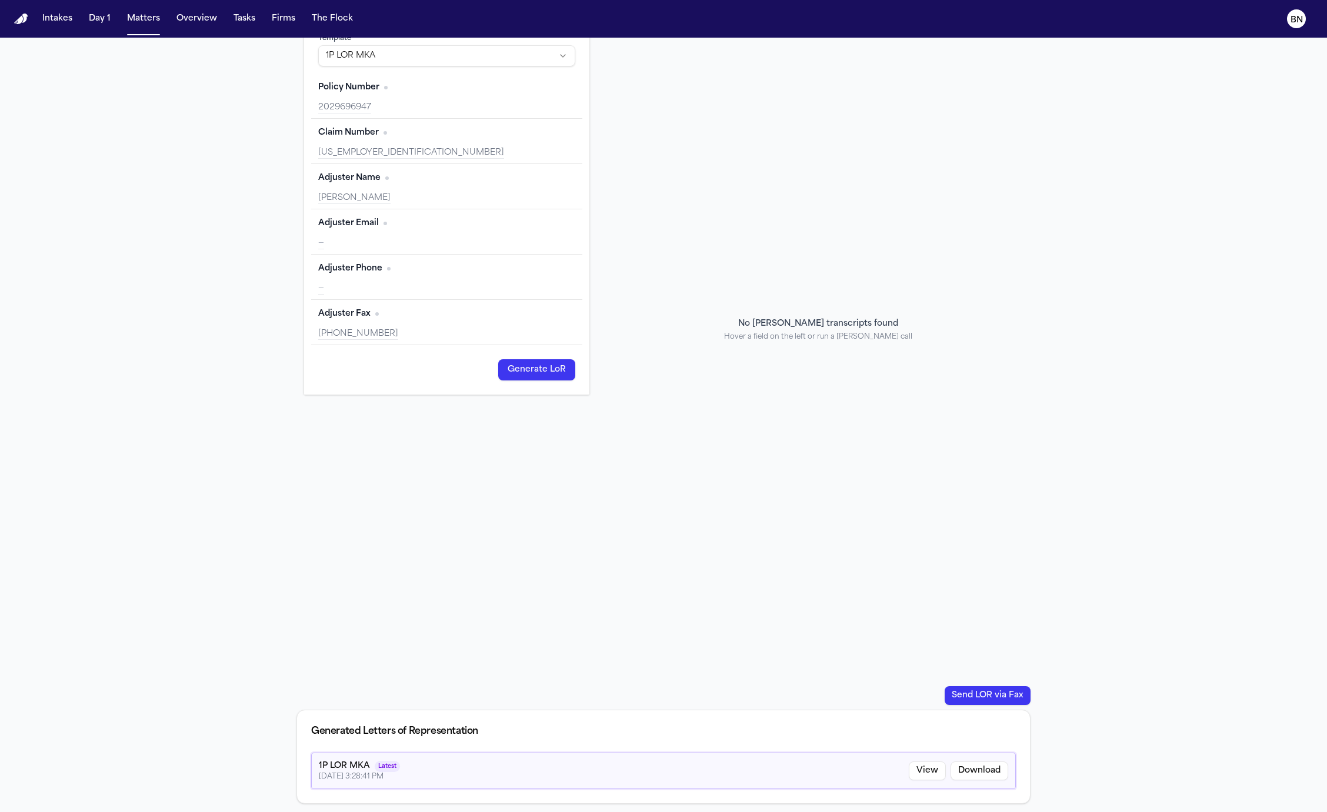
click at [969, 767] on button "Download" at bounding box center [979, 770] width 58 height 19
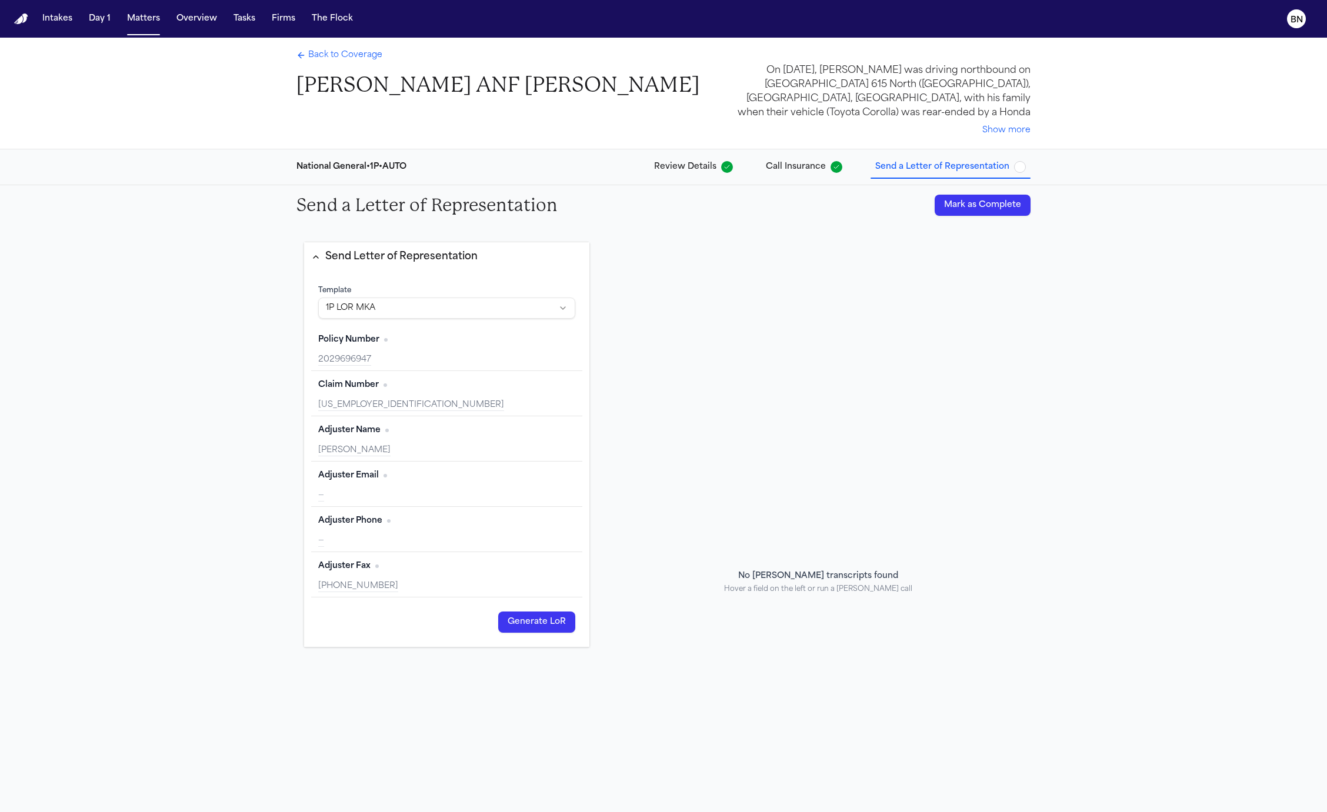
click at [947, 169] on span "Send a Letter of Representation" at bounding box center [942, 167] width 134 height 12
click at [358, 66] on div "Back to Coverage Andres Agudelo ANF Arianna Agudelo" at bounding box center [497, 73] width 403 height 49
click at [358, 57] on span "Back to Coverage" at bounding box center [345, 55] width 74 height 12
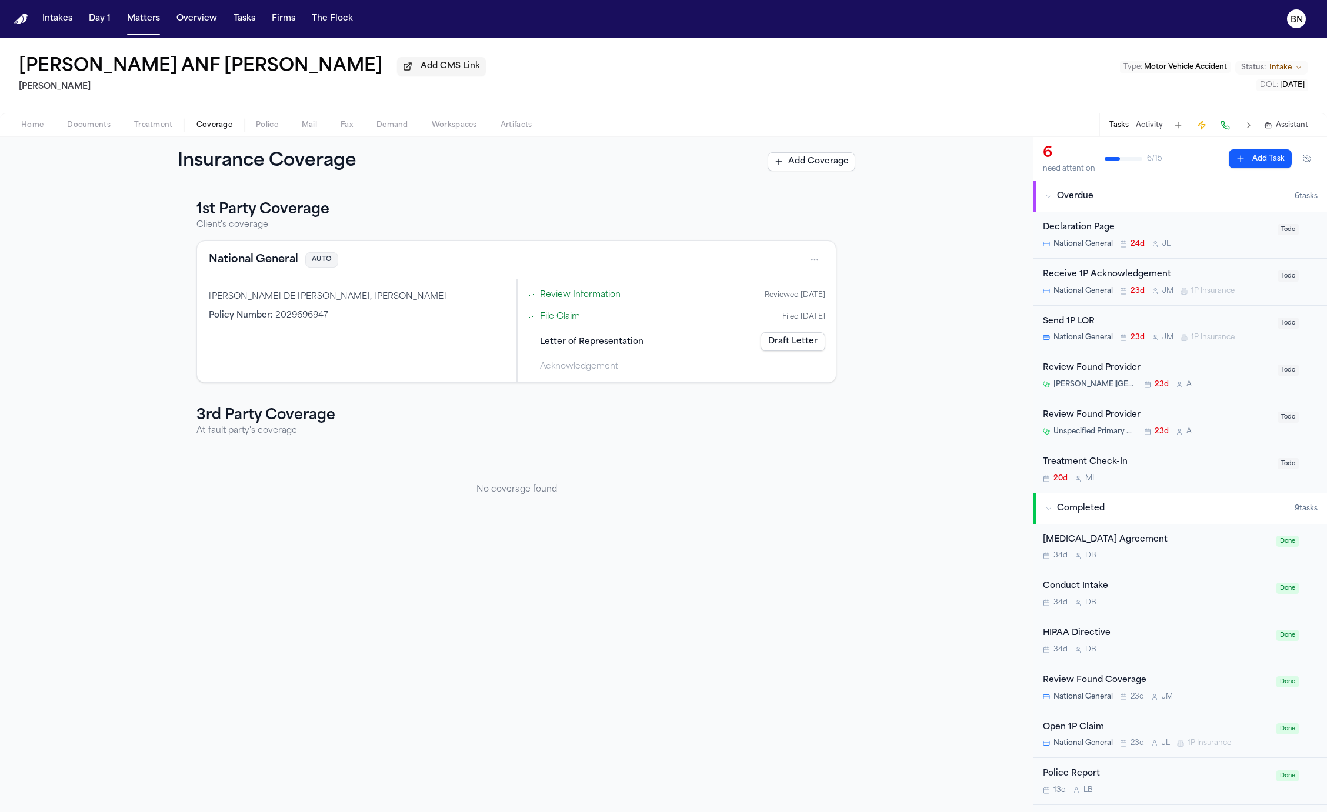
click at [339, 132] on button "Fax" at bounding box center [347, 125] width 36 height 14
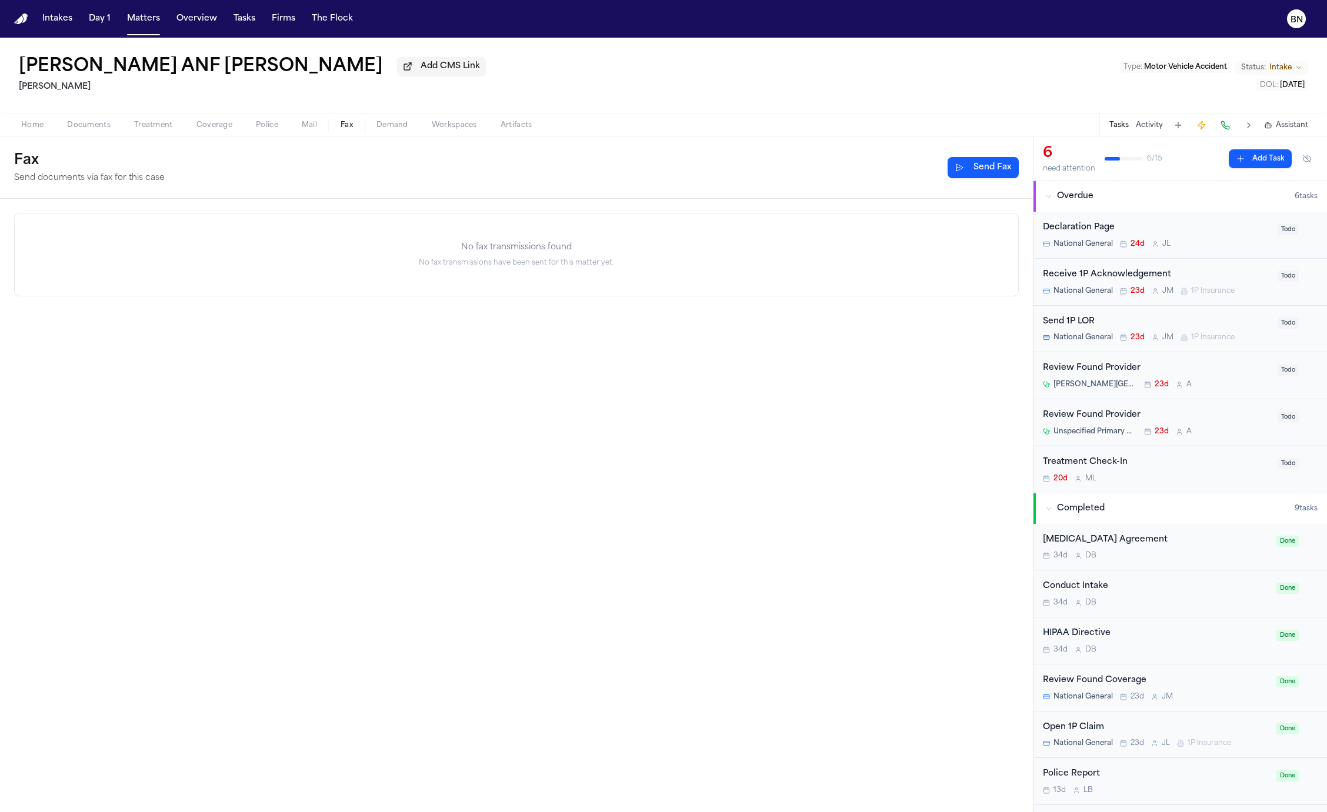
click at [992, 173] on button "Send Fax" at bounding box center [982, 167] width 71 height 21
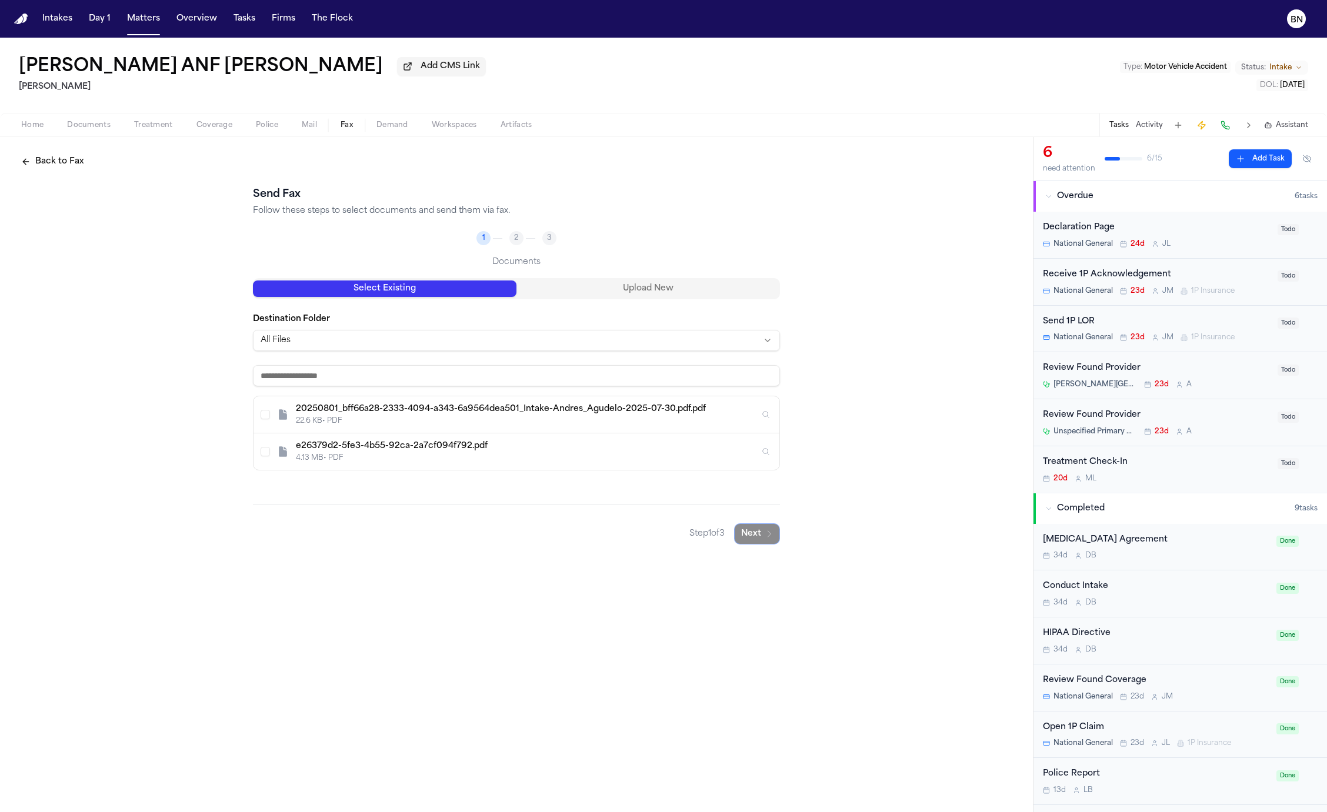
click at [749, 290] on button "Upload New" at bounding box center [647, 288] width 263 height 16
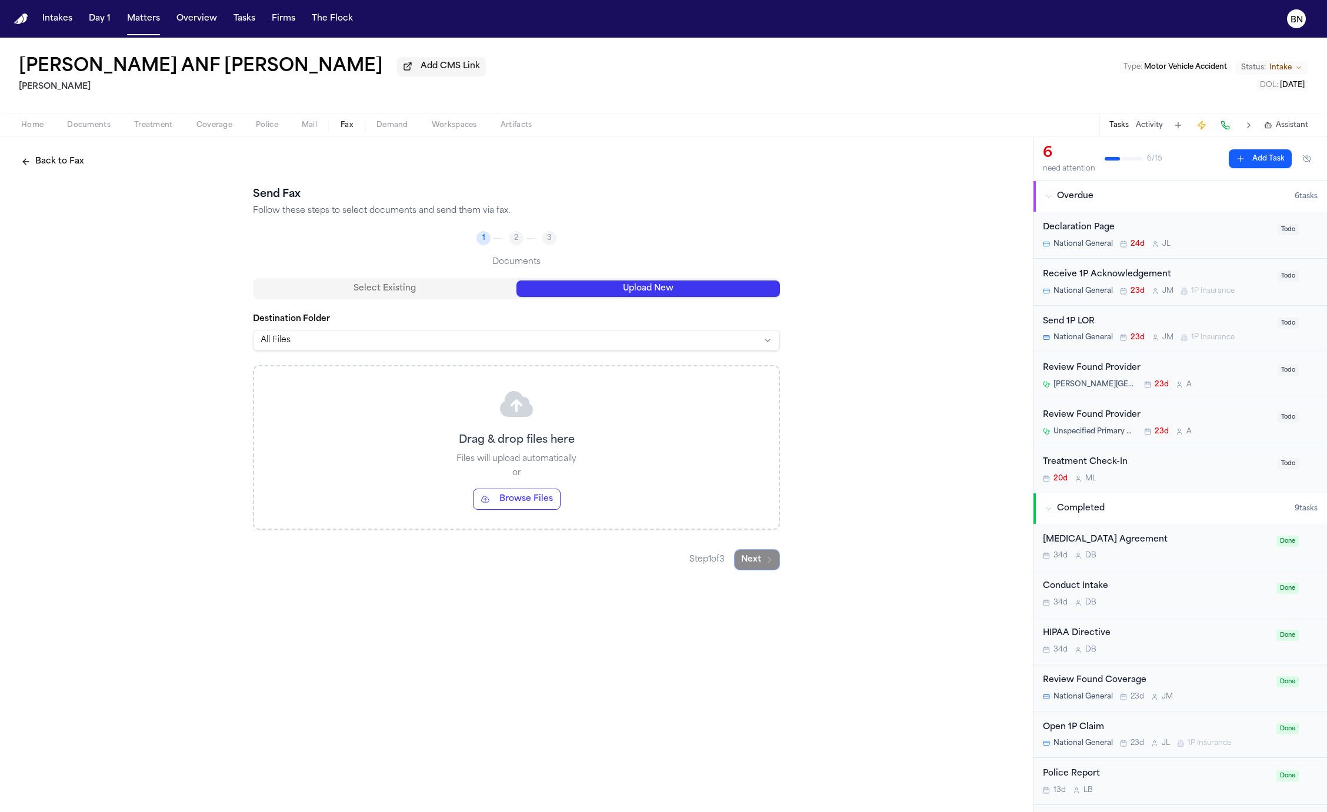
click at [269, 737] on div "Back to Fax Send Fax Follow these steps to select documents and send them via f…" at bounding box center [516, 474] width 1033 height 675
click at [766, 699] on div "Back to Fax Send Fax Follow these steps to select documents and send them via f…" at bounding box center [516, 474] width 1033 height 675
click at [766, 631] on button "Next" at bounding box center [757, 622] width 46 height 21
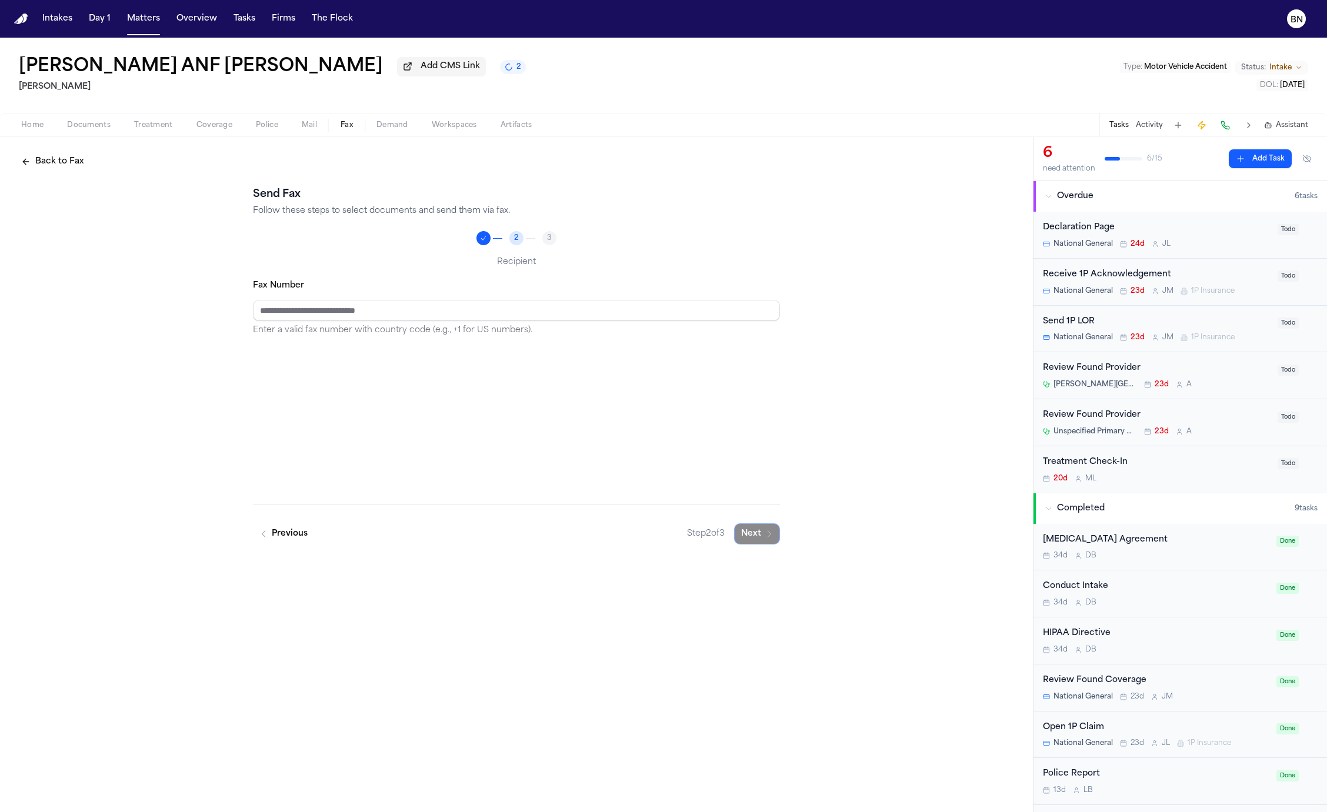
click at [345, 310] on input "Fax Number" at bounding box center [516, 310] width 527 height 21
paste input "**********"
click at [303, 313] on input "**********" at bounding box center [516, 310] width 527 height 21
click at [285, 316] on input "**********" at bounding box center [516, 310] width 527 height 21
type input "**********"
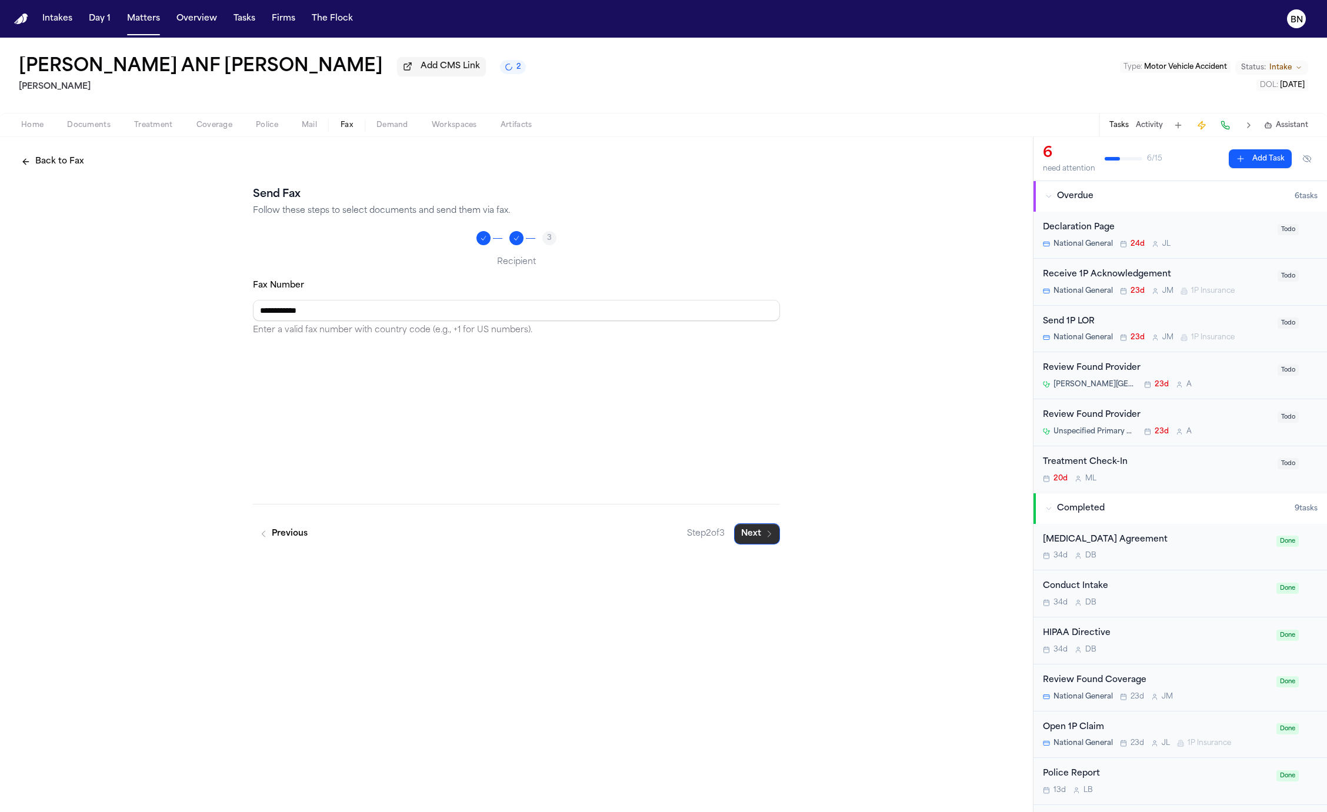
click at [763, 535] on button "Next" at bounding box center [757, 533] width 46 height 21
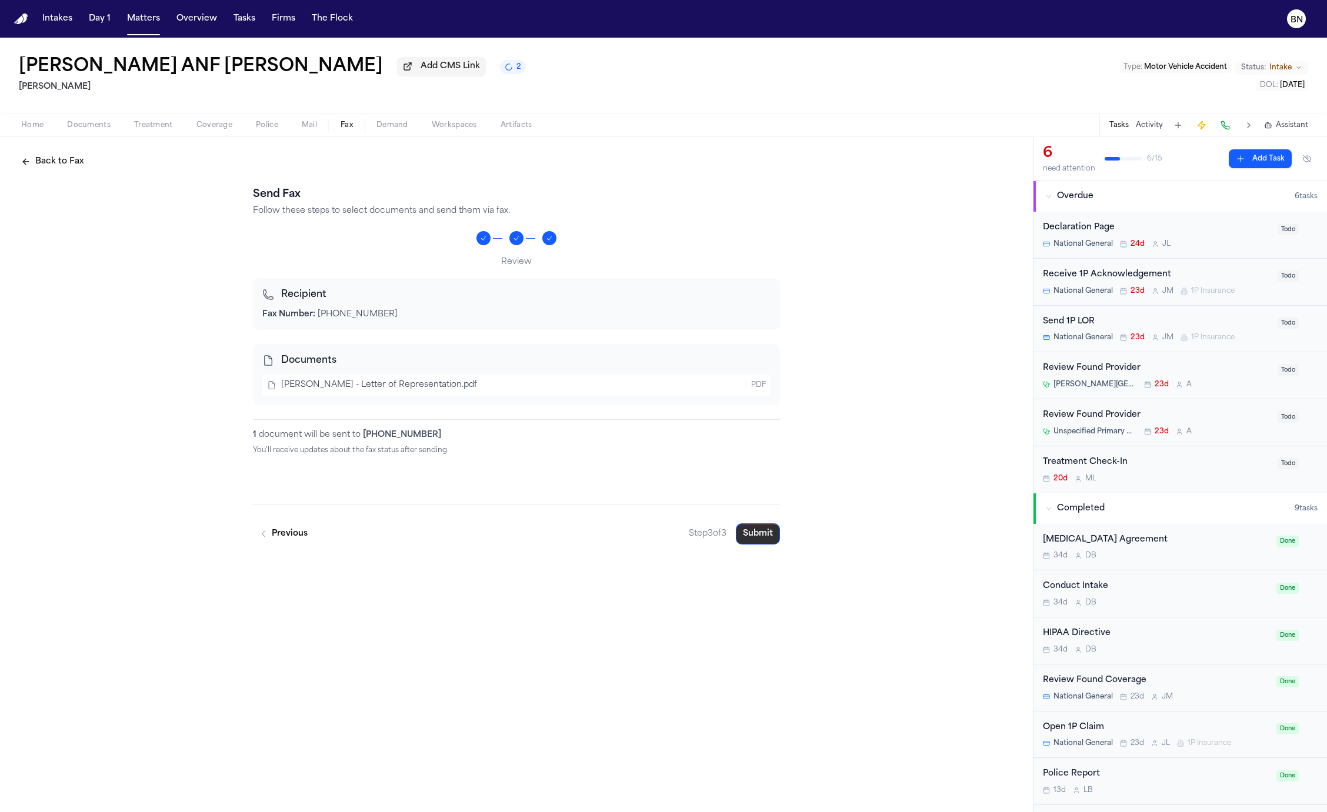
click at [763, 536] on button "Submit" at bounding box center [758, 533] width 44 height 21
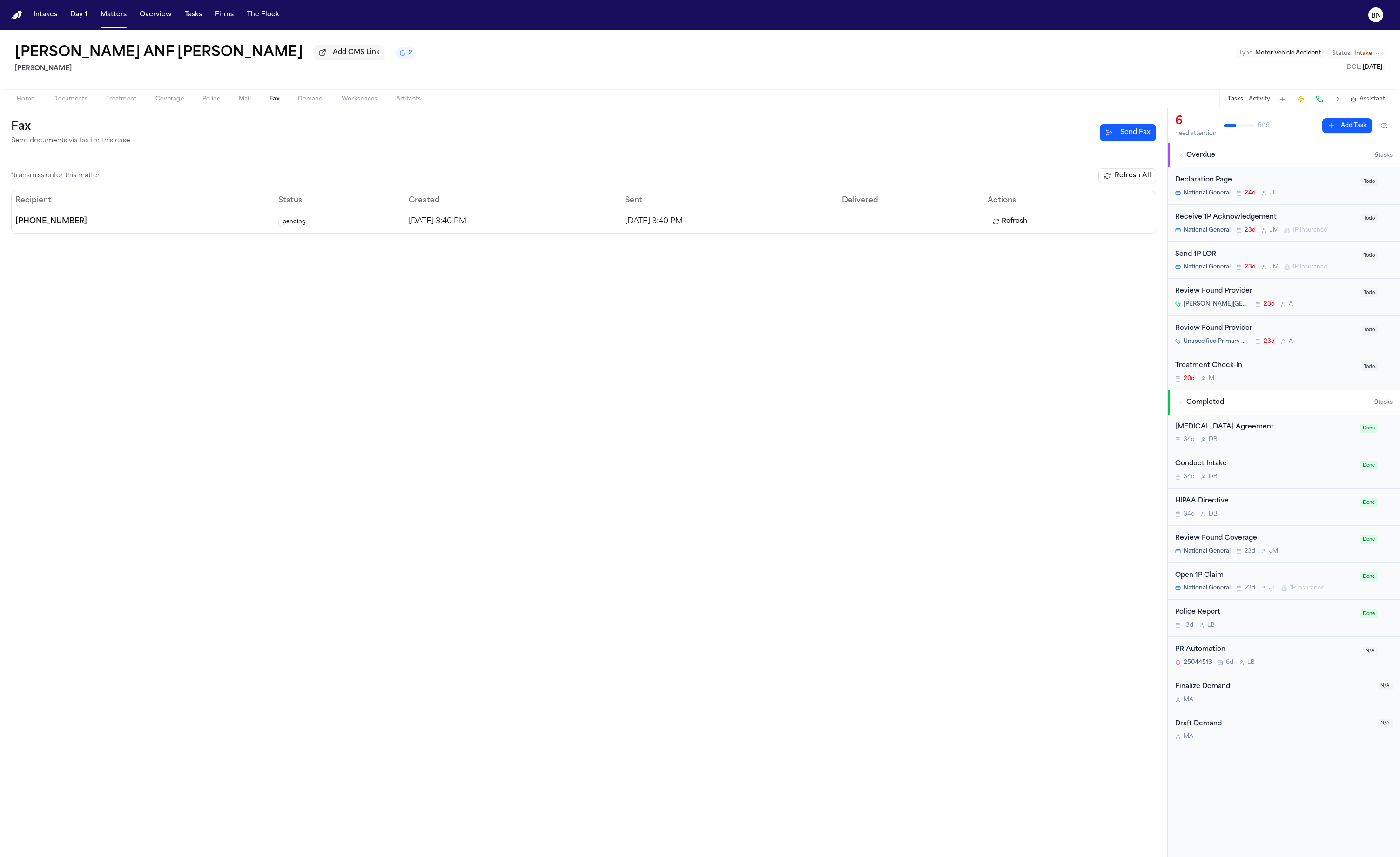
click at [300, 227] on td "pending" at bounding box center [340, 221] width 130 height 23
click at [1049, 179] on button "Refresh All" at bounding box center [1127, 176] width 58 height 15
click at [279, 222] on span "pending" at bounding box center [294, 222] width 32 height 10
click at [303, 232] on td "pending" at bounding box center [340, 221] width 130 height 23
click at [294, 227] on td "pending" at bounding box center [340, 221] width 130 height 23
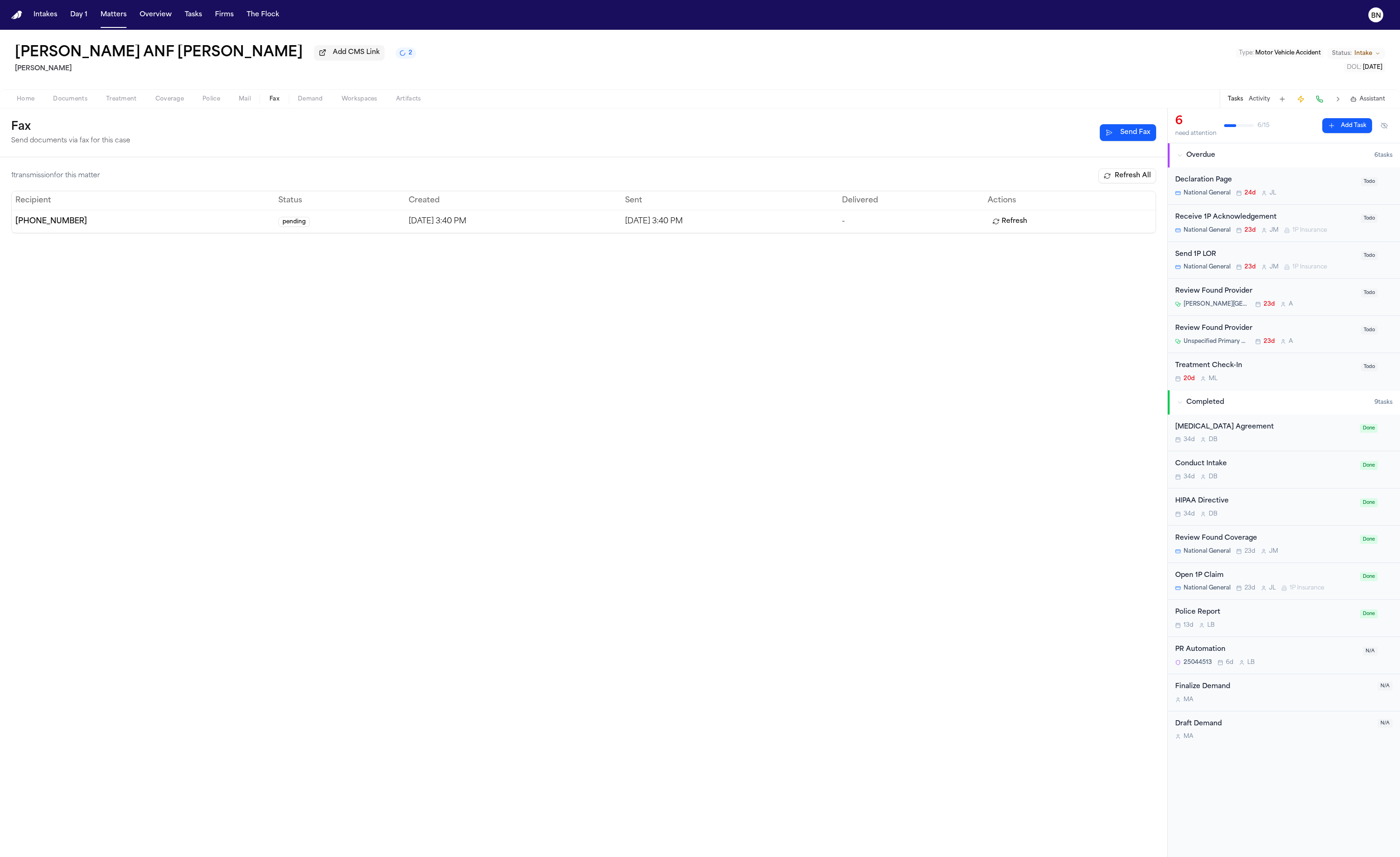
click at [1032, 228] on button "Refresh" at bounding box center [1010, 221] width 44 height 15
click at [1014, 224] on button "Refresh" at bounding box center [1010, 221] width 44 height 15
click at [1114, 177] on button "Refresh All" at bounding box center [1127, 176] width 58 height 15
click at [541, 213] on td "[DATE] 3:40 PM" at bounding box center [514, 221] width 217 height 23
click at [173, 102] on span "Coverage" at bounding box center [169, 99] width 28 height 7
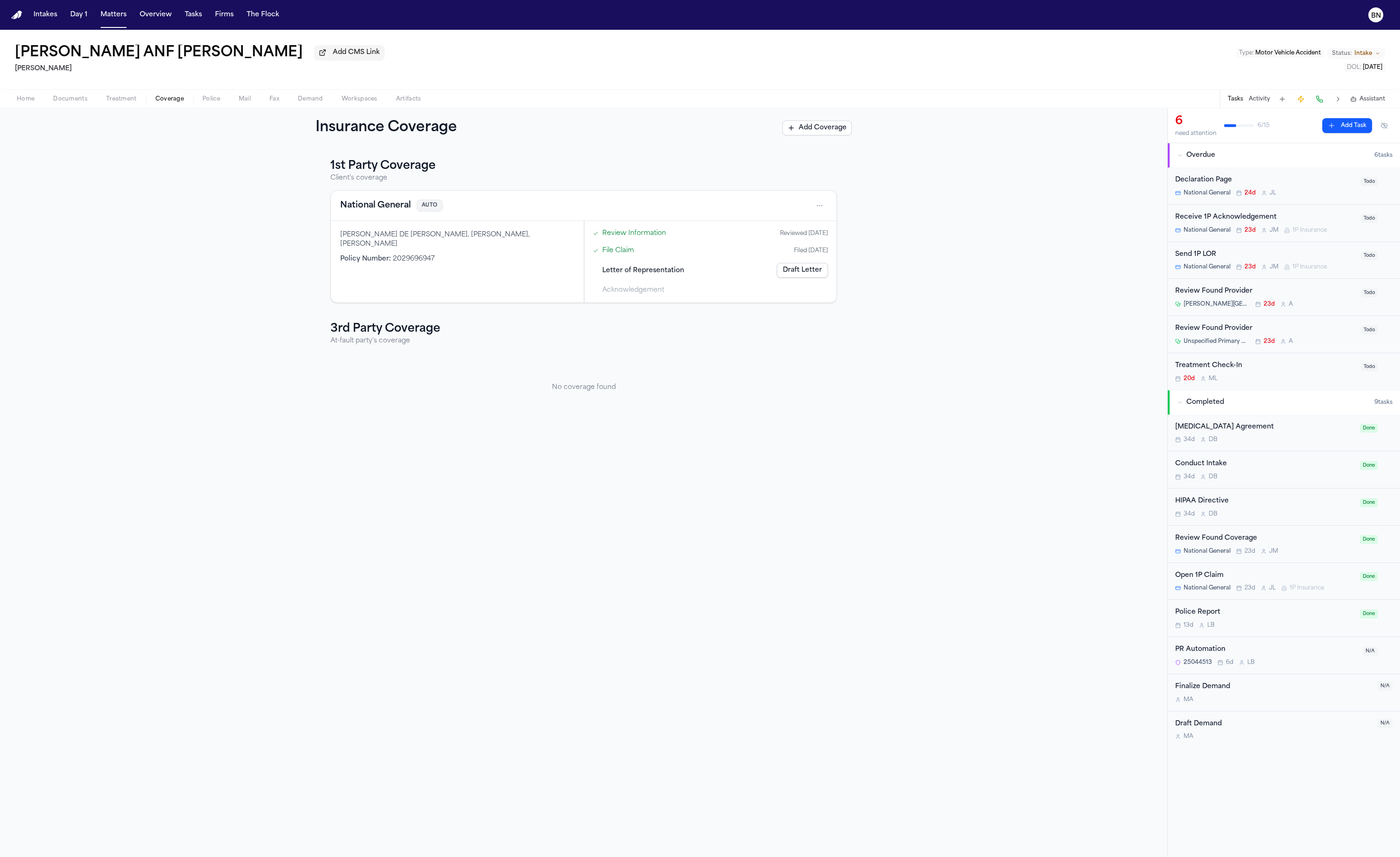
click at [812, 273] on link "Draft Letter" at bounding box center [802, 270] width 51 height 15
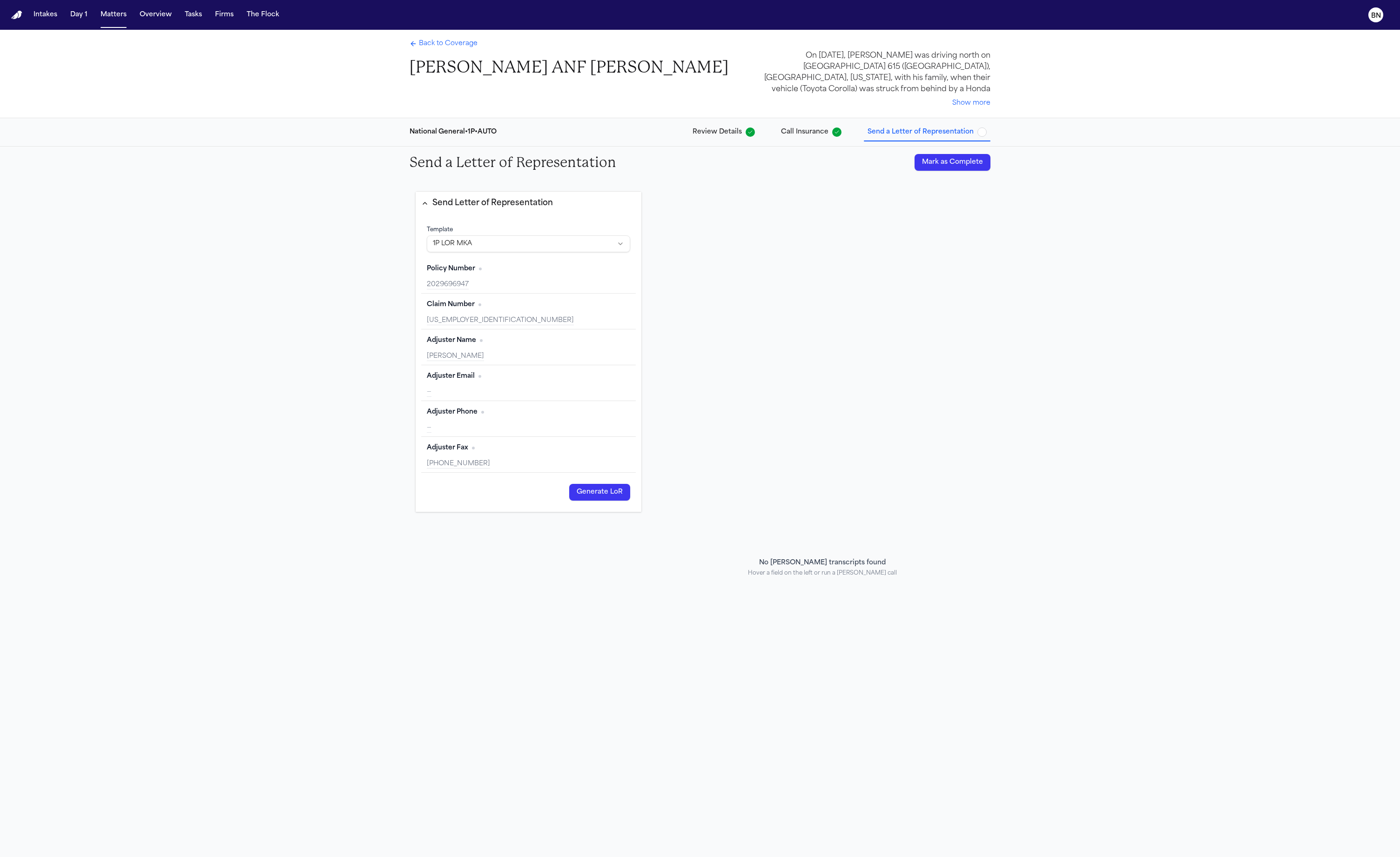
click at [457, 44] on span "Back to Coverage" at bounding box center [448, 44] width 59 height 9
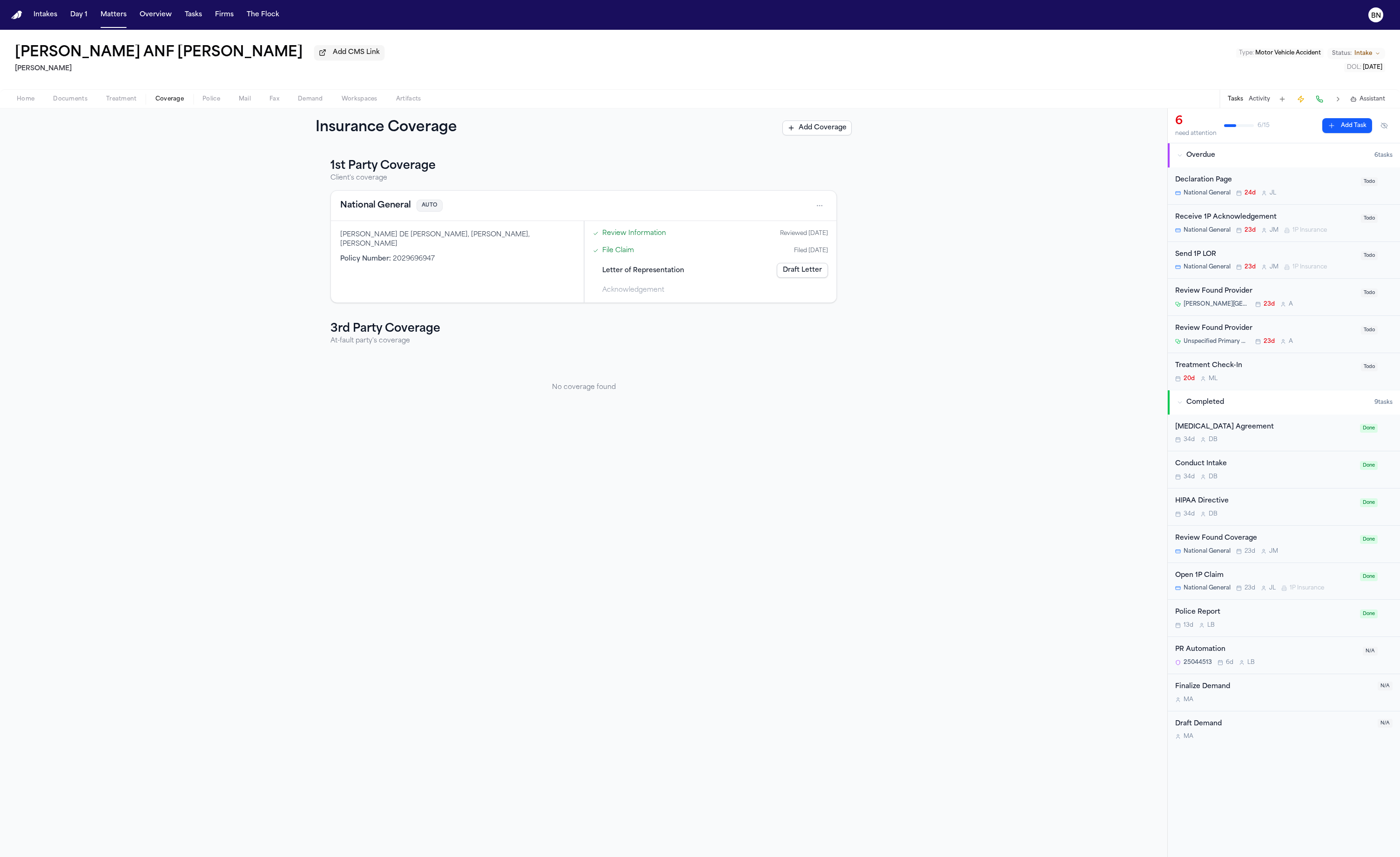
click at [1289, 650] on div "PR Automation" at bounding box center [1266, 650] width 182 height 11
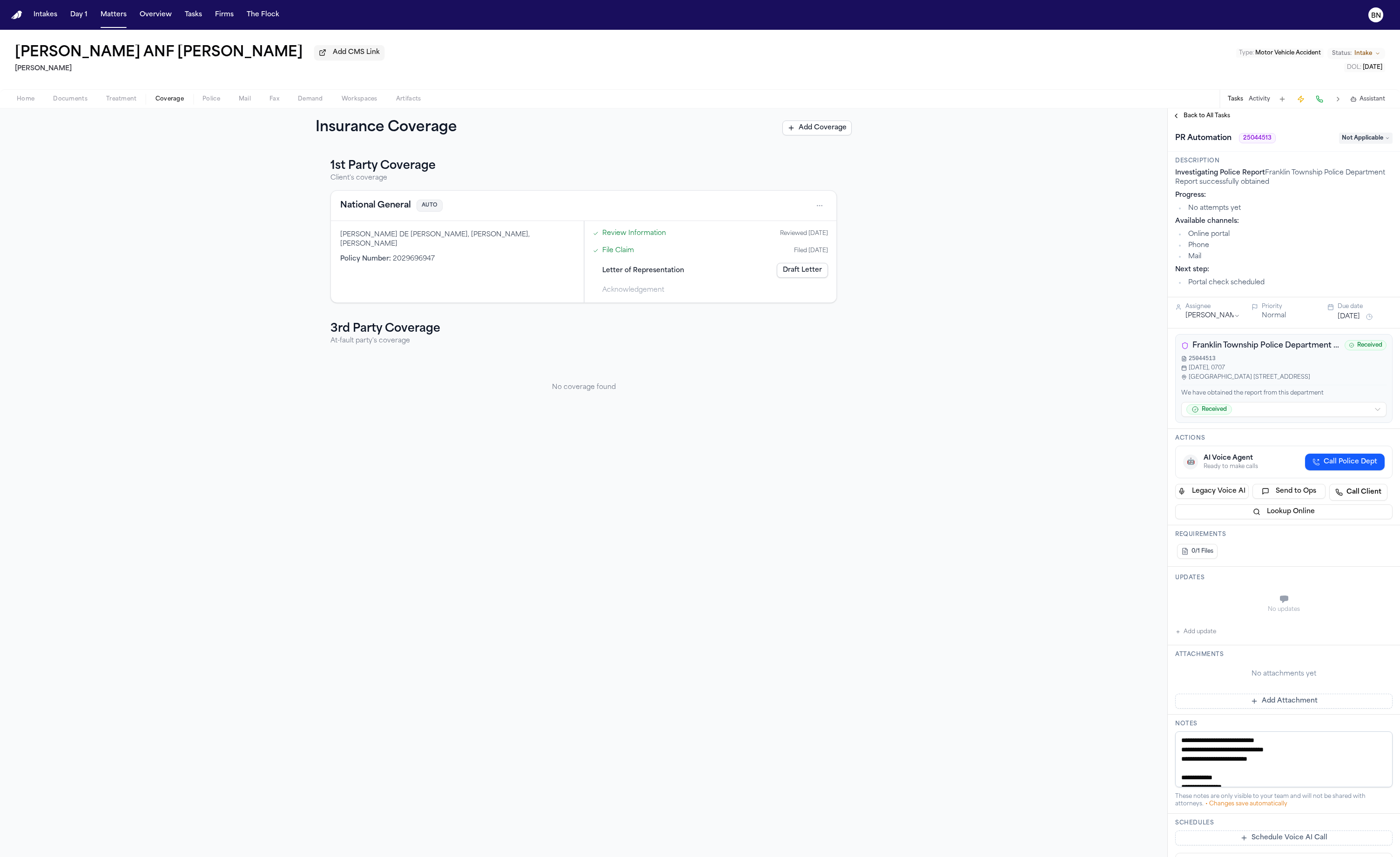
click at [1377, 141] on span "Not Applicable" at bounding box center [1366, 138] width 54 height 11
click at [1352, 244] on div "Complete" at bounding box center [1340, 241] width 97 height 11
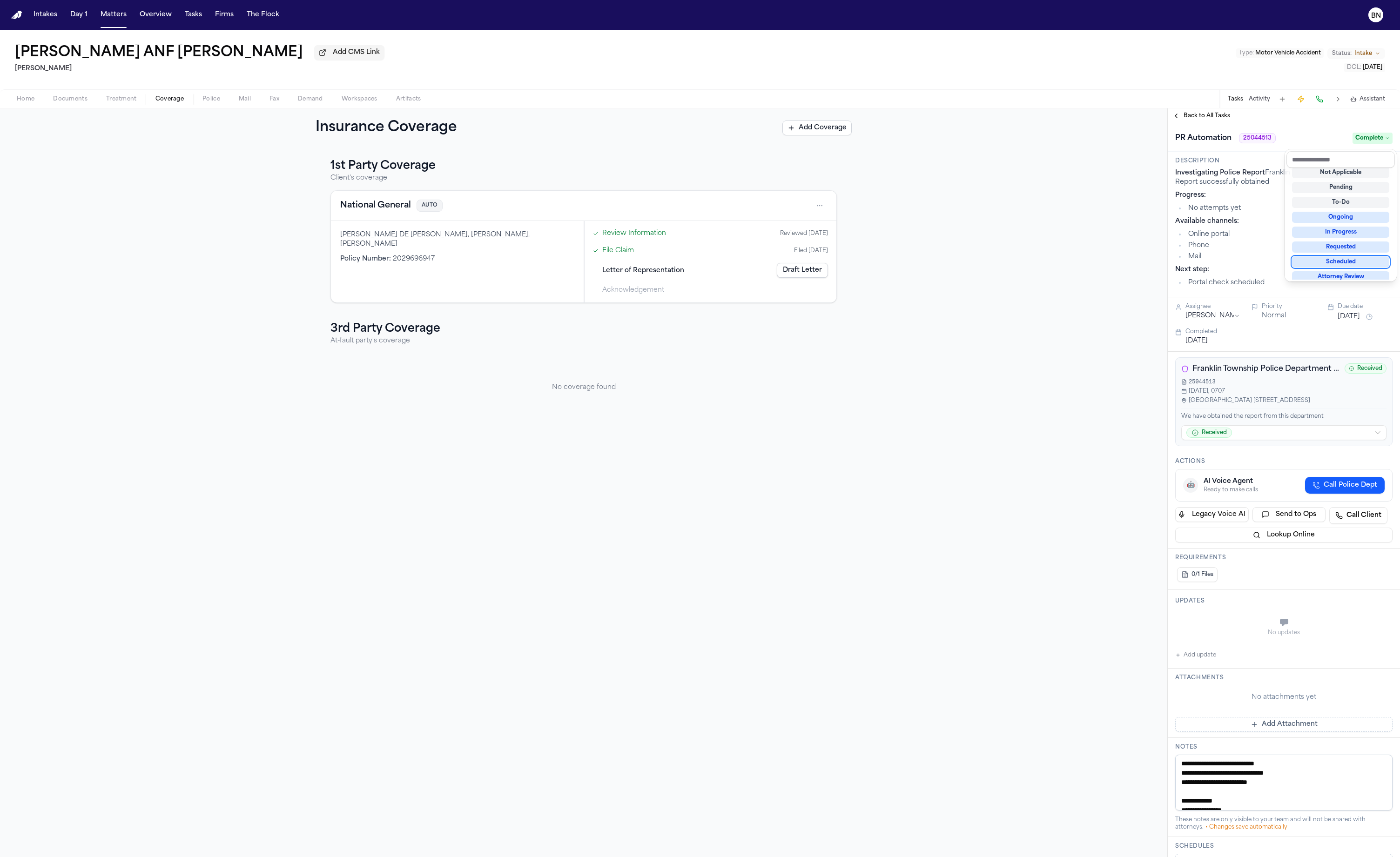
click at [1036, 398] on div "Insurance Coverage Add Coverage 1st Party Coverage Client's coverage National G…" at bounding box center [700, 483] width 1400 height 749
click at [1194, 119] on span "Back to All Tasks" at bounding box center [1206, 116] width 47 height 7
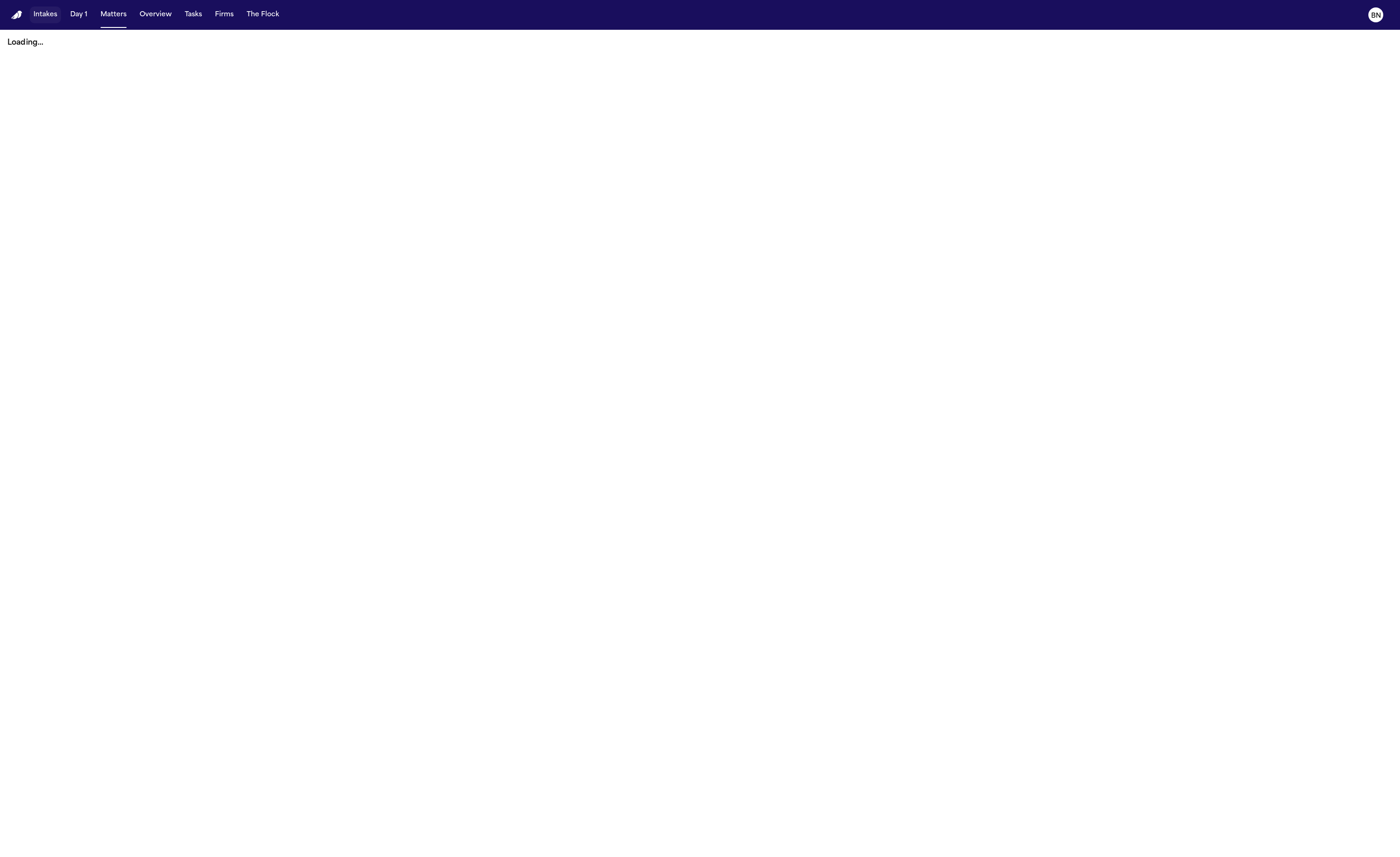
click at [36, 11] on button "Intakes" at bounding box center [45, 14] width 31 height 17
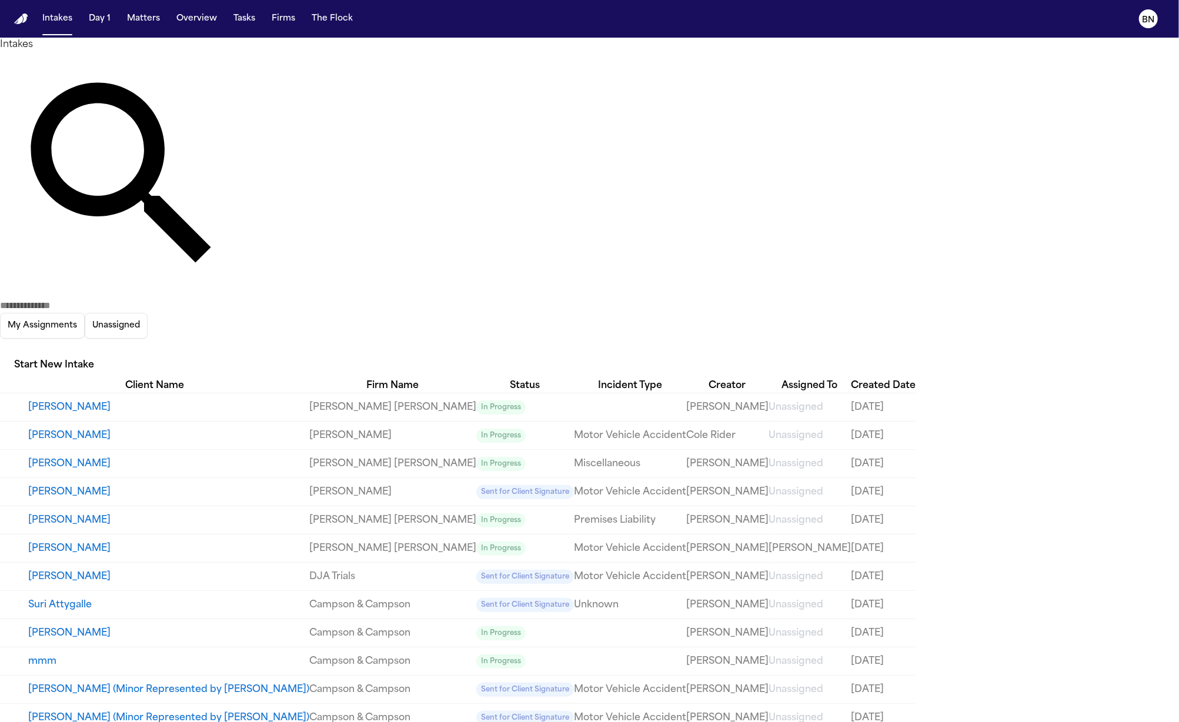
click at [94, 299] on input "text" at bounding box center [47, 306] width 94 height 14
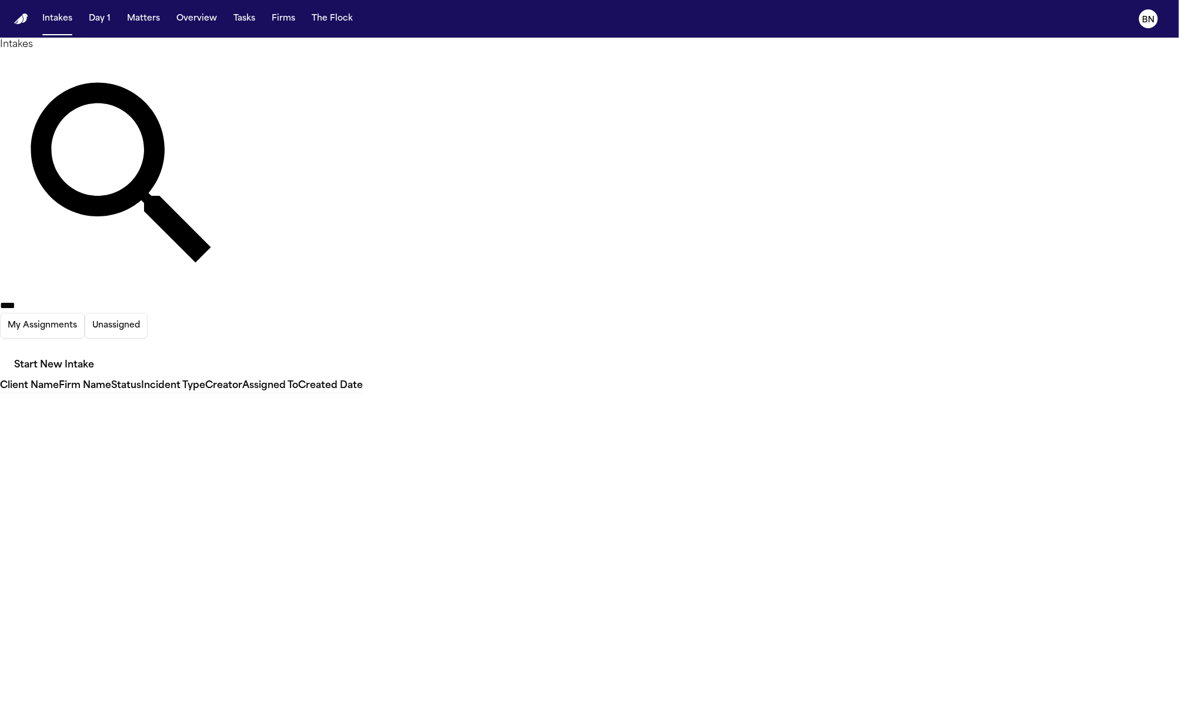
type input "*****"
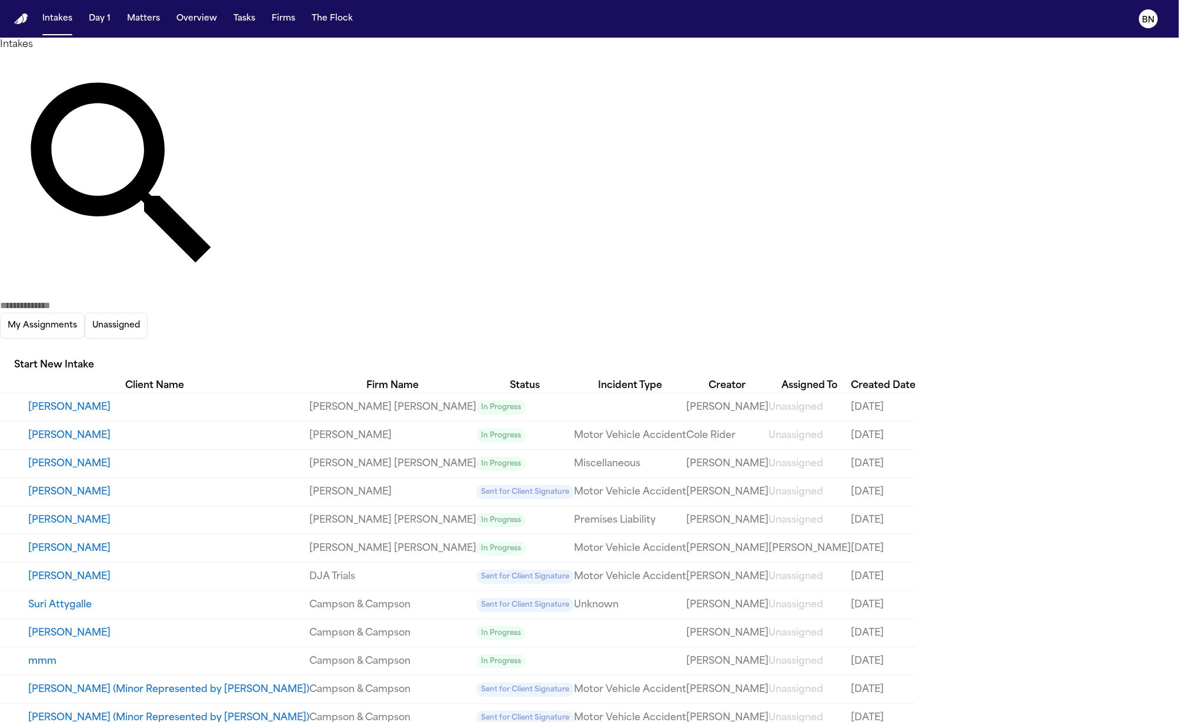
click at [0, 348] on icon "button" at bounding box center [0, 348] width 0 height 0
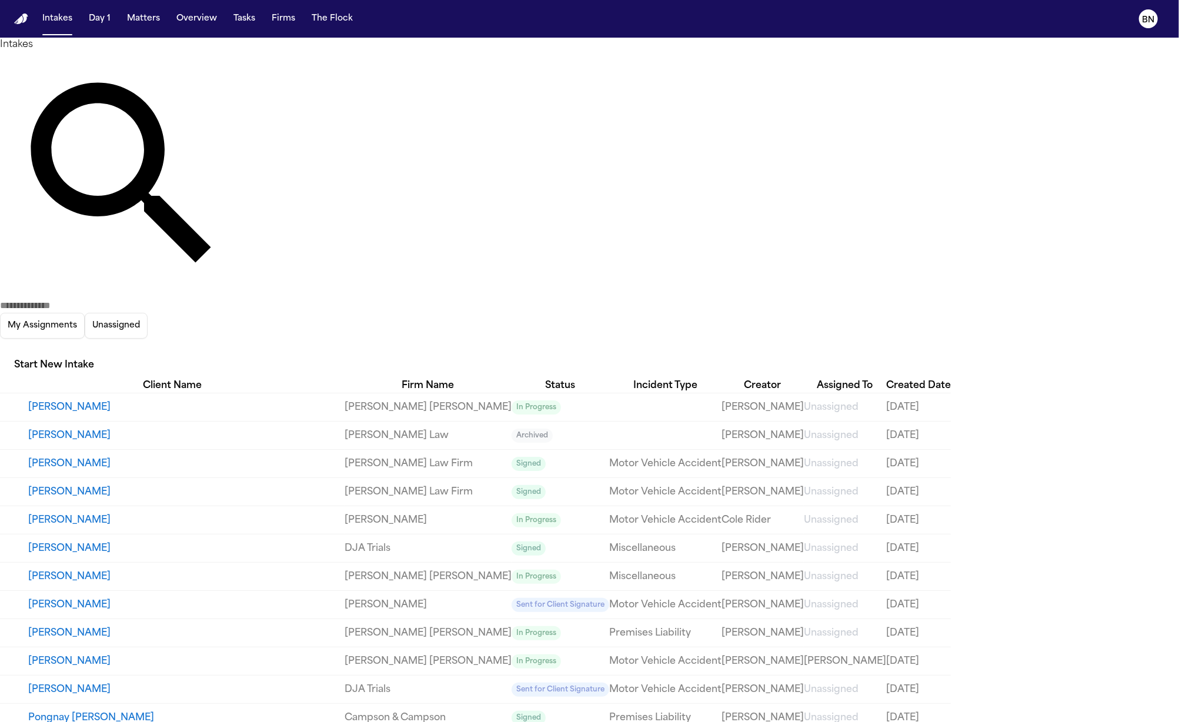
click at [810, 722] on div at bounding box center [589, 722] width 1179 height 0
click at [94, 299] on input "text" at bounding box center [47, 306] width 94 height 14
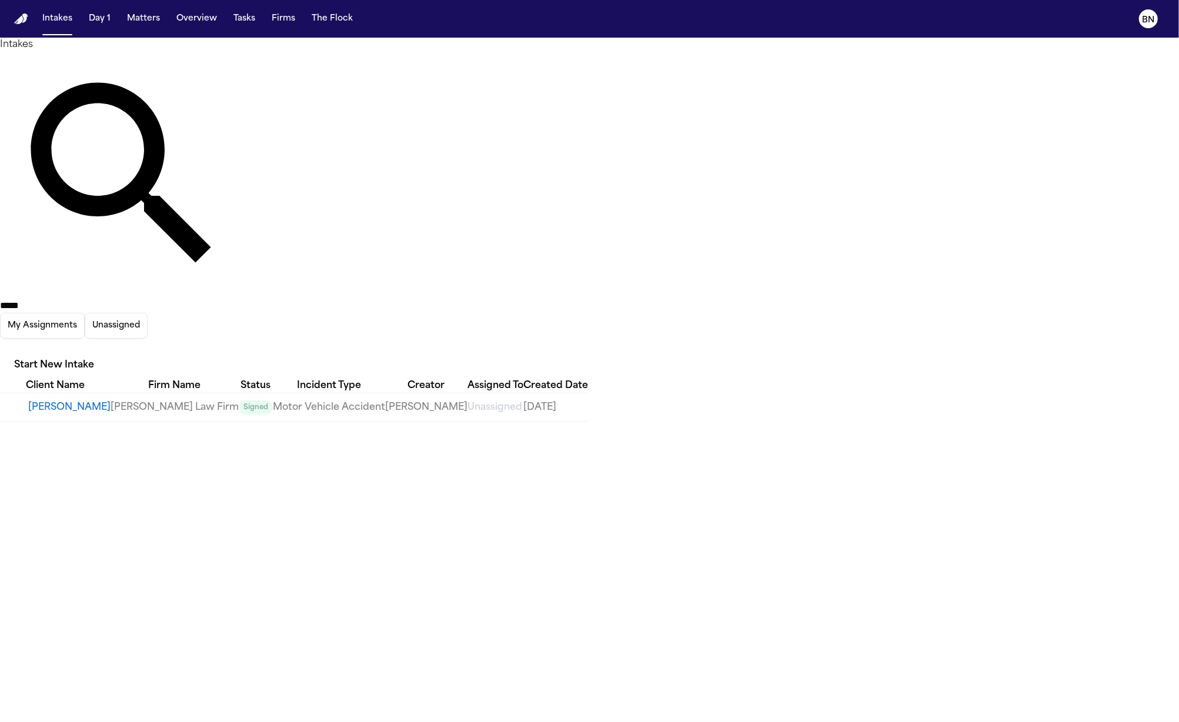
type input "*****"
click at [111, 400] on button "[PERSON_NAME]" at bounding box center [69, 407] width 82 height 14
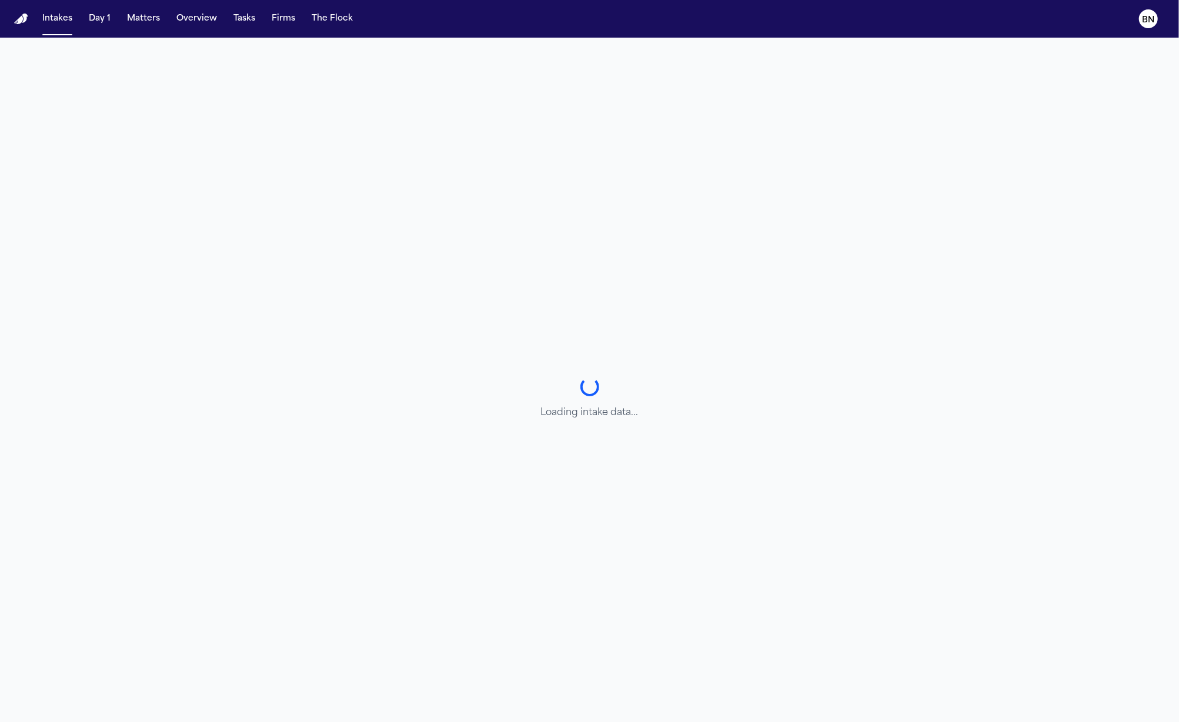
select select "******"
select select "**********"
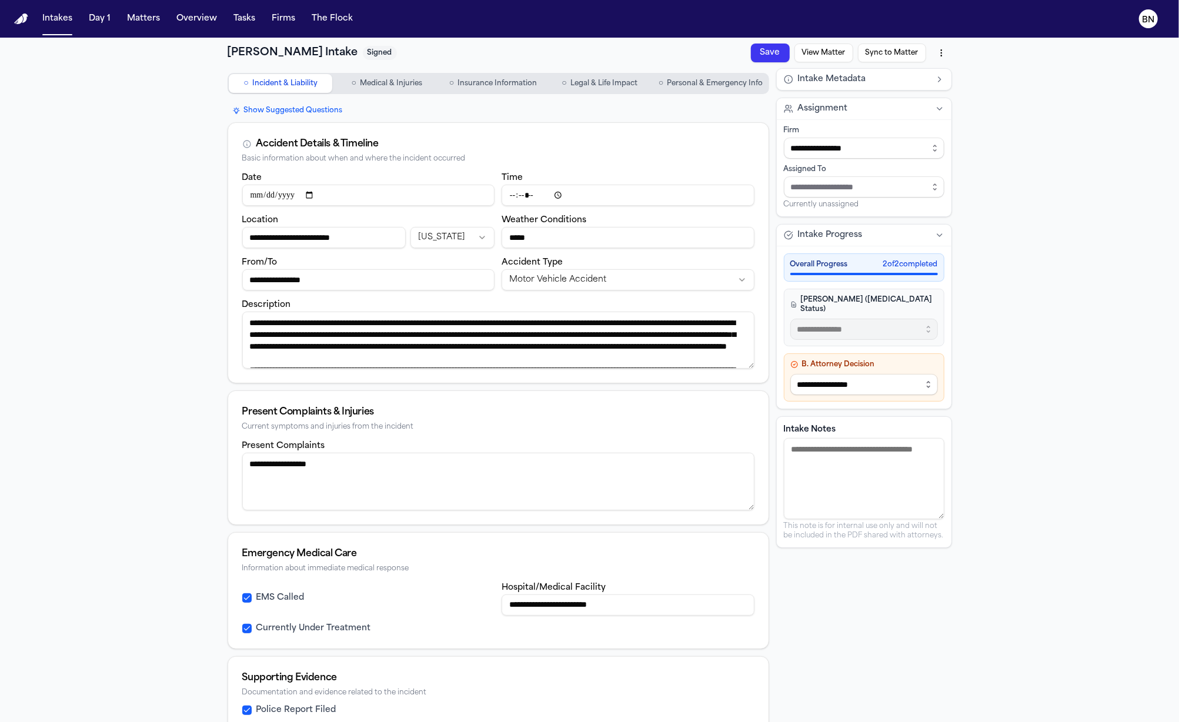
click at [685, 81] on span "Personal & Emergency Info" at bounding box center [715, 83] width 96 height 9
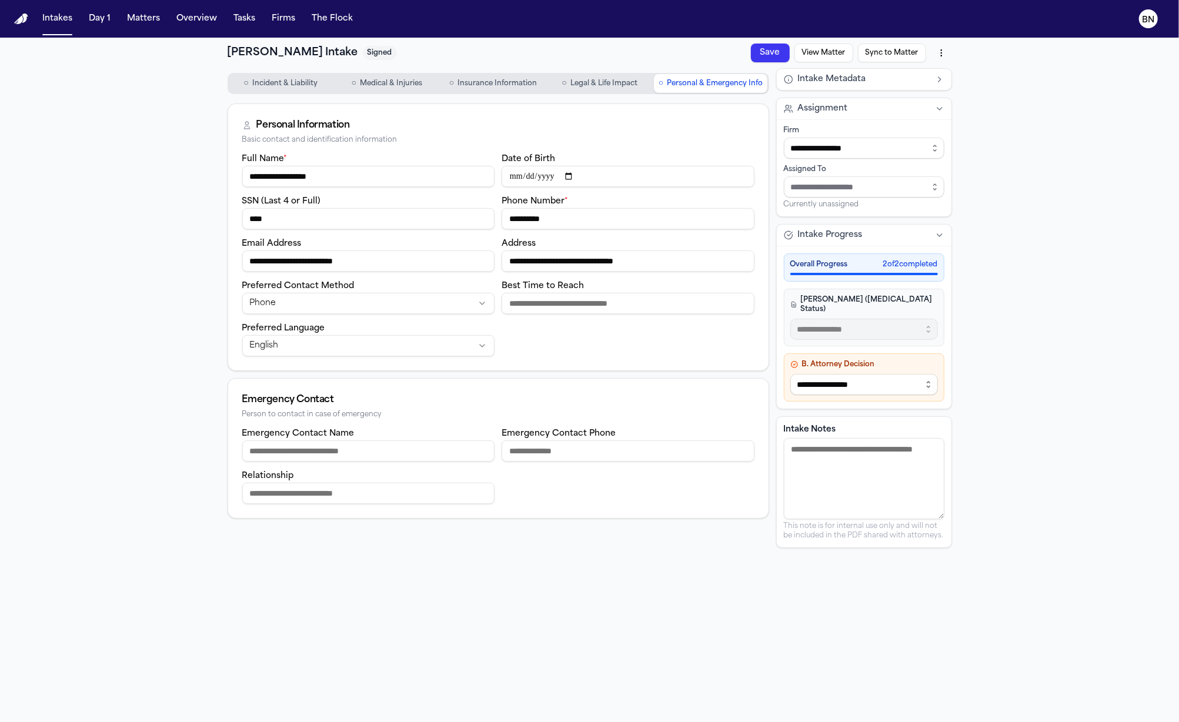
click at [339, 219] on input "****" at bounding box center [368, 218] width 253 height 21
click at [319, 179] on input "**********" at bounding box center [368, 176] width 253 height 21
click at [60, 17] on button "Intakes" at bounding box center [57, 18] width 39 height 21
